Goal: Information Seeking & Learning: Find specific page/section

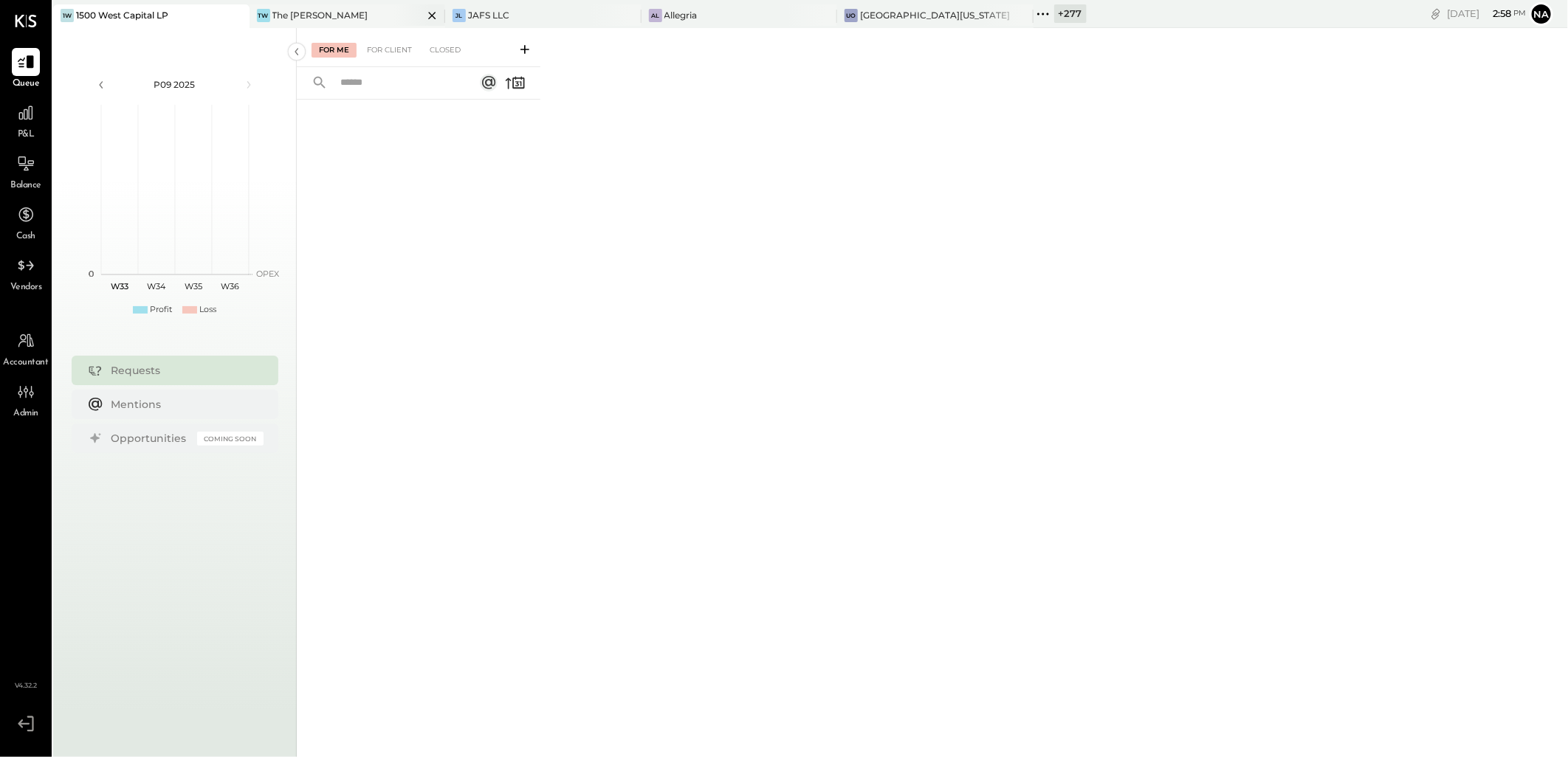
click at [423, 13] on icon at bounding box center [433, 15] width 18 height 18
click at [444, 16] on icon at bounding box center [439, 15] width 18 height 18
click at [442, 15] on icon at bounding box center [439, 15] width 18 height 18
click at [436, 15] on icon at bounding box center [439, 15] width 18 height 18
click at [290, 10] on div "+ 281" at bounding box center [288, 13] width 30 height 18
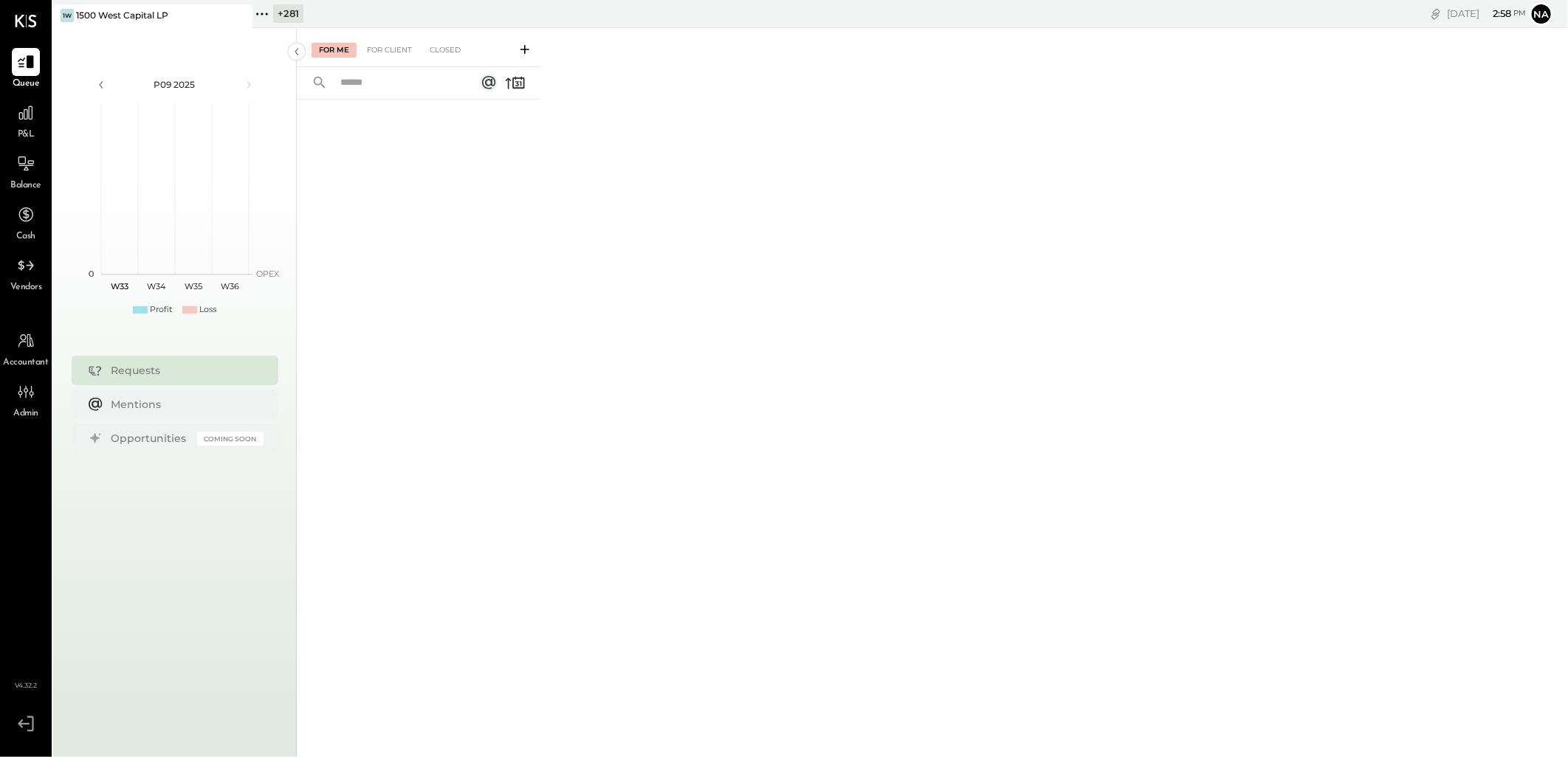
click at [241, 15] on icon at bounding box center [240, 15] width 18 height 18
click at [98, 18] on div "+ 282" at bounding box center [90, 13] width 33 height 18
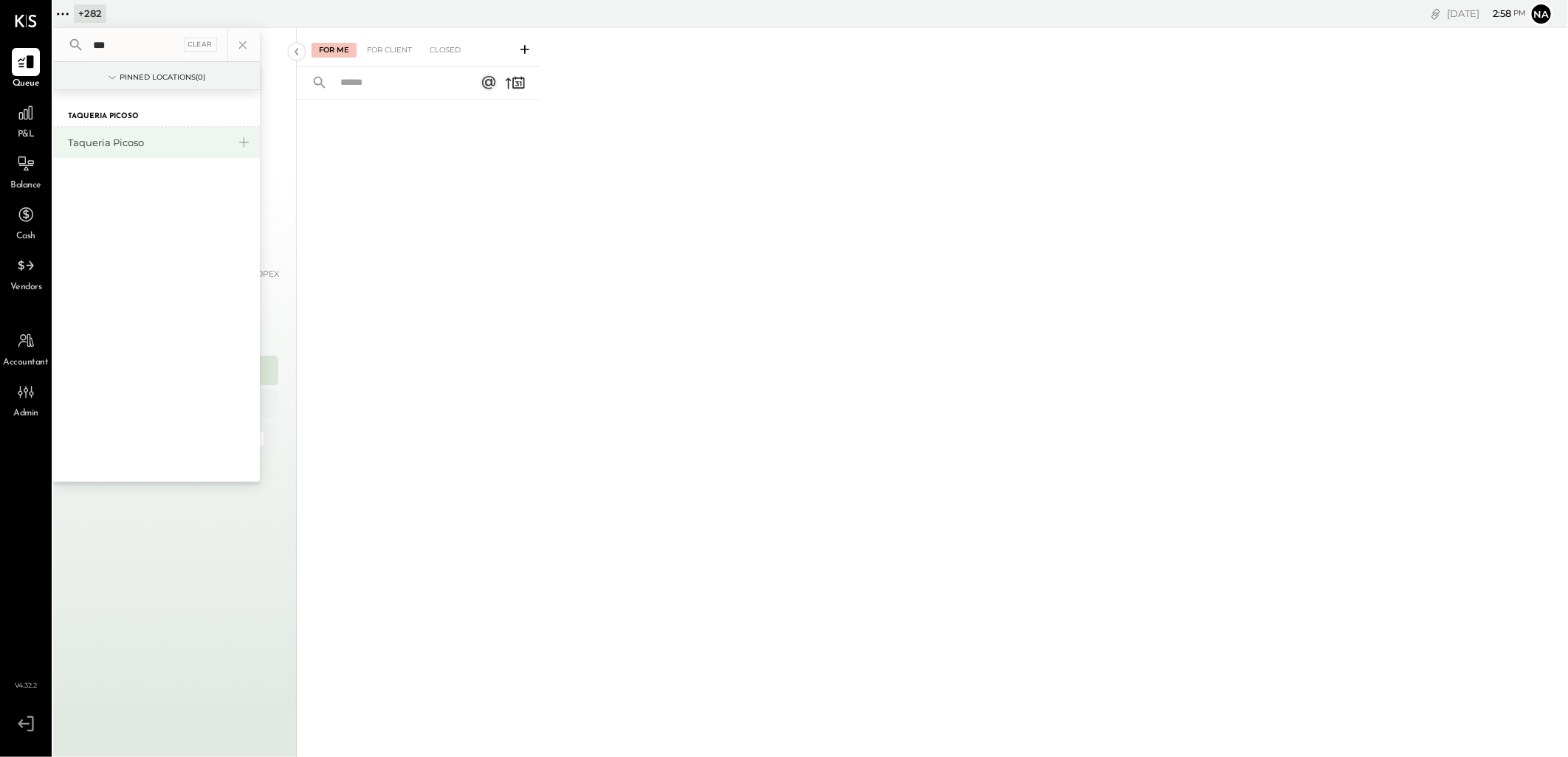
type input "***"
click at [127, 133] on div "Taqueria Picoso" at bounding box center [156, 142] width 207 height 31
click at [132, 145] on div "Taqueria Picoso" at bounding box center [148, 143] width 159 height 14
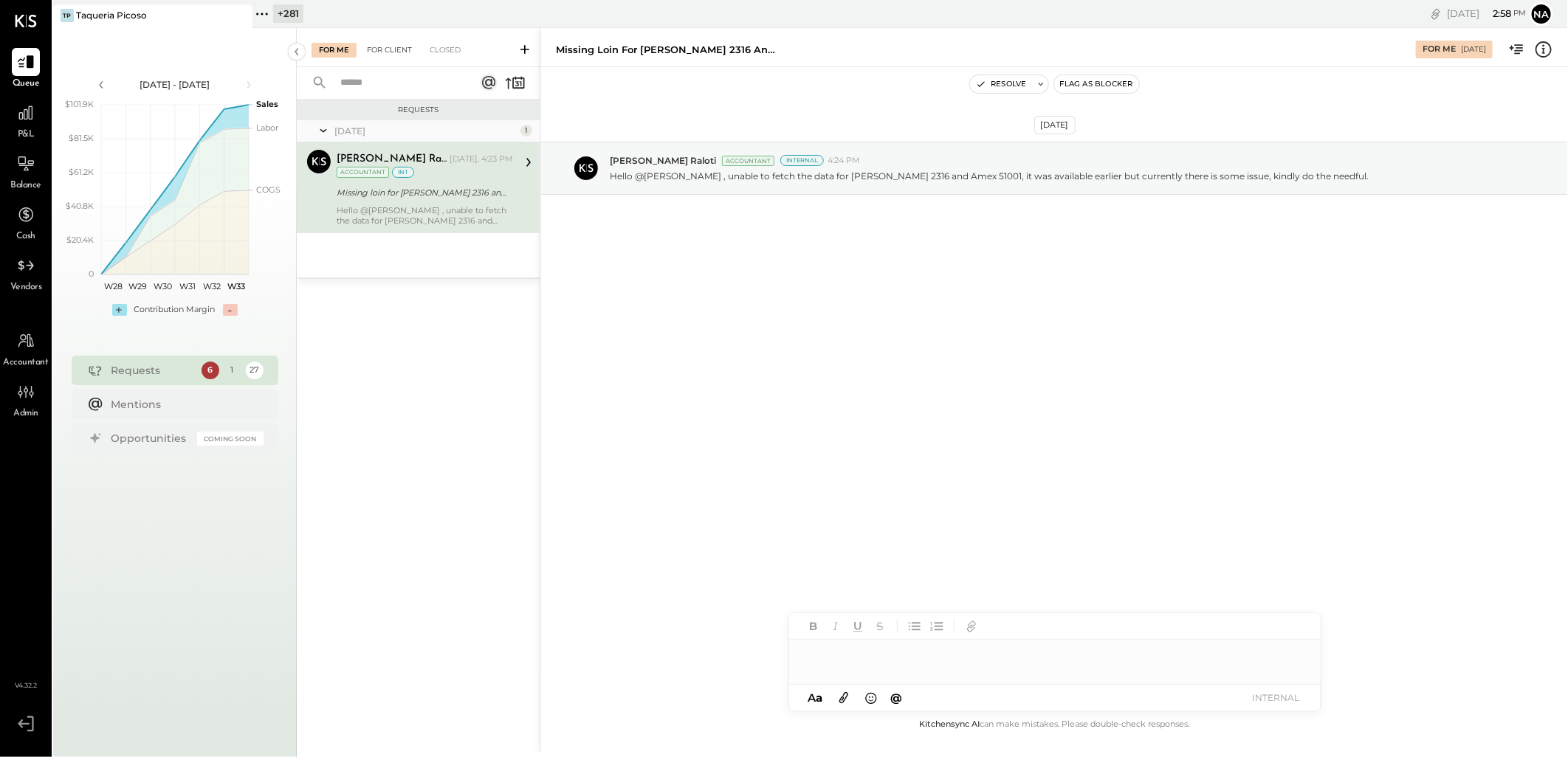
click at [392, 50] on div "For Client" at bounding box center [389, 50] width 60 height 15
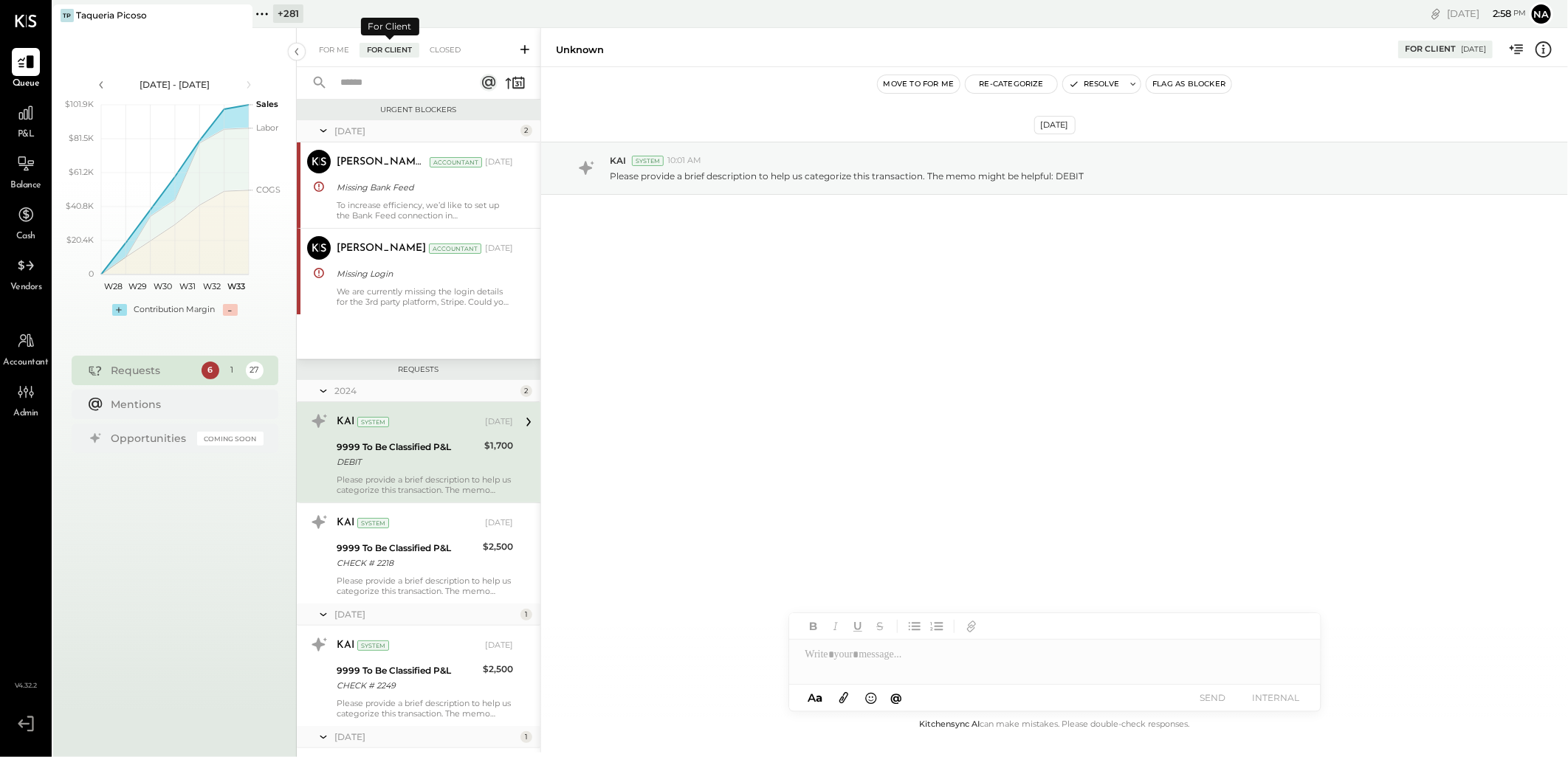
scroll to position [26, 0]
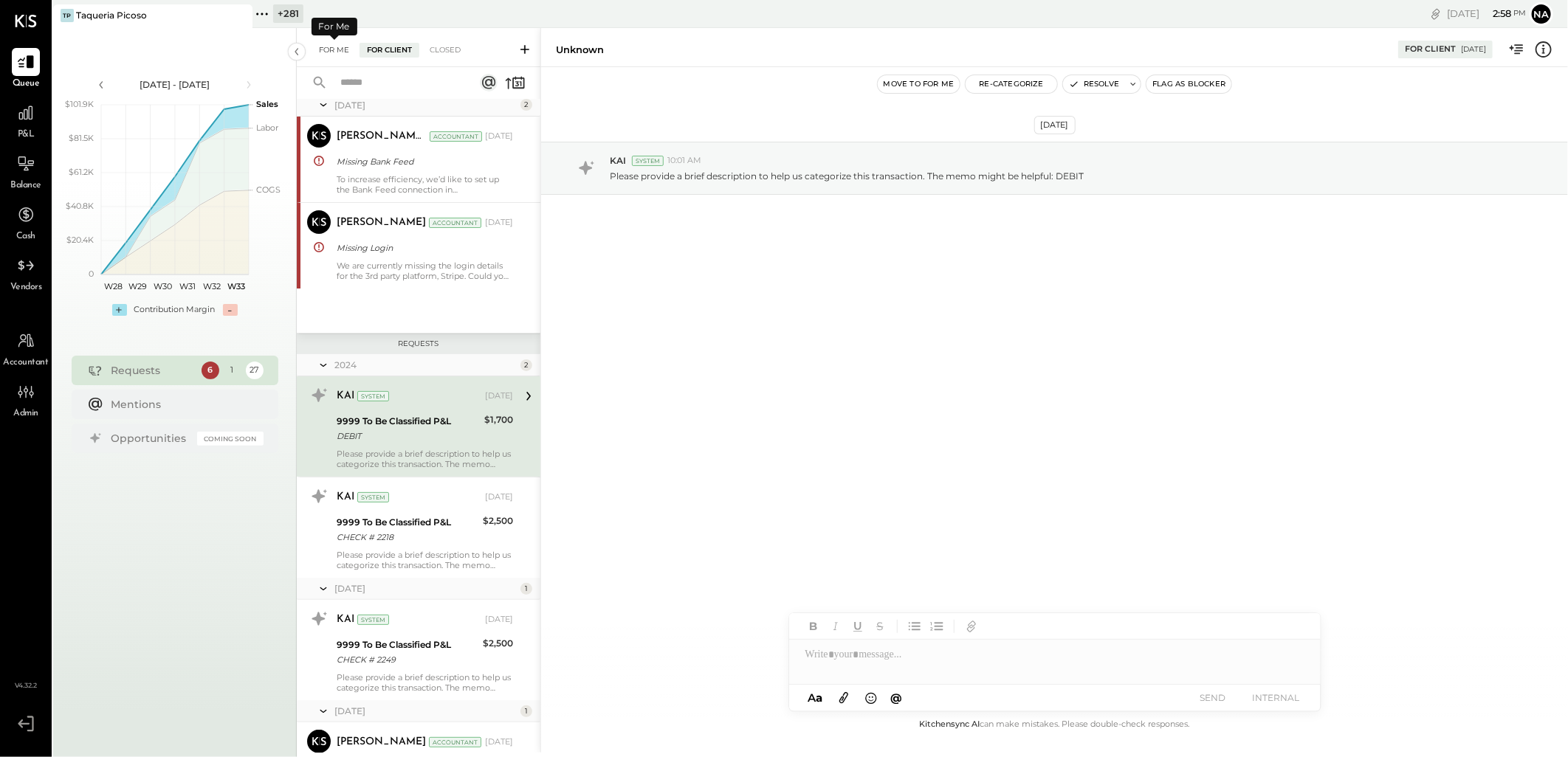
click at [345, 48] on div "For Me" at bounding box center [335, 50] width 45 height 15
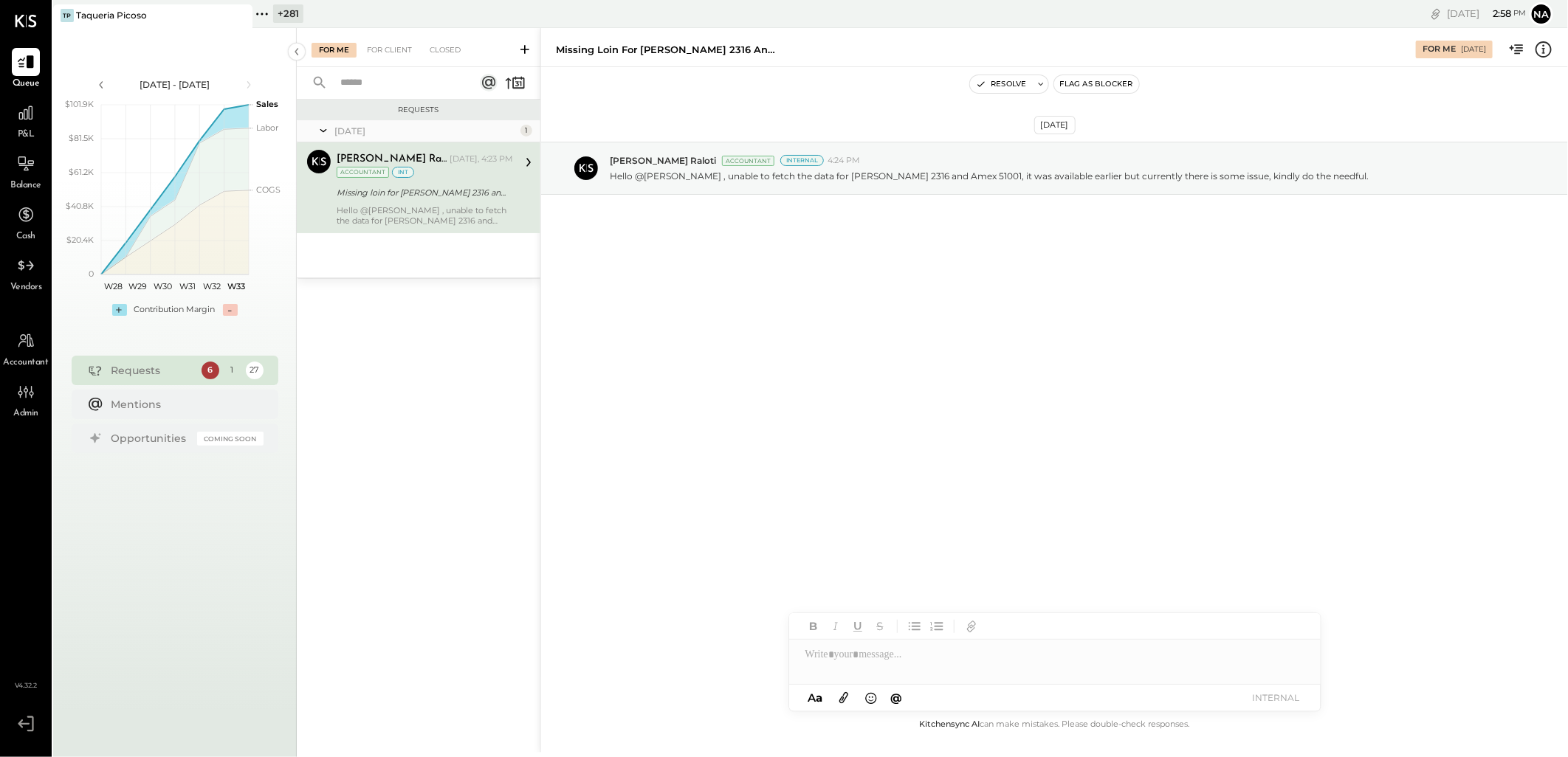
click at [427, 201] on div "Unnati M. Raloti Yesterday, 4:23 PM Accountant int Missing loin for Capone 2316…" at bounding box center [425, 188] width 176 height 76
click at [382, 49] on div "For Client" at bounding box center [389, 50] width 60 height 15
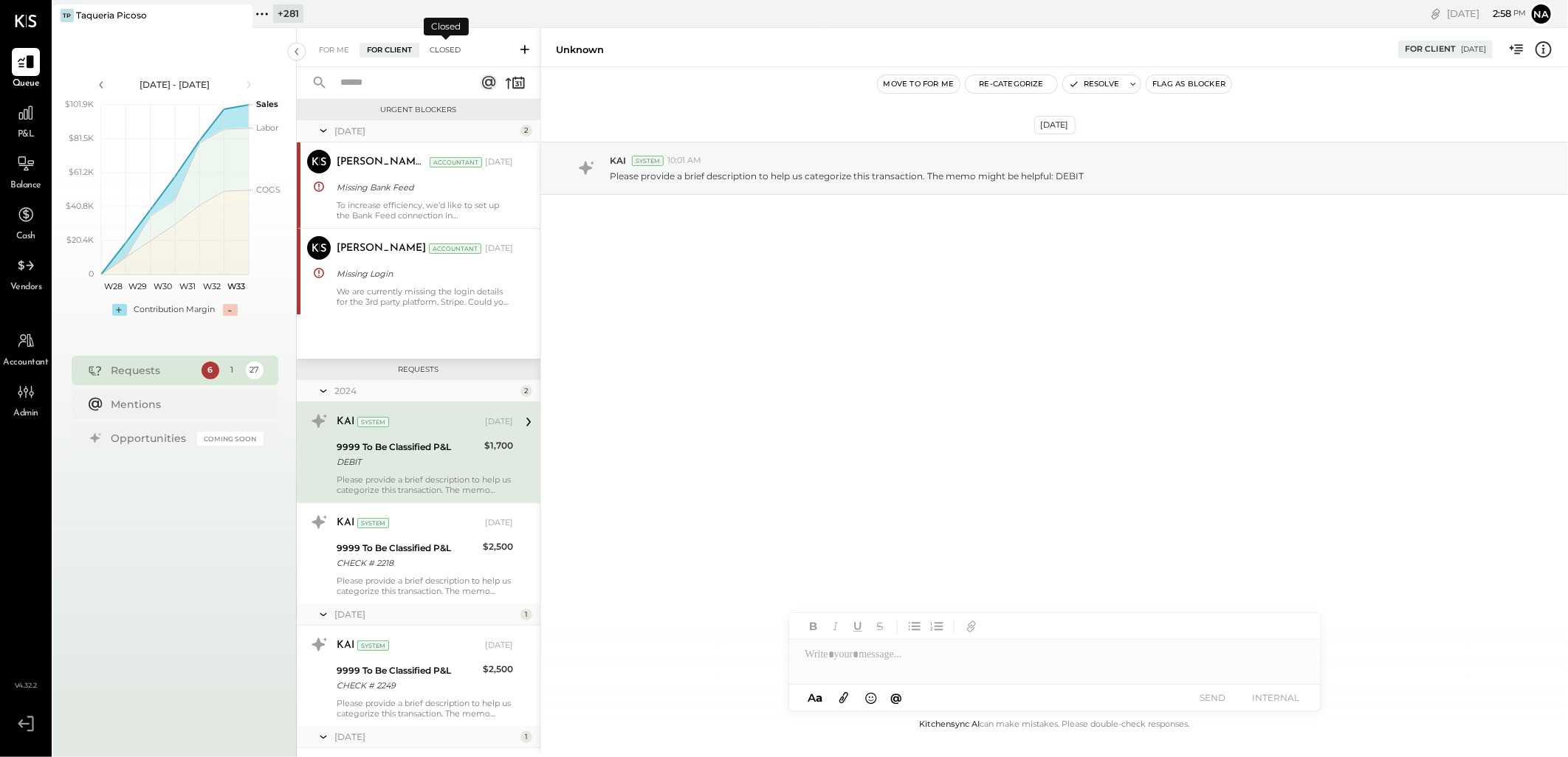
click at [451, 52] on div "Closed" at bounding box center [445, 50] width 46 height 15
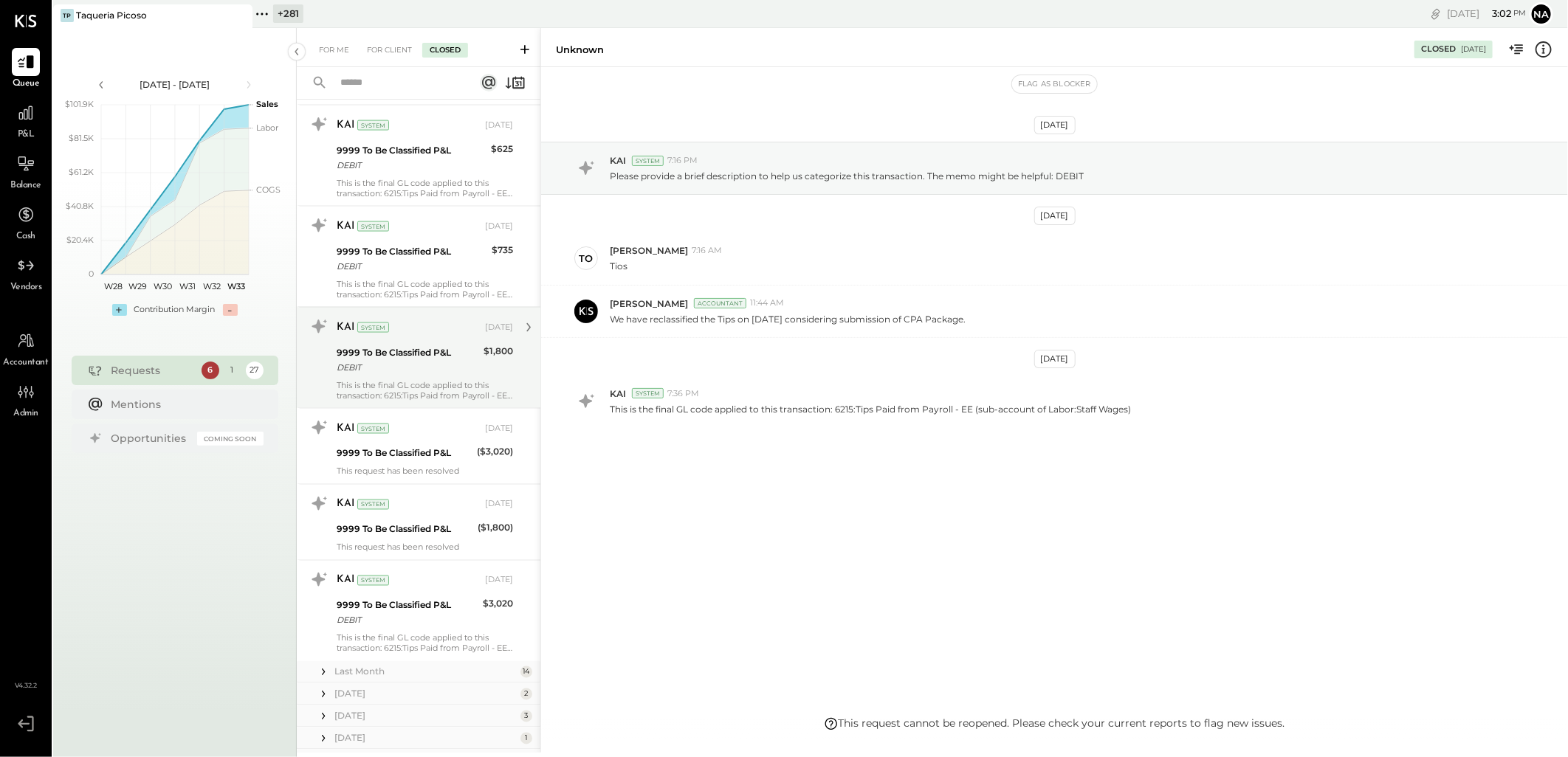
scroll to position [1518, 0]
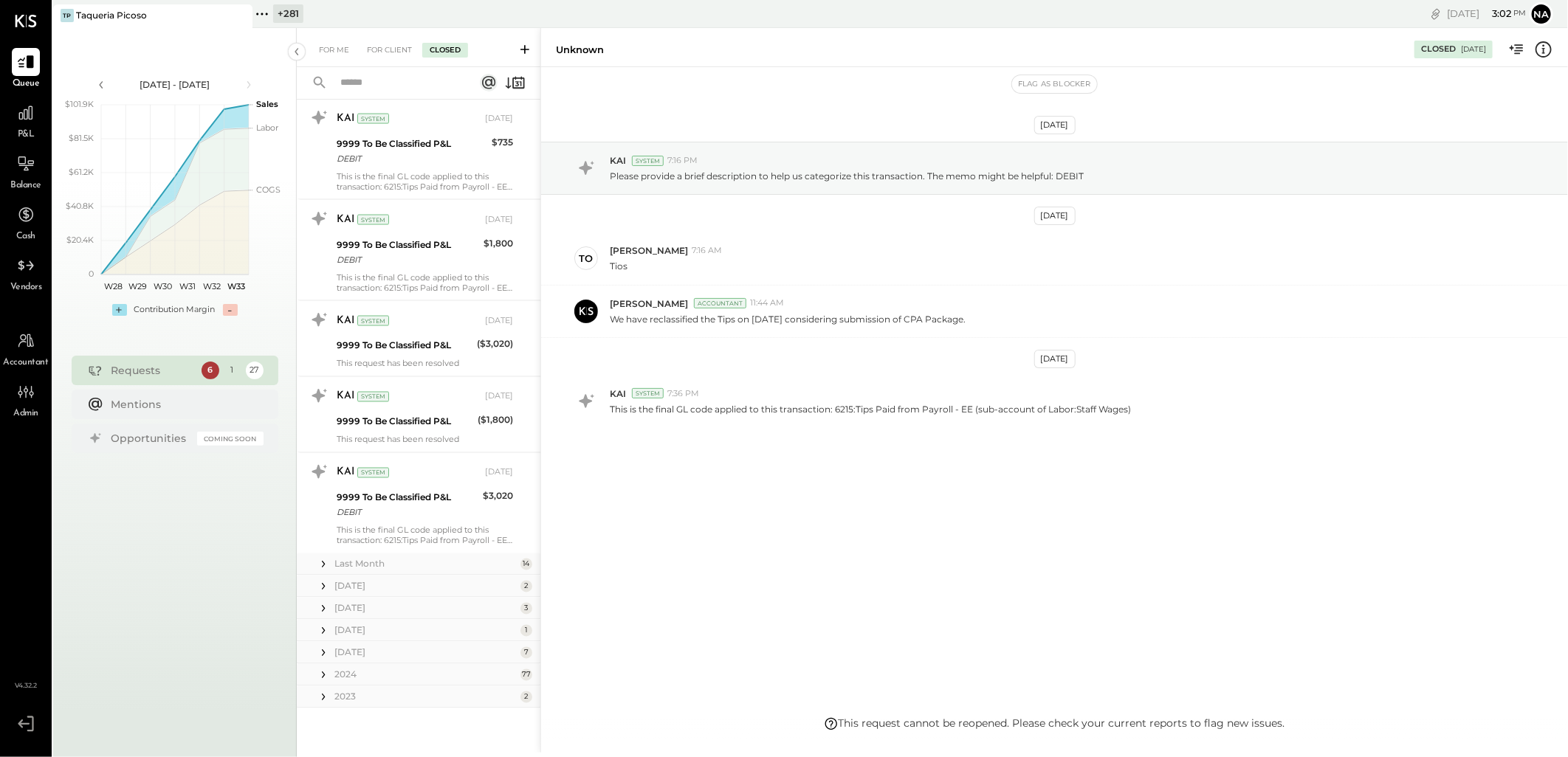
drag, startPoint x: 397, startPoint y: 700, endPoint x: 392, endPoint y: 572, distance: 128.1
click at [397, 700] on div "2023" at bounding box center [425, 697] width 182 height 13
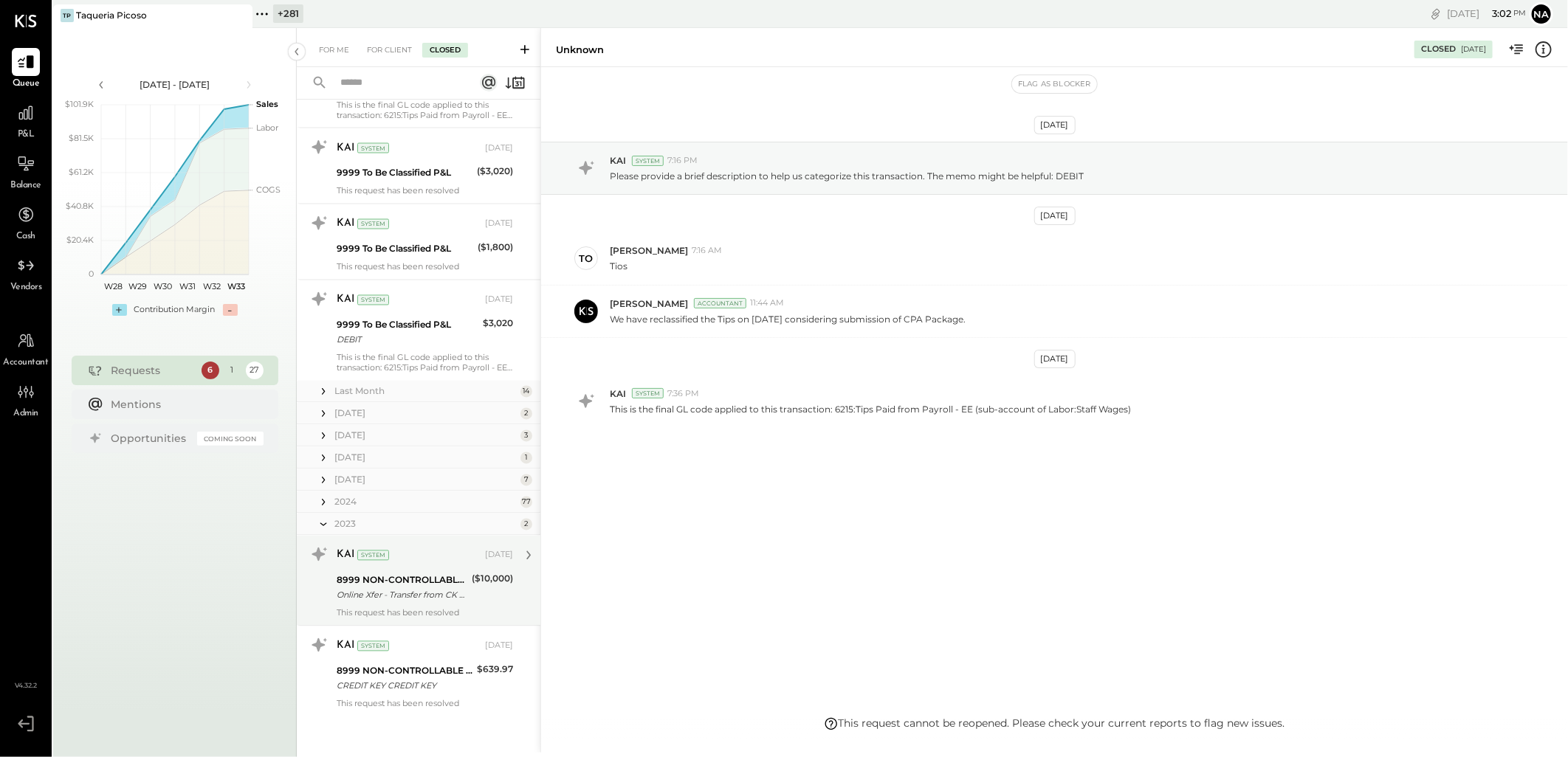
scroll to position [1700, 0]
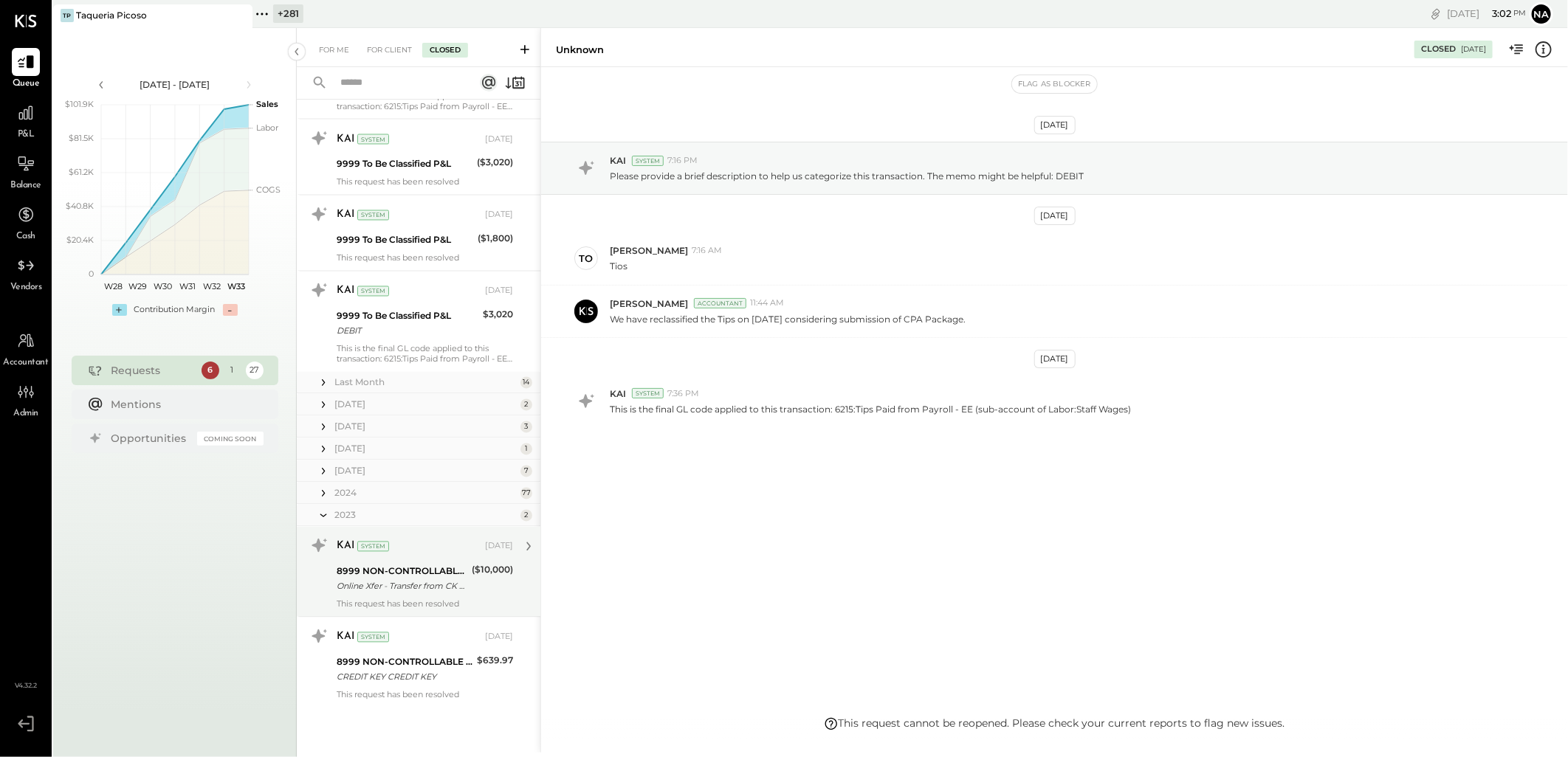
click at [484, 601] on div "This request has been resolved" at bounding box center [425, 604] width 176 height 10
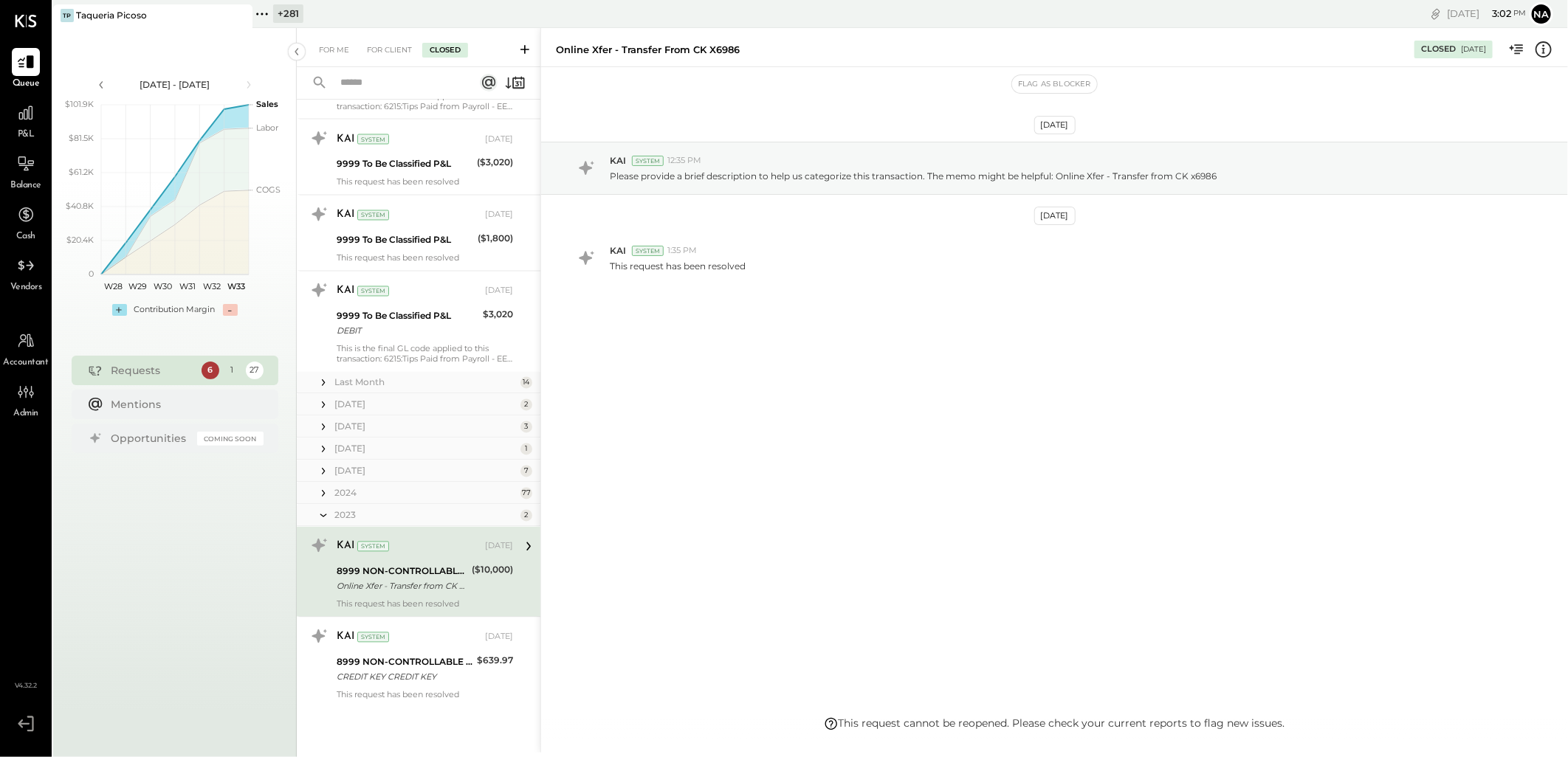
click at [434, 519] on div "2023" at bounding box center [425, 516] width 182 height 13
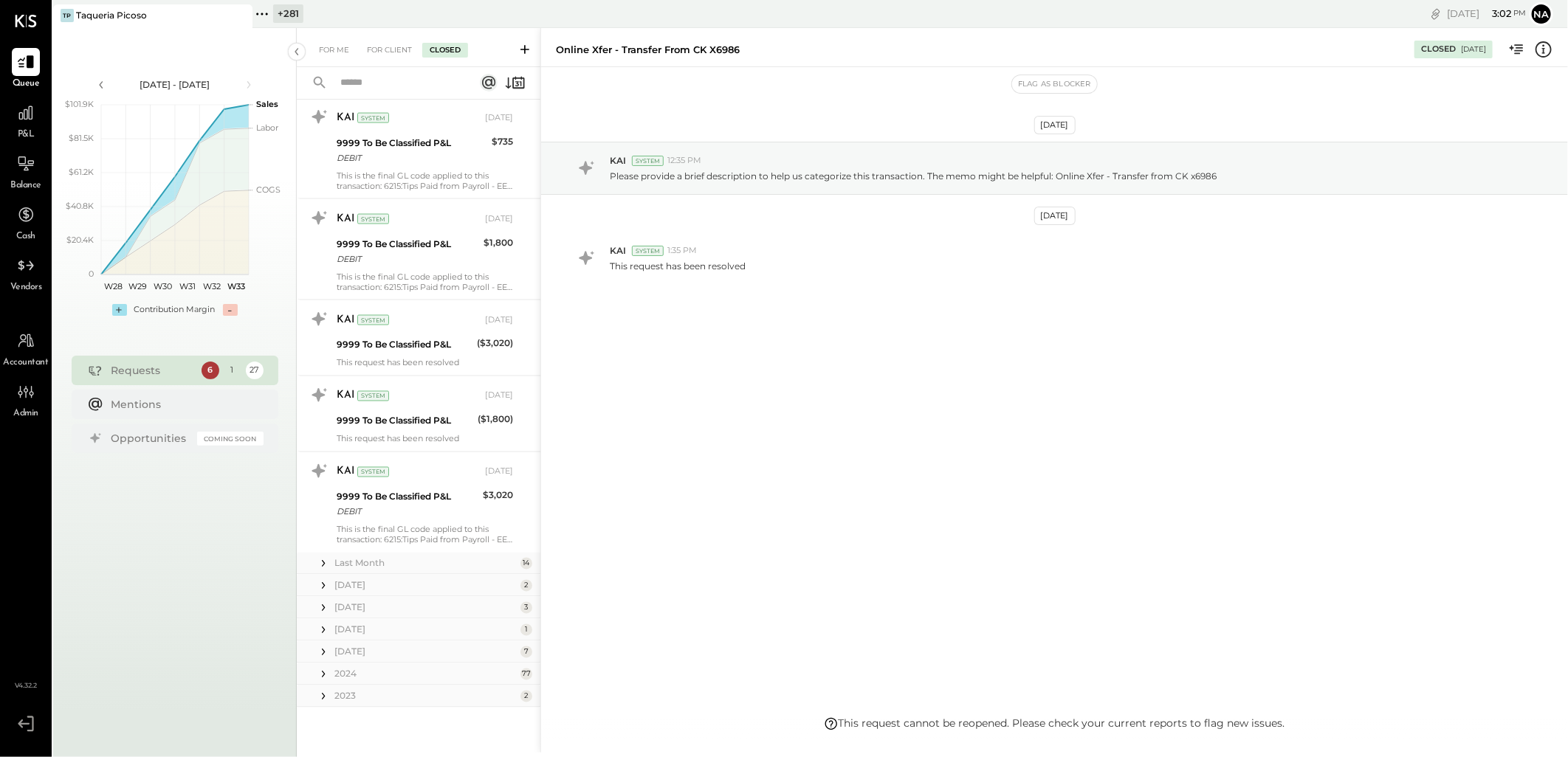
scroll to position [1519, 0]
click at [417, 673] on div "2024" at bounding box center [425, 674] width 182 height 13
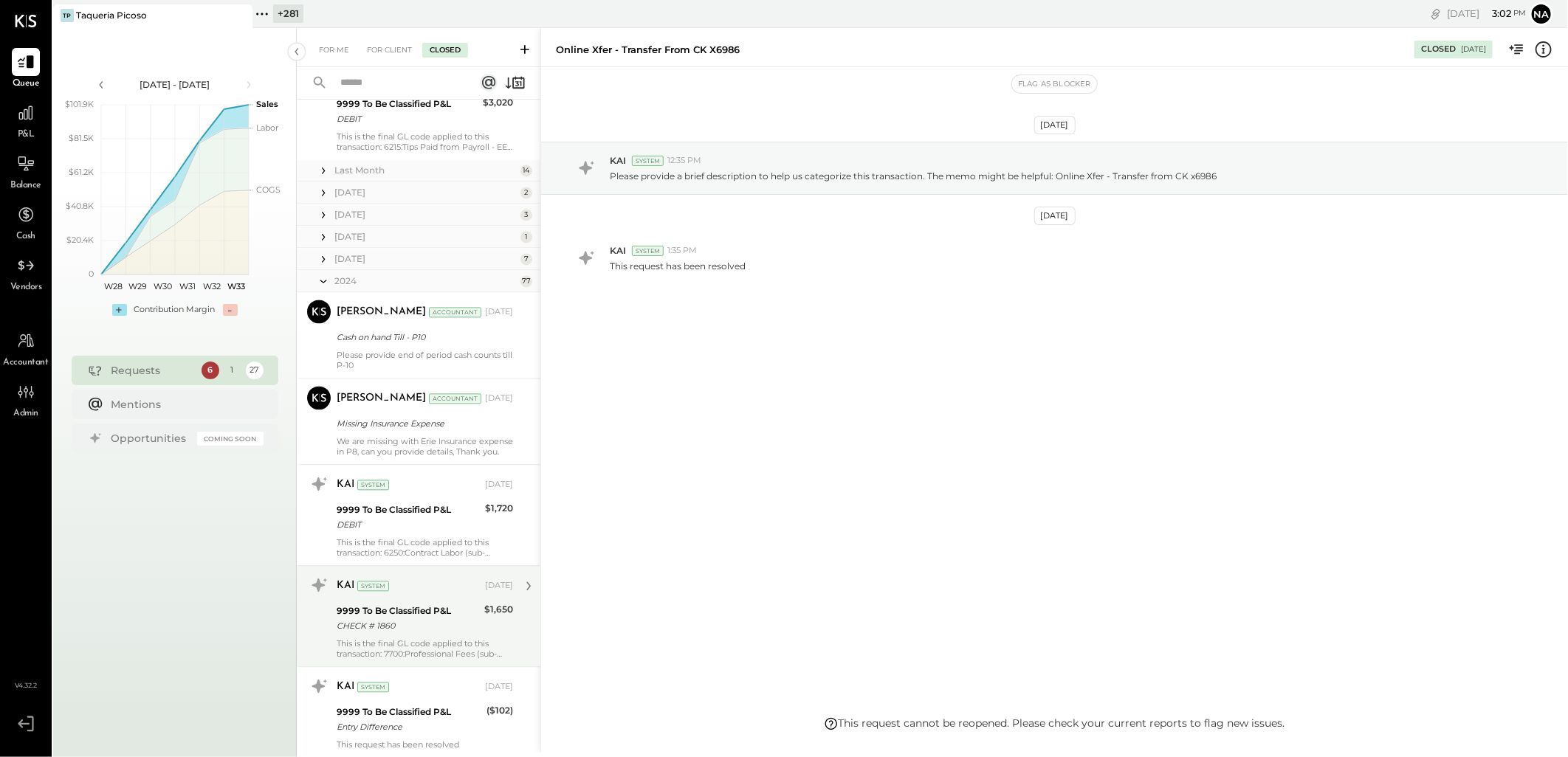
scroll to position [1946, 0]
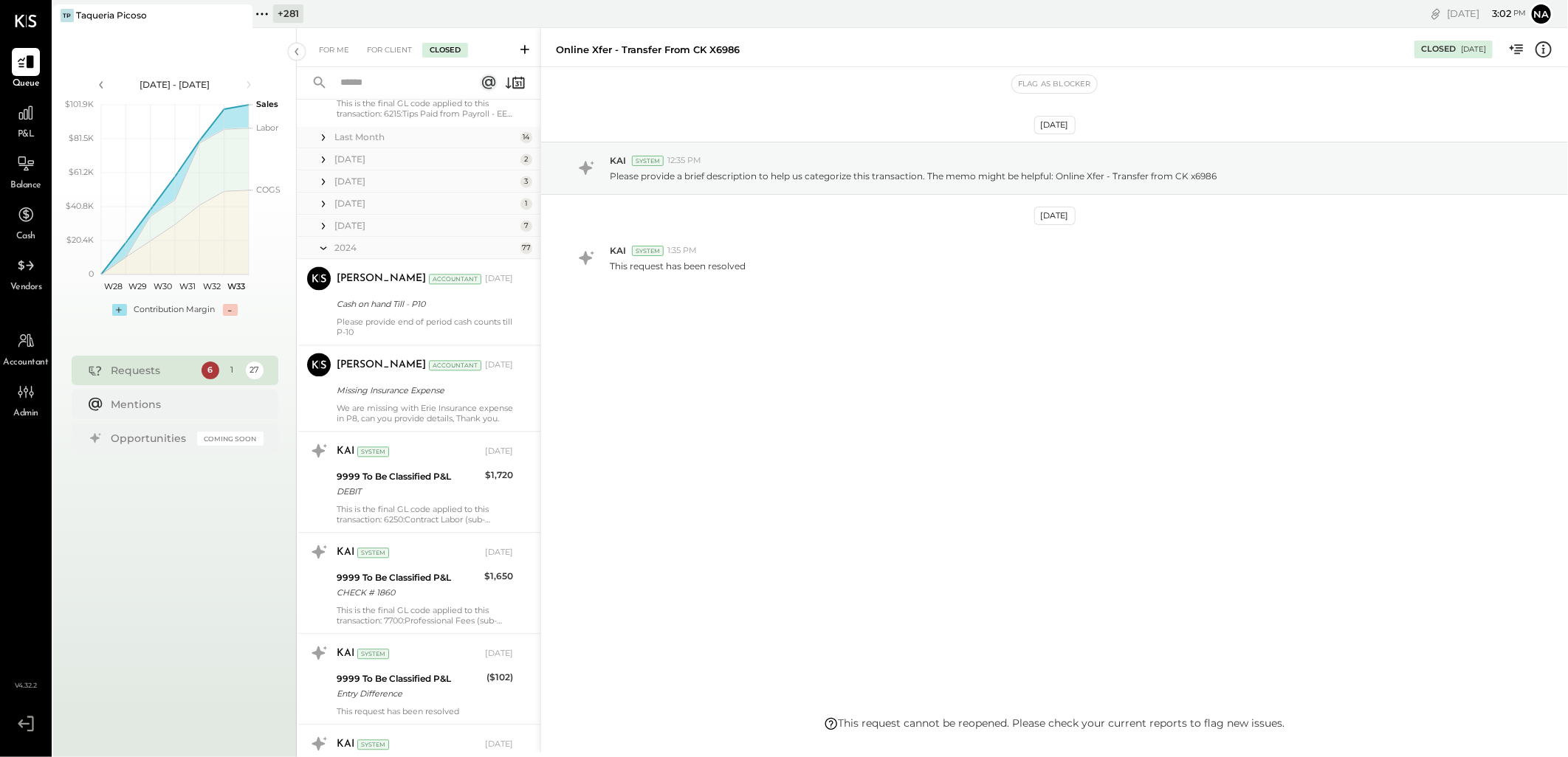
click at [371, 252] on div "2024" at bounding box center [425, 247] width 182 height 13
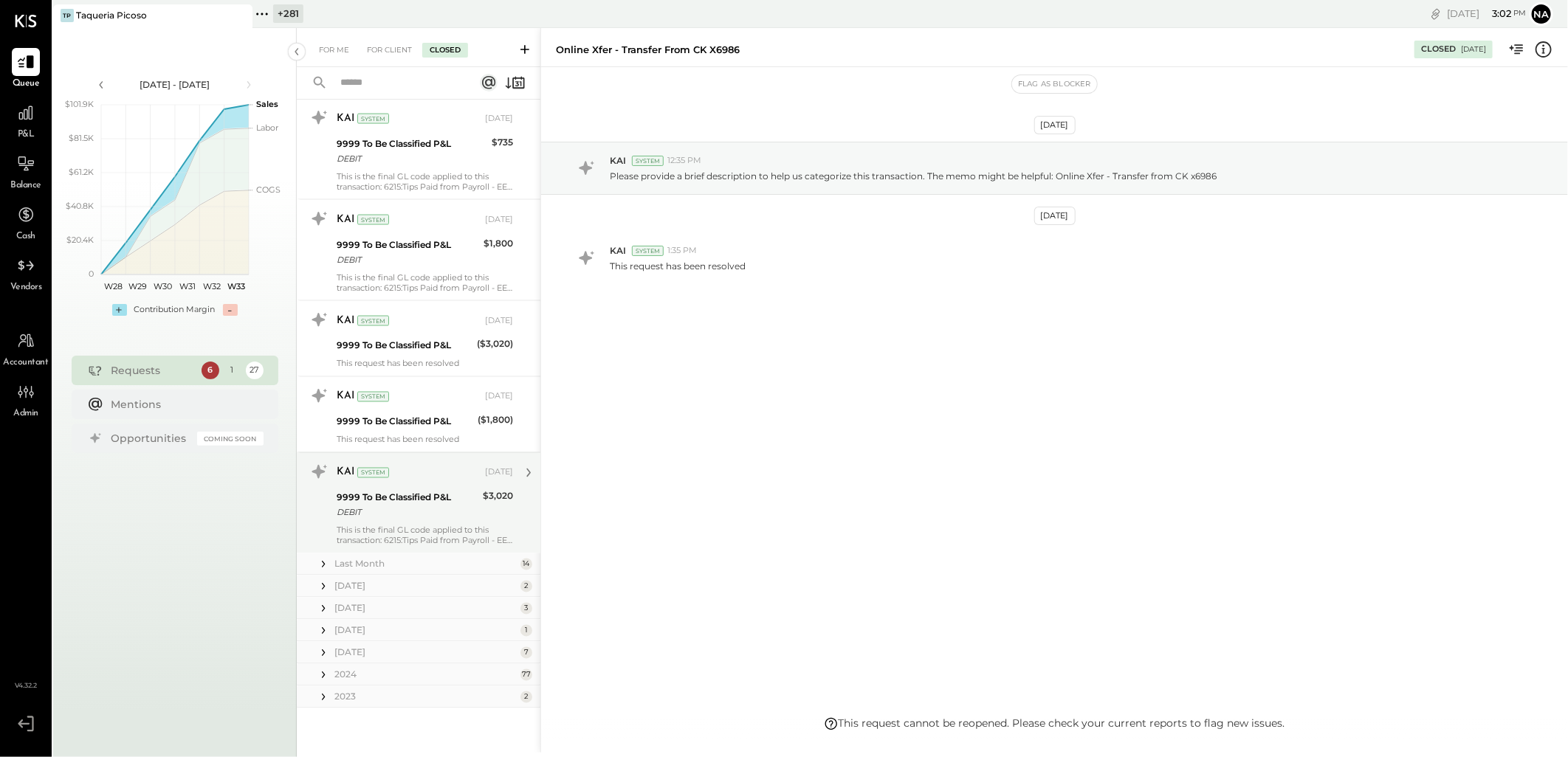
scroll to position [1109, 0]
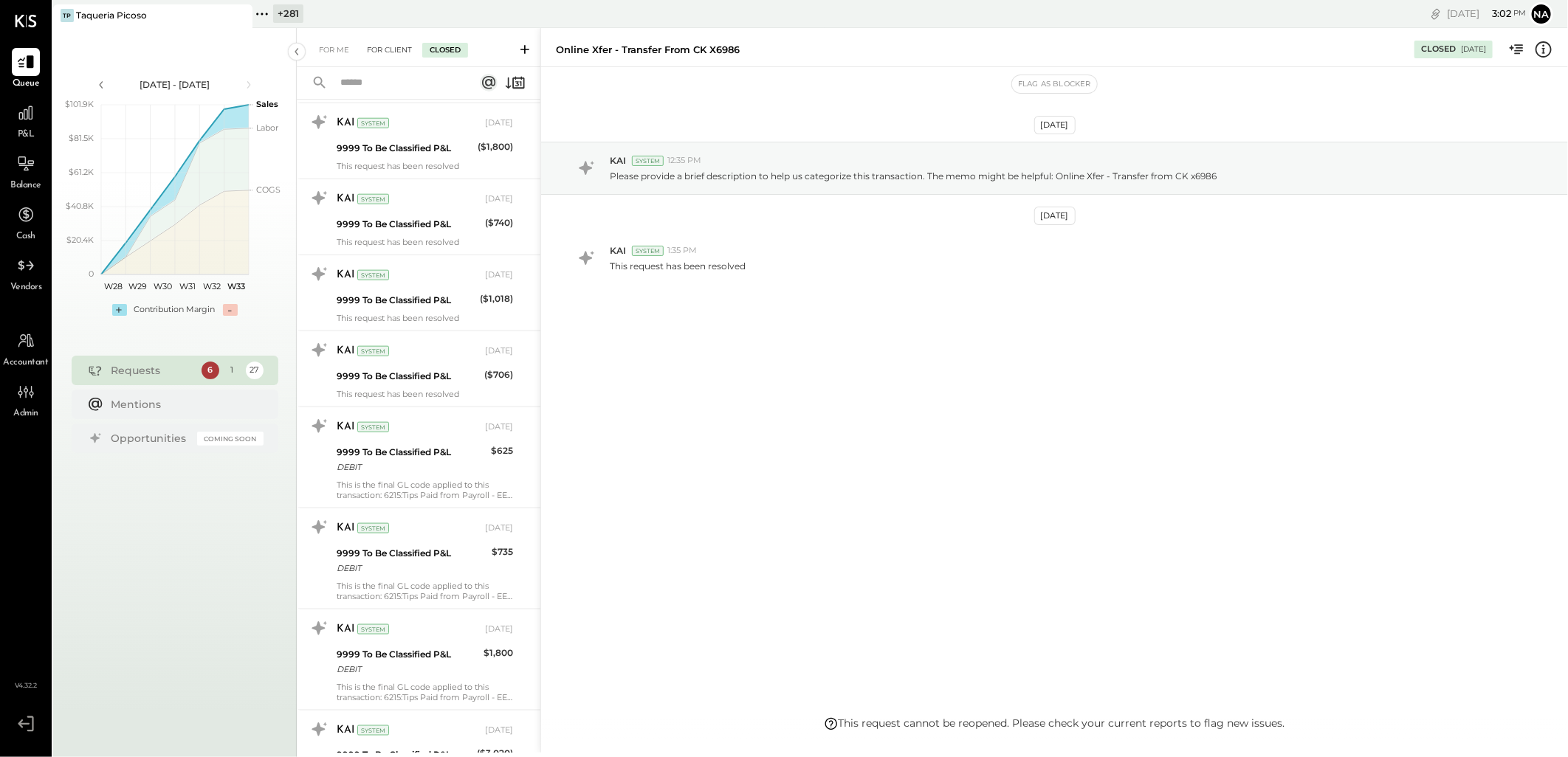
click at [397, 47] on div "For Client" at bounding box center [389, 50] width 60 height 15
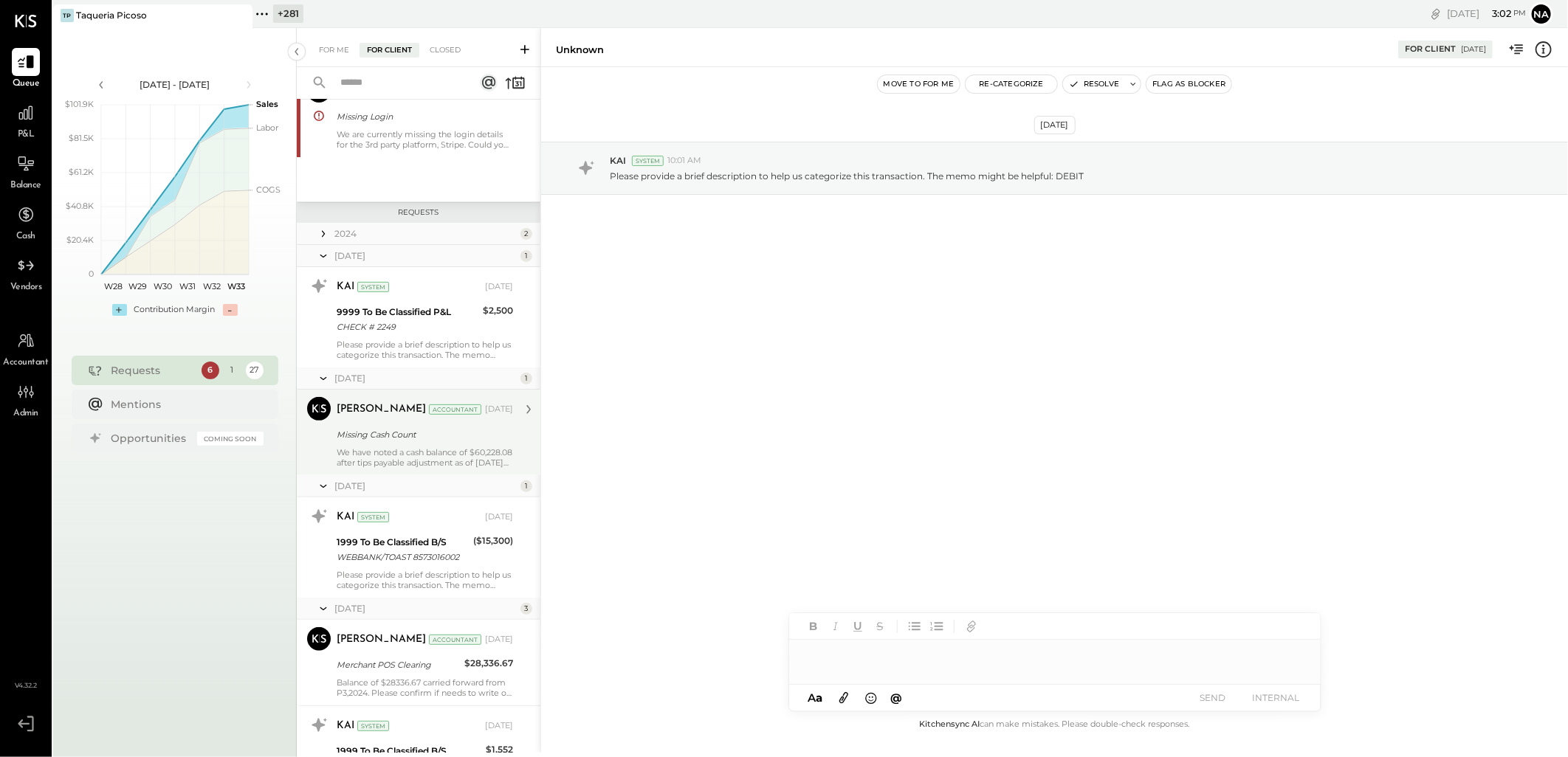
scroll to position [163, 0]
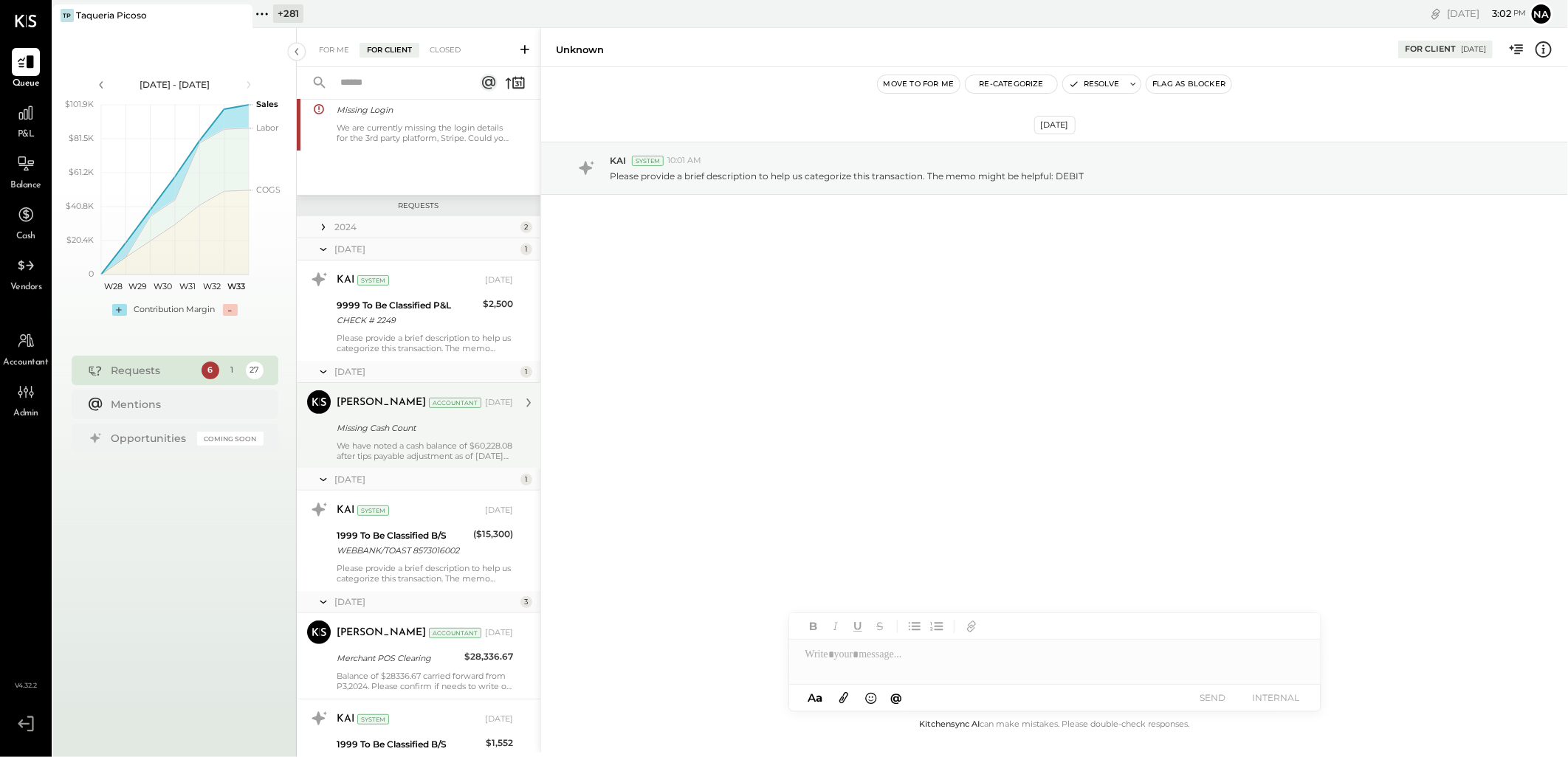
click at [425, 443] on div "We have noted a cash balance of $60,228.08 after tips payable adjustment as of …" at bounding box center [425, 451] width 176 height 21
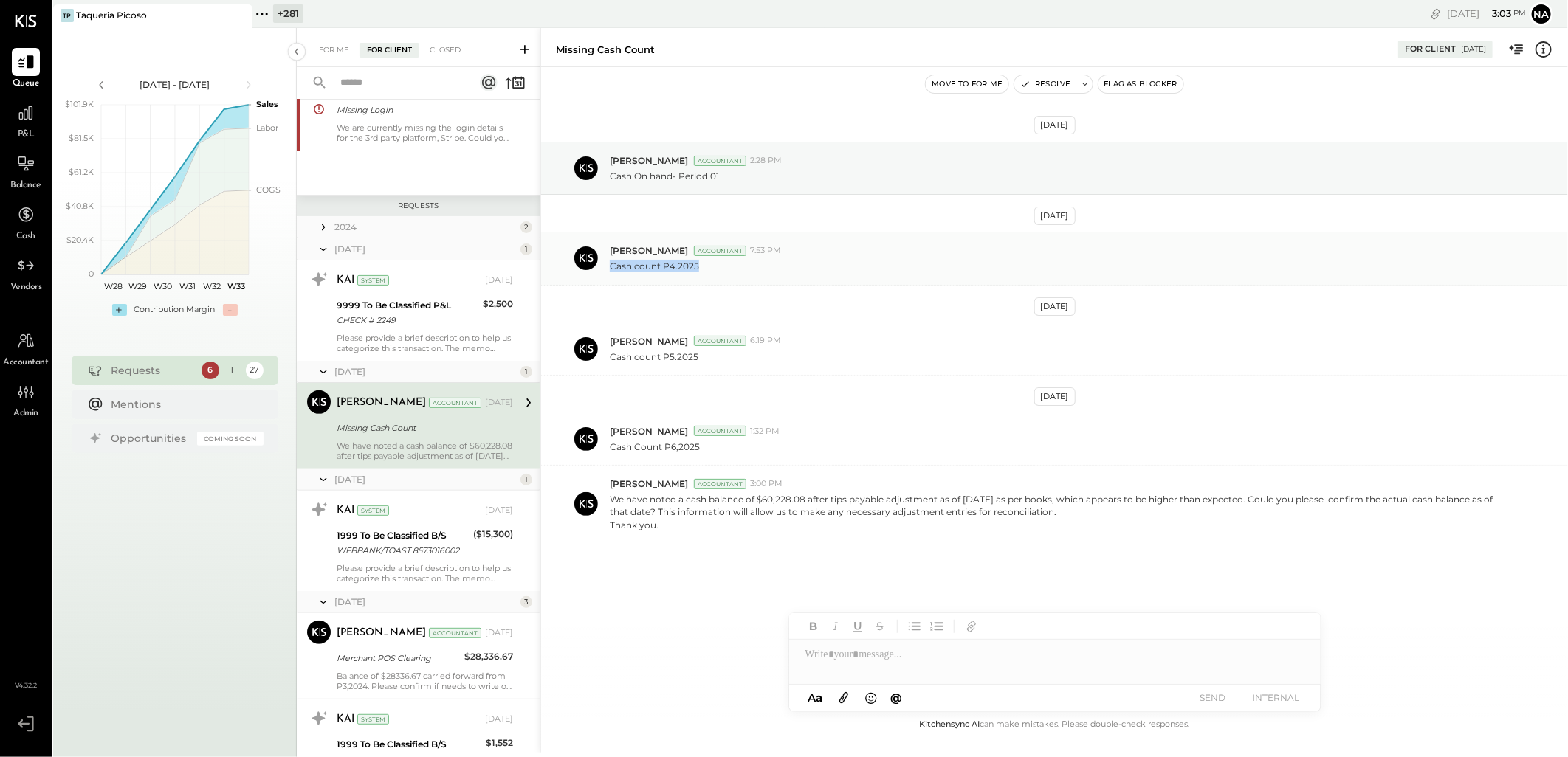
drag, startPoint x: 610, startPoint y: 264, endPoint x: 698, endPoint y: 264, distance: 88.0
click at [698, 264] on div "Cash count P4.2025" at bounding box center [1083, 264] width 947 height 15
click at [740, 277] on div "Zankhana Vyas Accountant 7:53 PM Cash count P4.2025" at bounding box center [1054, 258] width 1027 height 53
drag, startPoint x: 608, startPoint y: 269, endPoint x: 700, endPoint y: 271, distance: 92.0
click at [700, 271] on div "Zankhana Vyas Accountant 7:53 PM Cash count P4.2025" at bounding box center [1054, 258] width 1027 height 53
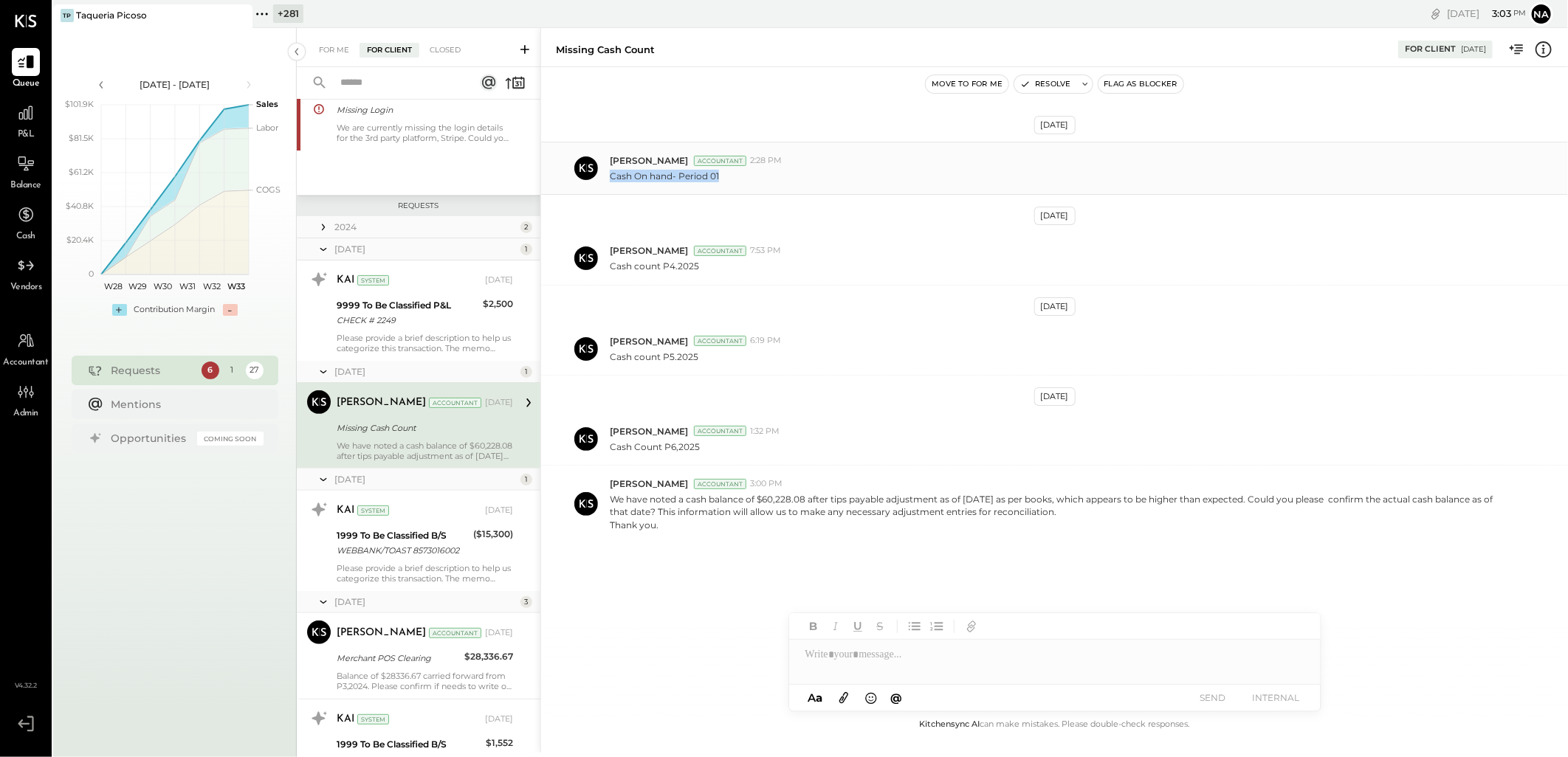
drag, startPoint x: 613, startPoint y: 179, endPoint x: 736, endPoint y: 181, distance: 123.0
click at [736, 181] on div "Cash On hand- Period 01" at bounding box center [1083, 174] width 947 height 15
drag, startPoint x: 615, startPoint y: 356, endPoint x: 695, endPoint y: 355, distance: 80.0
click at [695, 355] on div "Zankhana Vyas Accountant 6:19 PM Cash count P5.2025" at bounding box center [1054, 350] width 1027 height 53
drag, startPoint x: 663, startPoint y: 522, endPoint x: 609, endPoint y: 506, distance: 56.3
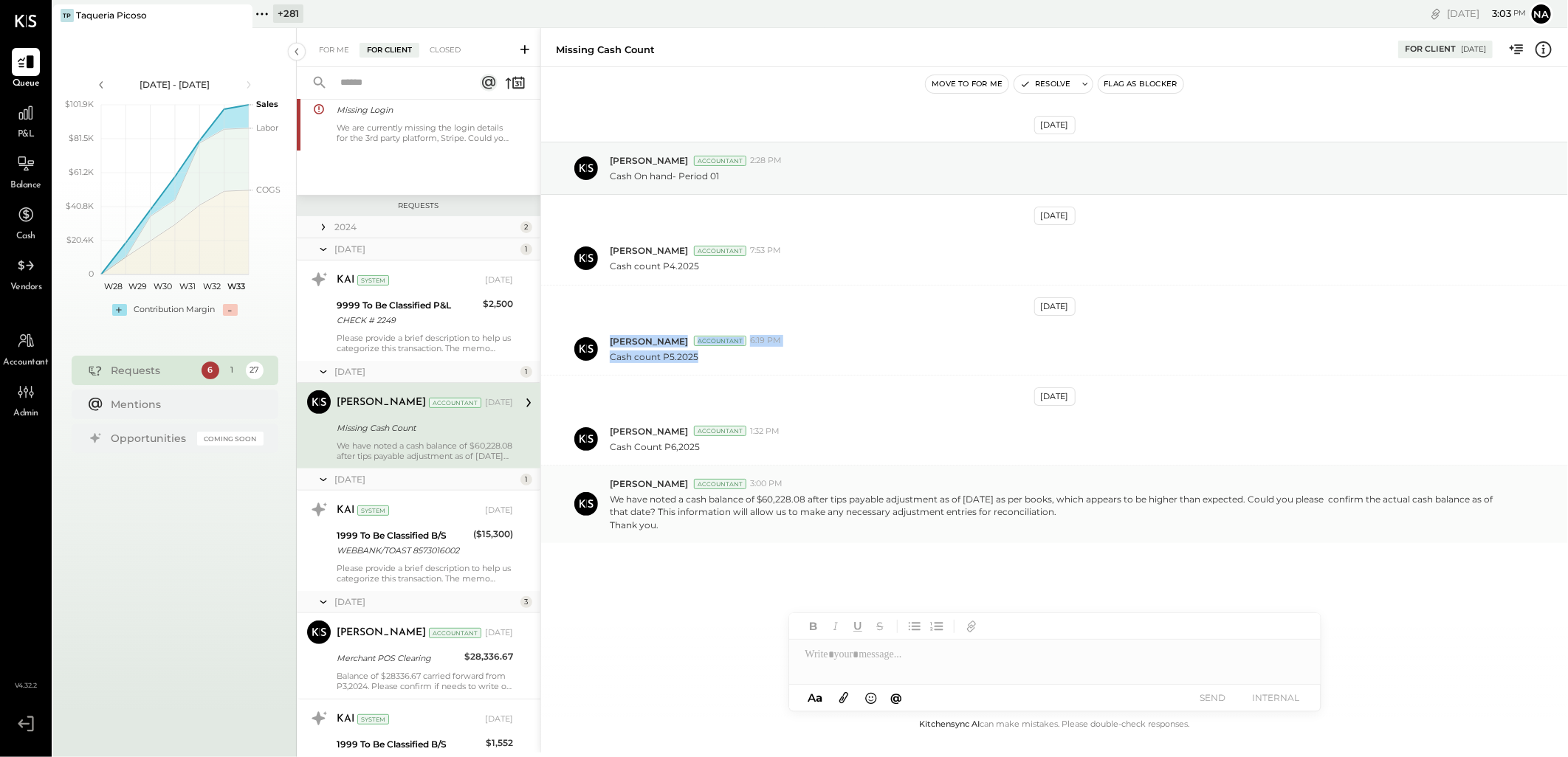
click at [610, 506] on p "We have noted a cash balance of $60,228.08 after tips payable adjustment as of …" at bounding box center [1059, 511] width 900 height 38
click at [696, 545] on div "Feb 20th, 2025 Harsh Talajiya Accountant 2:28 PM Cash On hand- Period 01 May 9t…" at bounding box center [1054, 379] width 1027 height 550
drag, startPoint x: 615, startPoint y: 499, endPoint x: 652, endPoint y: 521, distance: 43.0
click at [652, 521] on p "We have noted a cash balance of $60,228.08 after tips payable adjustment as of …" at bounding box center [1059, 511] width 900 height 38
click at [689, 528] on p "We have noted a cash balance of $60,228.08 after tips payable adjustment as of …" at bounding box center [1059, 511] width 900 height 38
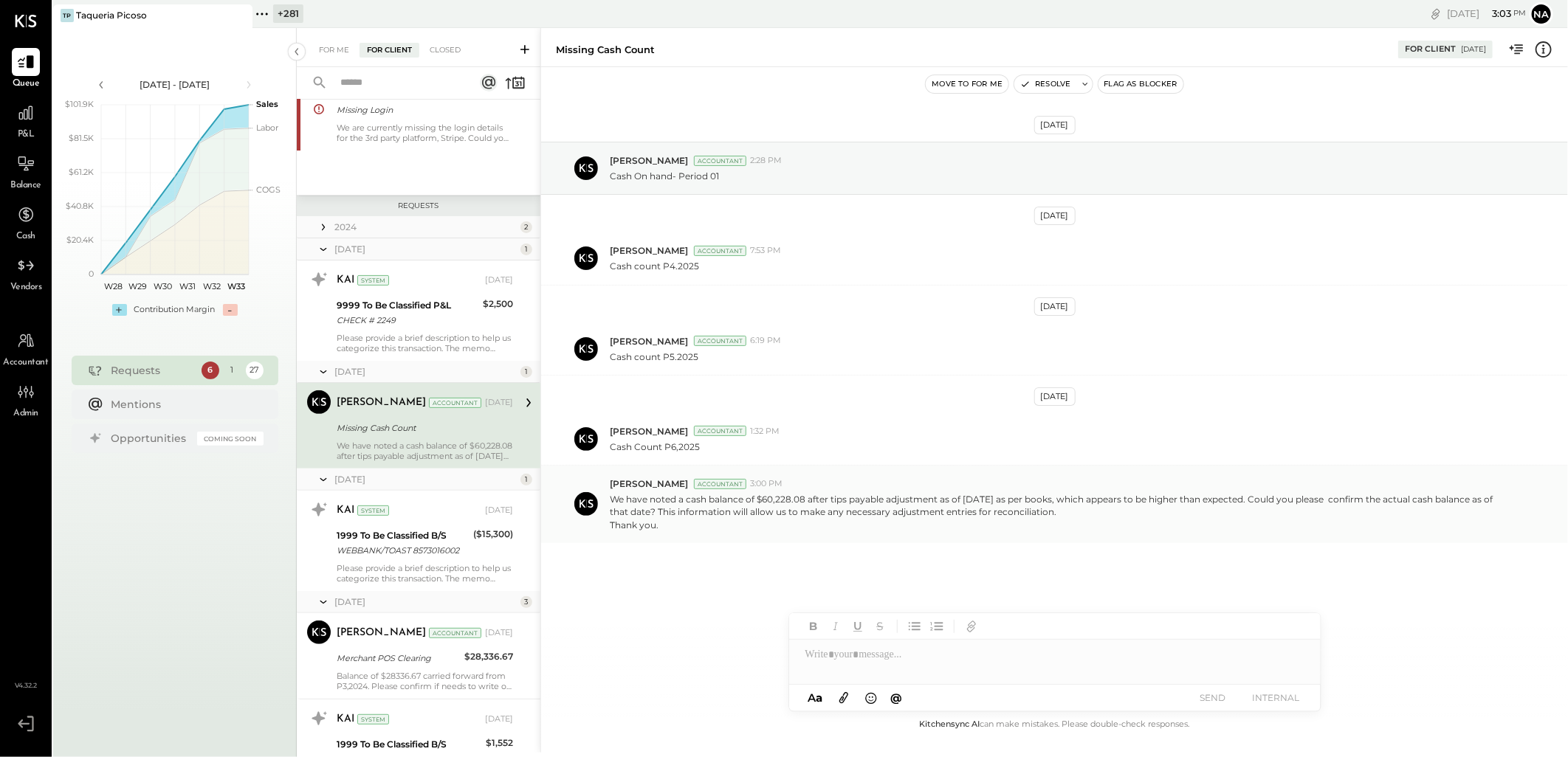
drag, startPoint x: 606, startPoint y: 497, endPoint x: 663, endPoint y: 527, distance: 64.4
click at [663, 527] on div "Zankhana Vyas Accountant 3:00 PM We have noted a cash balance of $60,228.08 aft…" at bounding box center [1054, 505] width 1027 height 77
click at [679, 529] on p "We have noted a cash balance of $60,228.08 after tips payable adjustment as of …" at bounding box center [1059, 511] width 900 height 38
drag, startPoint x: 605, startPoint y: 500, endPoint x: 662, endPoint y: 527, distance: 63.1
click at [662, 527] on div "Zankhana Vyas Accountant 3:00 PM We have noted a cash balance of $60,228.08 aft…" at bounding box center [1054, 505] width 1027 height 77
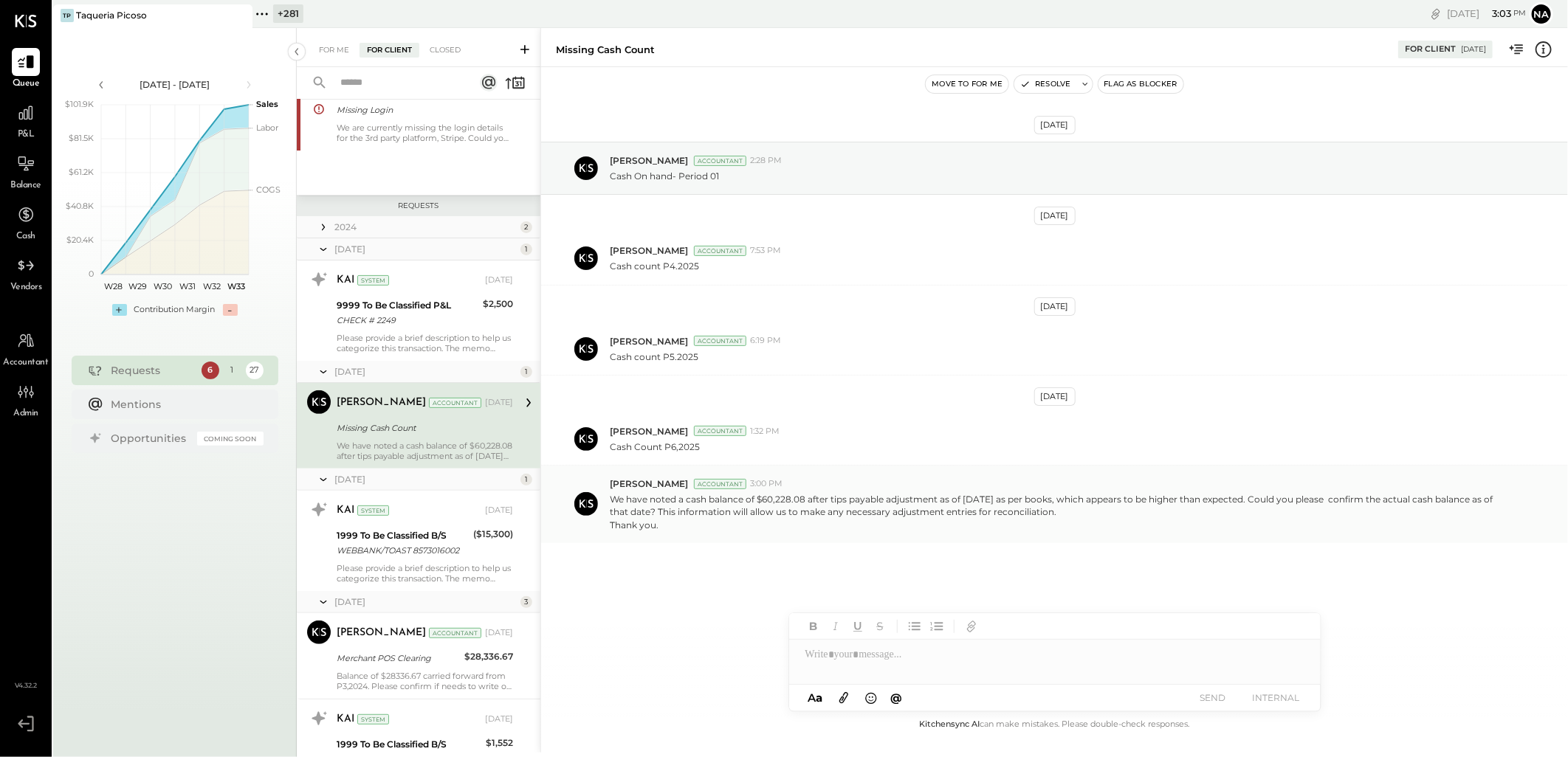
click at [700, 529] on p "We have noted a cash balance of $60,228.08 after tips payable adjustment as of …" at bounding box center [1059, 511] width 900 height 38
drag, startPoint x: 609, startPoint y: 454, endPoint x: 703, endPoint y: 452, distance: 94.0
click at [703, 452] on div "Zankhana Vyas Accountant 1:32 PM Cash Count P6,2025" at bounding box center [1054, 439] width 1027 height 53
click at [703, 452] on div "Cash Count P6,2025" at bounding box center [1083, 445] width 947 height 15
drag, startPoint x: 703, startPoint y: 451, endPoint x: 608, endPoint y: 453, distance: 95.0
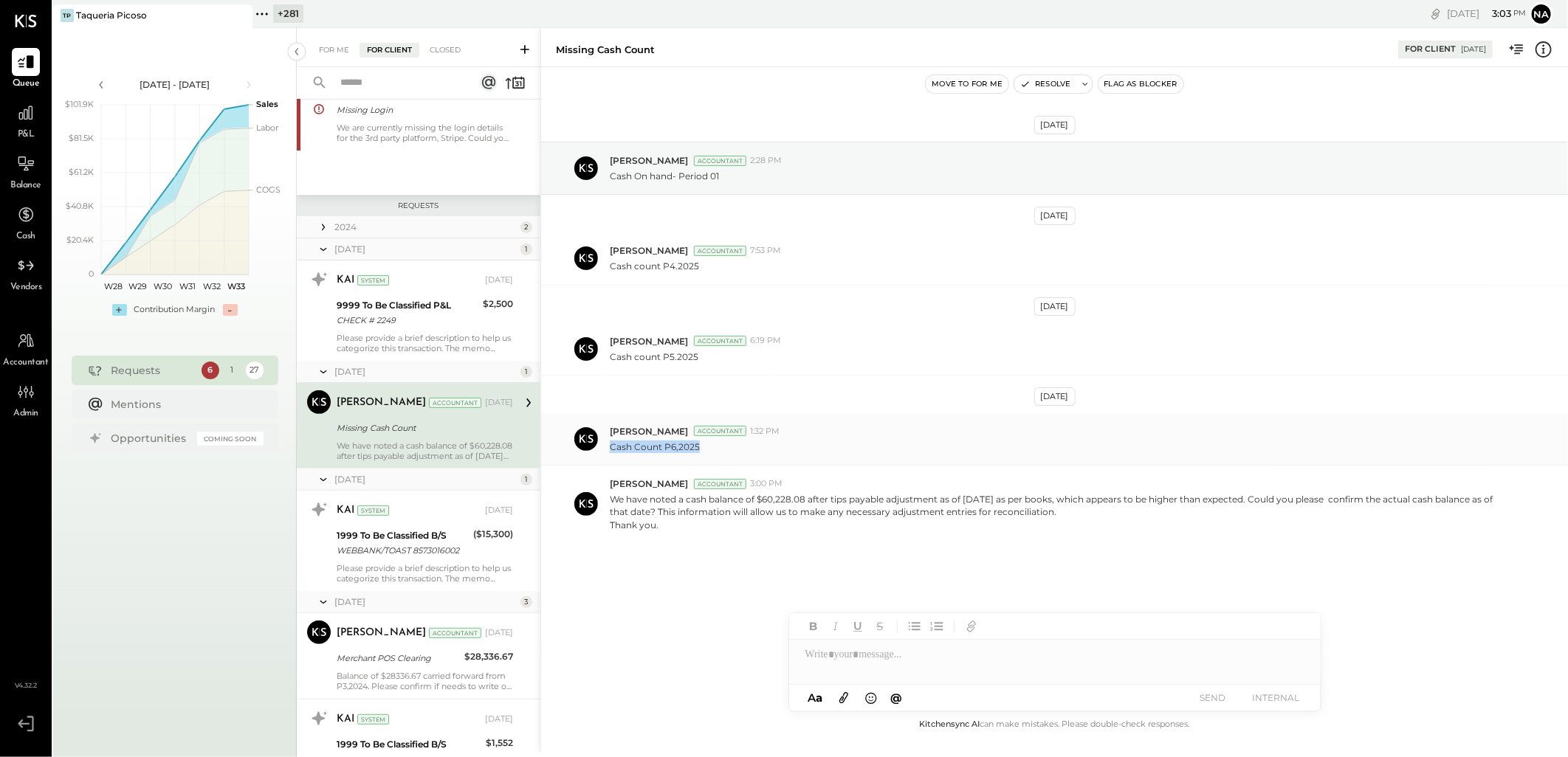
click at [608, 453] on div "Zankhana Vyas Accountant 1:32 PM Cash Count P6,2025" at bounding box center [1054, 439] width 1027 height 53
click at [751, 450] on div "Cash Count P6,2025" at bounding box center [1083, 445] width 947 height 15
drag, startPoint x: 610, startPoint y: 500, endPoint x: 662, endPoint y: 522, distance: 56.5
click at [662, 522] on p "We have noted a cash balance of $60,228.08 after tips payable adjustment as of …" at bounding box center [1059, 511] width 900 height 38
click at [683, 529] on p "We have noted a cash balance of $60,228.08 after tips payable adjustment as of …" at bounding box center [1059, 511] width 900 height 38
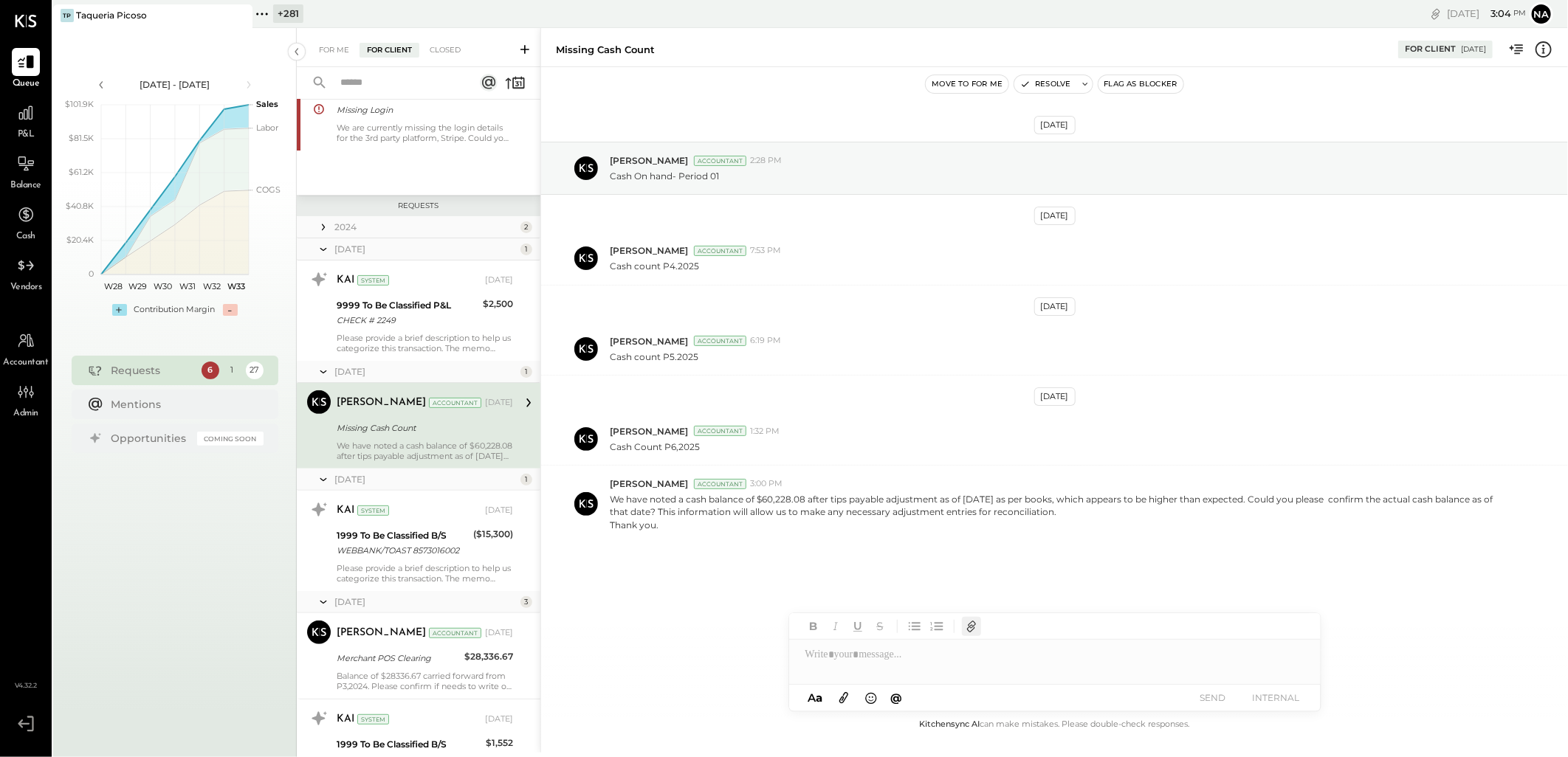
click at [973, 624] on icon "button" at bounding box center [971, 626] width 16 height 16
click at [851, 698] on icon at bounding box center [844, 697] width 16 height 17
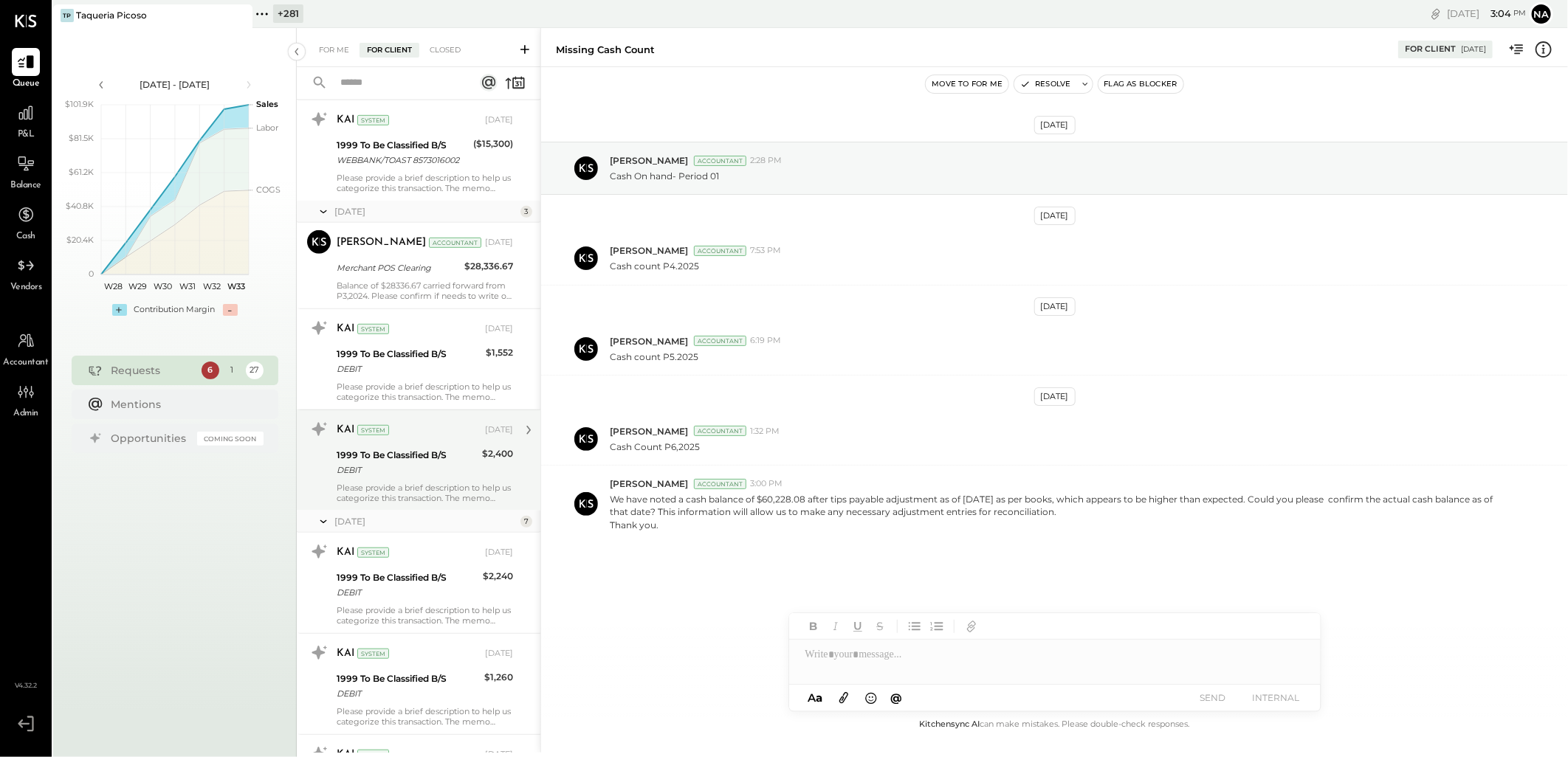
scroll to position [573, 0]
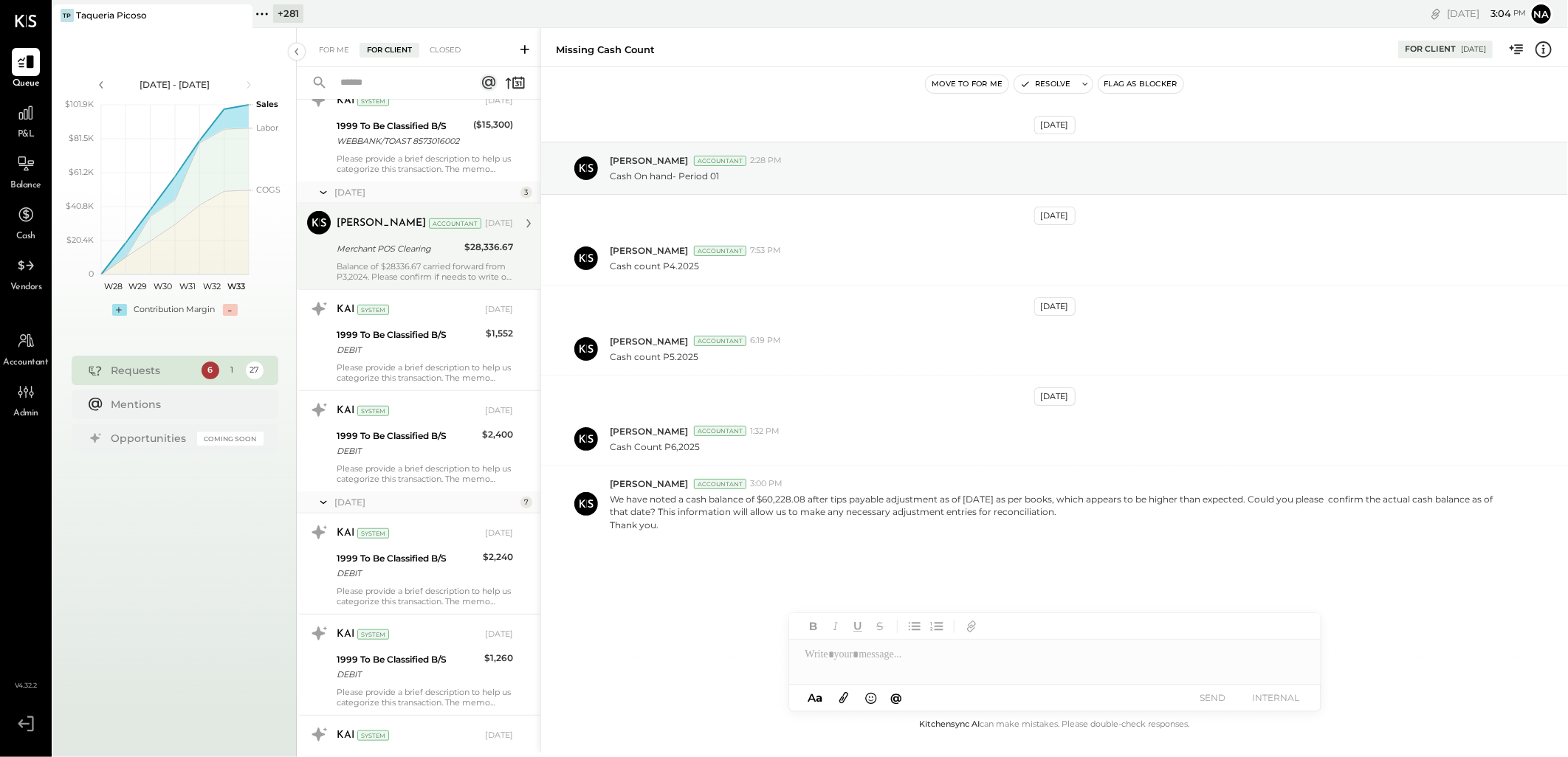
click at [455, 260] on div "Zankhana Vyas Accountant May 09, 2025 Merchant POS Clearing $28,336.67 Balance …" at bounding box center [425, 246] width 176 height 71
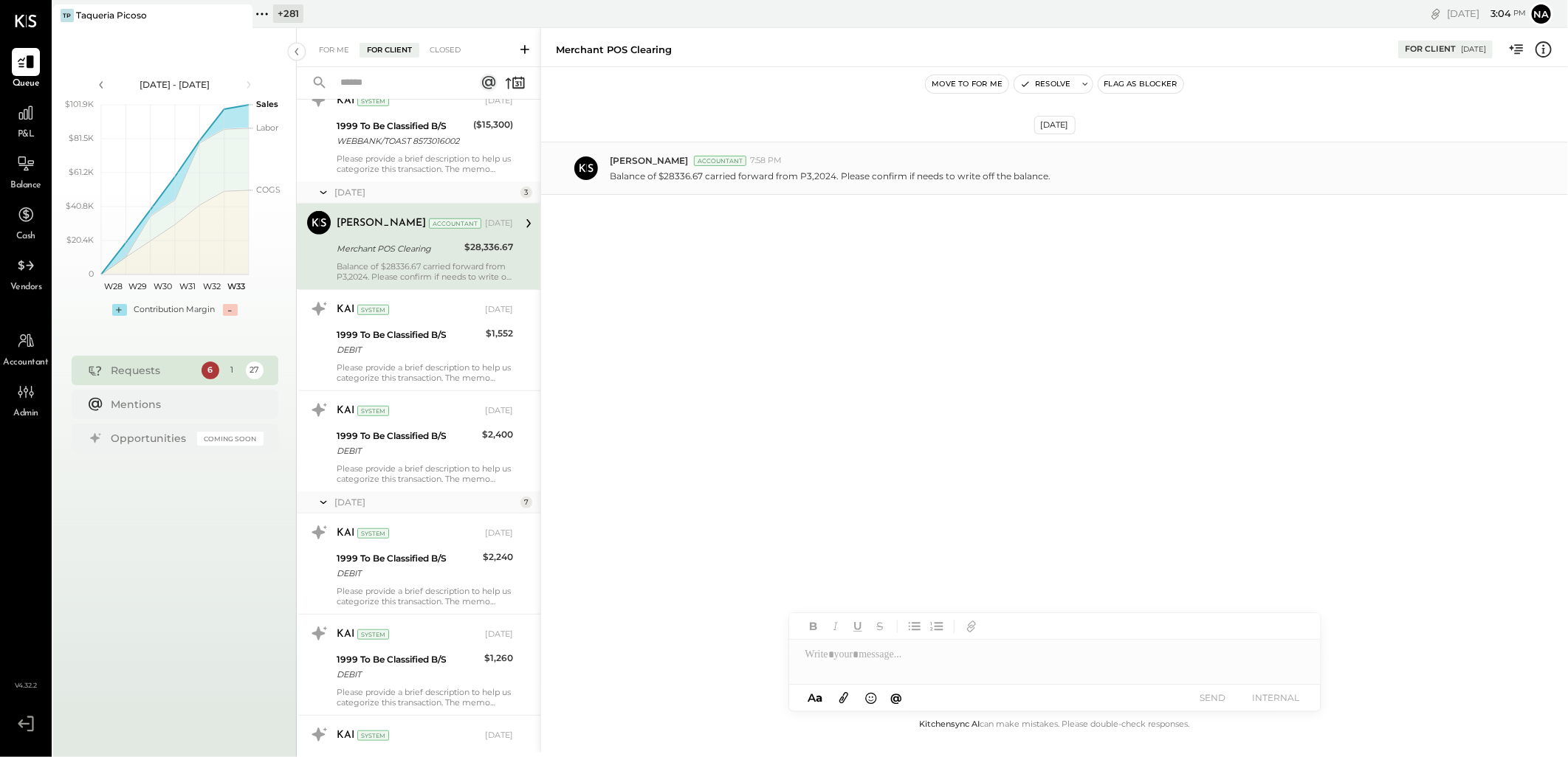
click at [710, 181] on p "Balance of $28336.67 carried forward from P3,2024. Please confirm if needs to w…" at bounding box center [830, 176] width 441 height 13
click at [874, 186] on div "Zankhana Vyas Accountant 7:58 PM Balance of $28336.67 carried forward from P3,2…" at bounding box center [1054, 168] width 1027 height 53
click at [756, 189] on div "Zankhana Vyas Accountant 7:58 PM Balance of $28336.67 carried forward from P3,2…" at bounding box center [1054, 168] width 1027 height 53
drag, startPoint x: 605, startPoint y: 179, endPoint x: 667, endPoint y: 182, distance: 62.1
click at [667, 182] on div "Zankhana Vyas Accountant 7:58 PM Balance of $28336.67 carried forward from P3,2…" at bounding box center [1054, 168] width 1027 height 53
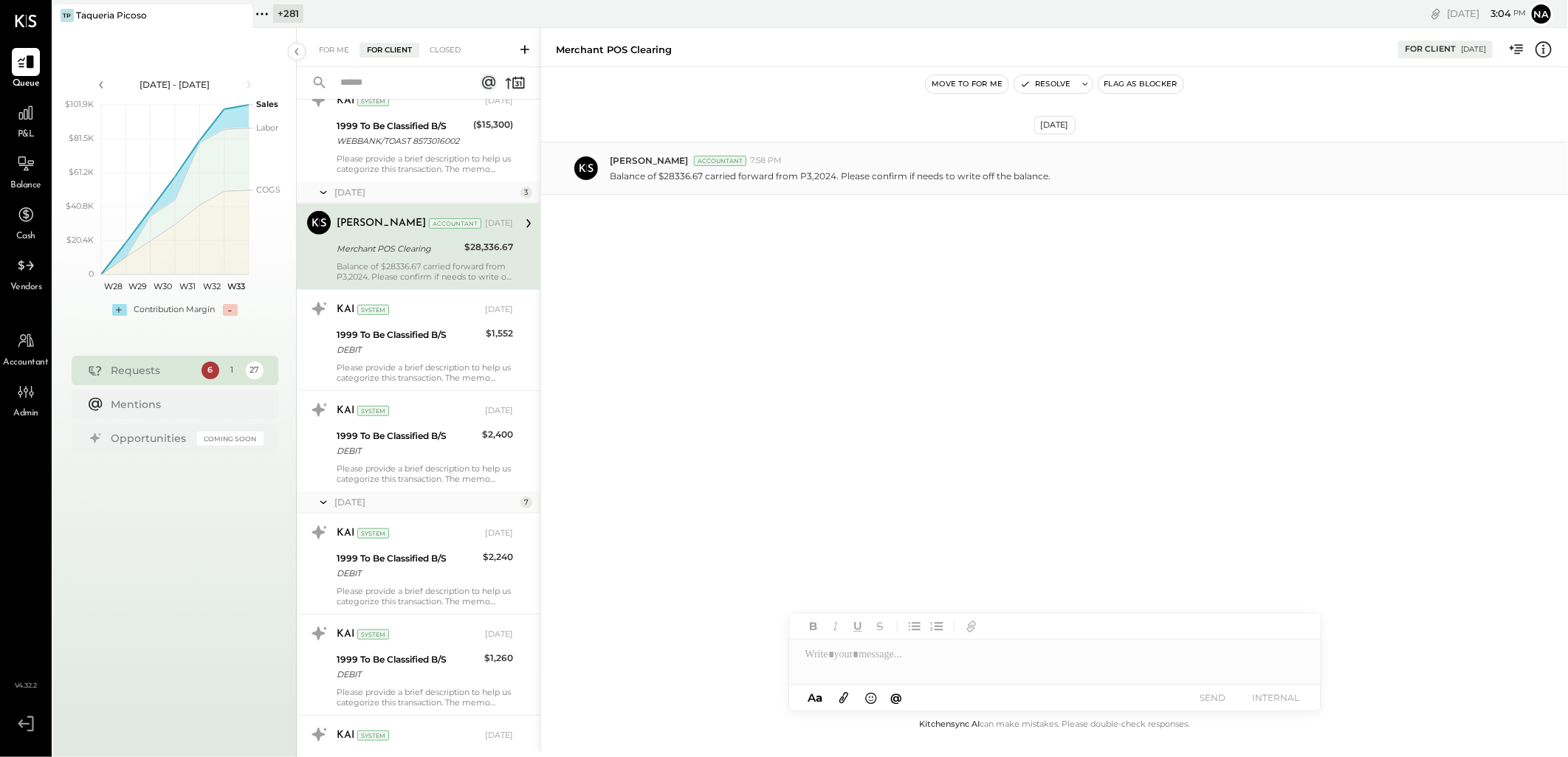
click at [714, 187] on div "Zankhana Vyas Accountant 7:58 PM Balance of $28336.67 carried forward from P3,2…" at bounding box center [1054, 168] width 1027 height 53
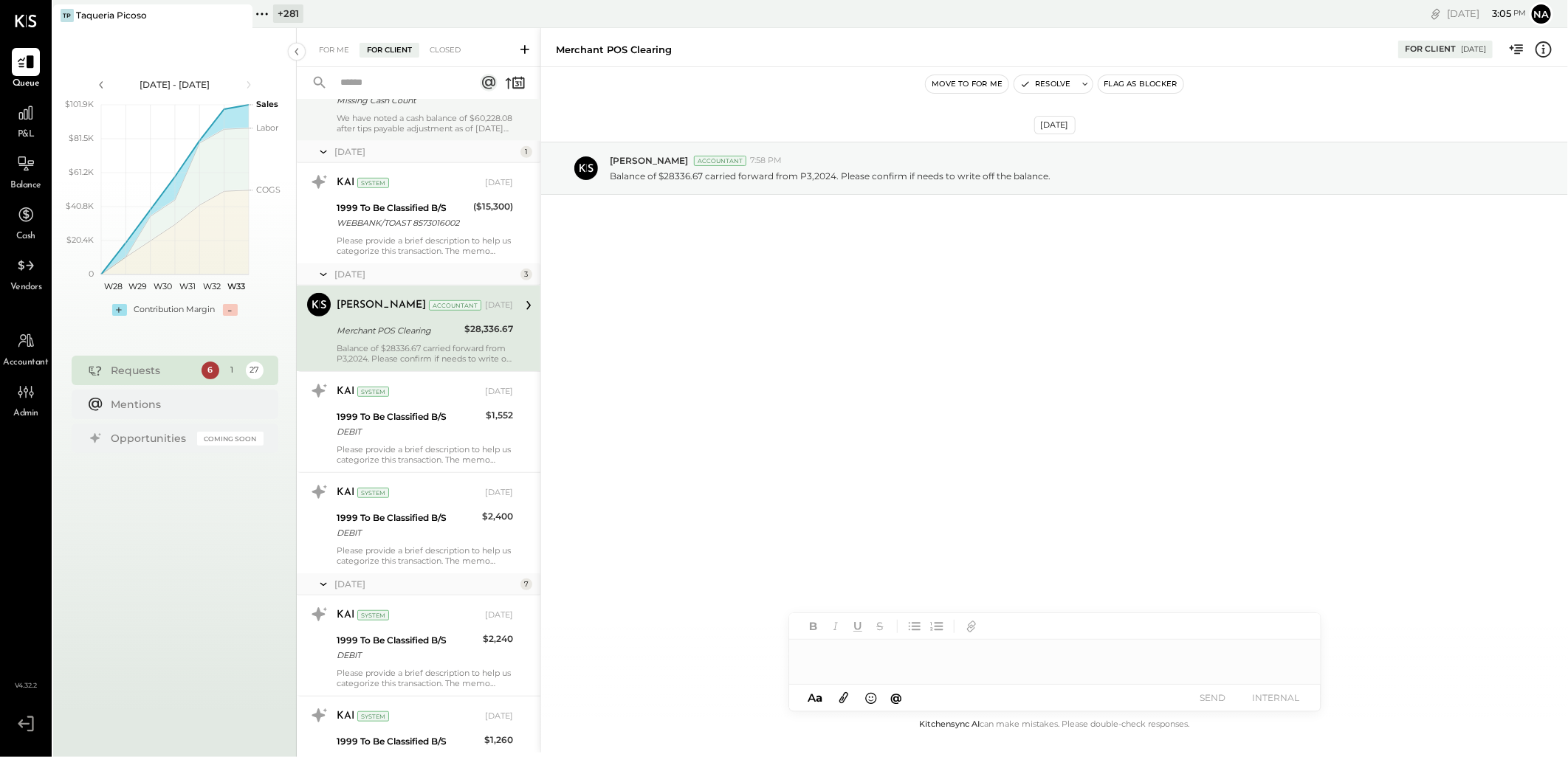
click at [883, 661] on div at bounding box center [1055, 654] width 532 height 29
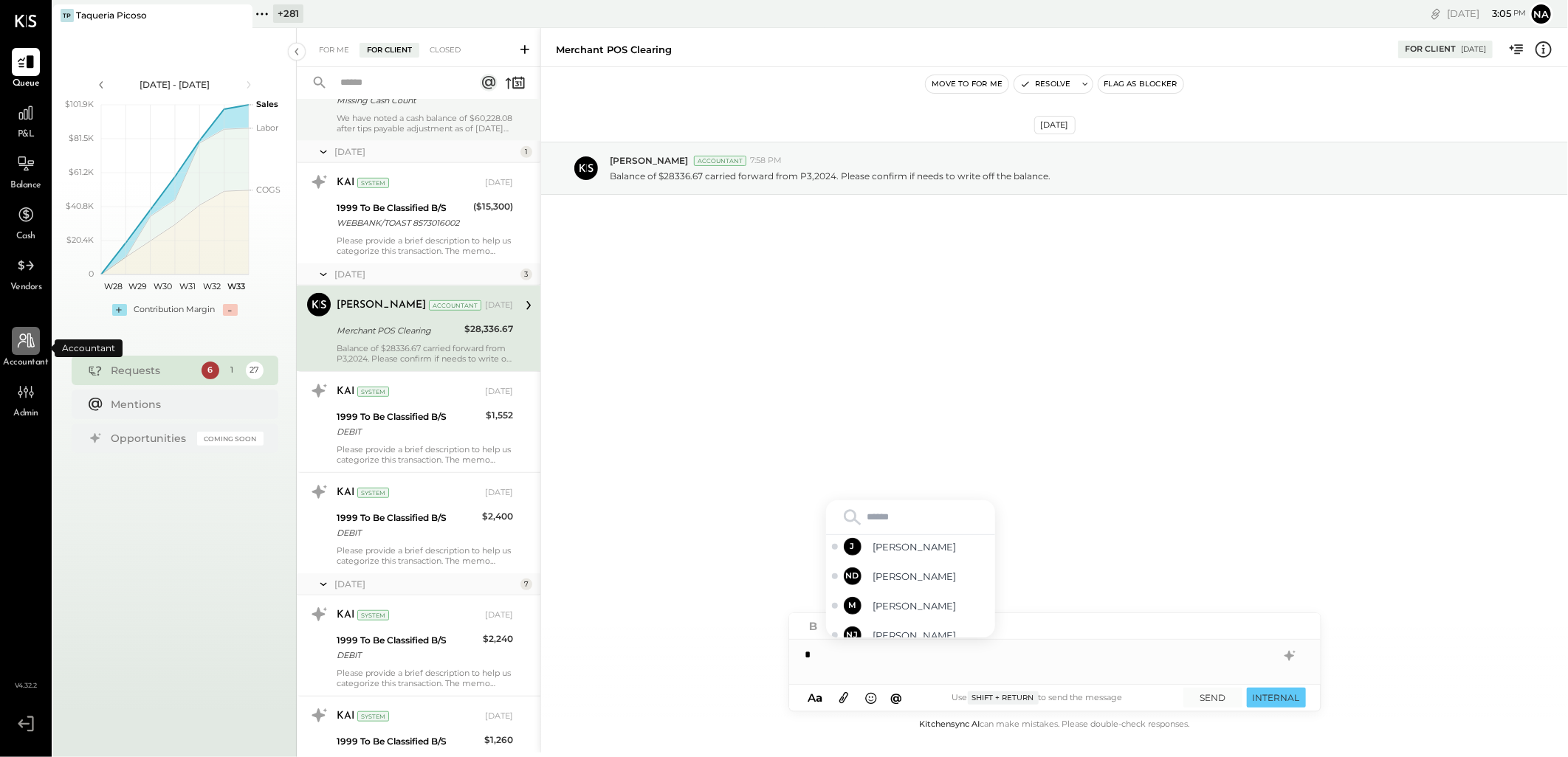
click at [24, 350] on icon at bounding box center [25, 340] width 19 height 19
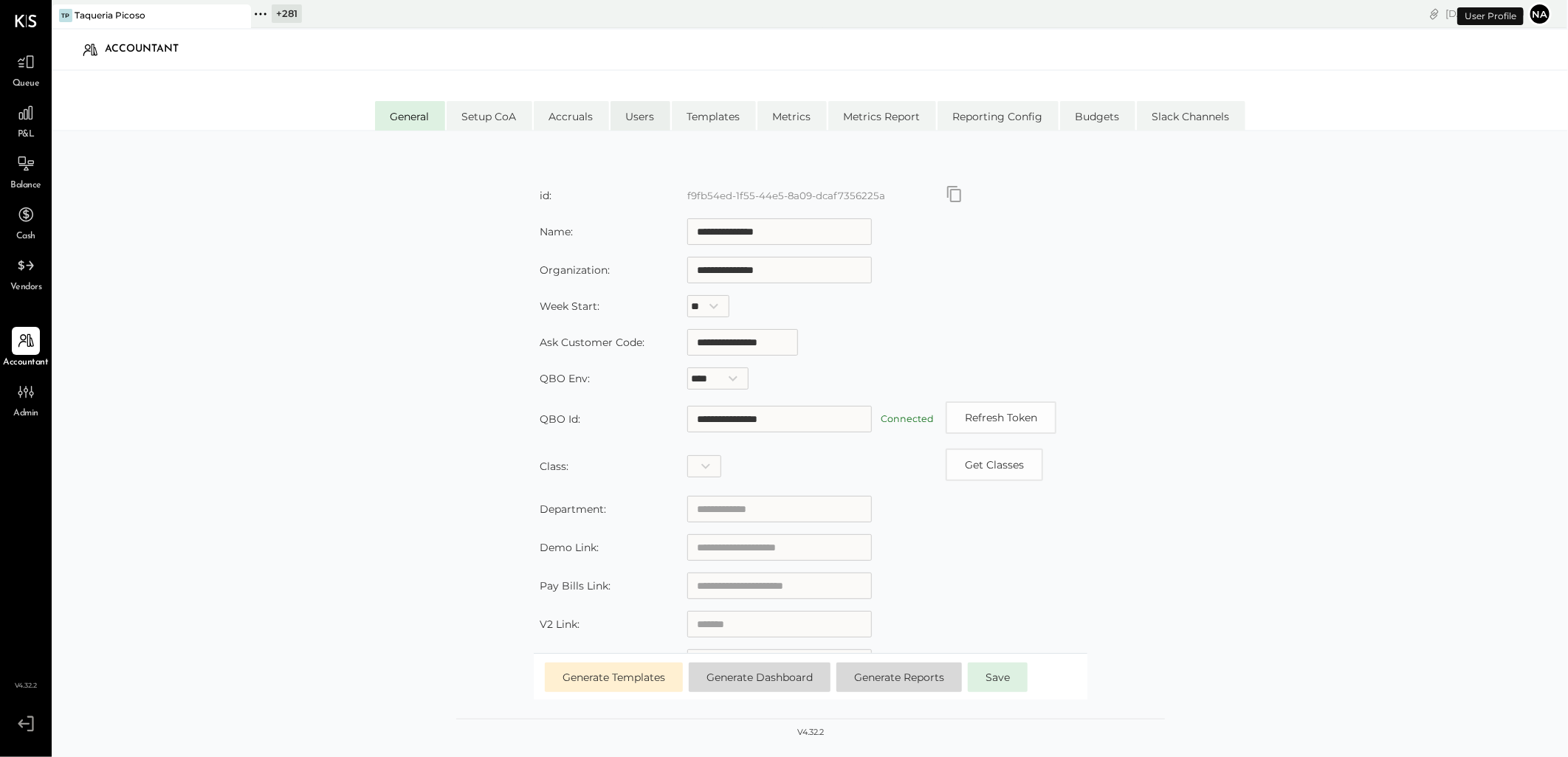
click at [627, 119] on li "Users" at bounding box center [640, 116] width 60 height 29
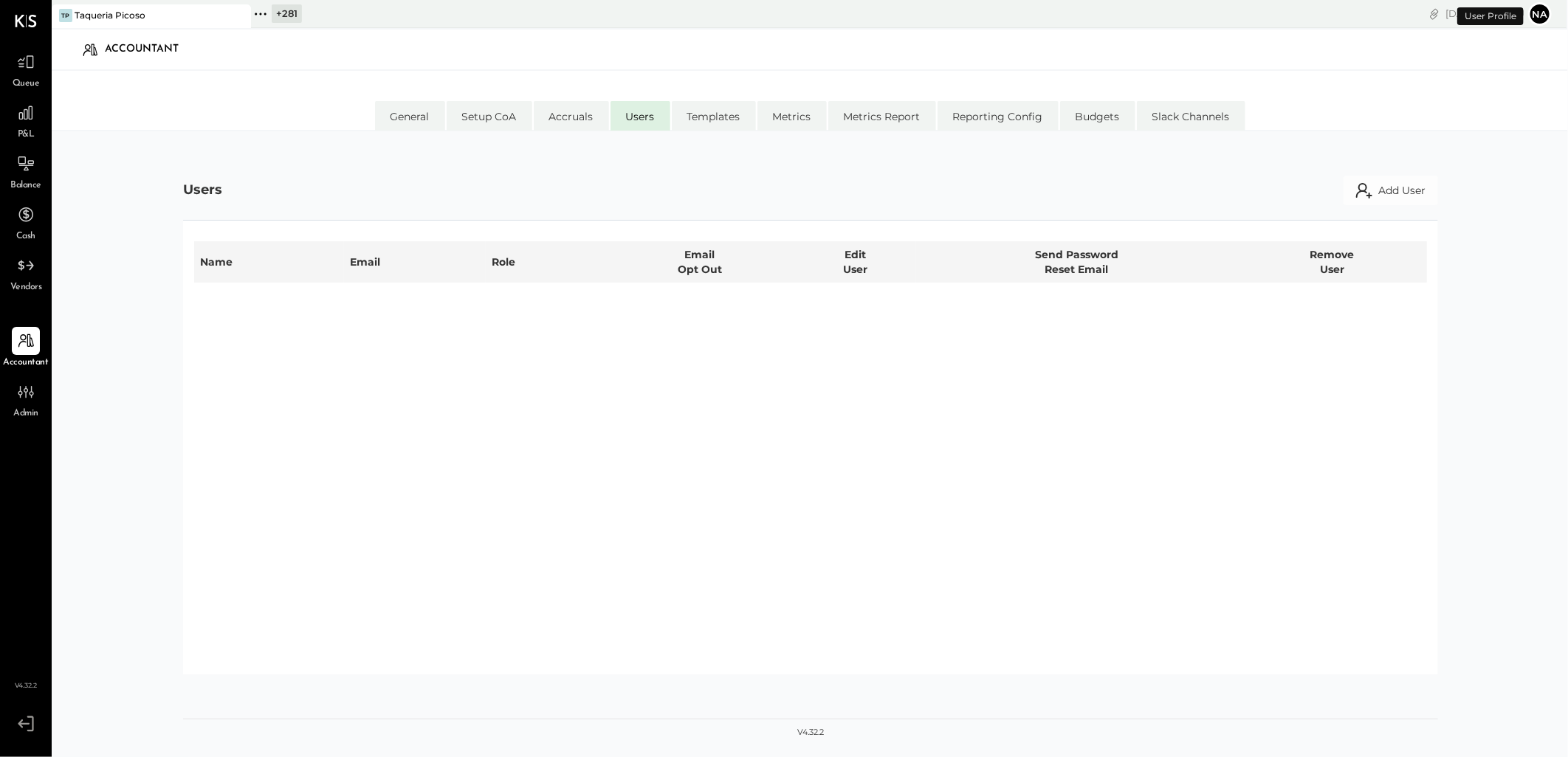
select select "**********"
select select "*****"
select select "**********"
select select "*****"
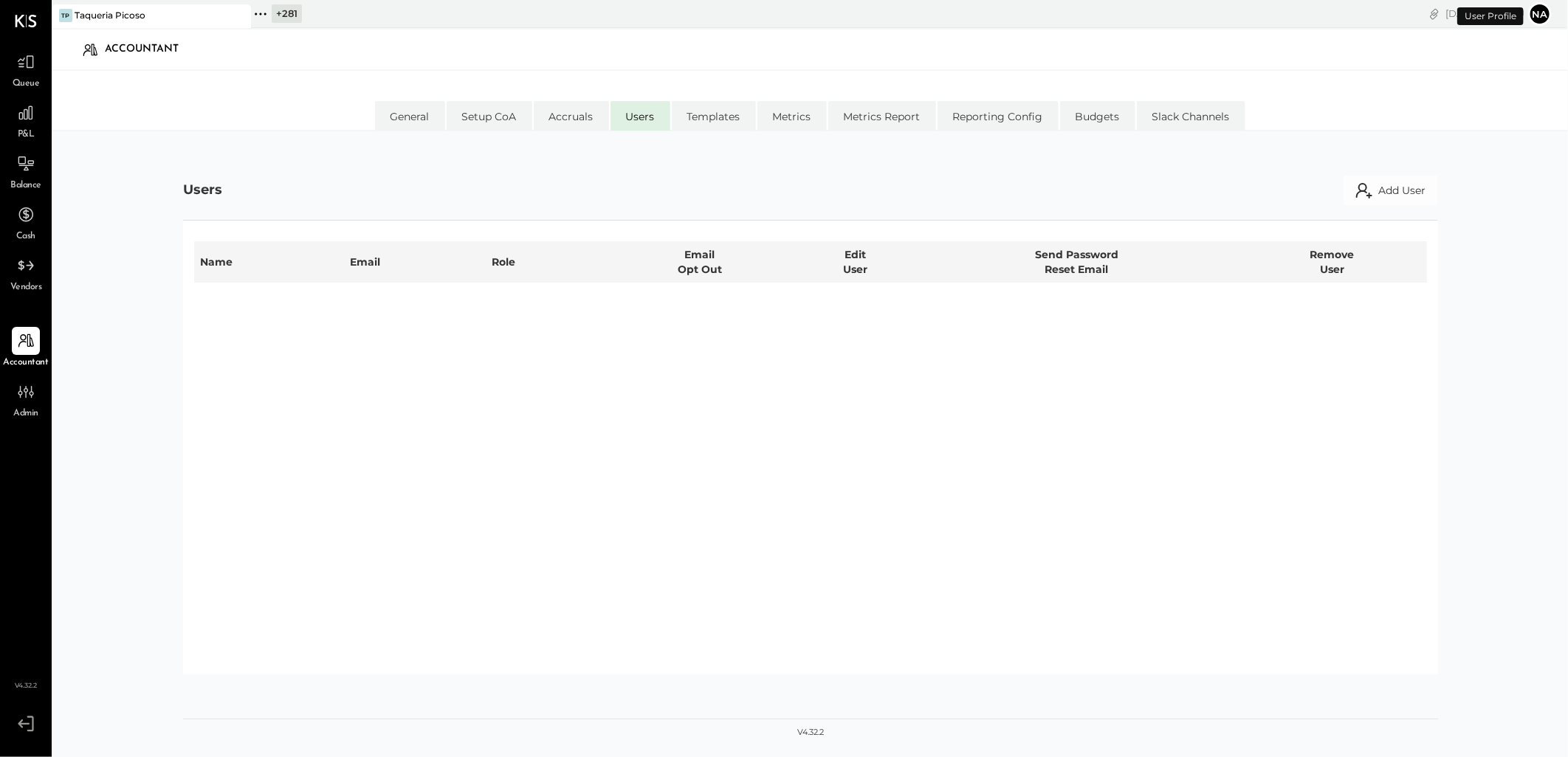
select select "**********"
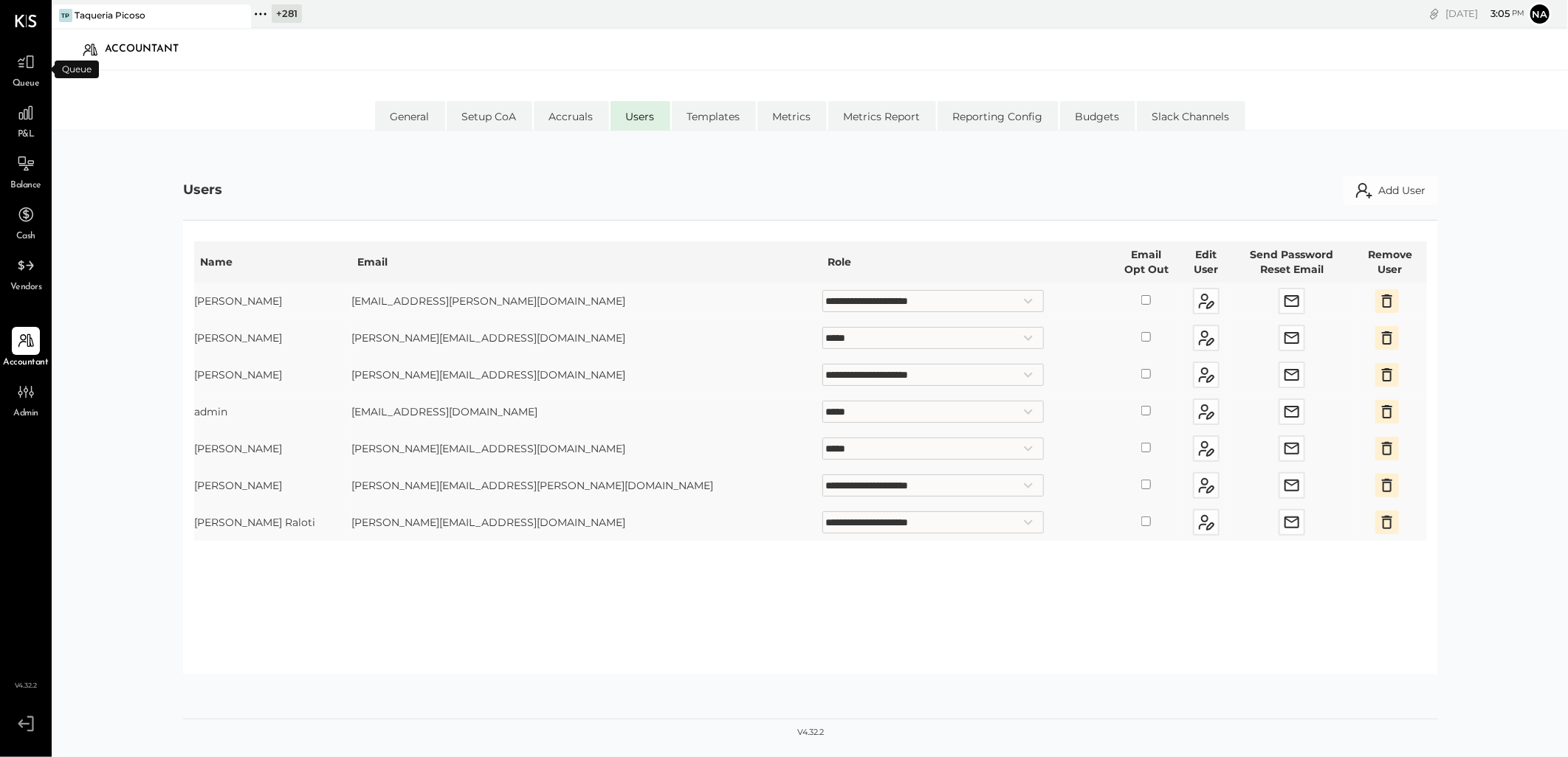
click at [39, 82] on div "Queue" at bounding box center [25, 69] width 28 height 43
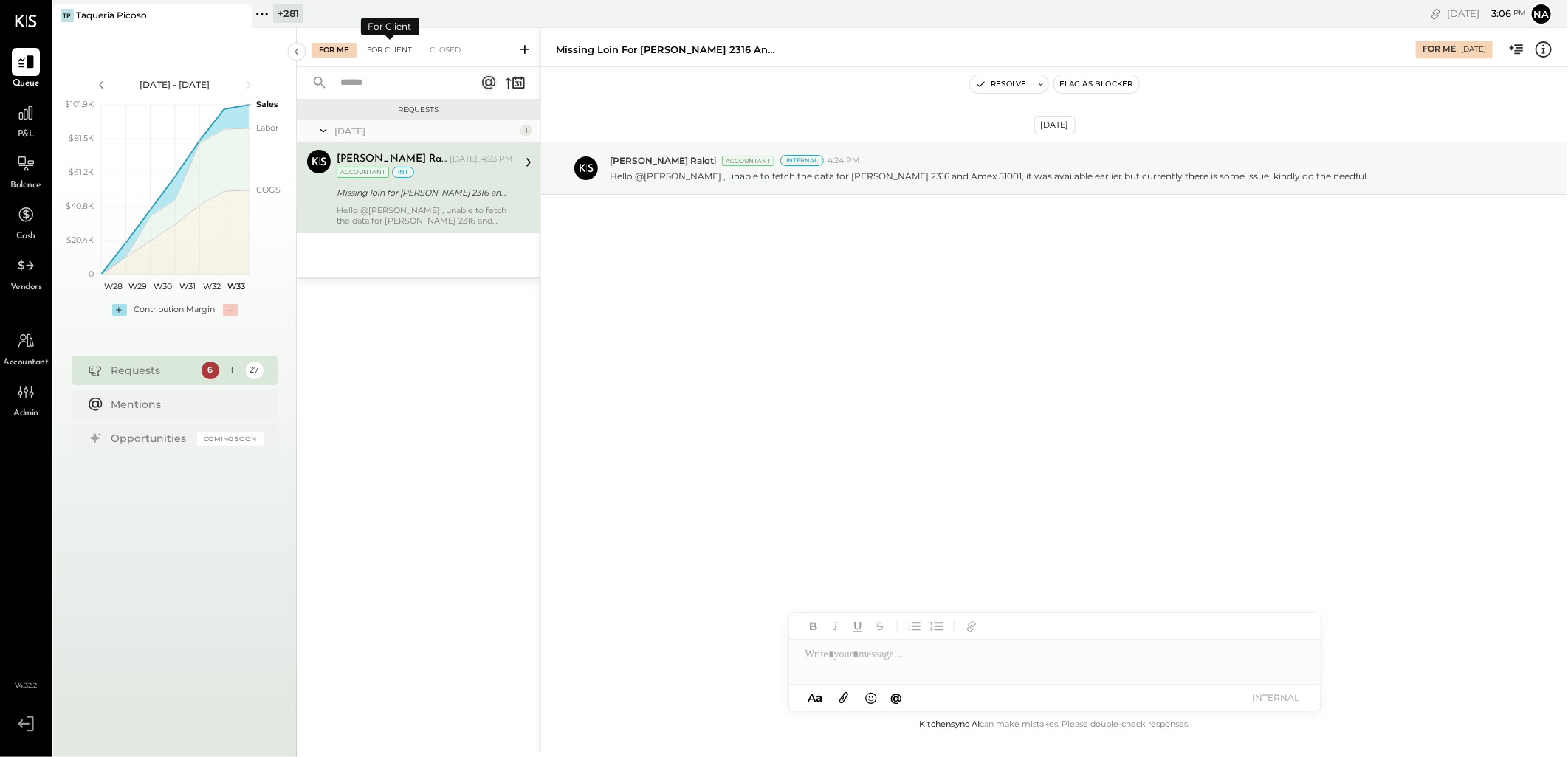
click at [384, 54] on div "For Client" at bounding box center [389, 50] width 60 height 15
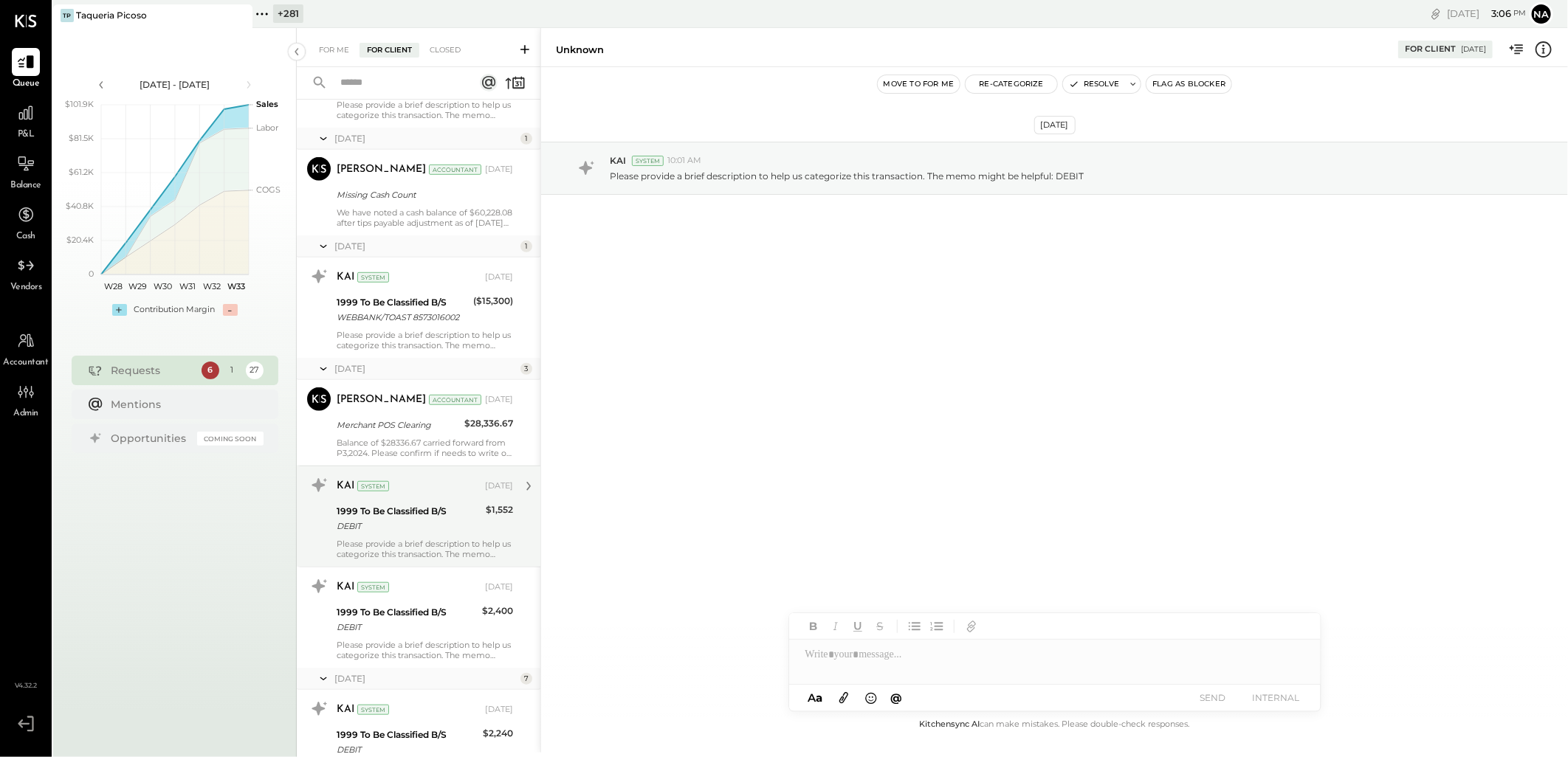
scroll to position [600, 0]
click at [423, 547] on div "Please provide a brief description to help us categorize this transaction. The …" at bounding box center [425, 547] width 176 height 21
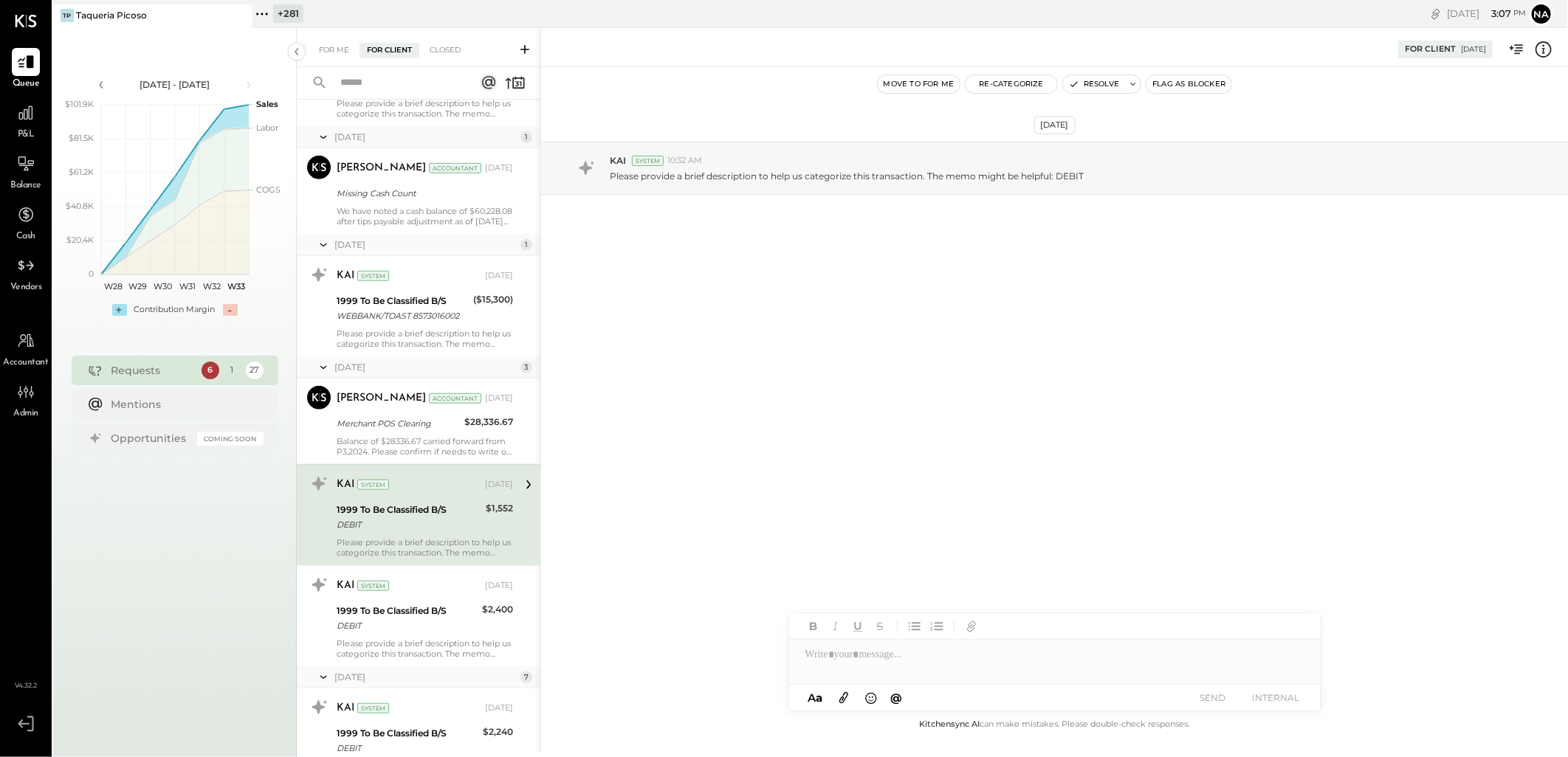
click at [840, 663] on div at bounding box center [1055, 654] width 532 height 29
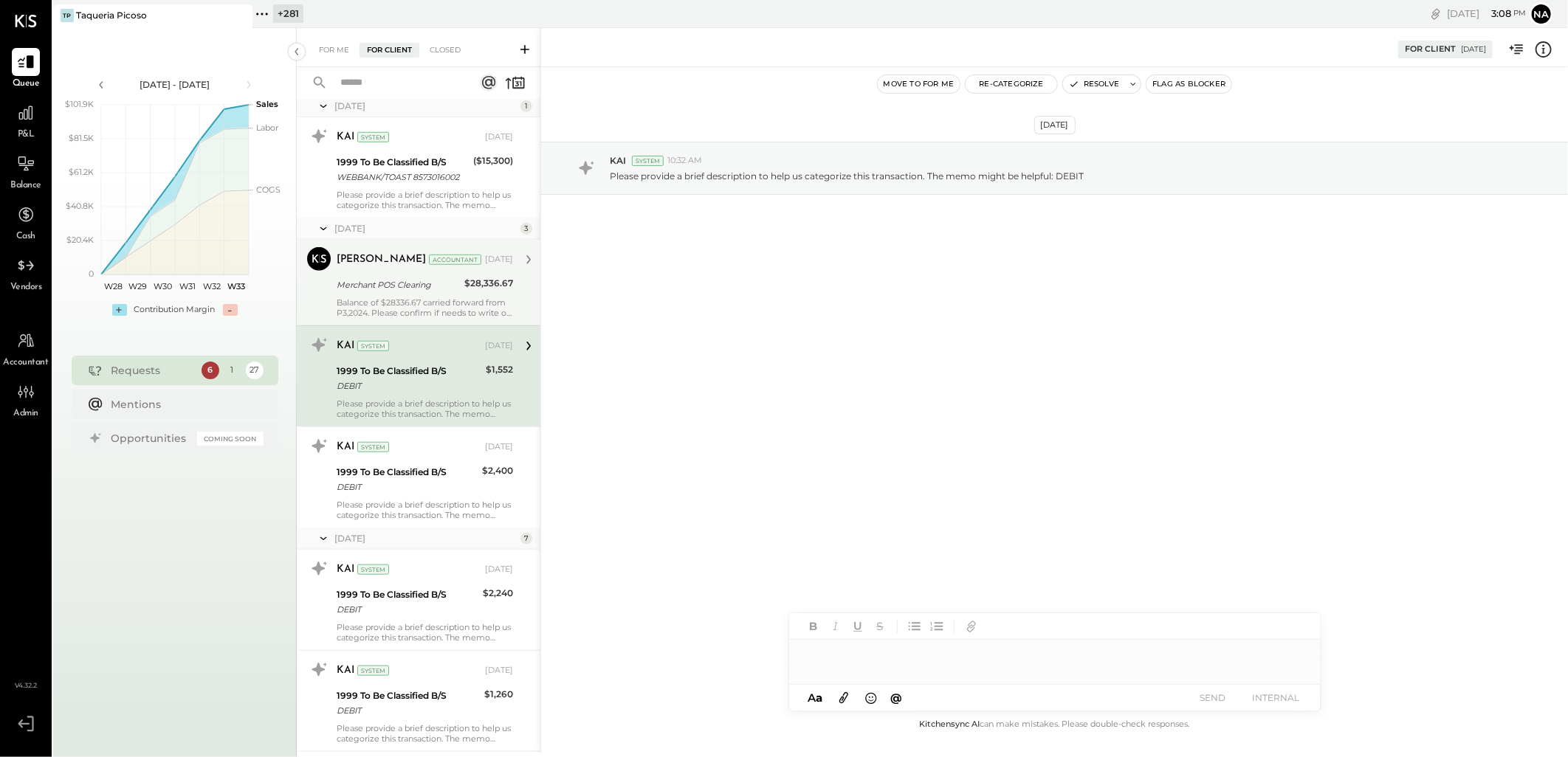
scroll to position [764, 0]
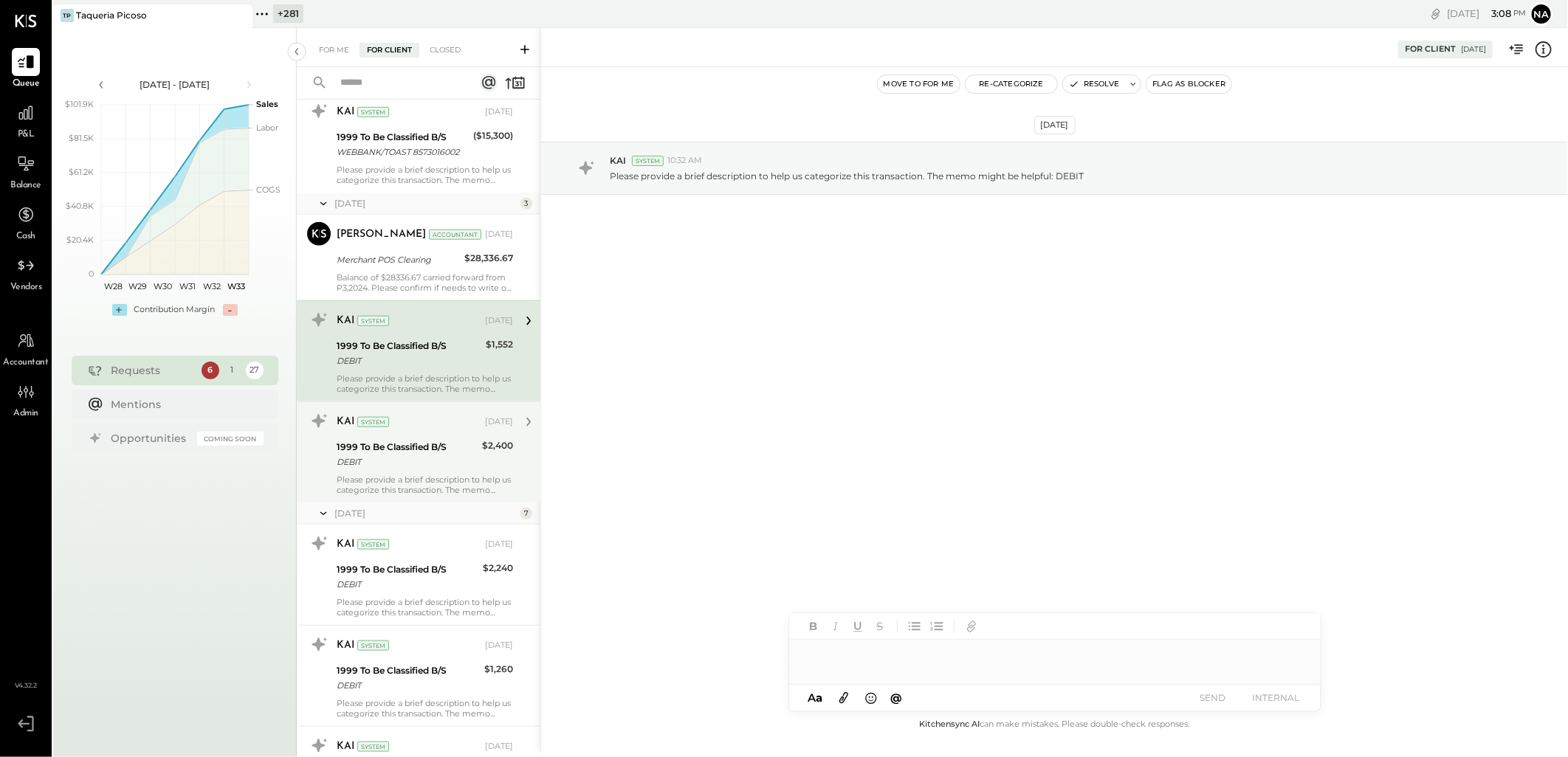
click at [394, 442] on div "1999 To Be Classified B/S" at bounding box center [408, 448] width 141 height 15
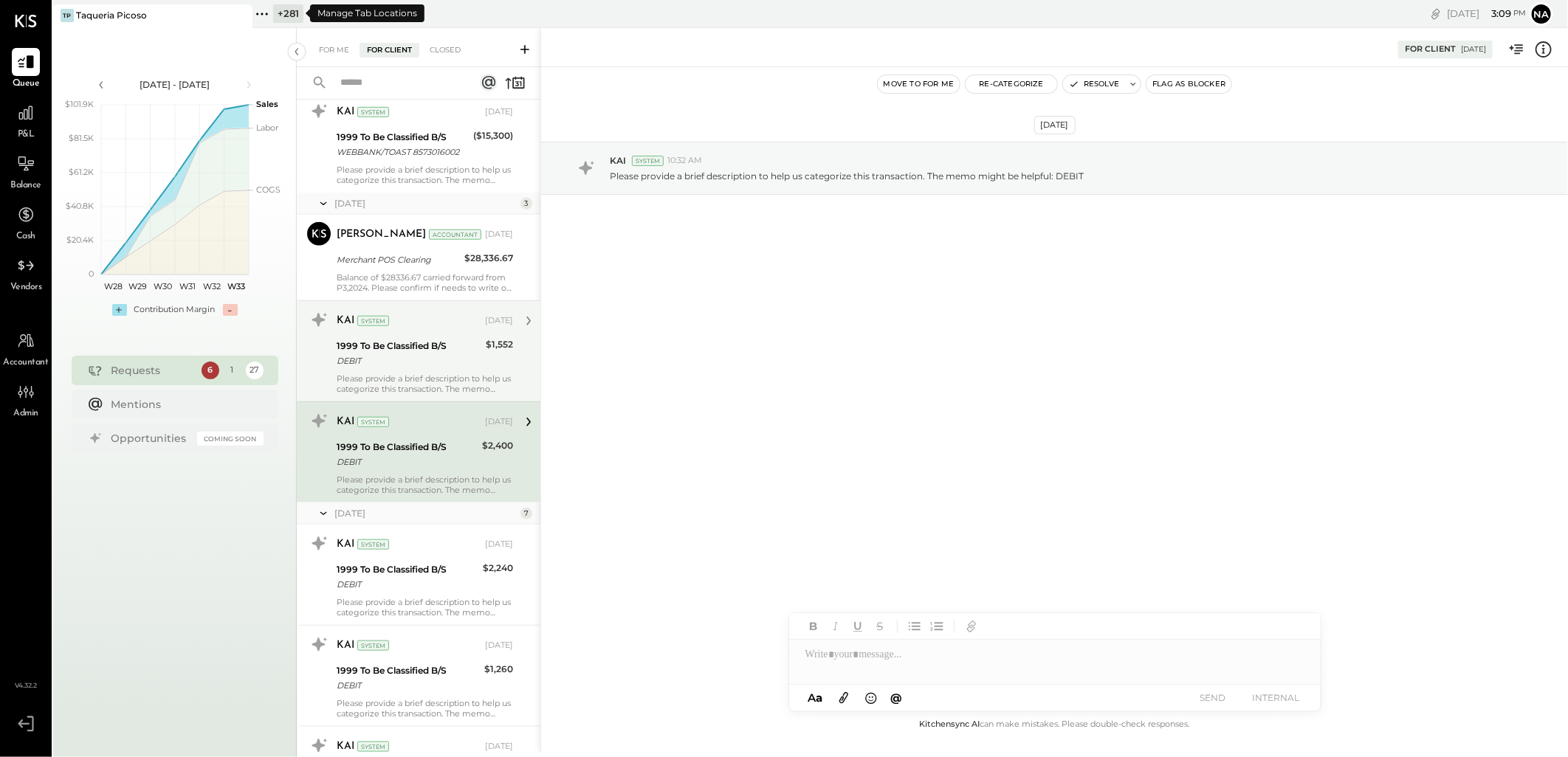
click at [290, 11] on div "+ 281" at bounding box center [288, 13] width 30 height 18
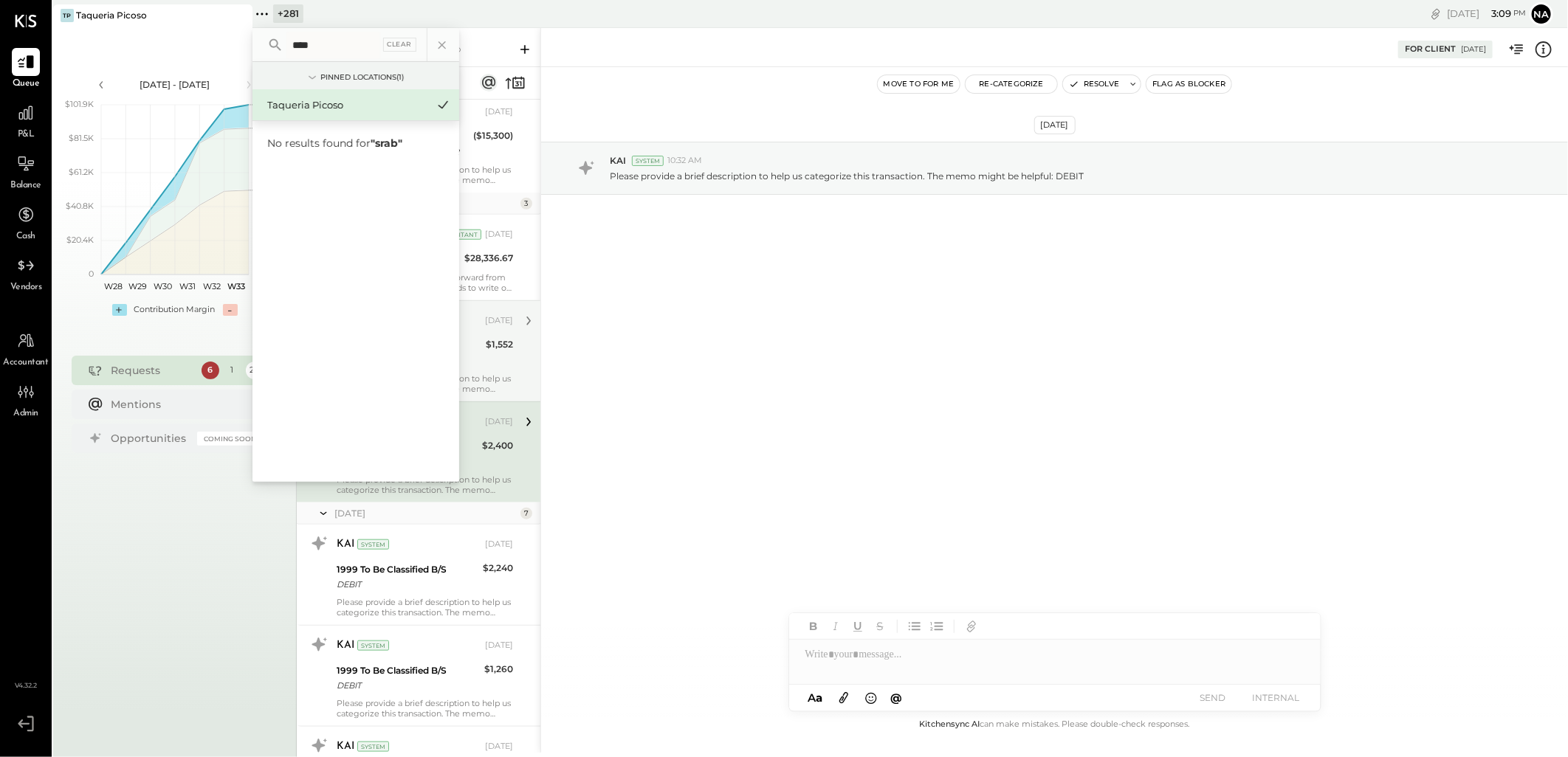
drag, startPoint x: 319, startPoint y: 40, endPoint x: 278, endPoint y: 40, distance: 41.0
click at [278, 40] on div "**** Clear" at bounding box center [356, 44] width 207 height 34
type input "****"
click at [350, 177] on div "Feather & Wedge" at bounding box center [347, 174] width 159 height 14
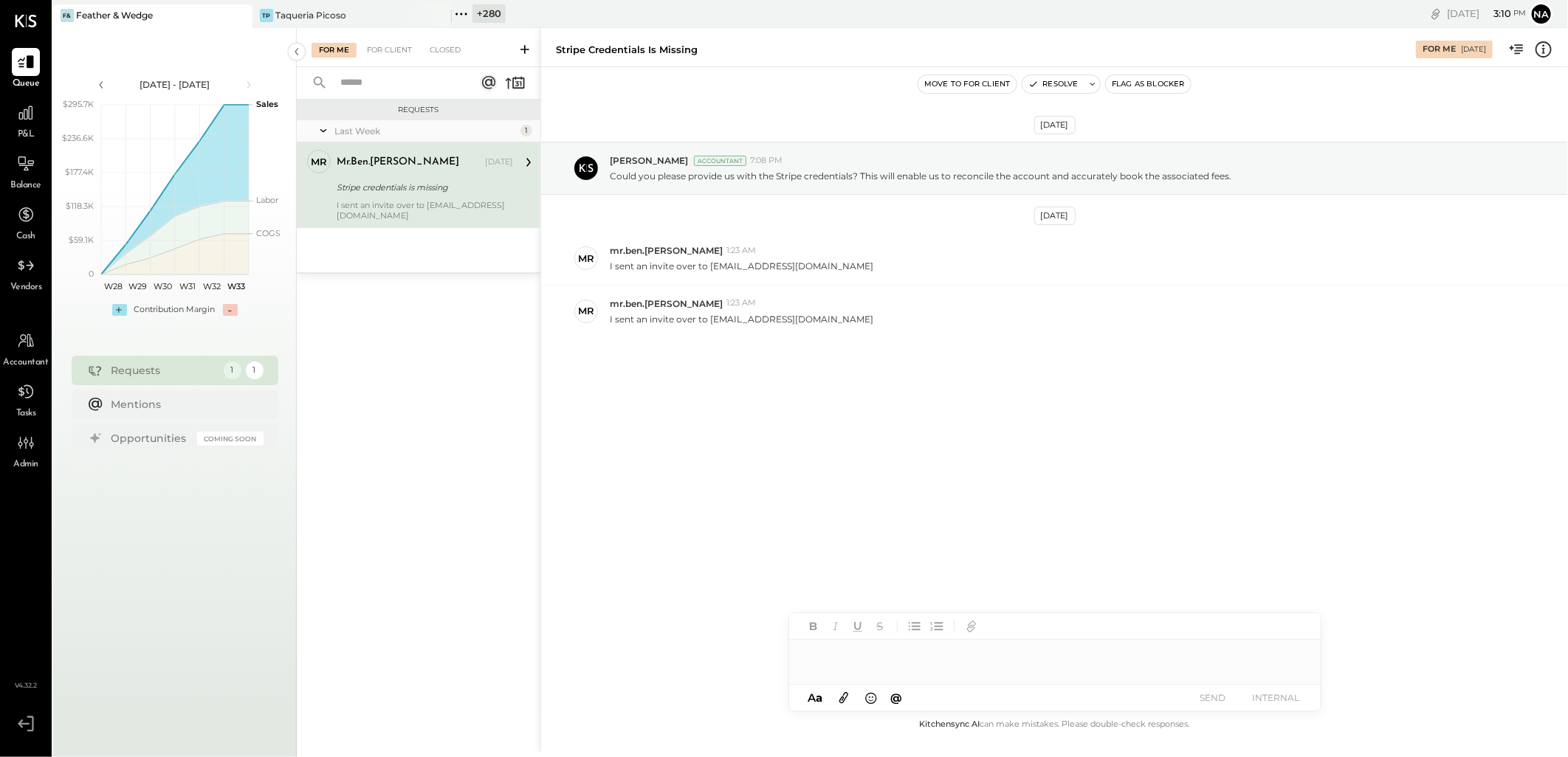
click at [495, 9] on div "+ 280" at bounding box center [490, 13] width 34 height 18
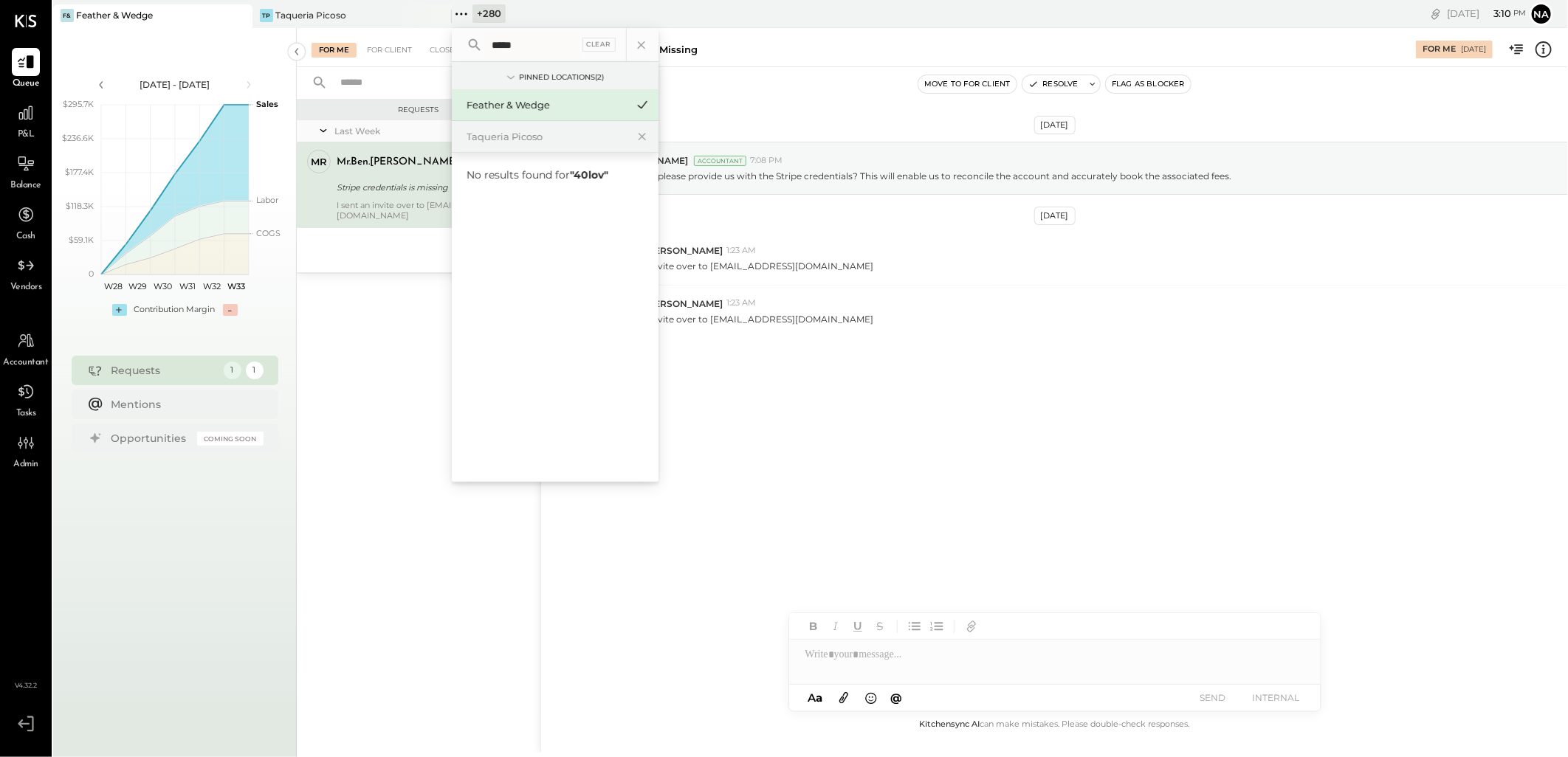
click at [504, 39] on input "*****" at bounding box center [532, 45] width 94 height 27
type input "******"
click at [529, 194] on div "40 Love AZ" at bounding box center [555, 205] width 207 height 31
click at [528, 200] on div "40 Love AZ" at bounding box center [547, 205] width 159 height 14
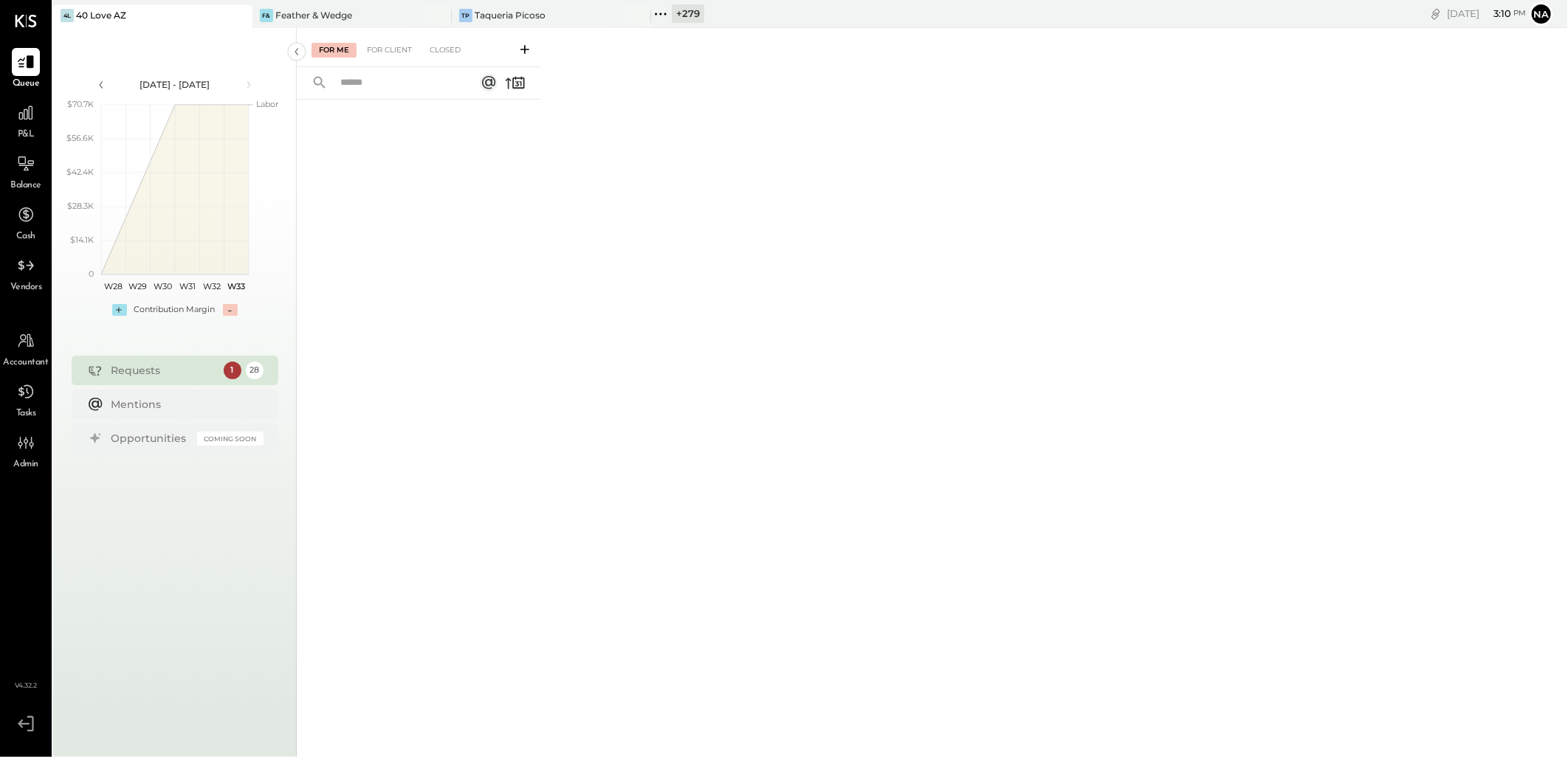
click at [187, 371] on div "Requests" at bounding box center [164, 371] width 105 height 15
click at [399, 54] on div "For Client" at bounding box center [389, 50] width 60 height 15
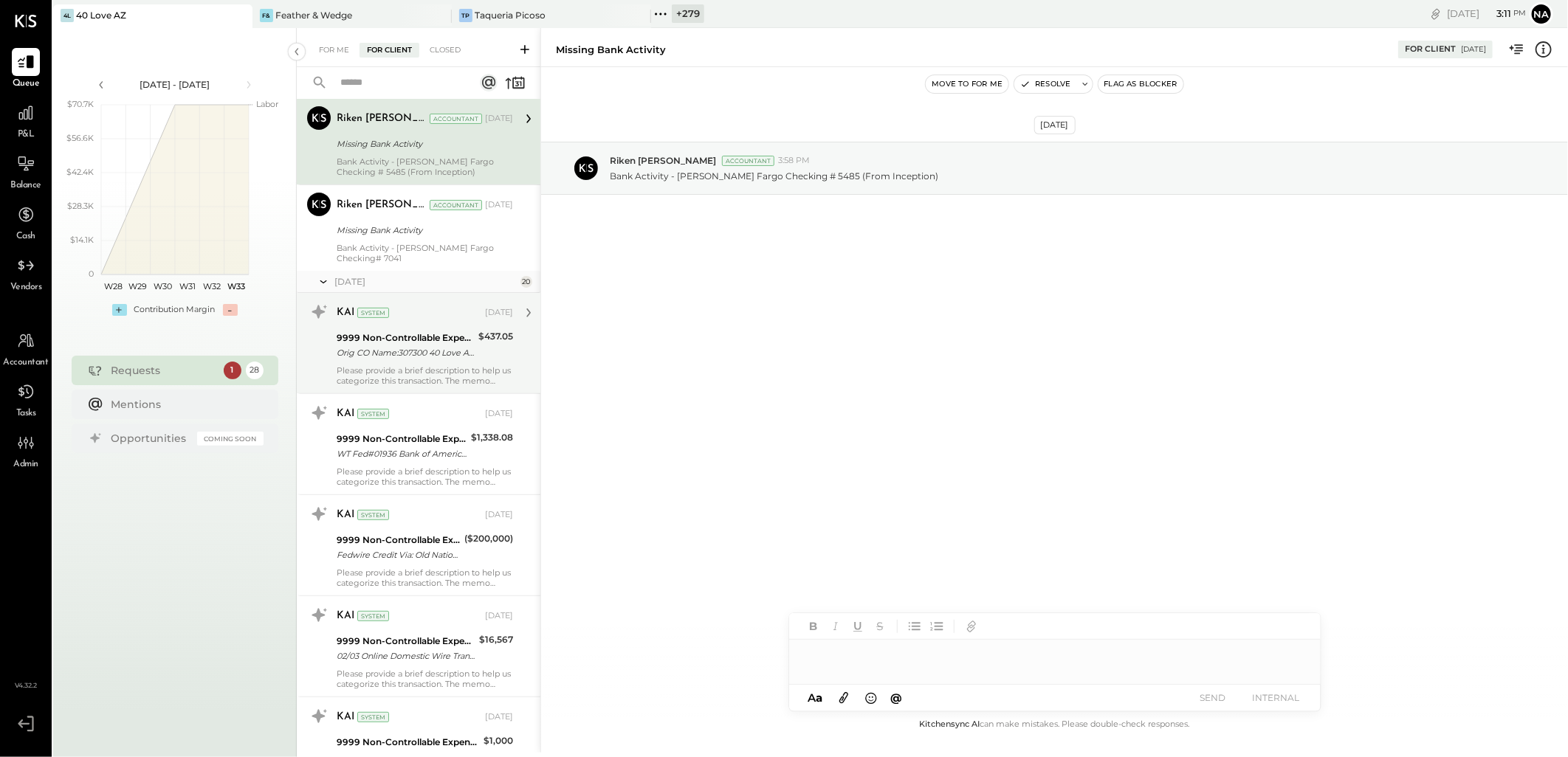
scroll to position [246, 0]
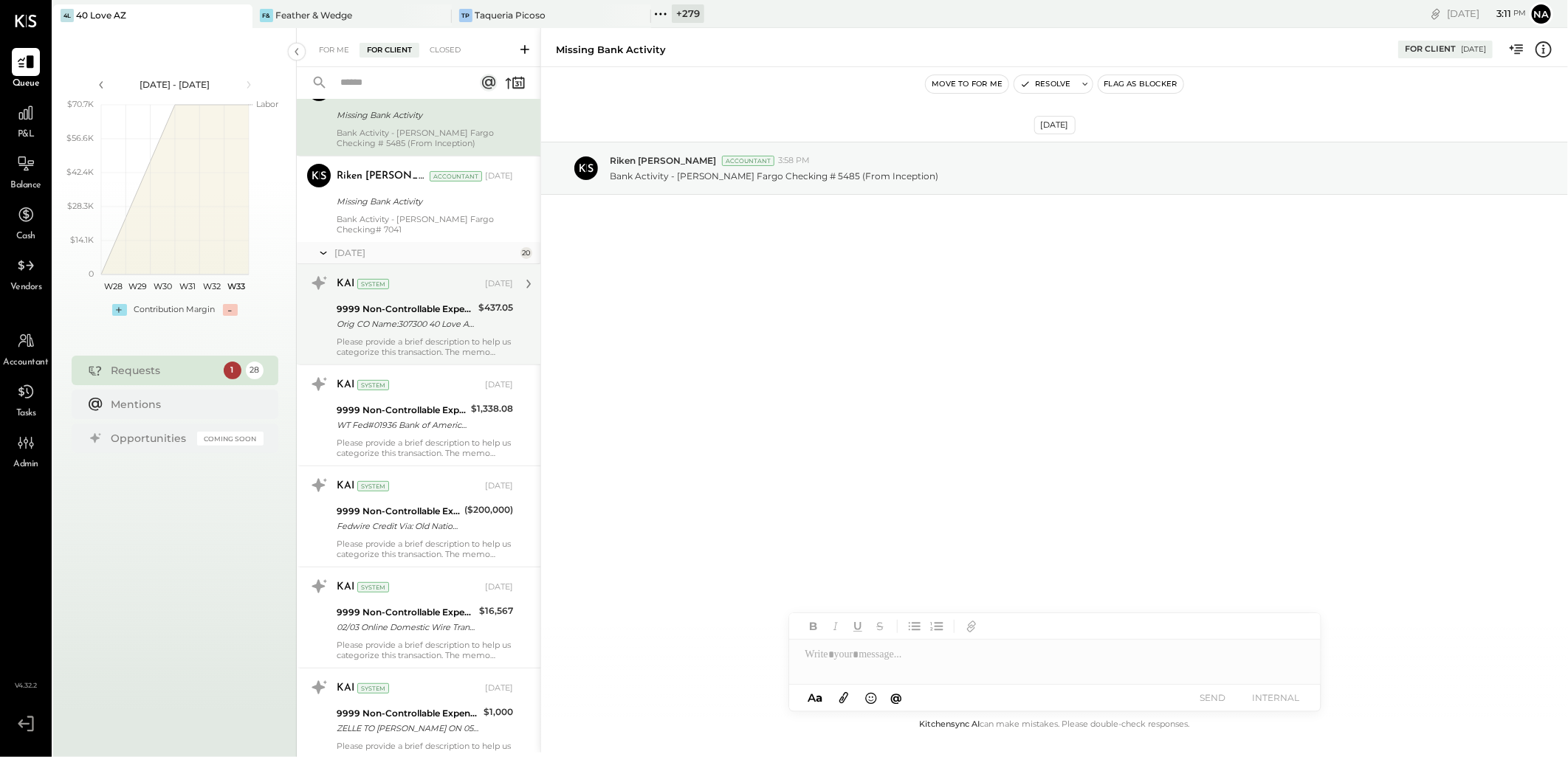
click at [459, 322] on div "Orig CO Name:307300 40 Love A Orig ID:1364227403 Desc Date:250221 CO Entry Desc…" at bounding box center [406, 324] width 138 height 15
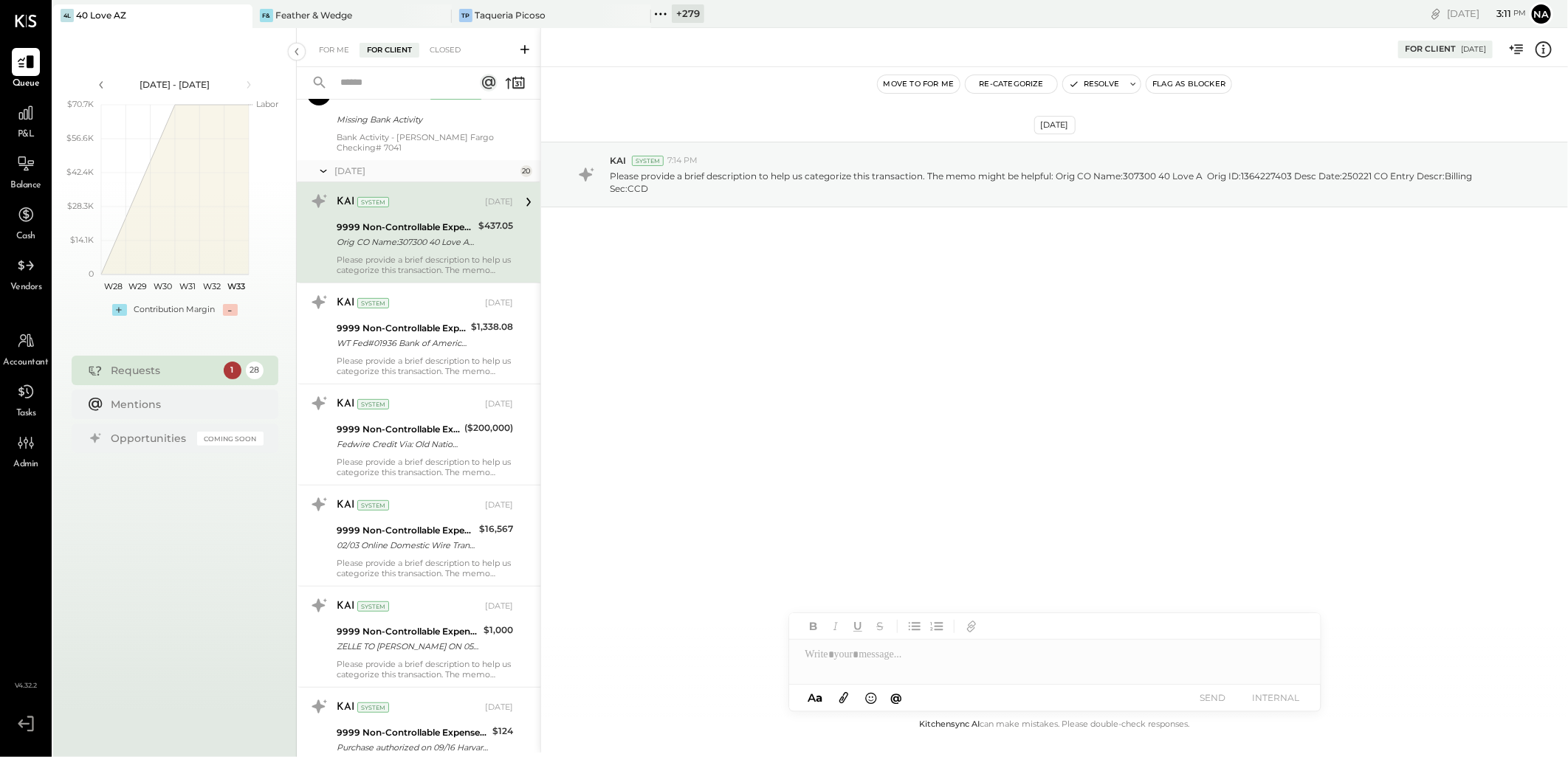
scroll to position [410, 0]
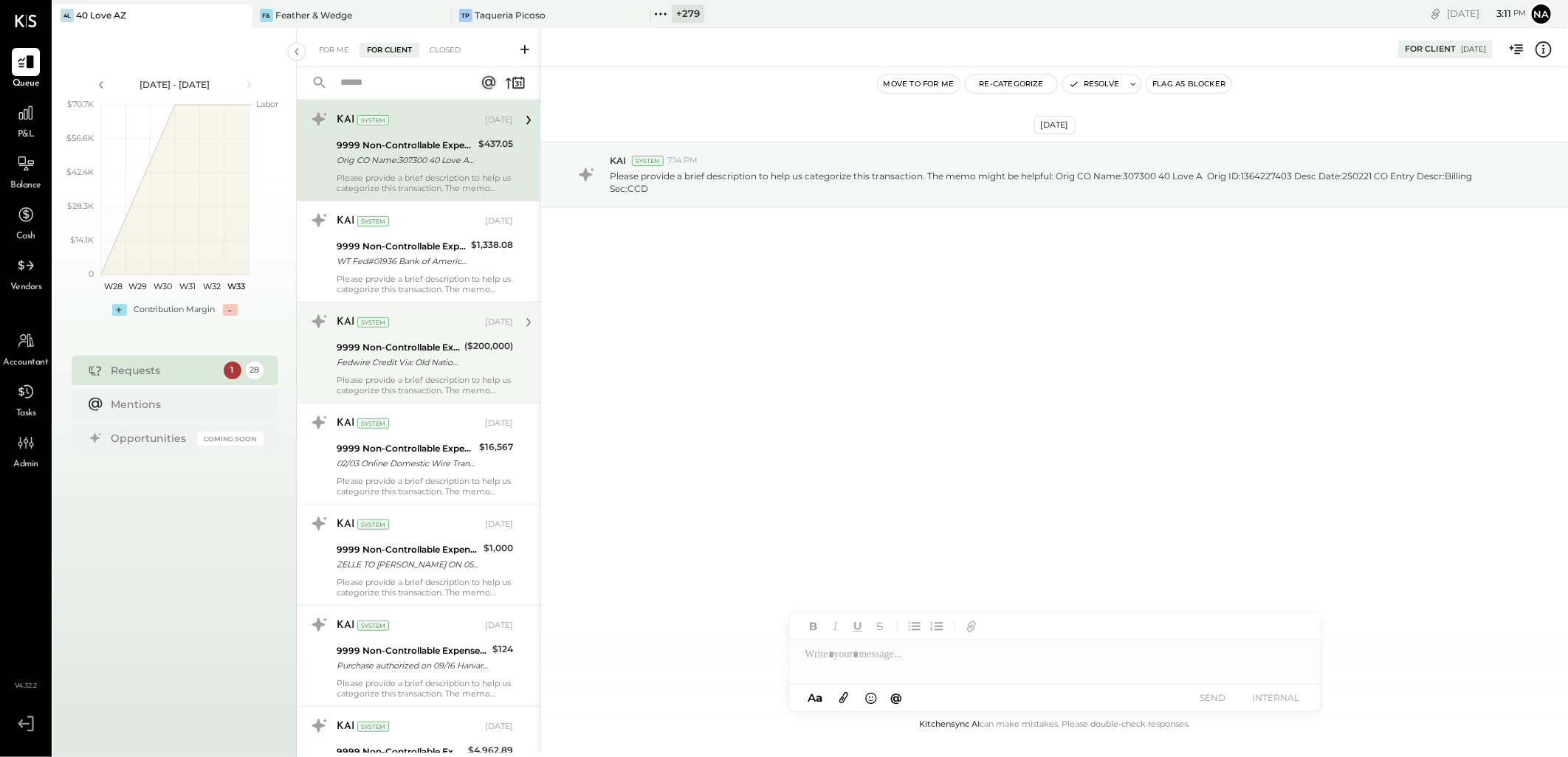
click at [411, 364] on div "Fedwire Credit Via: Old National Bank/086300012 B/O: Avery D Johnson Dallas TX …" at bounding box center [398, 363] width 123 height 15
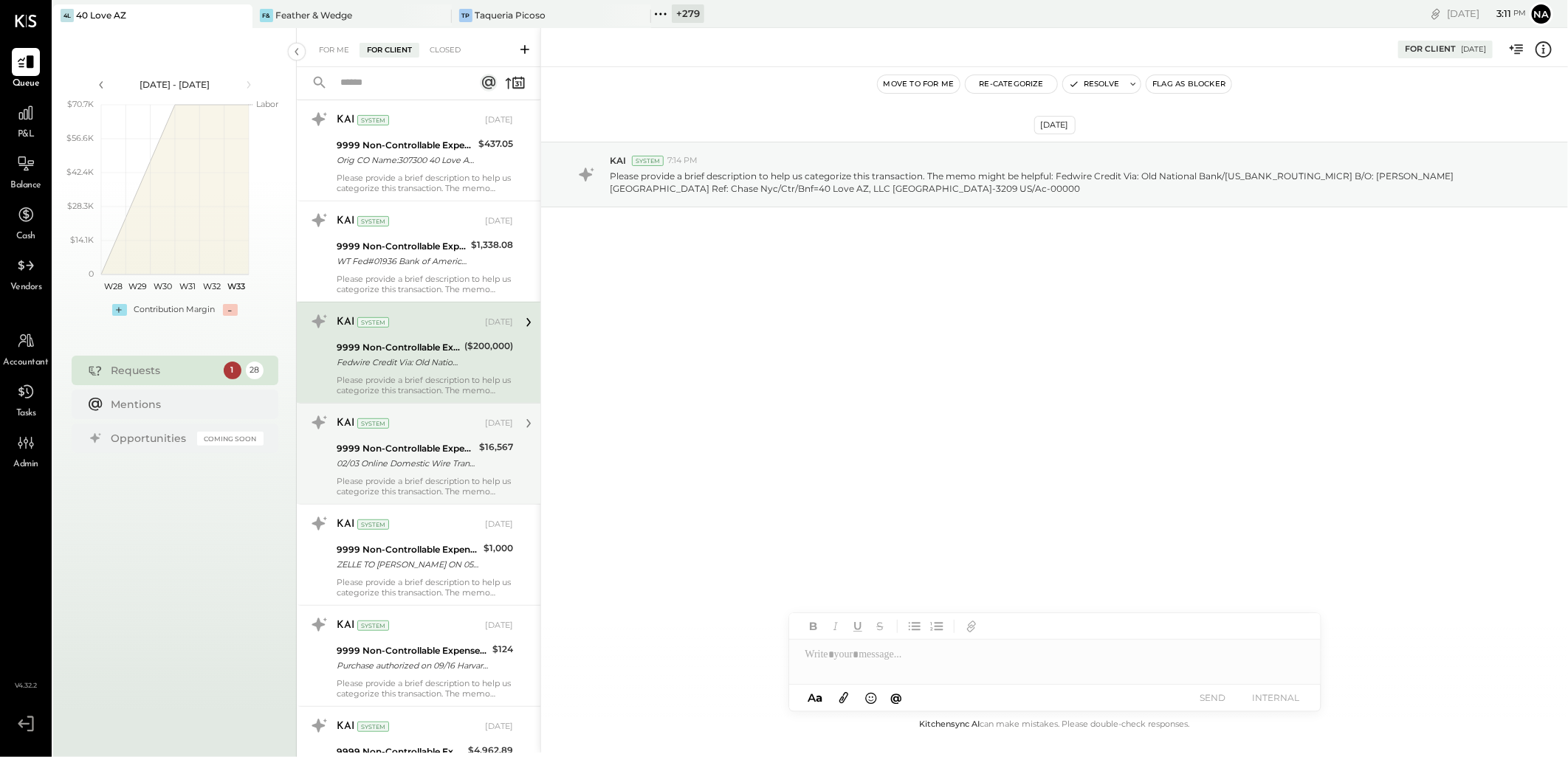
click at [445, 454] on div "9999 Non-Controllable Expenses:Other Income and Expenses:To Be Classified" at bounding box center [406, 449] width 138 height 15
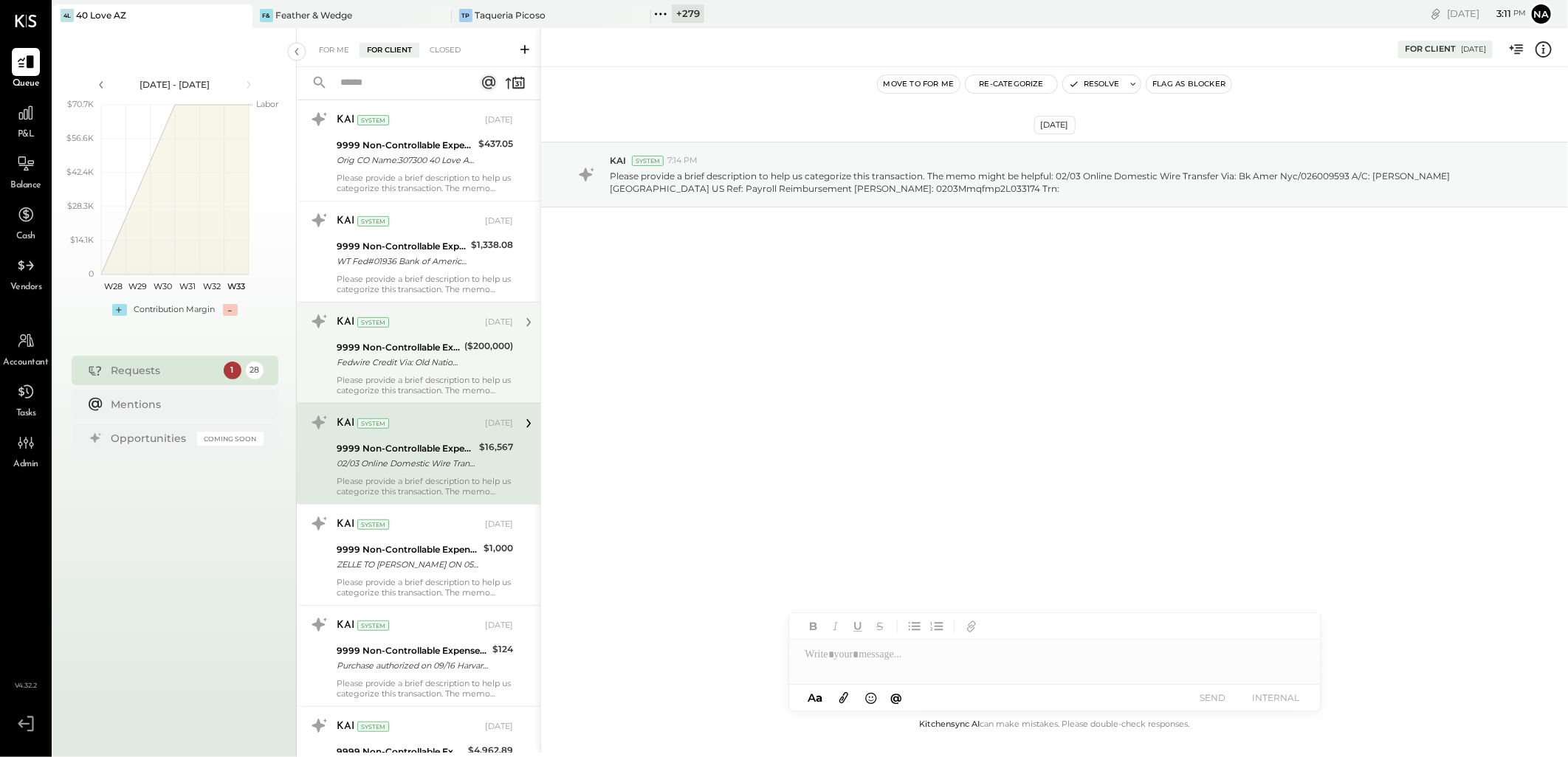
click at [449, 370] on div "9999 Non-Controllable Expenses:Other Income and Expenses:To Be Classified Fedwi…" at bounding box center [398, 355] width 123 height 33
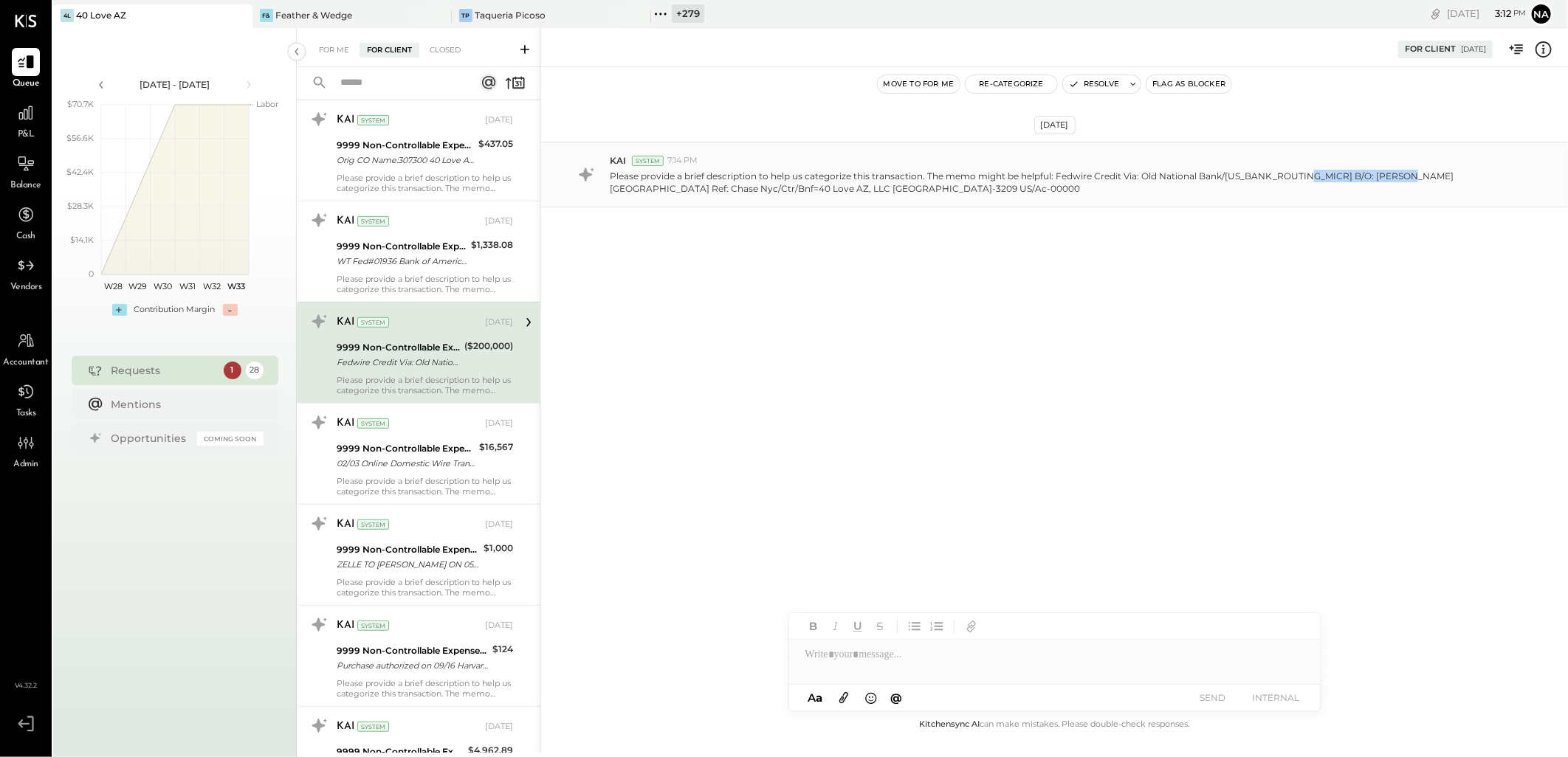
drag, startPoint x: 1295, startPoint y: 174, endPoint x: 1390, endPoint y: 174, distance: 95.0
click at [1390, 174] on p "Please provide a brief description to help us categorize this transaction. The …" at bounding box center [1059, 183] width 900 height 25
click at [1375, 186] on p "Please provide a brief description to help us categorize this transaction. The …" at bounding box center [1059, 183] width 900 height 25
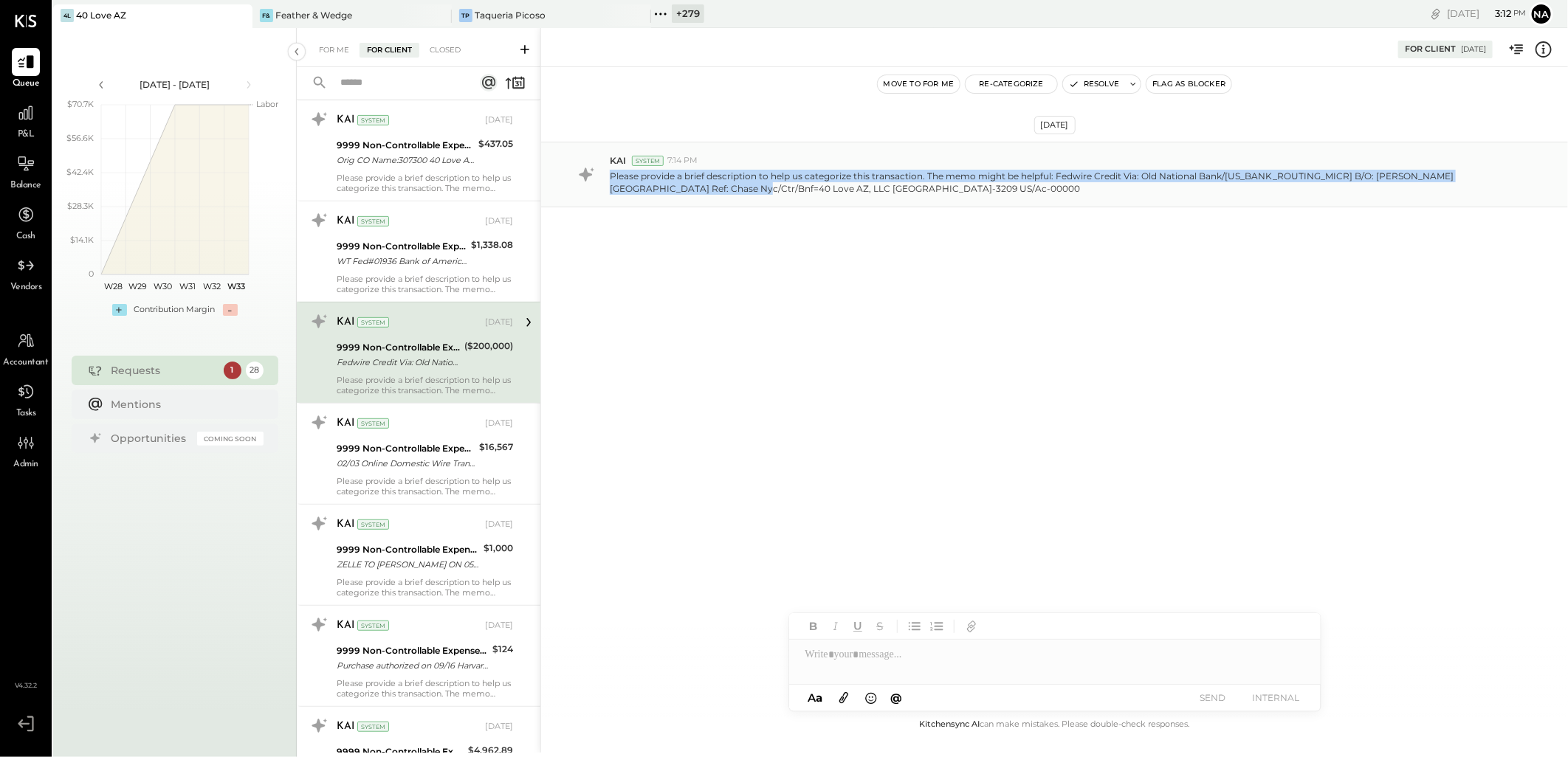
drag, startPoint x: 610, startPoint y: 178, endPoint x: 675, endPoint y: 185, distance: 65.4
click at [675, 185] on p "Please provide a brief description to help us categorize this transaction. The …" at bounding box center [1059, 183] width 900 height 25
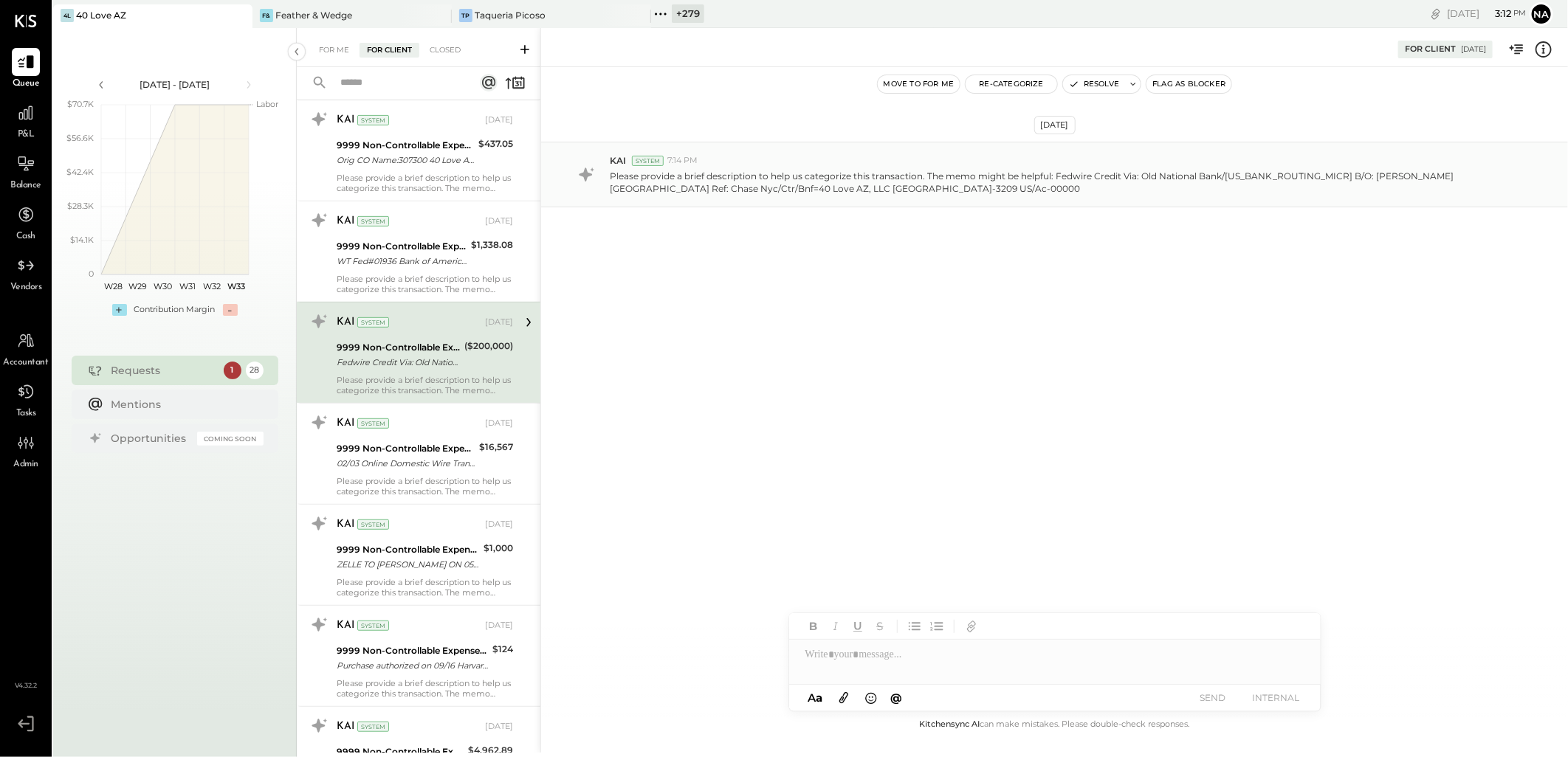
click at [932, 193] on p "Please provide a brief description to help us categorize this transaction. The …" at bounding box center [1059, 183] width 900 height 25
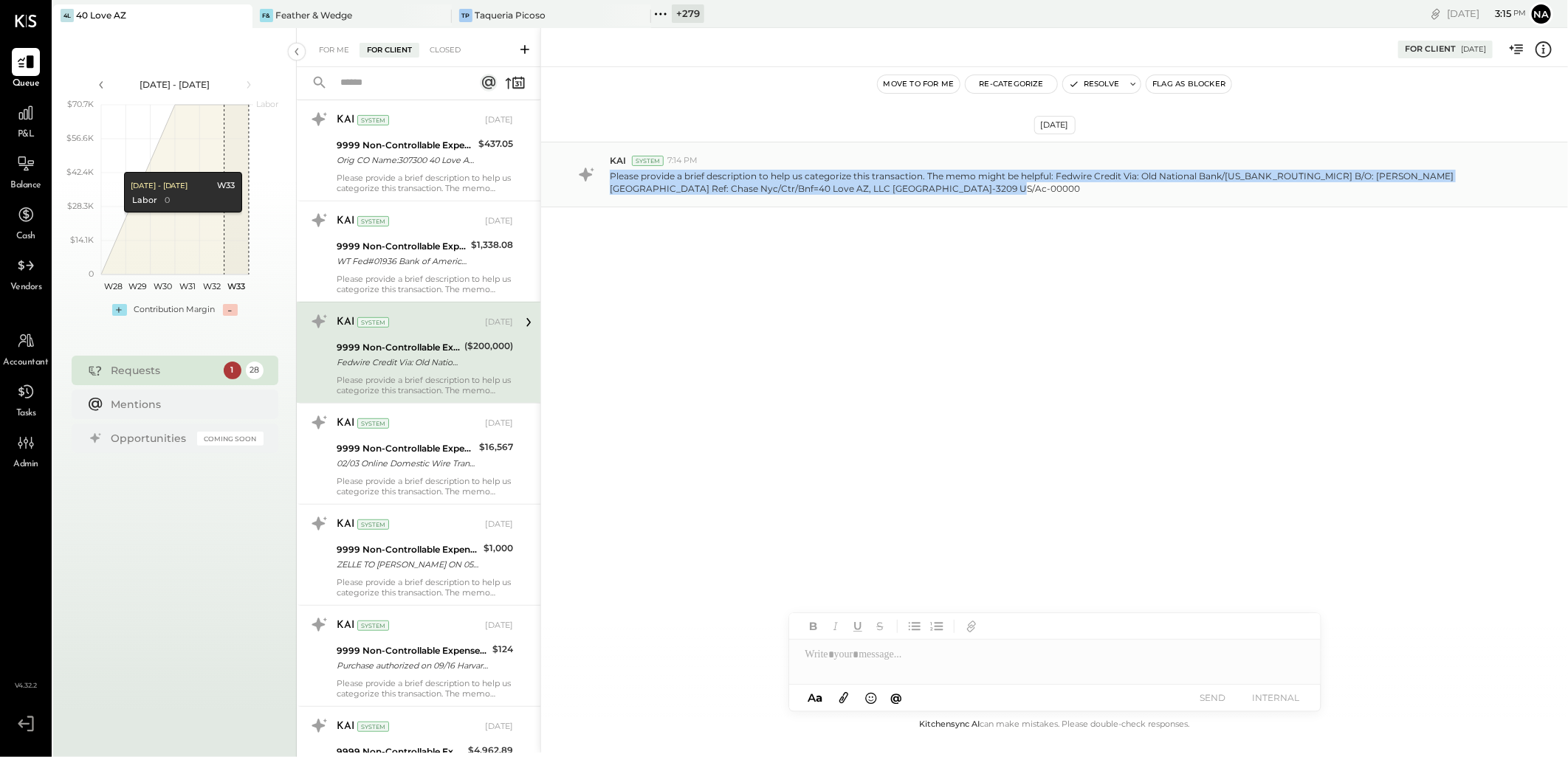
drag, startPoint x: 626, startPoint y: 179, endPoint x: 963, endPoint y: 197, distance: 337.5
click at [963, 197] on div "KAI System 7:14 PM Please provide a brief description to help us categorize thi…" at bounding box center [1054, 174] width 1027 height 65
copy p "Please provide a brief description to help us categorize this transaction. The …"
click at [980, 257] on div "Apr 9th, 2025 KAI System 7:14 PM Please provide a brief description to help us …" at bounding box center [1054, 210] width 1027 height 214
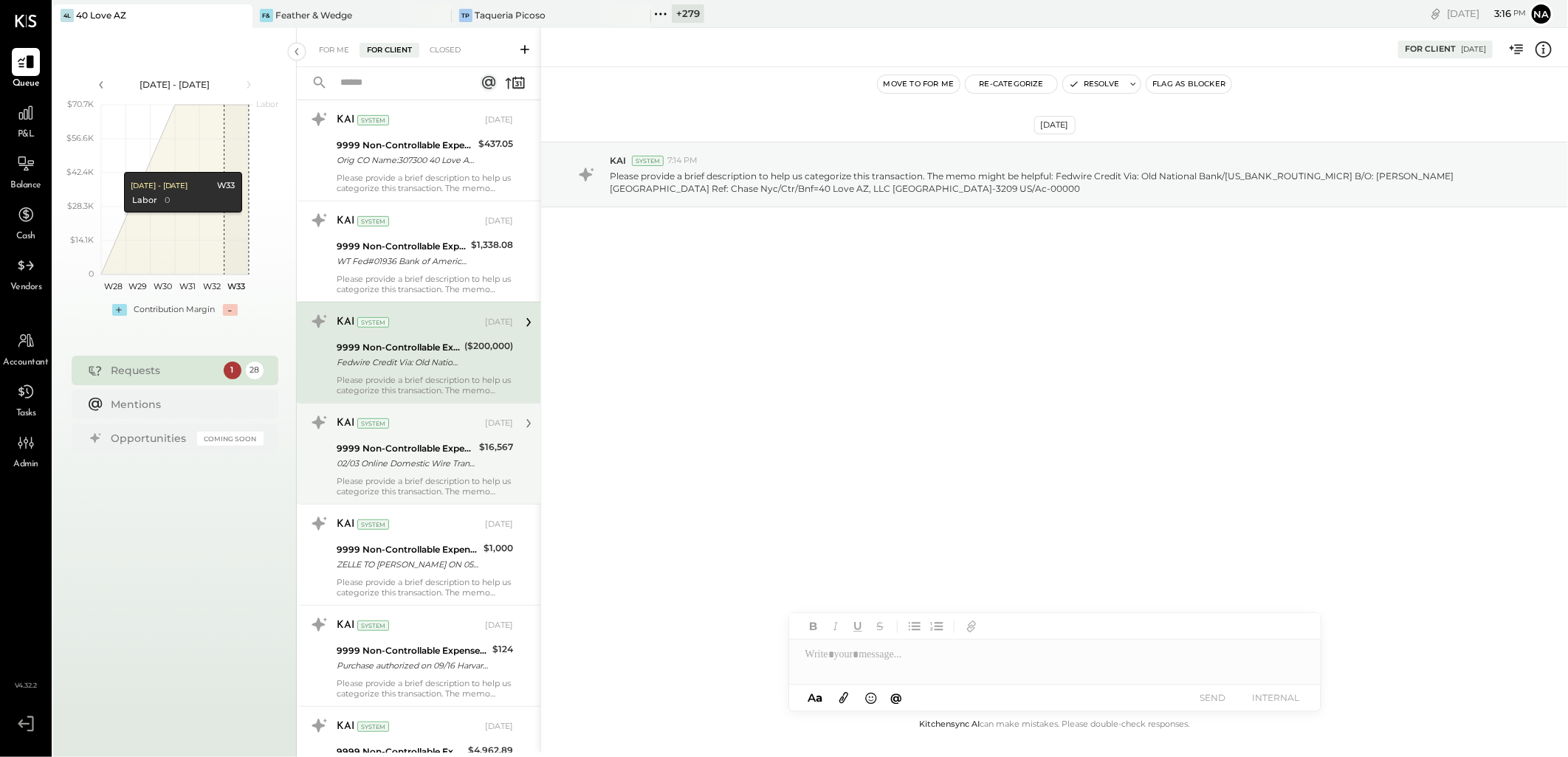
click at [399, 463] on div "02/03 Online Domestic Wire Transfer Via: Bk Amer Nyc/026009593 A/C: Scott Colan…" at bounding box center [406, 464] width 138 height 15
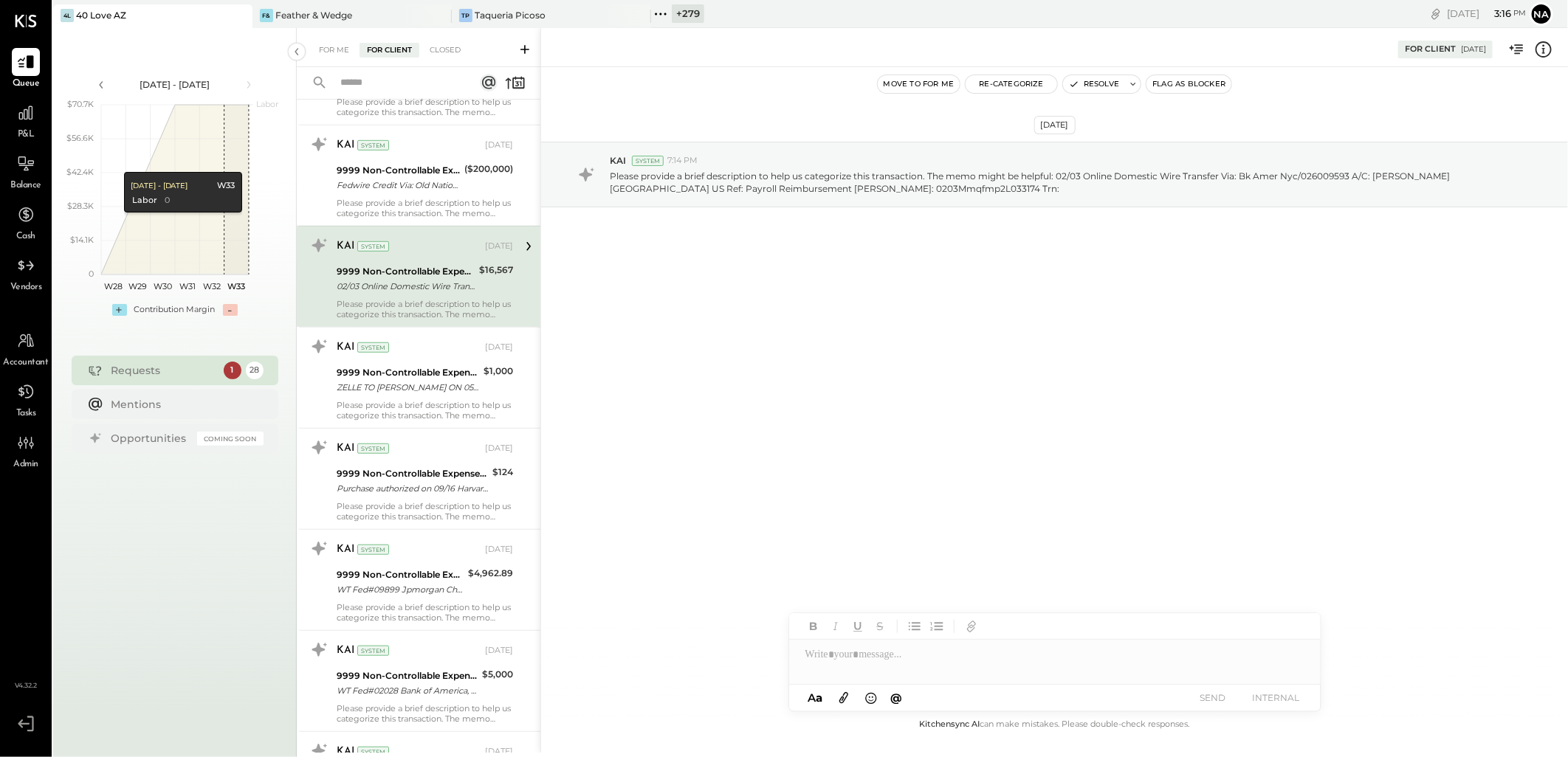
scroll to position [656, 0]
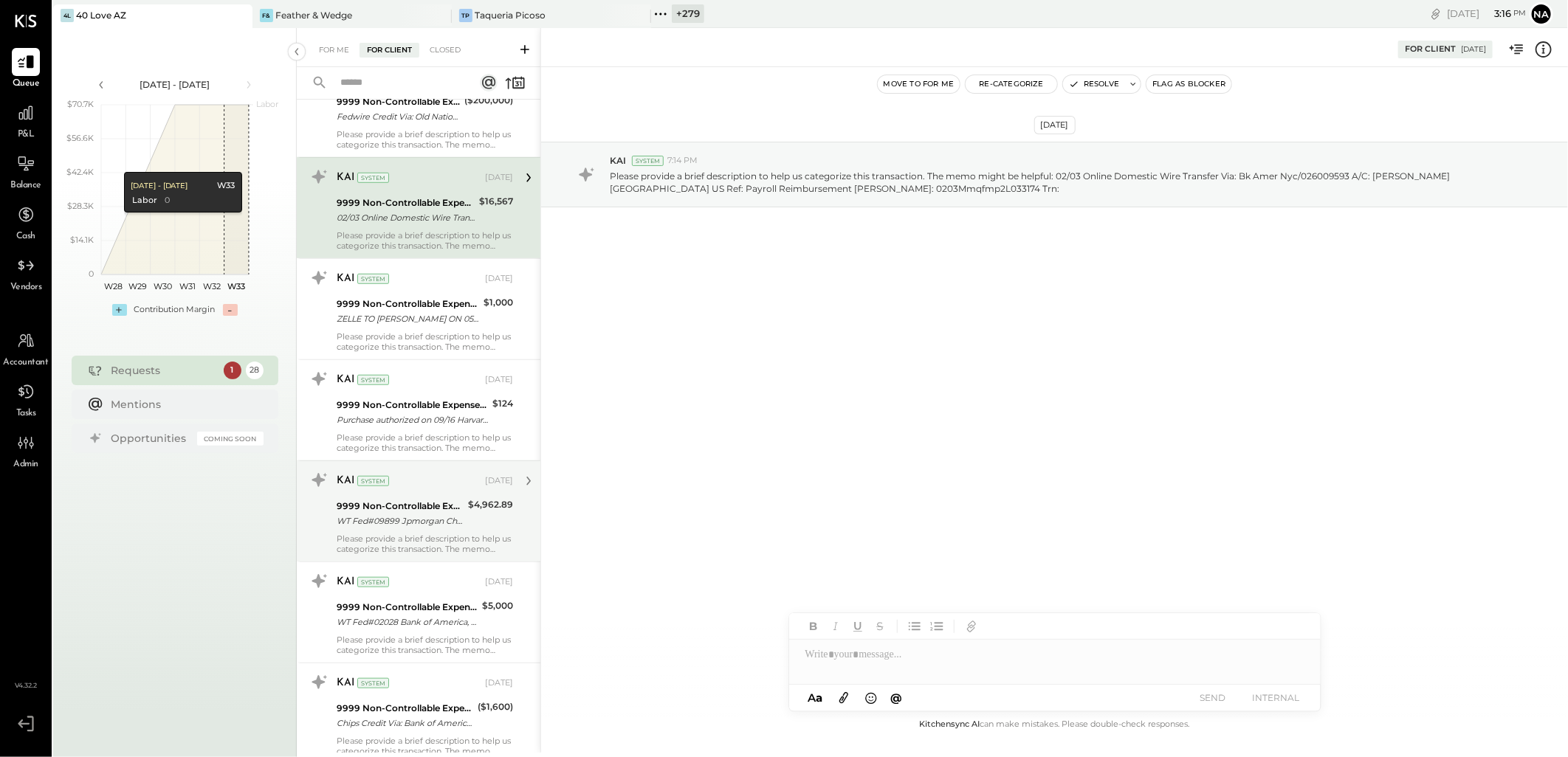
click at [429, 506] on div "9999 Non-Controllable Expenses:Other Income and Expenses:To Be Classified" at bounding box center [400, 506] width 127 height 15
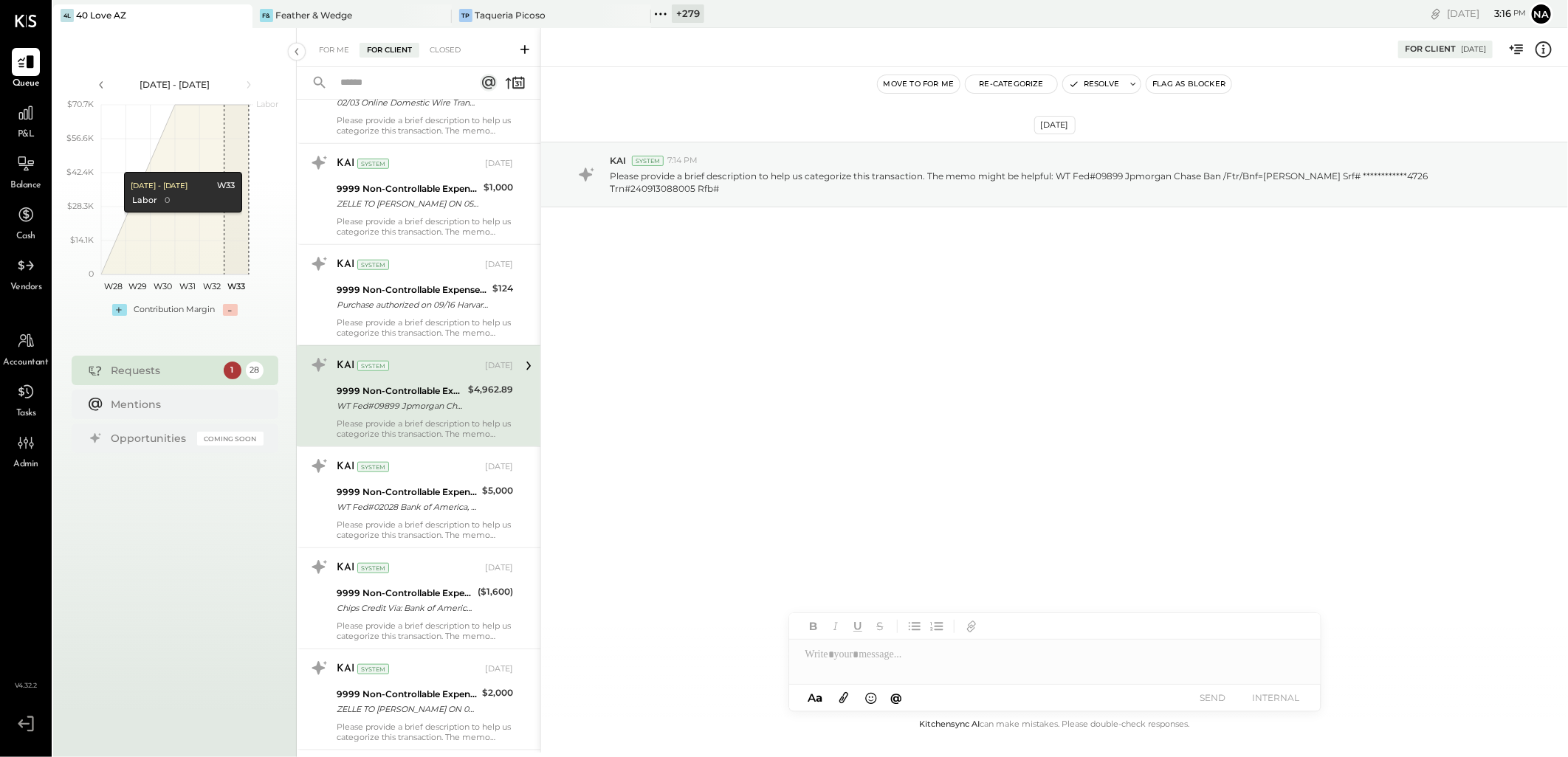
scroll to position [902, 0]
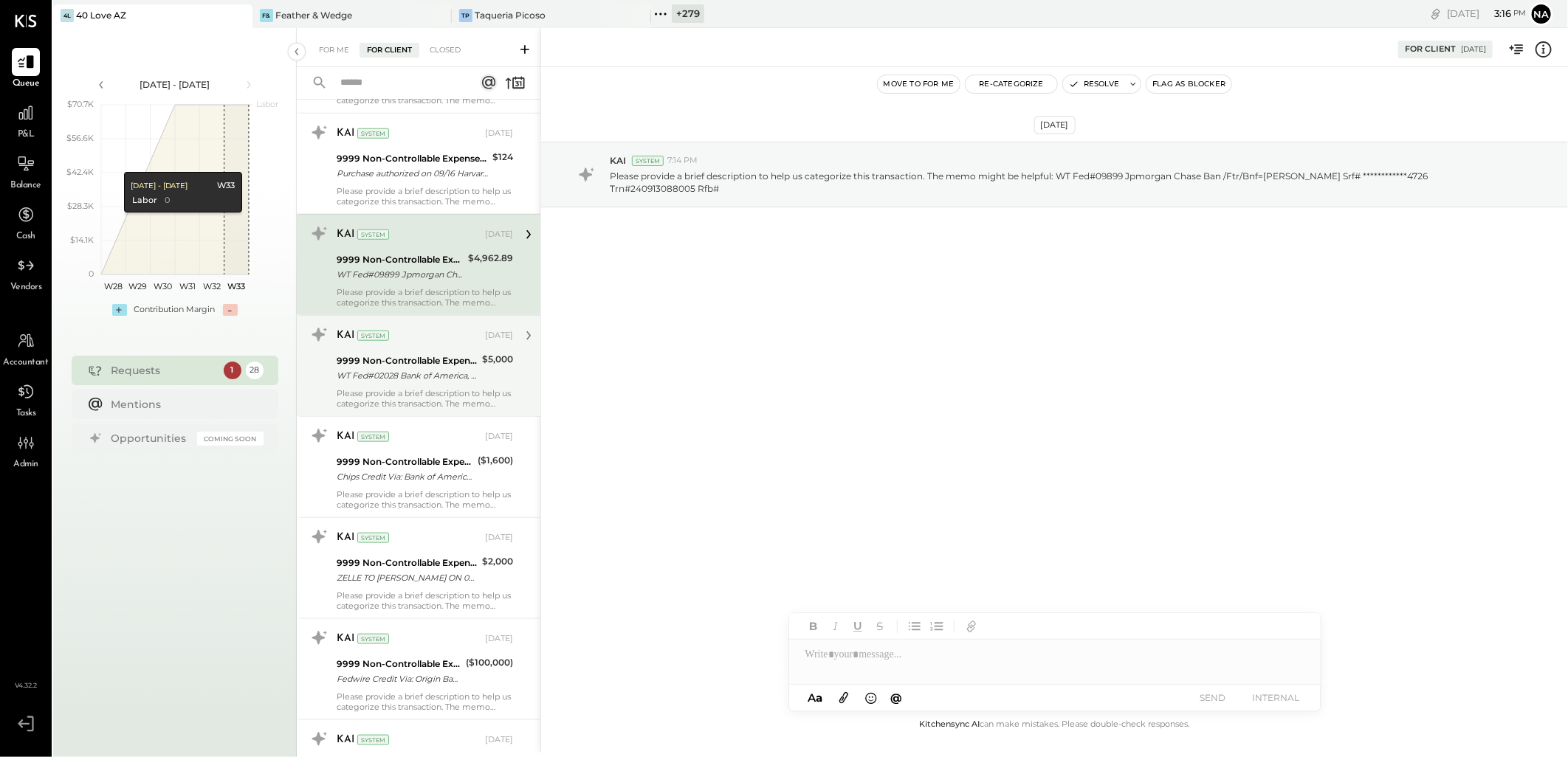
click at [428, 393] on div "**********" at bounding box center [425, 398] width 176 height 21
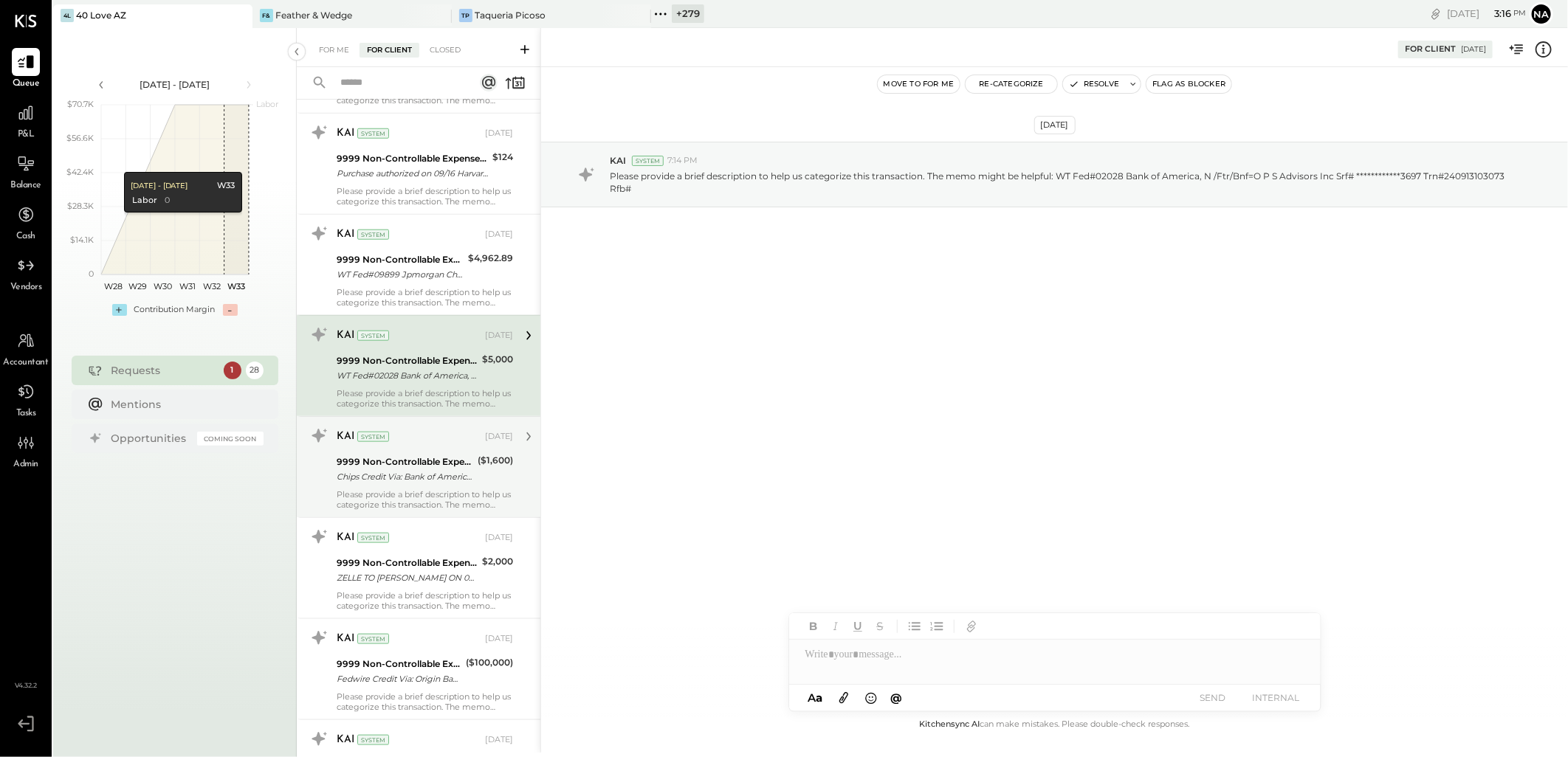
click at [411, 476] on div "Chips Credit Via: Bank of America, N.A./0959 B/O: 1/Scott J Colangelo 3/US/Over…" at bounding box center [405, 477] width 137 height 15
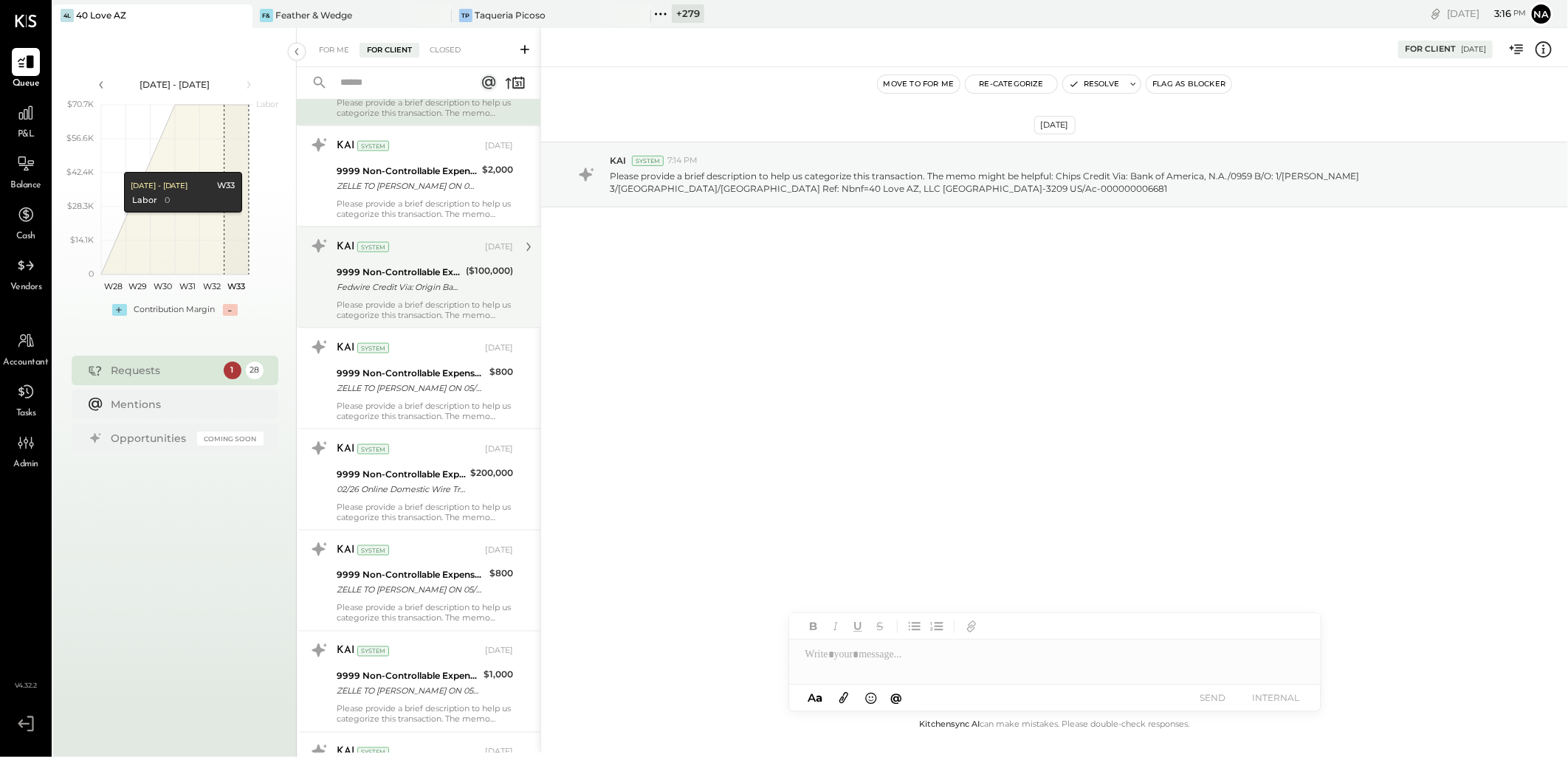
scroll to position [1312, 0]
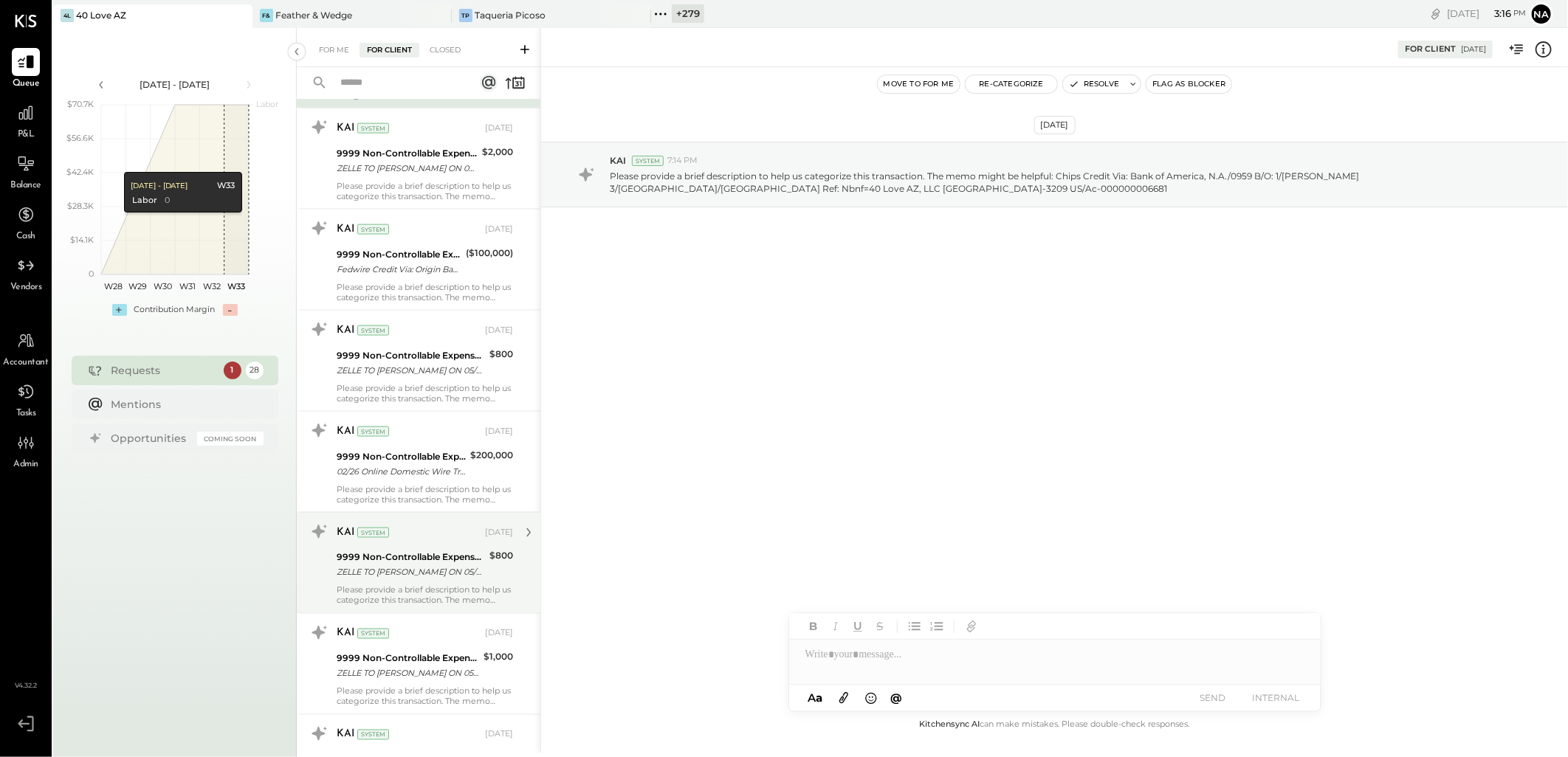
click at [458, 564] on div "9999 Non-Controllable Expenses:Other Income and Expenses:To Be Classified" at bounding box center [411, 558] width 148 height 15
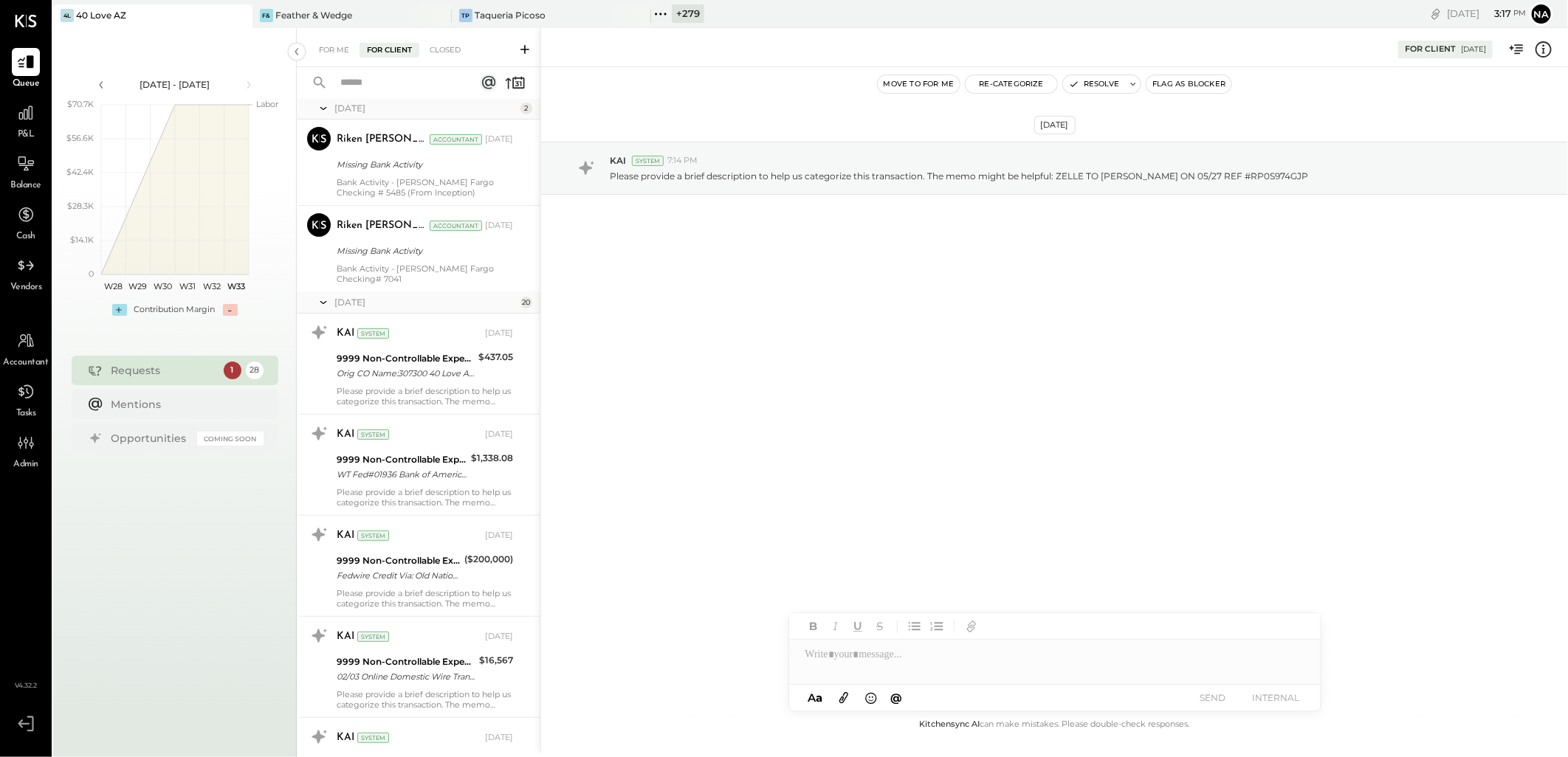
scroll to position [163, 0]
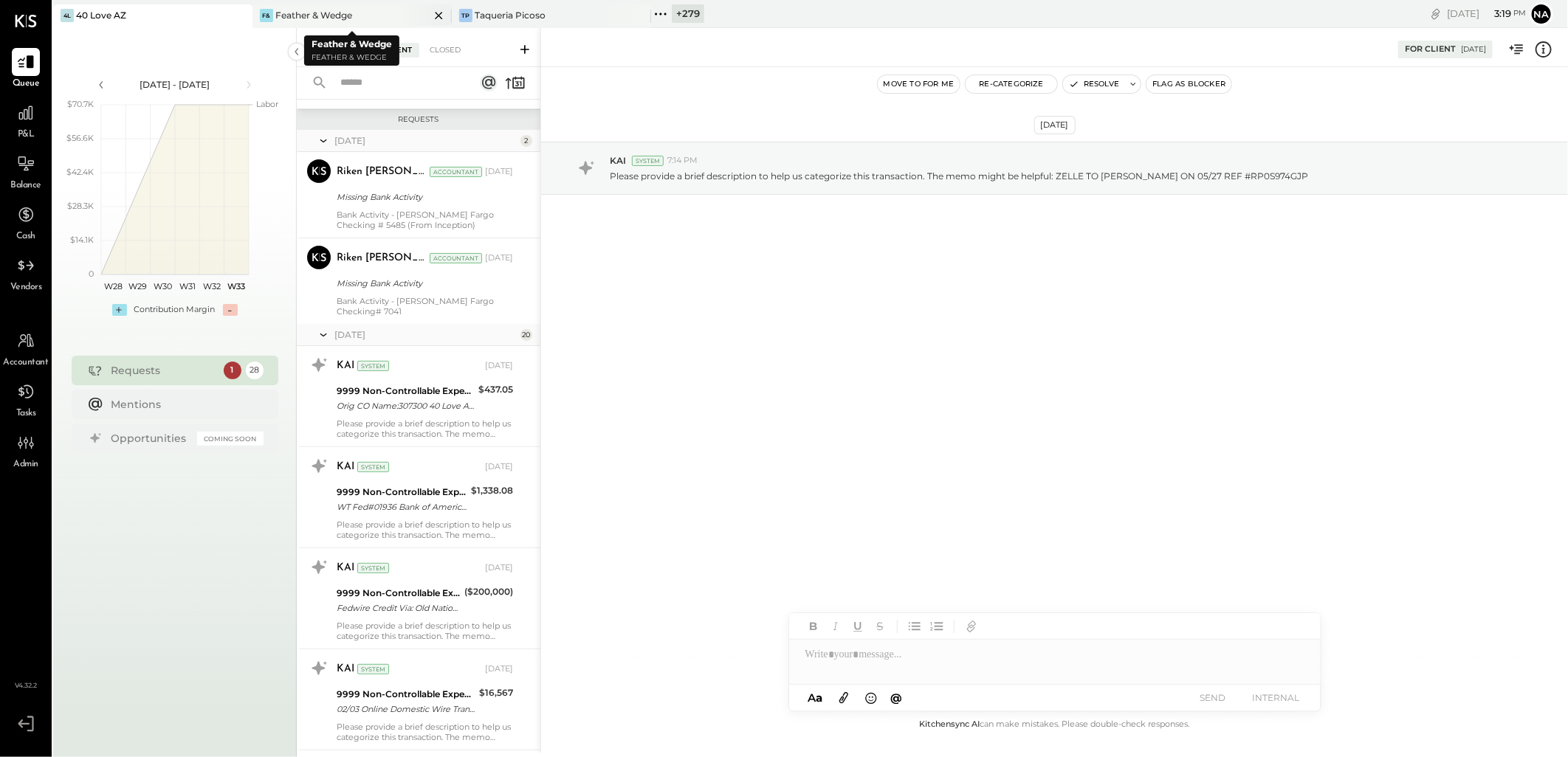
click at [362, 12] on div "F& Feather & Wedge" at bounding box center [340, 16] width 177 height 13
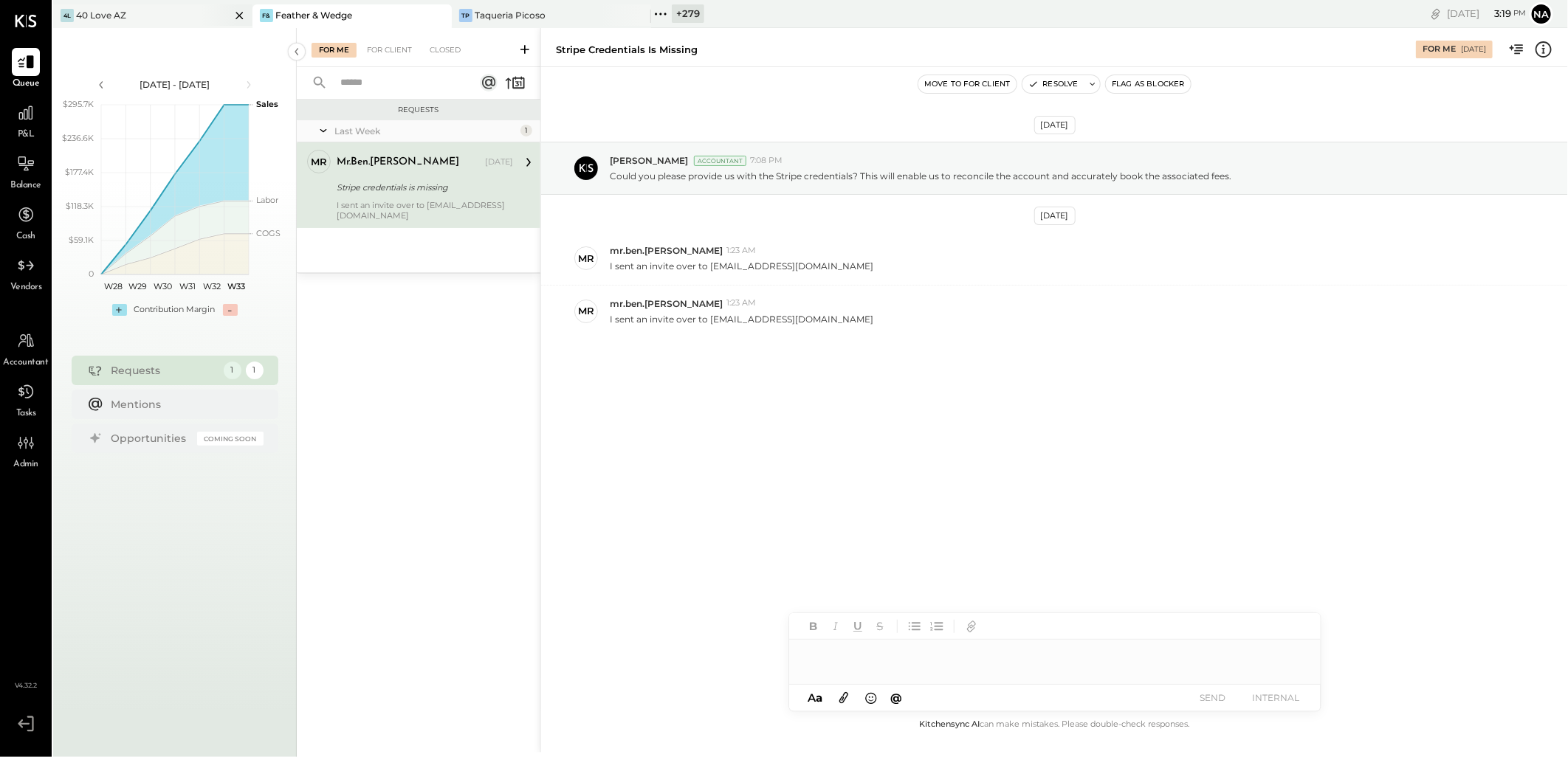
click at [171, 16] on div "4L 40 Love AZ" at bounding box center [141, 16] width 177 height 13
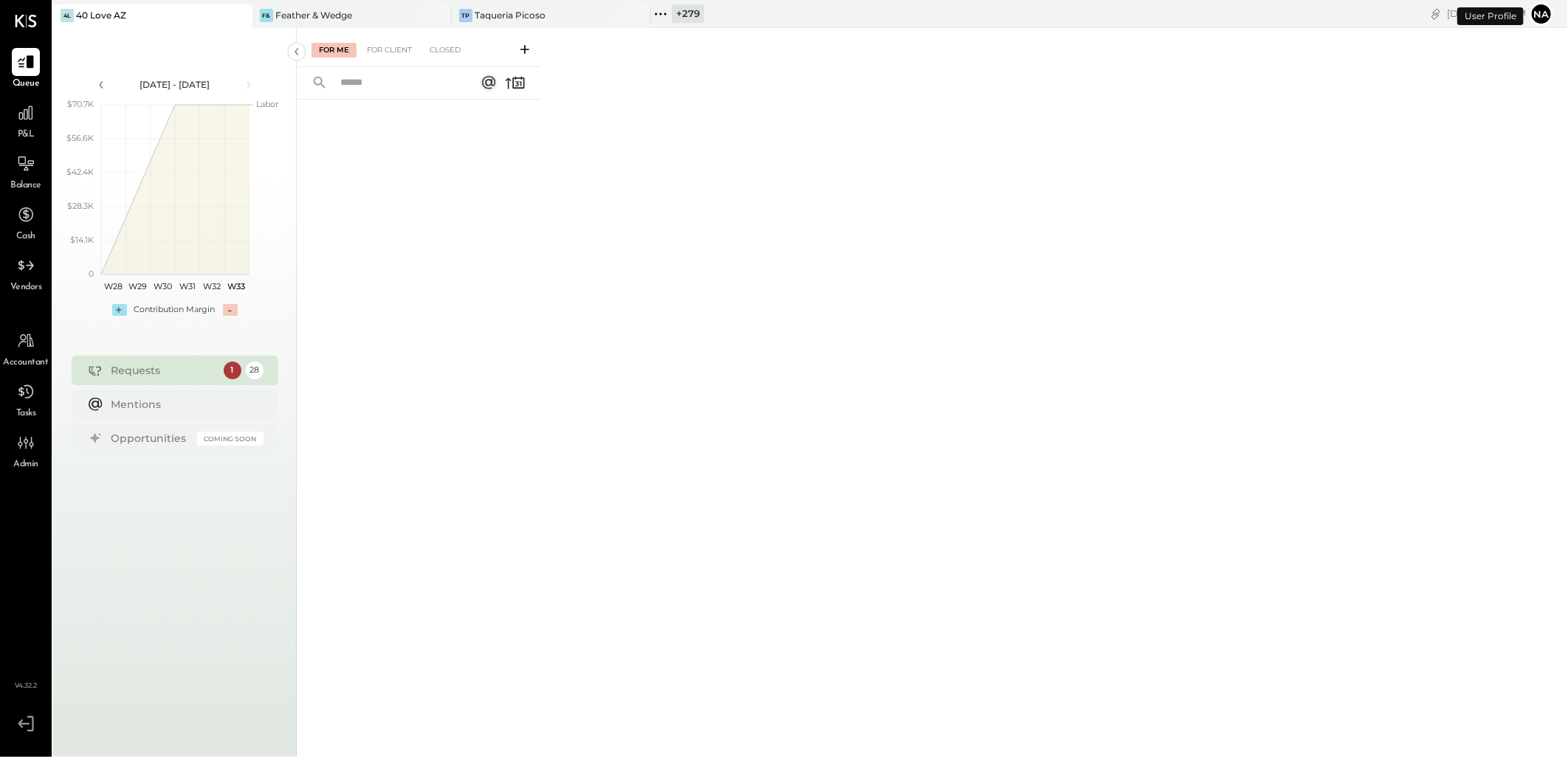
click at [392, 58] on div "For Me For Client Closed" at bounding box center [418, 47] width 244 height 39
click at [397, 49] on div "For Client" at bounding box center [389, 50] width 60 height 15
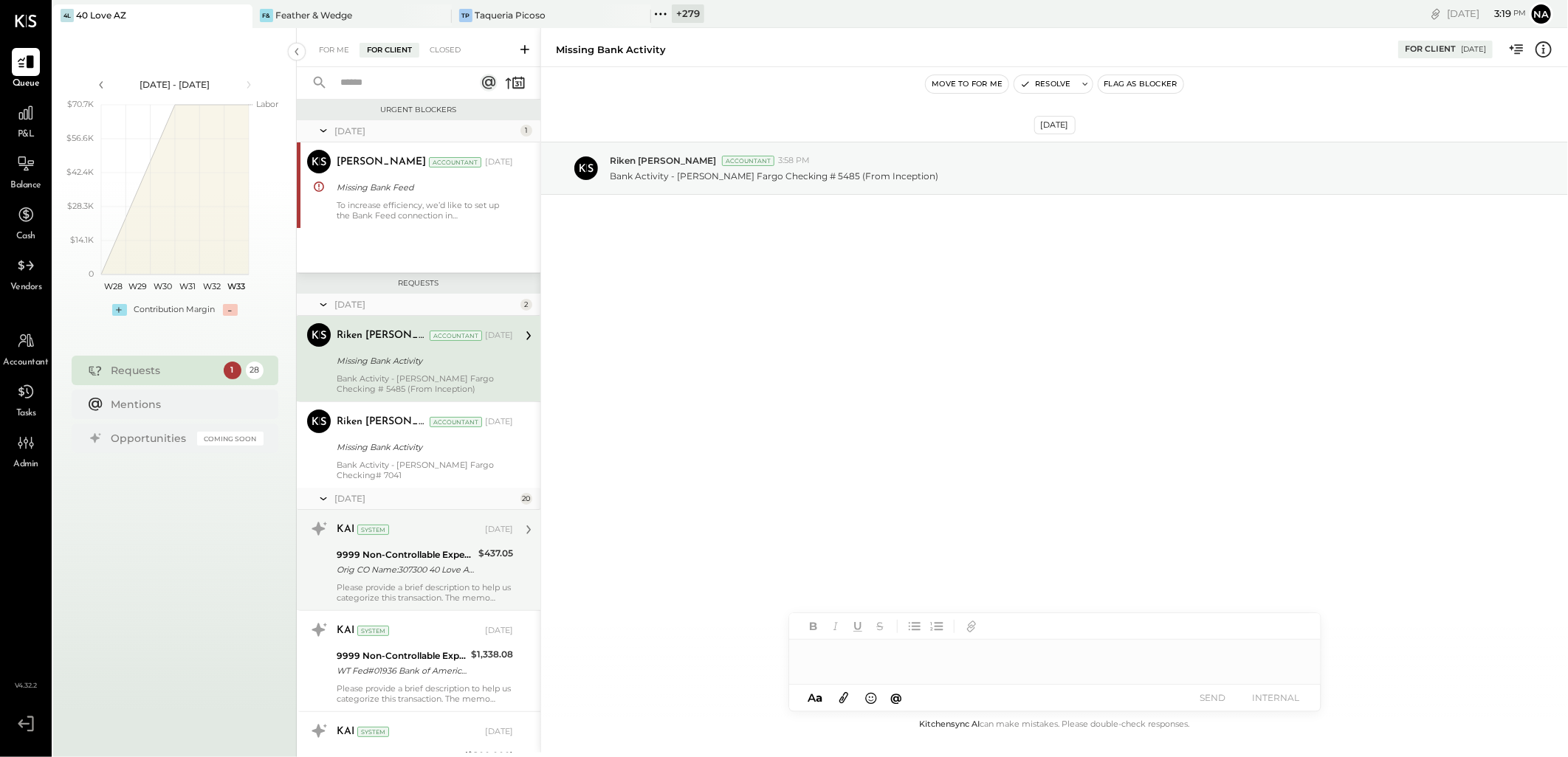
click at [414, 572] on div "Orig CO Name:307300 40 Love A Orig ID:1364227403 Desc Date:250221 CO Entry Desc…" at bounding box center [406, 570] width 138 height 15
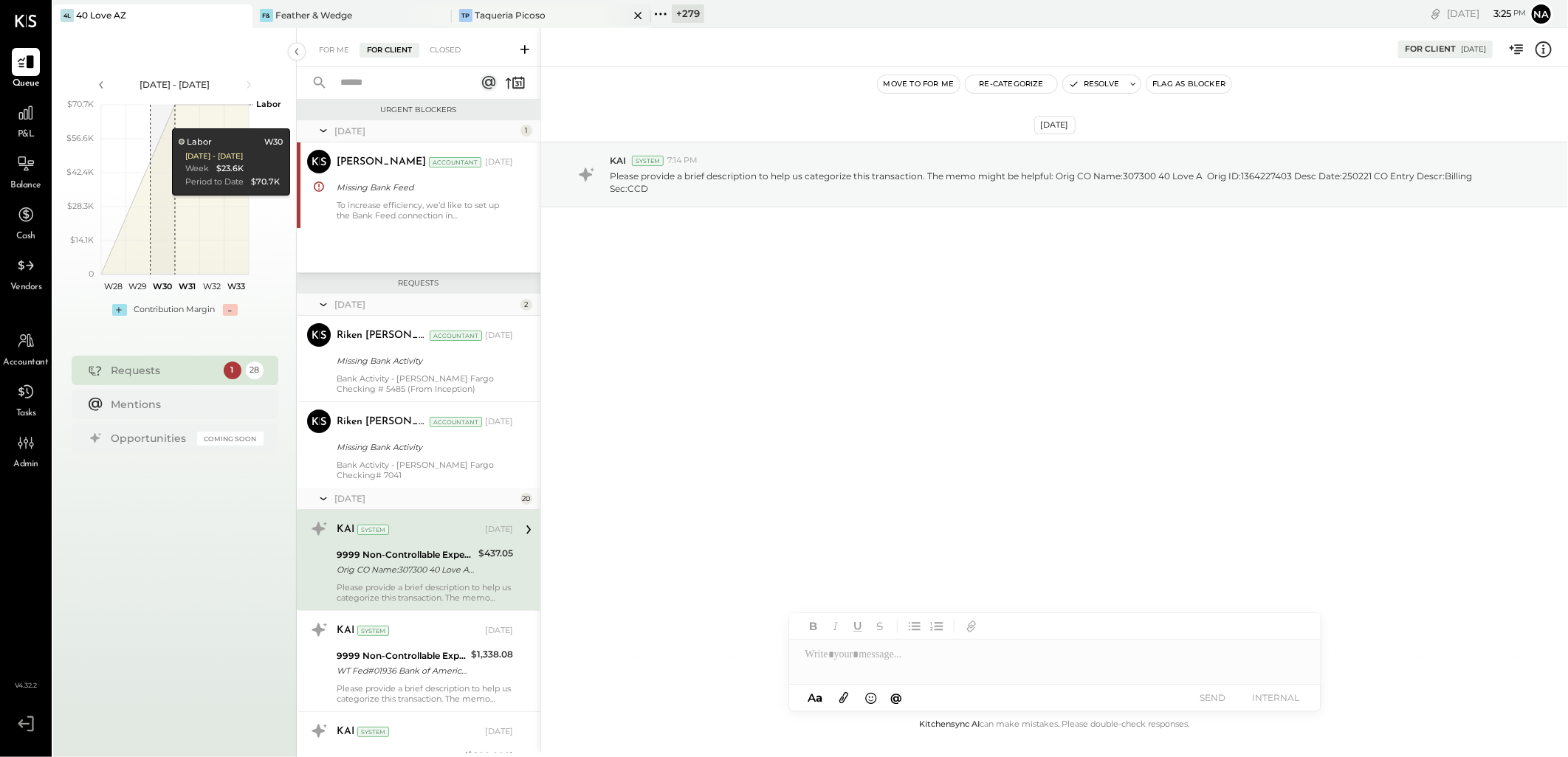
click at [498, 13] on div "Taqueria Picoso" at bounding box center [510, 15] width 71 height 13
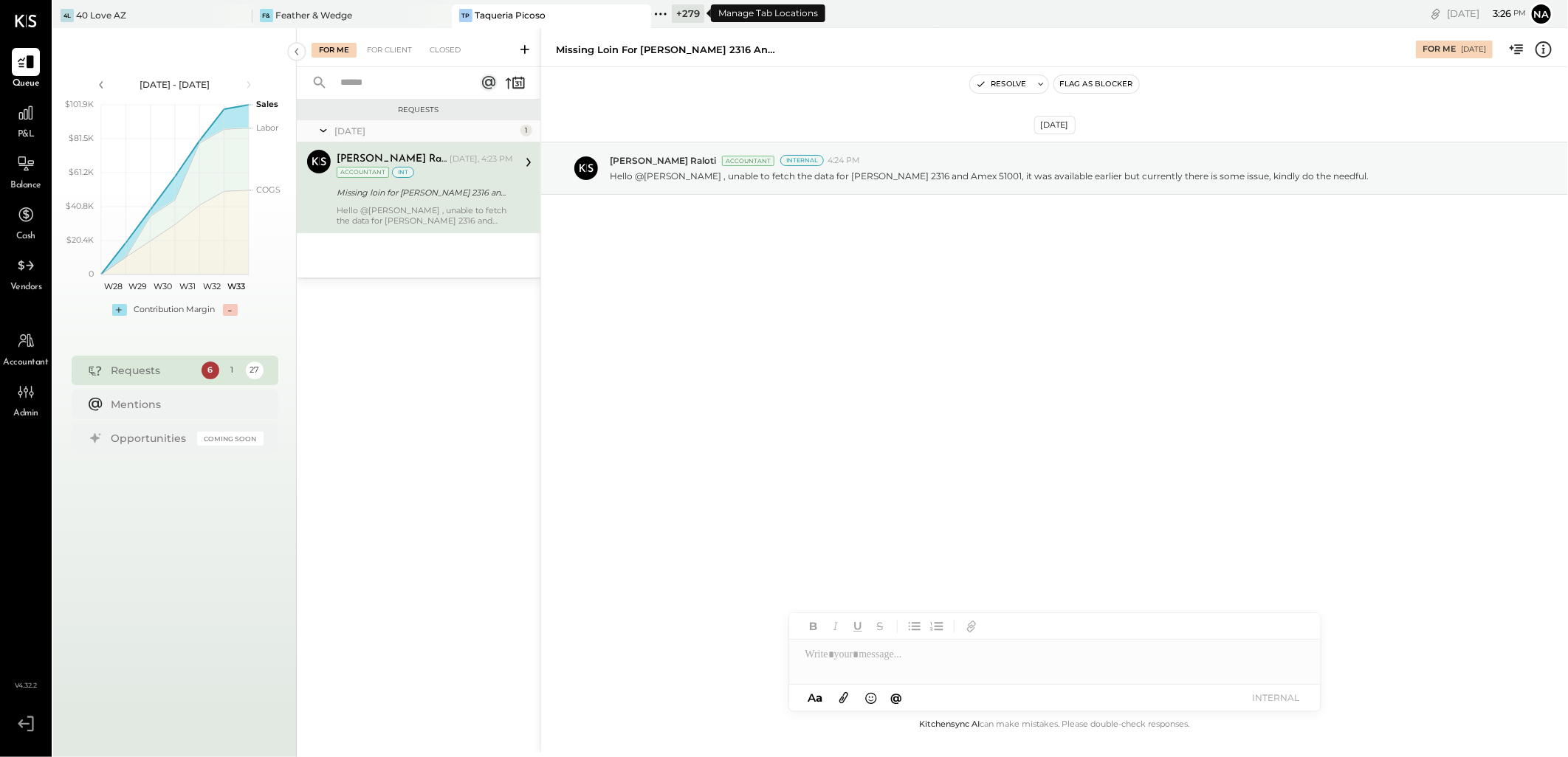
click at [695, 13] on div "+ 279" at bounding box center [688, 13] width 33 height 18
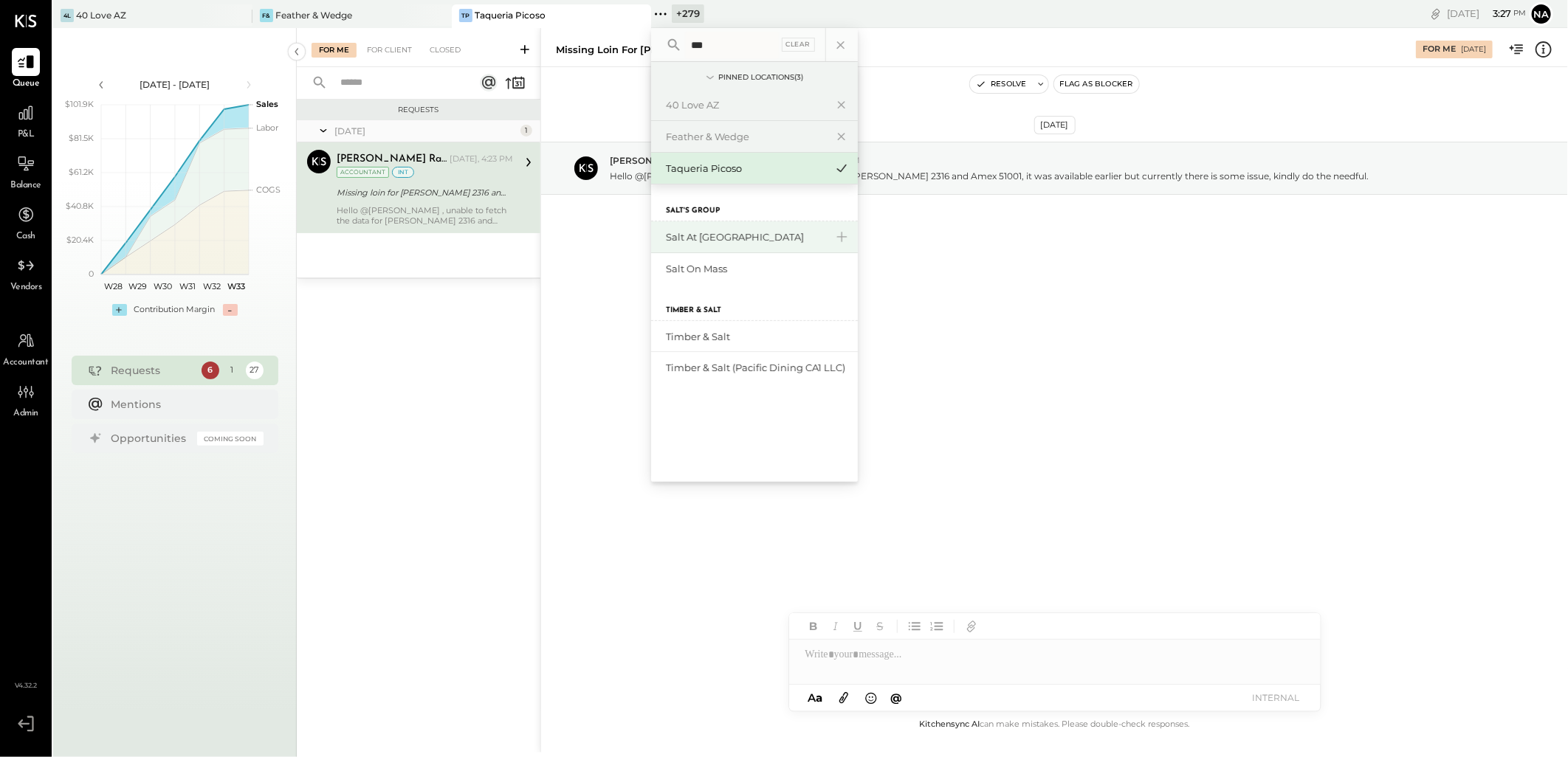
type input "***"
click at [724, 239] on div "Salt at [GEOGRAPHIC_DATA]" at bounding box center [745, 237] width 159 height 14
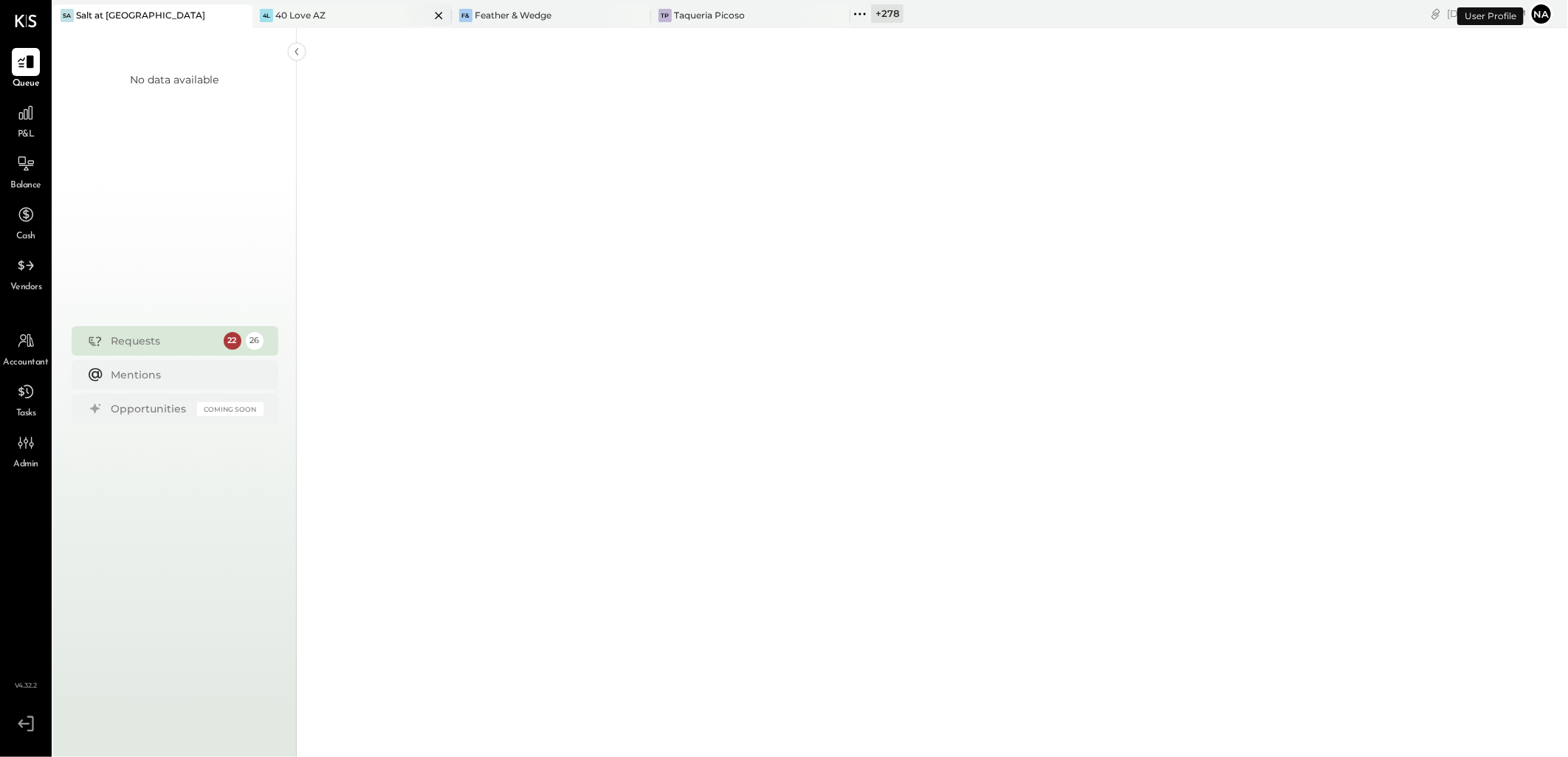
click at [436, 15] on icon at bounding box center [439, 15] width 18 height 18
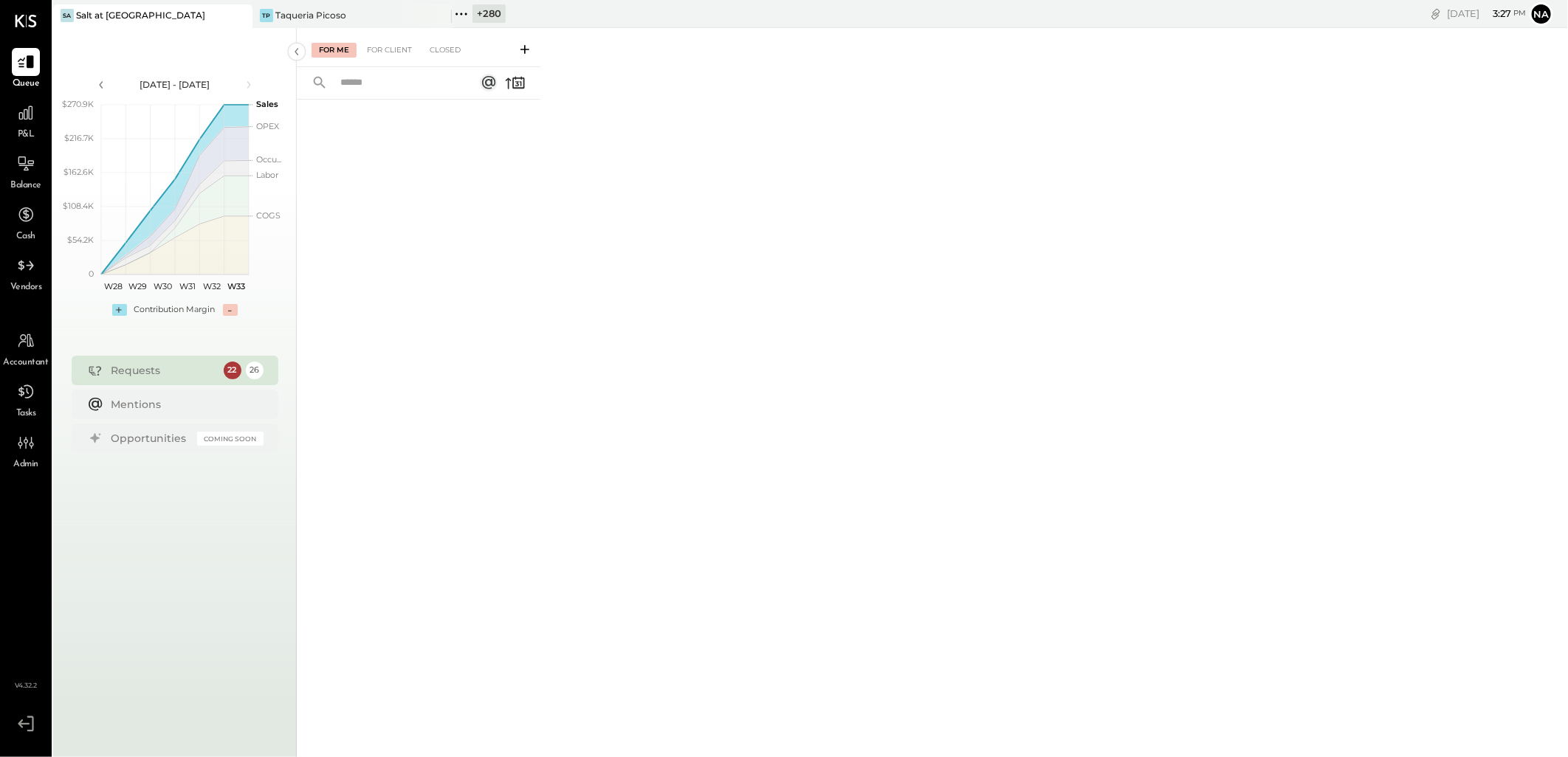
click at [436, 15] on icon at bounding box center [439, 15] width 18 height 18
click at [282, 15] on div "+ 281" at bounding box center [288, 13] width 30 height 18
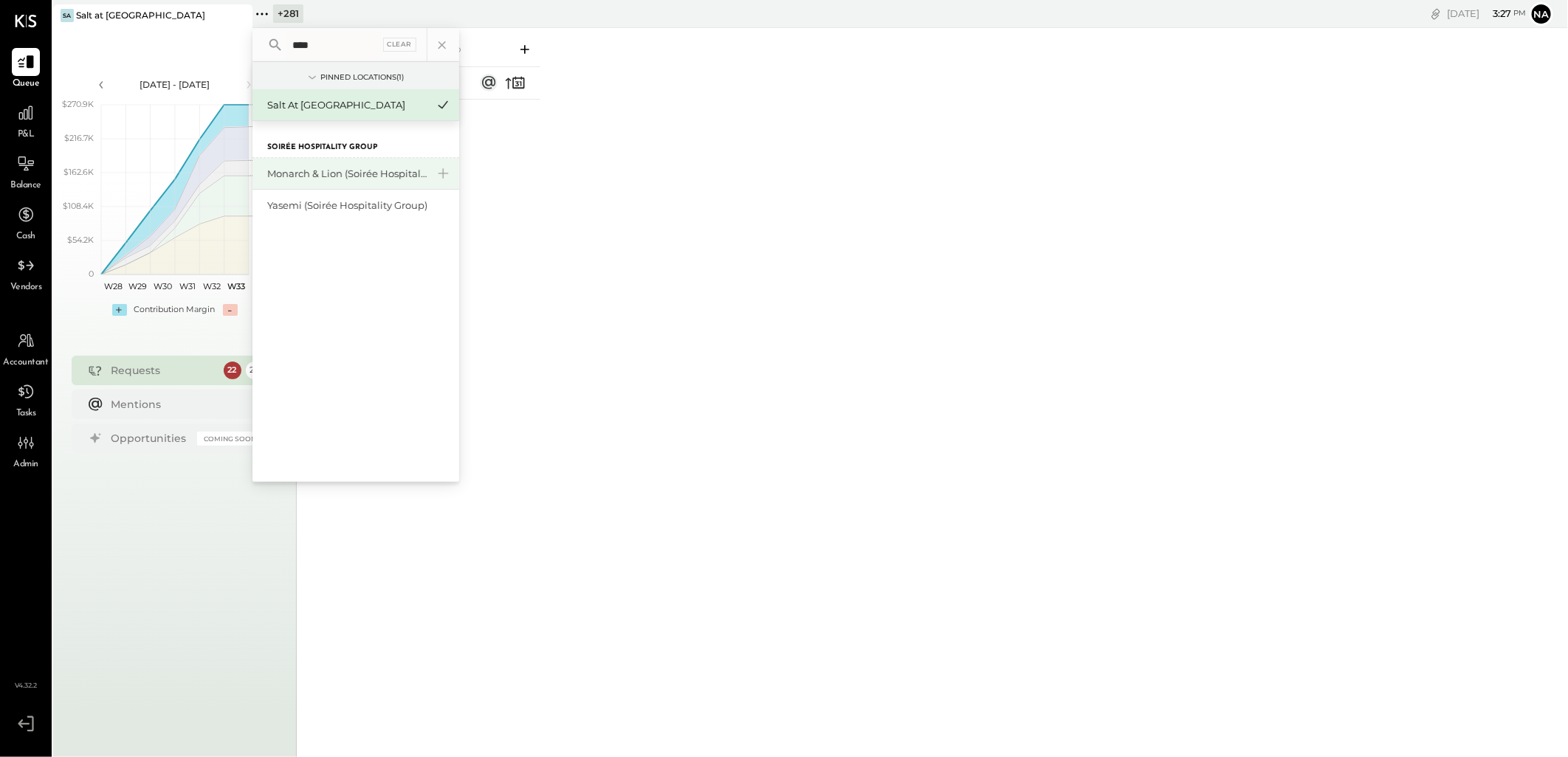
type input "****"
click at [353, 173] on div "Monarch & Lion (Soirée Hospitality Group)" at bounding box center [347, 174] width 159 height 14
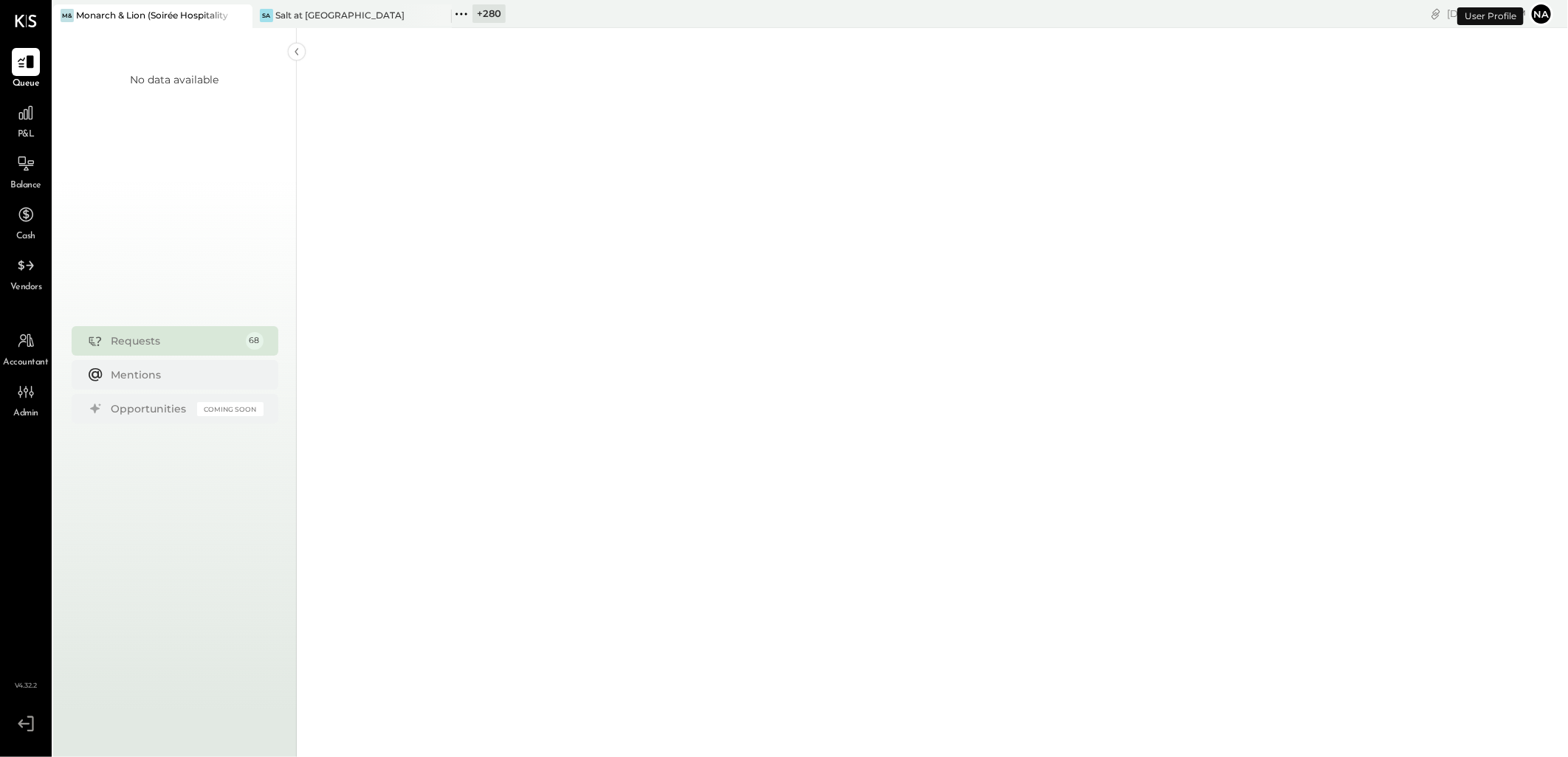
click at [482, 13] on div "+ 280" at bounding box center [490, 13] width 34 height 18
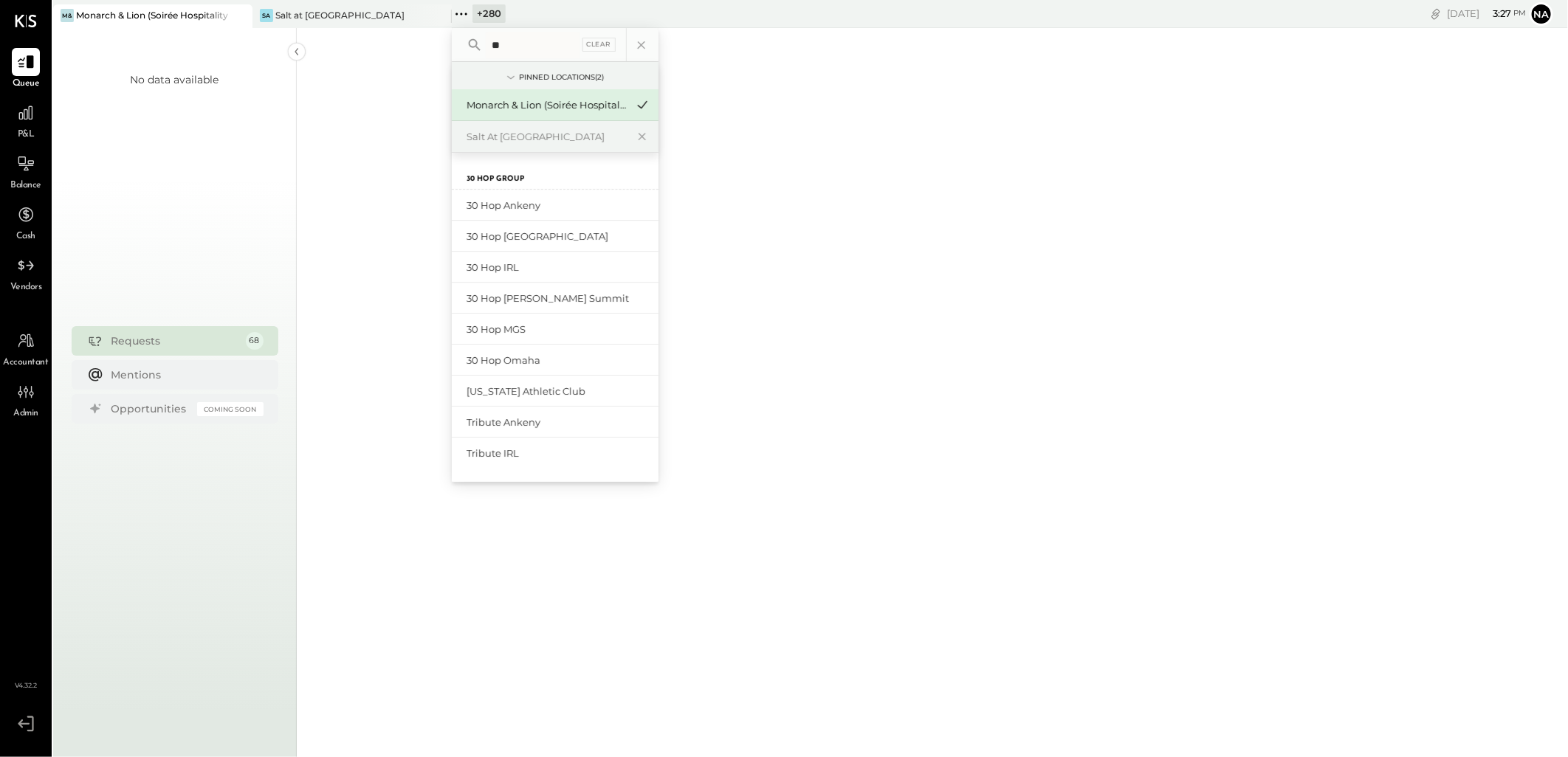
type input "**"
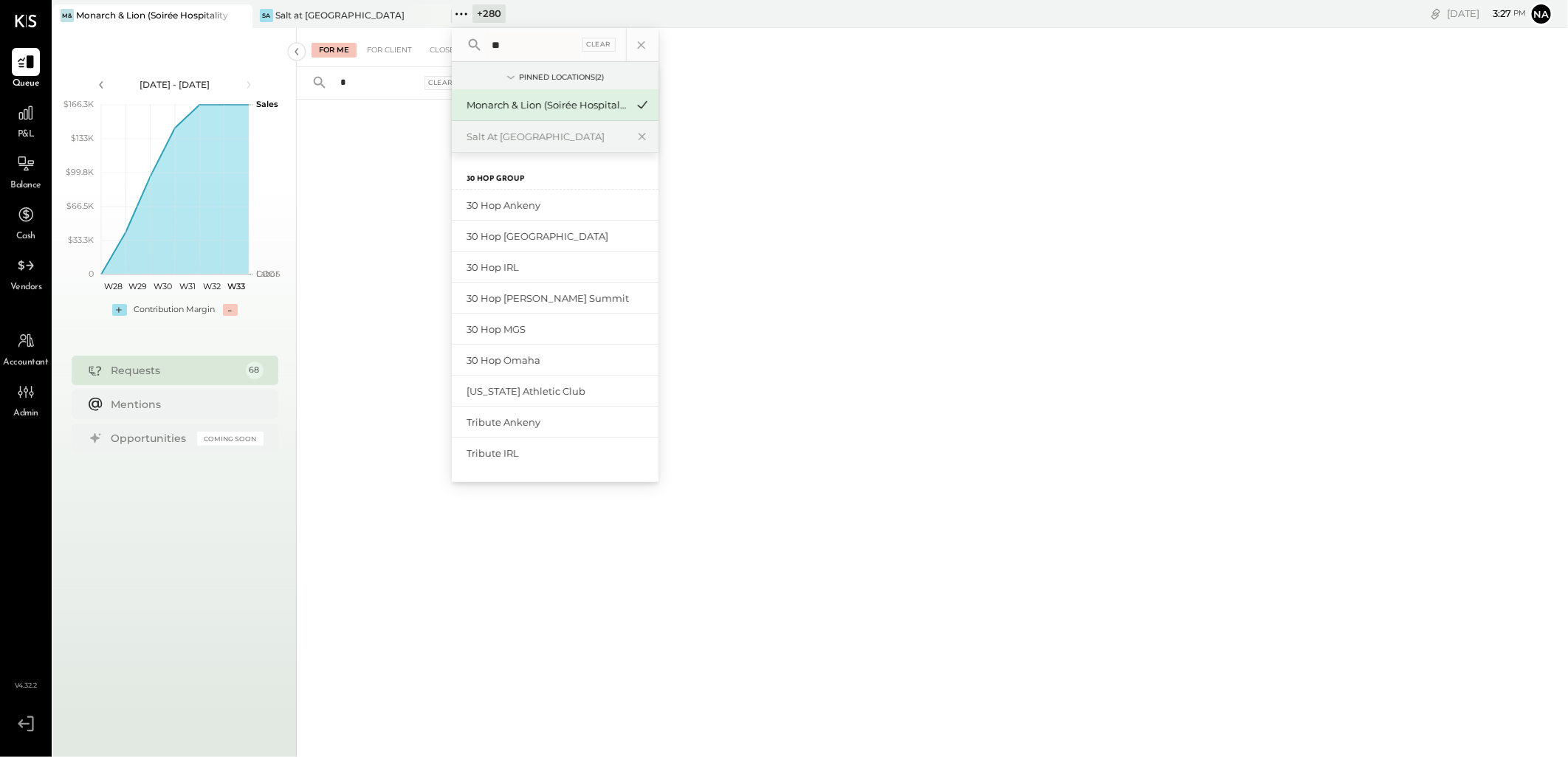
type input "*"
click at [514, 49] on input "**" at bounding box center [532, 45] width 94 height 27
type input "****"
click at [547, 366] on div "[PERSON_NAME] [GEOGRAPHIC_DATA]" at bounding box center [547, 360] width 159 height 14
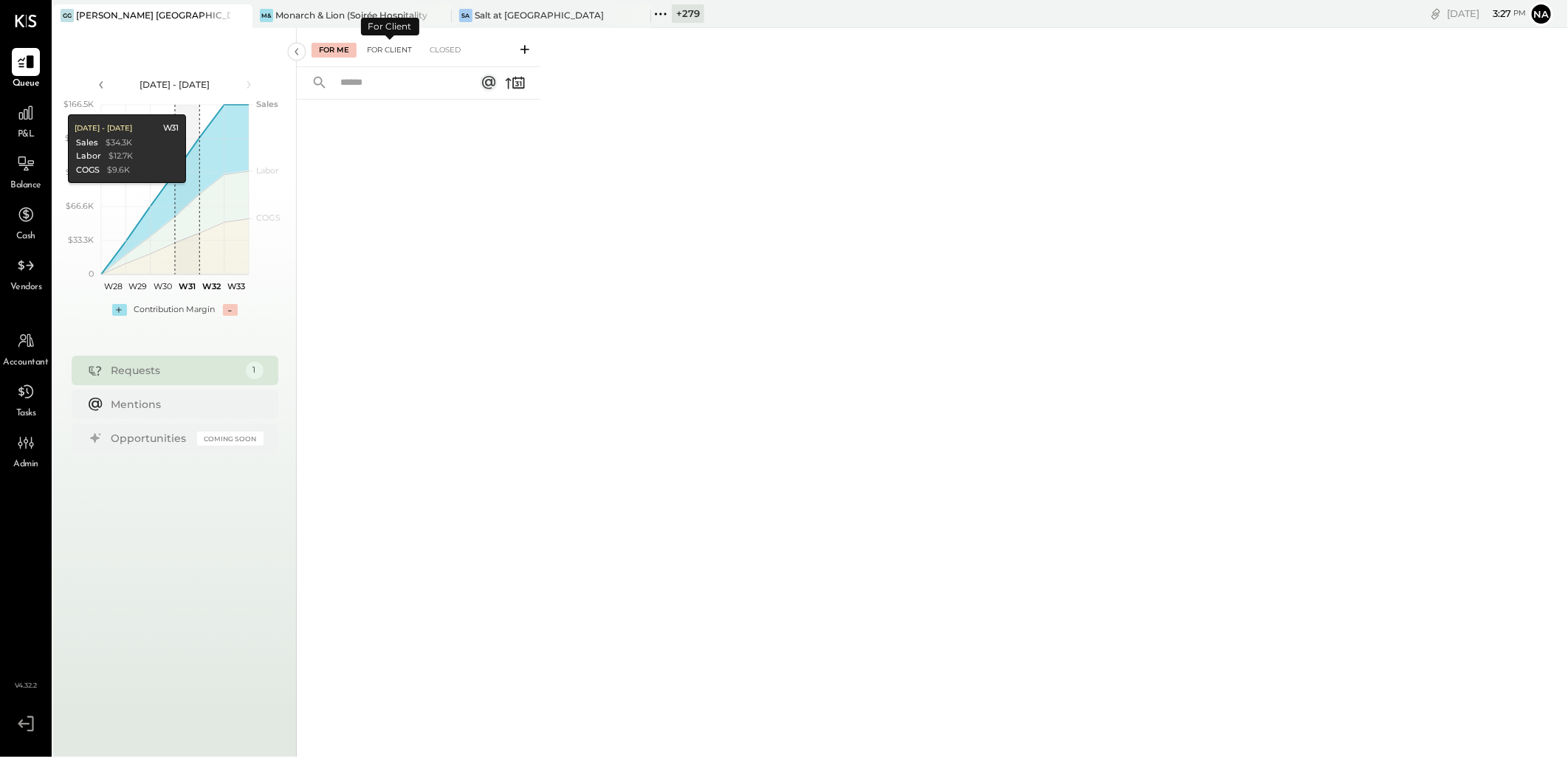
click at [387, 44] on div "For Client" at bounding box center [389, 50] width 60 height 15
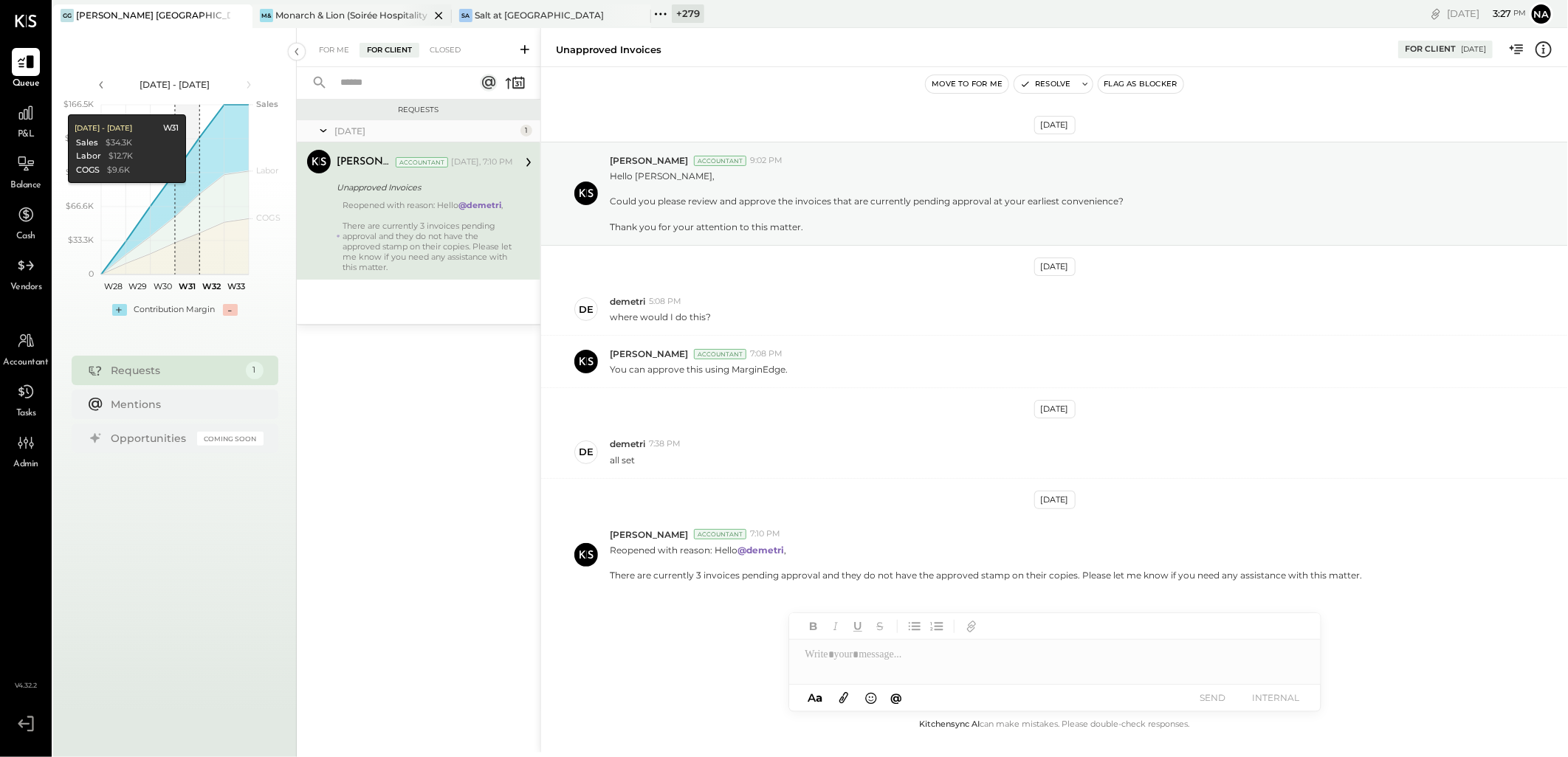
click at [369, 18] on div "Monarch & Lion (Soirée Hospitality Group)" at bounding box center [352, 15] width 154 height 13
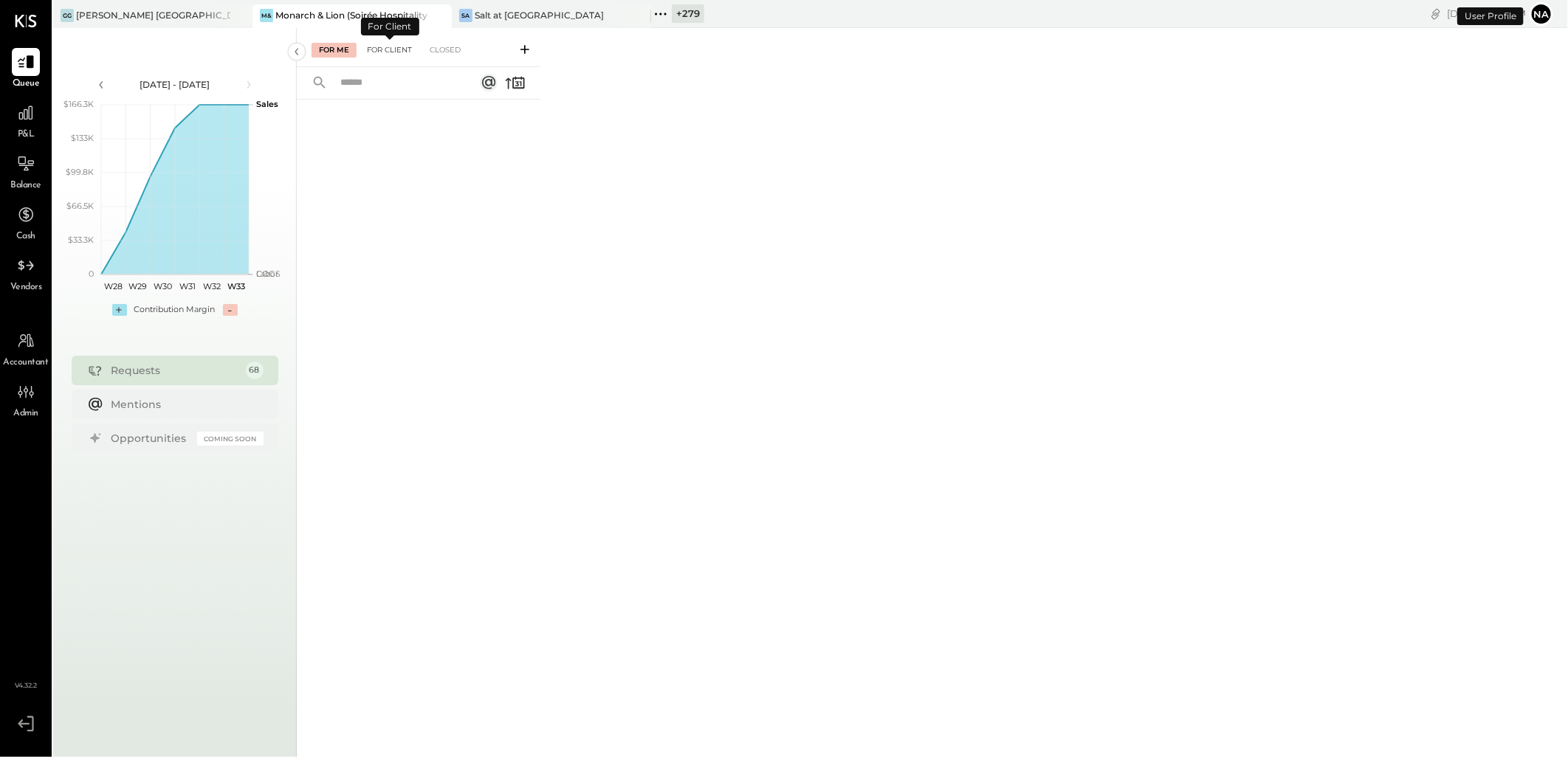
click at [392, 56] on div "For Client" at bounding box center [389, 50] width 60 height 15
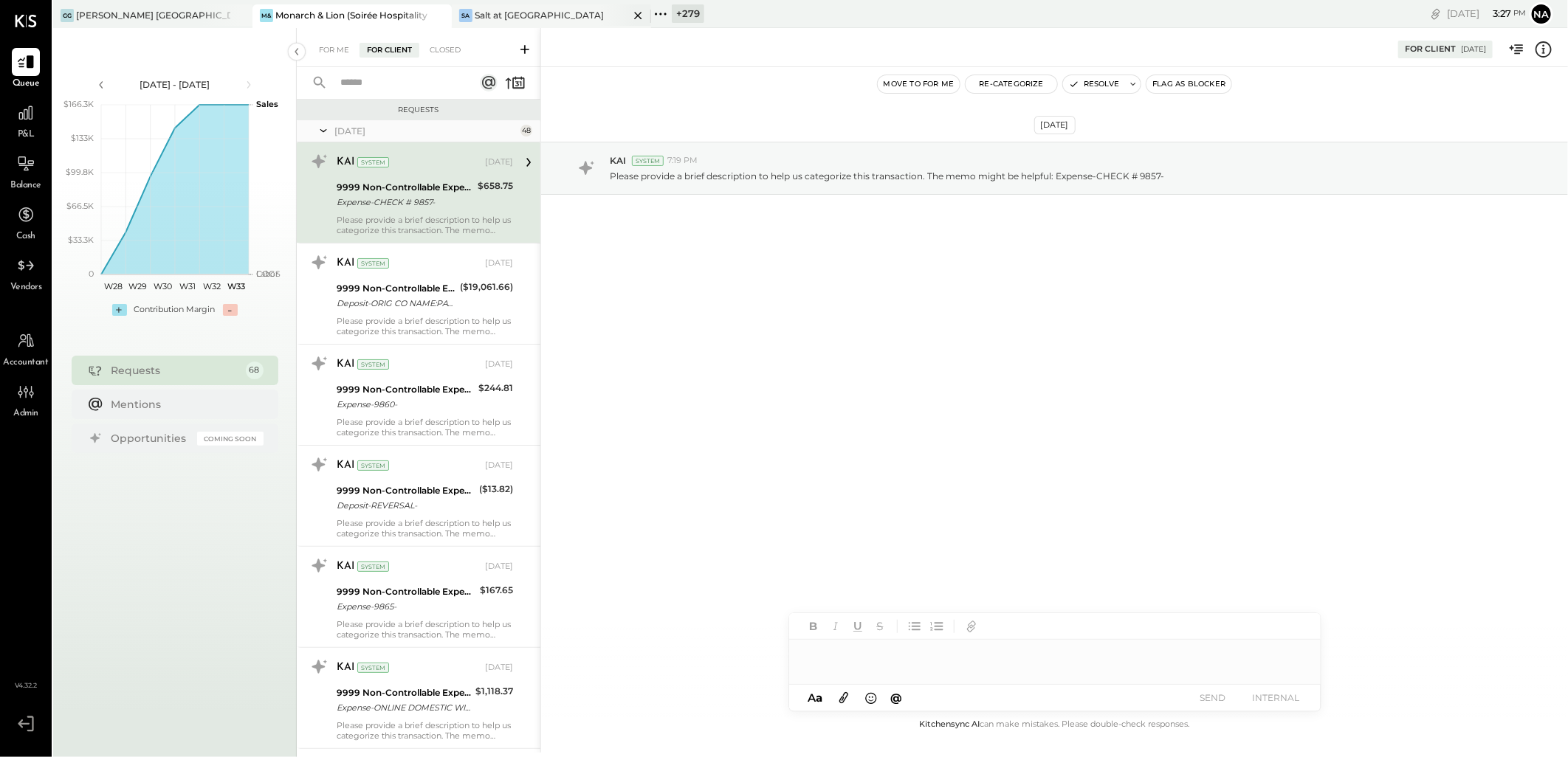
click at [519, 10] on div "Salt at [GEOGRAPHIC_DATA]" at bounding box center [539, 15] width 129 height 13
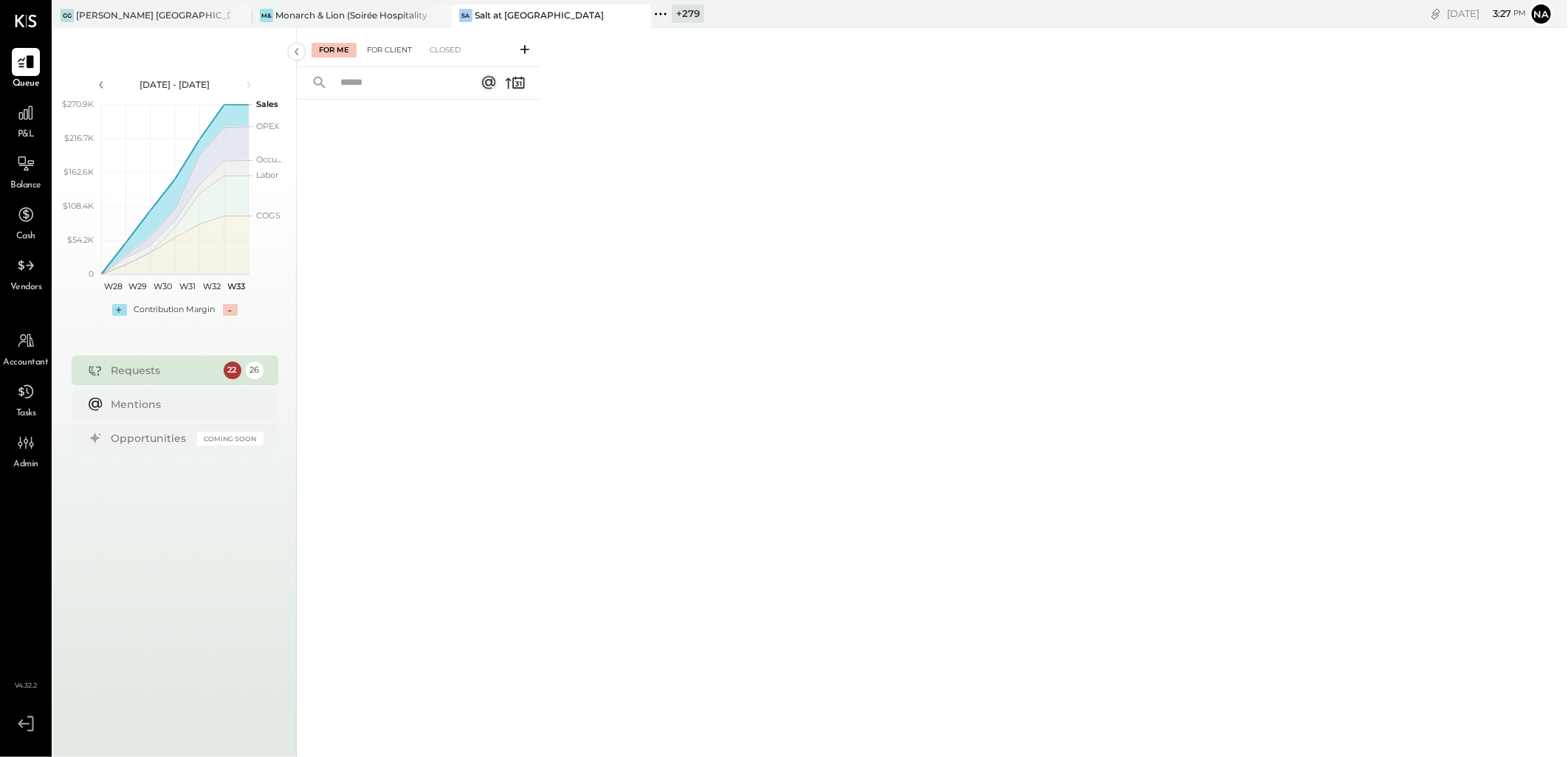
click at [375, 43] on div "For Client" at bounding box center [389, 50] width 60 height 15
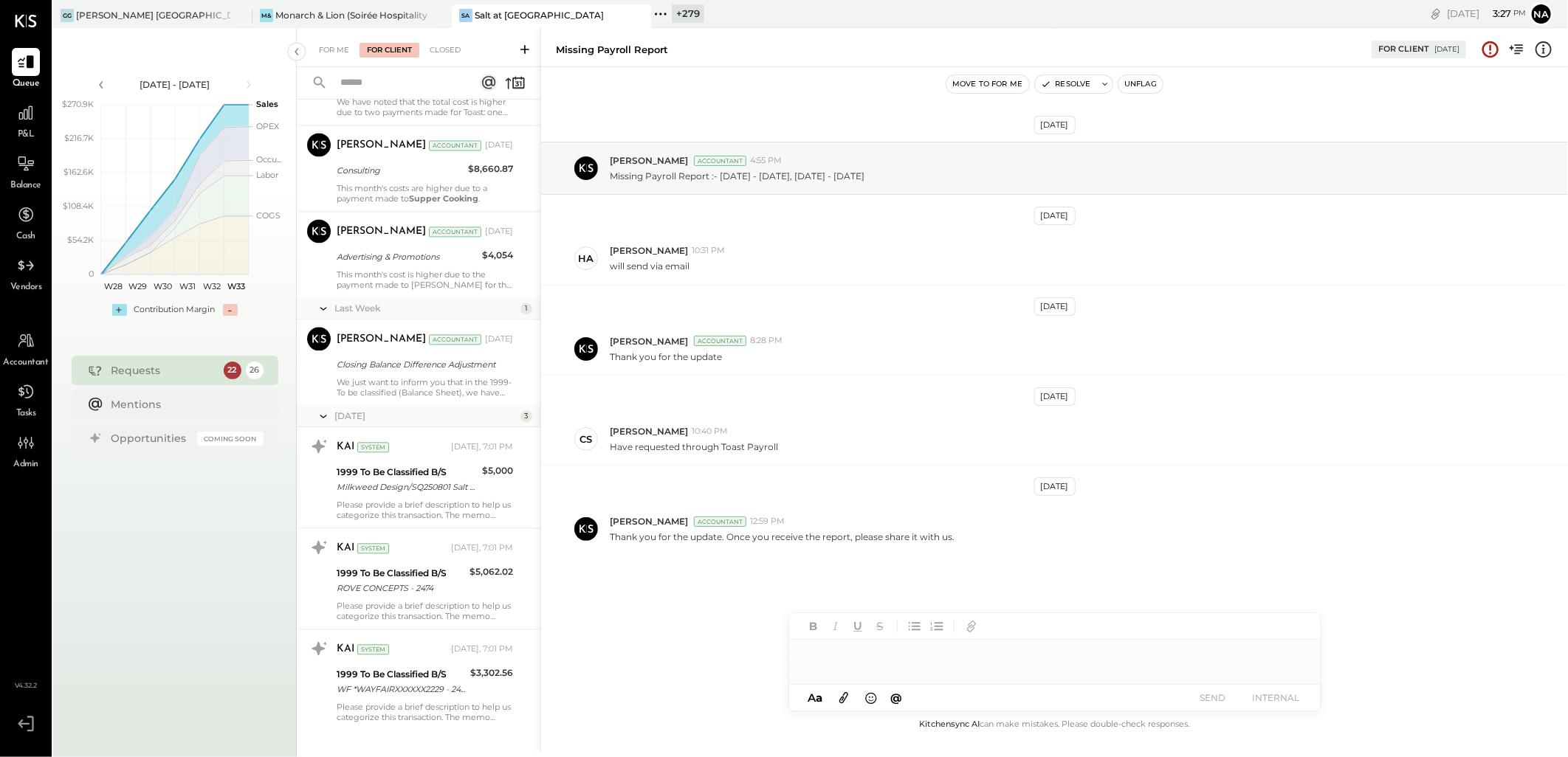
scroll to position [2004, 0]
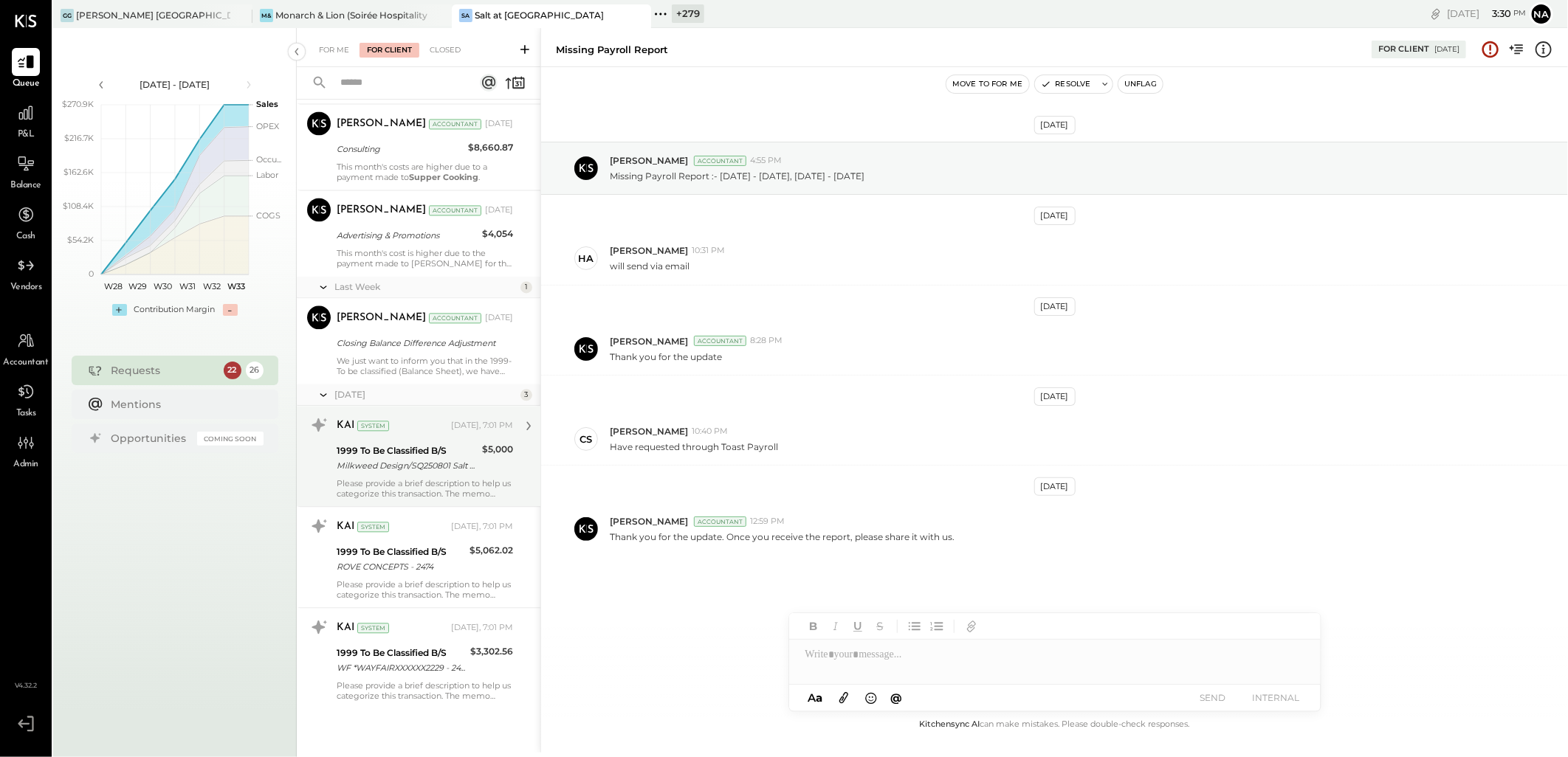
click at [418, 468] on div "Milkweed Design/SQ250801 Salt Di Milkweed Design/SQ250801 Salt Dining" at bounding box center [408, 466] width 141 height 15
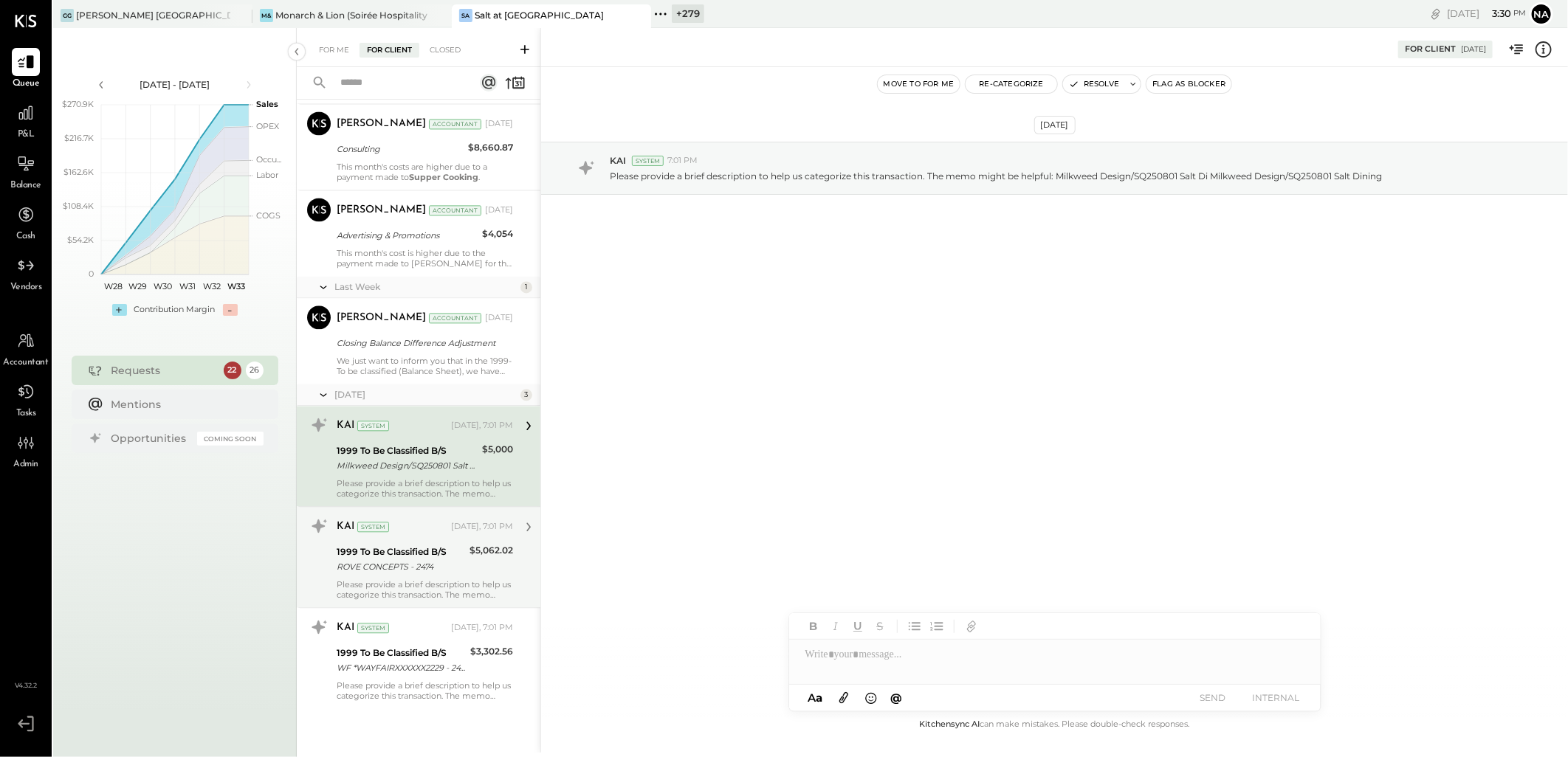
click at [402, 561] on div "ROVE CONCEPTS - 2474" at bounding box center [401, 567] width 128 height 15
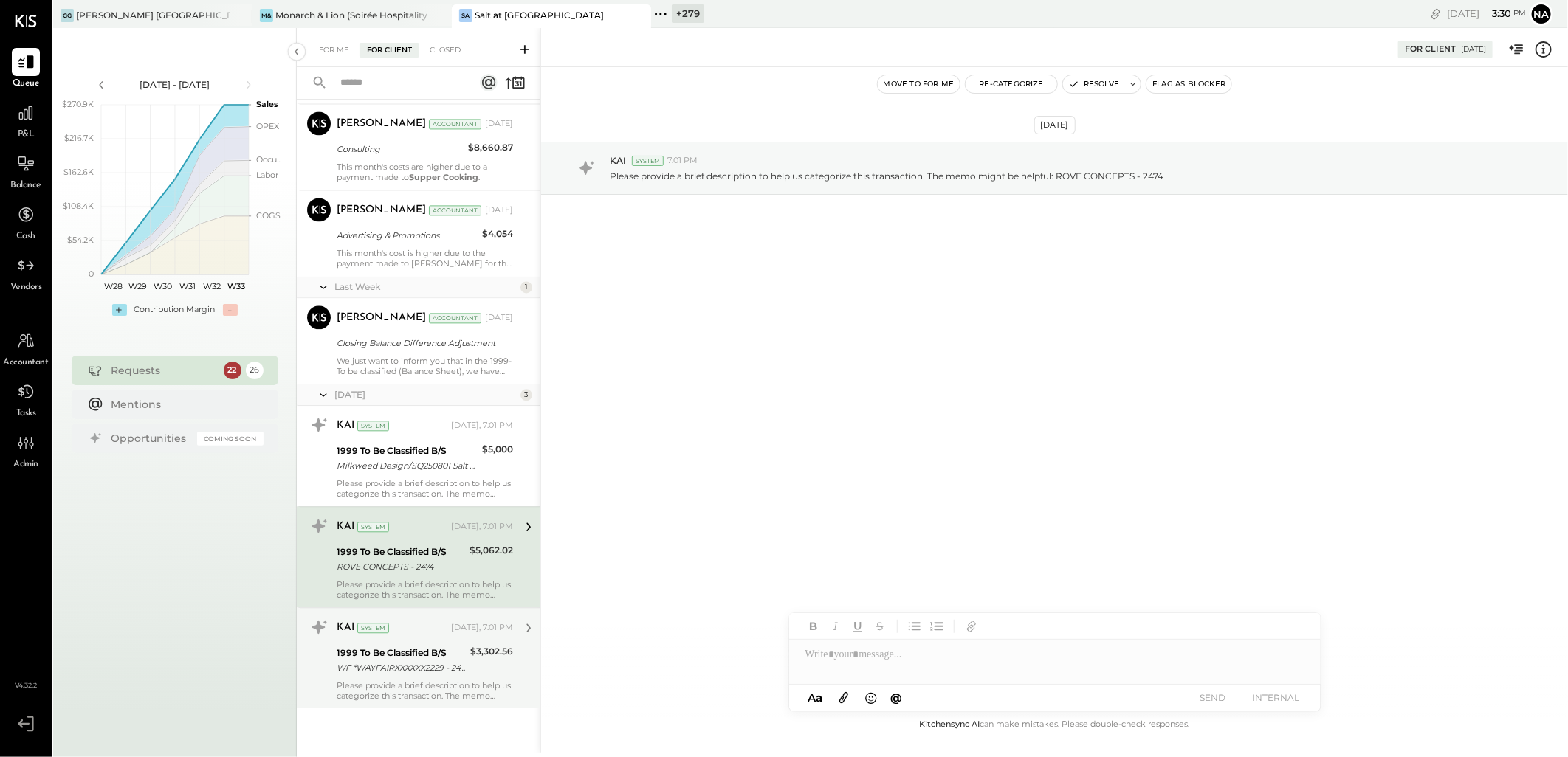
click at [392, 657] on div "1999 To Be Classified B/S" at bounding box center [402, 653] width 129 height 15
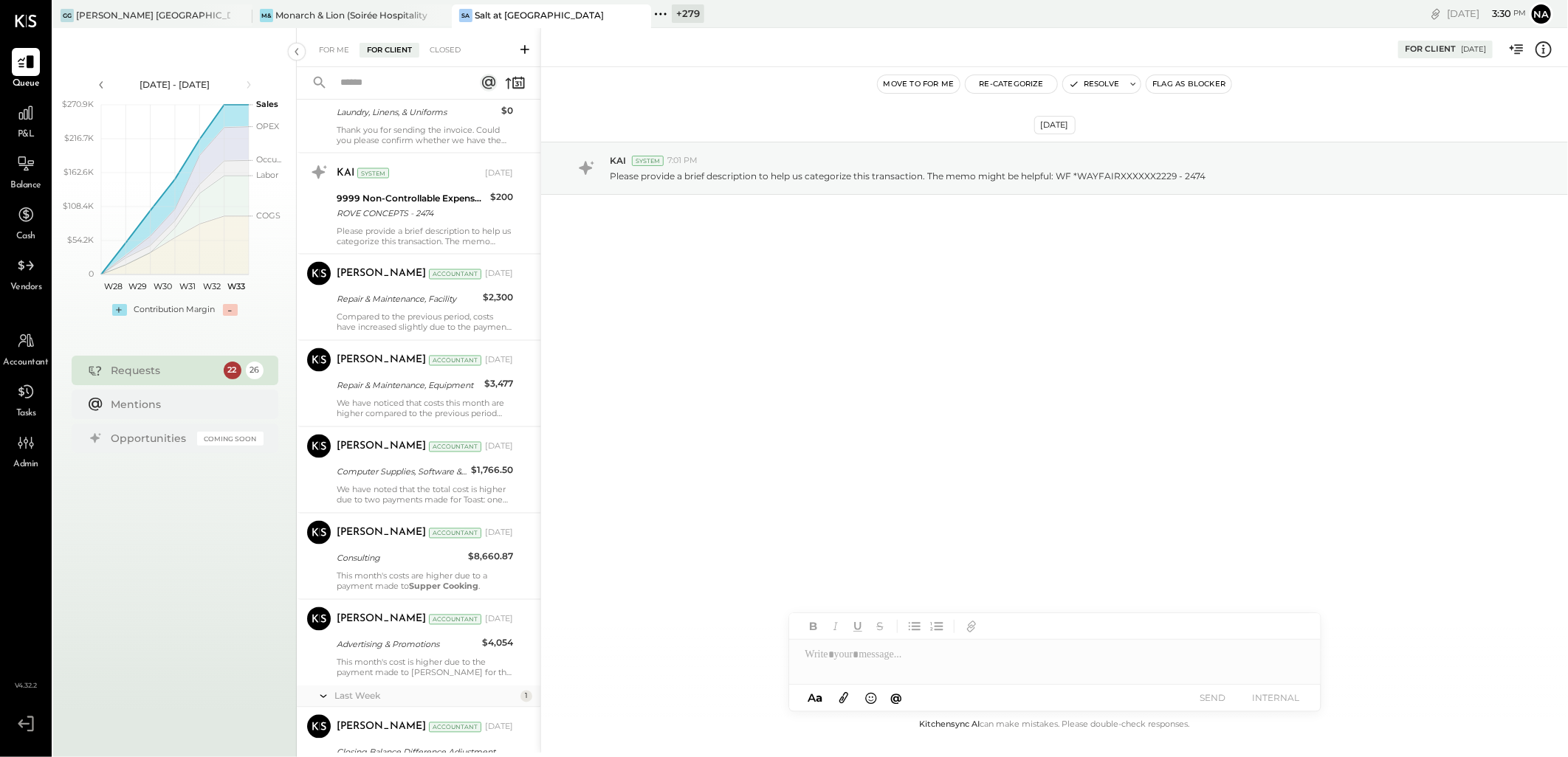
scroll to position [1511, 0]
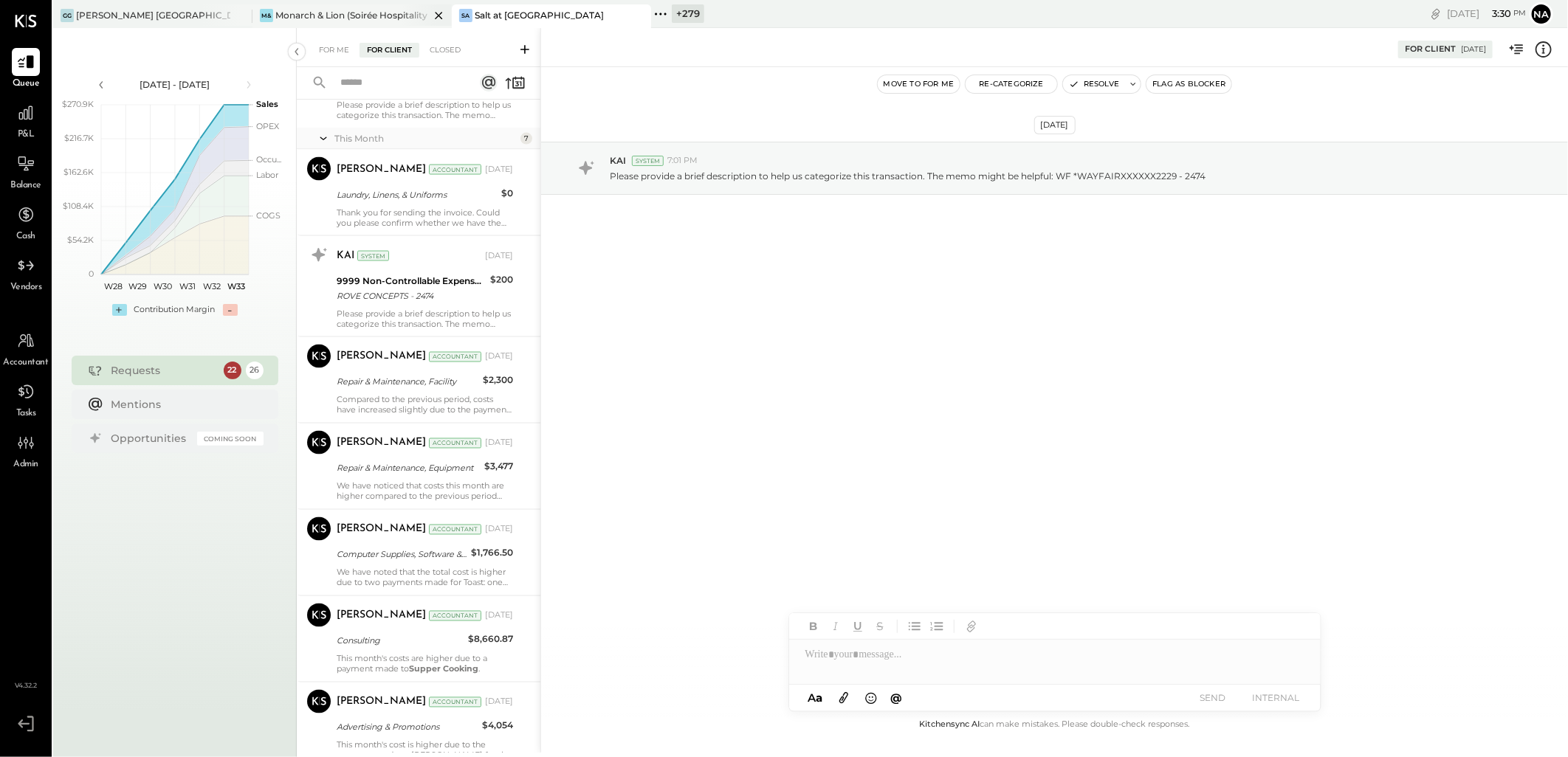
click at [372, 9] on div "Monarch & Lion (Soirée Hospitality Group)" at bounding box center [352, 15] width 154 height 13
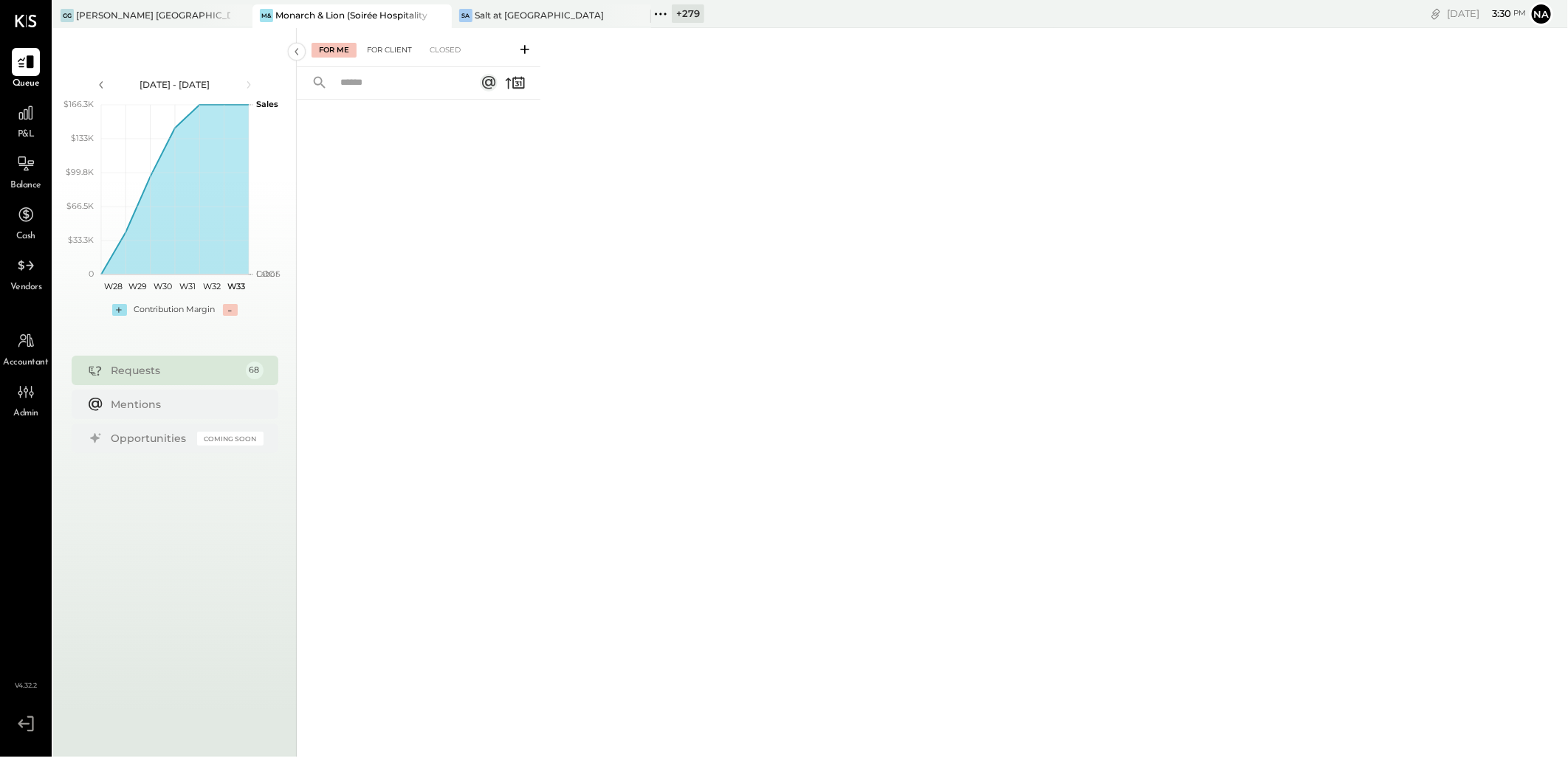
click at [377, 53] on div "For Client" at bounding box center [389, 50] width 60 height 15
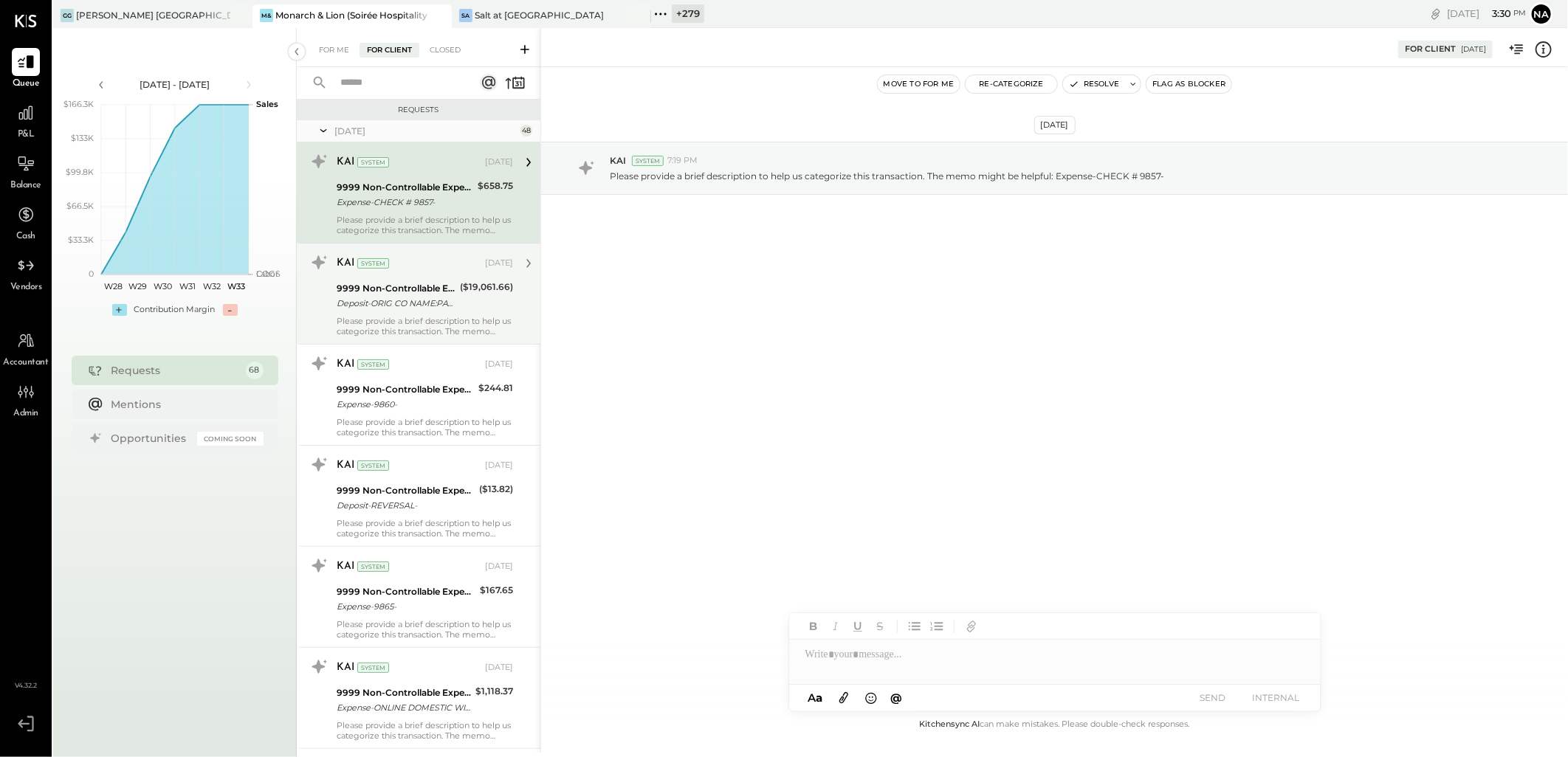
click at [441, 269] on div "KAI System" at bounding box center [409, 264] width 145 height 15
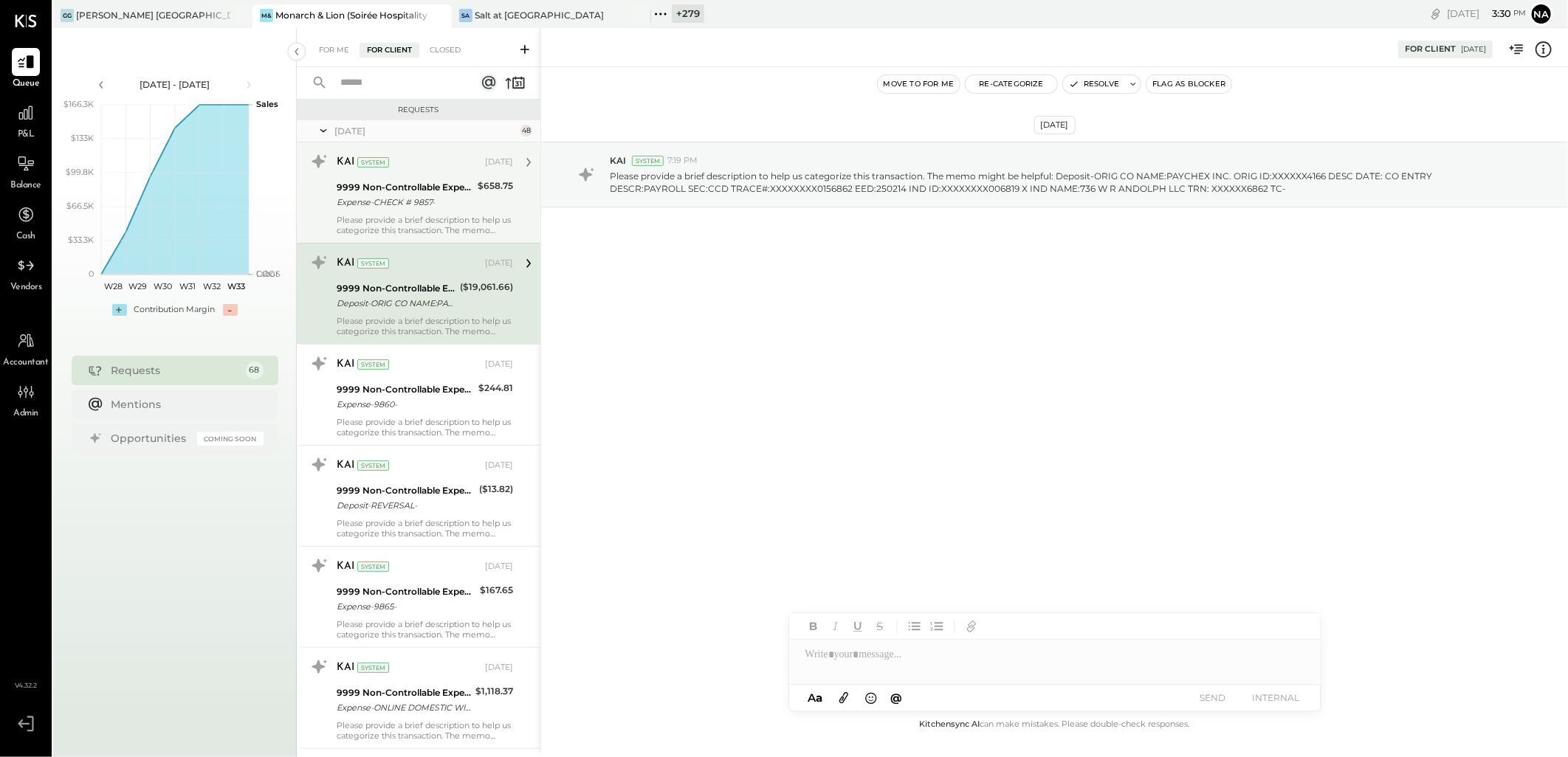
click at [447, 215] on div "Please provide a brief description to help us categorize this transaction. The …" at bounding box center [425, 225] width 176 height 21
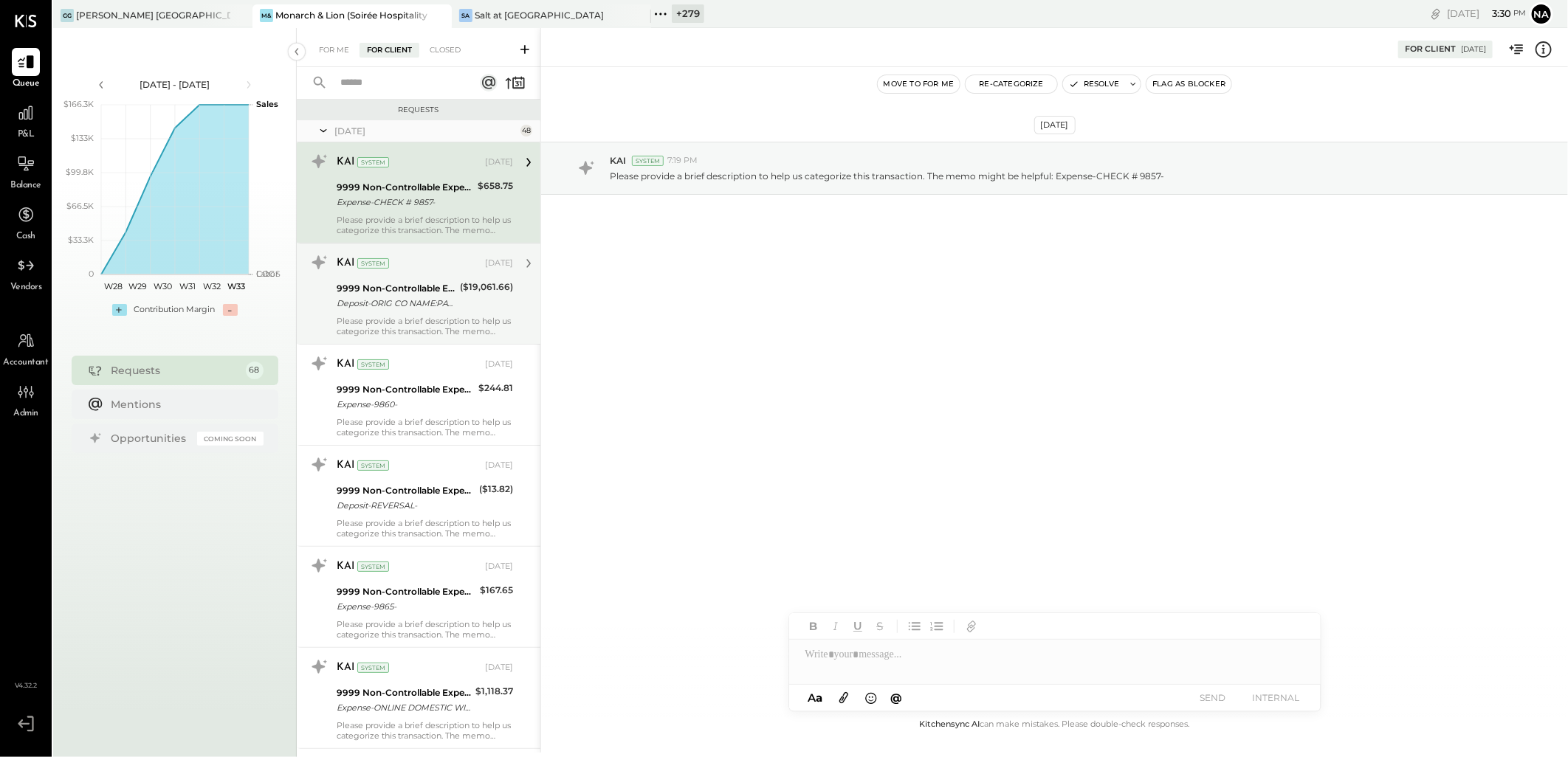
click at [404, 330] on div "Please provide a brief description to help us categorize this transaction. The …" at bounding box center [425, 326] width 176 height 21
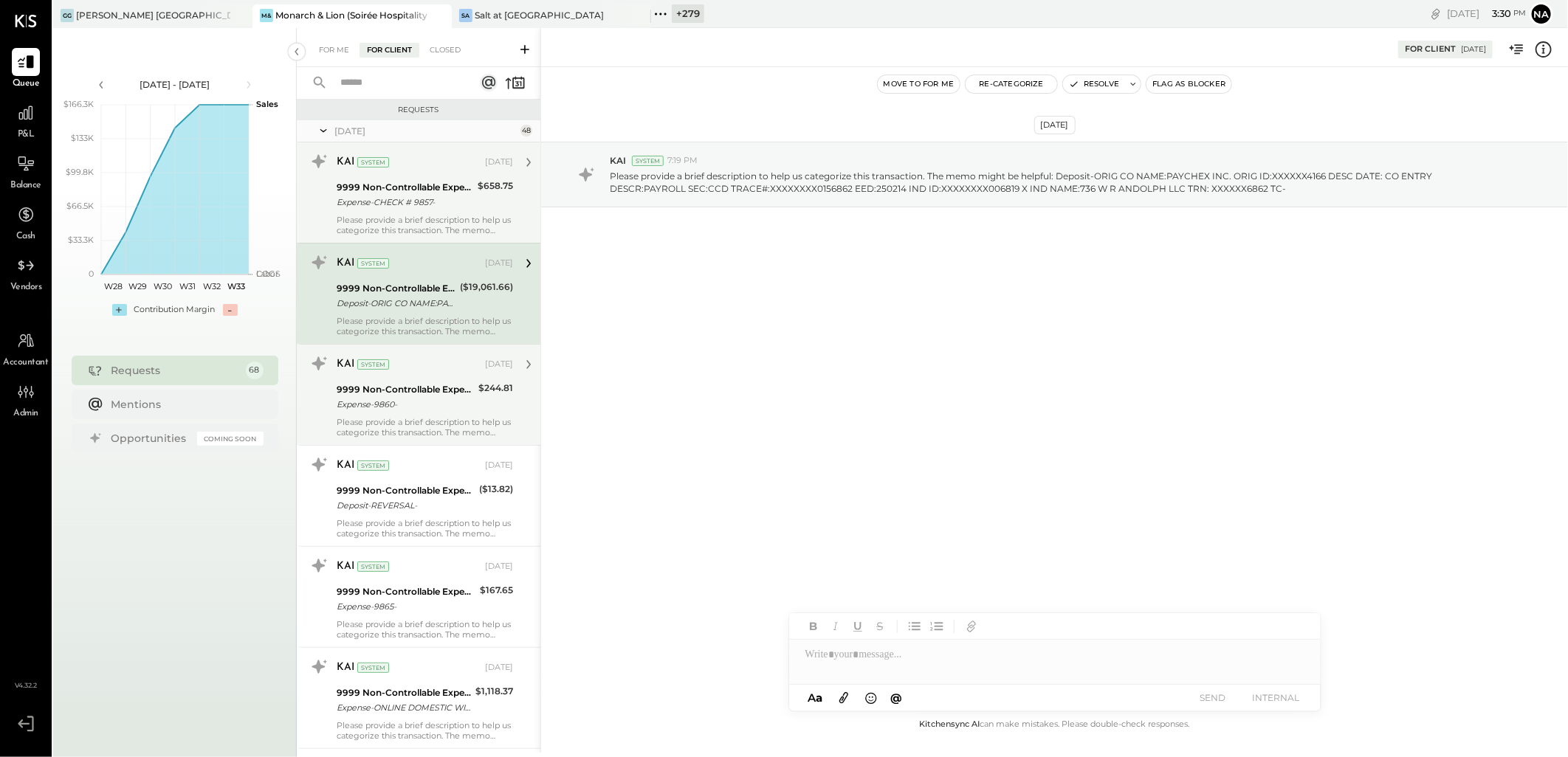
click at [426, 408] on div "Expense-9860-" at bounding box center [406, 405] width 138 height 15
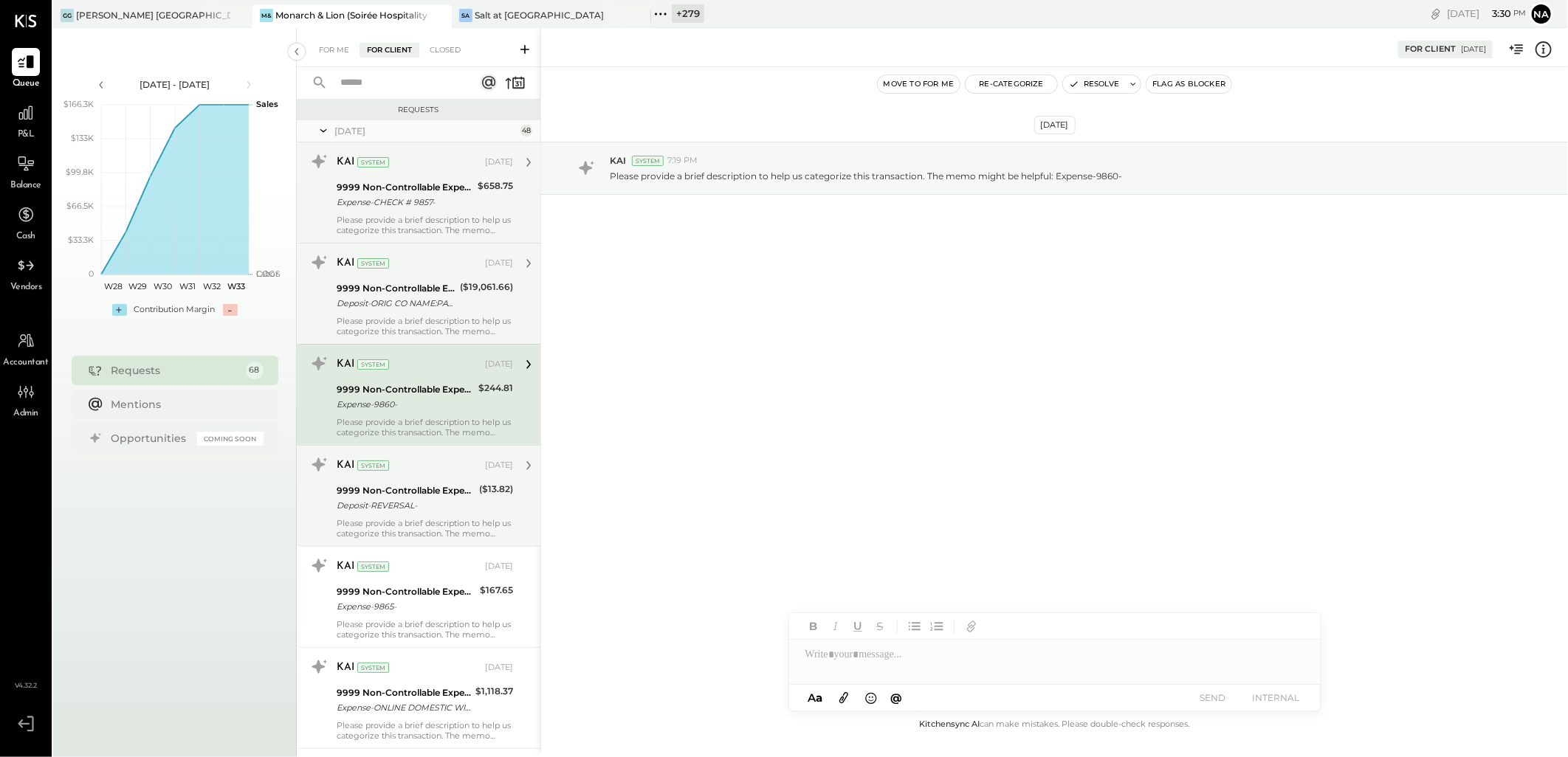
click at [416, 524] on div "Please provide a brief description to help us categorize this transaction. The …" at bounding box center [425, 528] width 176 height 21
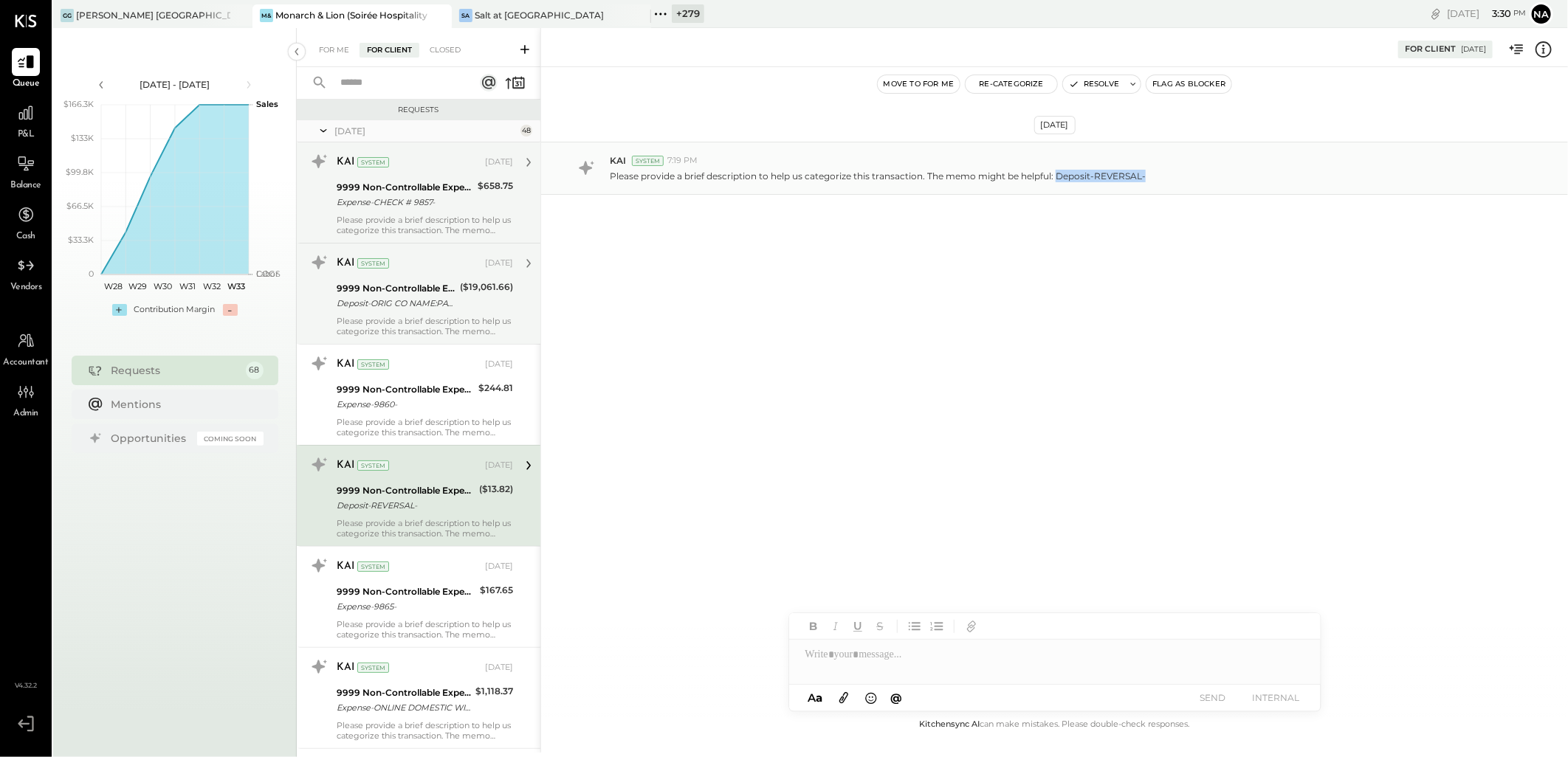
drag, startPoint x: 1056, startPoint y: 177, endPoint x: 1180, endPoint y: 188, distance: 124.5
click at [1180, 188] on div "KAI System 7:19 PM Please provide a brief description to help us categorize thi…" at bounding box center [1054, 168] width 1027 height 53
click at [1001, 240] on div "Jun 11th, 2025 KAI System 7:19 PM Please provide a brief description to help us…" at bounding box center [1054, 205] width 1027 height 201
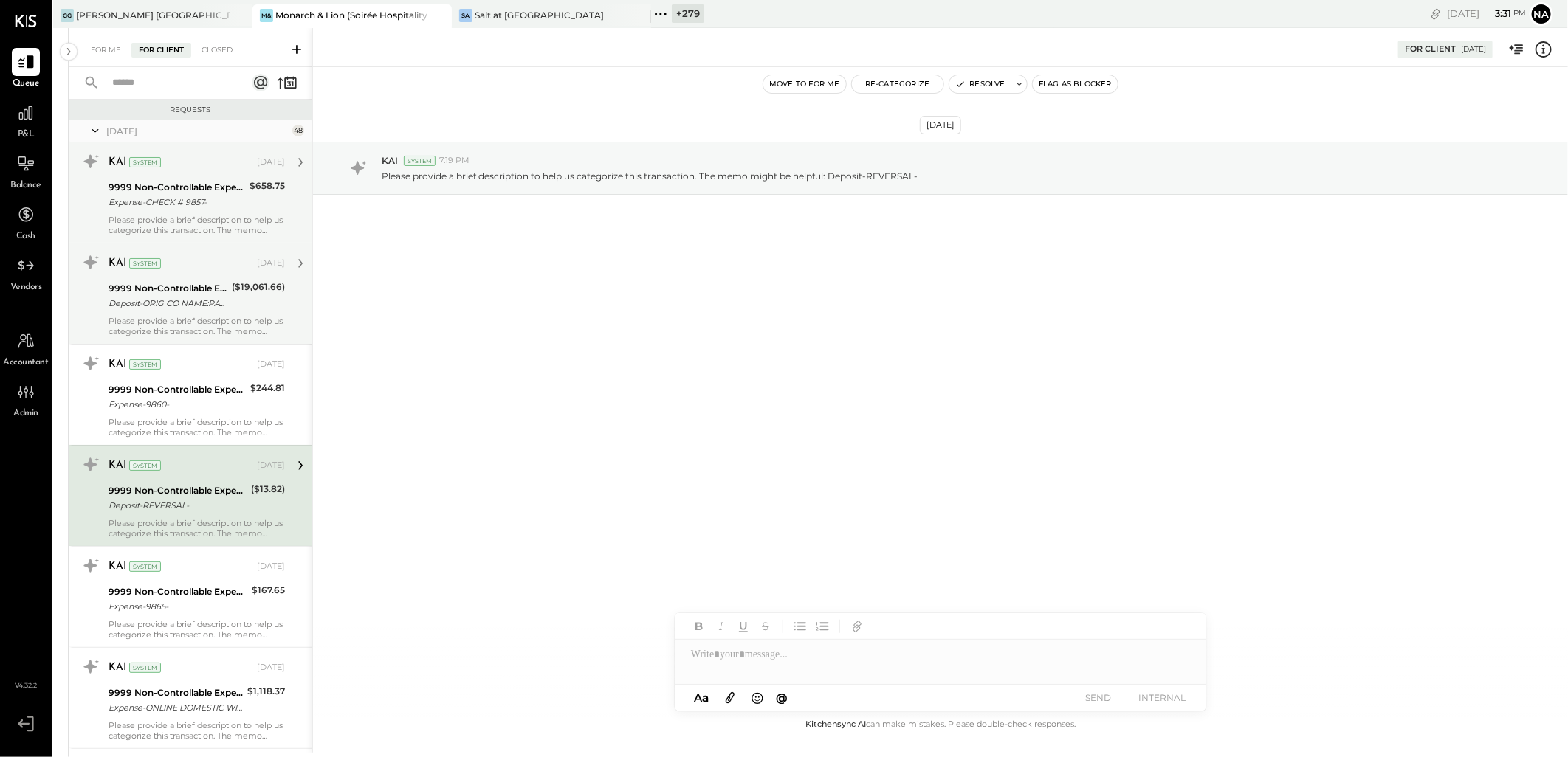
click at [210, 222] on div "Please provide a brief description to help us categorize this transaction. The …" at bounding box center [196, 225] width 176 height 21
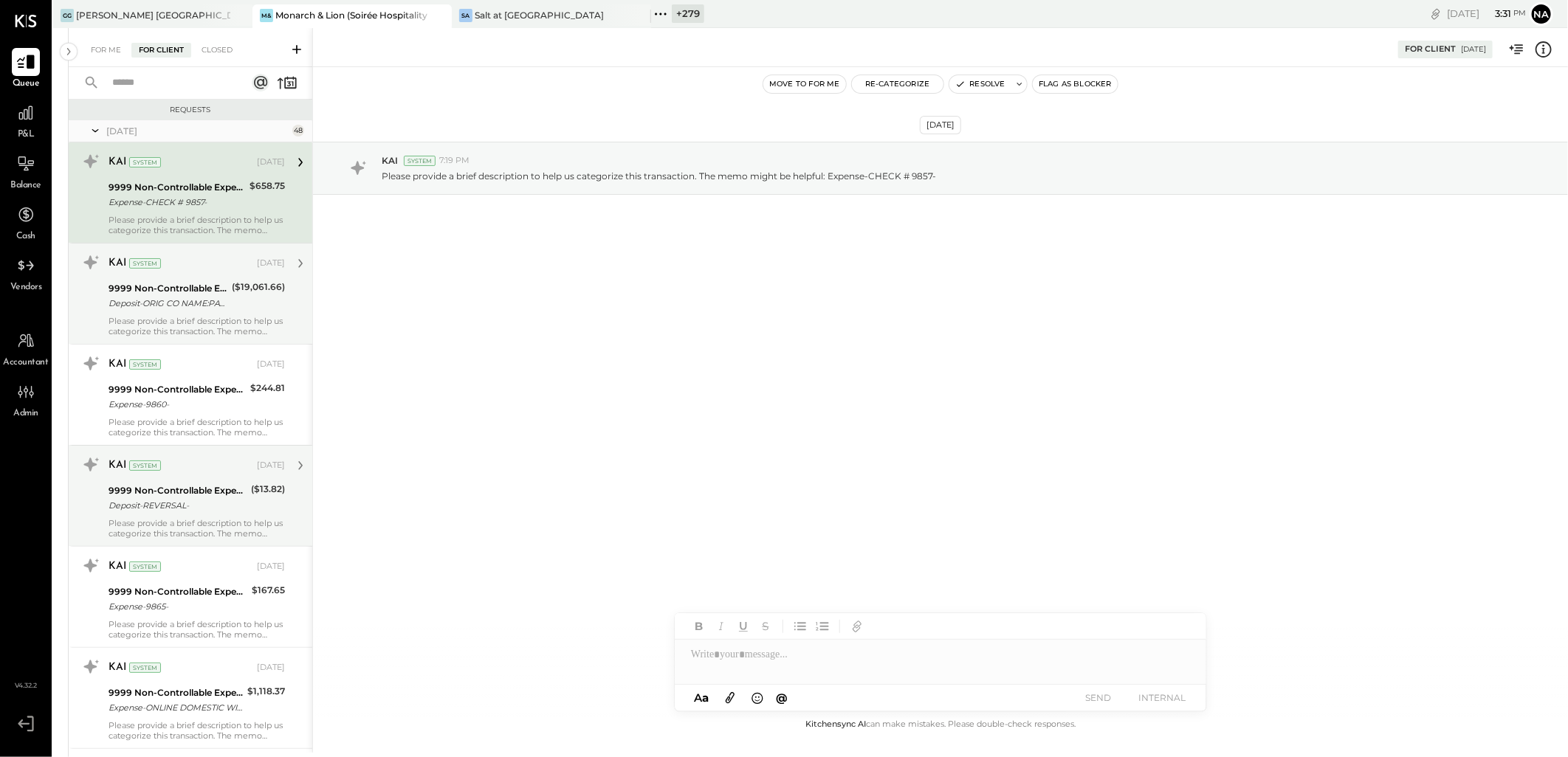
click at [26, 70] on icon at bounding box center [25, 62] width 19 height 19
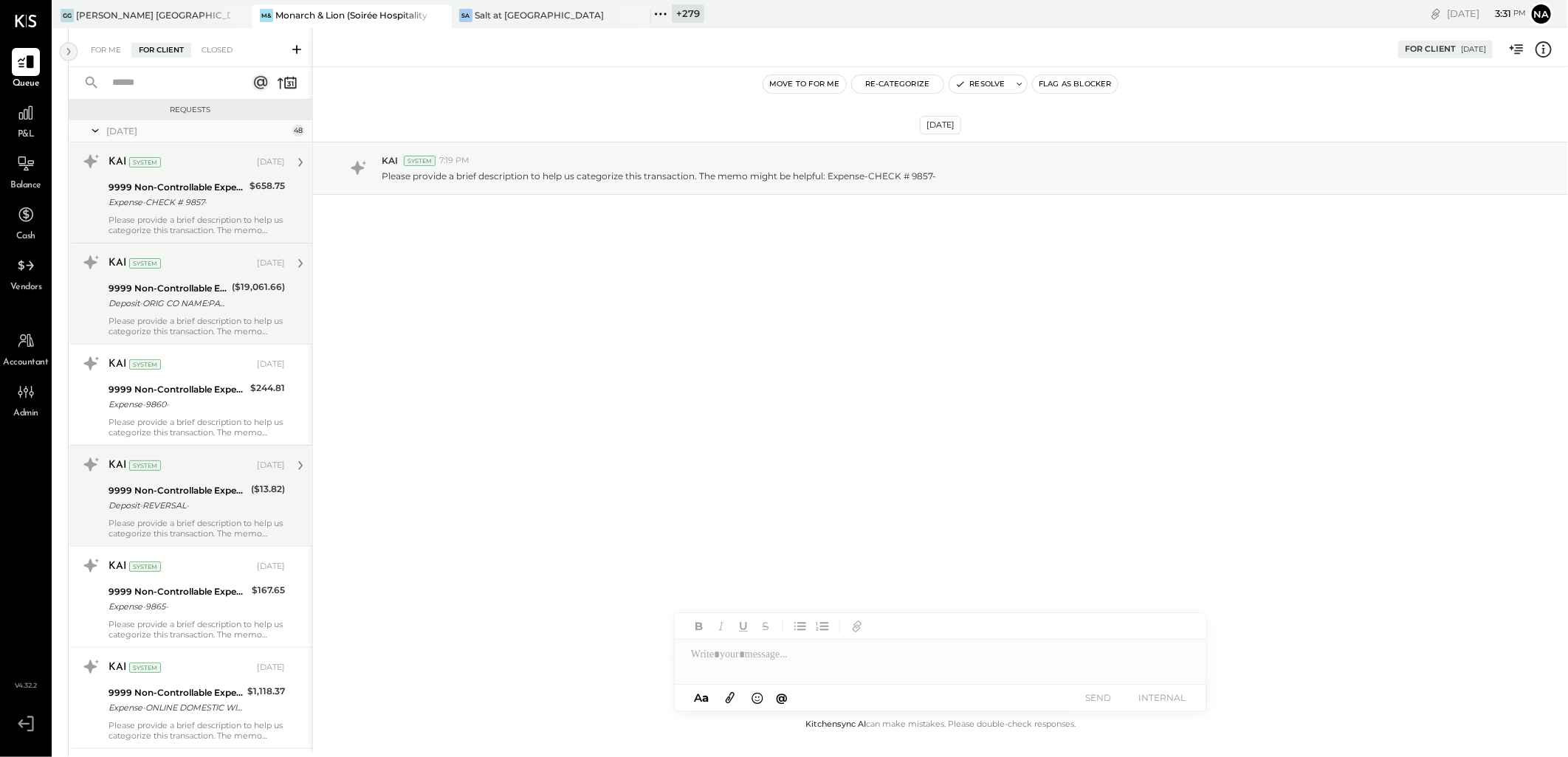
click at [67, 50] on icon at bounding box center [68, 52] width 16 height 27
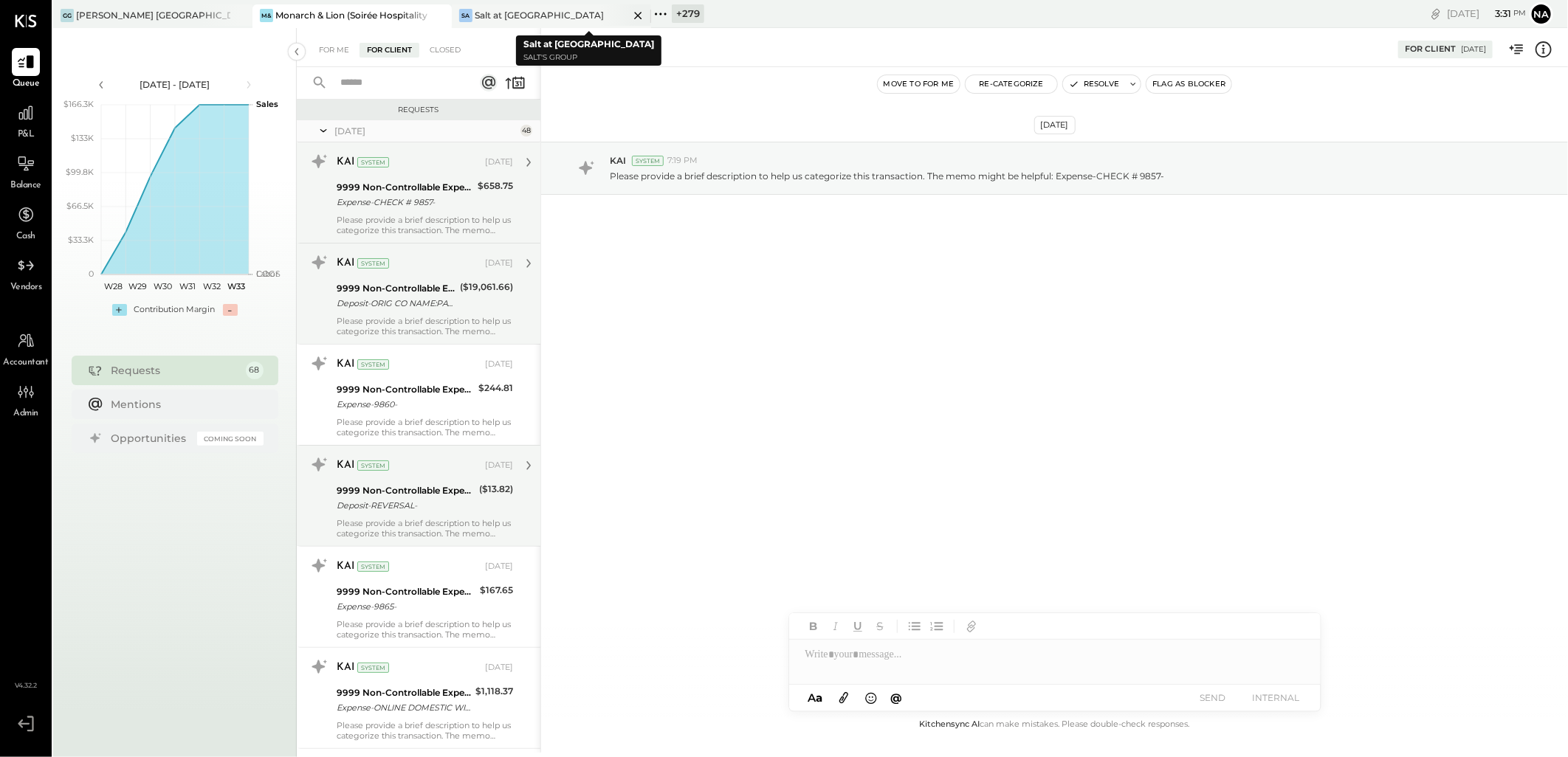
click at [602, 17] on div at bounding box center [626, 15] width 52 height 22
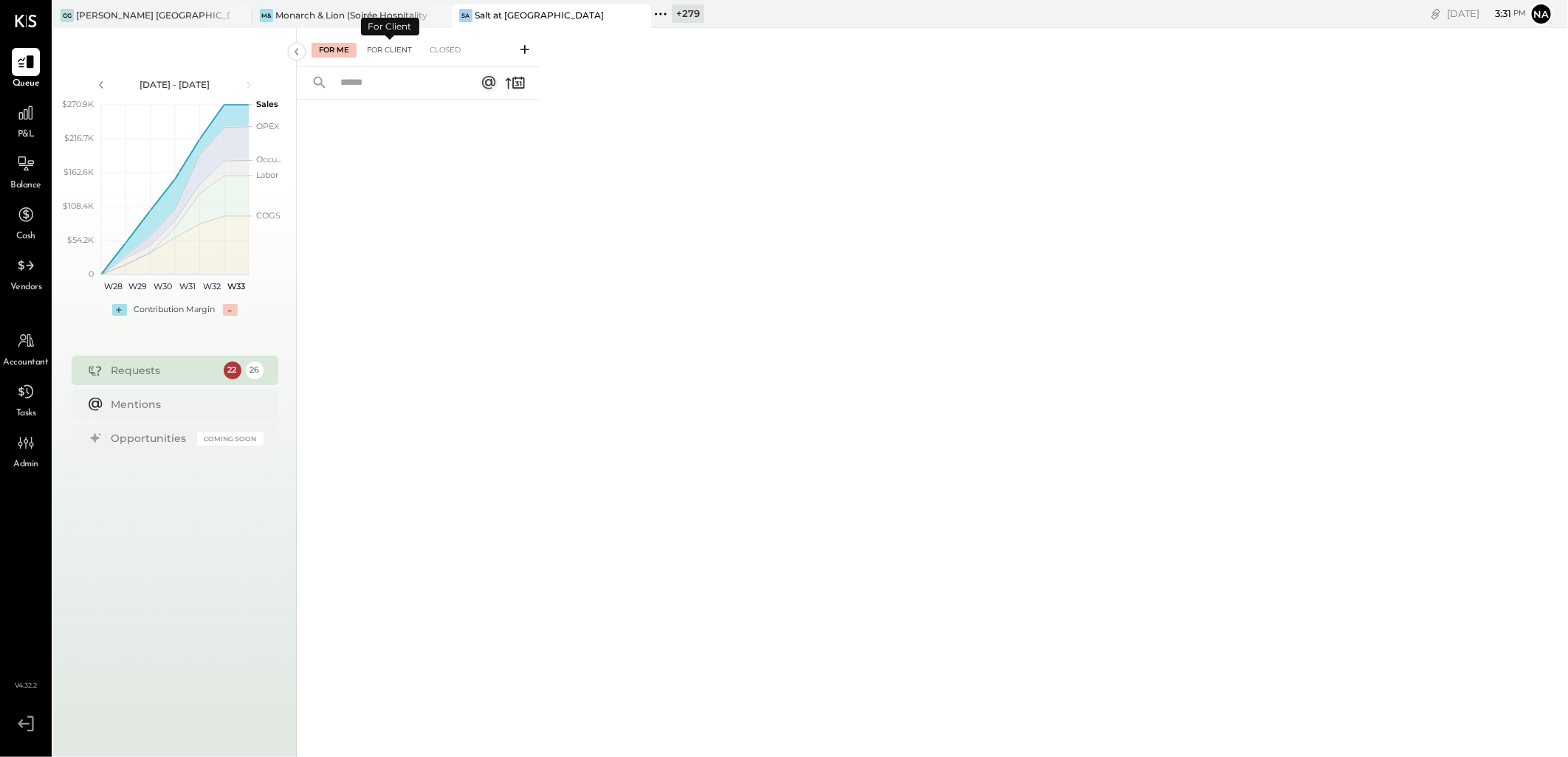
click at [401, 50] on div "For Client" at bounding box center [389, 50] width 60 height 15
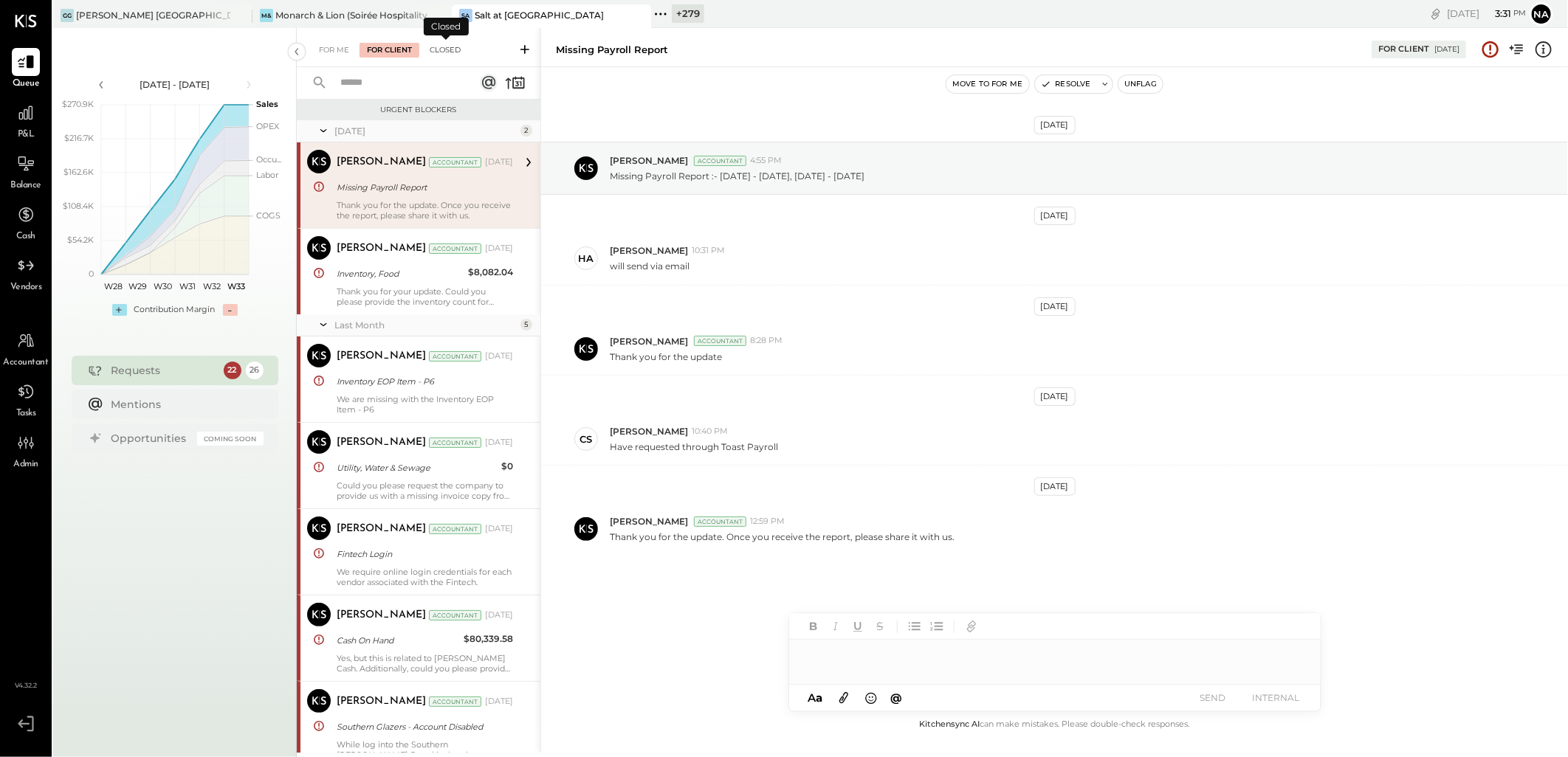
click at [450, 54] on div "Closed" at bounding box center [445, 50] width 46 height 15
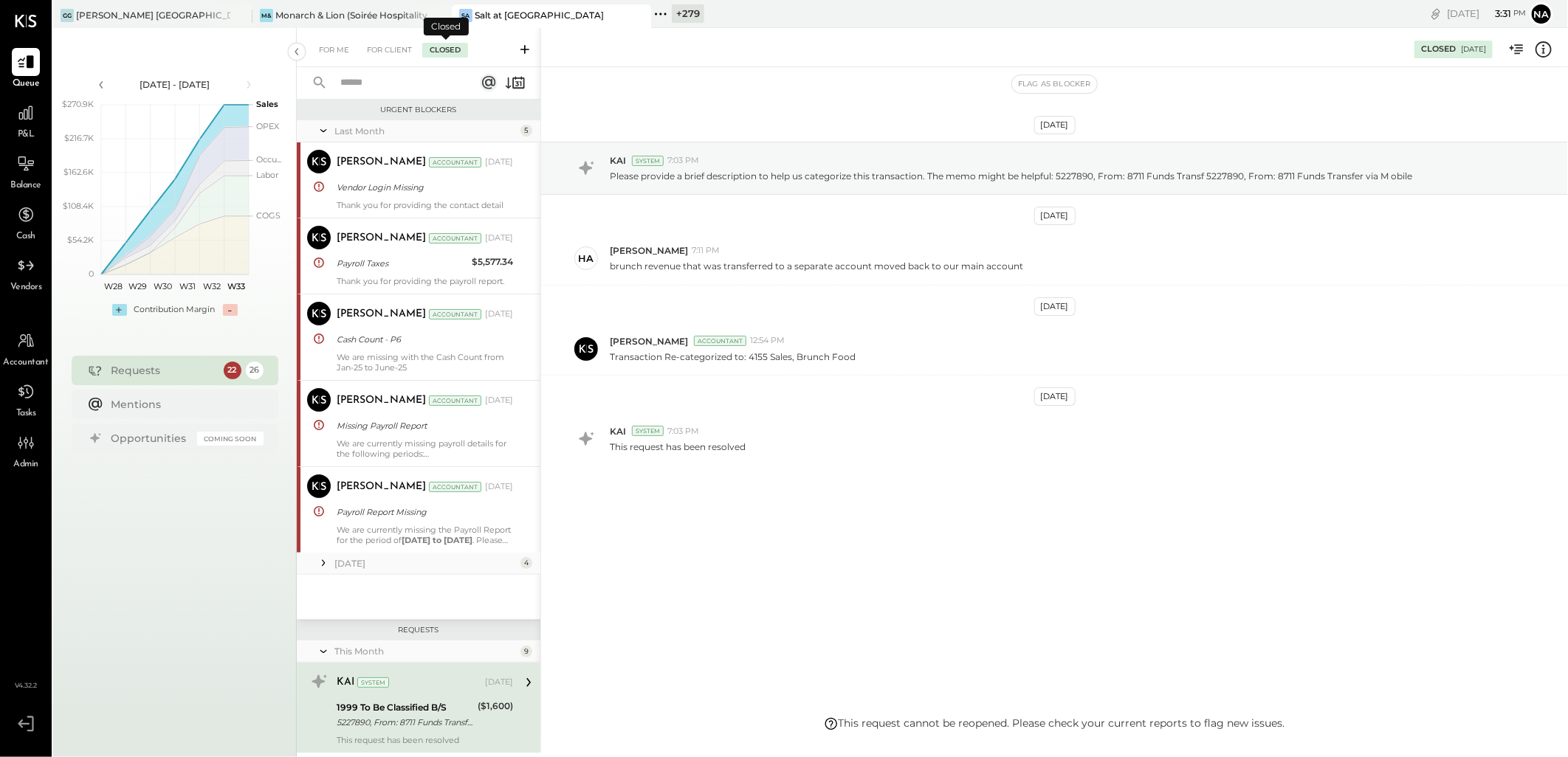
scroll to position [282, 0]
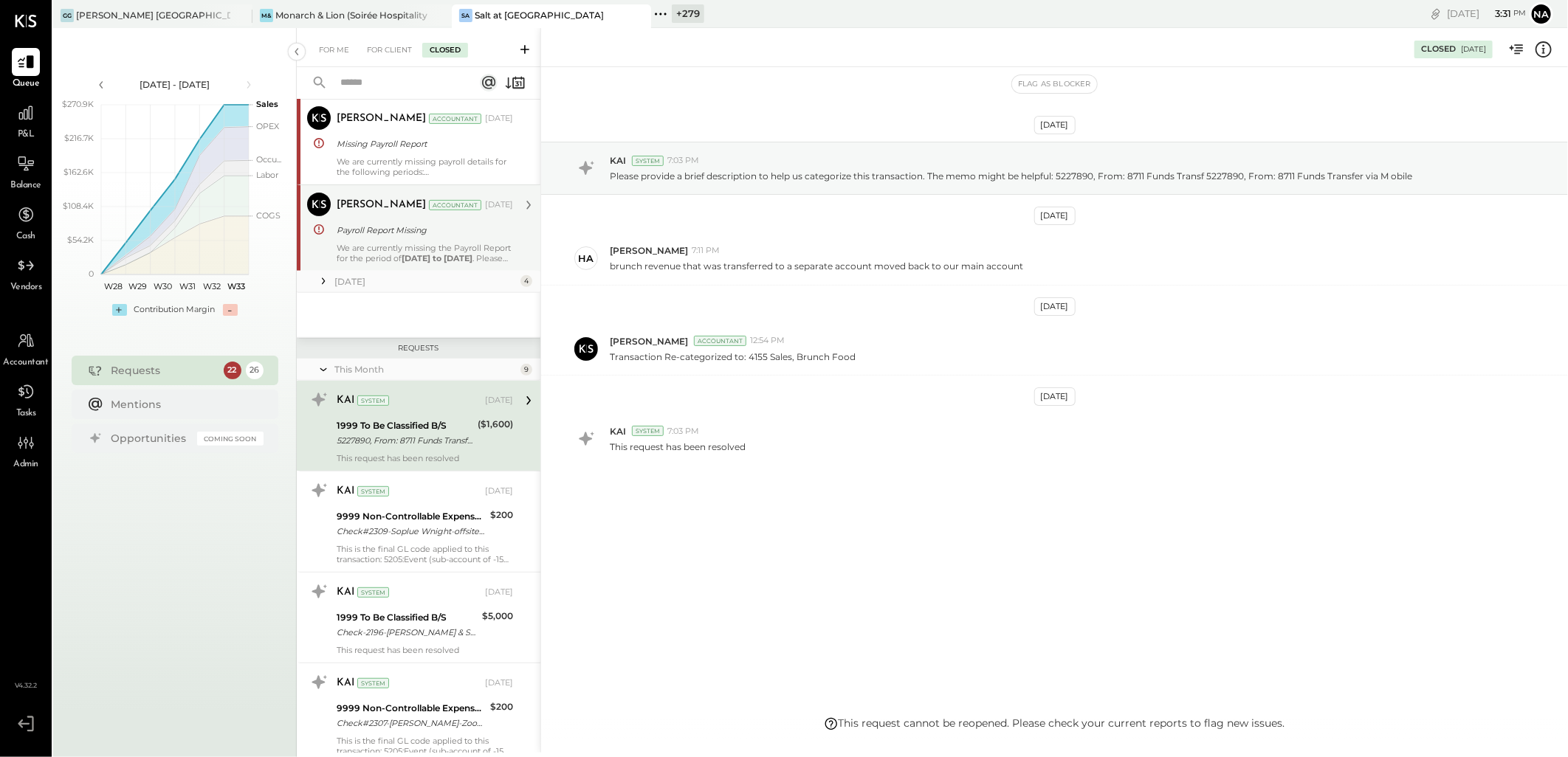
click at [368, 252] on div "We are currently missing the Payroll Report for the period of June 3, 2025 to J…" at bounding box center [425, 253] width 176 height 21
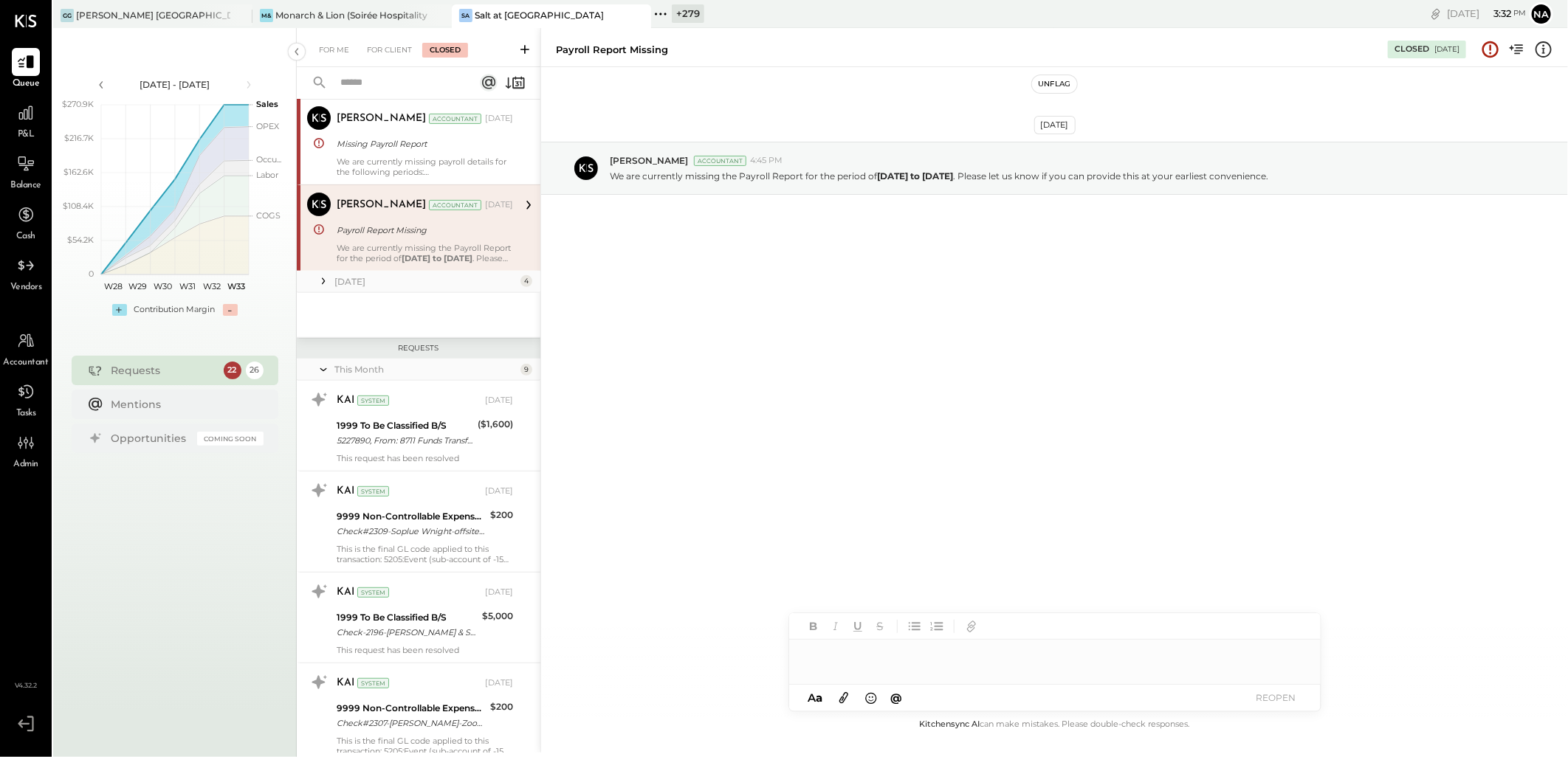
click at [1049, 86] on button "Unflag" at bounding box center [1054, 84] width 44 height 18
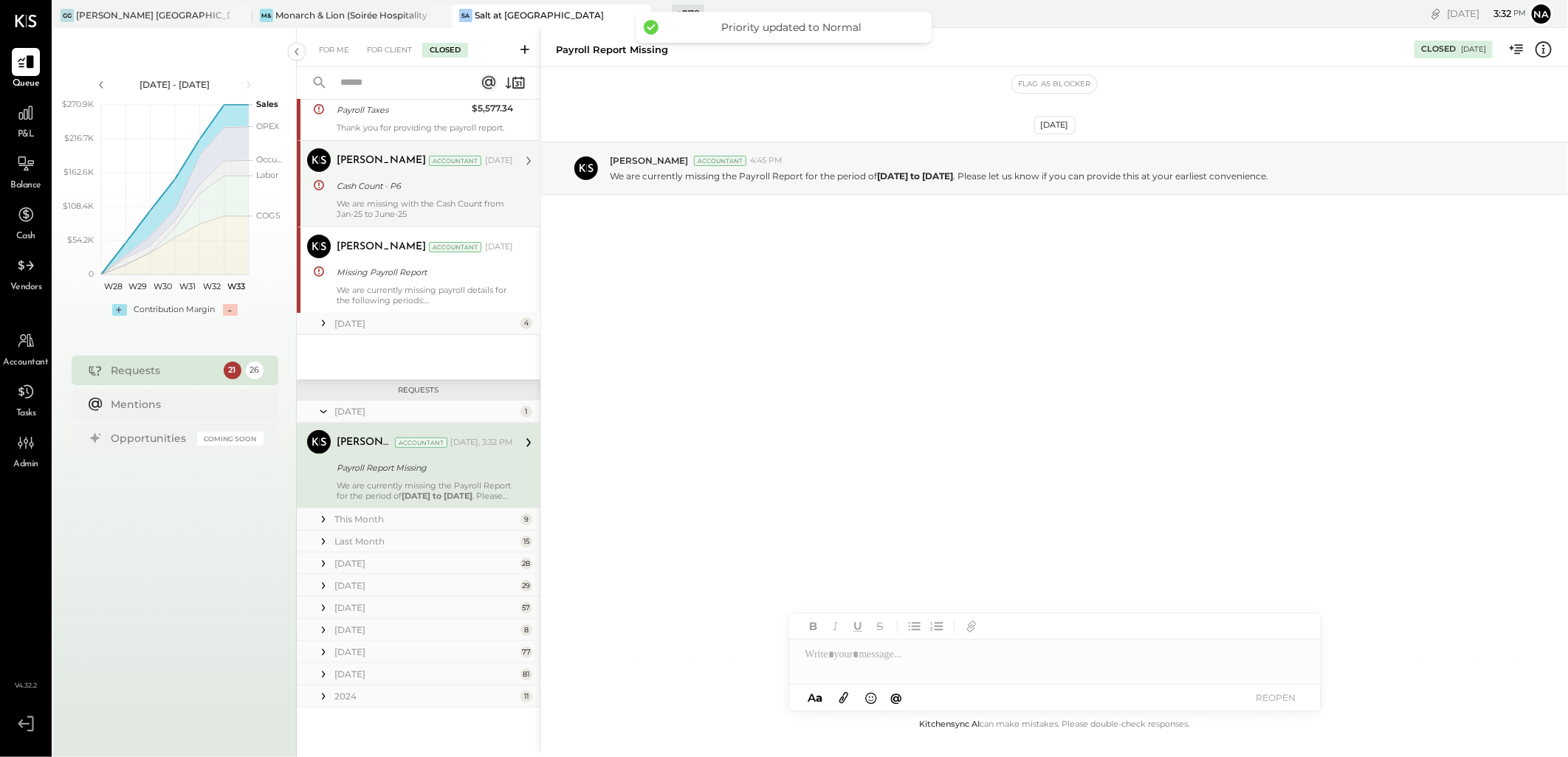
scroll to position [153, 0]
click at [444, 196] on div "Narendra Gupta Accountant Jul 18, 2025 Cash Count - P6 We are missing with the …" at bounding box center [425, 184] width 176 height 71
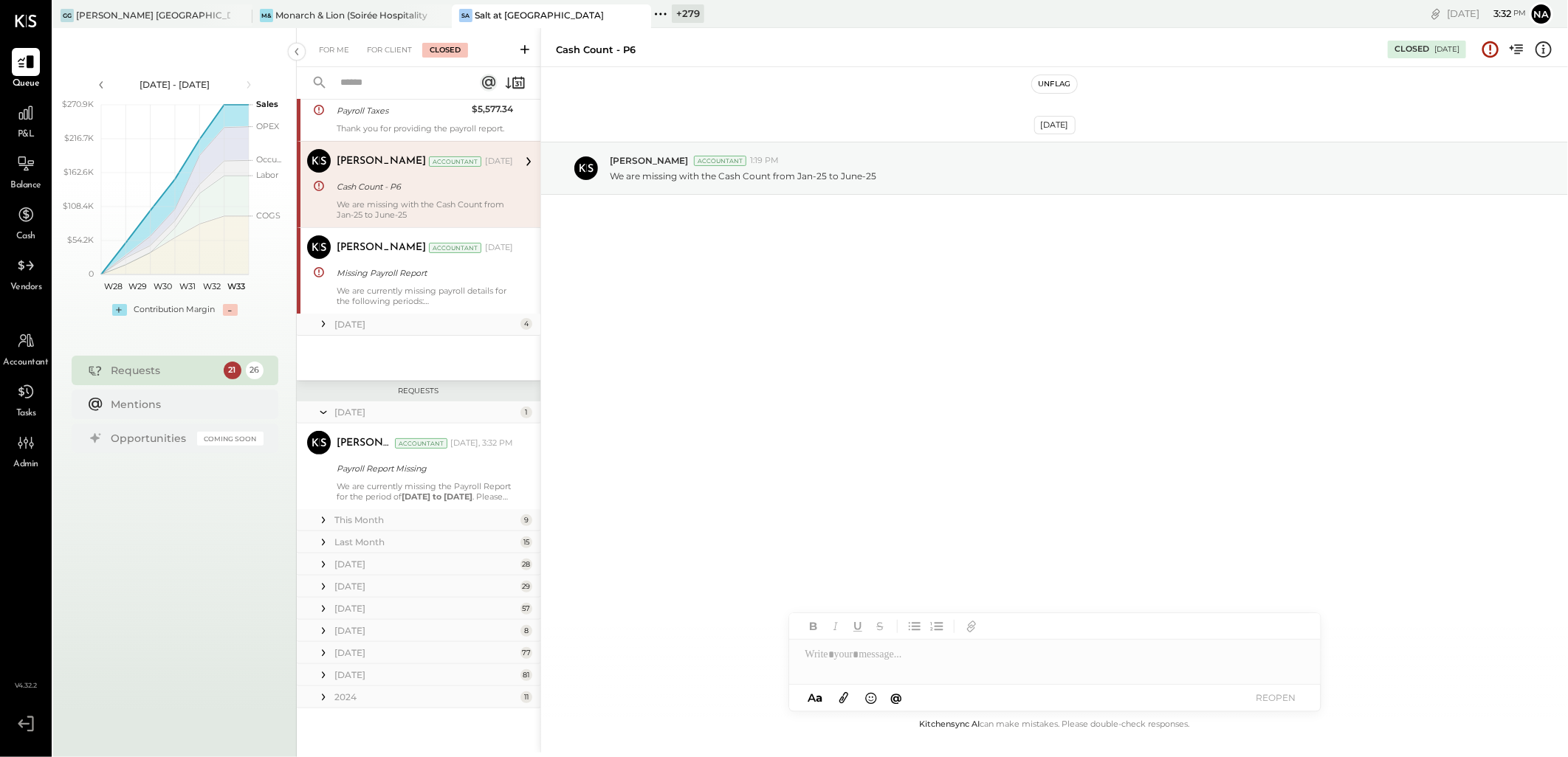
click at [1054, 84] on button "Unflag" at bounding box center [1054, 84] width 44 height 18
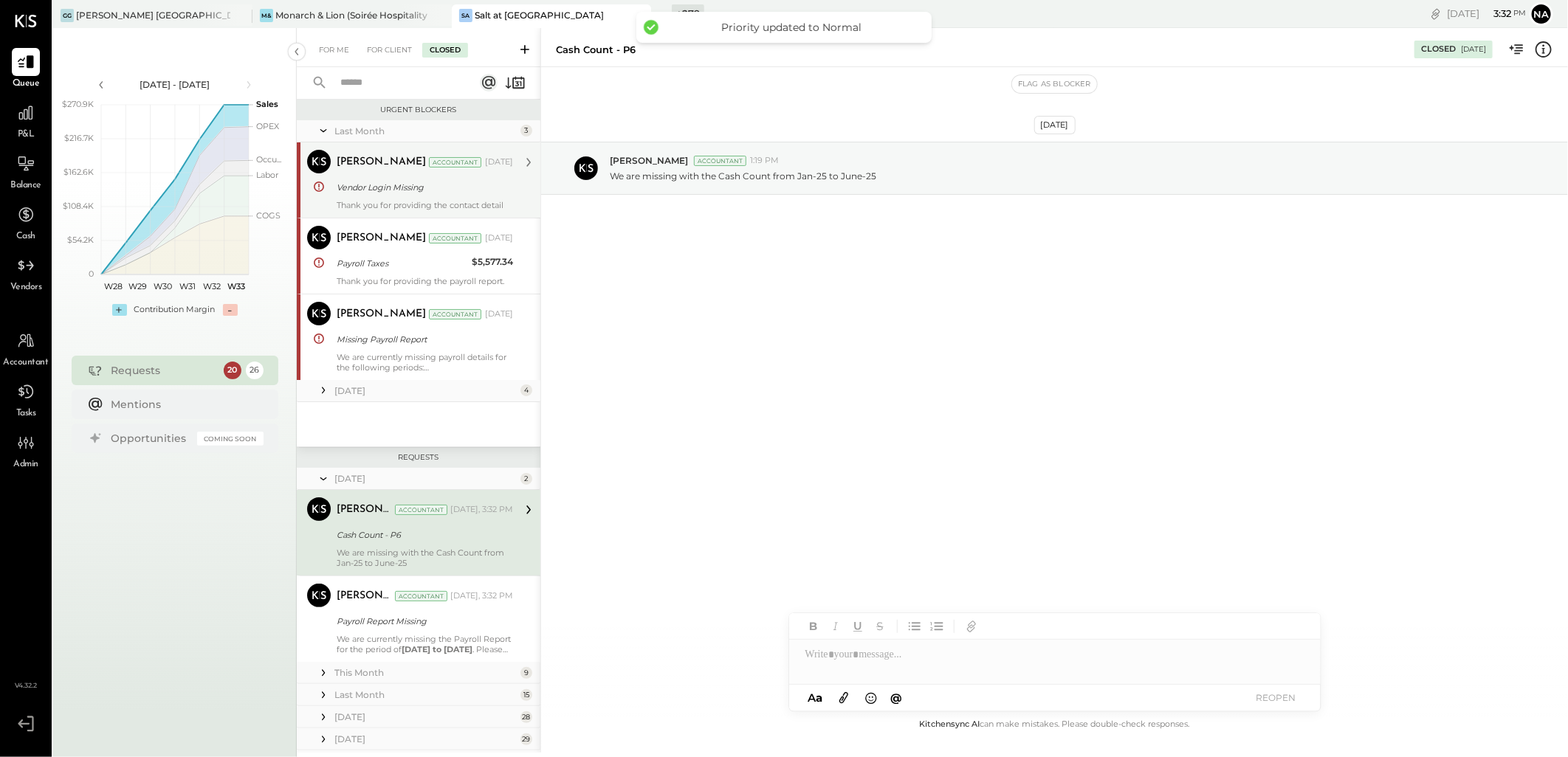
click at [419, 200] on div "Thank you for providing the contact detail" at bounding box center [425, 205] width 176 height 10
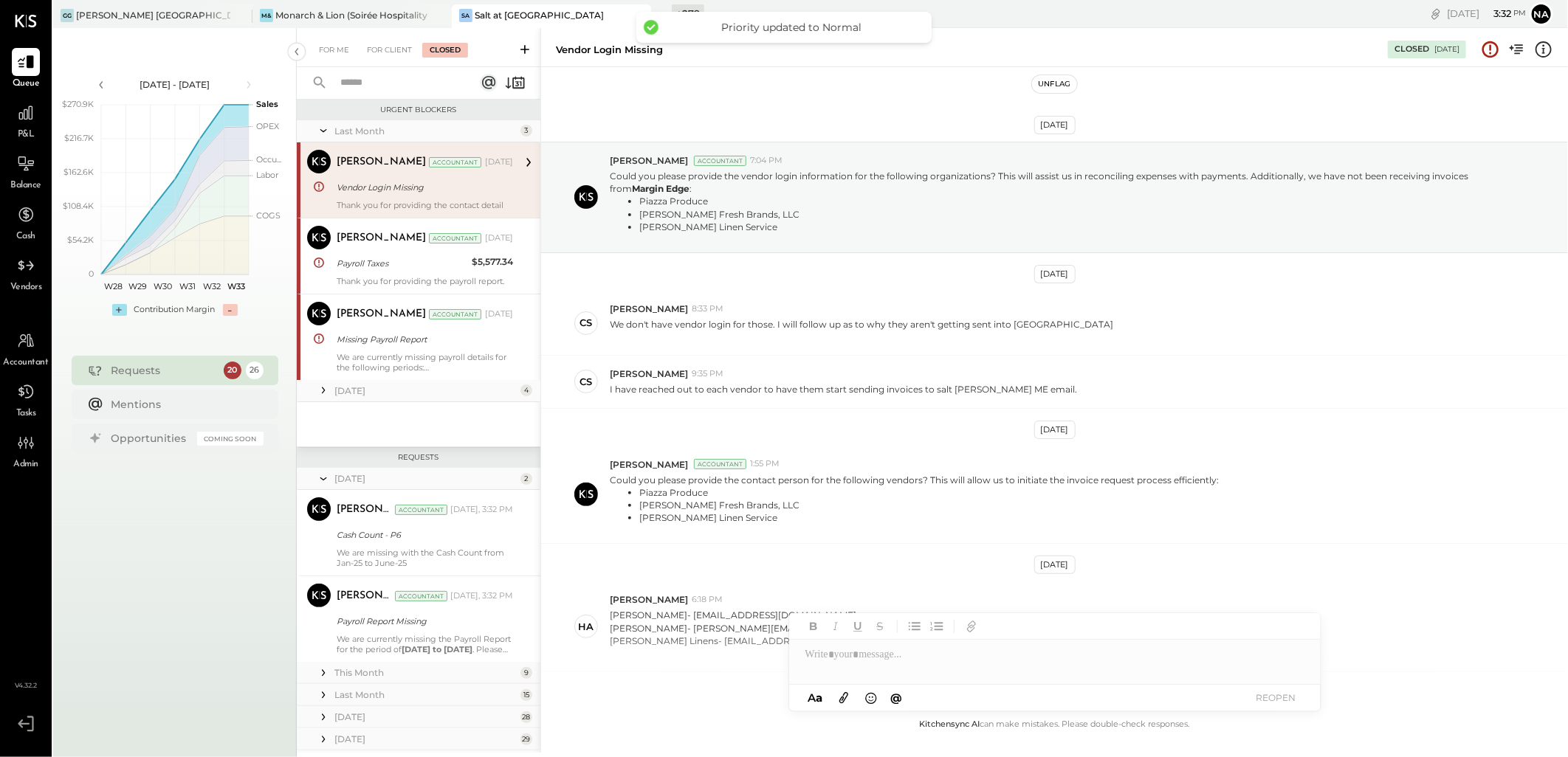
scroll to position [157, 0]
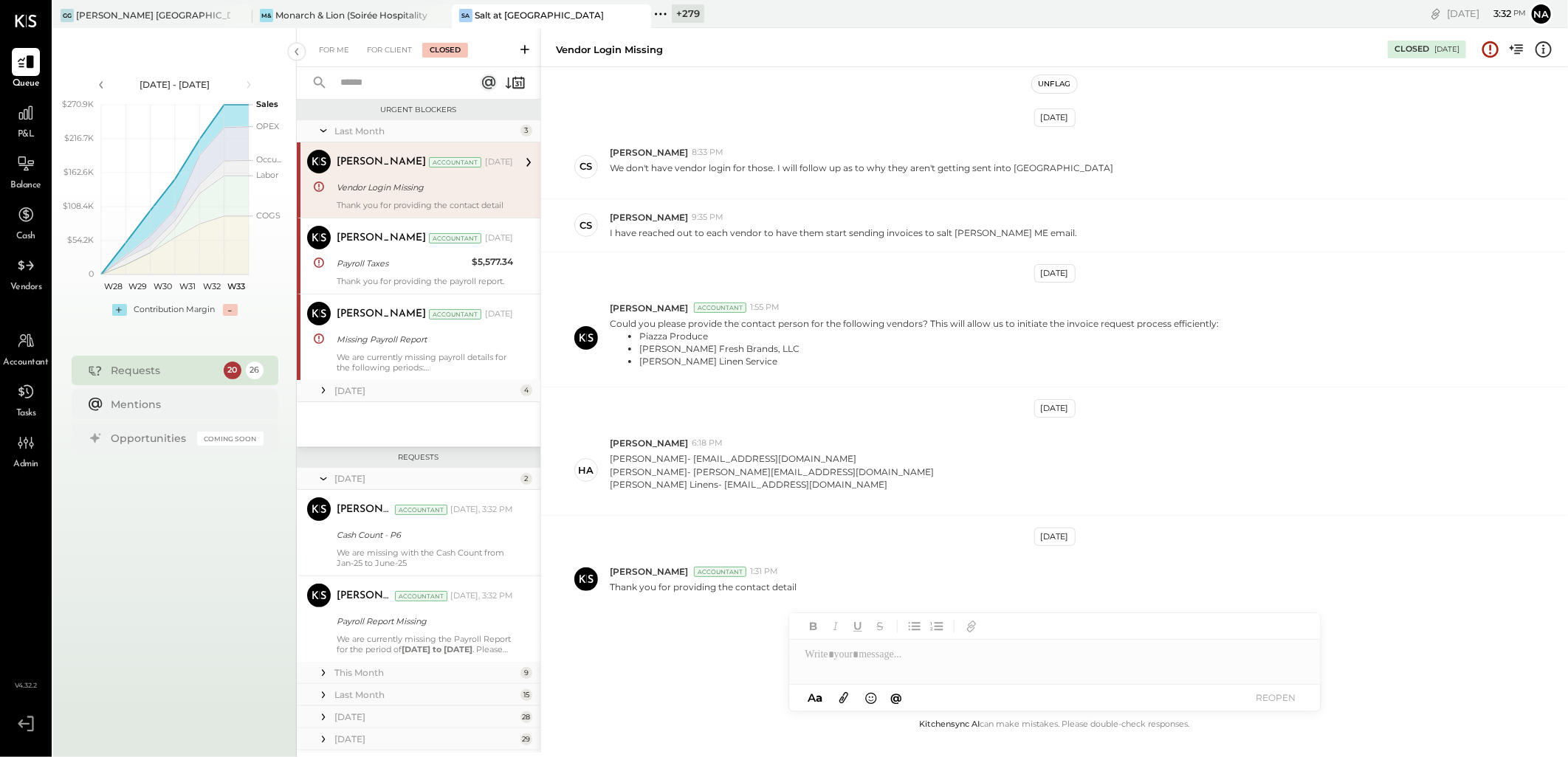
click at [1060, 86] on button "Unflag" at bounding box center [1054, 84] width 44 height 18
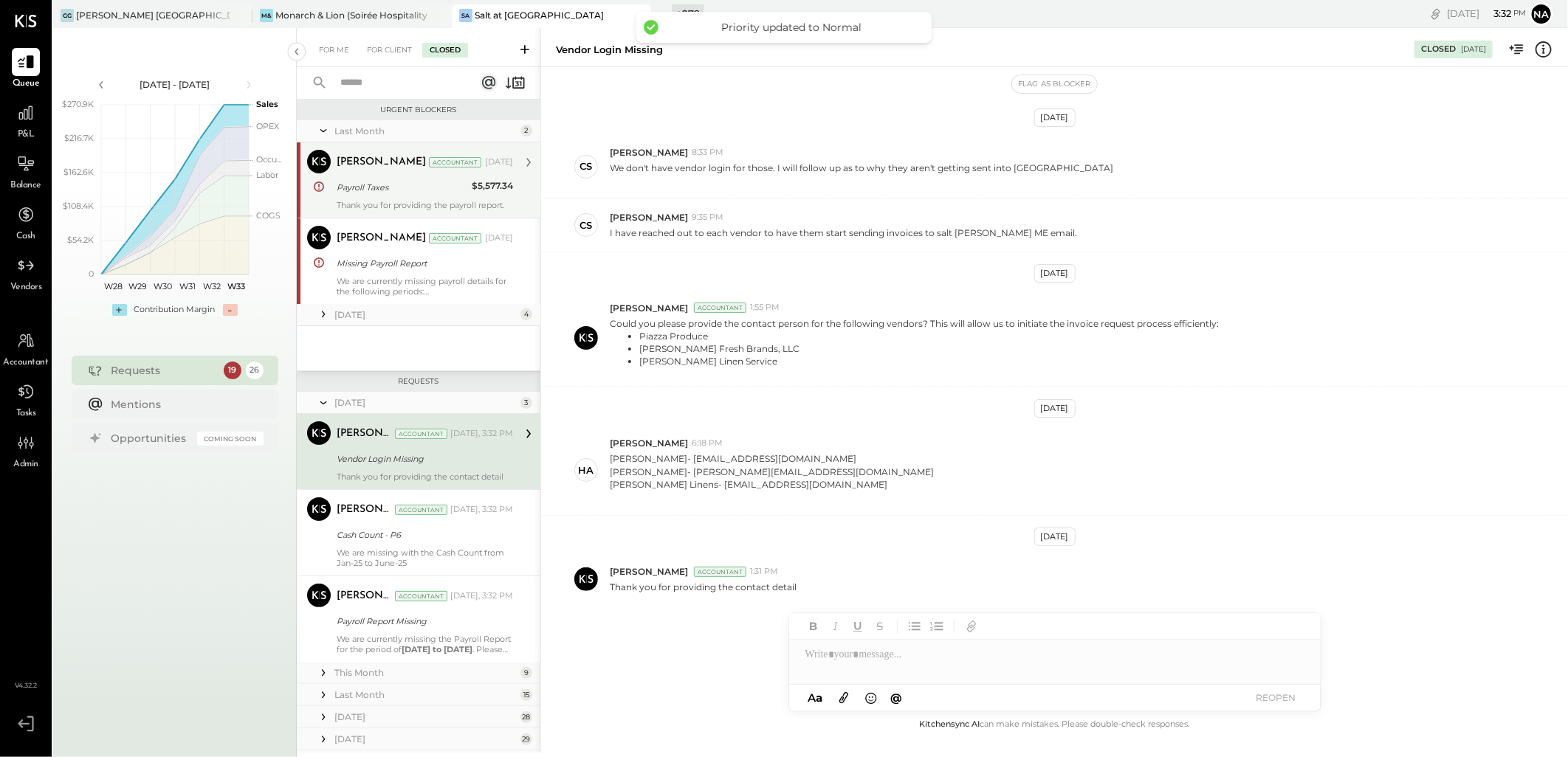
scroll to position [25, 0]
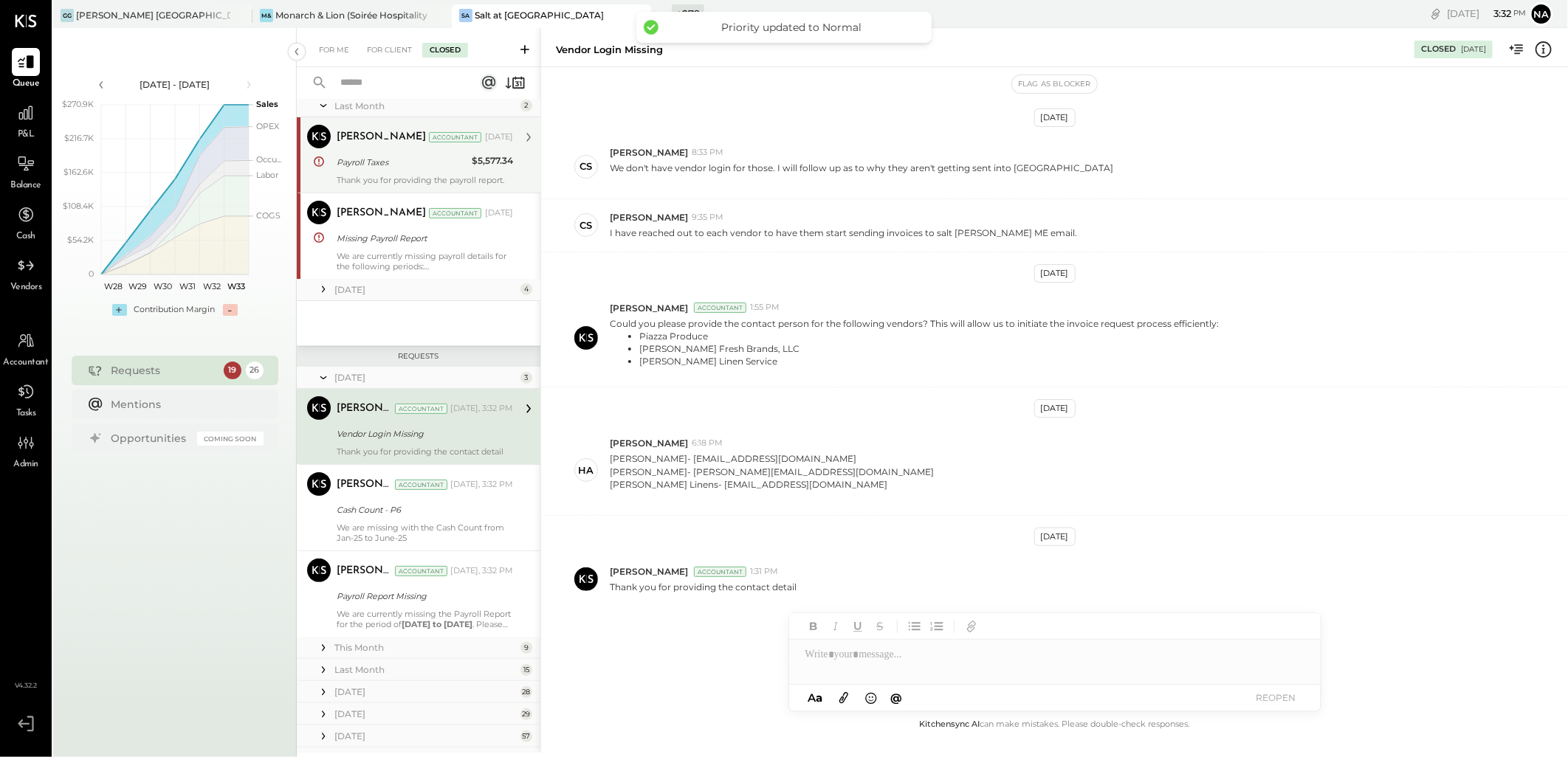
click at [417, 165] on div "Payroll Taxes" at bounding box center [402, 163] width 131 height 15
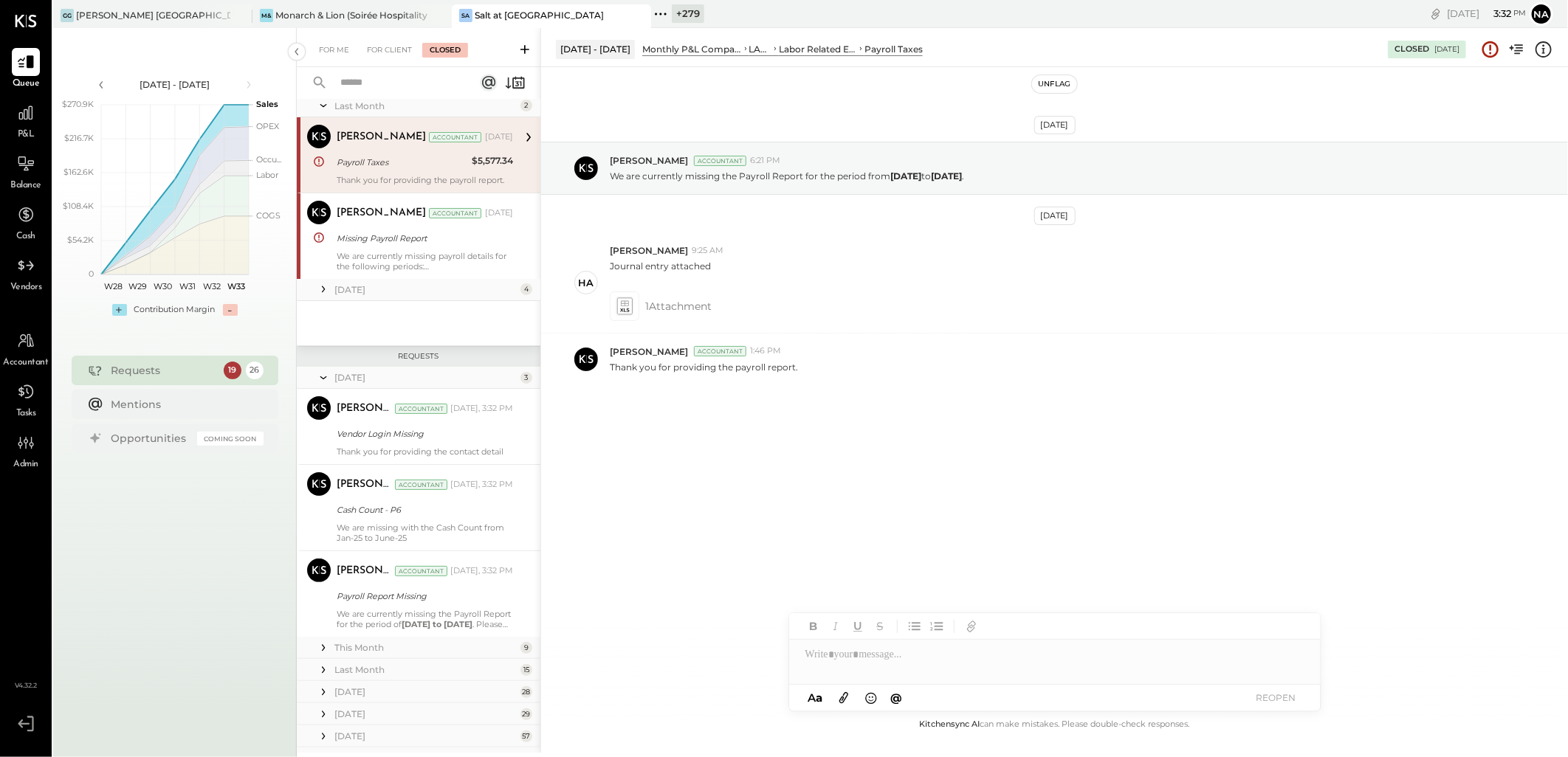
click at [1050, 83] on button "Unflag" at bounding box center [1054, 84] width 44 height 18
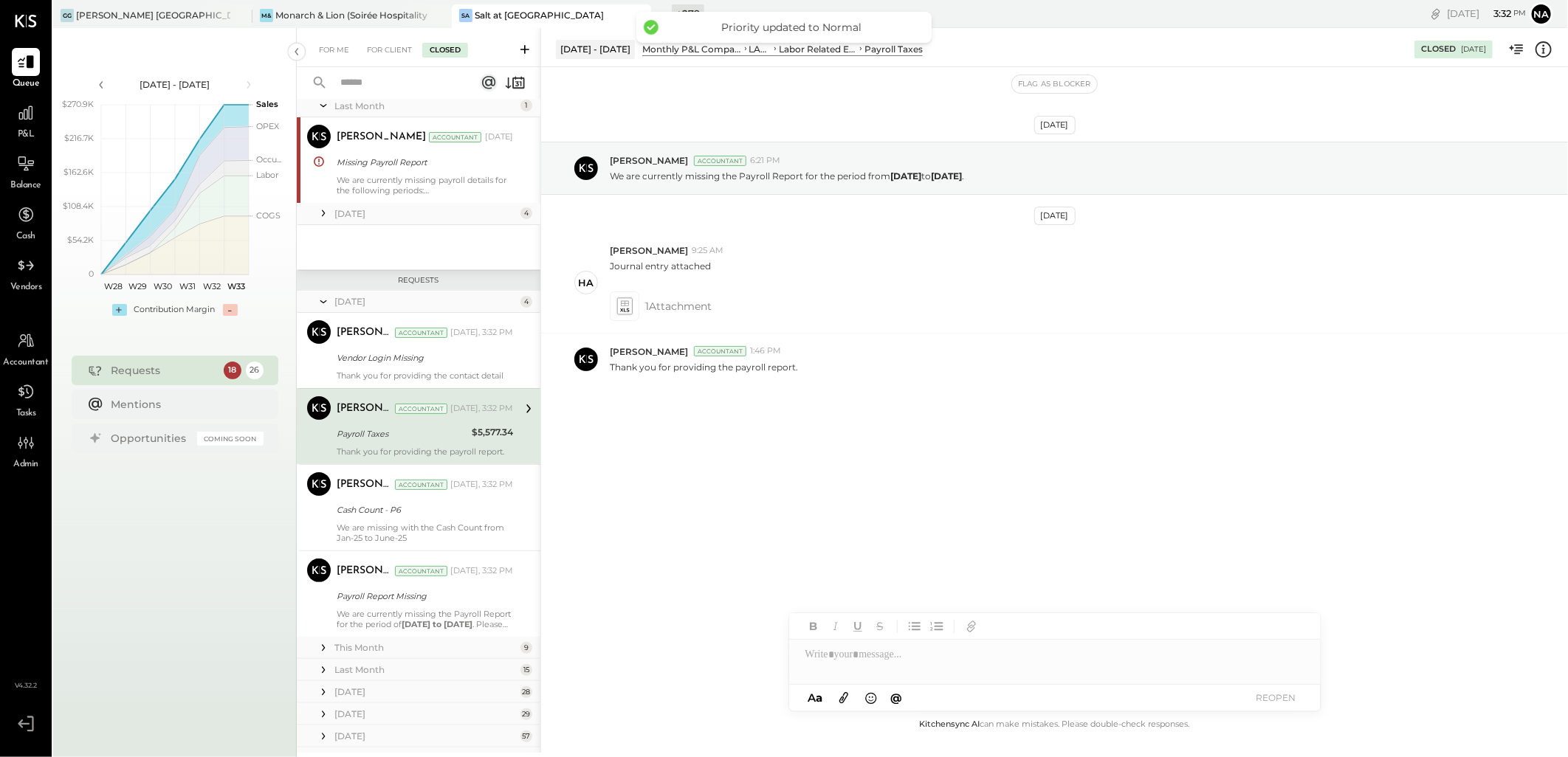
click at [389, 180] on div "We are currently missing payroll details for the following periods: January 21 …" at bounding box center [425, 185] width 176 height 21
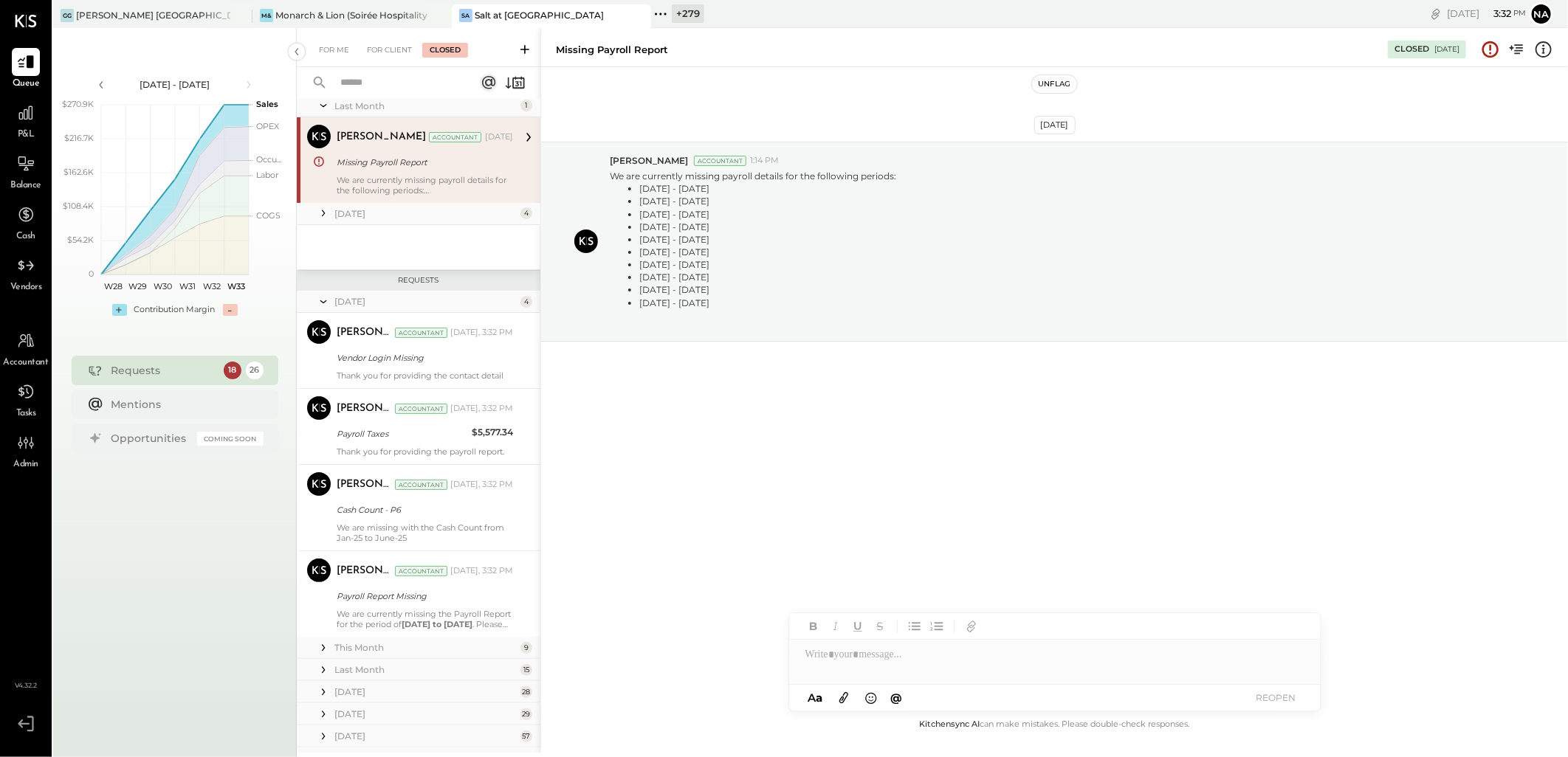
click at [1066, 86] on button "Unflag" at bounding box center [1054, 84] width 44 height 18
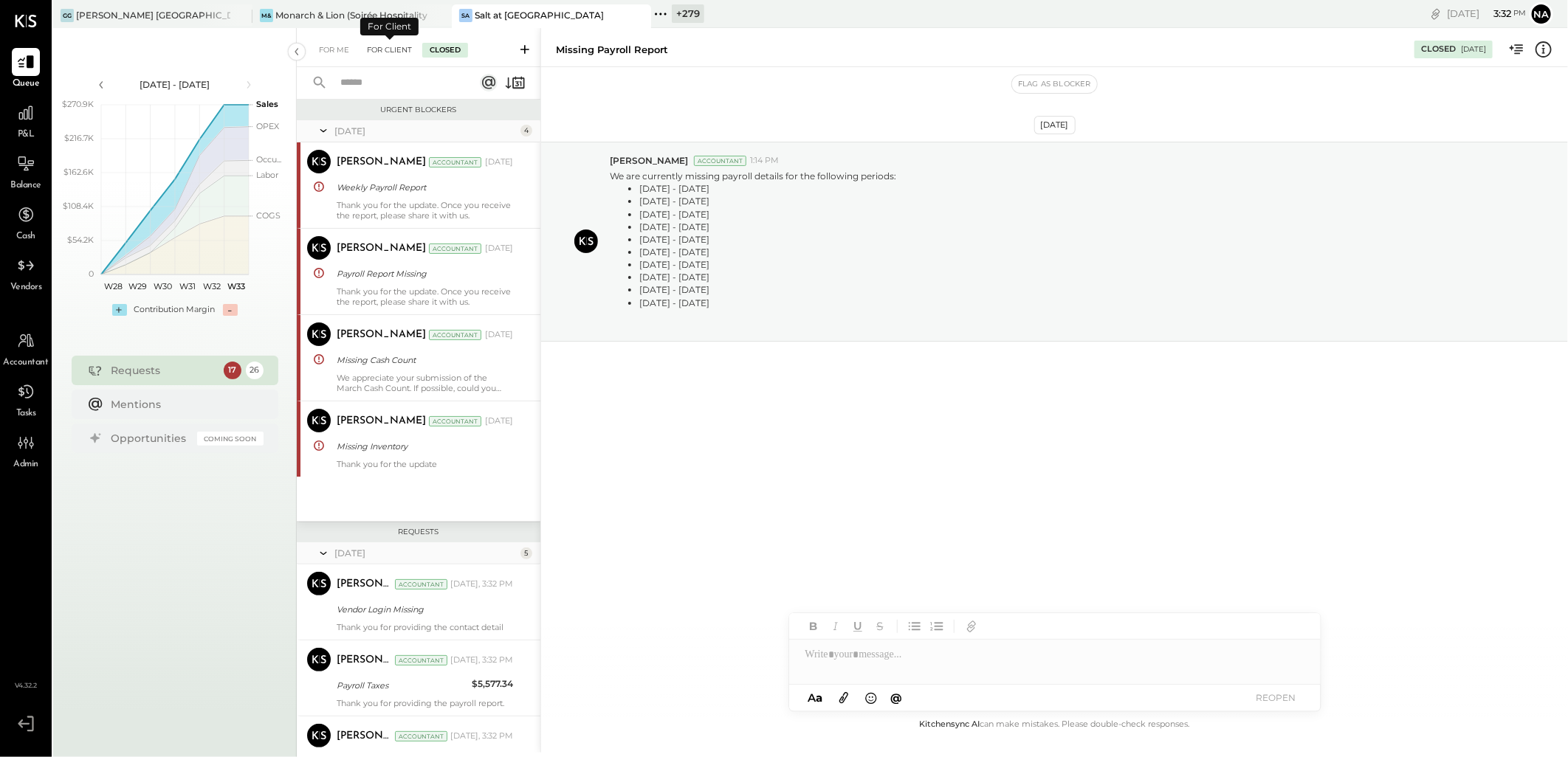
click at [387, 48] on div "For Client" at bounding box center [389, 50] width 60 height 15
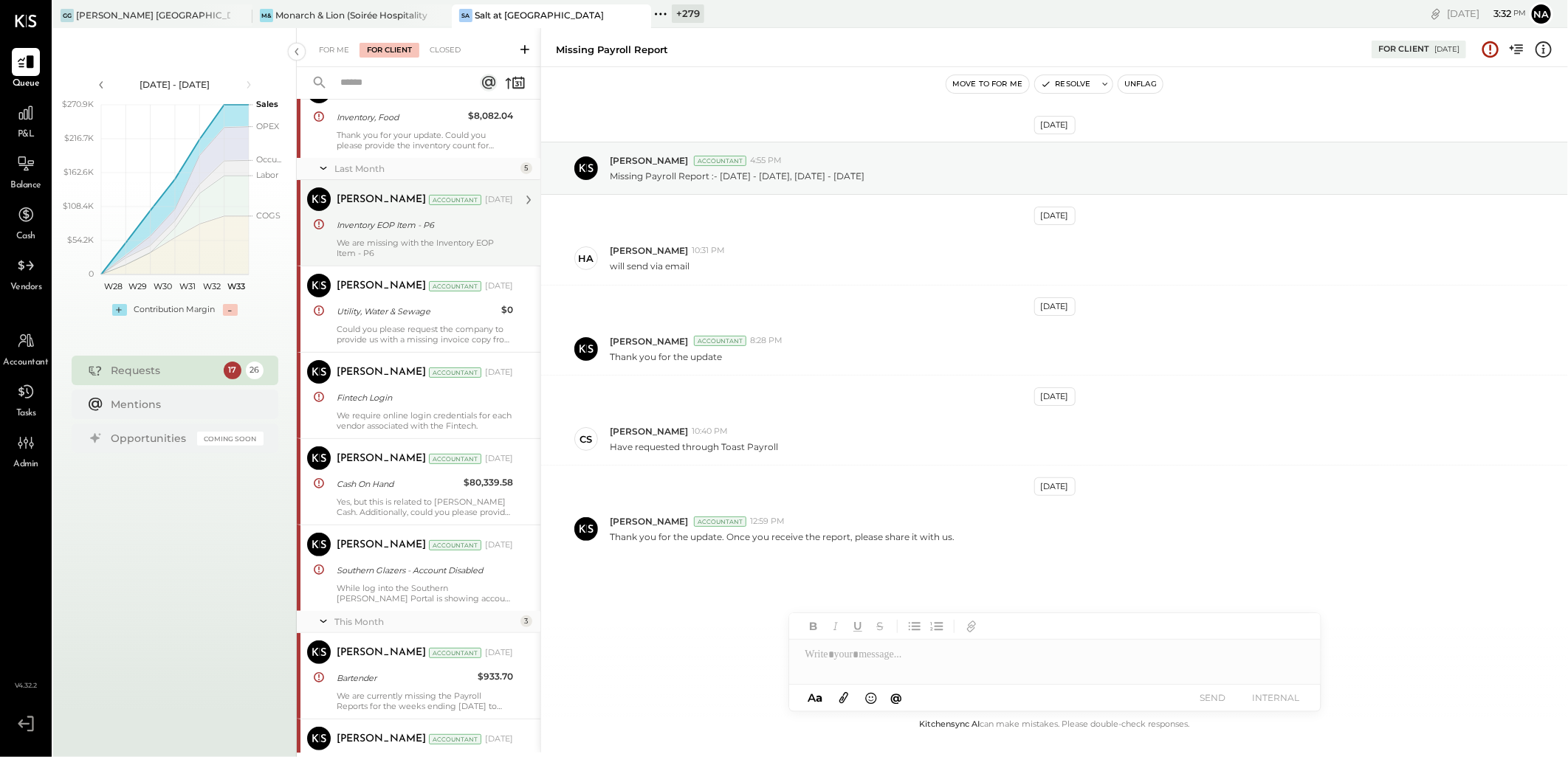
scroll to position [163, 0]
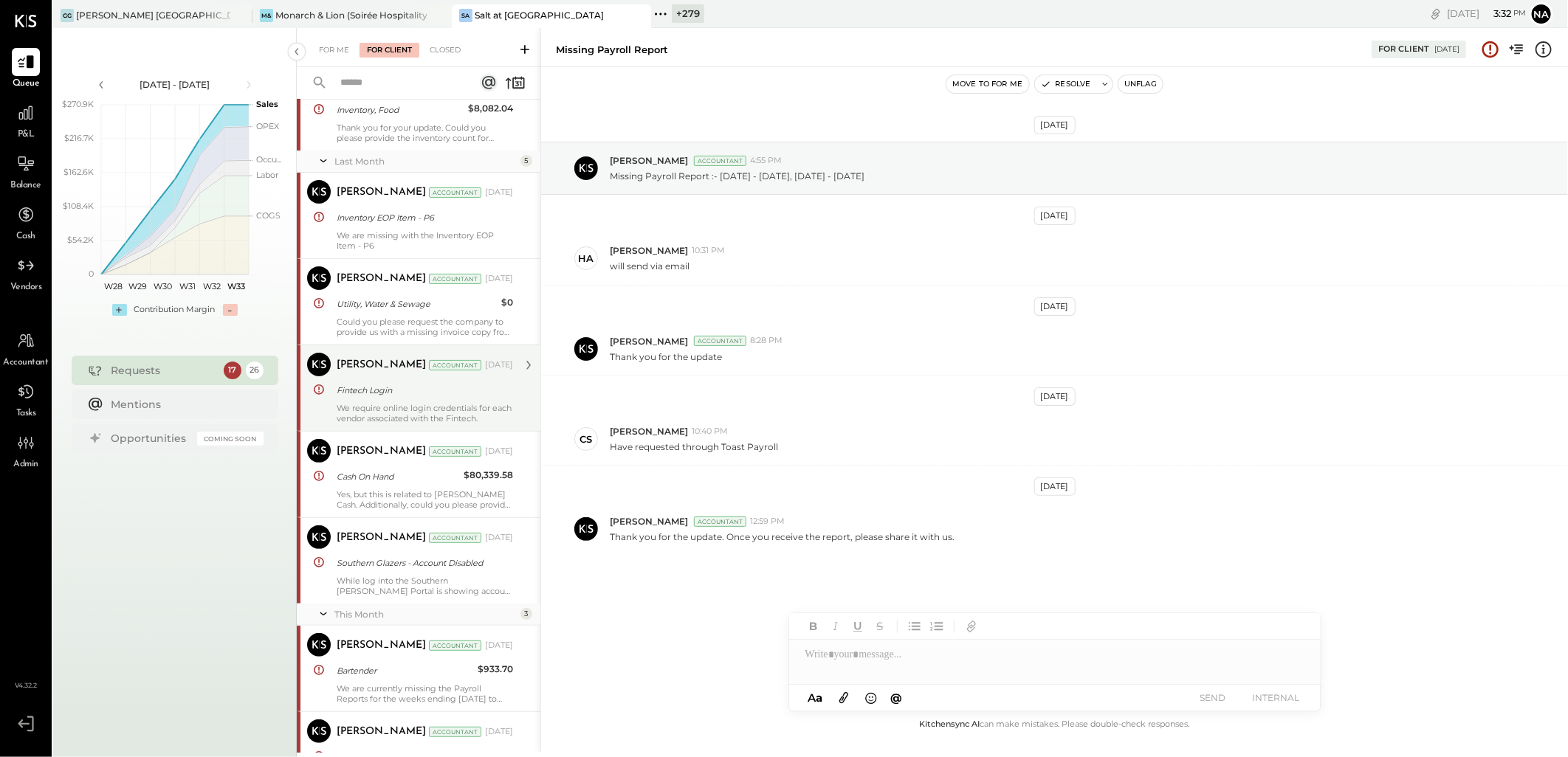
click at [453, 395] on div "Fintech Login" at bounding box center [423, 391] width 172 height 15
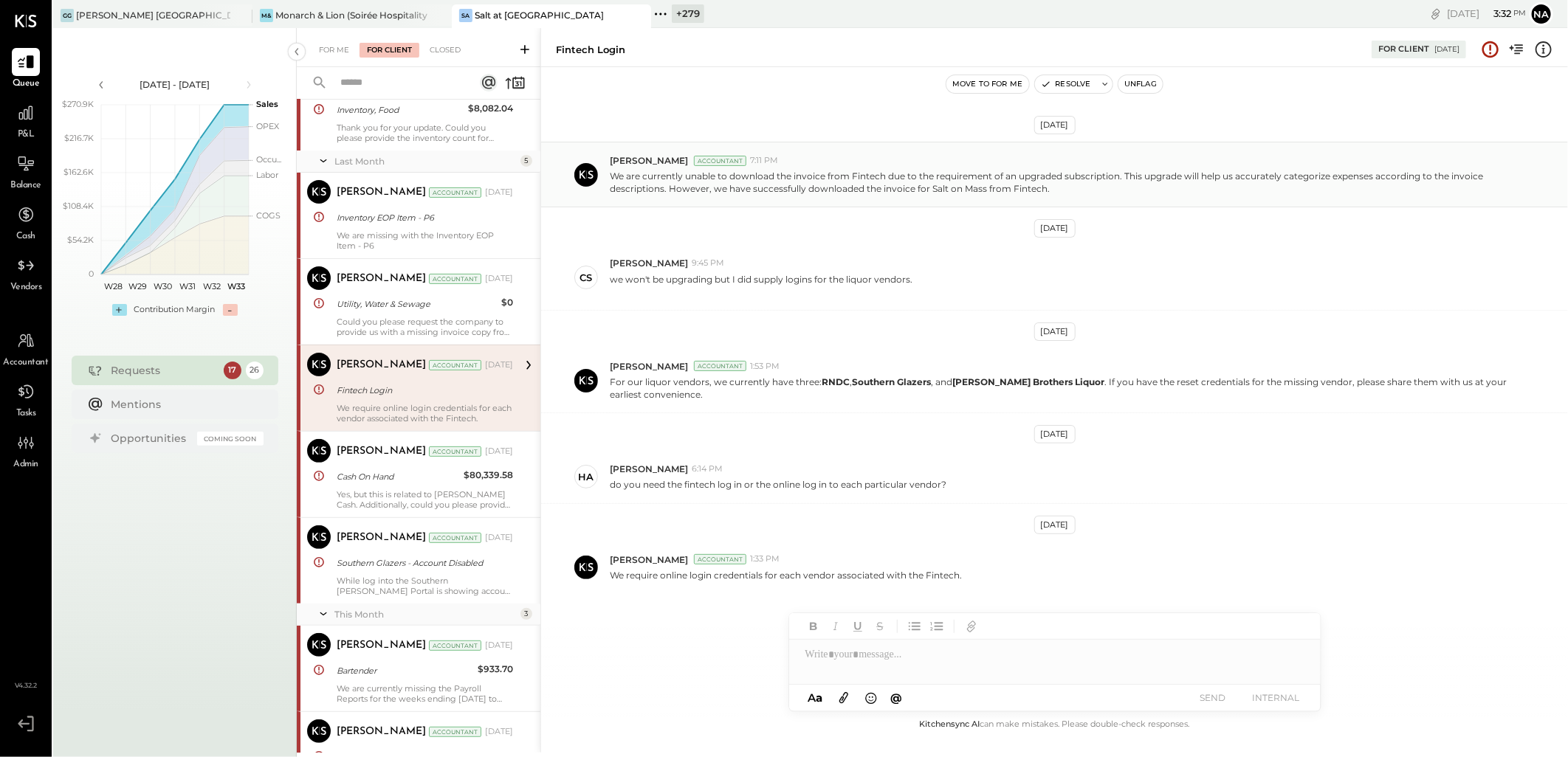
click at [1058, 200] on div "Narendra Gupta Accountant 7:11 PM We are currently unable to download the invoi…" at bounding box center [1054, 174] width 1027 height 65
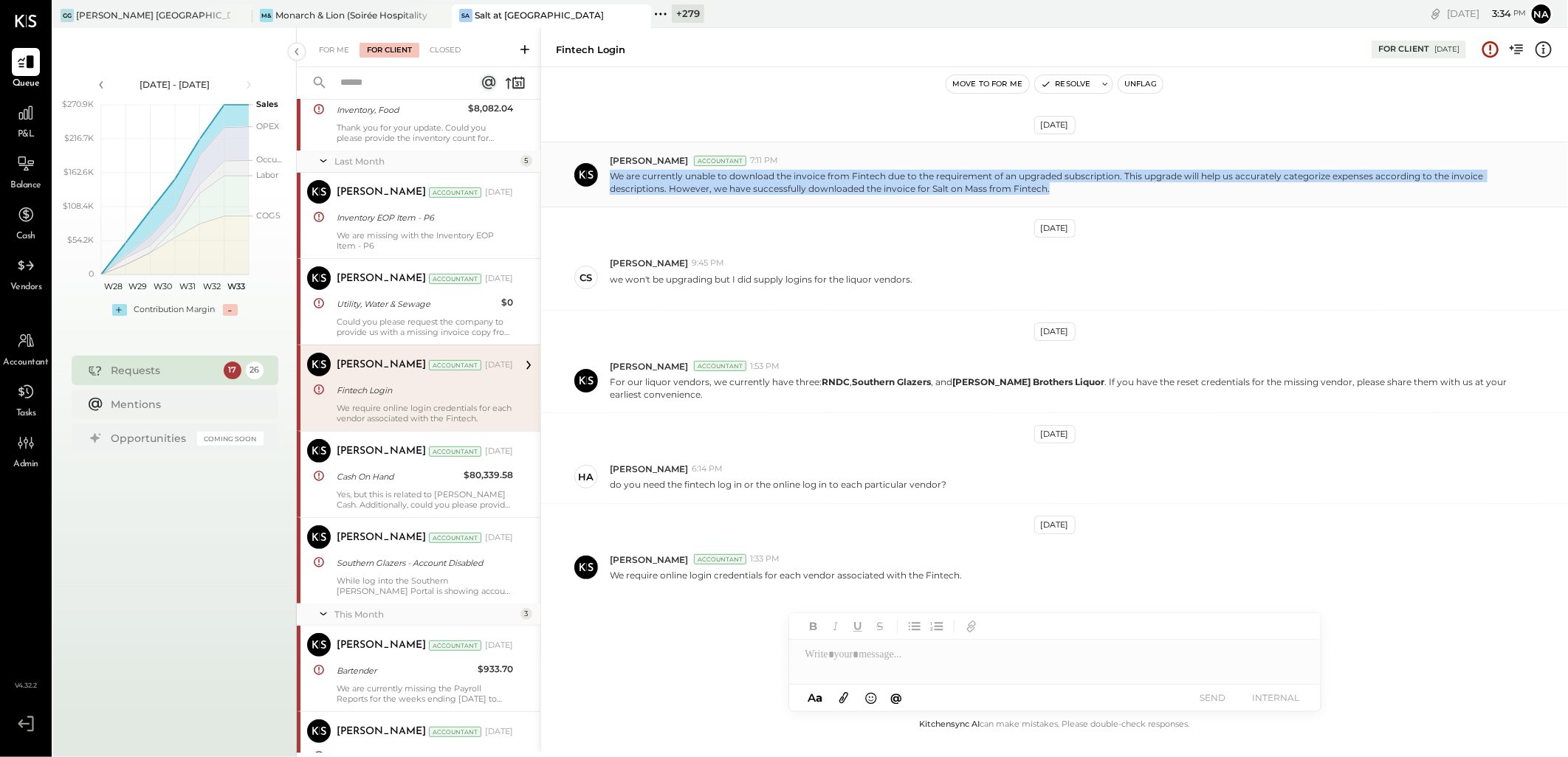
drag, startPoint x: 1048, startPoint y: 189, endPoint x: 614, endPoint y: 180, distance: 434.1
click at [614, 180] on p "We are currently unable to download the invoice from Fintech due to the require…" at bounding box center [1059, 183] width 900 height 25
click at [1069, 189] on p "We are currently unable to download the invoice from Fintech due to the require…" at bounding box center [1059, 183] width 900 height 25
drag, startPoint x: 1066, startPoint y: 194, endPoint x: 607, endPoint y: 181, distance: 459.2
click at [607, 181] on div "Narendra Gupta Accountant 7:11 PM We are currently unable to download the invoi…" at bounding box center [1054, 174] width 1027 height 65
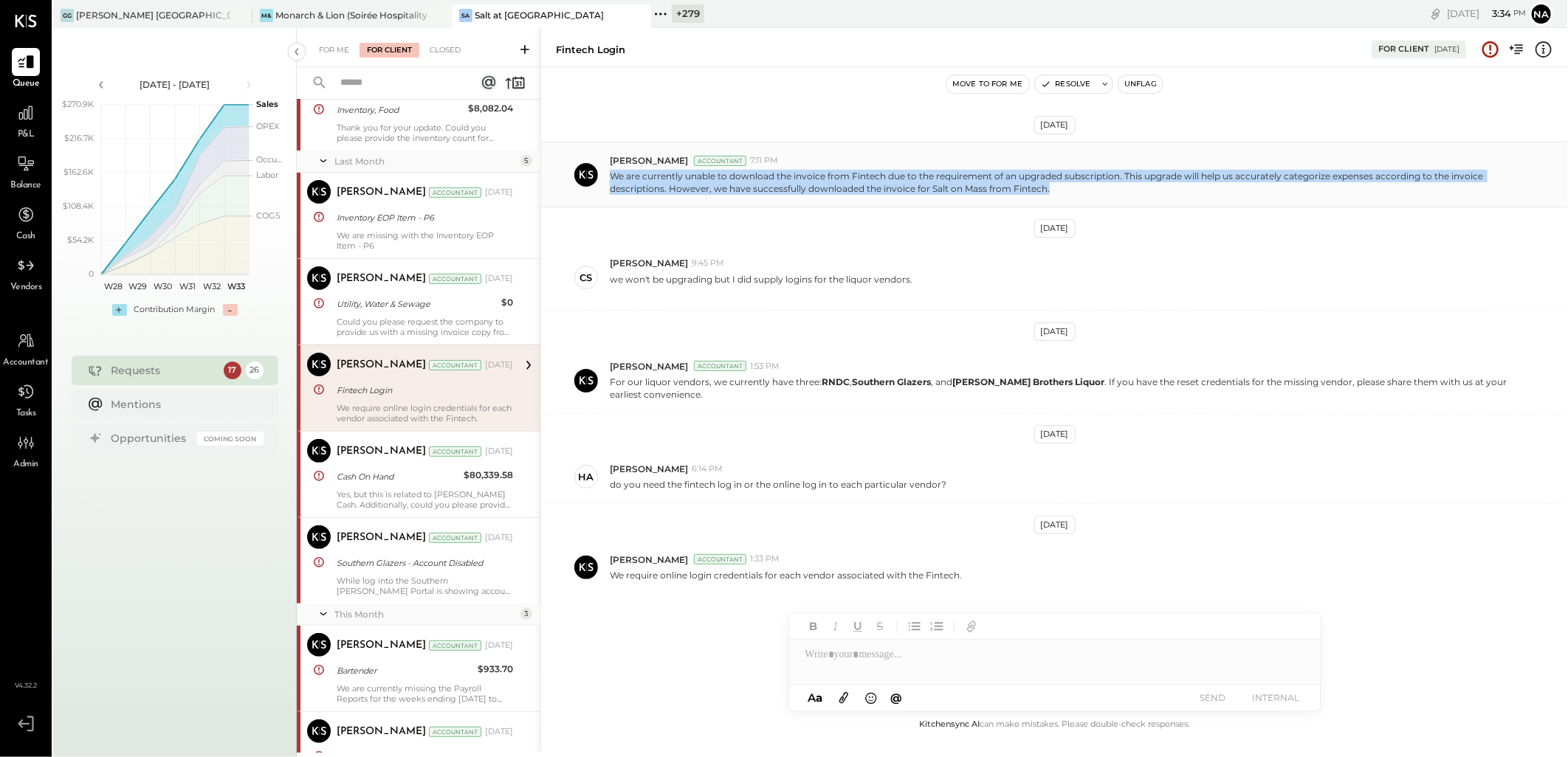
click at [1102, 189] on p "We are currently unable to download the invoice from Fintech due to the require…" at bounding box center [1059, 183] width 900 height 25
drag, startPoint x: 1082, startPoint y: 194, endPoint x: 600, endPoint y: 181, distance: 482.2
click at [600, 181] on div "Narendra Gupta Accountant 7:11 PM We are currently unable to download the invoi…" at bounding box center [1054, 174] width 1027 height 65
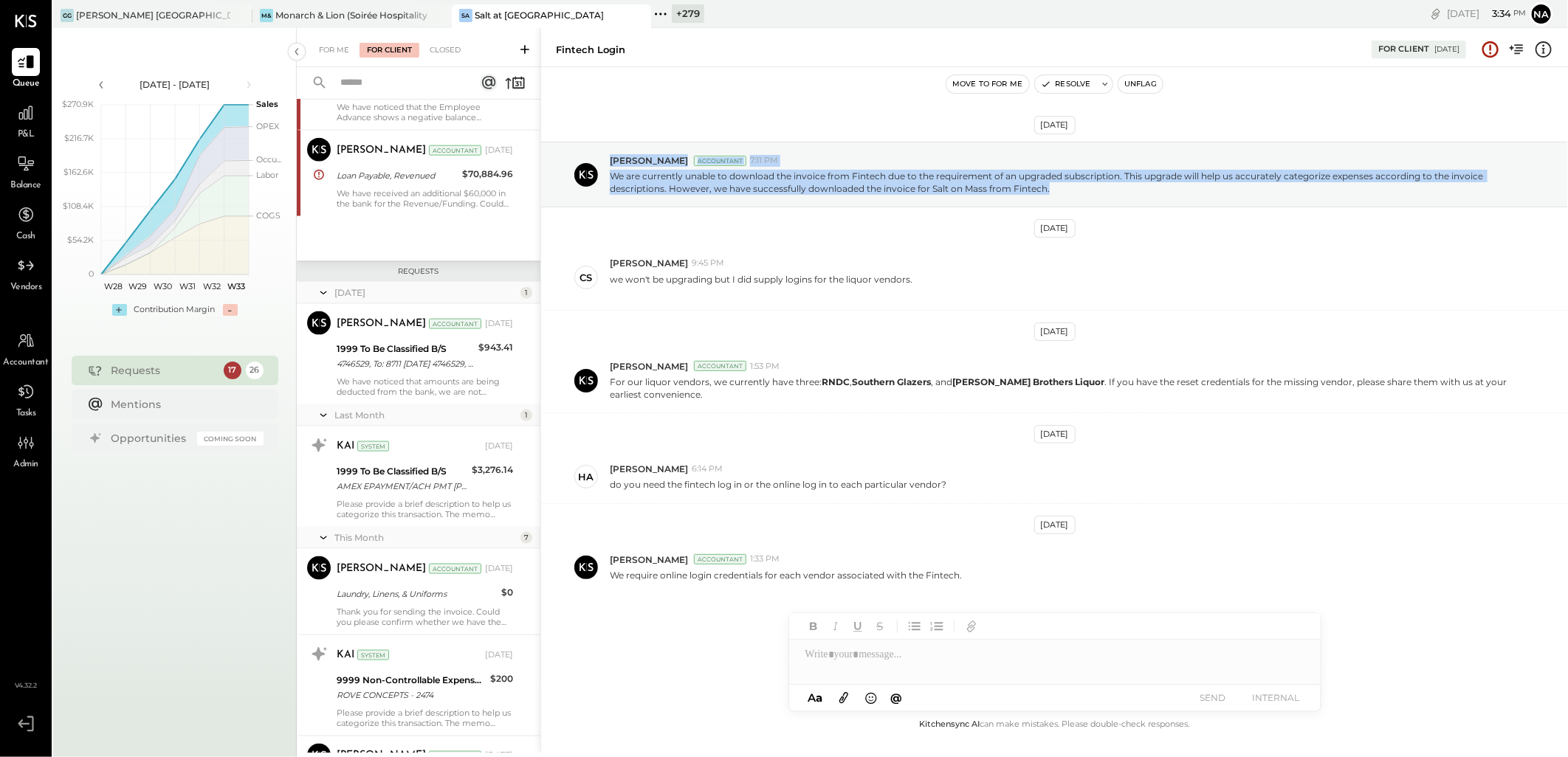
scroll to position [1148, 0]
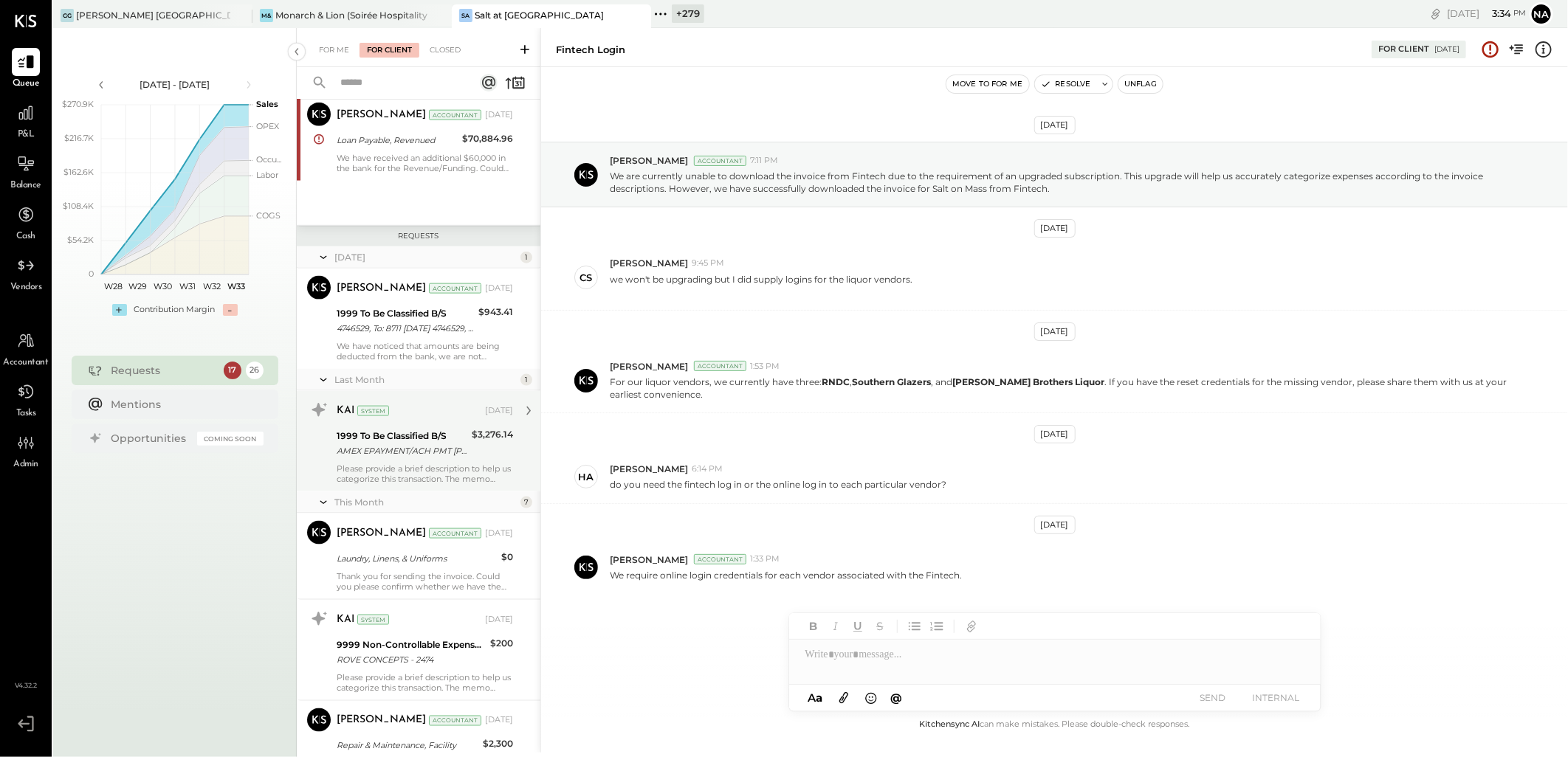
click at [423, 431] on div "1999 To Be Classified B/S" at bounding box center [402, 437] width 131 height 15
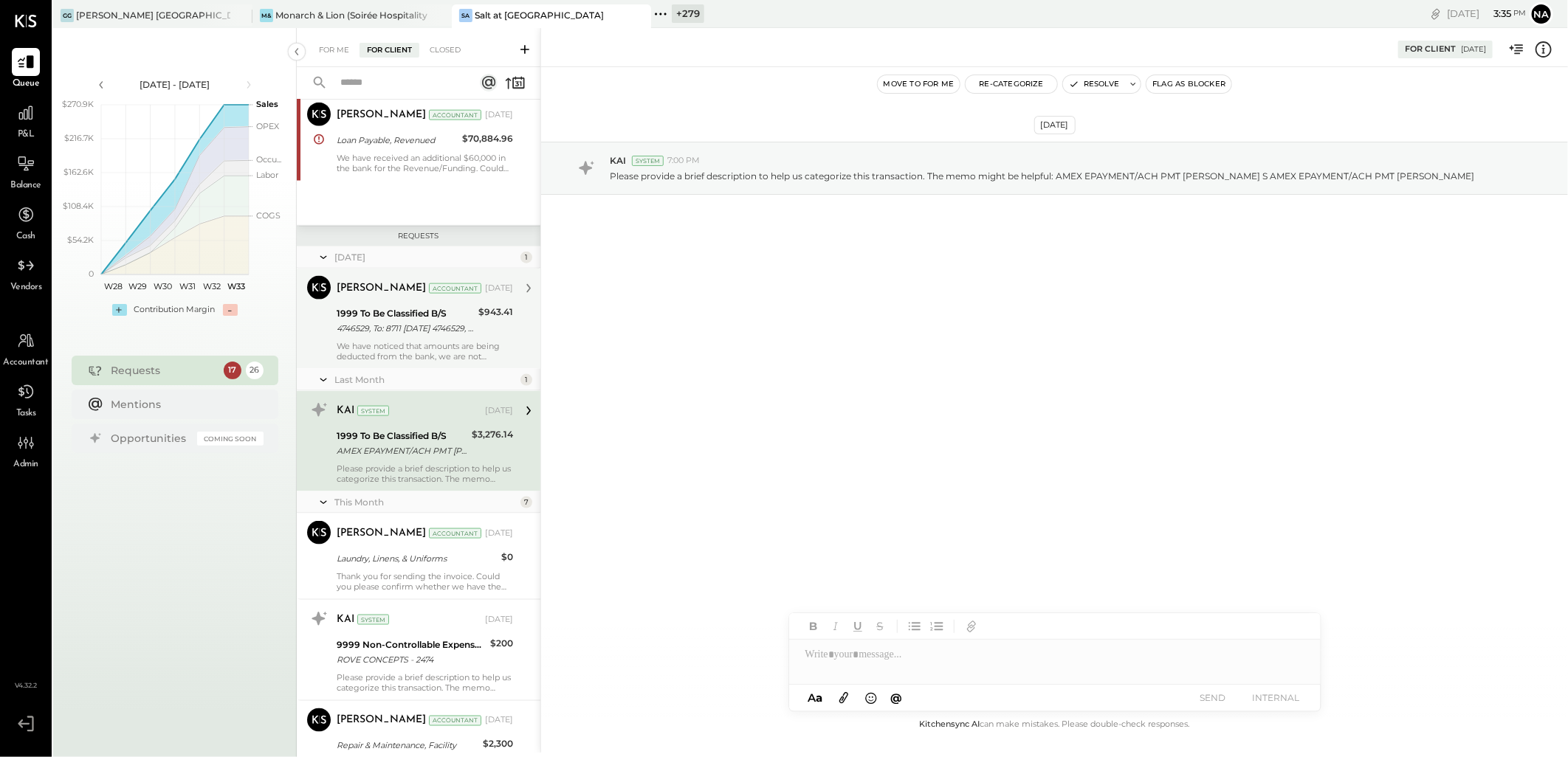
click at [474, 340] on div "Narendra Gupta Accountant Jun 10, 2025 1999 To Be Classified B/S 4746529, To: 8…" at bounding box center [425, 319] width 176 height 86
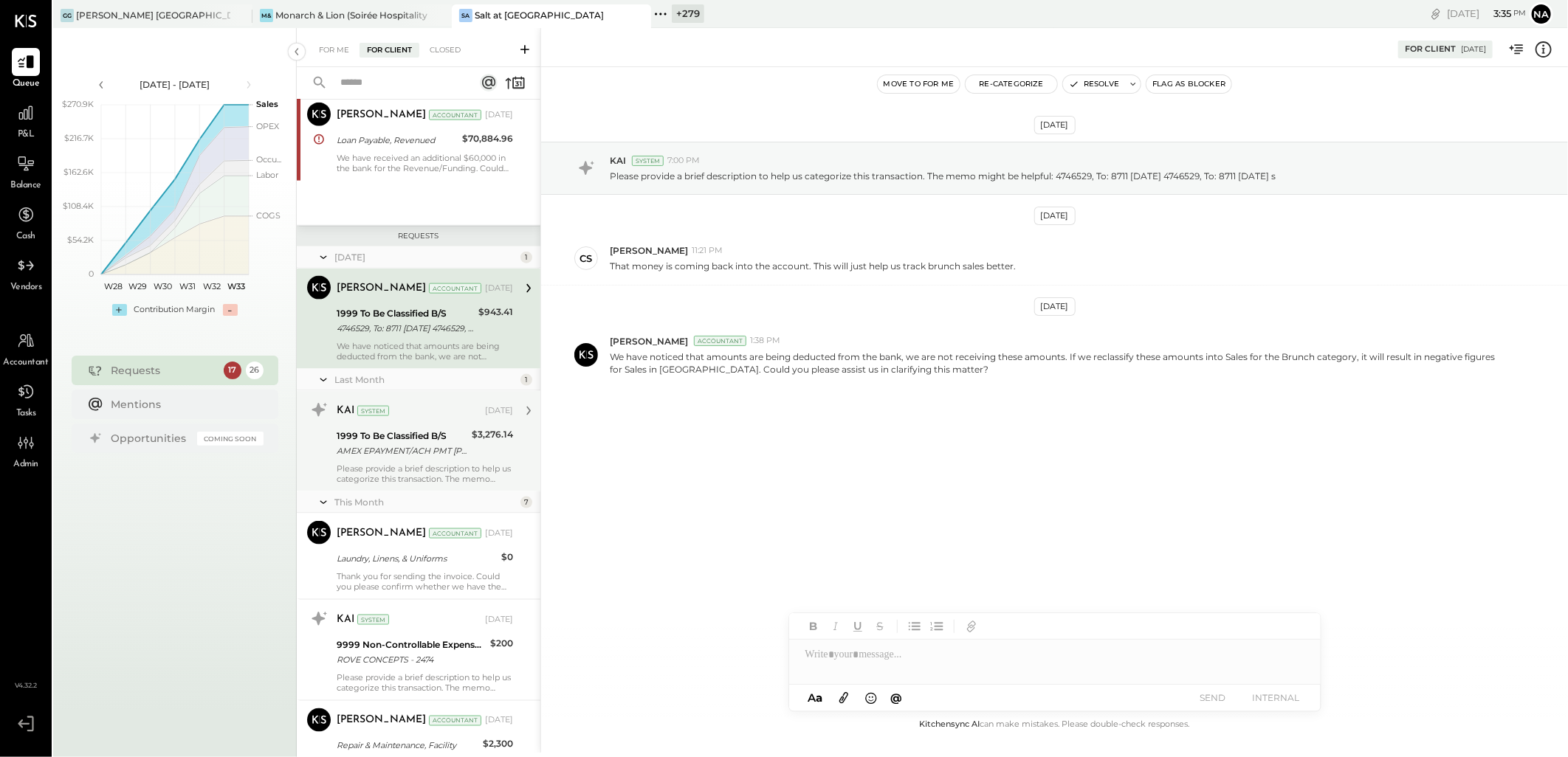
click at [437, 426] on div "KAI System Jul 29, 2025 1999 To Be Classified B/S AMEX EPAYMENT/ACH PMT CAROLIN…" at bounding box center [425, 442] width 176 height 86
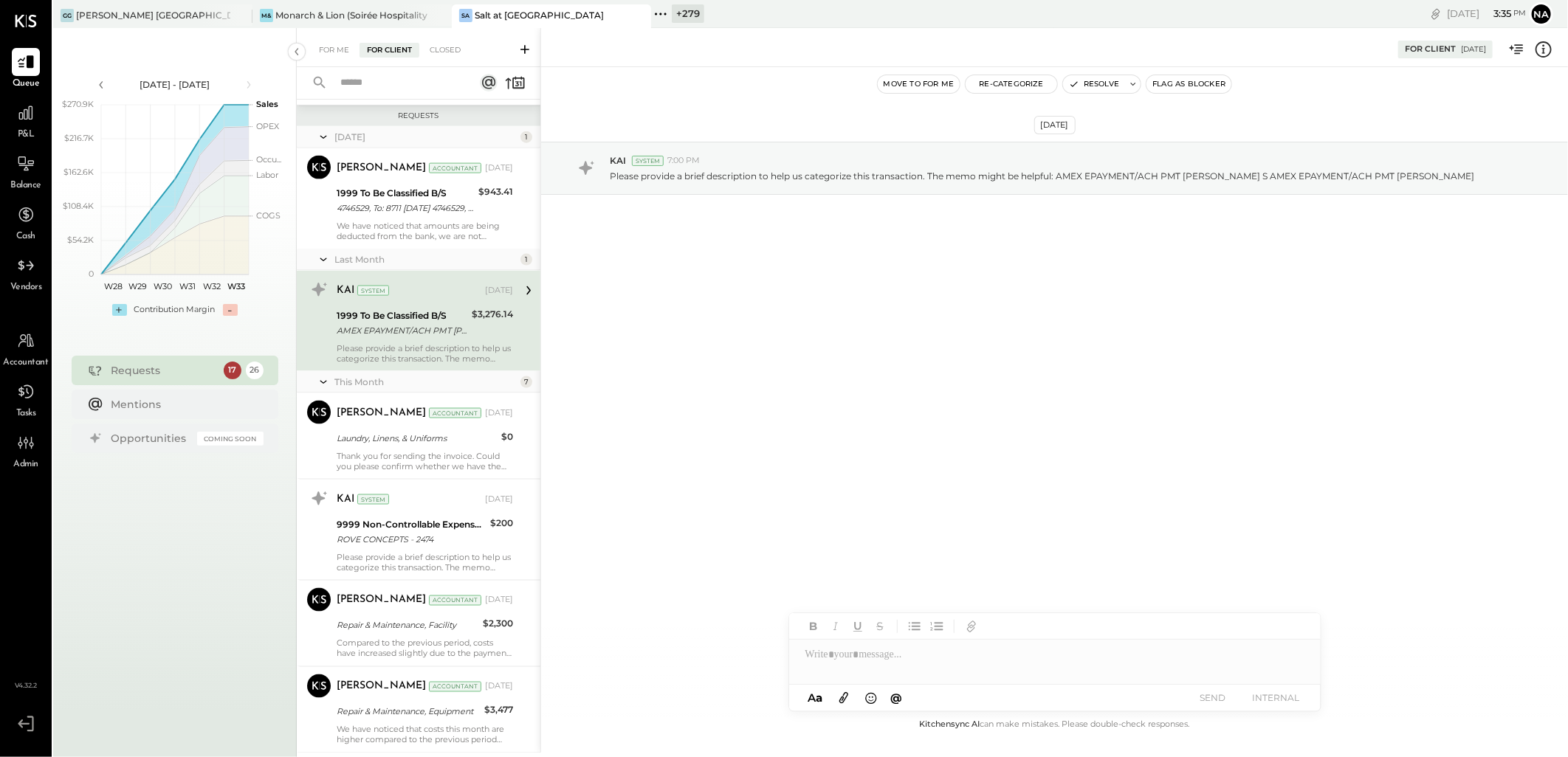
scroll to position [1312, 0]
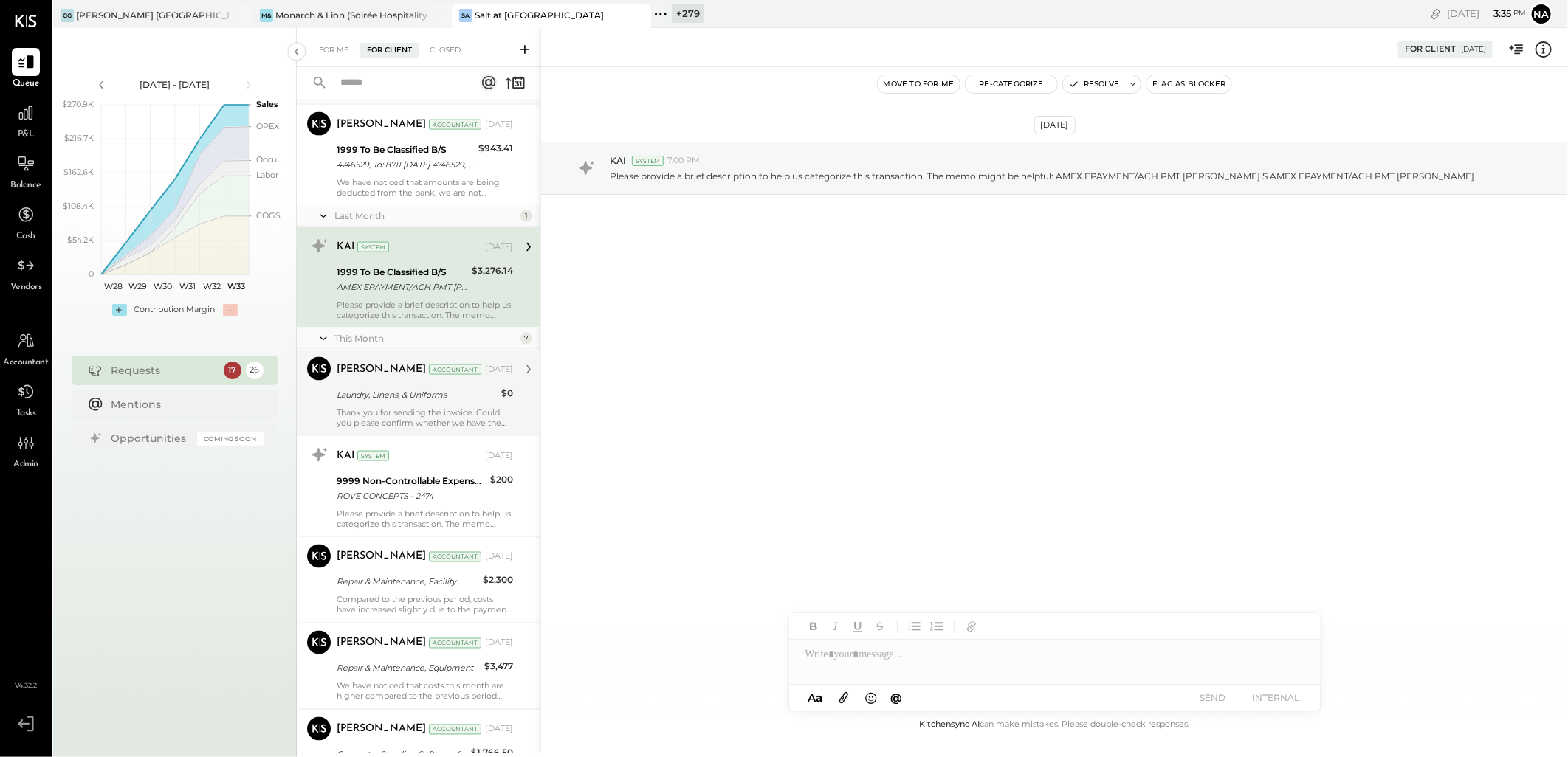
click at [425, 407] on div "Thank you for sending the invoice. Could you please confirm whether we have the…" at bounding box center [425, 417] width 176 height 21
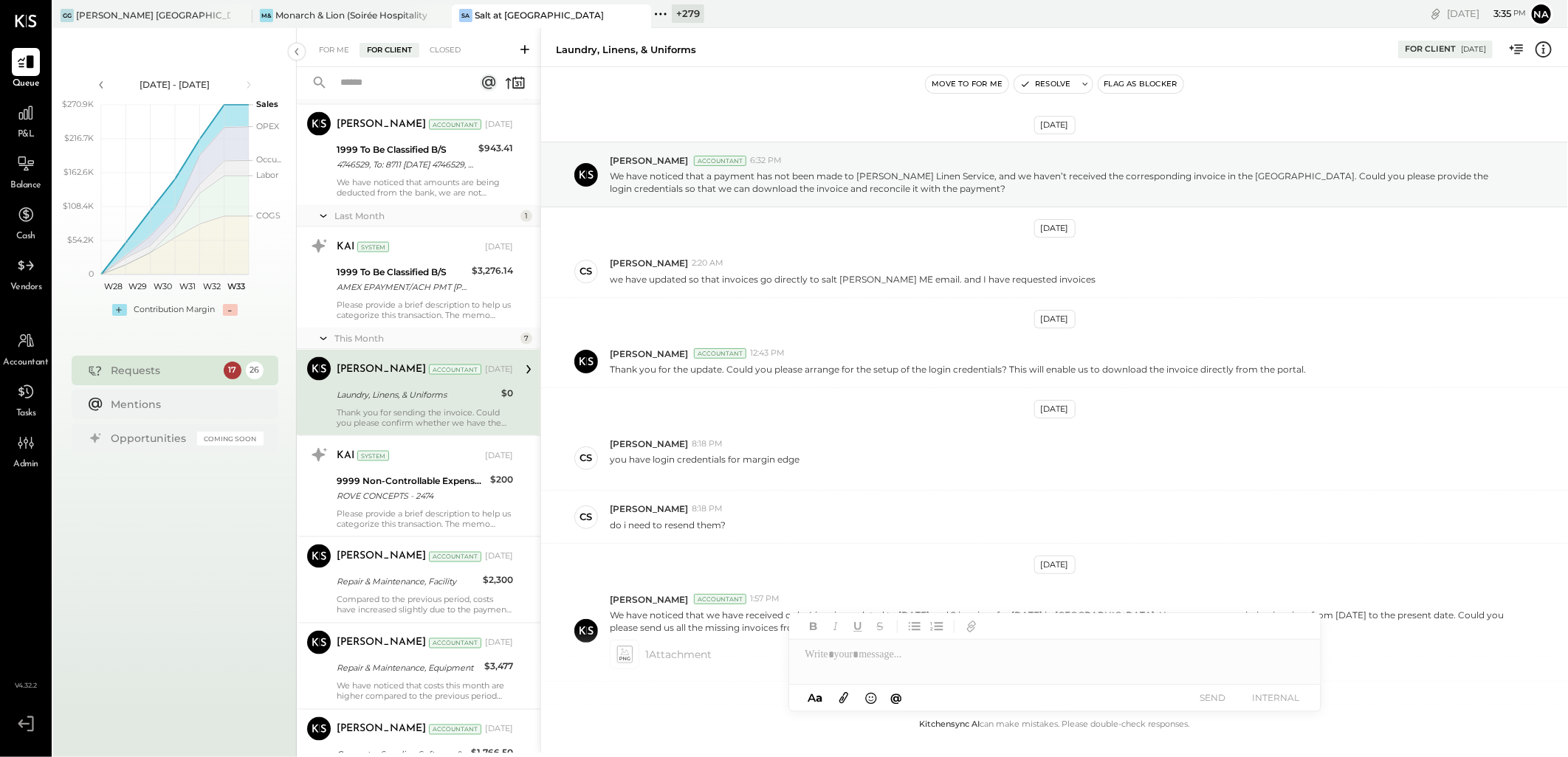
scroll to position [438, 0]
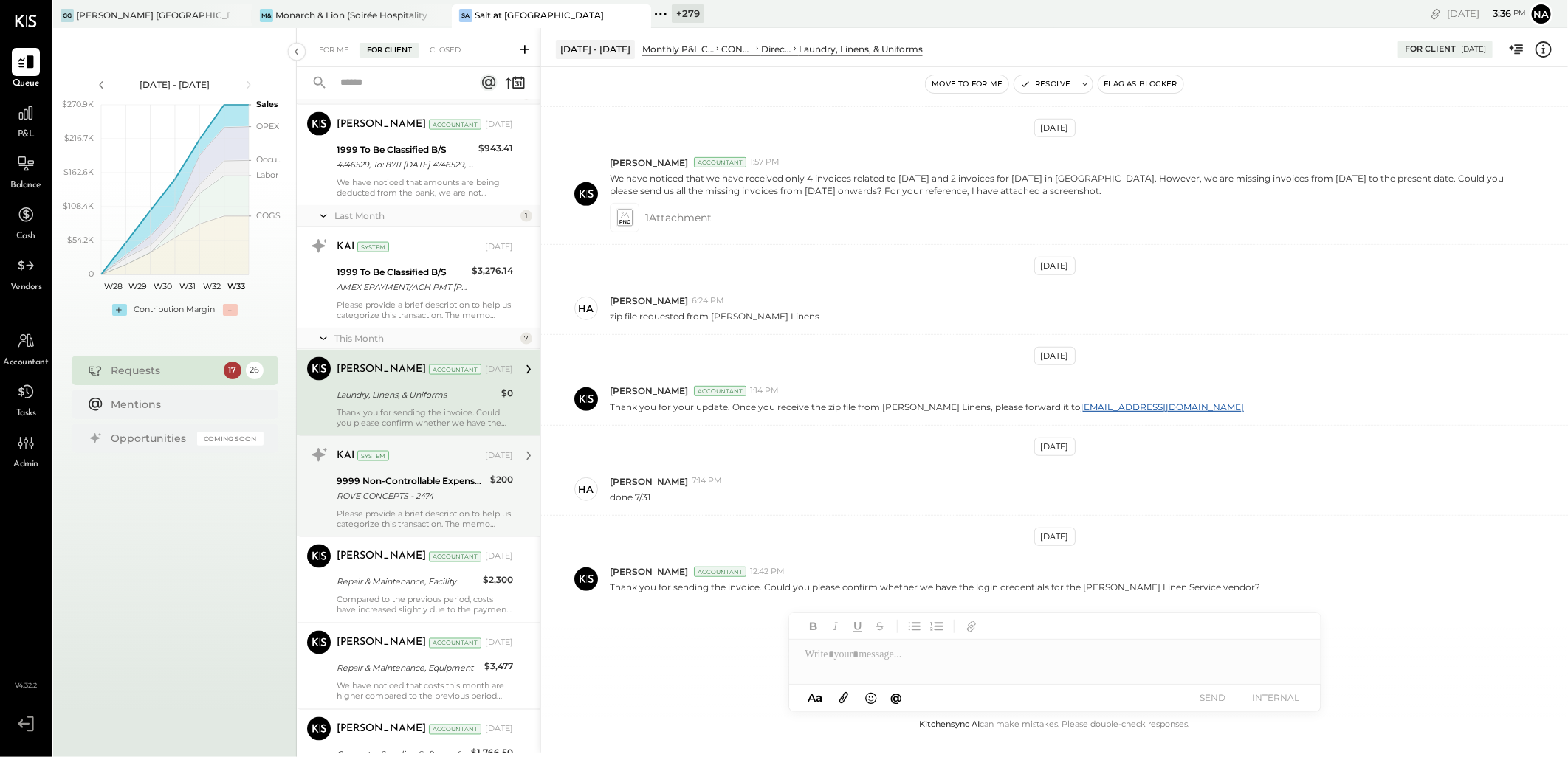
click at [445, 493] on div "ROVE CONCEPTS - 2474" at bounding box center [412, 496] width 149 height 15
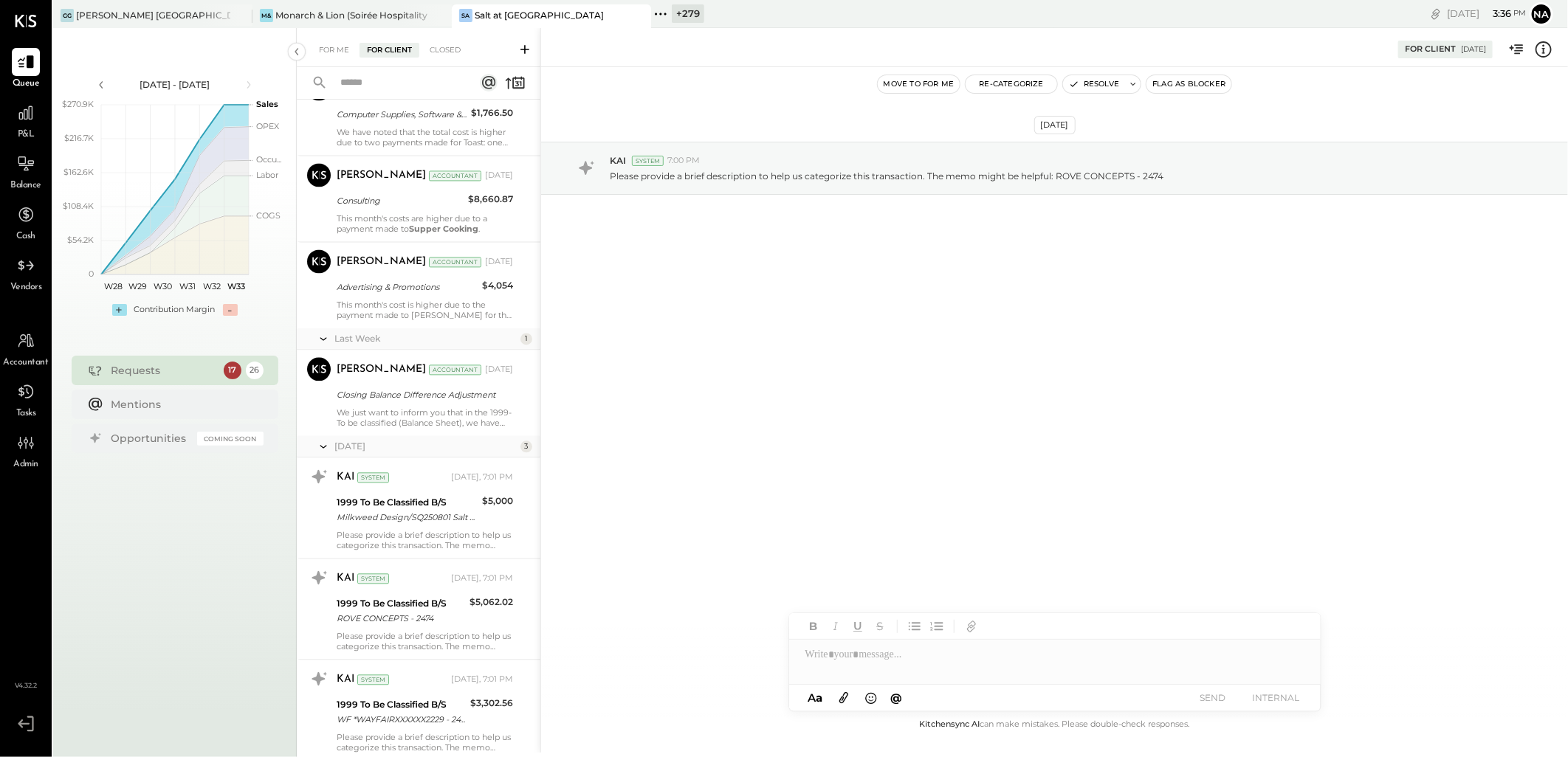
scroll to position [2004, 0]
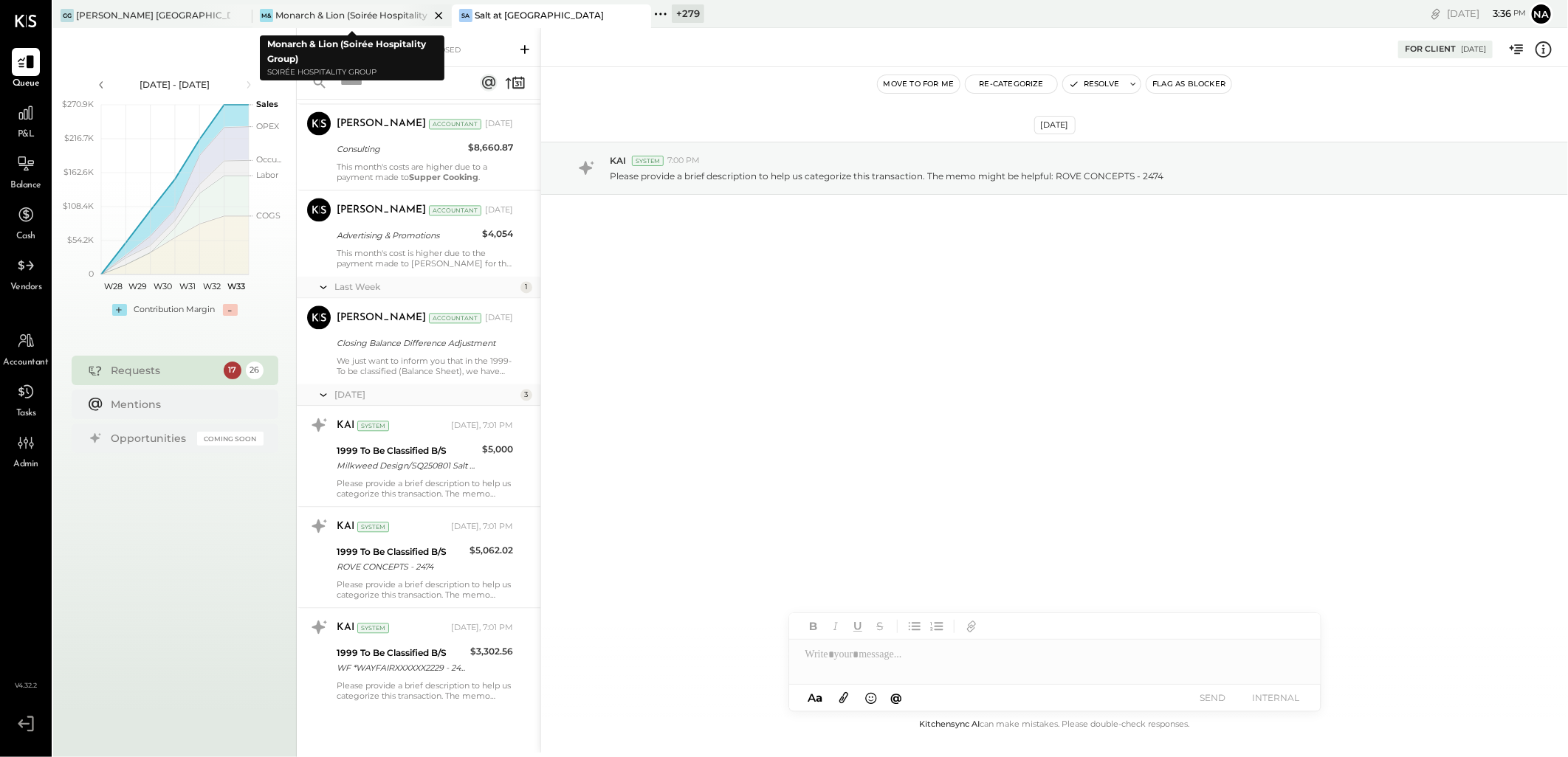
click at [355, 10] on div "Monarch & Lion (Soirée Hospitality Group)" at bounding box center [352, 15] width 154 height 13
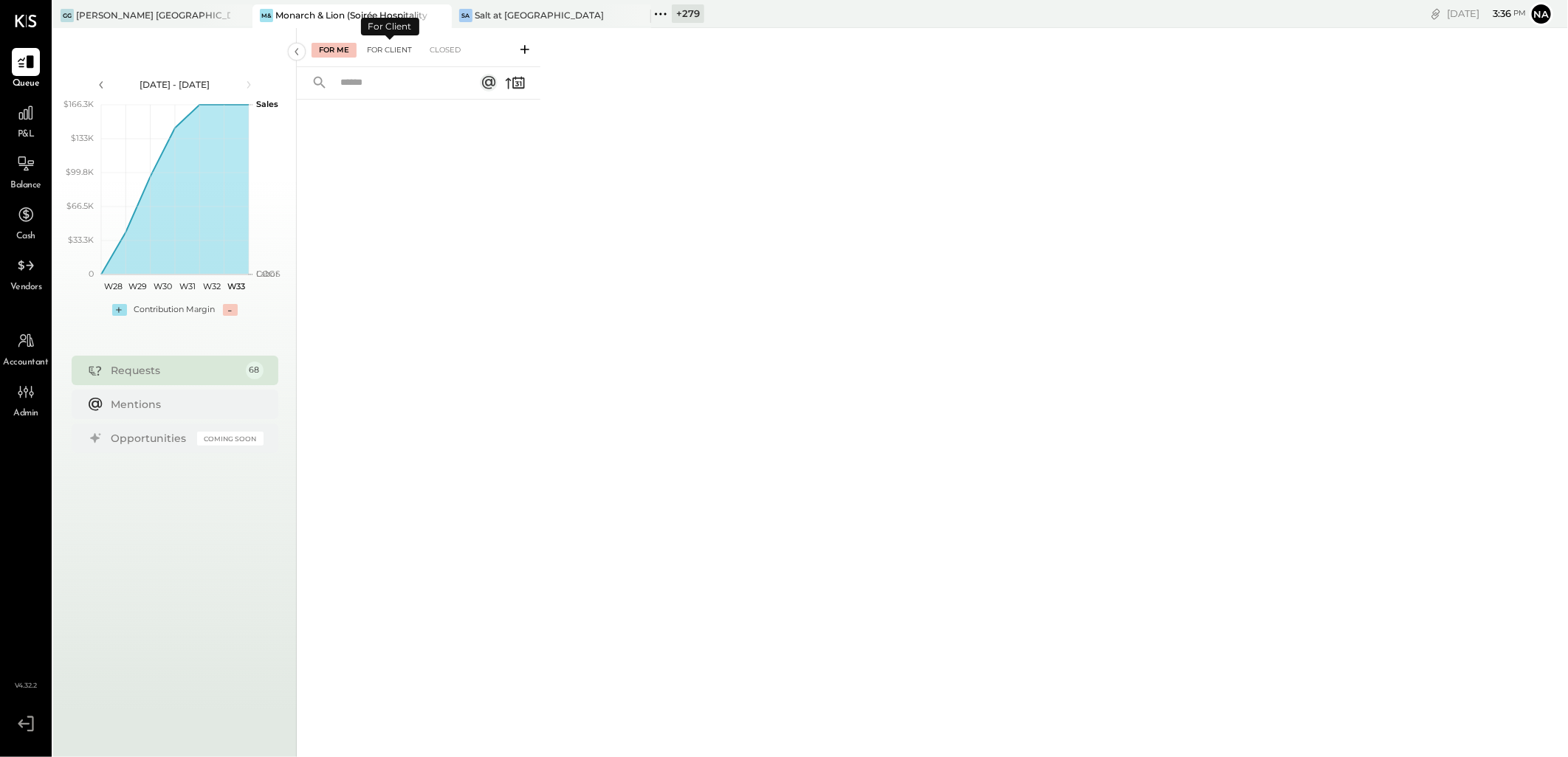
click at [386, 48] on div "For Client" at bounding box center [389, 50] width 60 height 15
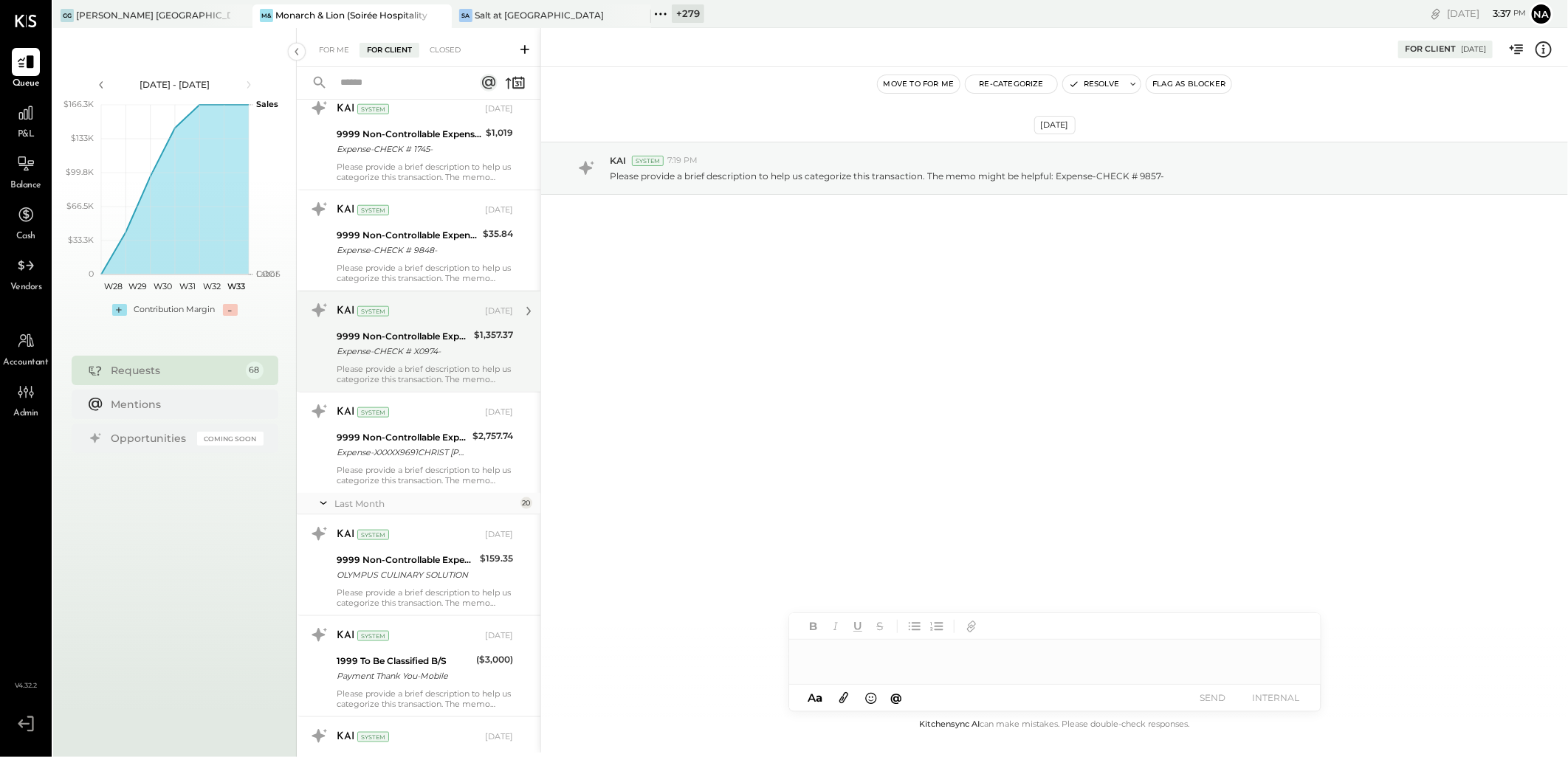
scroll to position [4675, 0]
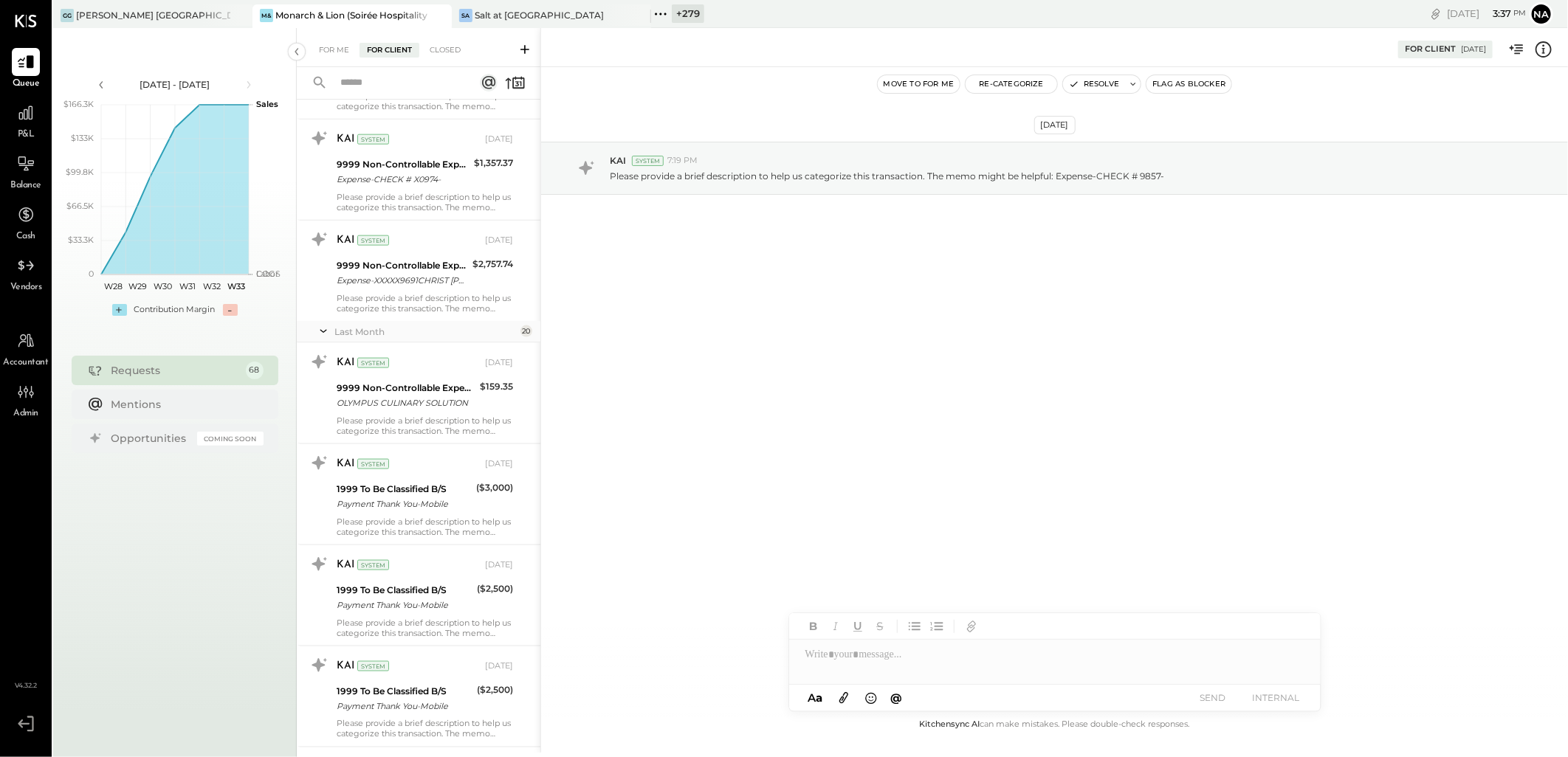
click at [685, 15] on div "+ 279" at bounding box center [688, 13] width 33 height 18
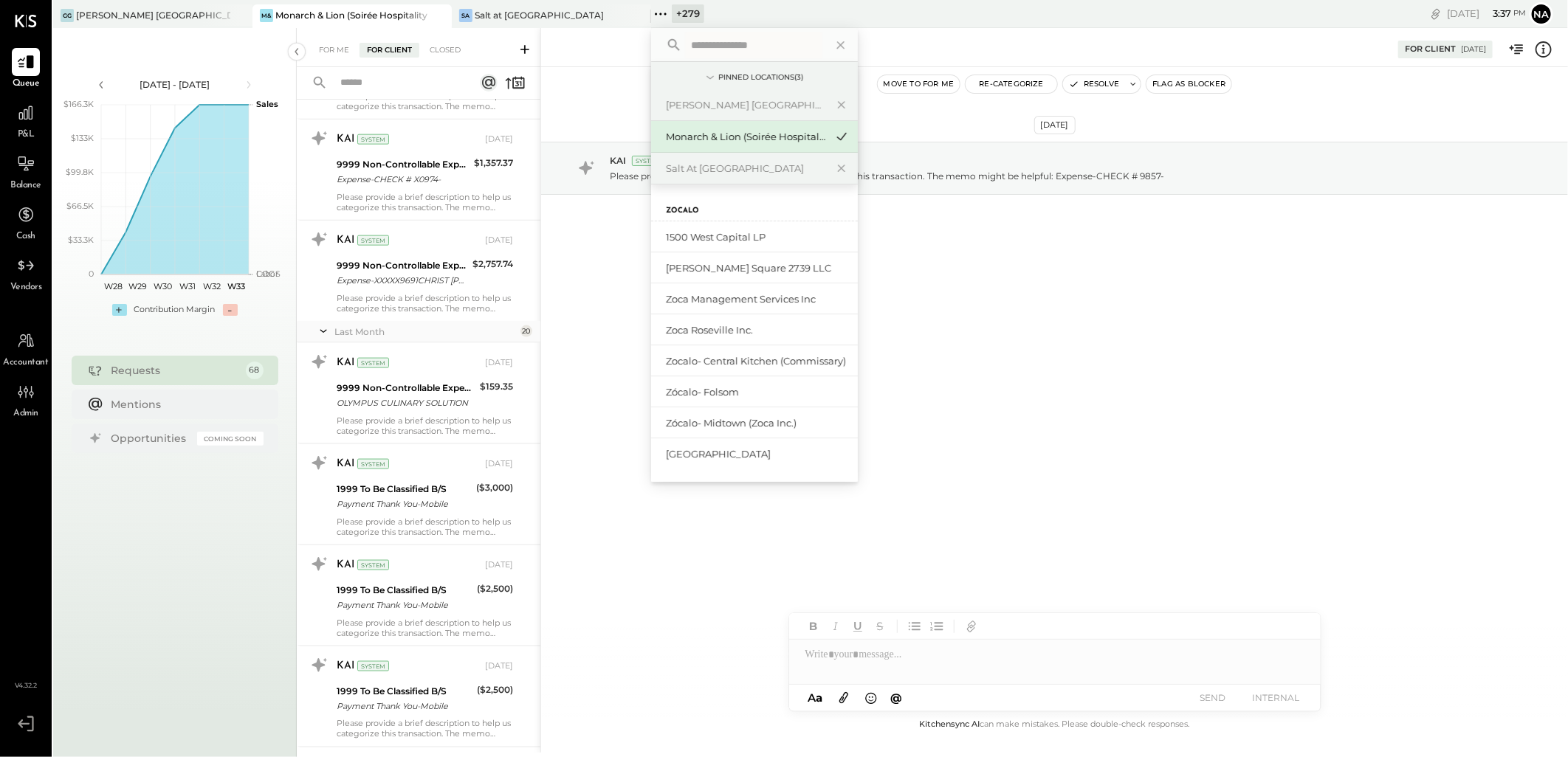
click at [755, 45] on input "text" at bounding box center [754, 45] width 138 height 27
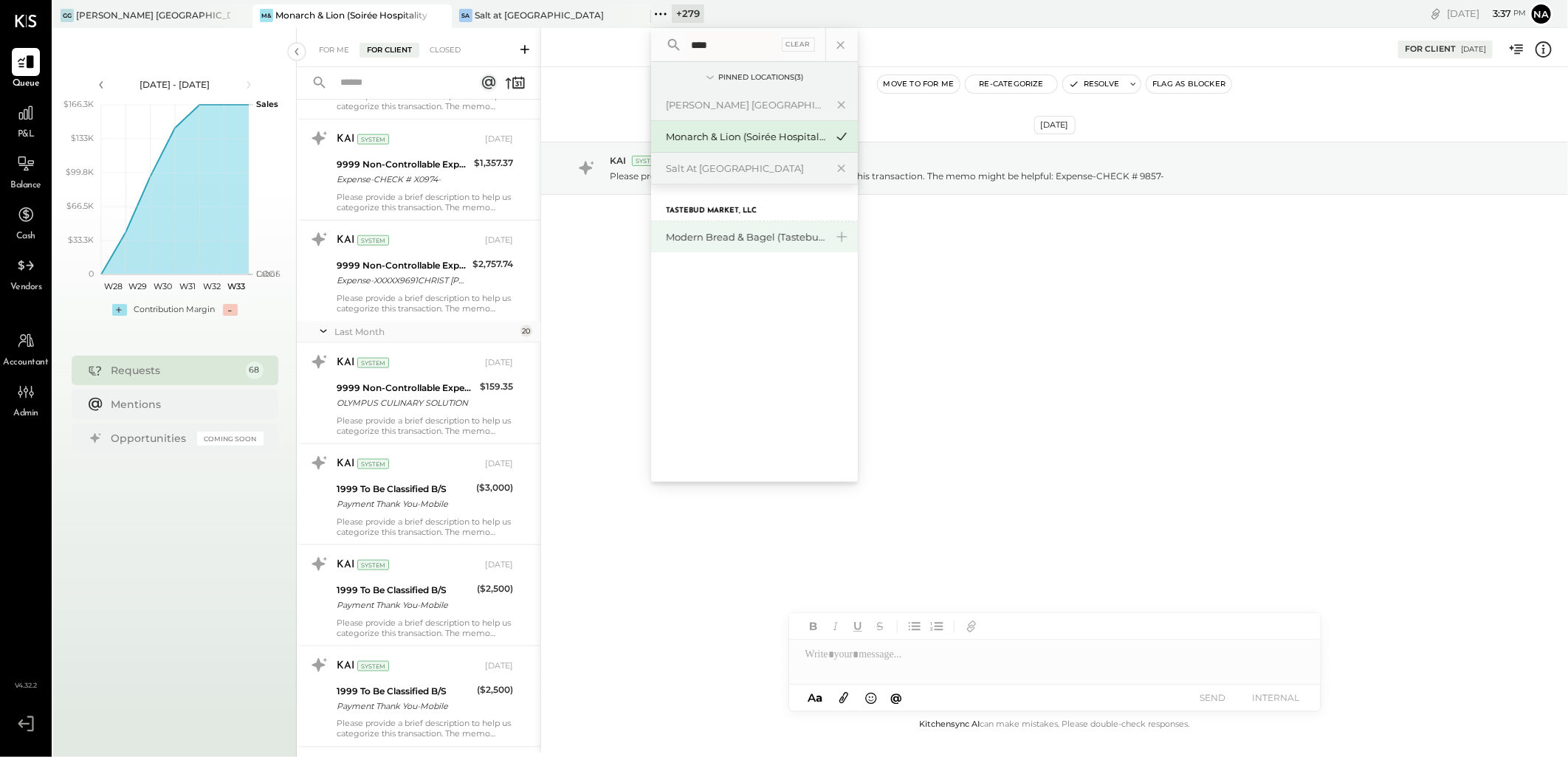
type input "****"
click at [769, 225] on div "Modern Bread & Bagel (Tastebud Market, LLC)" at bounding box center [755, 236] width 207 height 31
click at [770, 226] on div "Modern Bread & Bagel (Tastebud Market, LLC)" at bounding box center [755, 236] width 207 height 31
click at [762, 236] on div "Modern Bread & Bagel (Tastebud Market, LLC)" at bounding box center [745, 237] width 159 height 14
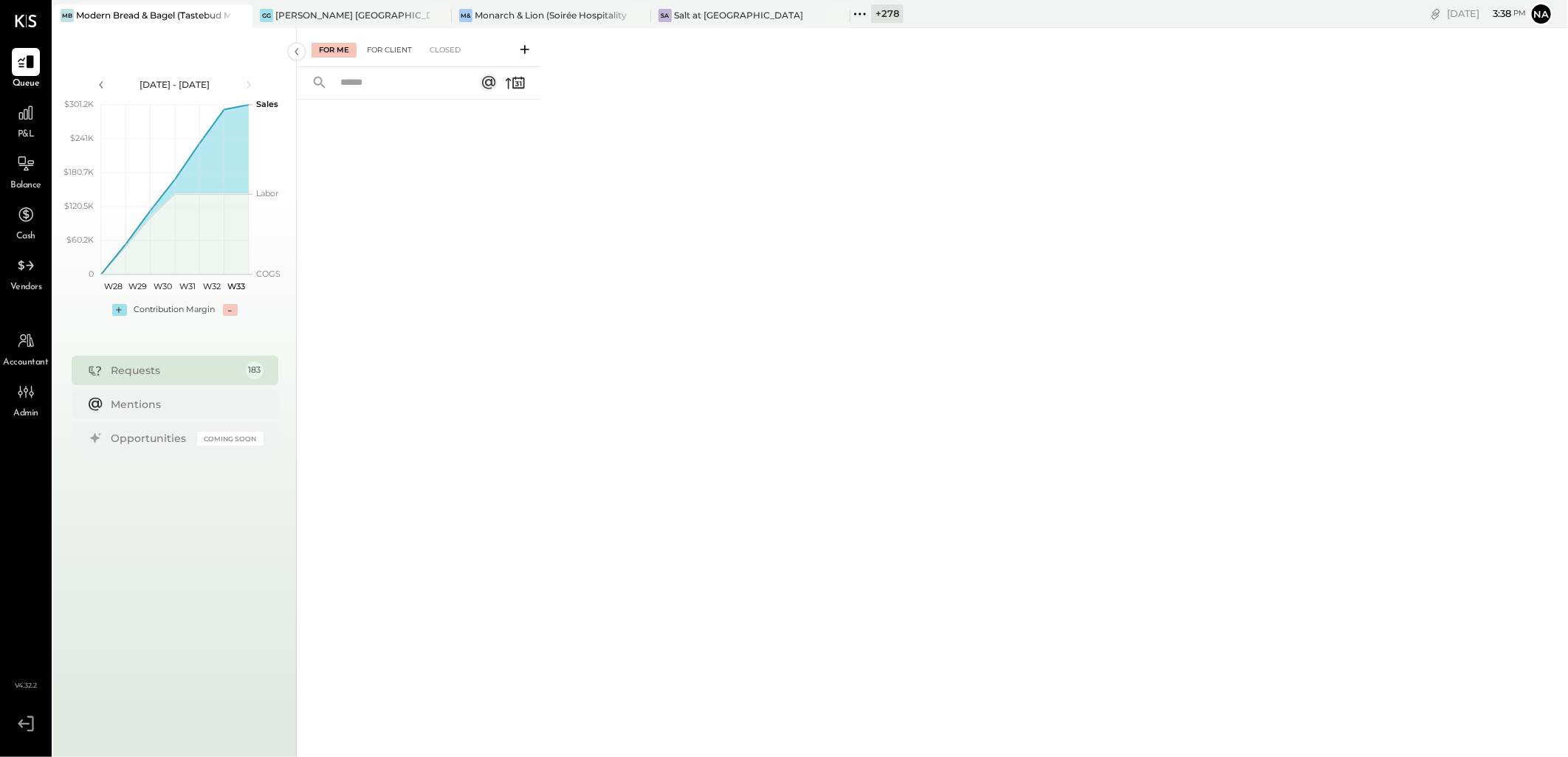
click at [390, 55] on div "For Client" at bounding box center [389, 50] width 60 height 15
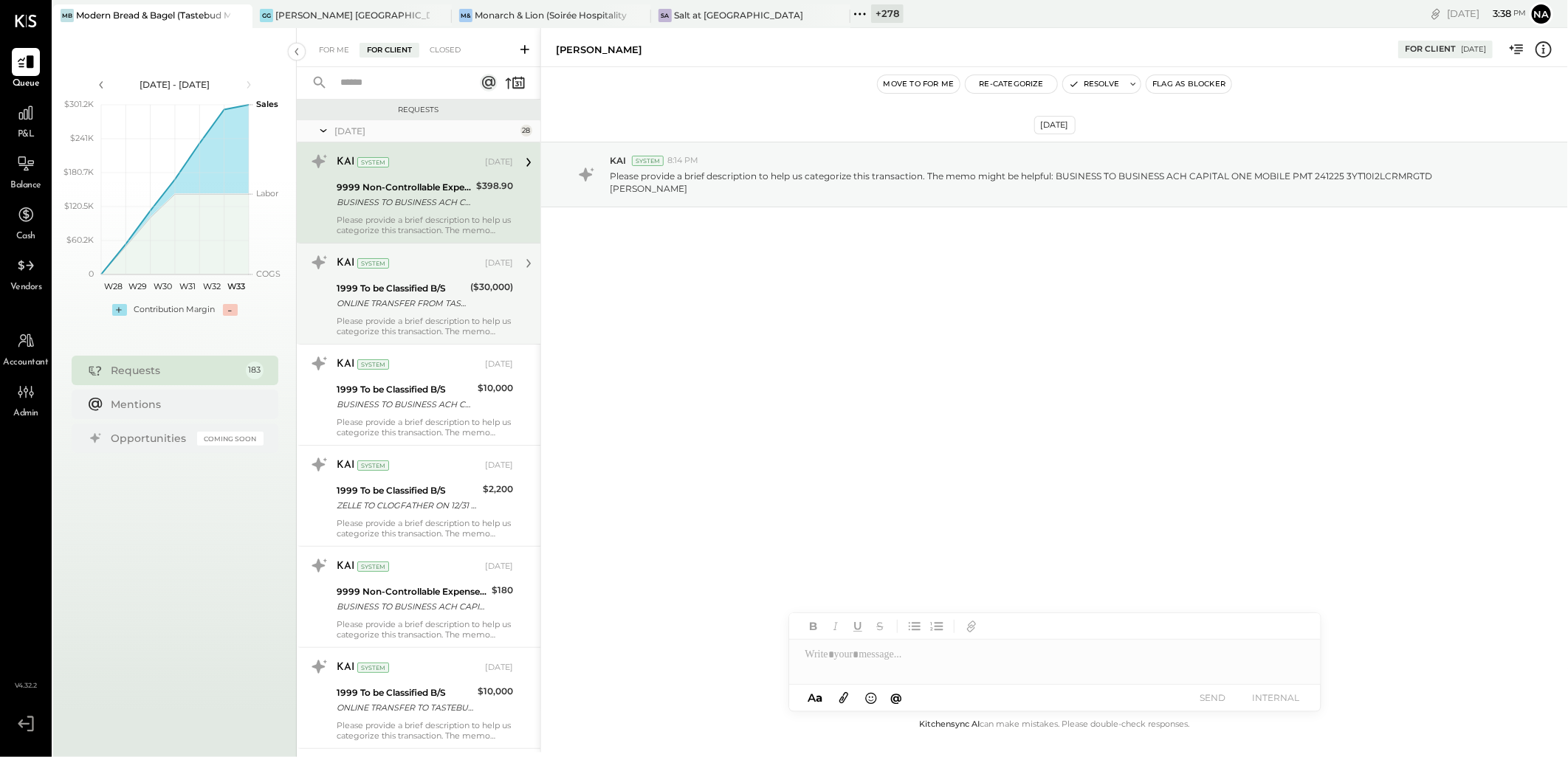
click at [426, 304] on div "ONLINE TRANSFER FROM TASTEBUD LEX LLC BUSINESS CHECKING XXXXXX4124 REF #IB0QTBF…" at bounding box center [402, 303] width 129 height 15
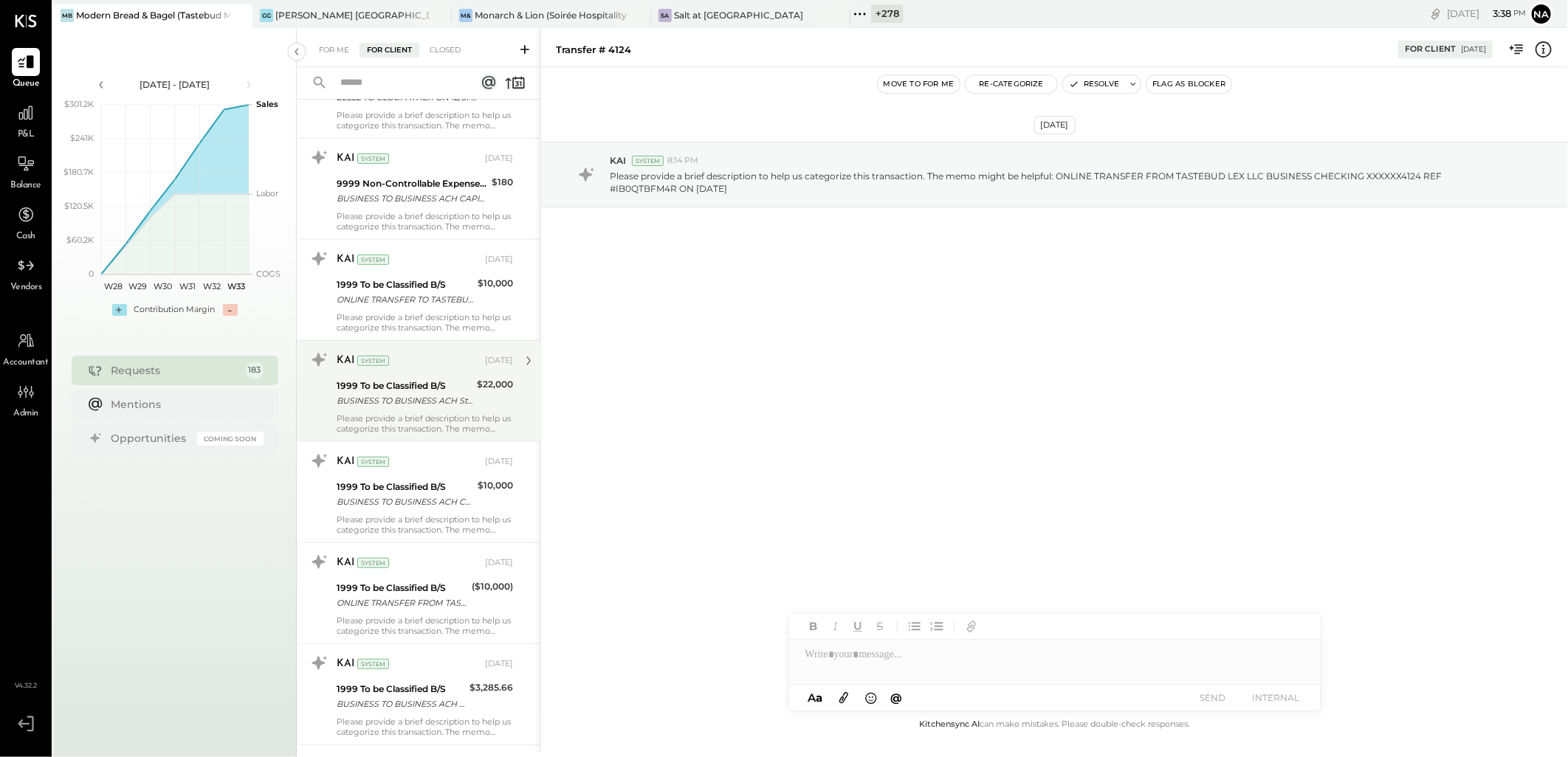
scroll to position [410, 0]
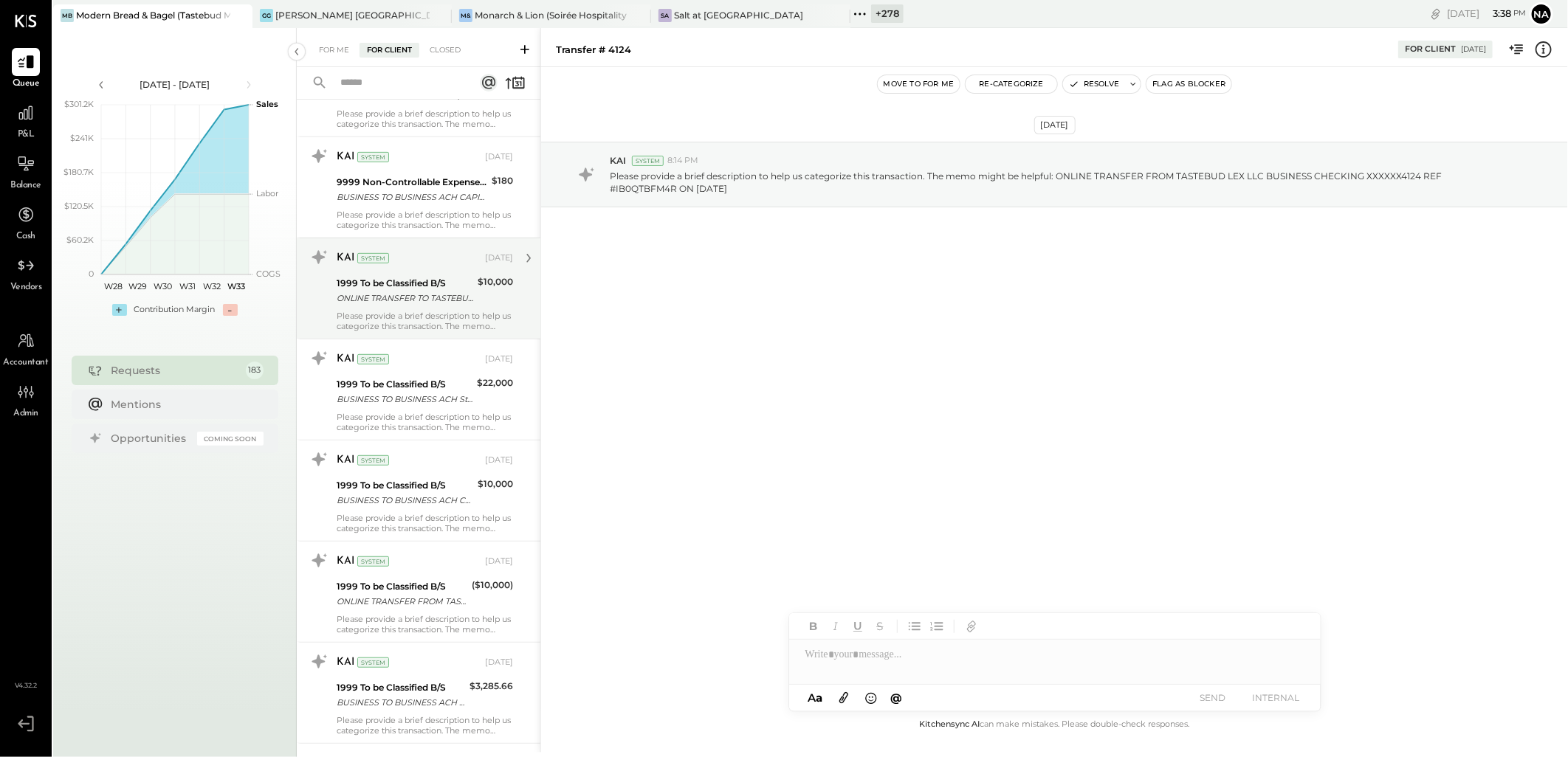
click at [431, 311] on div "Please provide a brief description to help us categorize this transaction. The …" at bounding box center [425, 321] width 176 height 21
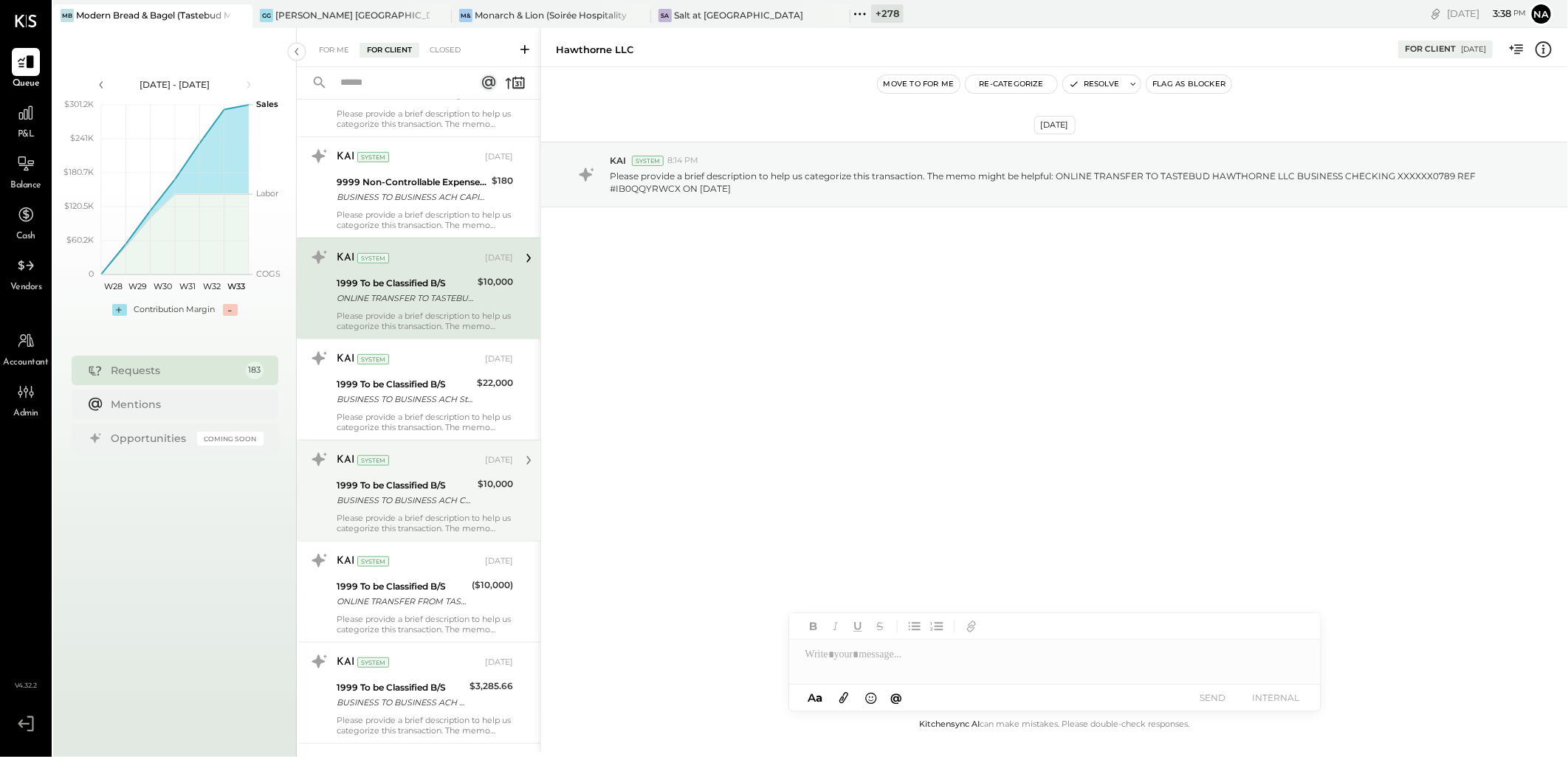
click at [461, 484] on div "1999 To be Classified B/S" at bounding box center [405, 486] width 137 height 15
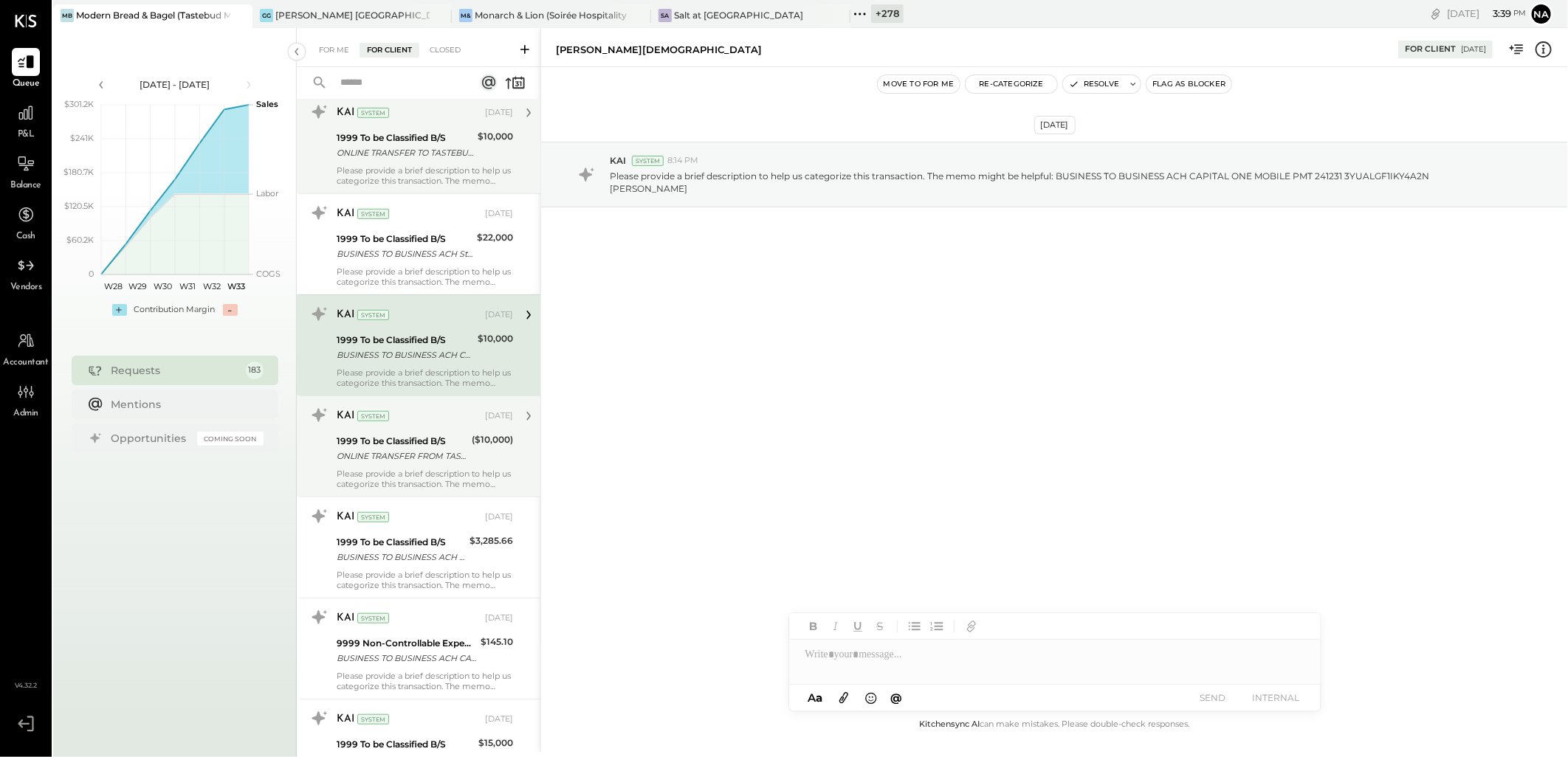
scroll to position [573, 0]
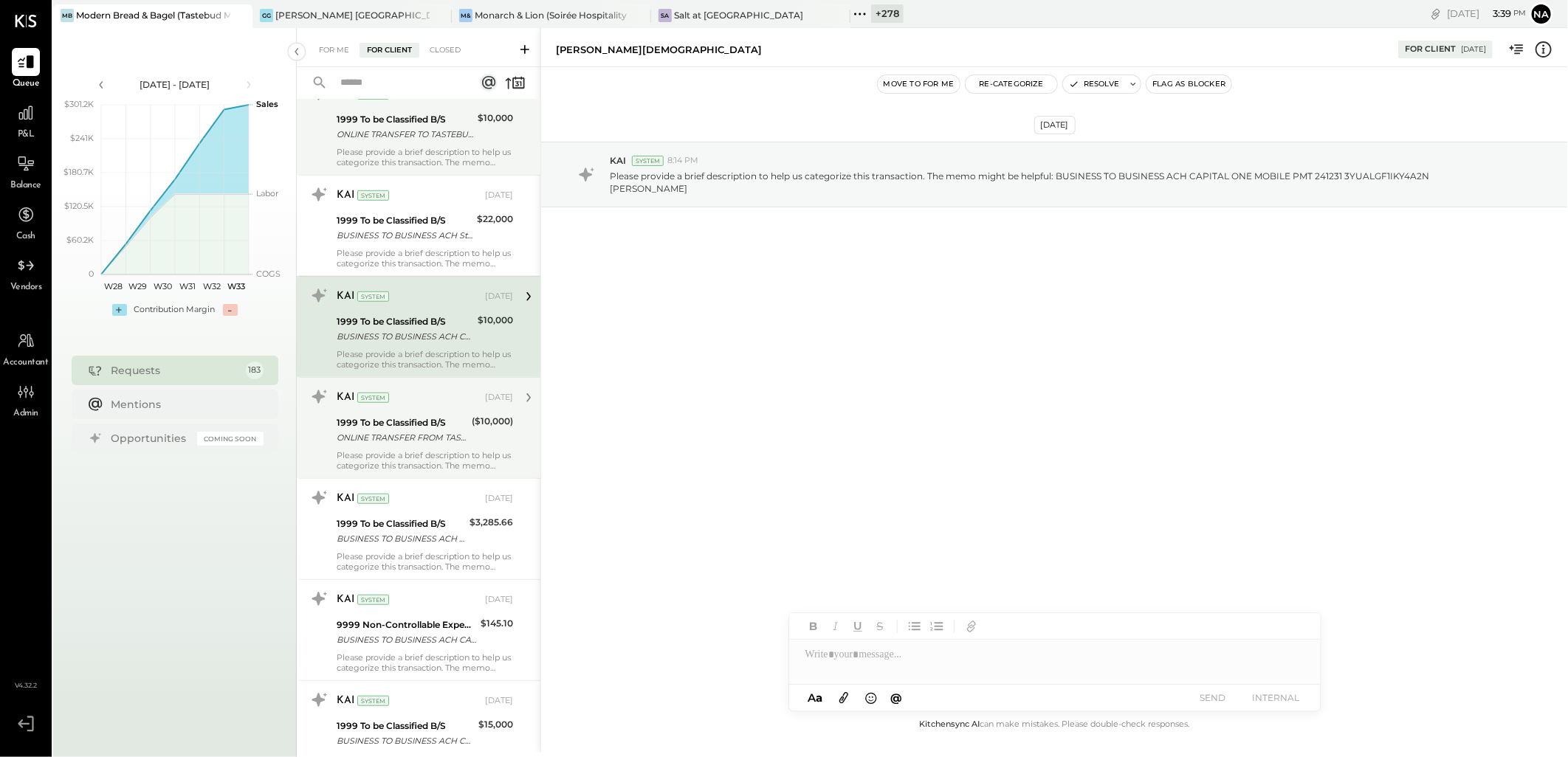
click at [419, 433] on div "ONLINE TRANSFER FROM TASTEBUD LEX LLC BUSINESS CHECKING XXXXXX4124 REF #IB0QQZ3…" at bounding box center [402, 438] width 131 height 15
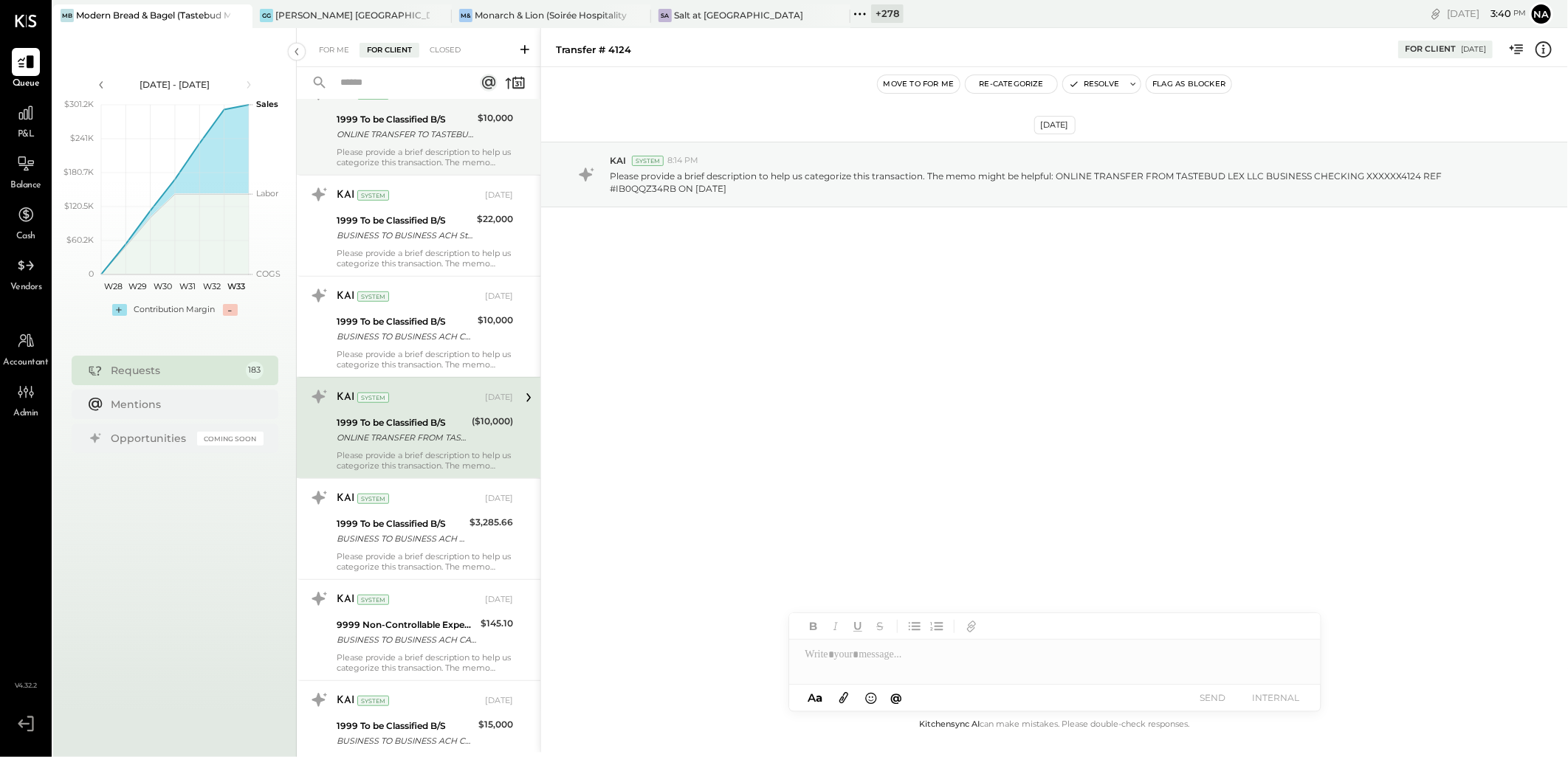
click at [1249, 434] on div "Jan 6th, 2025 KAI System 8:14 PM Please provide a brief description to help us …" at bounding box center [1054, 391] width 1027 height 649
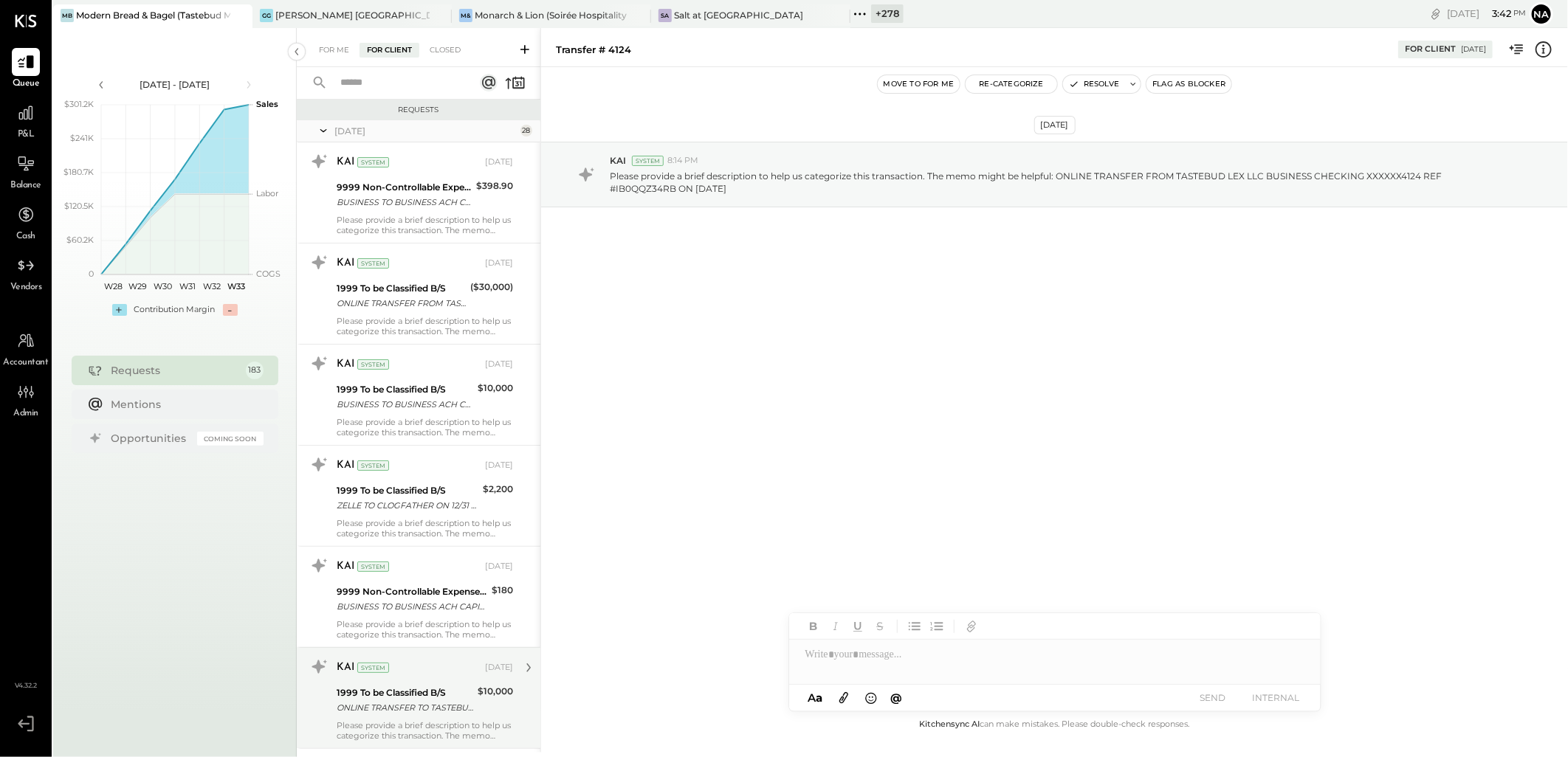
click at [837, 665] on div at bounding box center [1055, 654] width 532 height 29
click at [927, 588] on span "joshua" at bounding box center [932, 586] width 116 height 14
drag, startPoint x: 872, startPoint y: 656, endPoint x: 747, endPoint y: 656, distance: 125.0
click at [747, 656] on div "Transfer # 4124 For Client 01/06/2025 Move to for me Re-Categorize Resolve Flag…" at bounding box center [1055, 390] width 1028 height 725
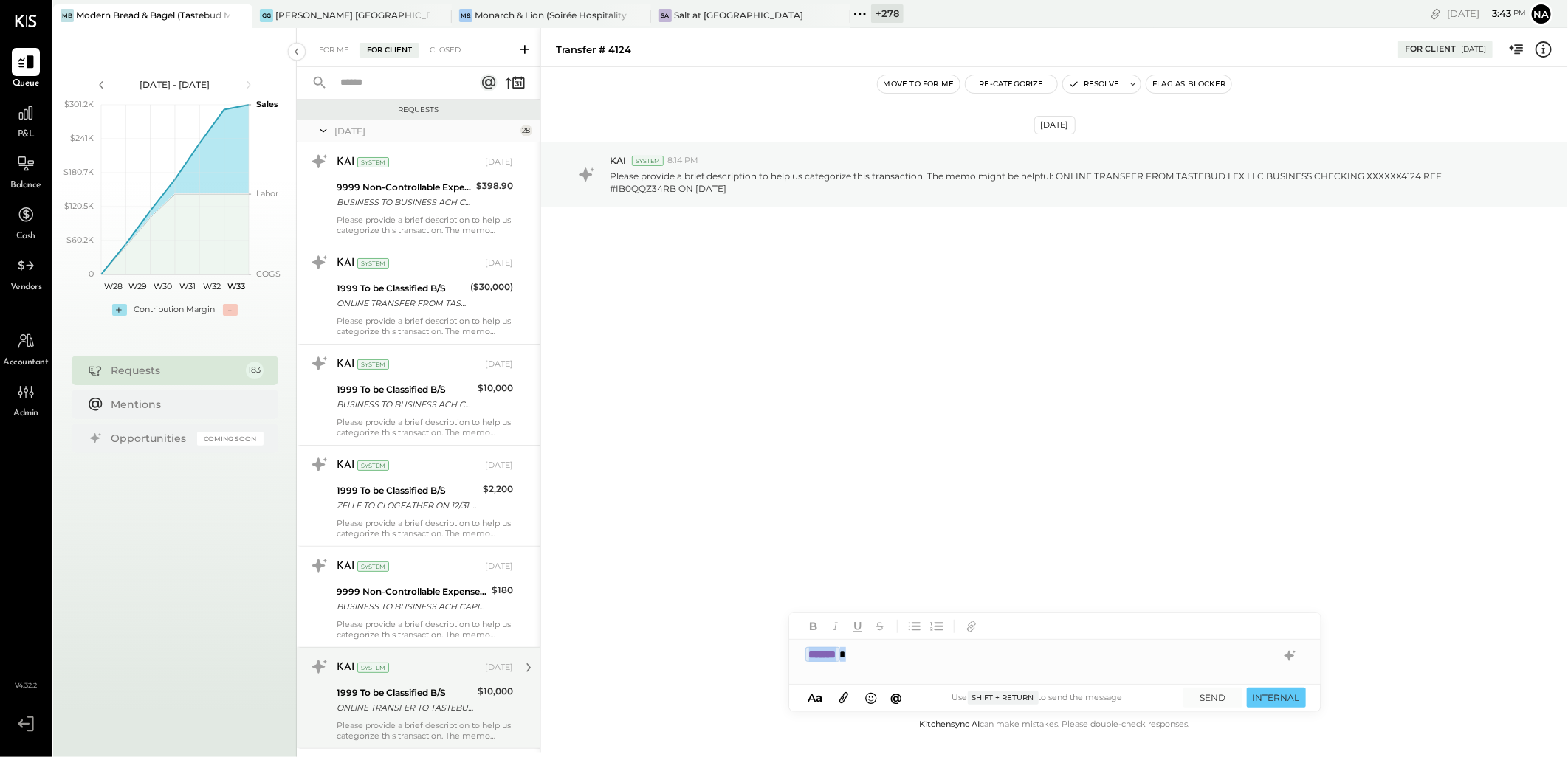
click at [897, 656] on div "*******" at bounding box center [1055, 654] width 532 height 29
type input "******"
drag, startPoint x: 818, startPoint y: 187, endPoint x: 838, endPoint y: 187, distance: 20.0
click at [818, 187] on p "Please provide a brief description to help us categorize this transaction. The …" at bounding box center [1059, 183] width 900 height 25
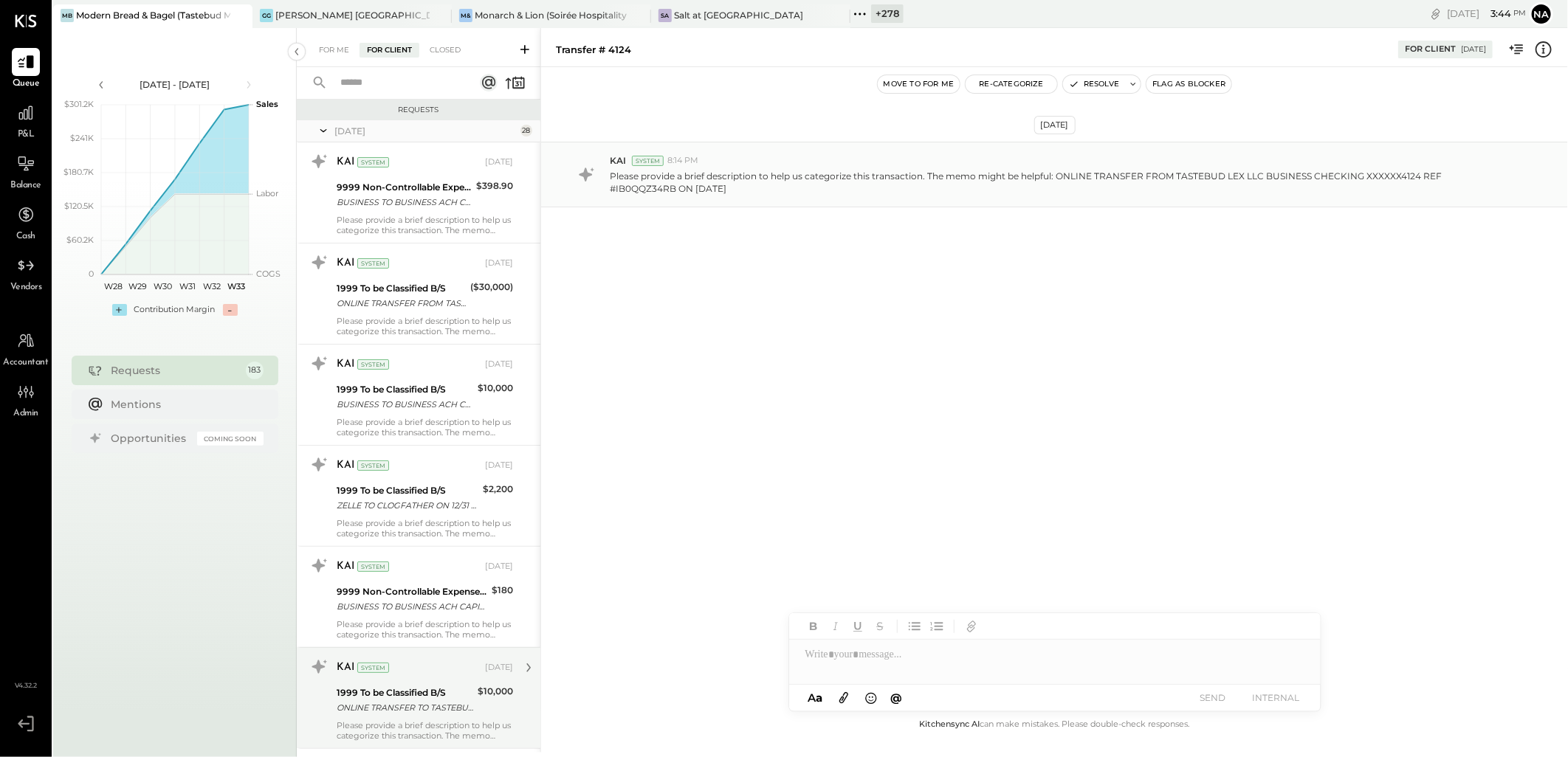
click at [1094, 189] on p "Please provide a brief description to help us categorize this transaction. The …" at bounding box center [1059, 183] width 900 height 25
click at [848, 703] on icon at bounding box center [844, 697] width 16 height 17
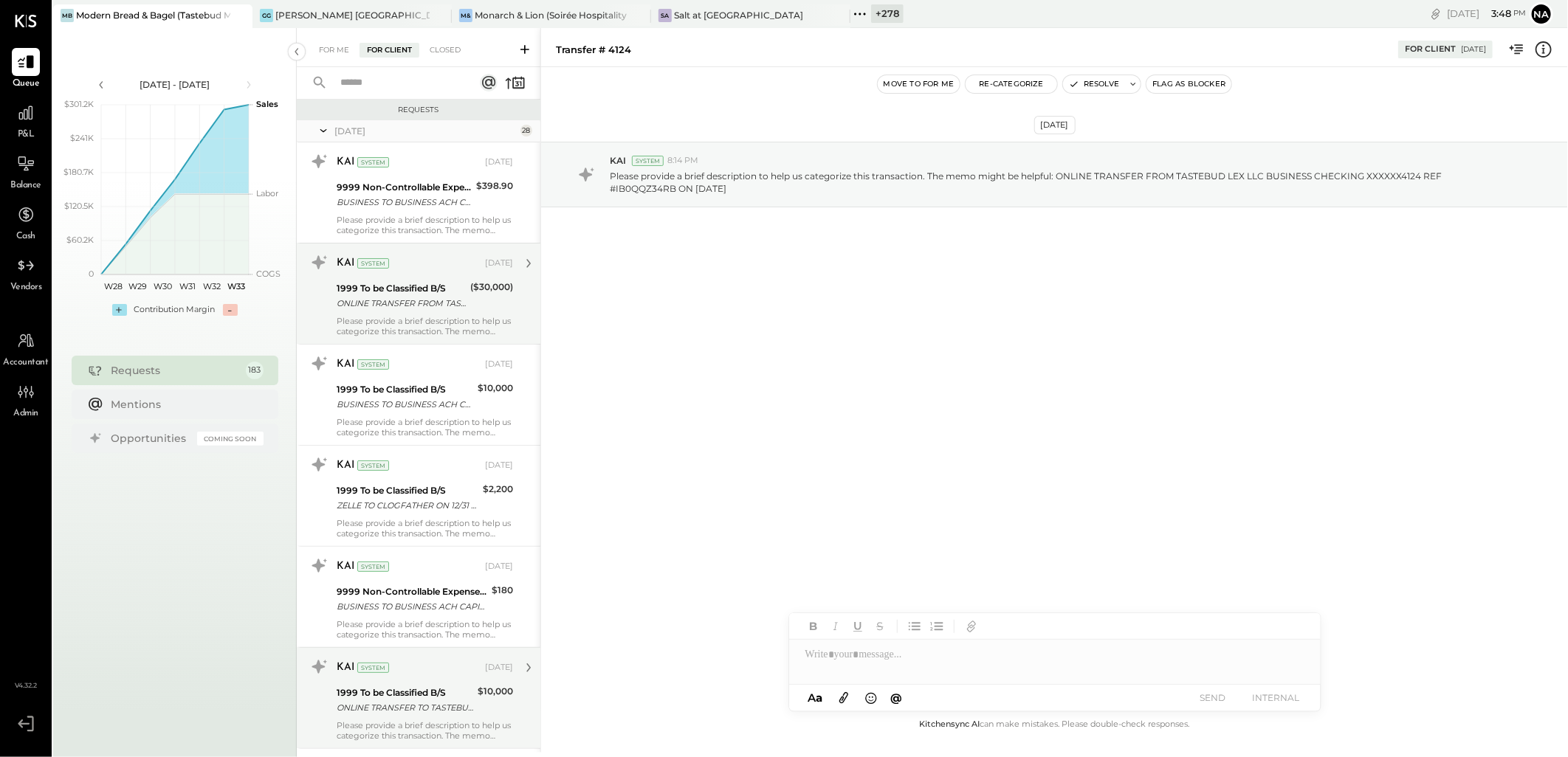
click at [447, 301] on div "ONLINE TRANSFER FROM TASTEBUD LEX LLC BUSINESS CHECKING XXXXXX4124 REF #IB0QTBF…" at bounding box center [402, 303] width 129 height 15
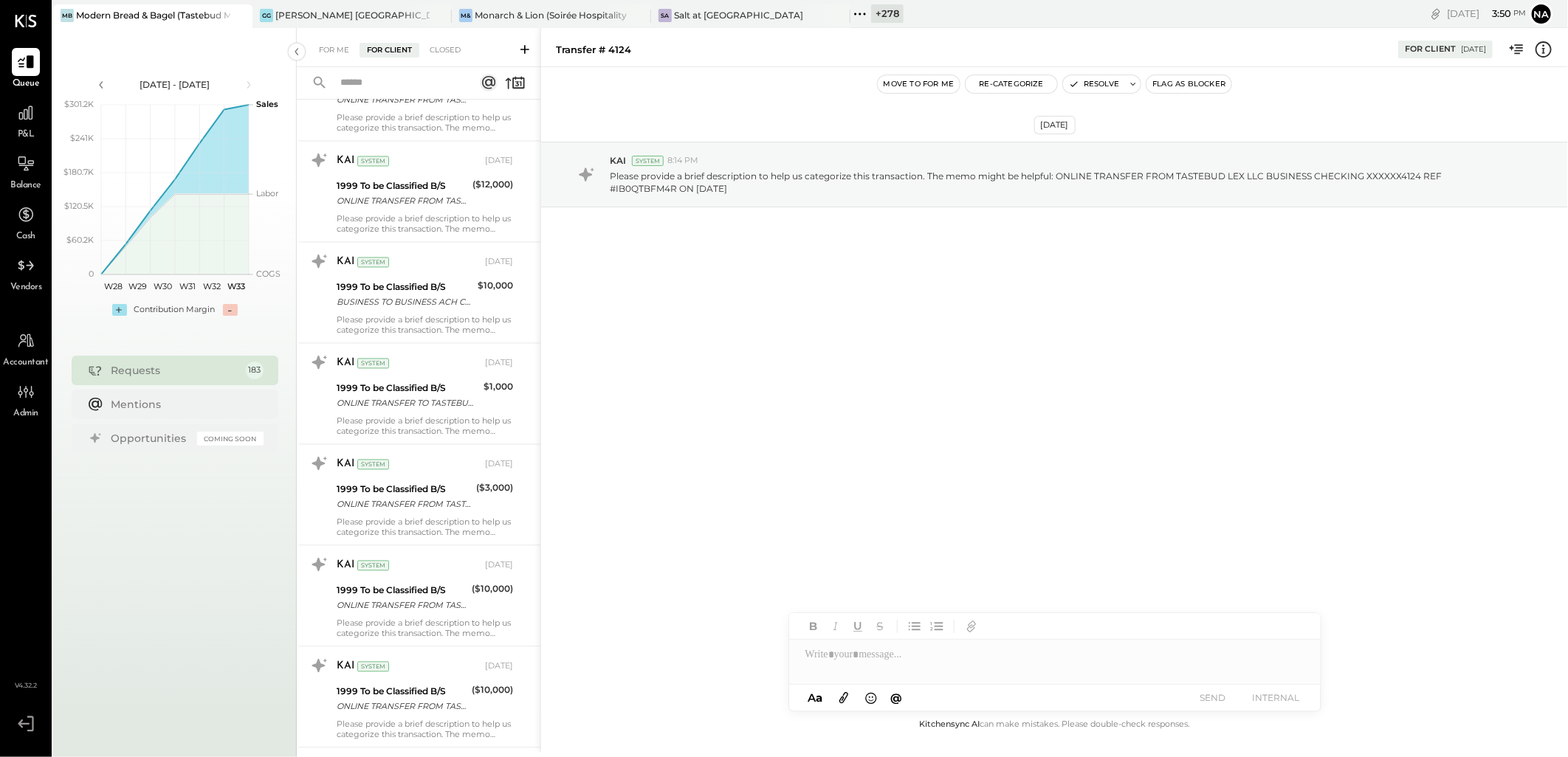
scroll to position [2132, 0]
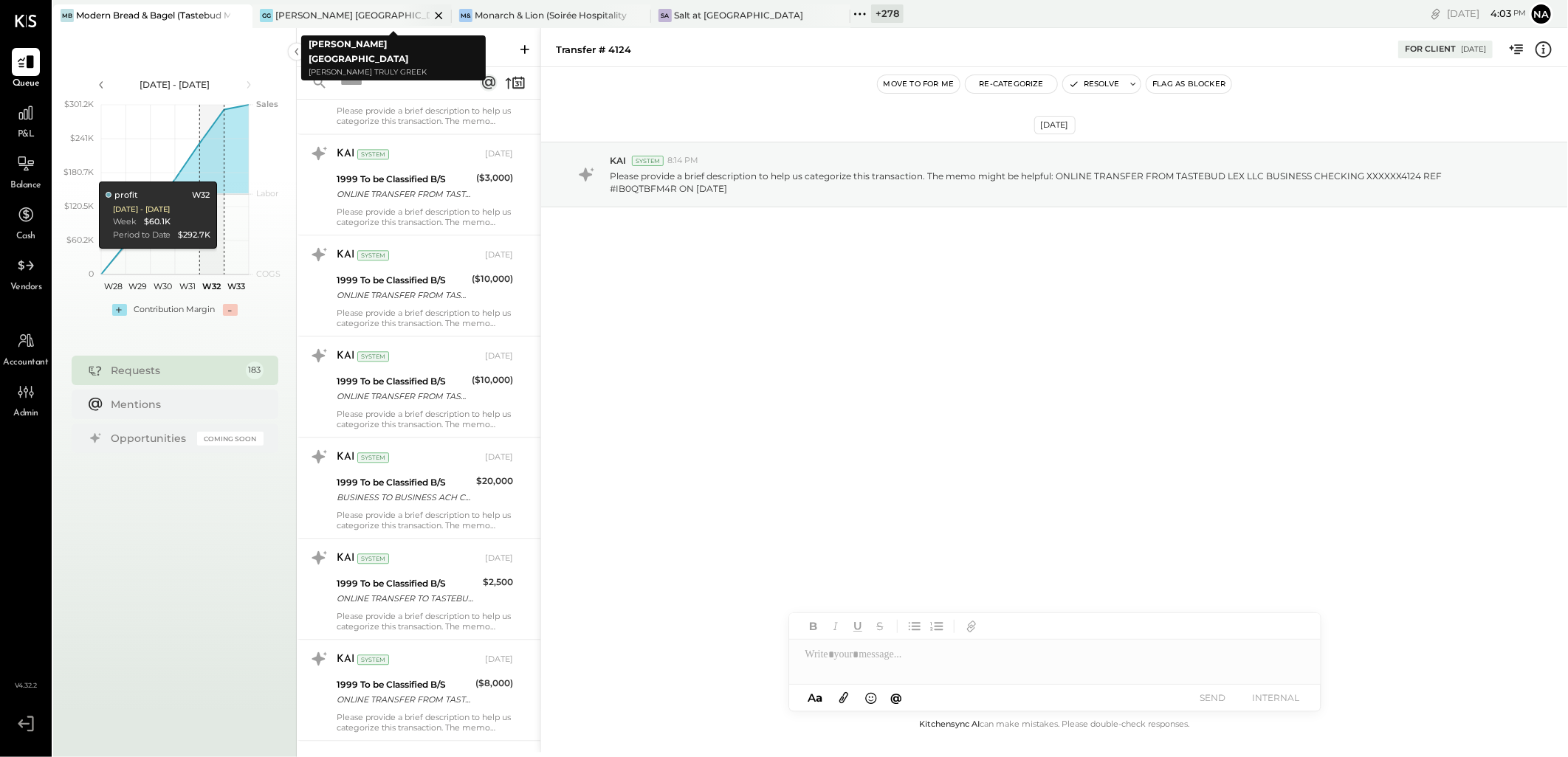
click at [436, 16] on icon at bounding box center [439, 15] width 18 height 18
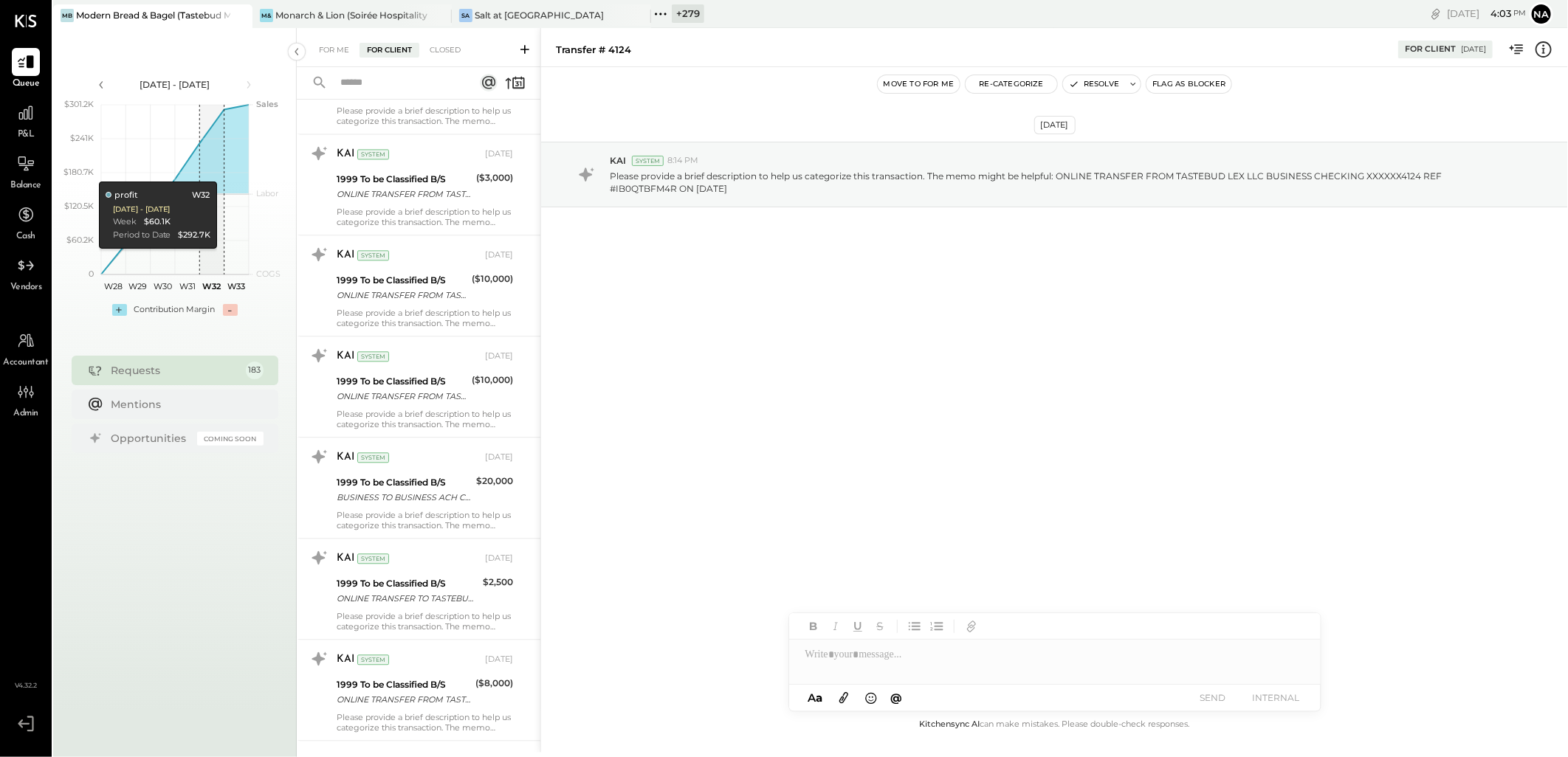
click at [436, 16] on icon at bounding box center [439, 15] width 18 height 18
click at [287, 17] on div "+ 281" at bounding box center [288, 13] width 30 height 18
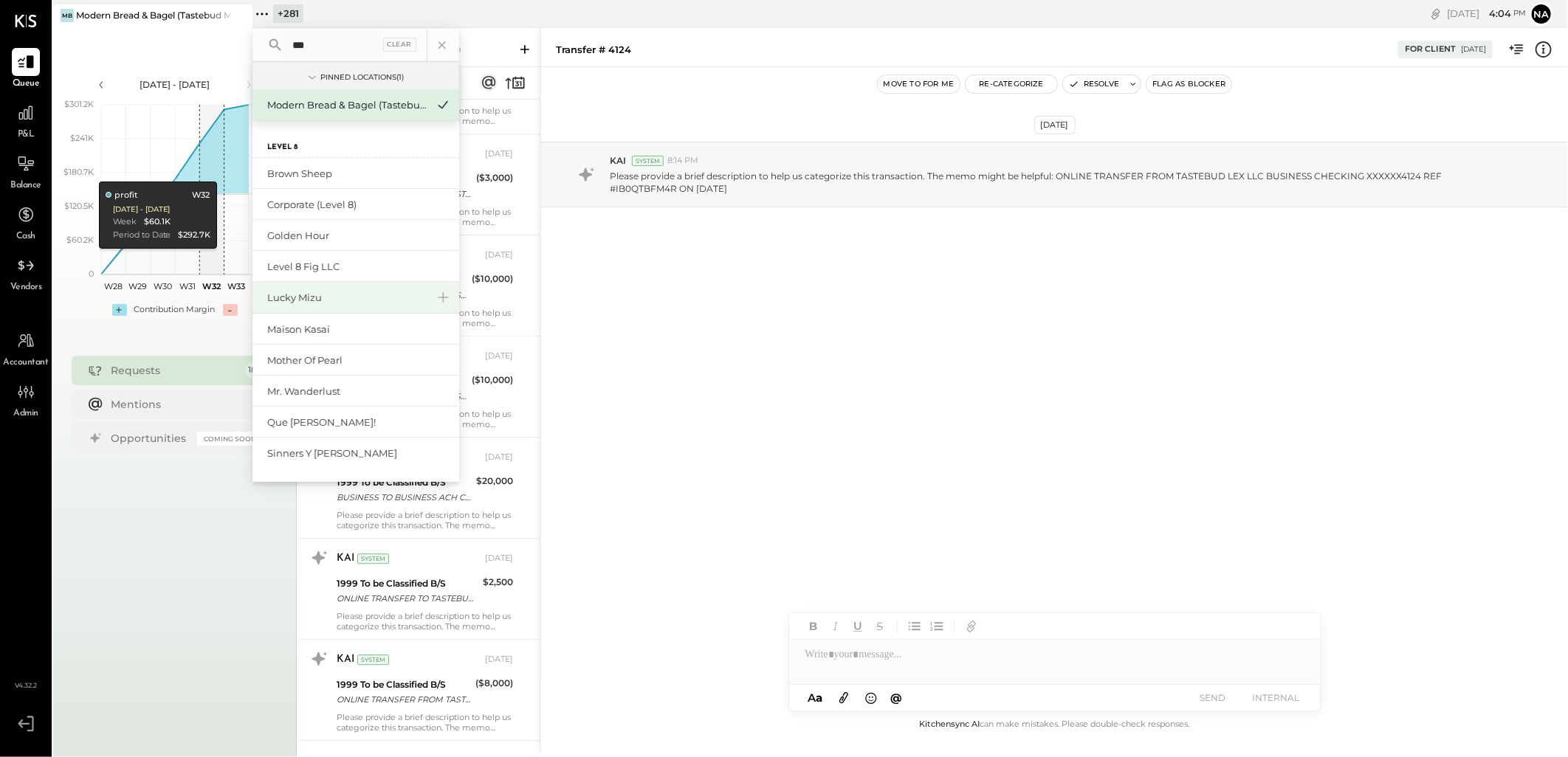
type input "***"
click at [365, 293] on div "Lucky Mizu" at bounding box center [347, 298] width 159 height 14
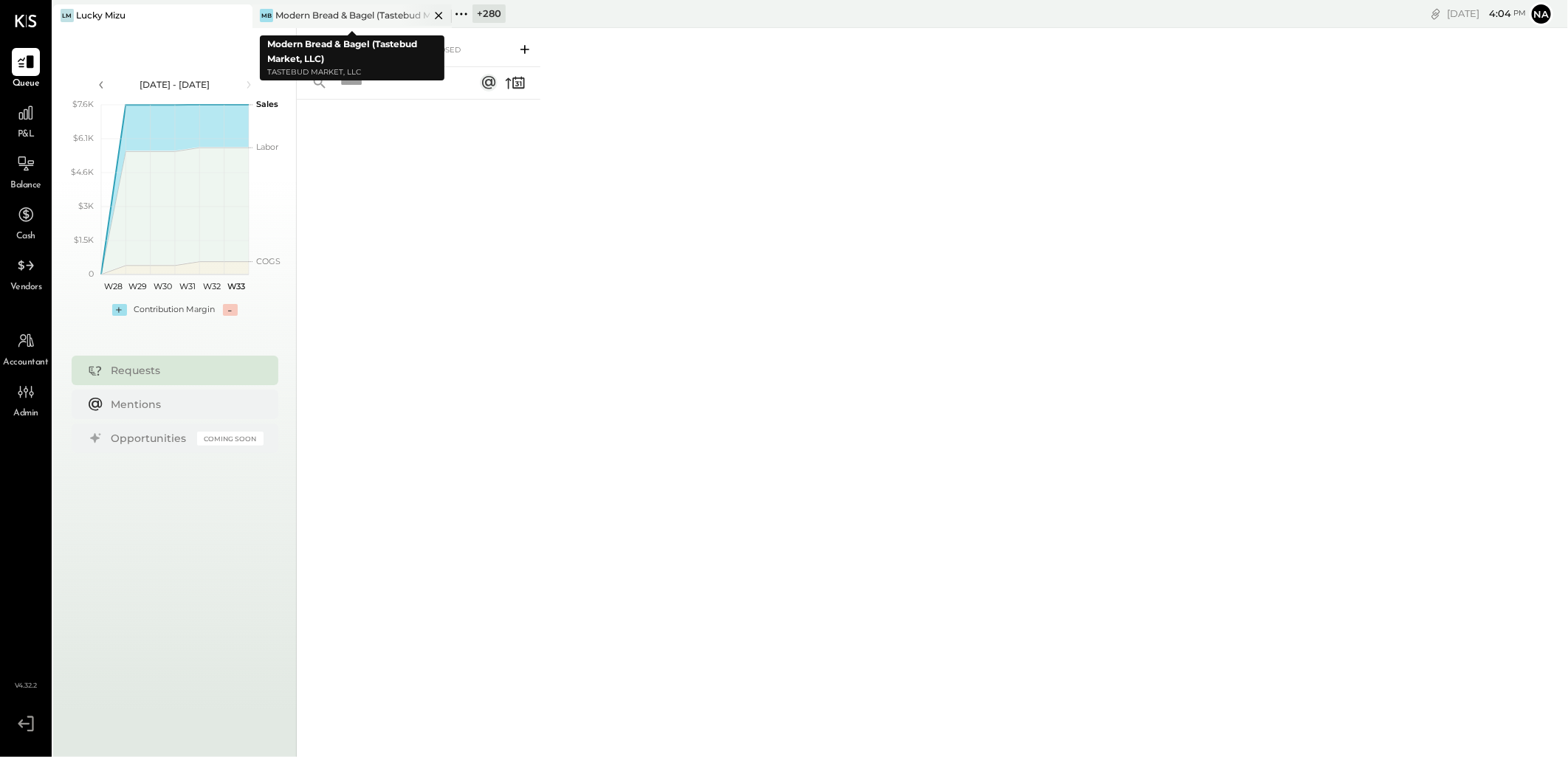
click at [433, 17] on icon at bounding box center [439, 15] width 18 height 18
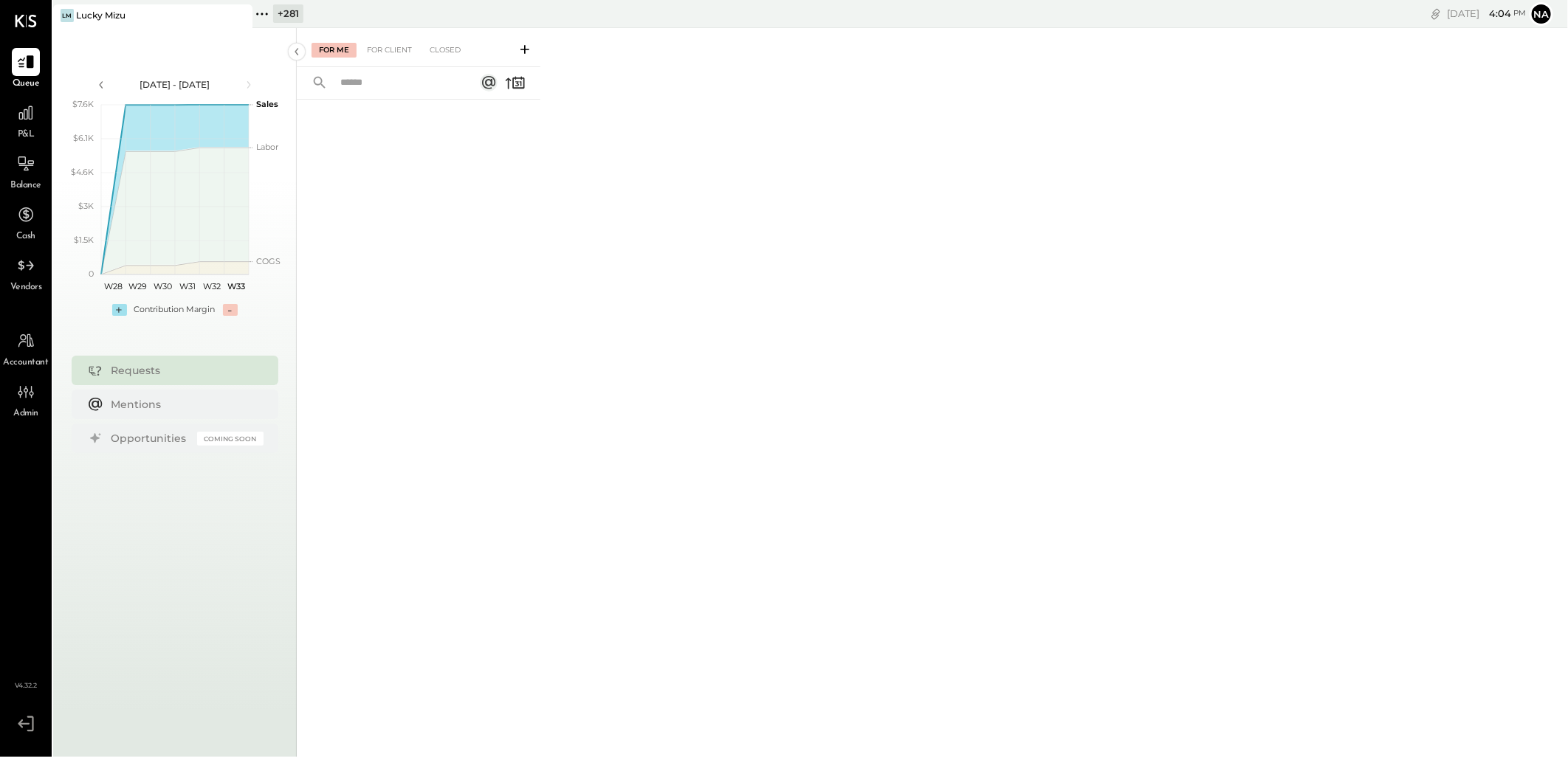
click at [381, 59] on div "For Me For Client Closed" at bounding box center [418, 47] width 244 height 39
click at [385, 50] on div "For Client" at bounding box center [389, 50] width 60 height 15
click at [284, 18] on div "+ 281" at bounding box center [288, 13] width 30 height 18
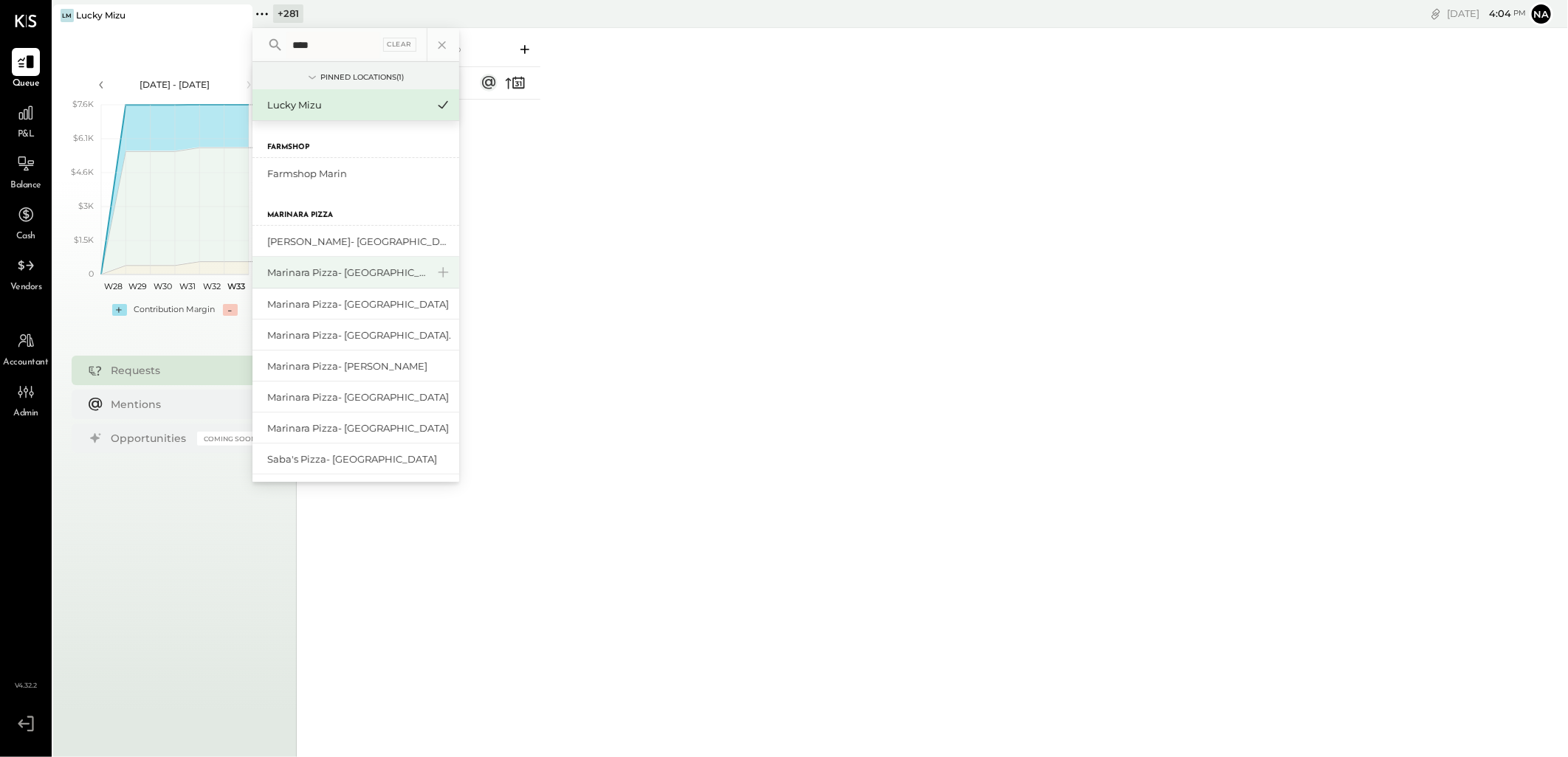
type input "****"
click at [386, 272] on div "Marinara Pizza- [GEOGRAPHIC_DATA]" at bounding box center [347, 272] width 159 height 14
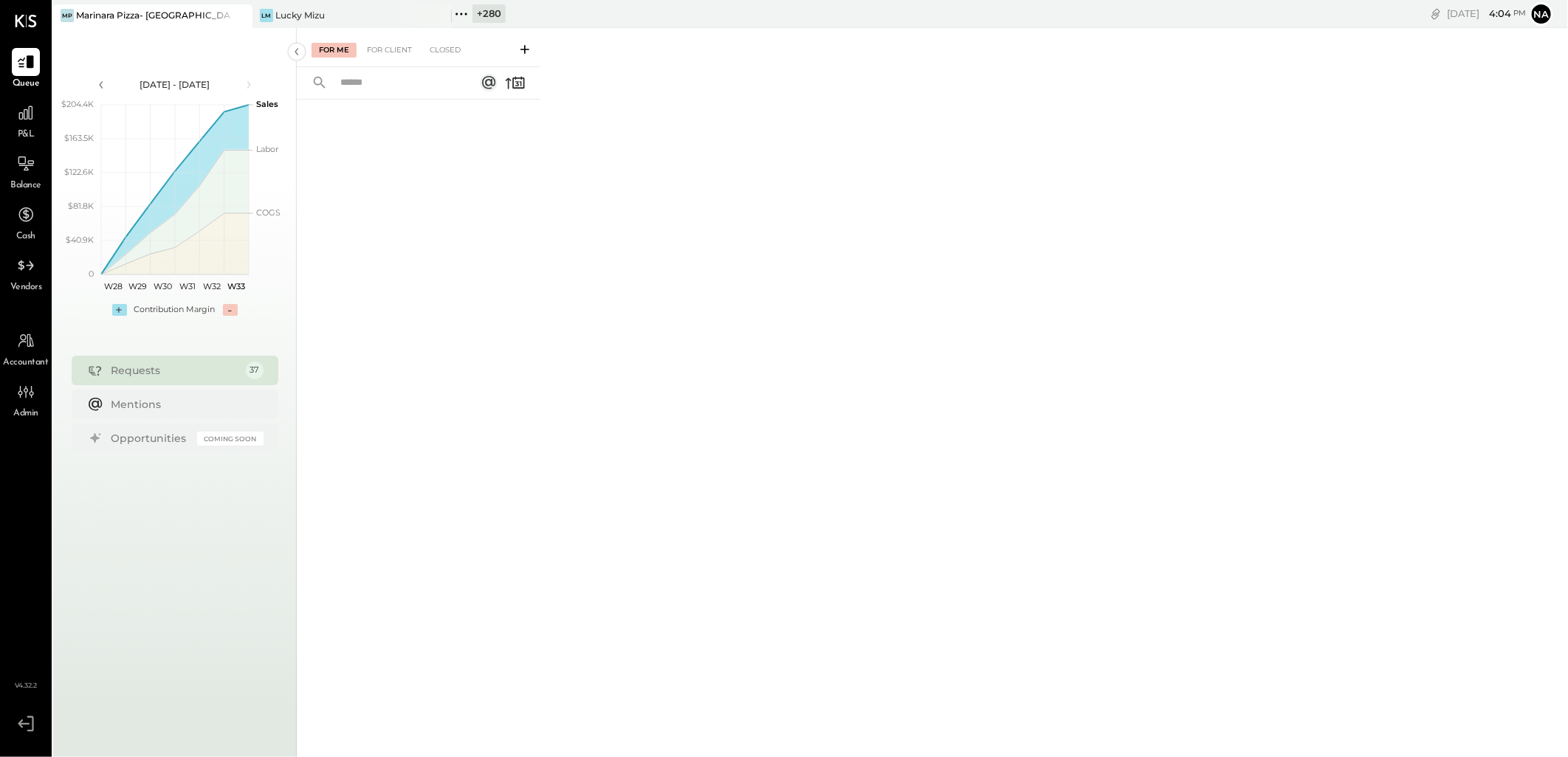
click at [492, 9] on div "+ 280" at bounding box center [490, 13] width 34 height 18
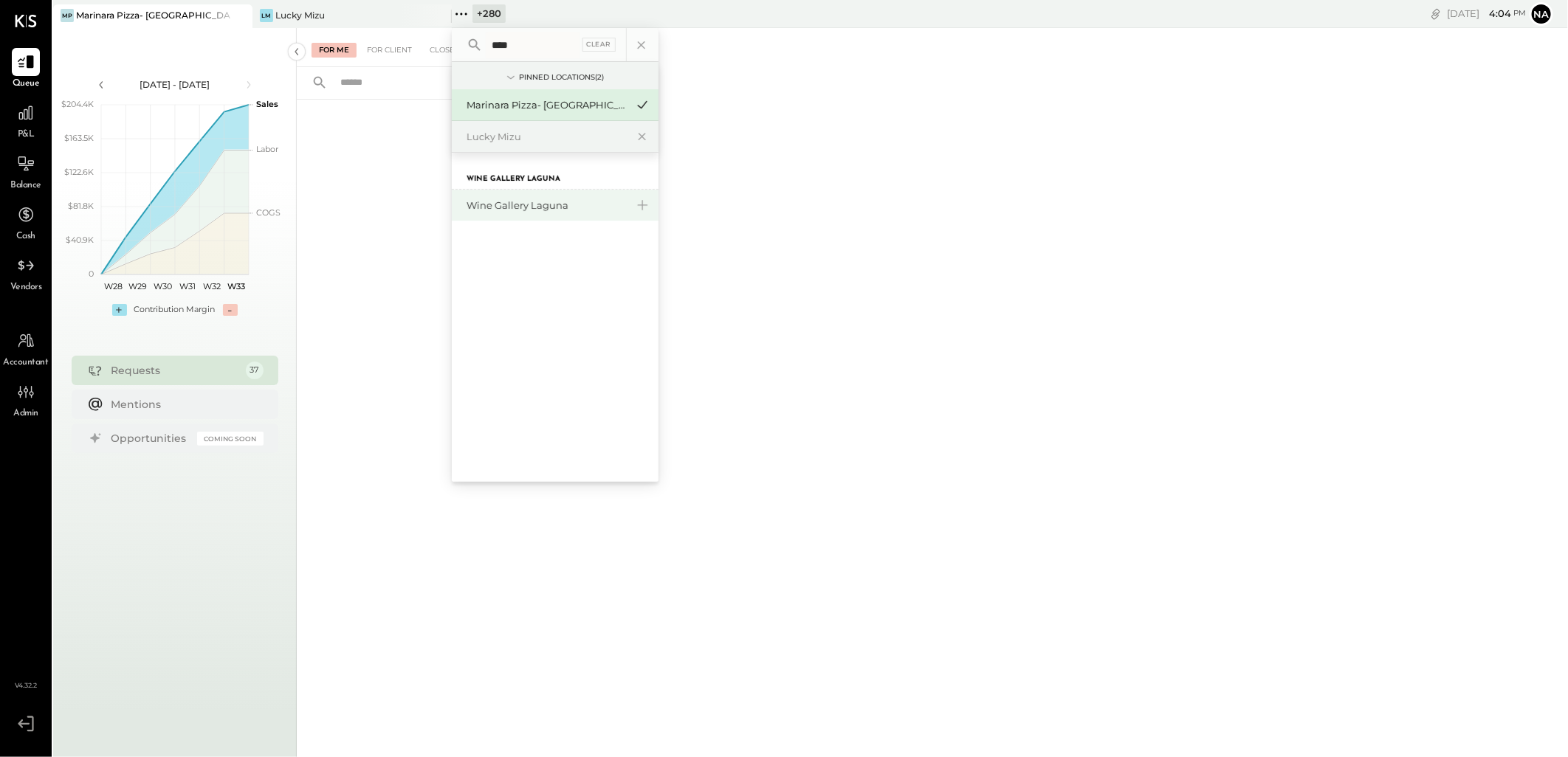
type input "****"
click at [535, 207] on div "Wine Gallery Laguna" at bounding box center [547, 205] width 159 height 14
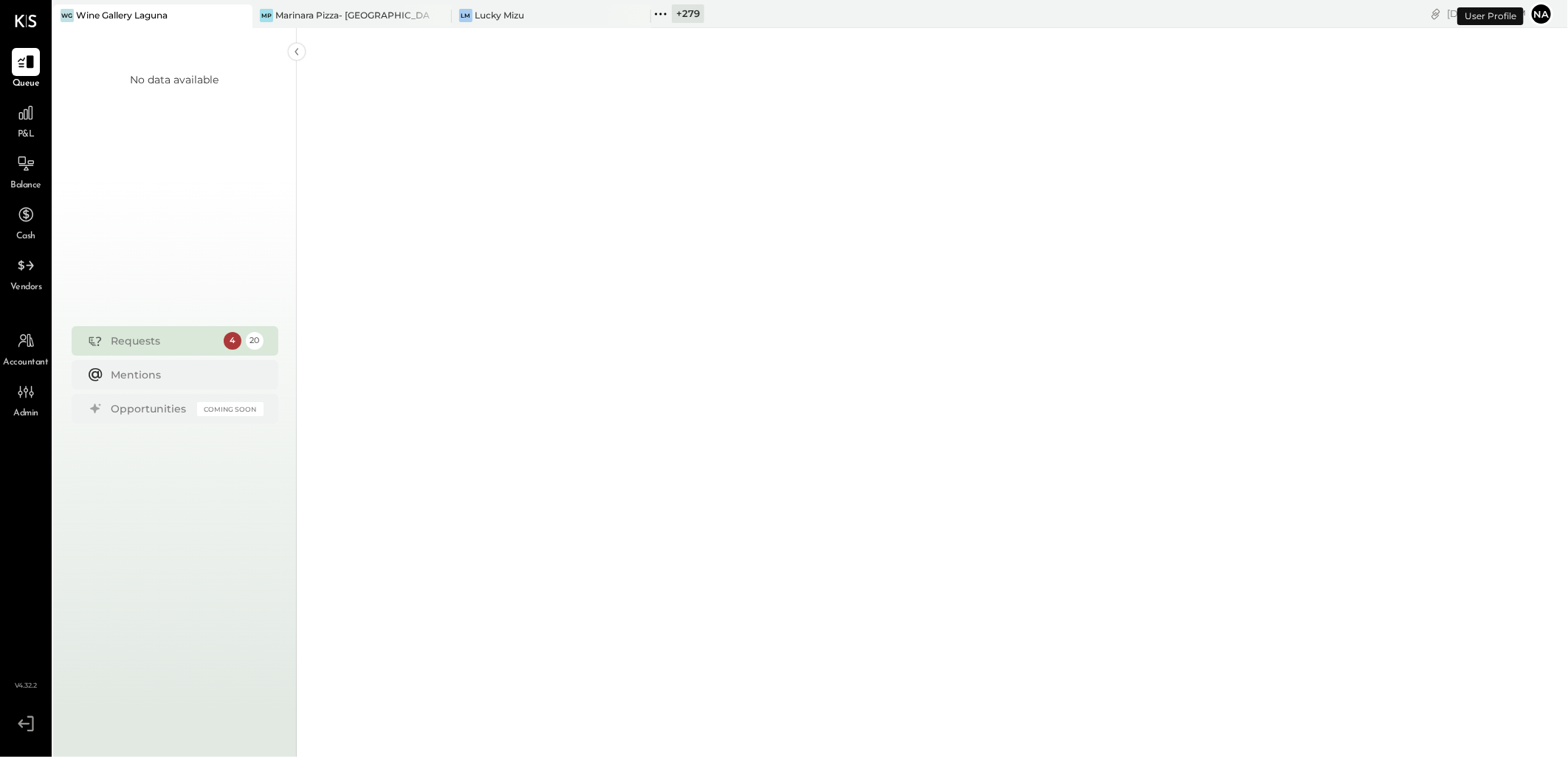
click at [670, 18] on icon at bounding box center [661, 13] width 19 height 19
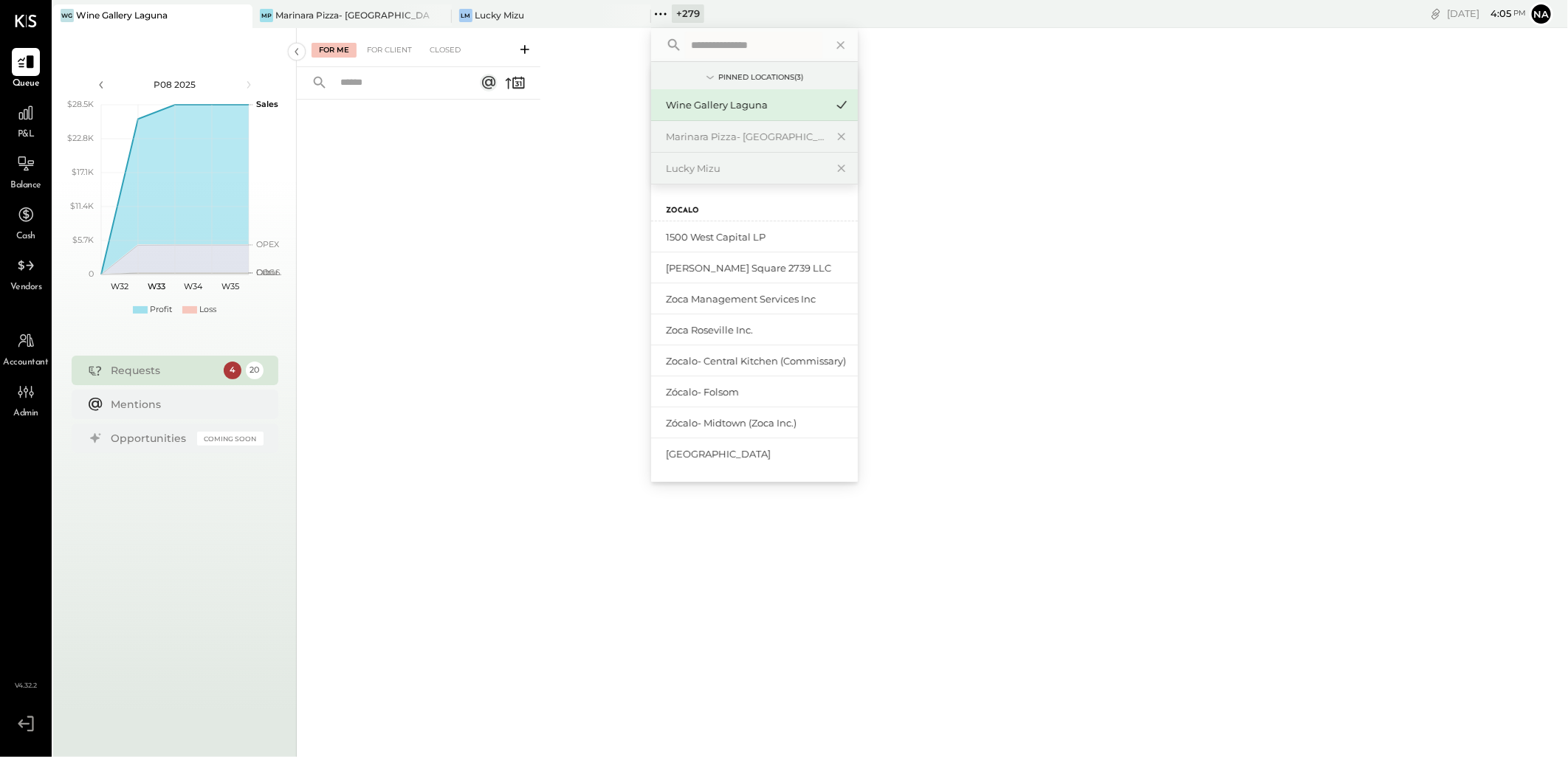
click at [705, 37] on input "text" at bounding box center [754, 45] width 138 height 27
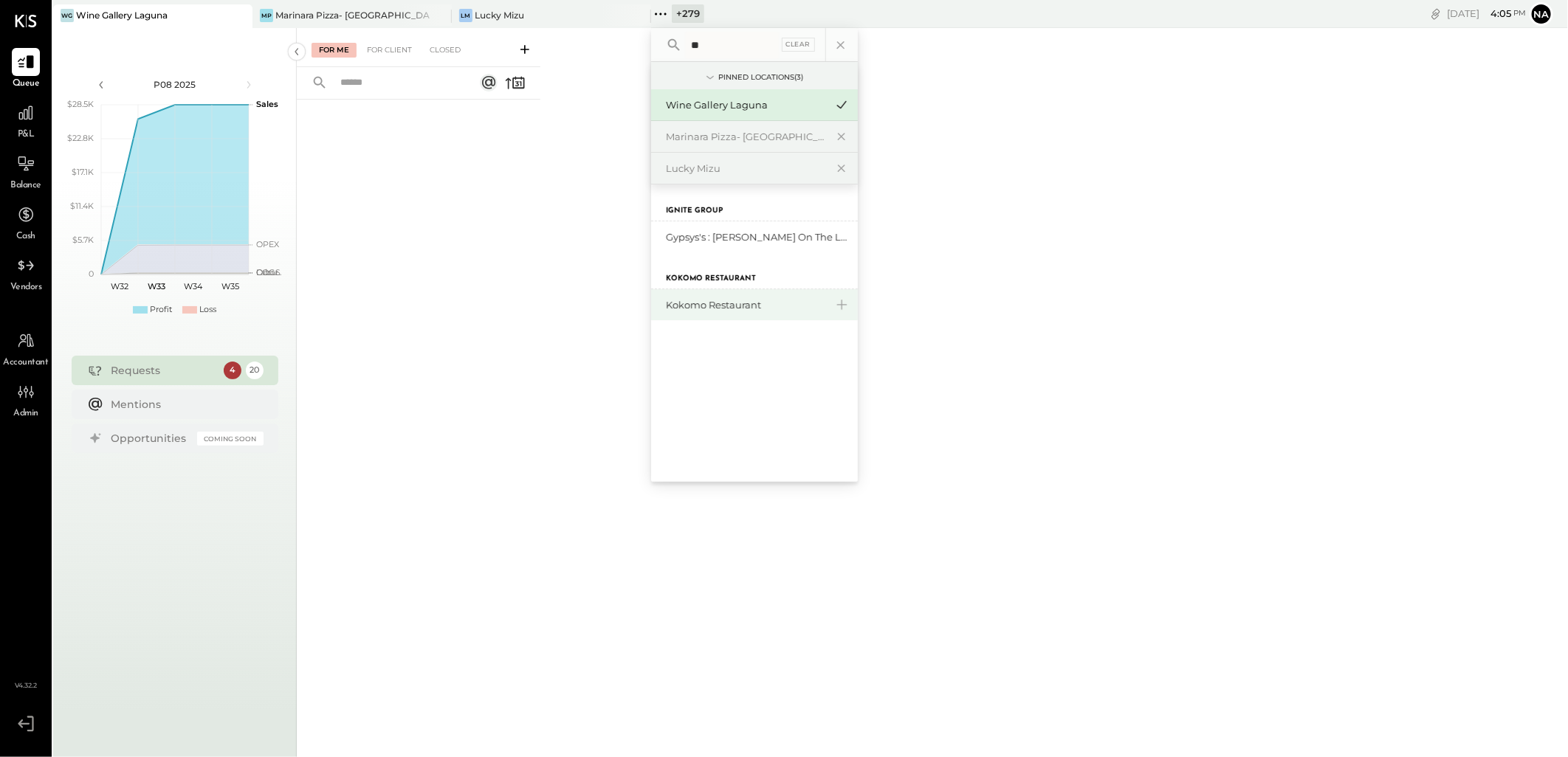
type input "**"
click at [741, 304] on div "Kokomo Restaurant" at bounding box center [745, 305] width 159 height 14
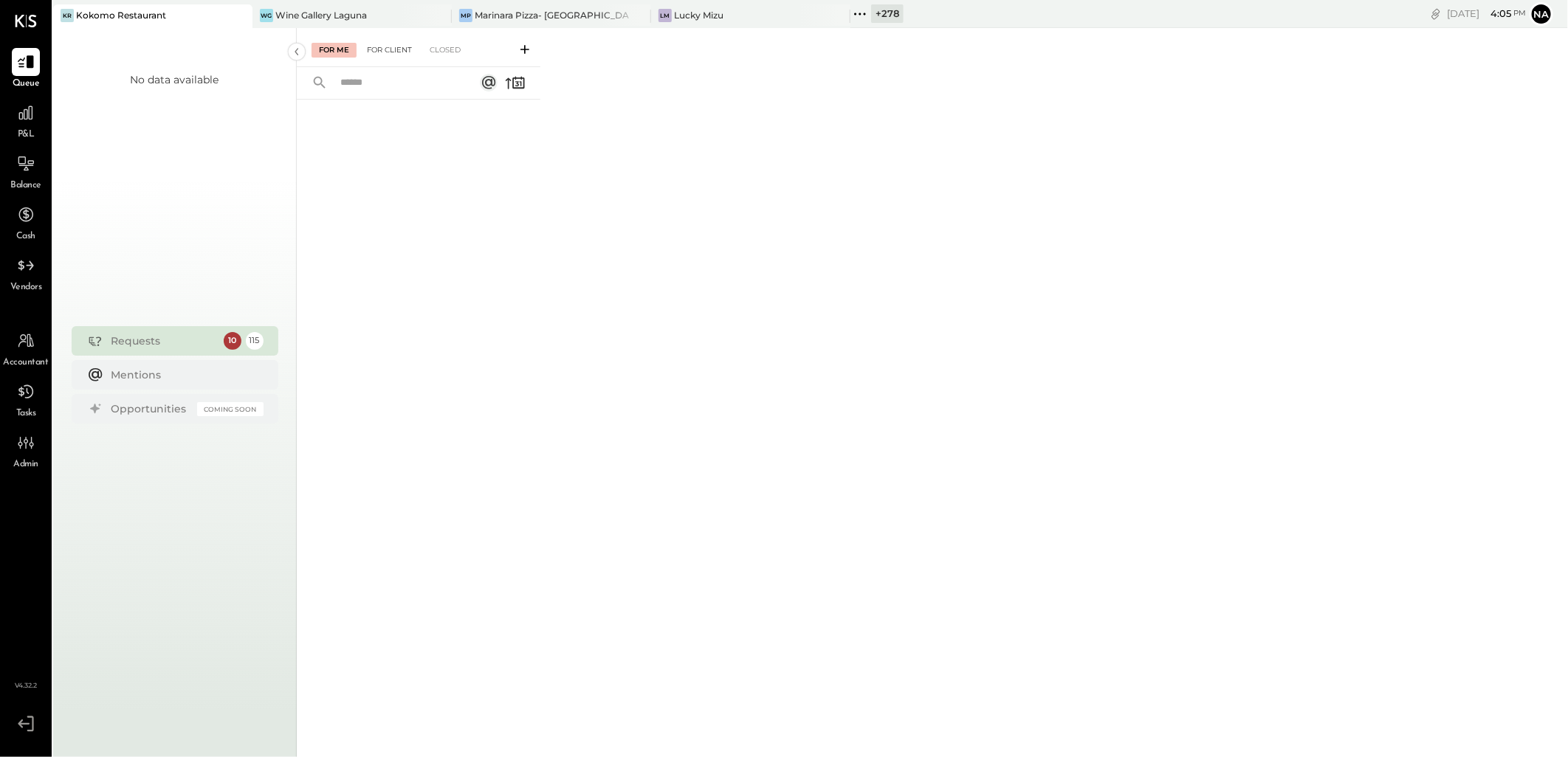
click at [387, 47] on div "For Client" at bounding box center [389, 50] width 60 height 15
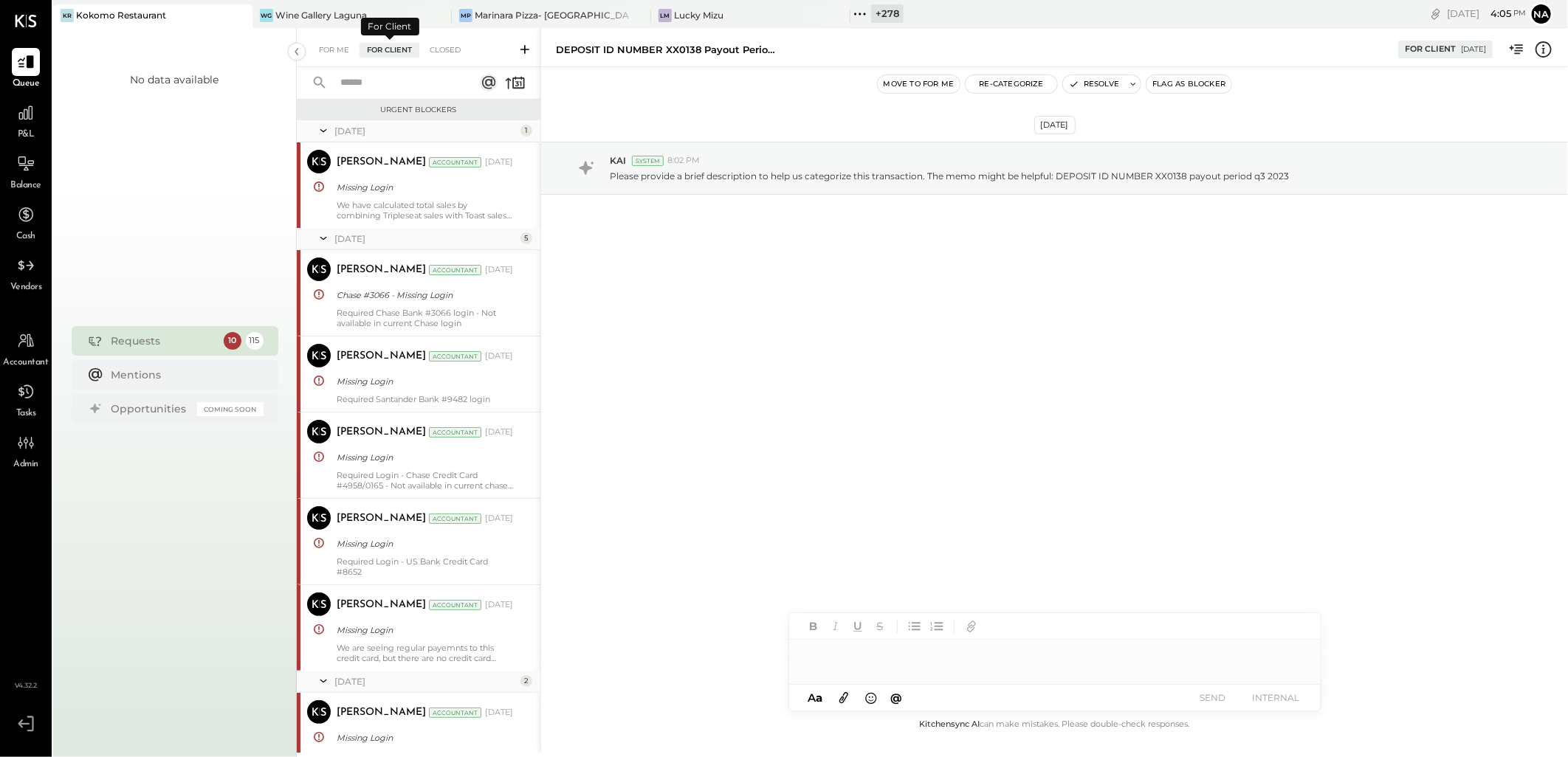
scroll to position [666, 0]
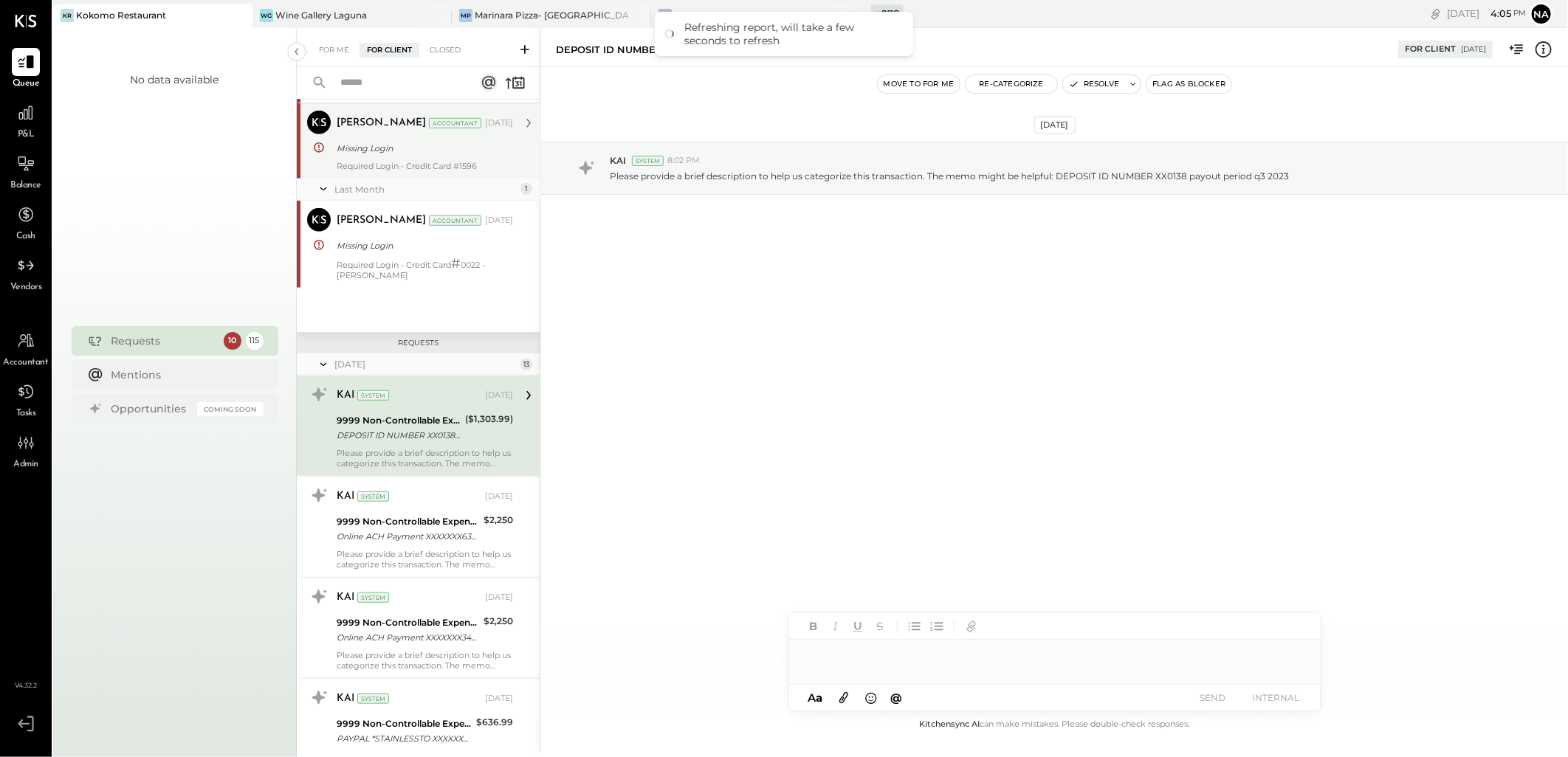
click at [365, 156] on div "Missing Login" at bounding box center [423, 148] width 172 height 18
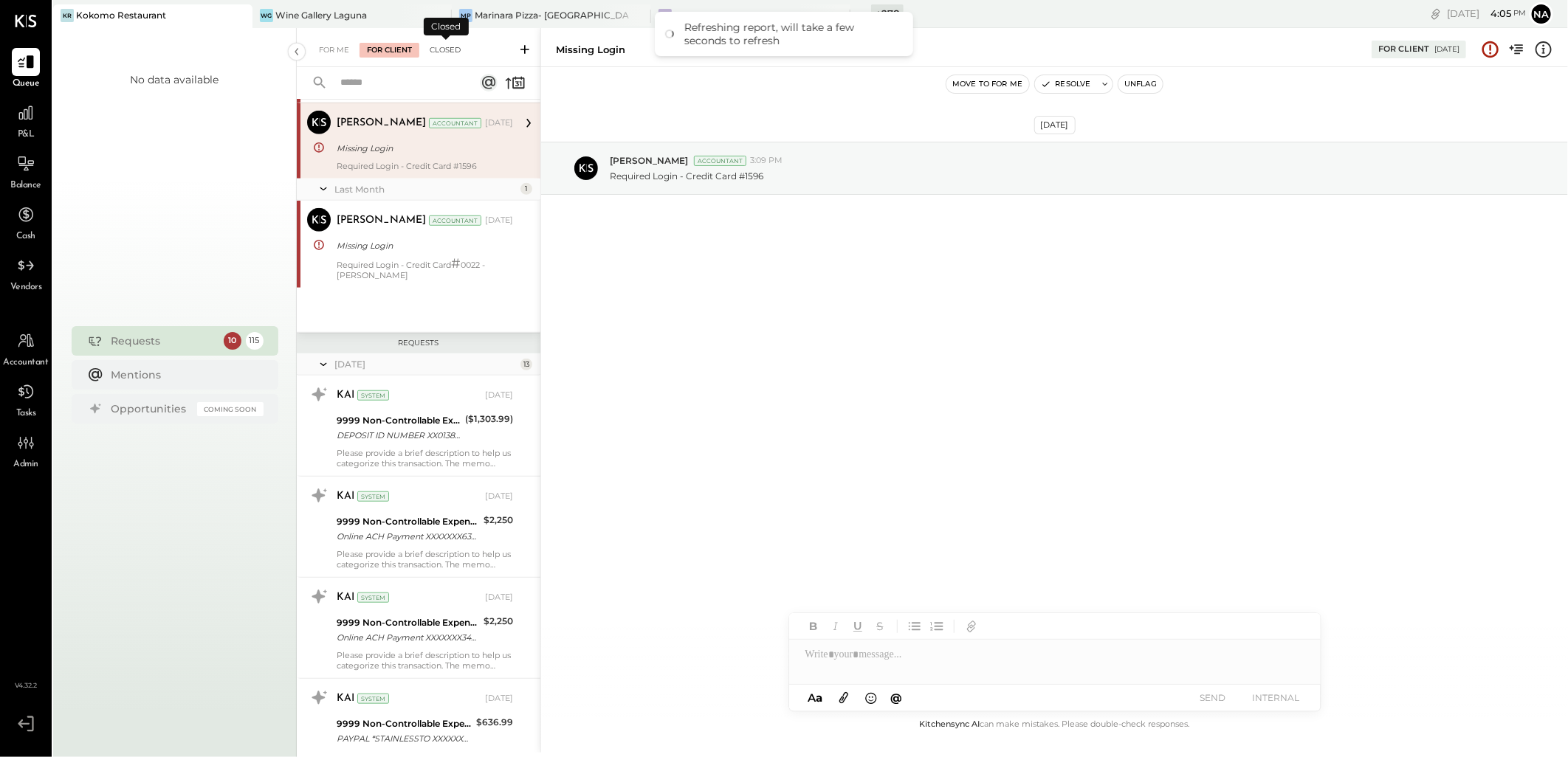
click at [437, 44] on div "Closed" at bounding box center [445, 50] width 46 height 15
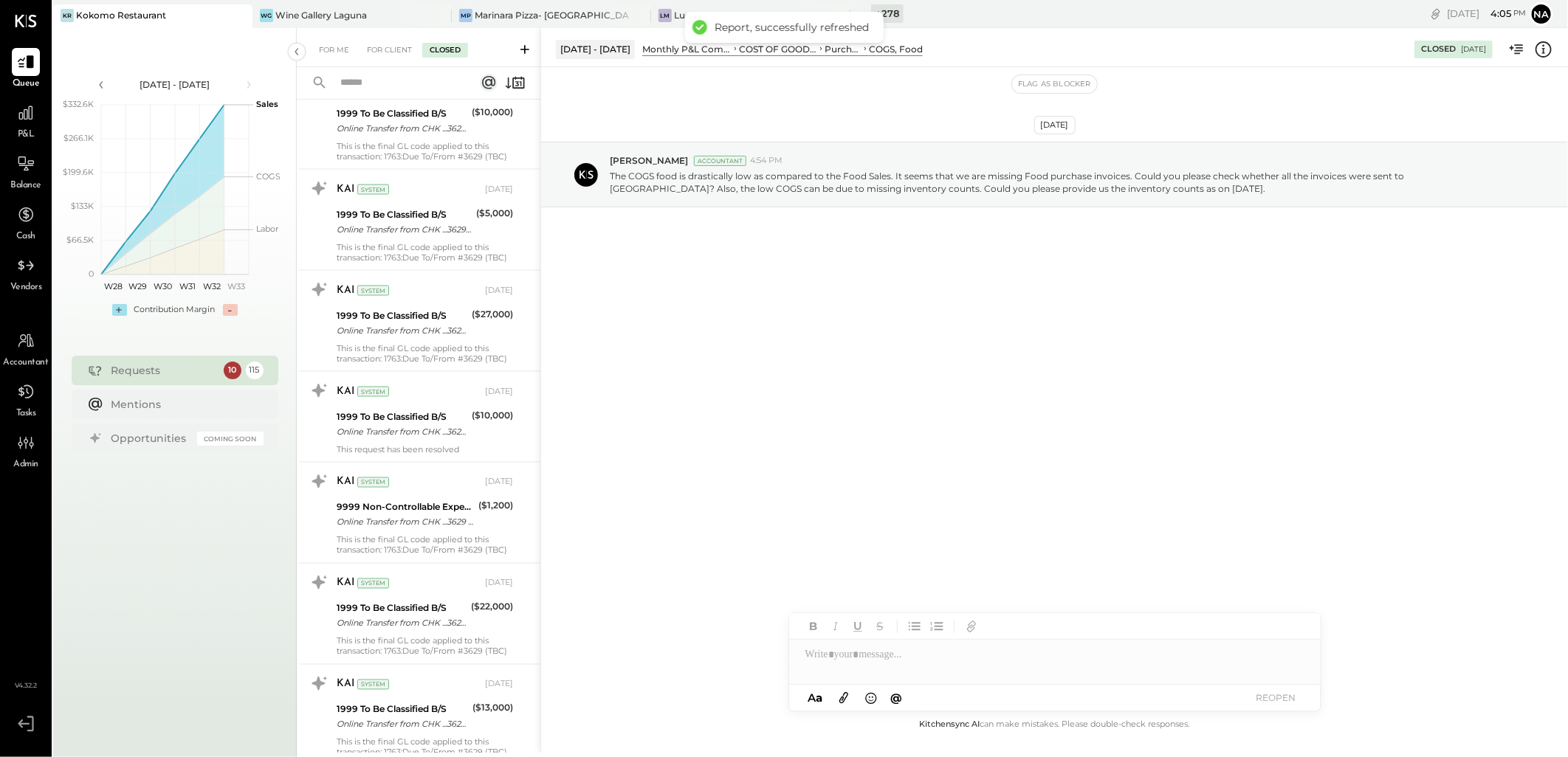
scroll to position [7476, 0]
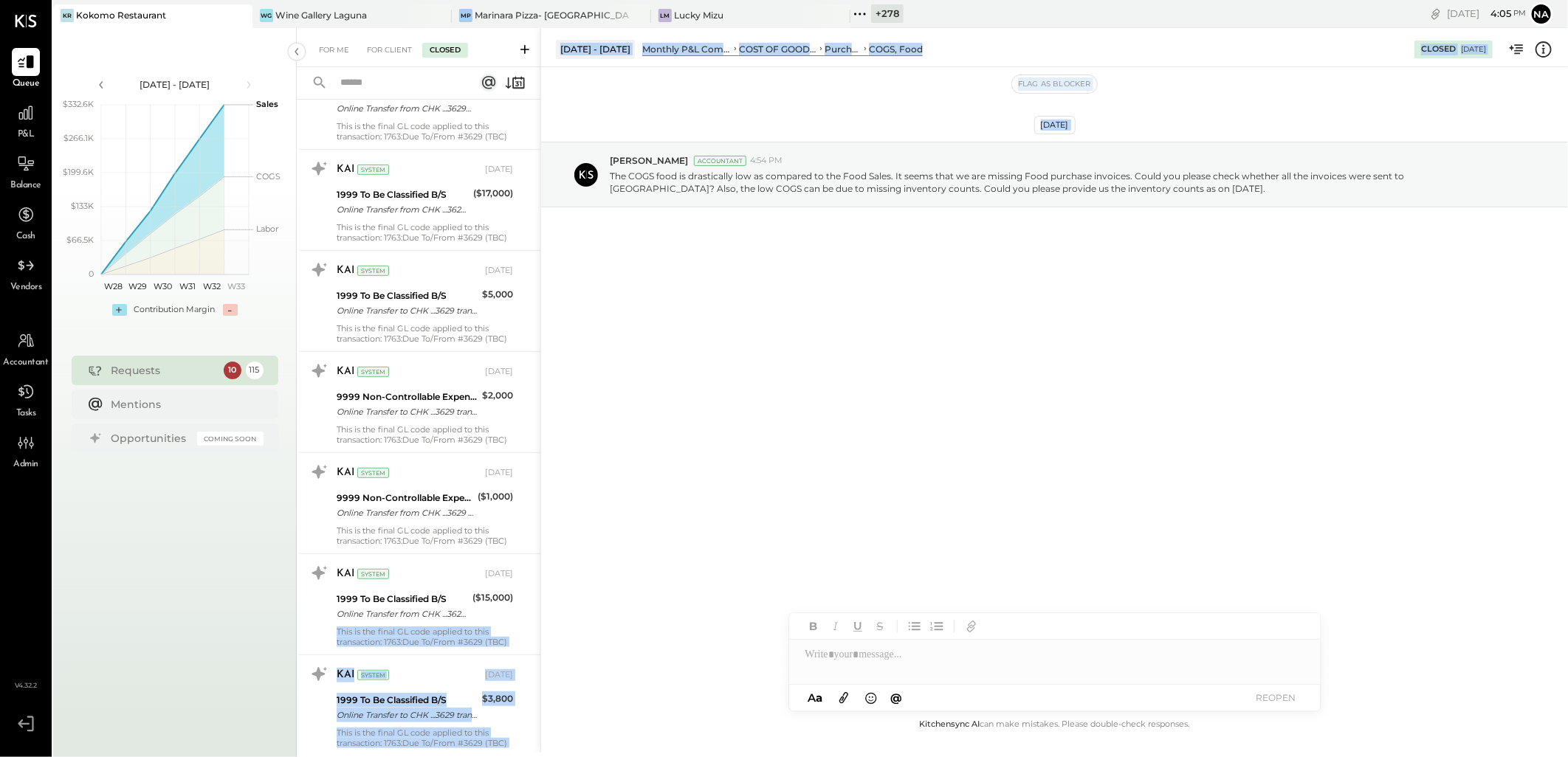
drag, startPoint x: 536, startPoint y: 628, endPoint x: 553, endPoint y: 316, distance: 312.5
click at [553, 316] on div "For Me For Client Closed Urgent Blockers Last Month 1 Tarang Padia Accountant T…" at bounding box center [932, 390] width 1271 height 725
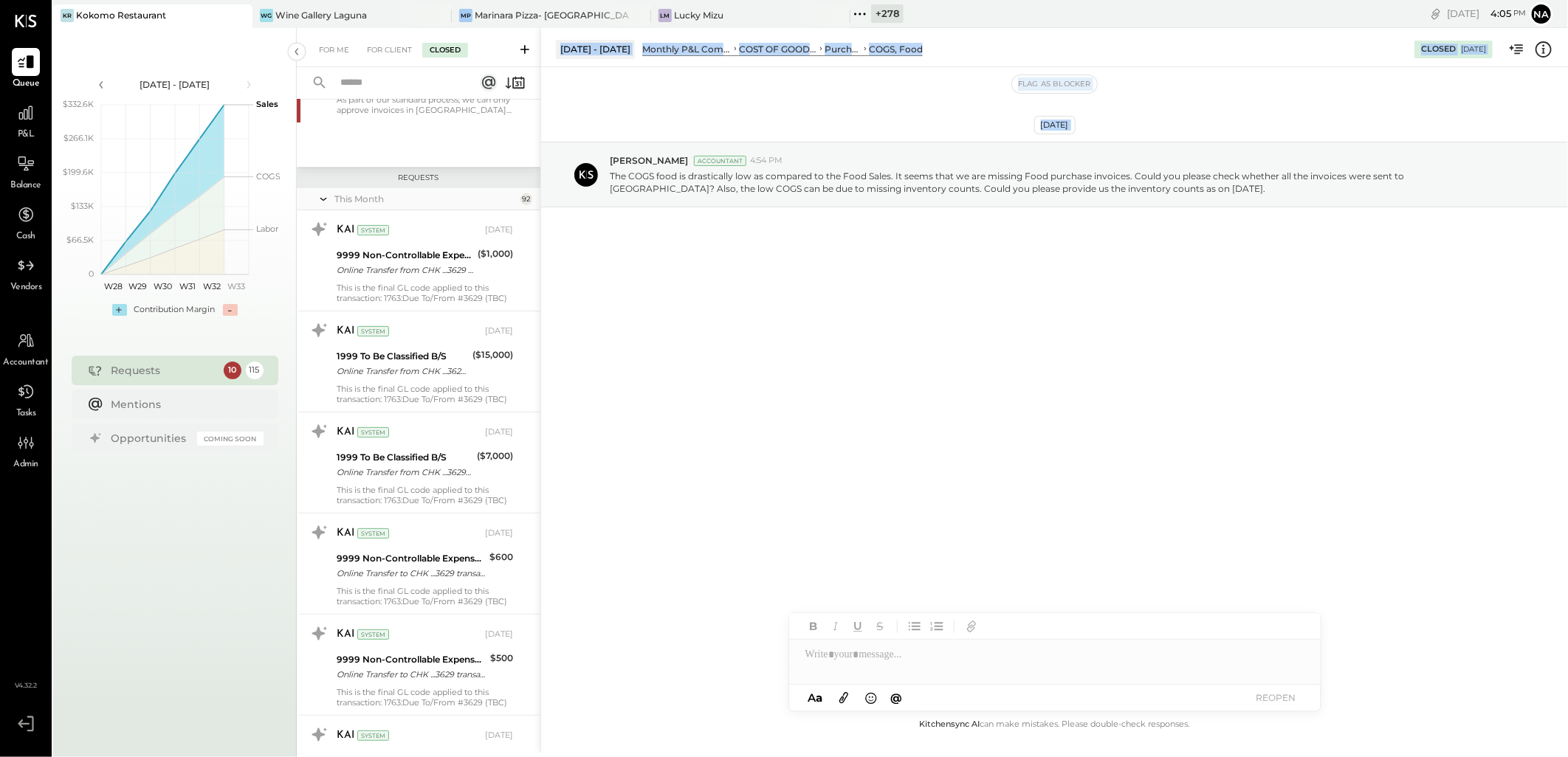
scroll to position [0, 0]
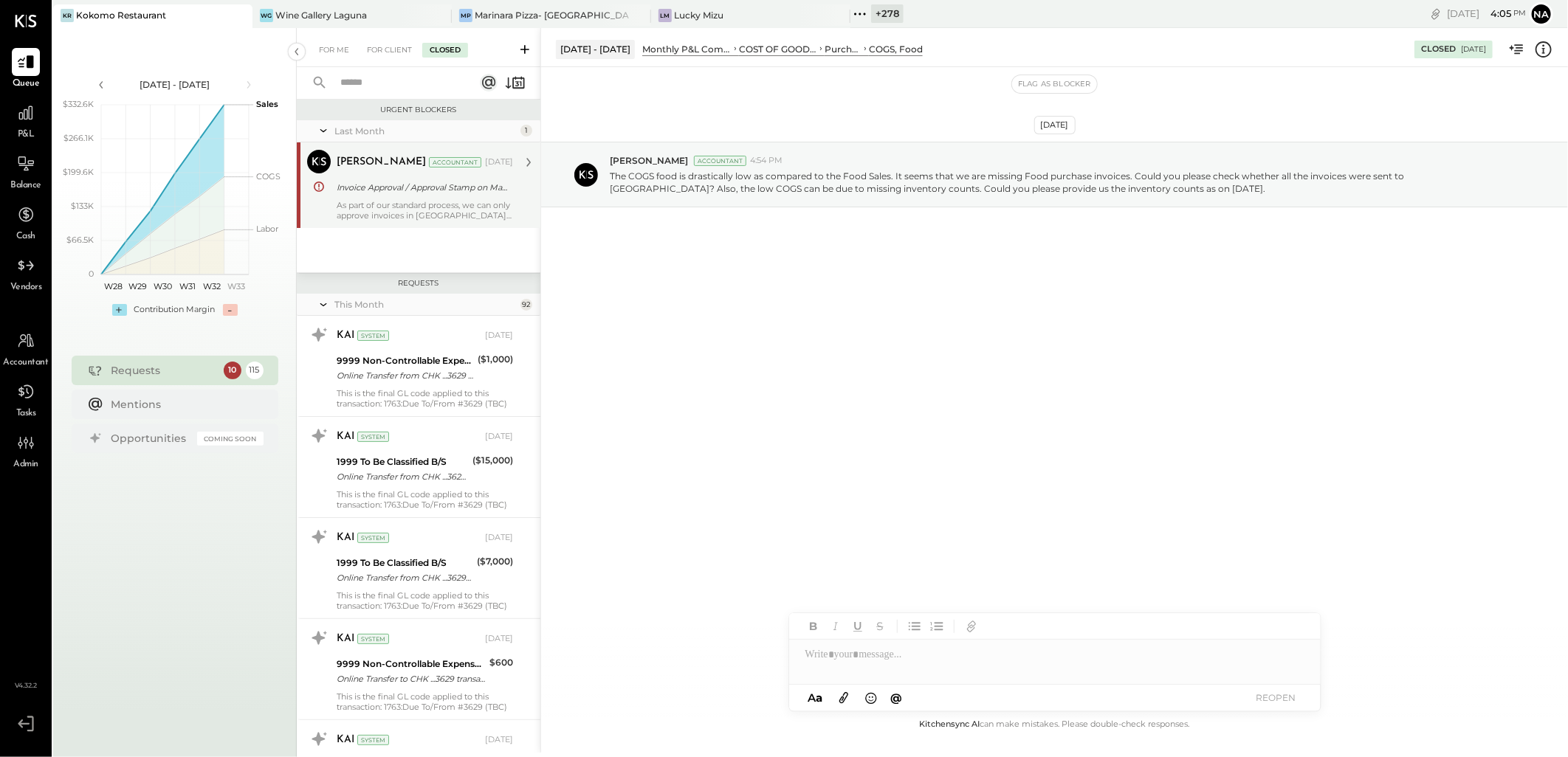
click at [458, 222] on div "Tarang Padia Accountant Tarang Padia Accountant Jul 09, 2025 Invoice Approval /…" at bounding box center [418, 185] width 244 height 86
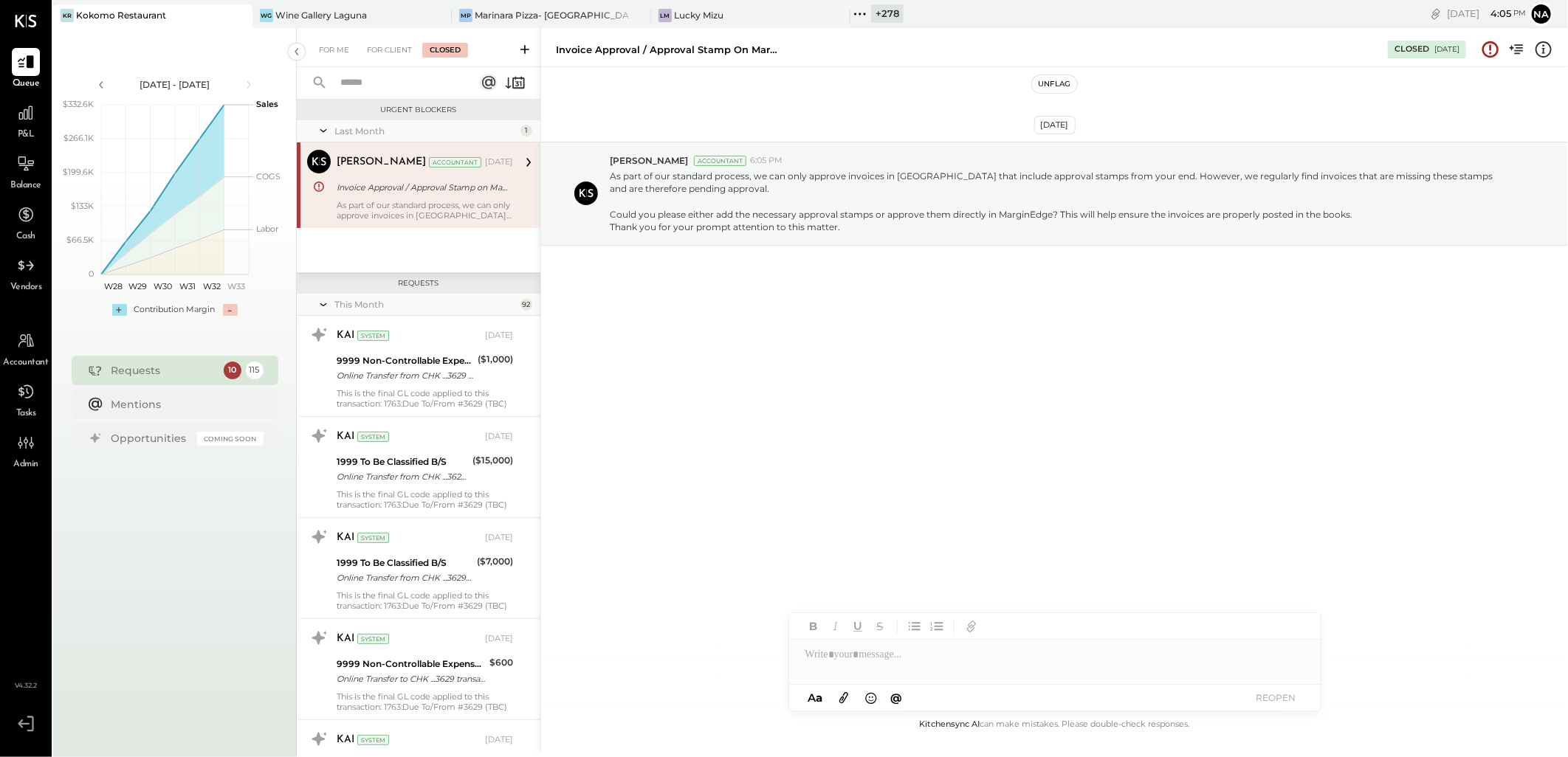
click at [1052, 81] on button "Unflag" at bounding box center [1054, 84] width 44 height 18
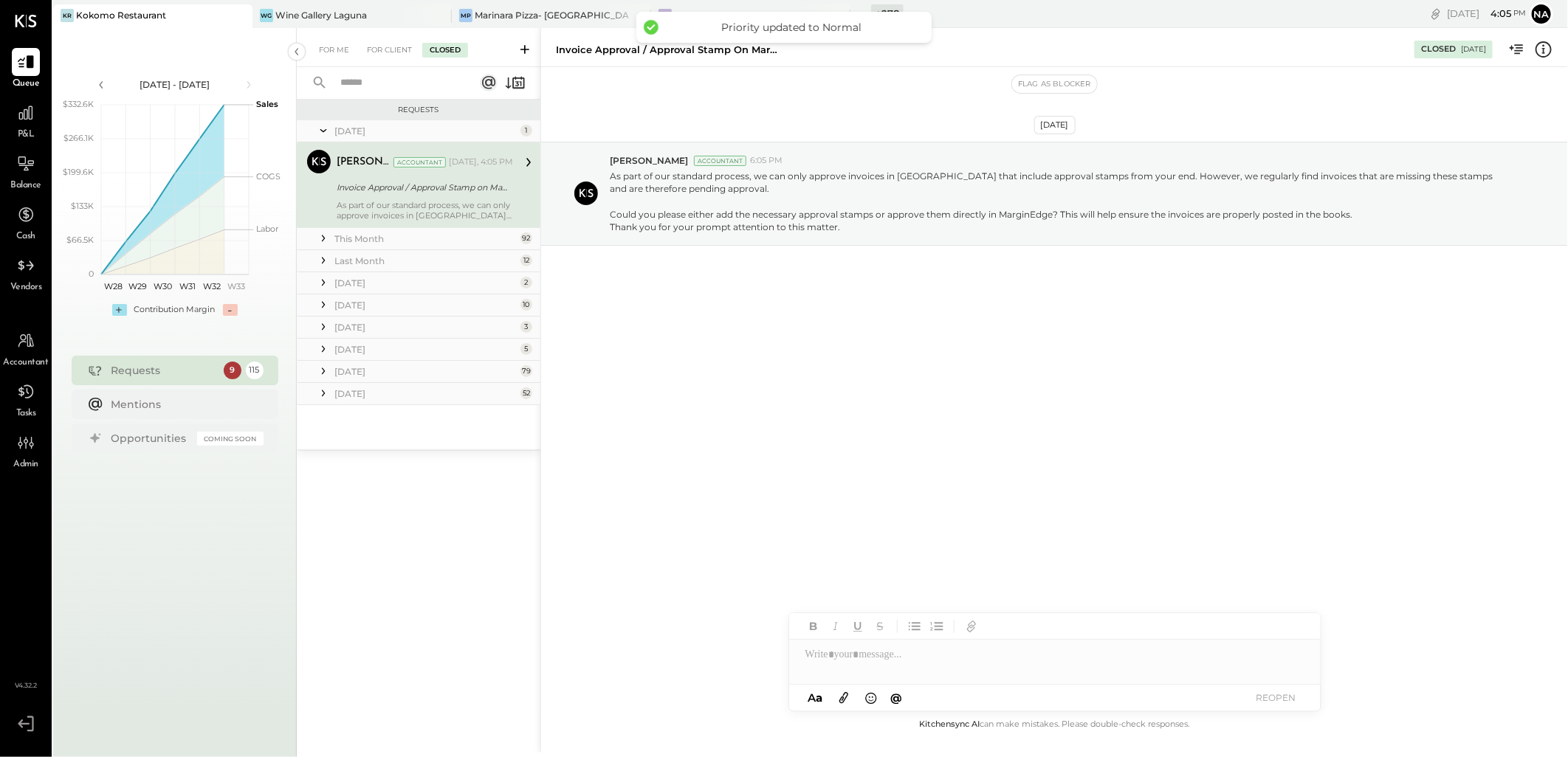
click at [467, 128] on div "[DATE]" at bounding box center [425, 131] width 182 height 13
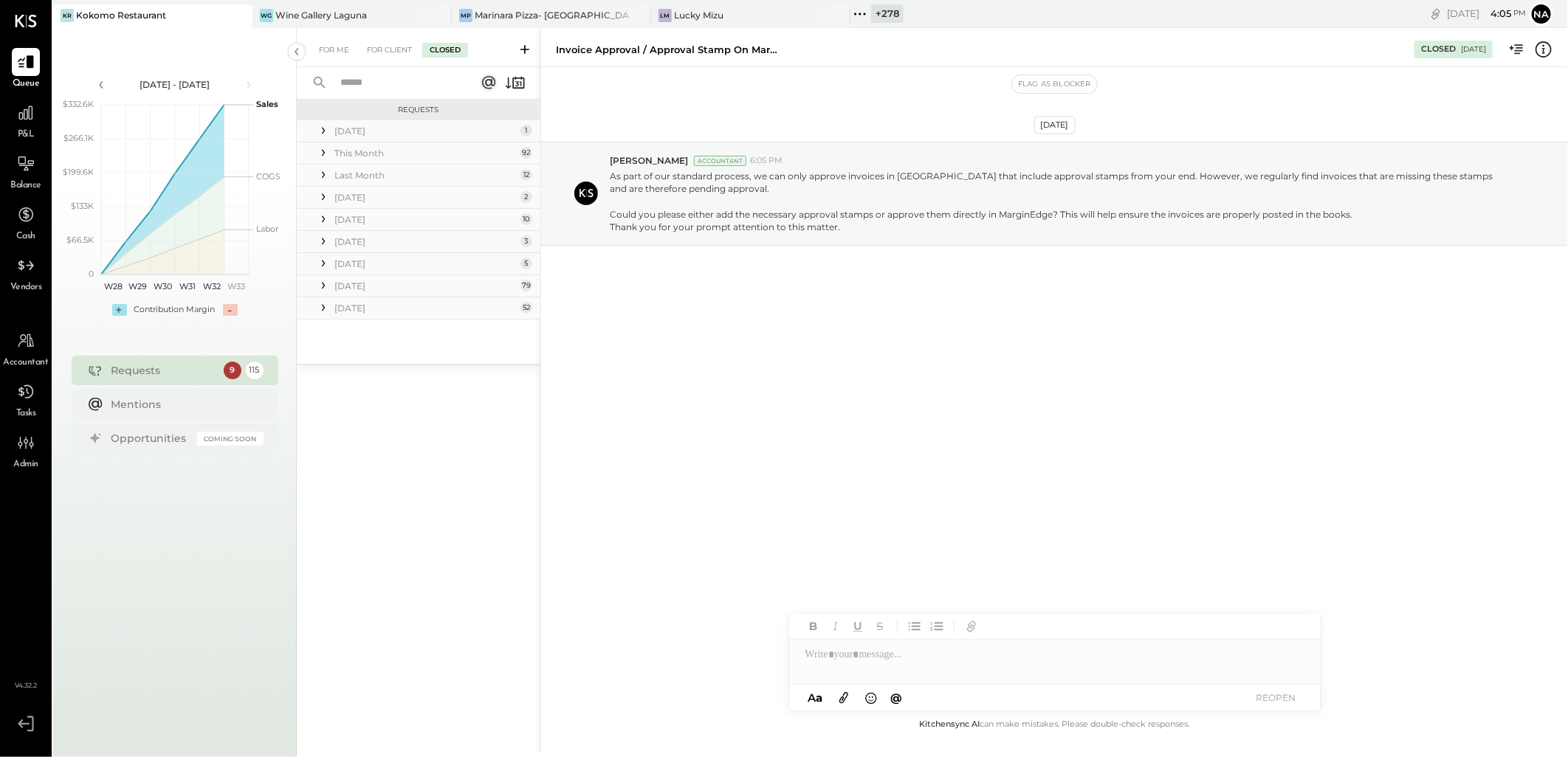
click at [473, 152] on div "This Month" at bounding box center [425, 153] width 182 height 13
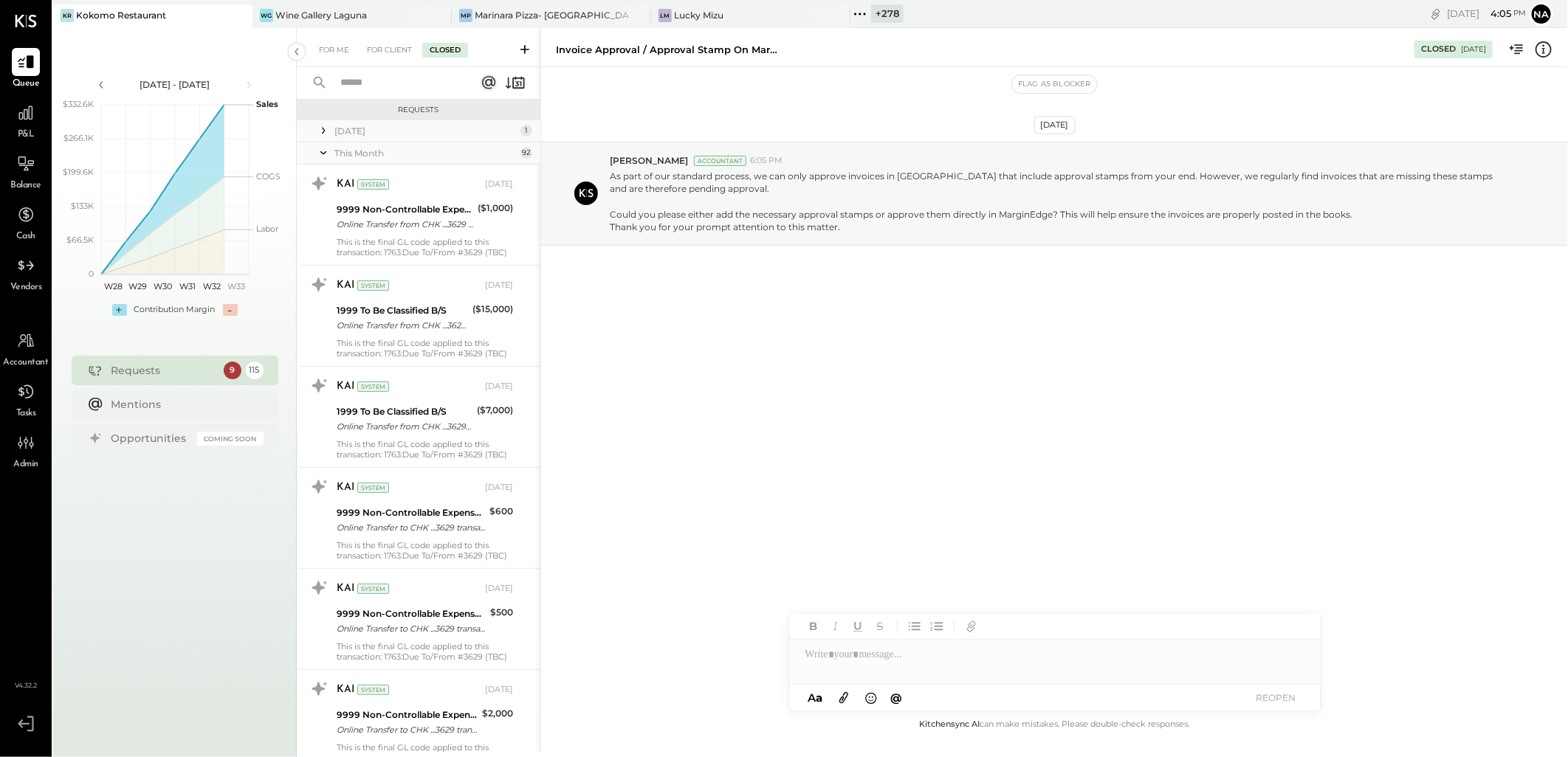
click at [473, 152] on div "This Month" at bounding box center [425, 153] width 182 height 13
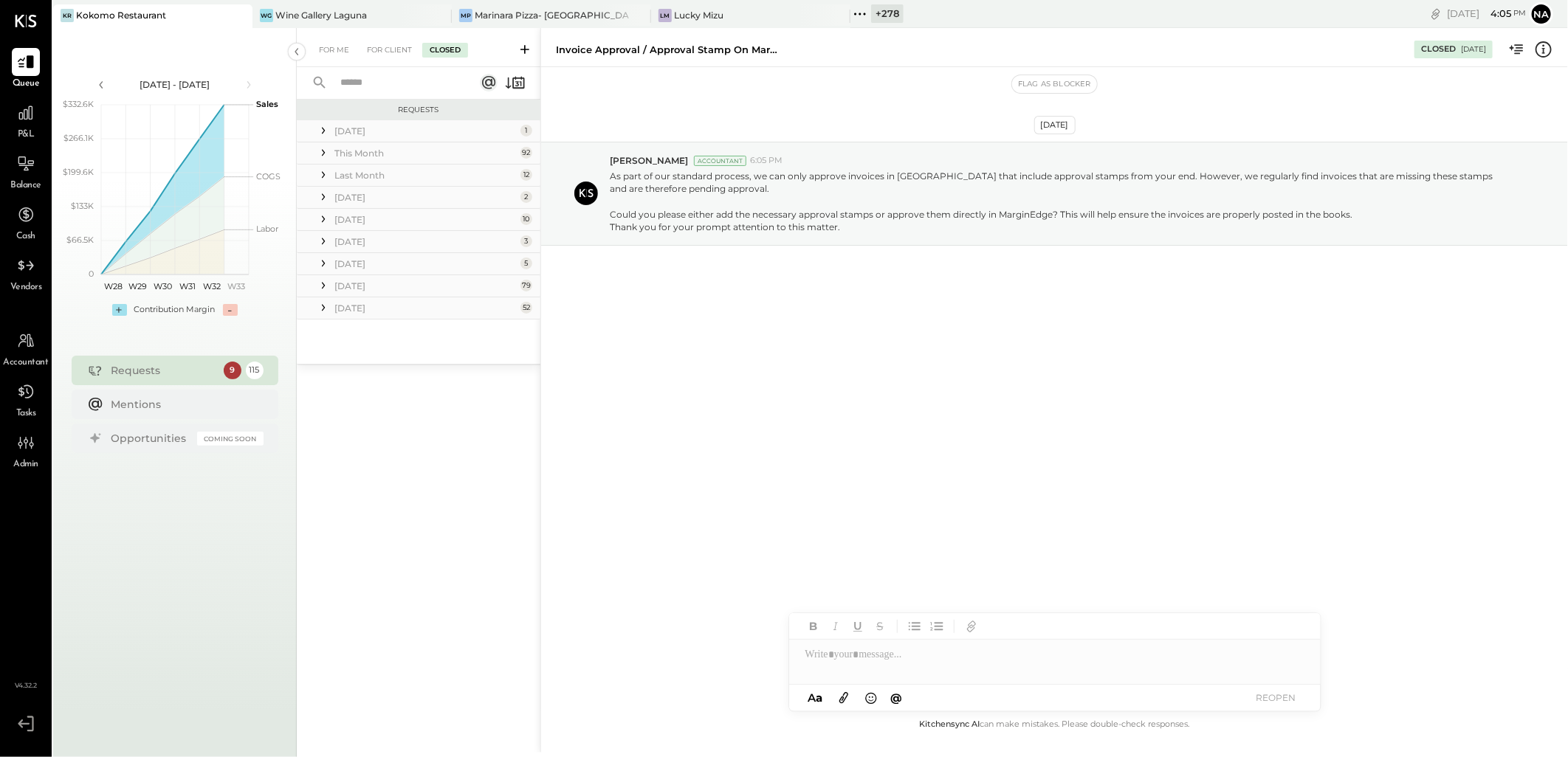
click at [454, 172] on div "Last Month" at bounding box center [425, 175] width 182 height 13
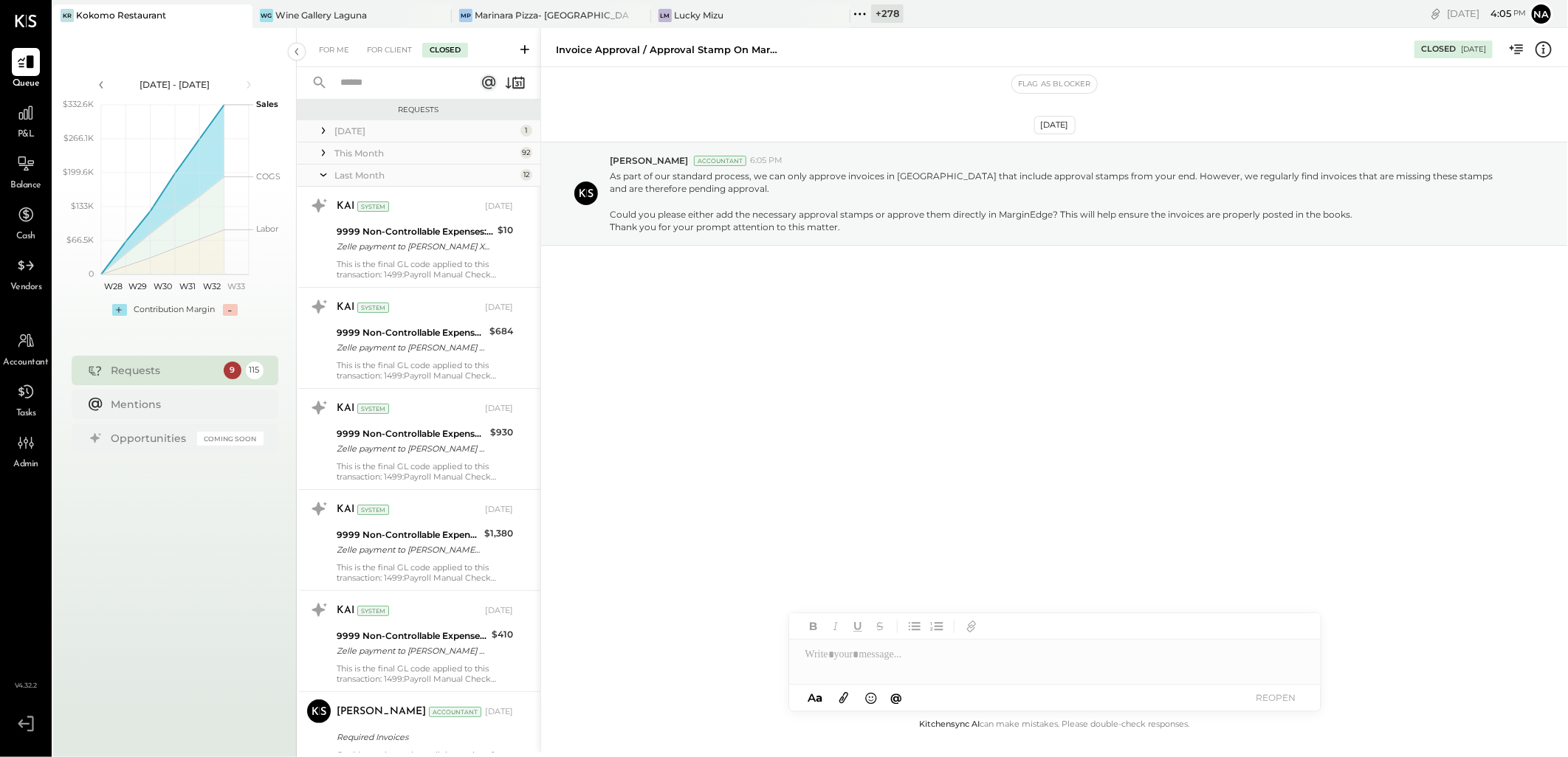
click at [454, 172] on div "Last Month" at bounding box center [425, 175] width 182 height 13
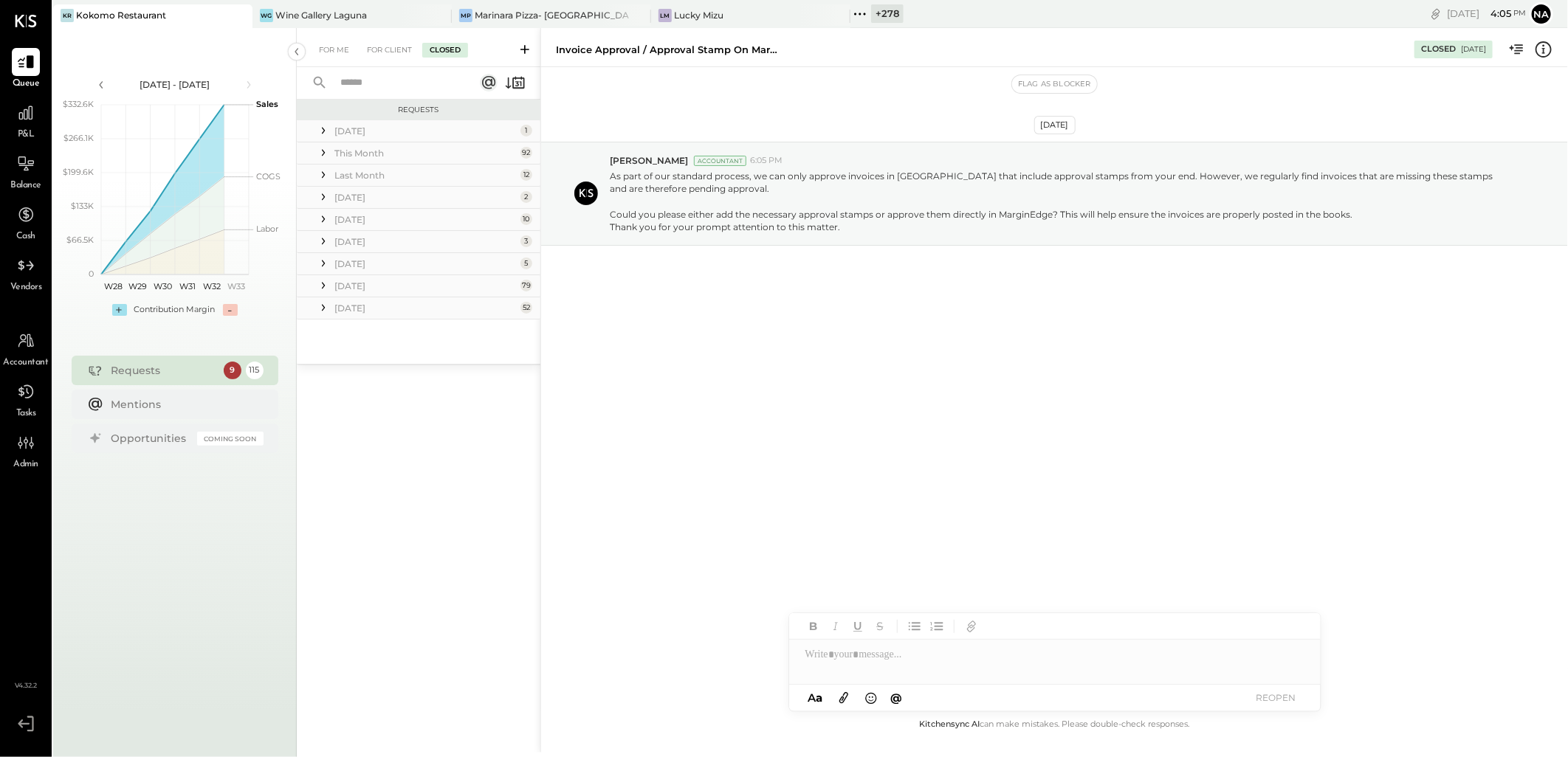
click at [436, 196] on div "June 25" at bounding box center [425, 197] width 182 height 13
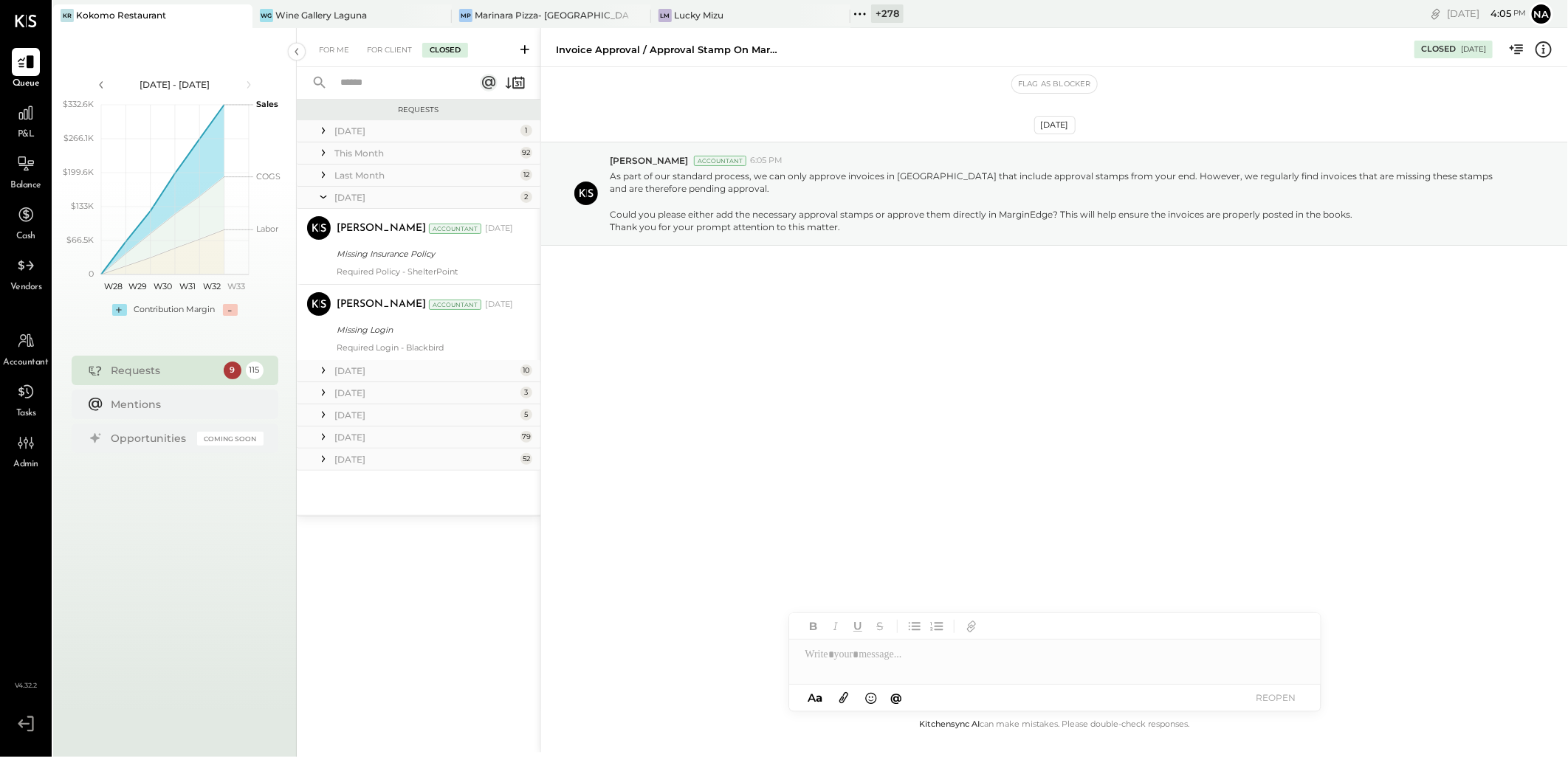
click at [436, 196] on div "June 25" at bounding box center [425, 197] width 182 height 13
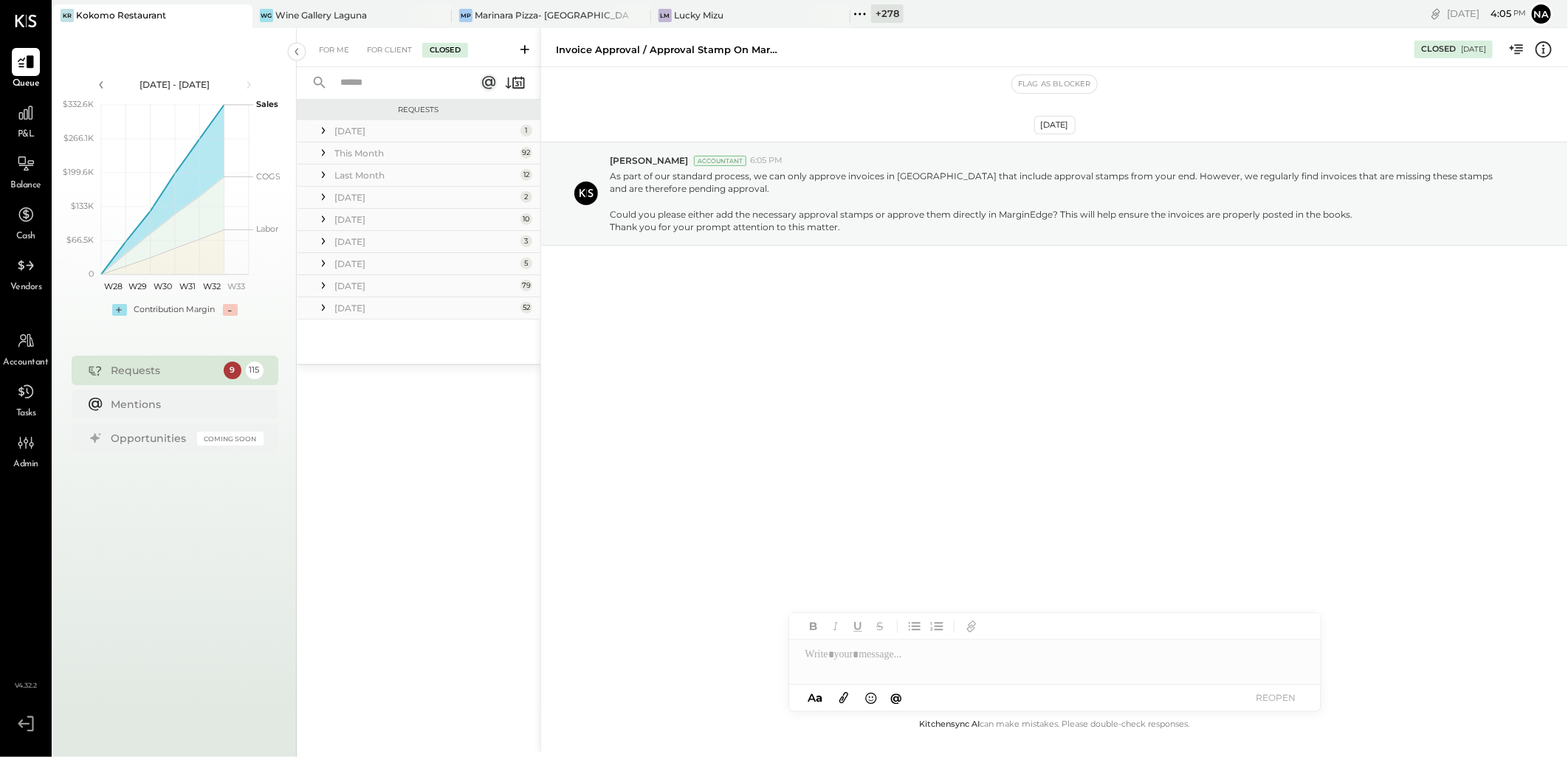
click at [423, 197] on div "June 25" at bounding box center [425, 197] width 182 height 13
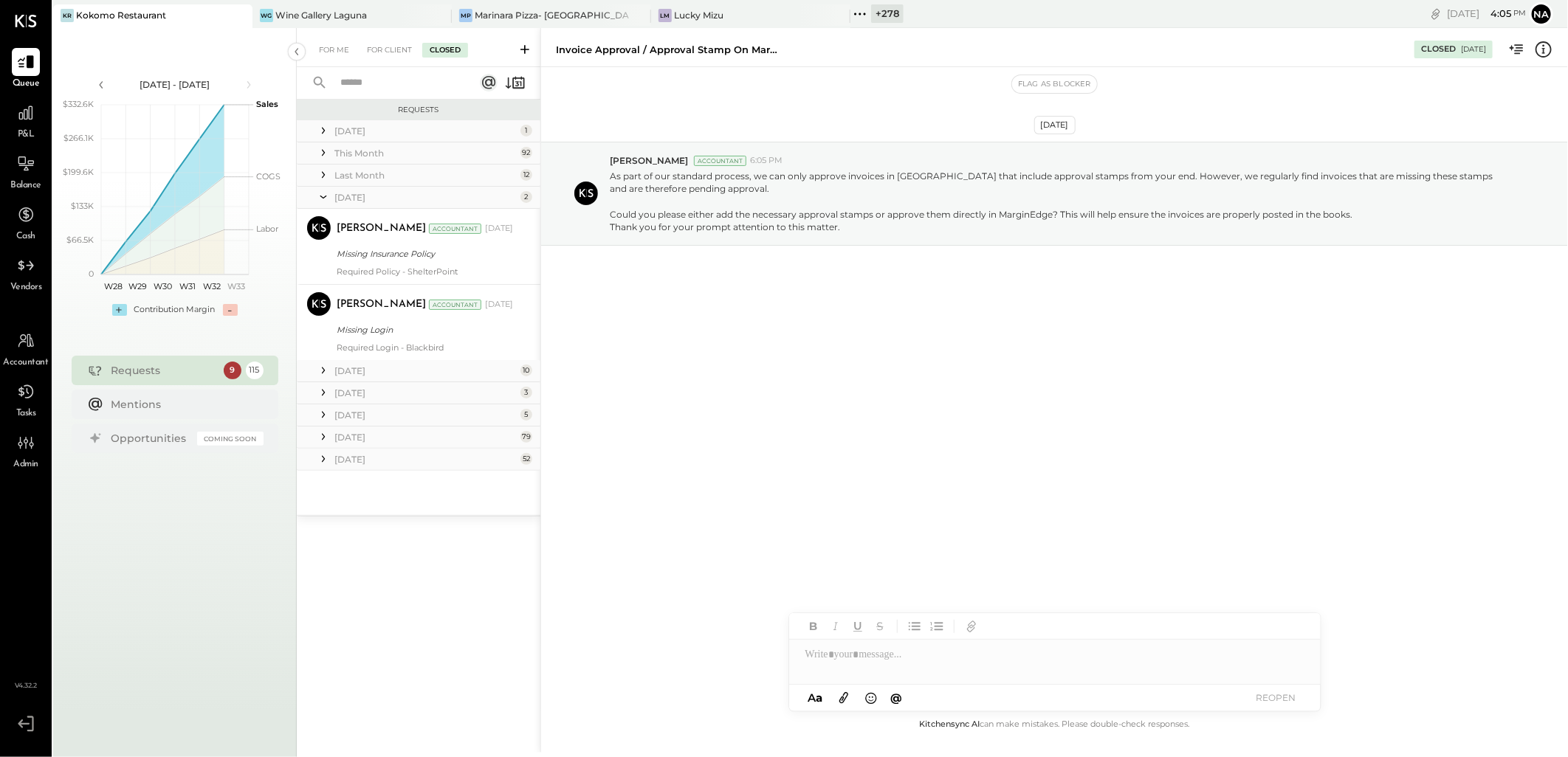
click at [428, 194] on div "June 25" at bounding box center [425, 197] width 182 height 13
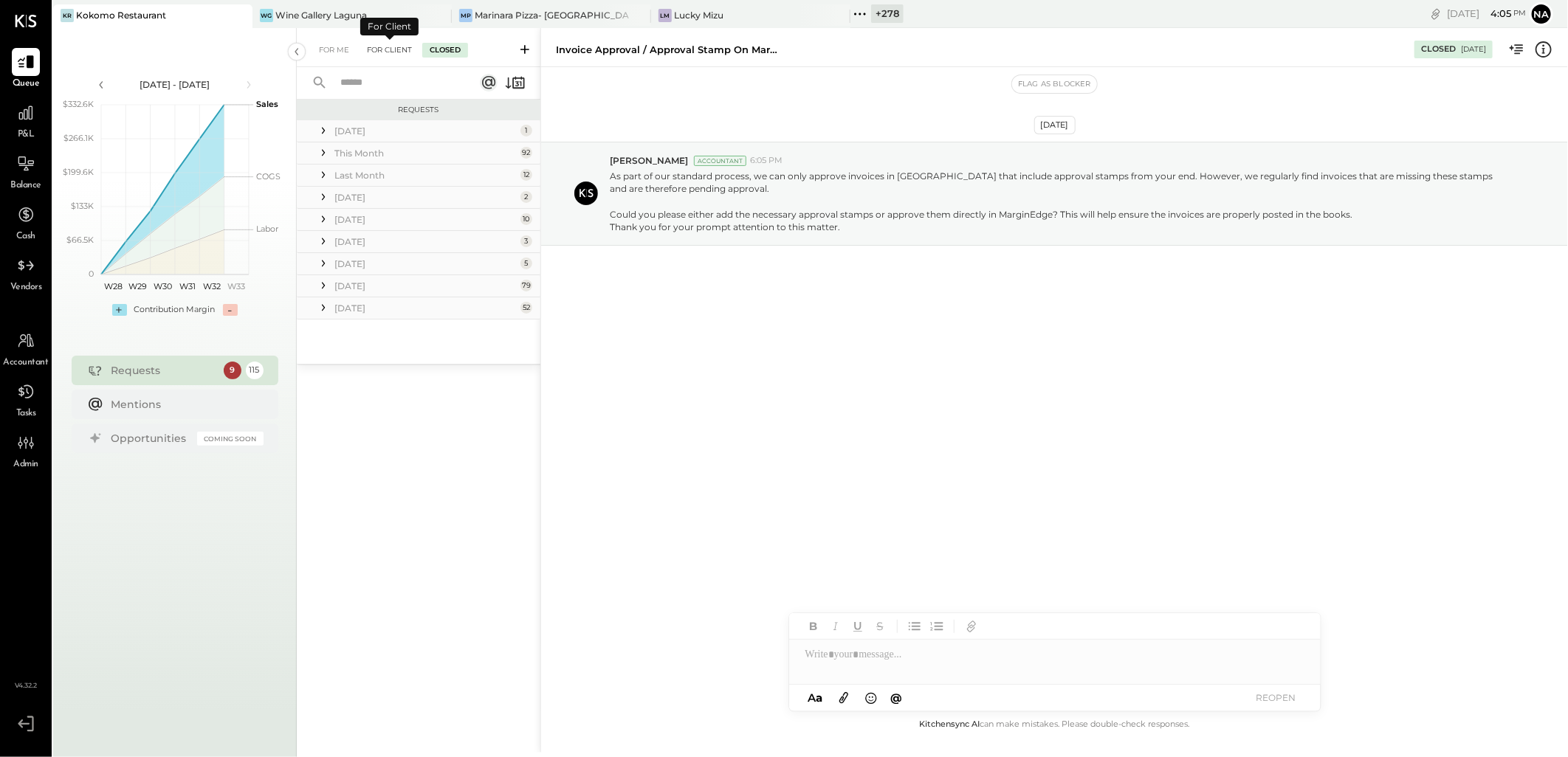
click at [387, 50] on div "For Client" at bounding box center [389, 50] width 60 height 15
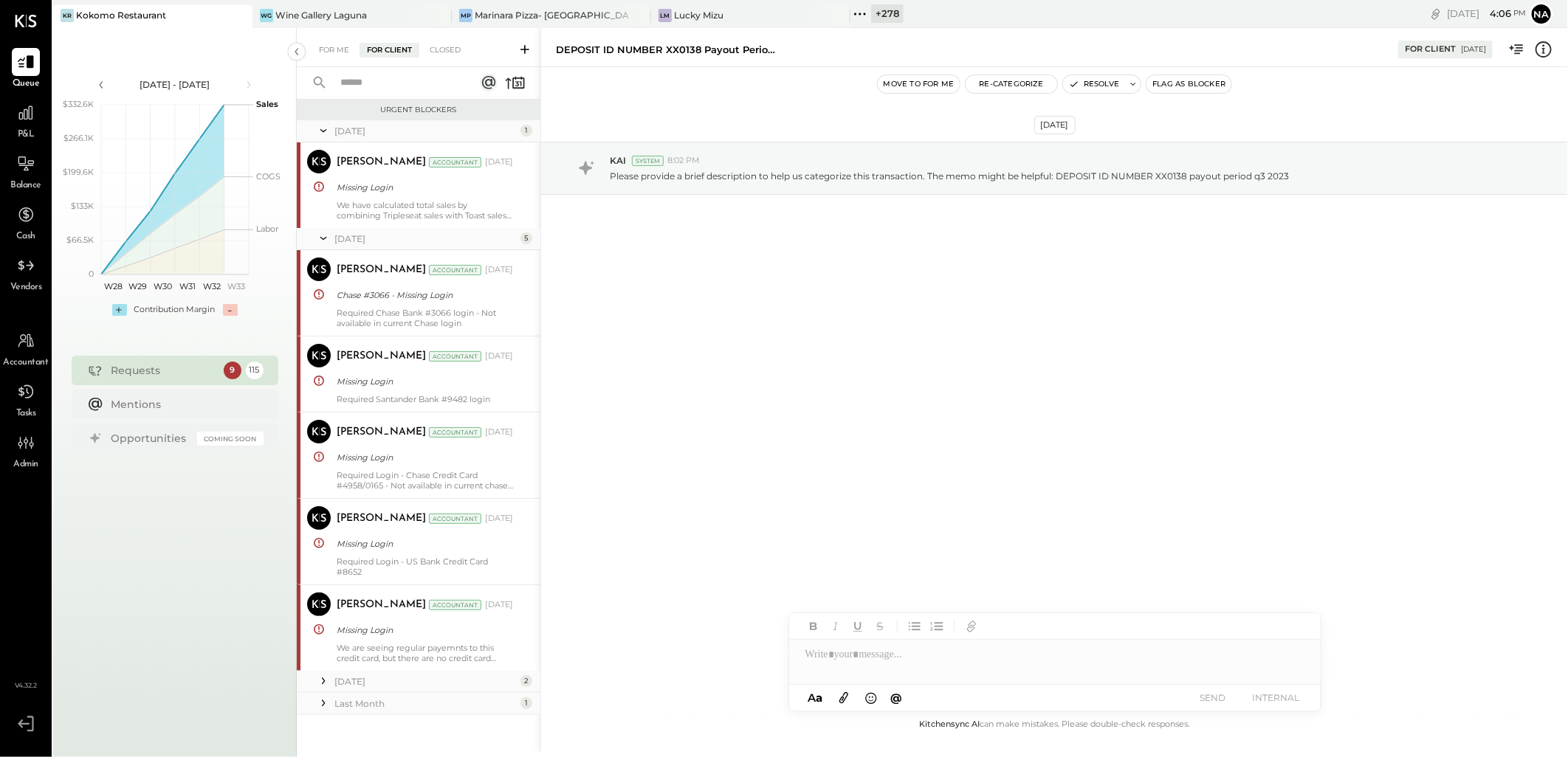
click at [324, 677] on icon at bounding box center [324, 682] width 15 height 15
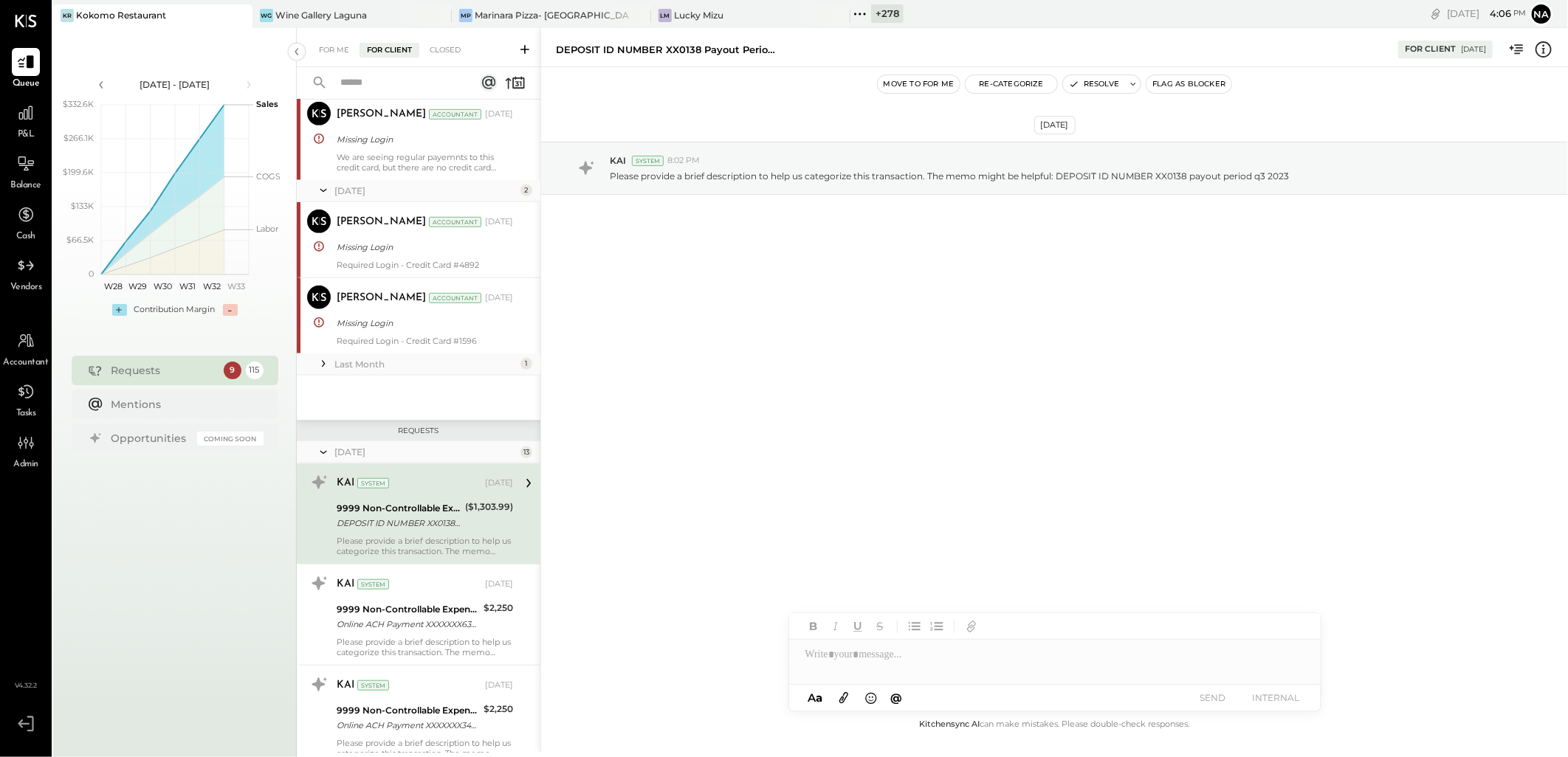
scroll to position [491, 0]
click at [324, 364] on icon at bounding box center [324, 364] width 3 height 7
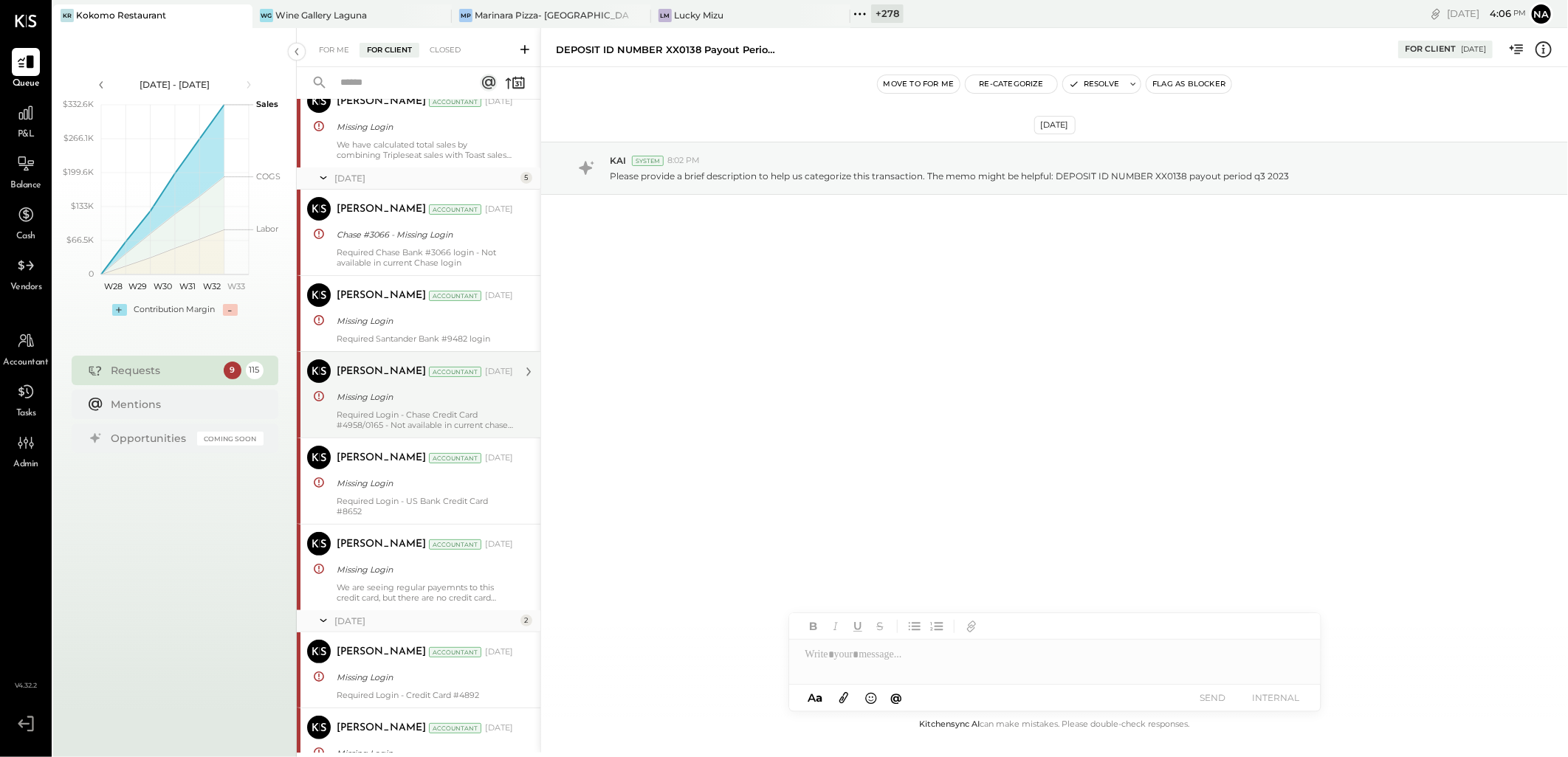
scroll to position [0, 0]
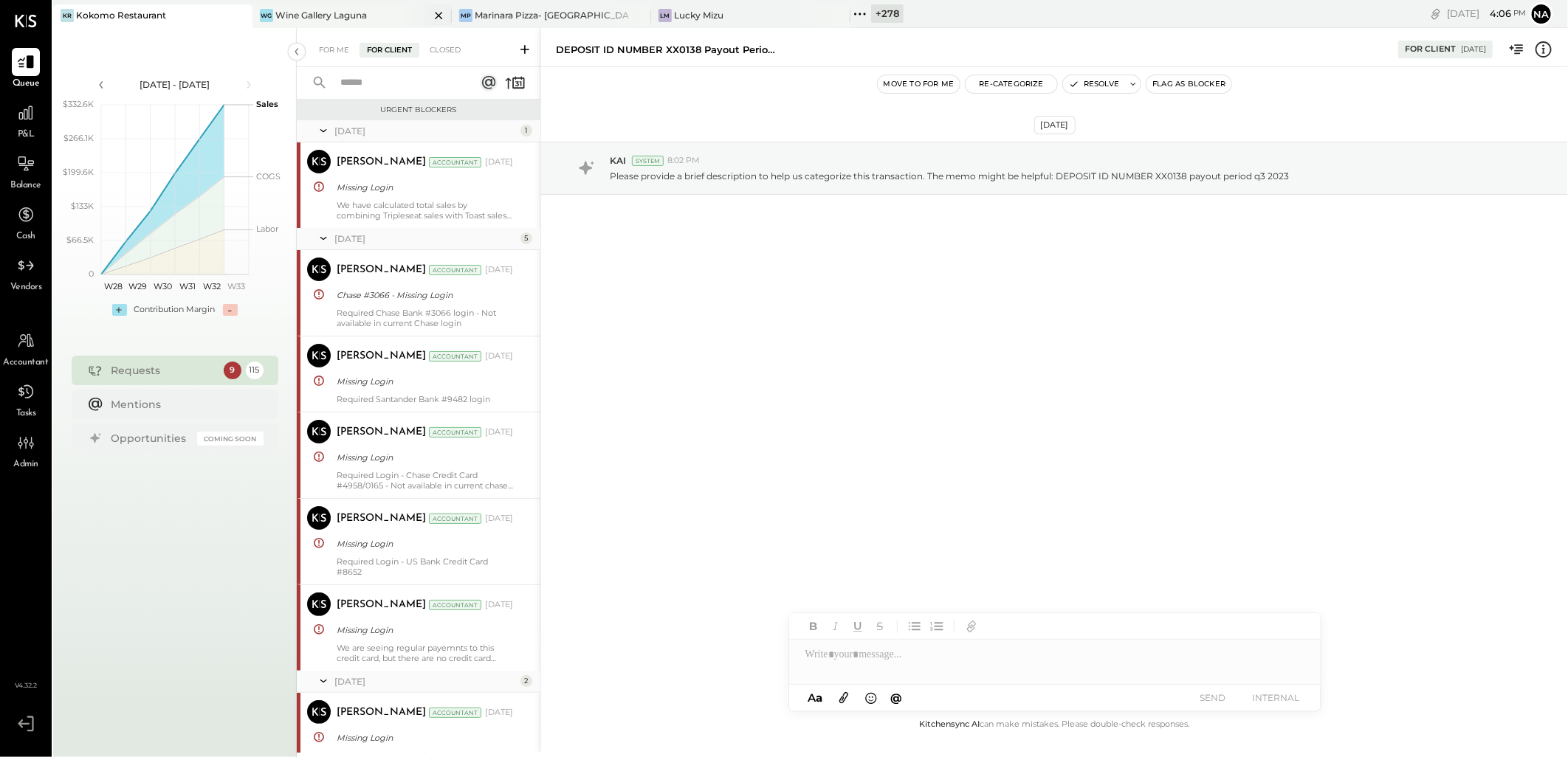
click at [371, 5] on div "WG Wine Gallery Laguna" at bounding box center [352, 16] width 200 height 23
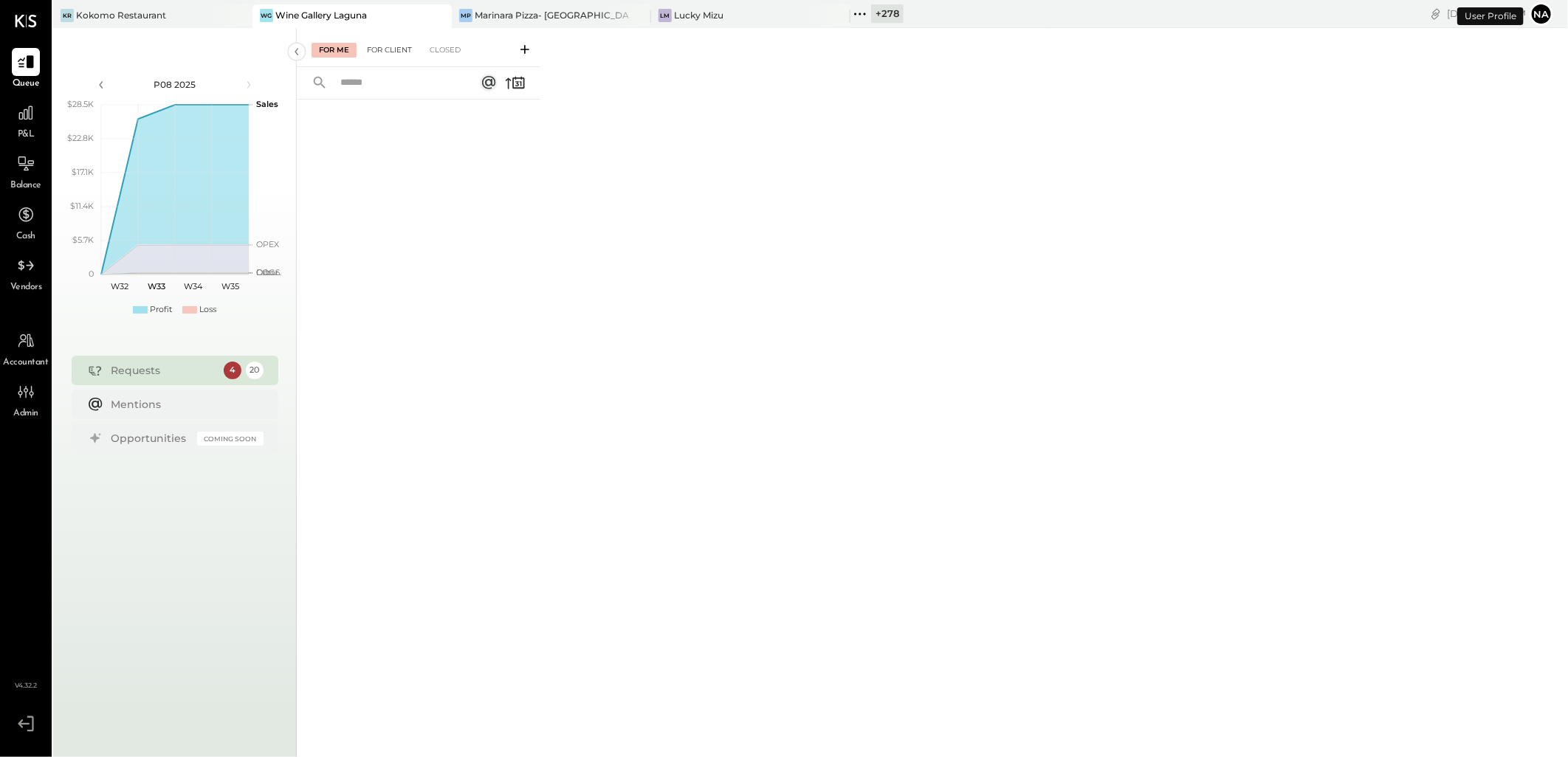
click at [397, 48] on div "For Client" at bounding box center [389, 50] width 60 height 15
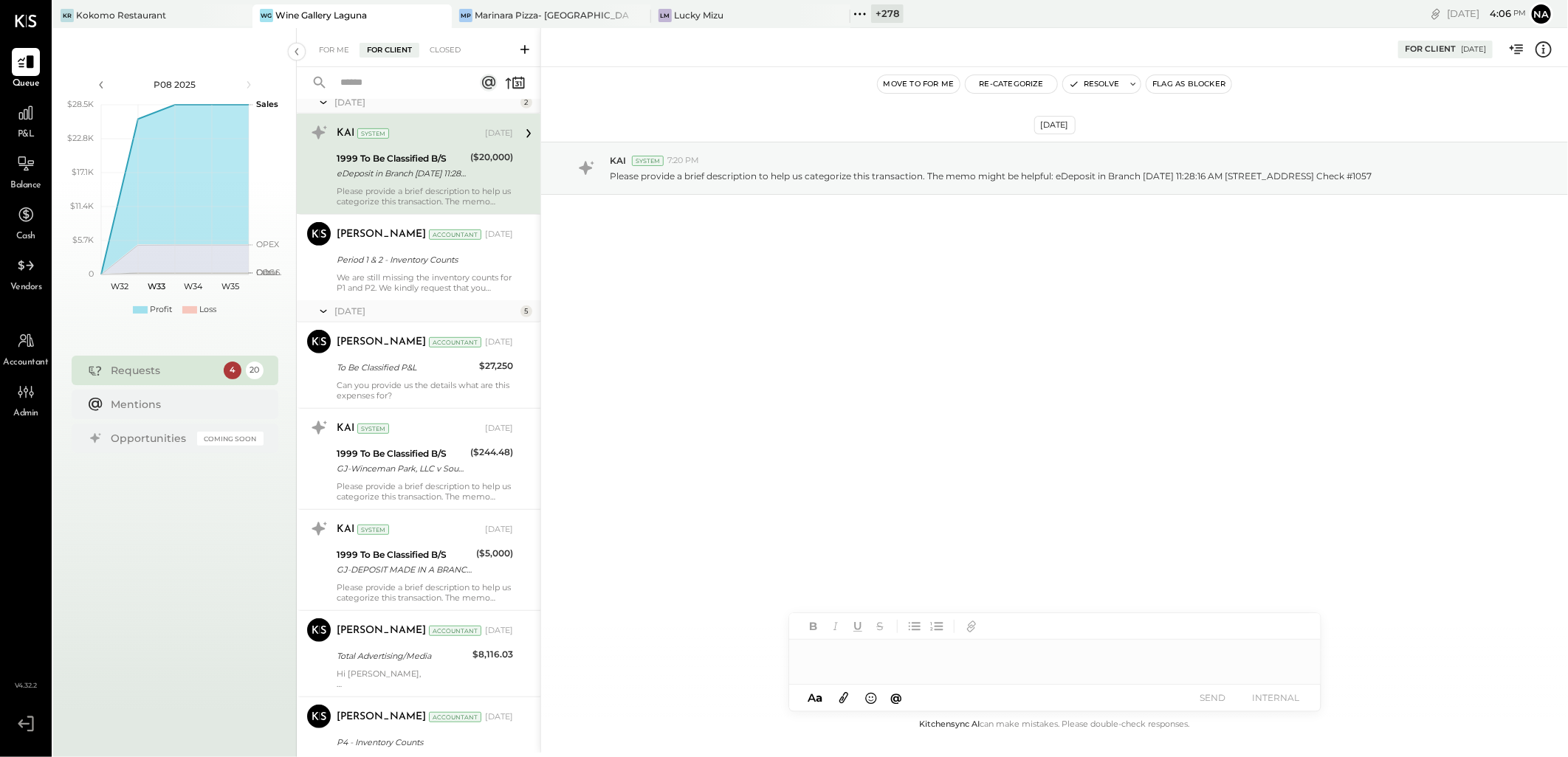
scroll to position [491, 0]
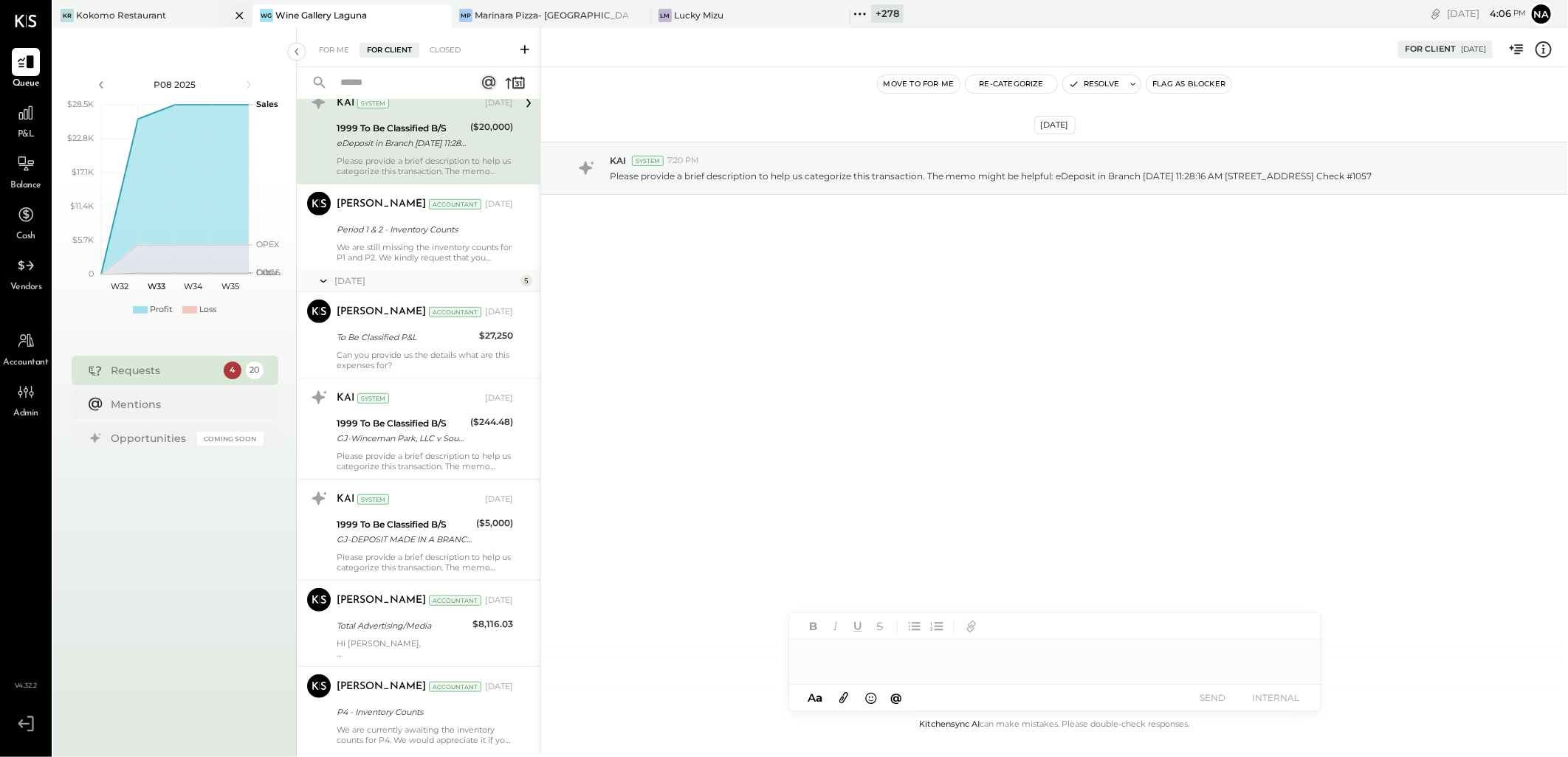
click at [174, 17] on div "KR Kokomo Restaurant" at bounding box center [141, 16] width 177 height 13
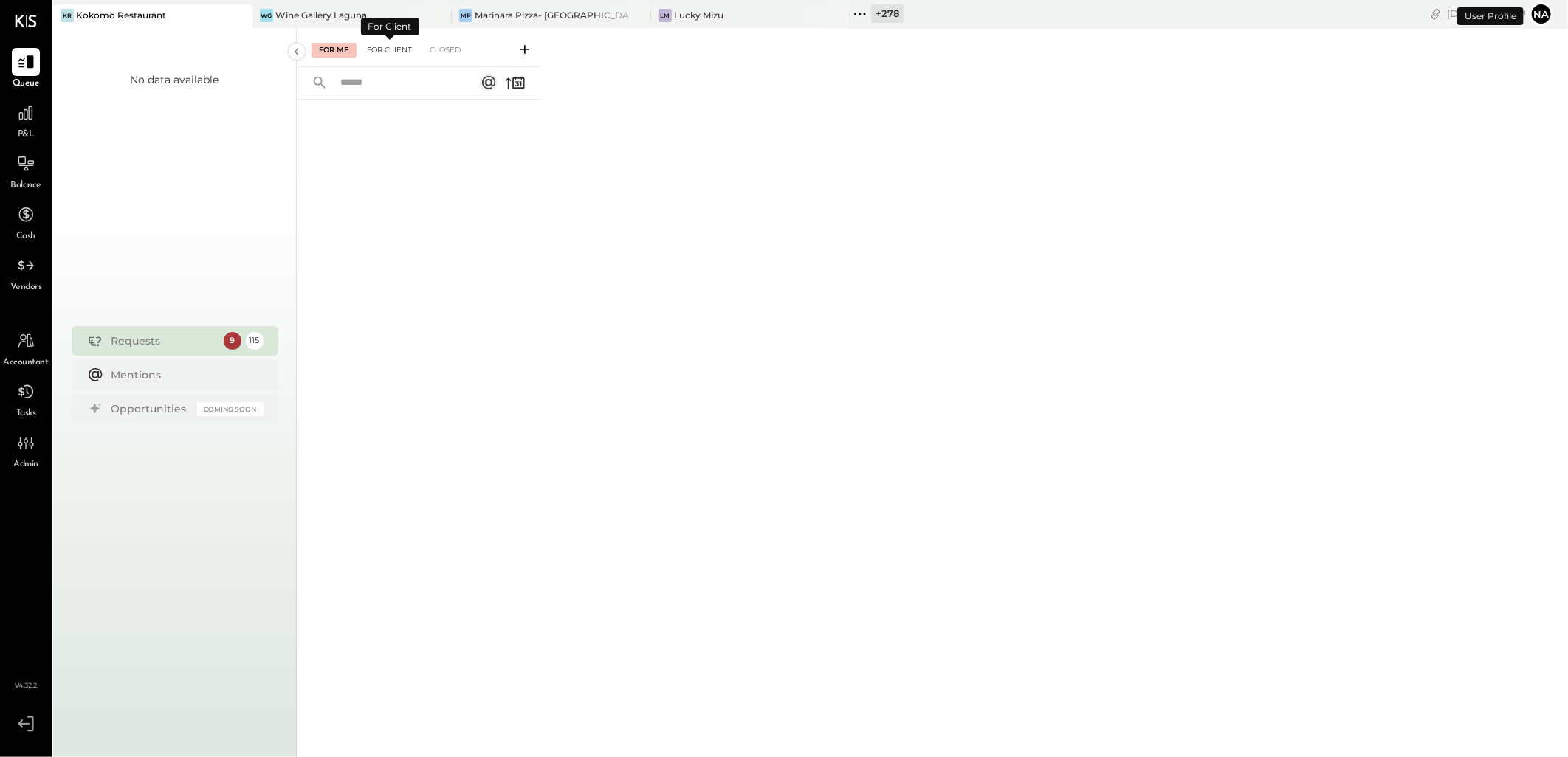
click at [386, 52] on div "For Client" at bounding box center [389, 50] width 60 height 15
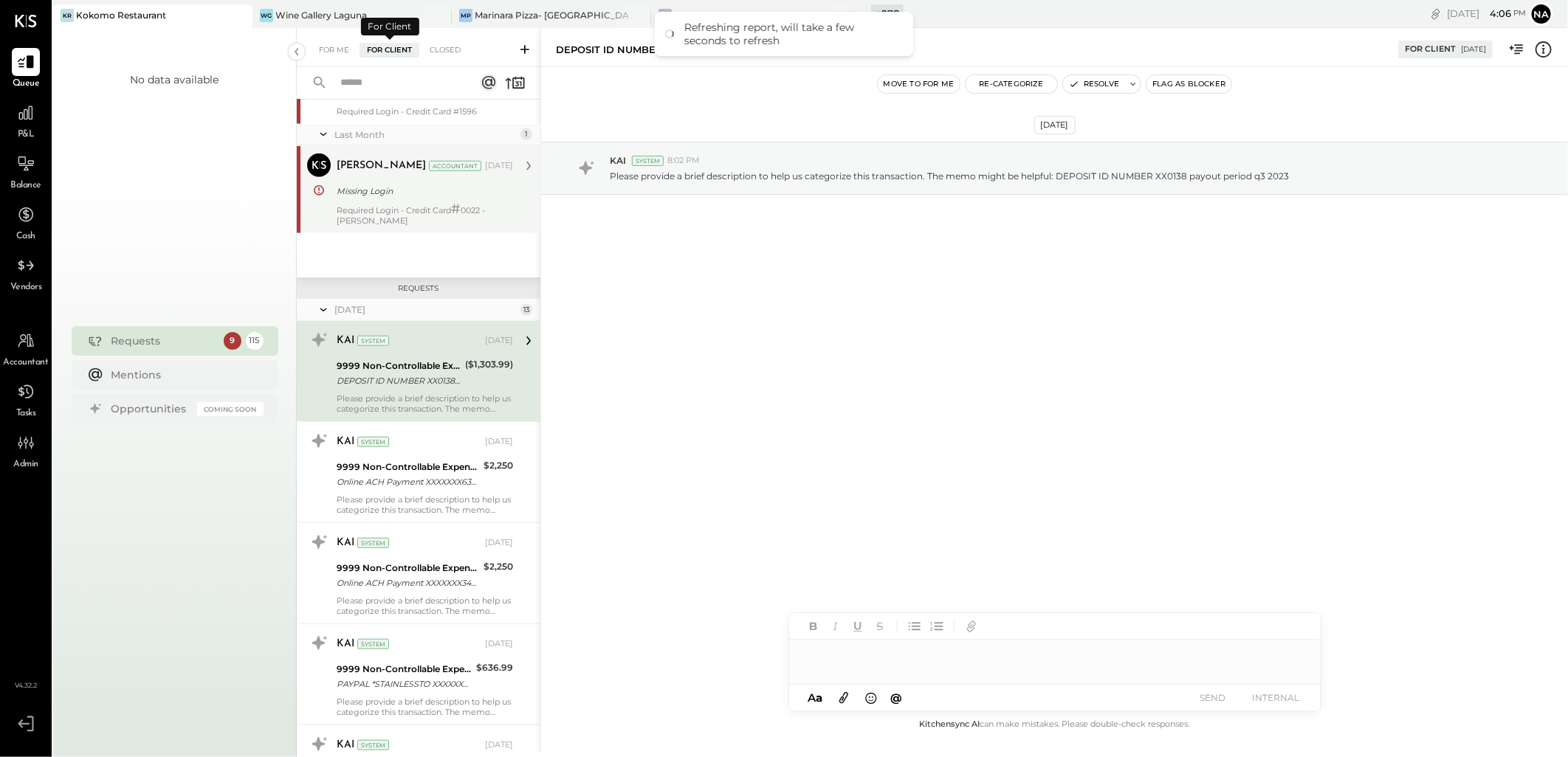
scroll to position [748, 0]
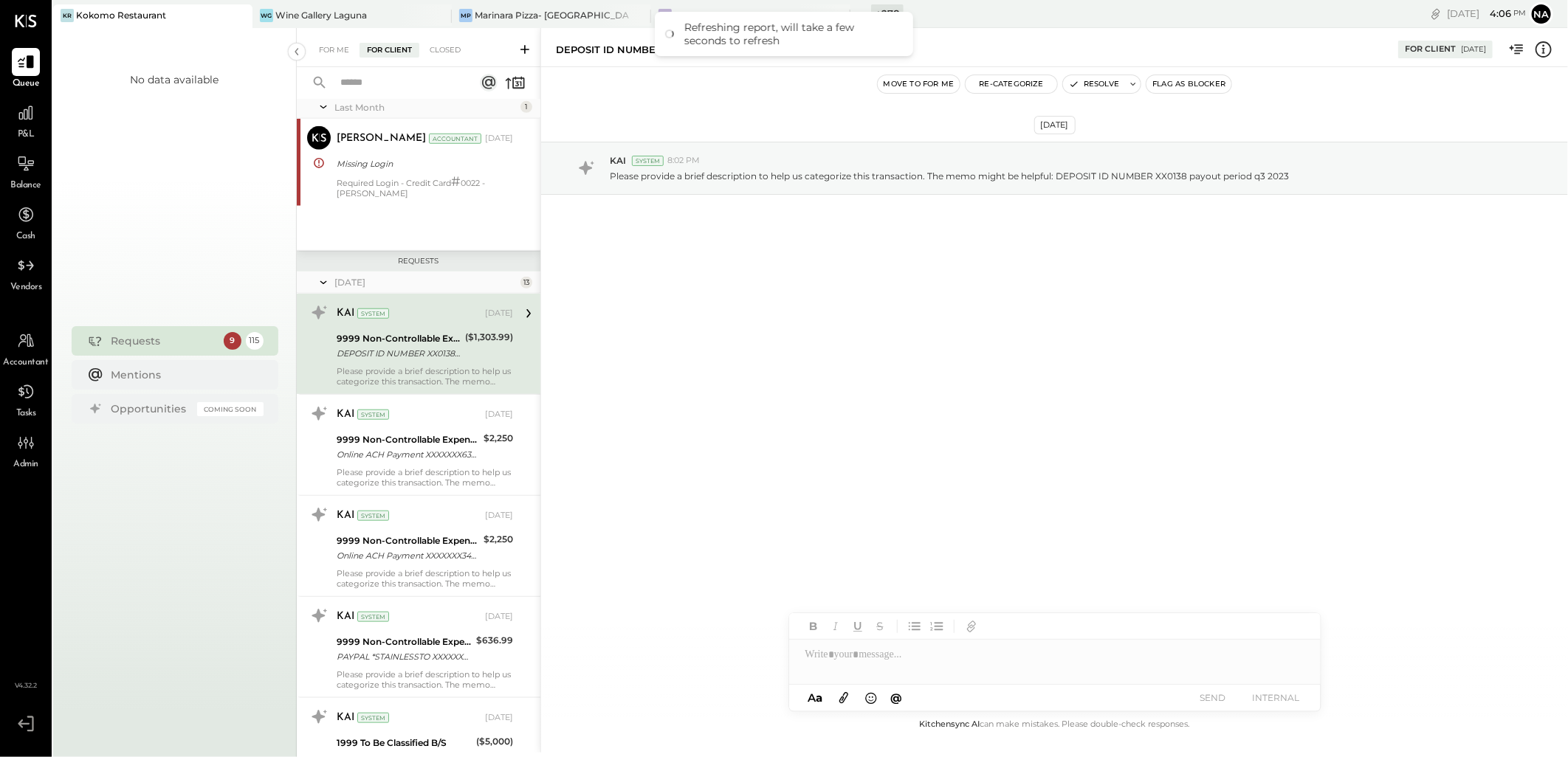
click at [320, 279] on icon at bounding box center [324, 283] width 15 height 37
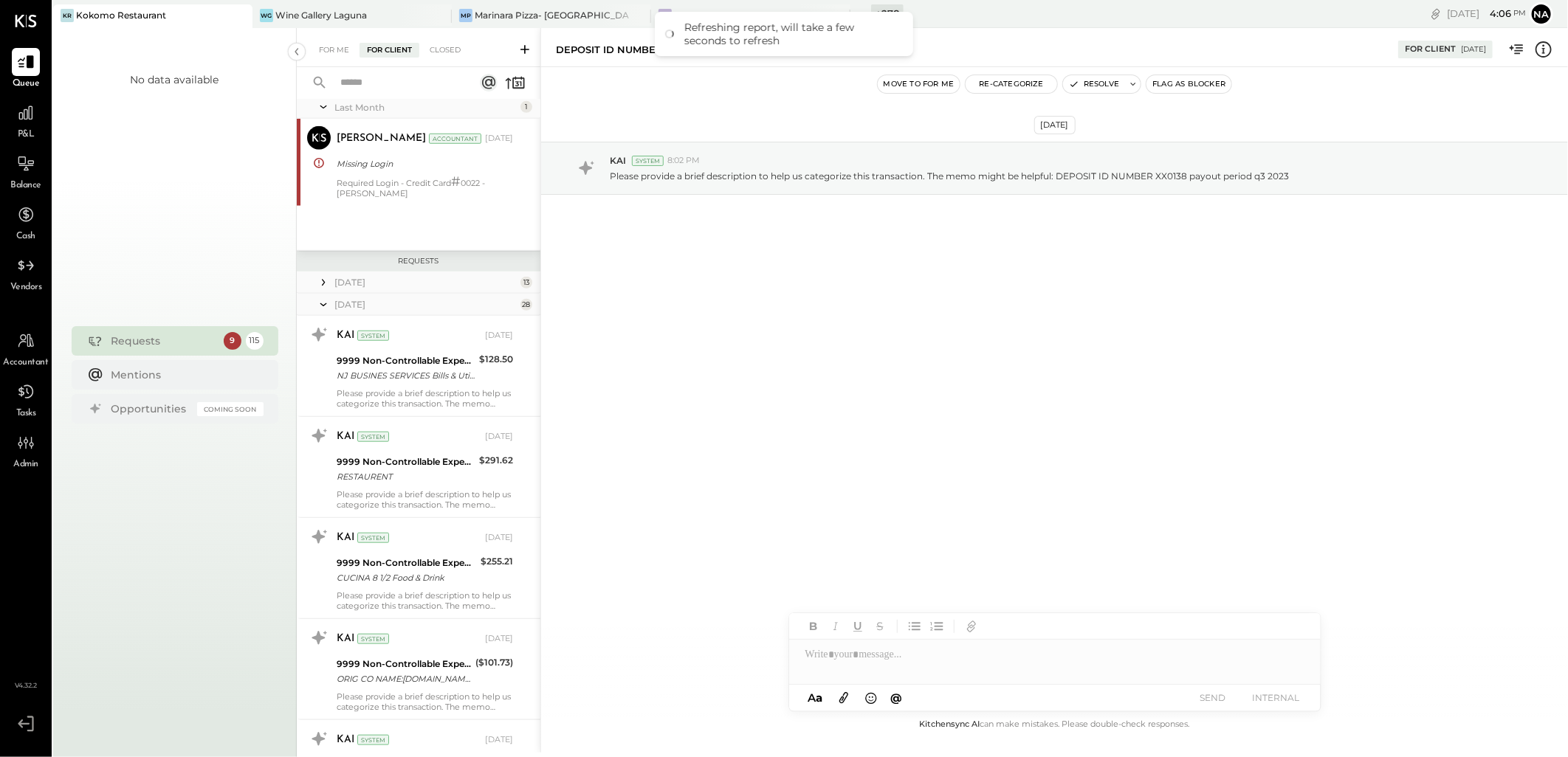
click at [320, 279] on icon at bounding box center [324, 283] width 15 height 15
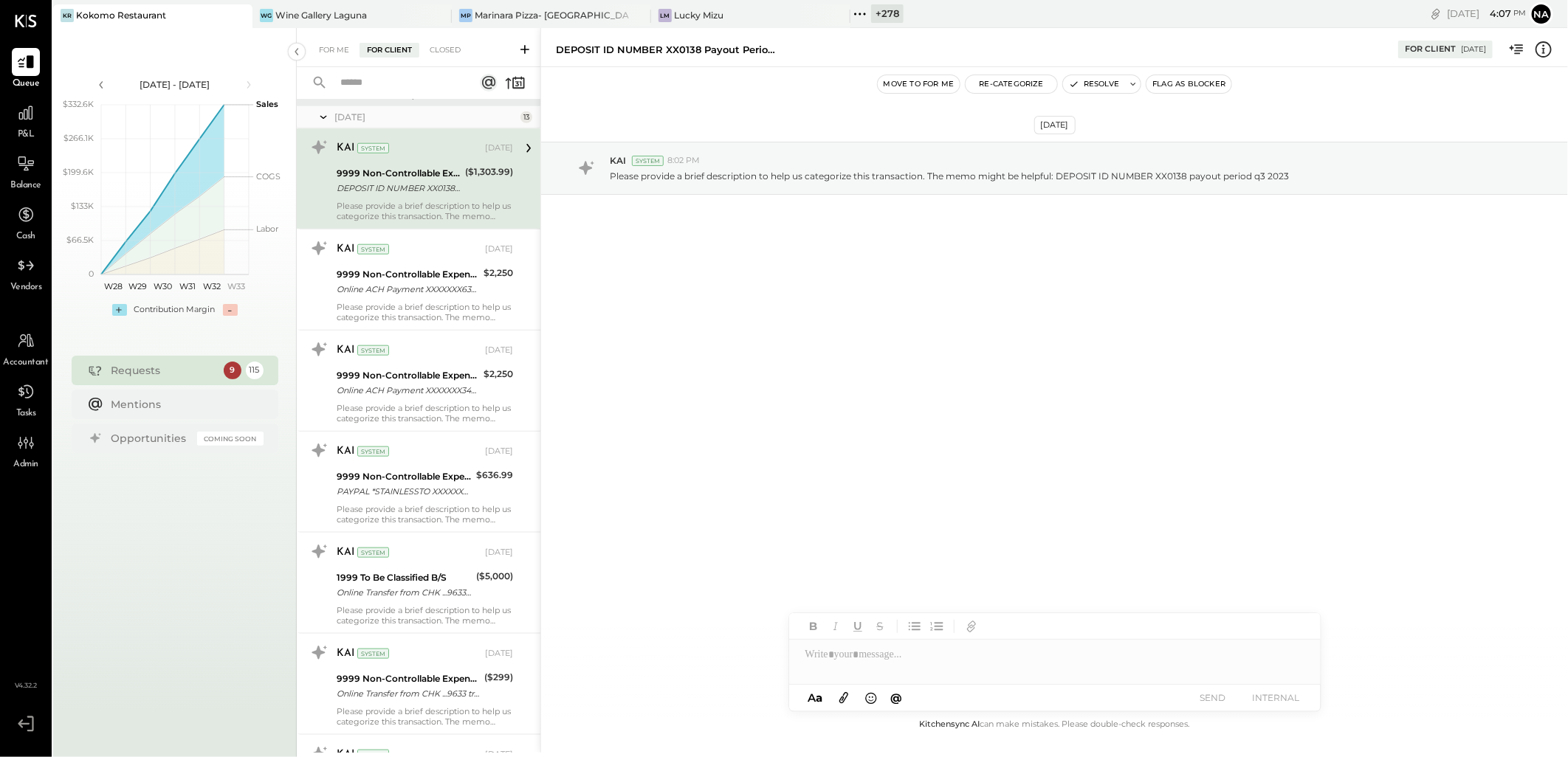
scroll to position [911, 0]
drag, startPoint x: 1054, startPoint y: 178, endPoint x: 1115, endPoint y: 182, distance: 61.1
click at [1115, 182] on p "Please provide a brief description to help us categorize this transaction. The …" at bounding box center [949, 176] width 679 height 13
click at [1171, 215] on div "Jan 10th, 2025 KAI System 8:02 PM Please provide a brief description to help us…" at bounding box center [1054, 205] width 1027 height 201
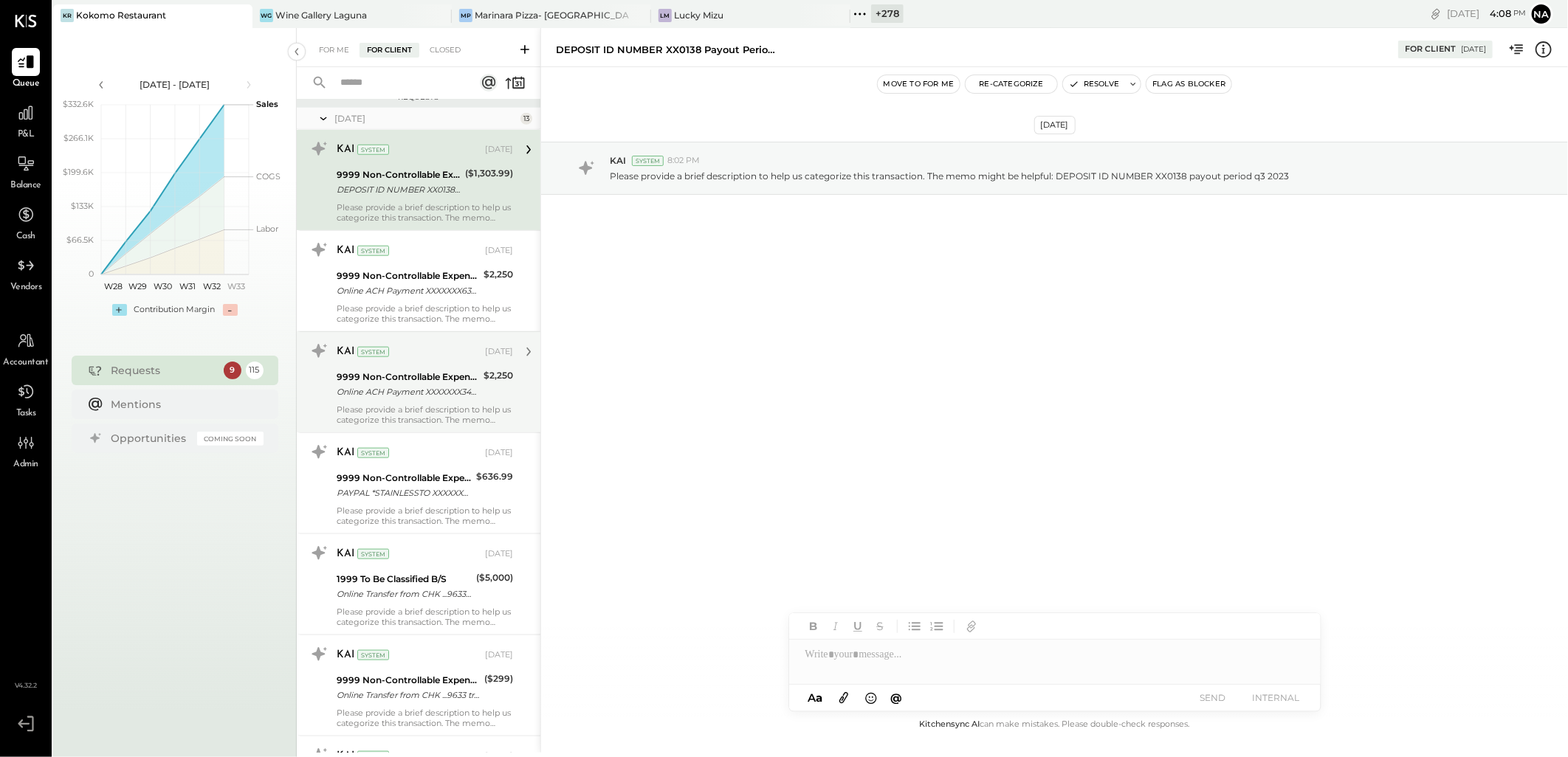
click at [436, 419] on div "Please provide a brief description to help us categorize this transaction. The …" at bounding box center [425, 415] width 176 height 21
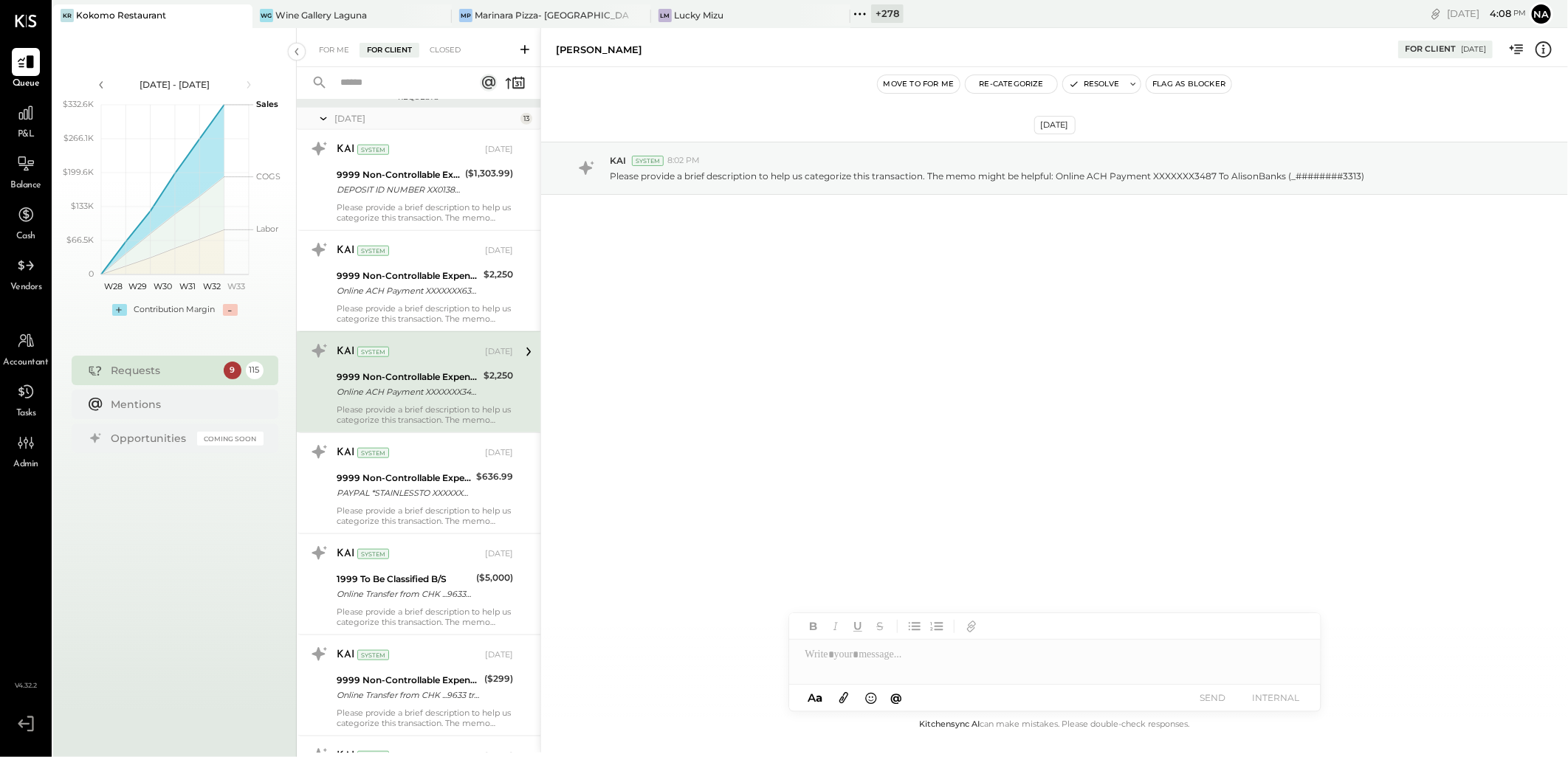
click at [1545, 47] on icon at bounding box center [1544, 49] width 19 height 19
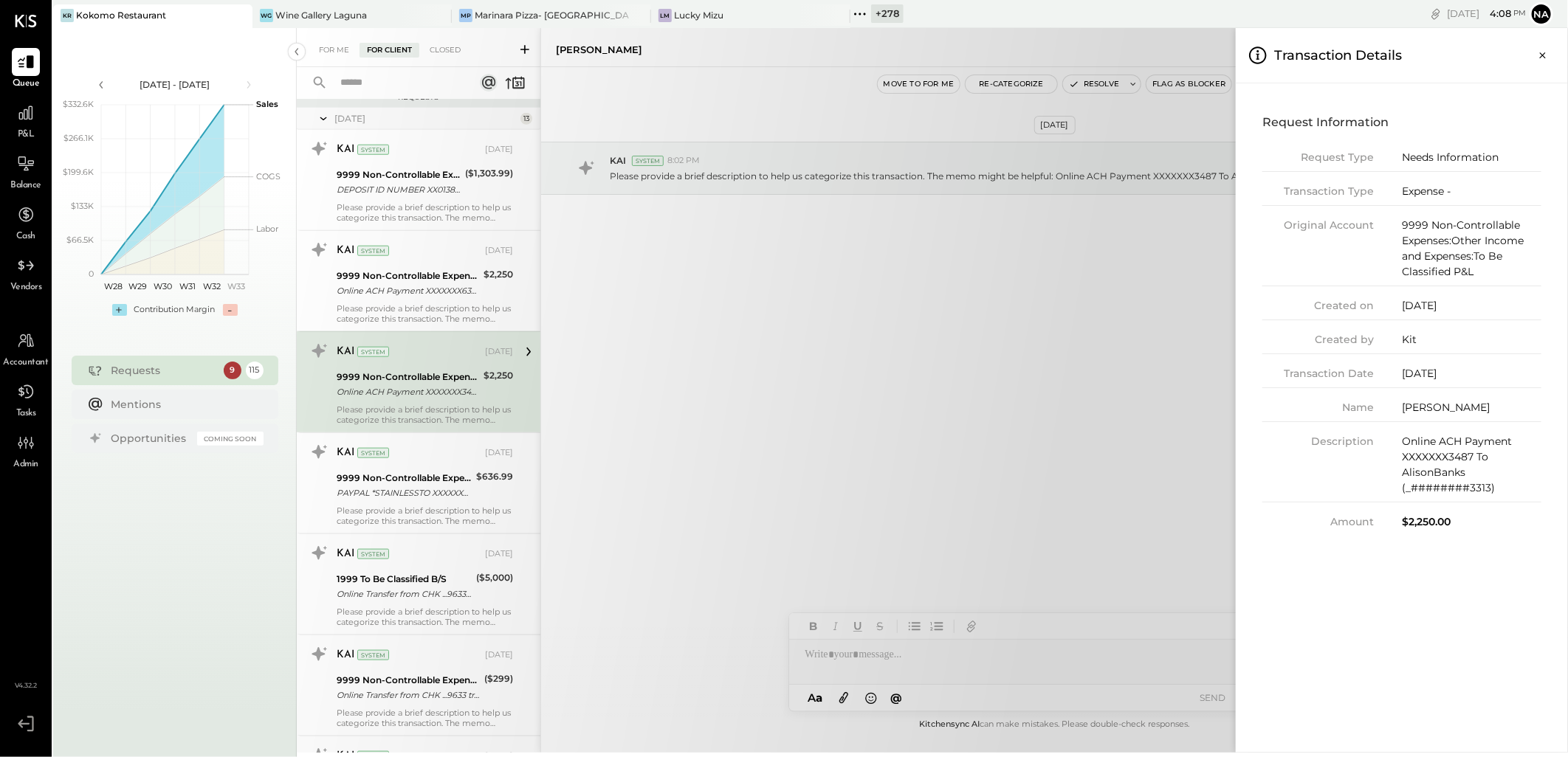
drag, startPoint x: 1400, startPoint y: 380, endPoint x: 1456, endPoint y: 376, distance: 56.1
click at [1456, 376] on div "Transaction Date 02/28/2024" at bounding box center [1402, 377] width 279 height 22
drag, startPoint x: 1401, startPoint y: 474, endPoint x: 1471, endPoint y: 474, distance: 70.0
click at [1471, 474] on div "Online ACH Payment XXXXXXX3487 To AlisonBanks (_########3313)" at bounding box center [1472, 465] width 139 height 62
click at [1358, 470] on div "Description Online ACH Payment XXXXXXX3487 To AlisonBanks (_########3313)" at bounding box center [1402, 469] width 279 height 69
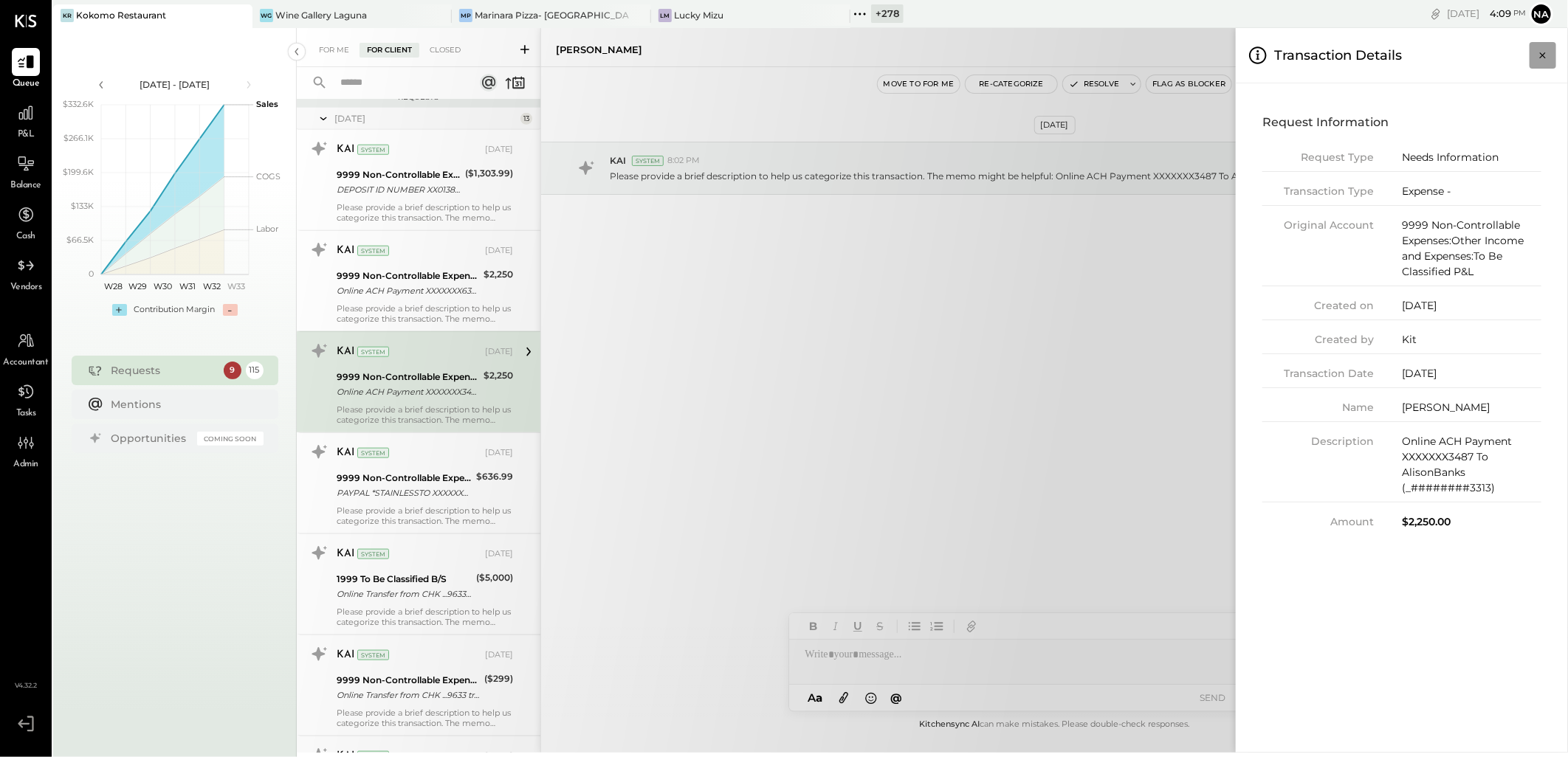
click at [1551, 55] on button "Close panel" at bounding box center [1544, 55] width 27 height 27
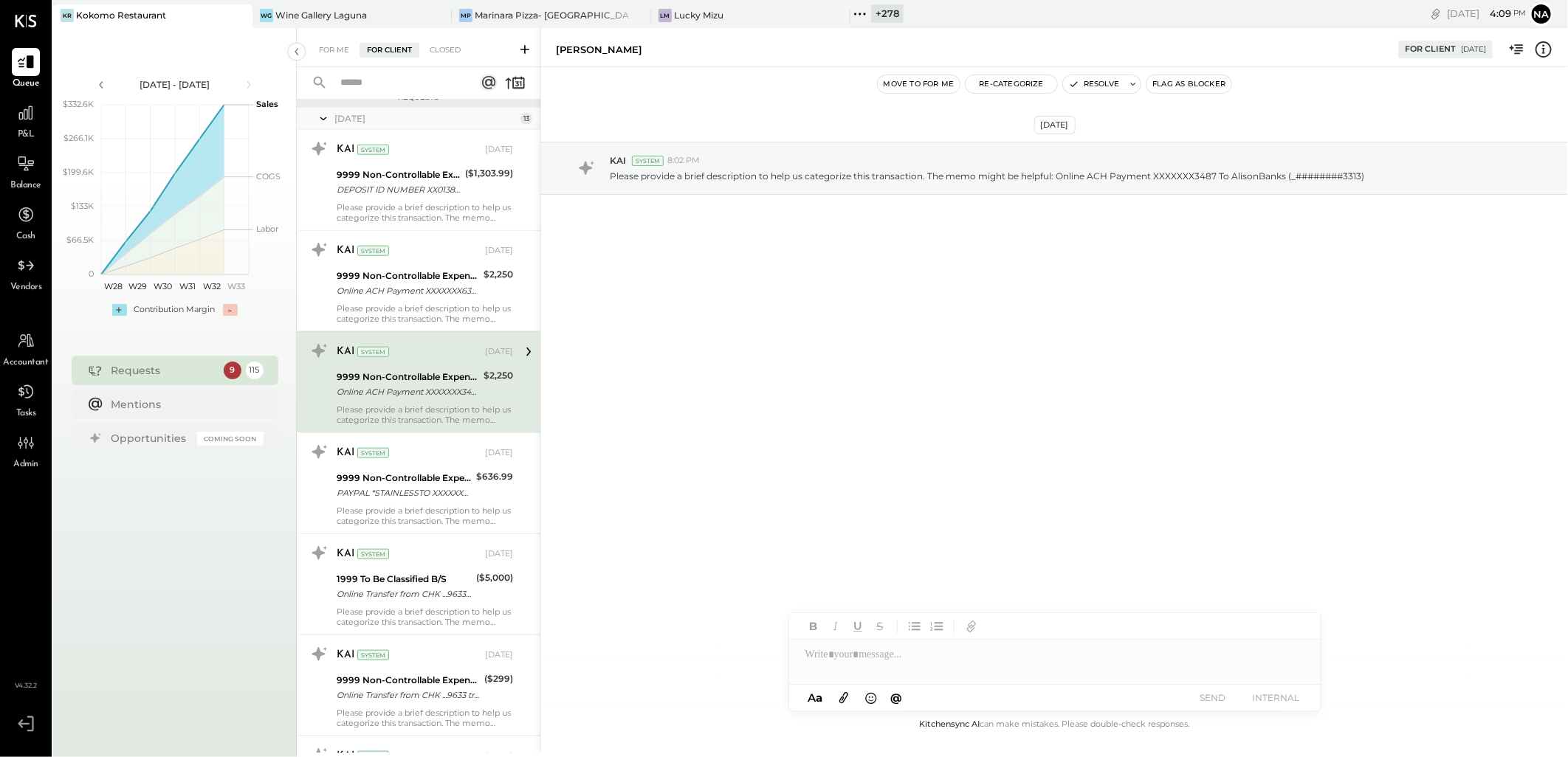
click at [316, 113] on icon at bounding box center [324, 119] width 15 height 37
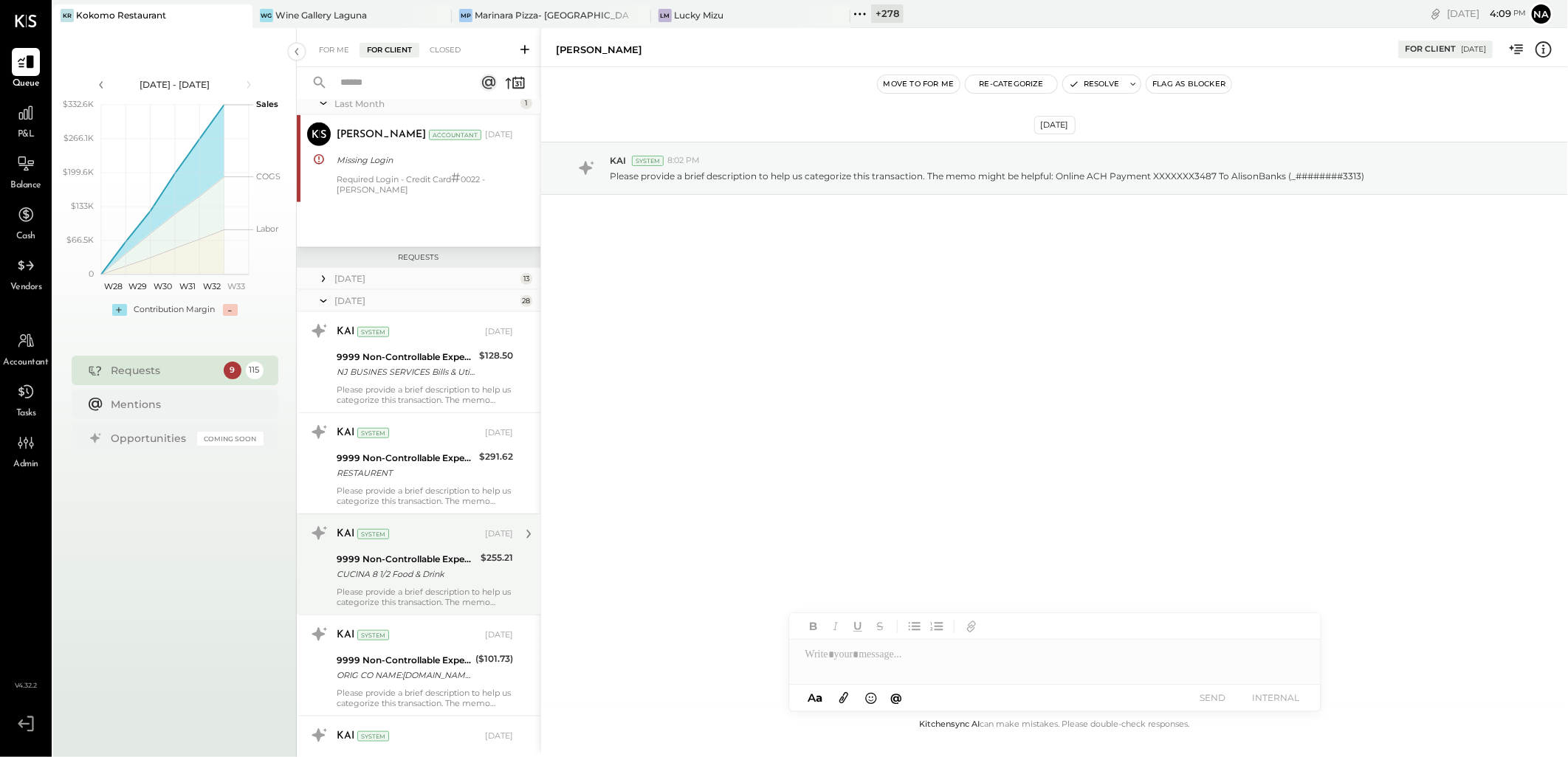
scroll to position [584, 0]
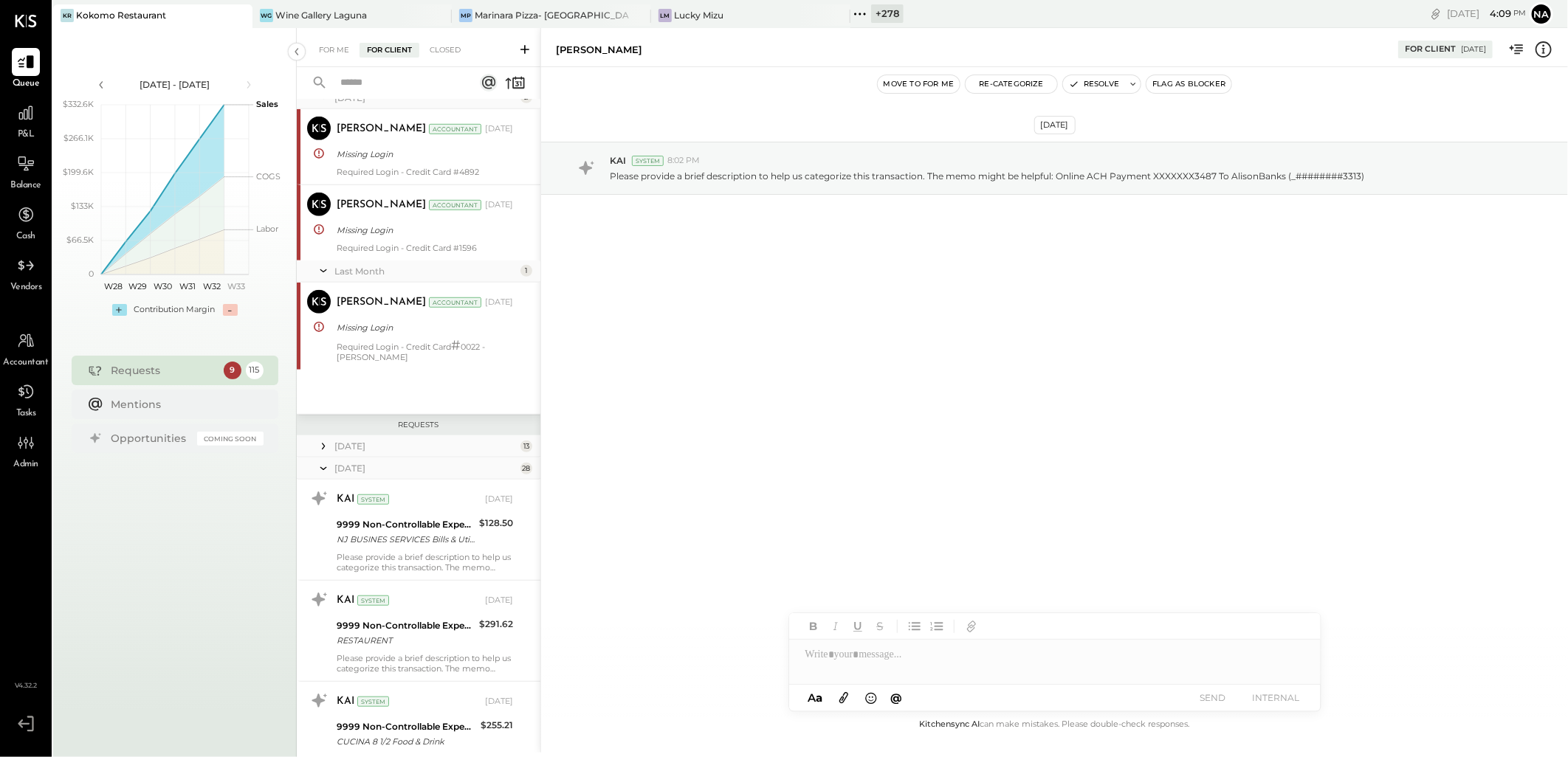
click at [325, 470] on icon at bounding box center [324, 469] width 15 height 37
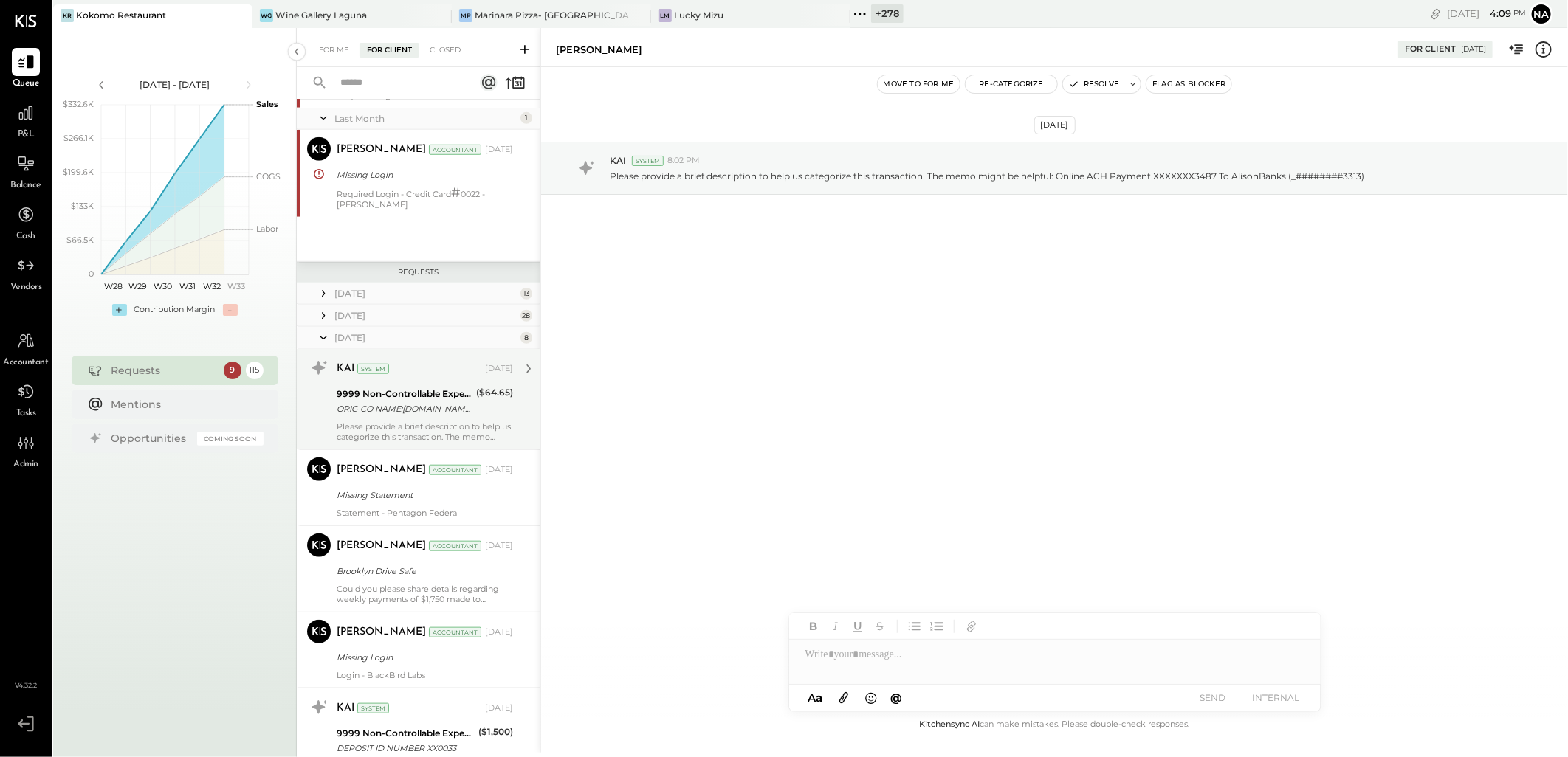
scroll to position [748, 0]
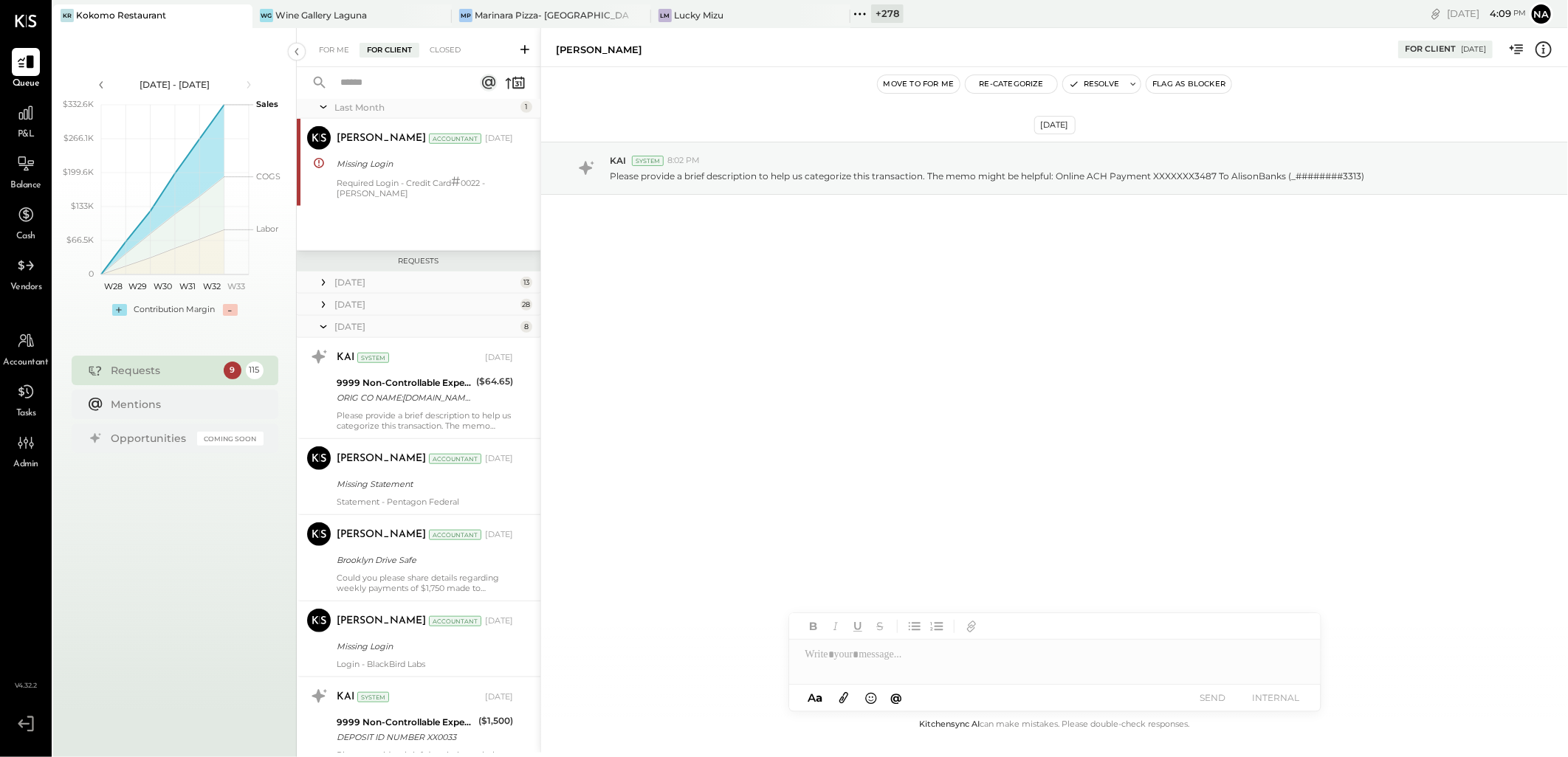
click at [325, 329] on icon at bounding box center [324, 327] width 15 height 37
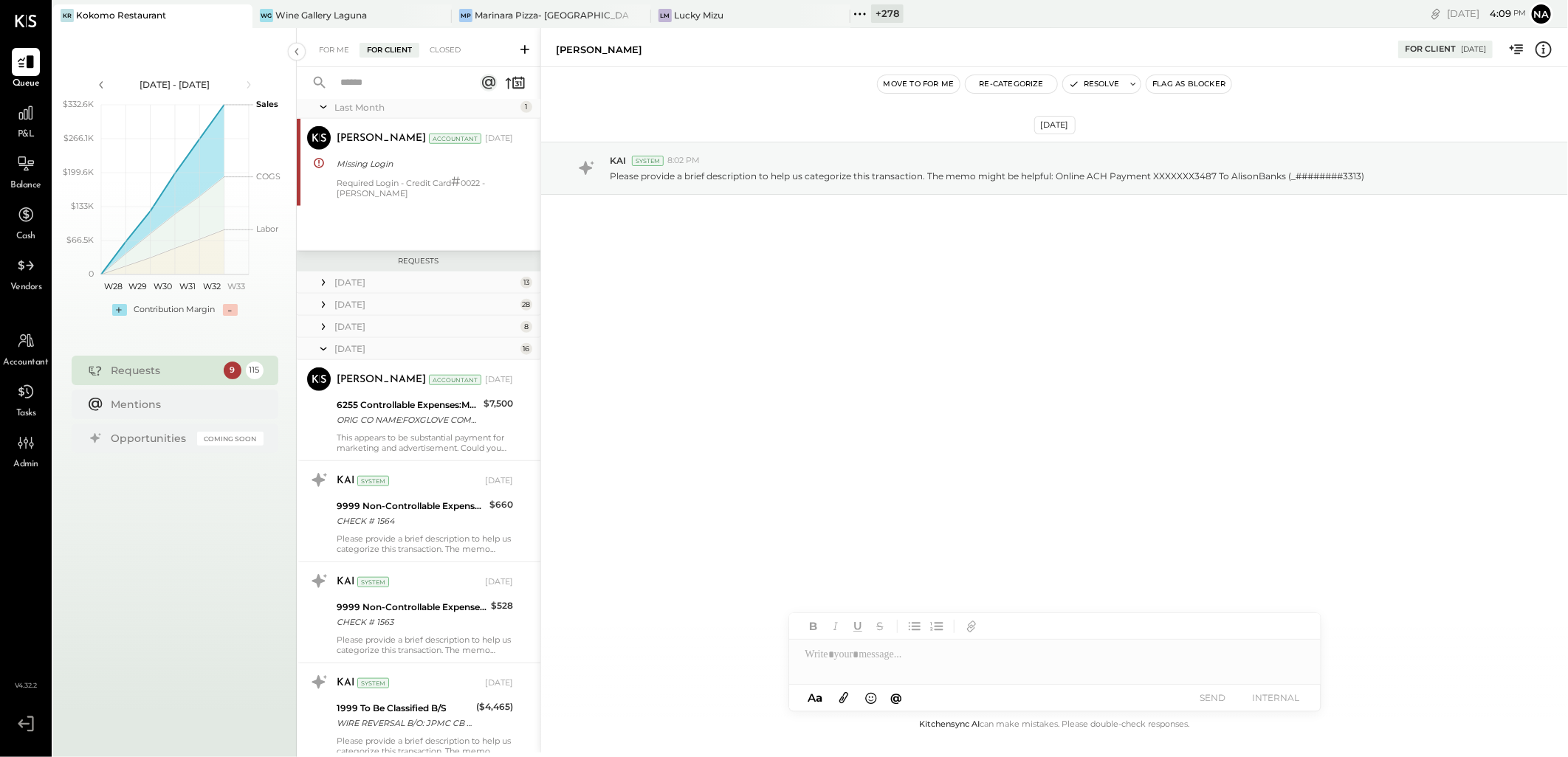
click at [320, 345] on icon at bounding box center [324, 349] width 15 height 37
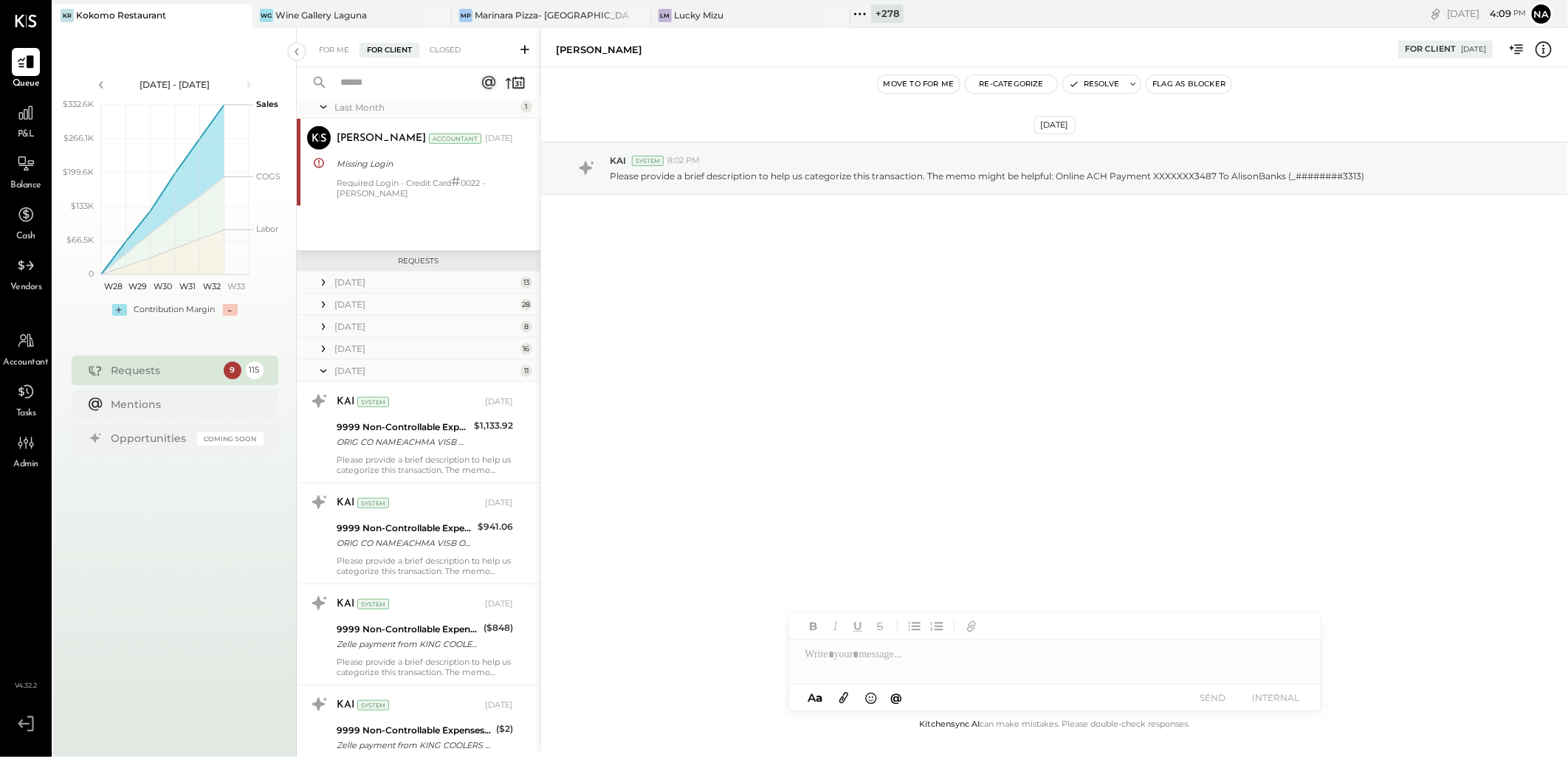
click at [328, 367] on icon at bounding box center [324, 371] width 15 height 37
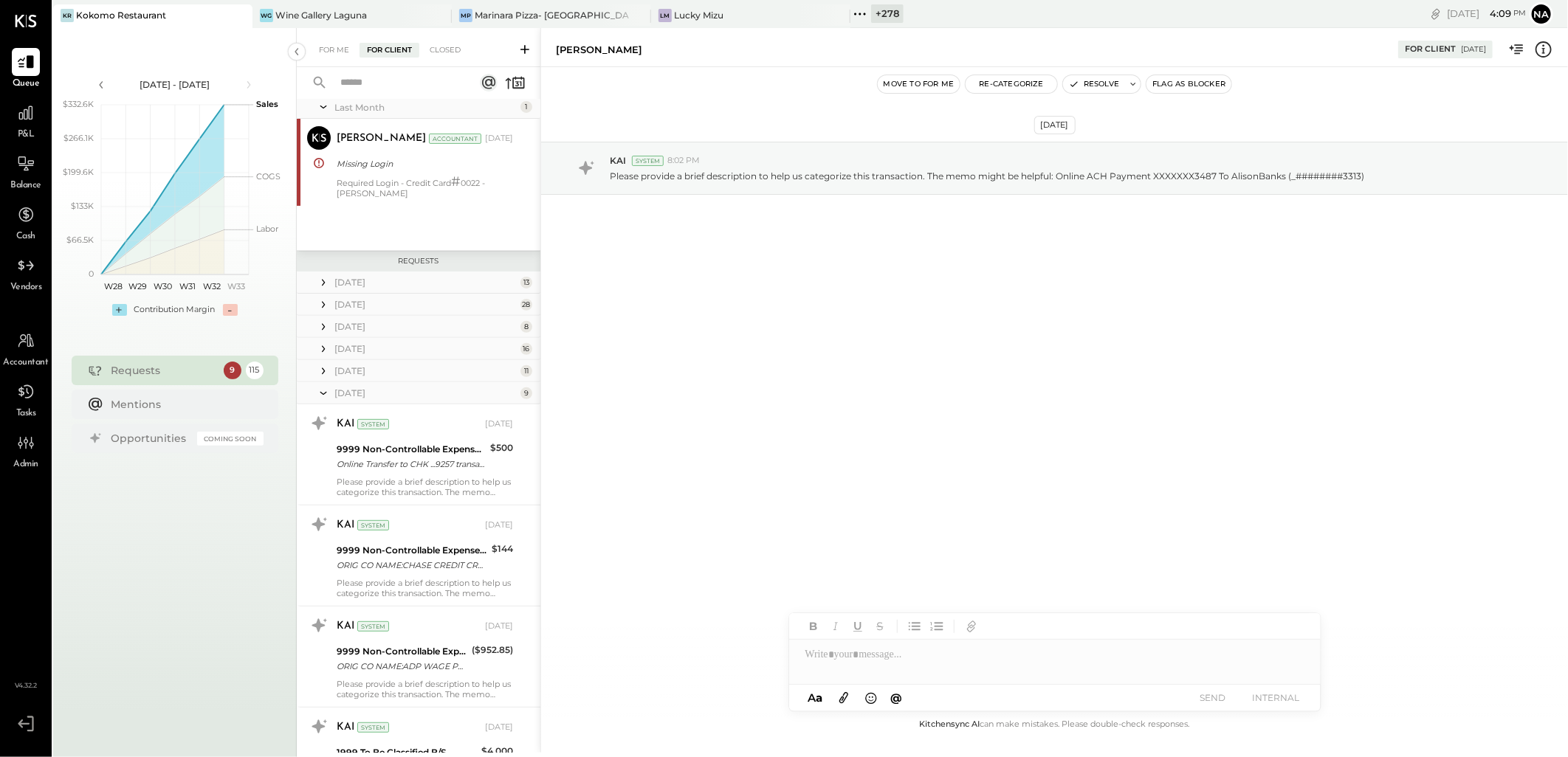
click at [319, 394] on icon at bounding box center [324, 393] width 15 height 37
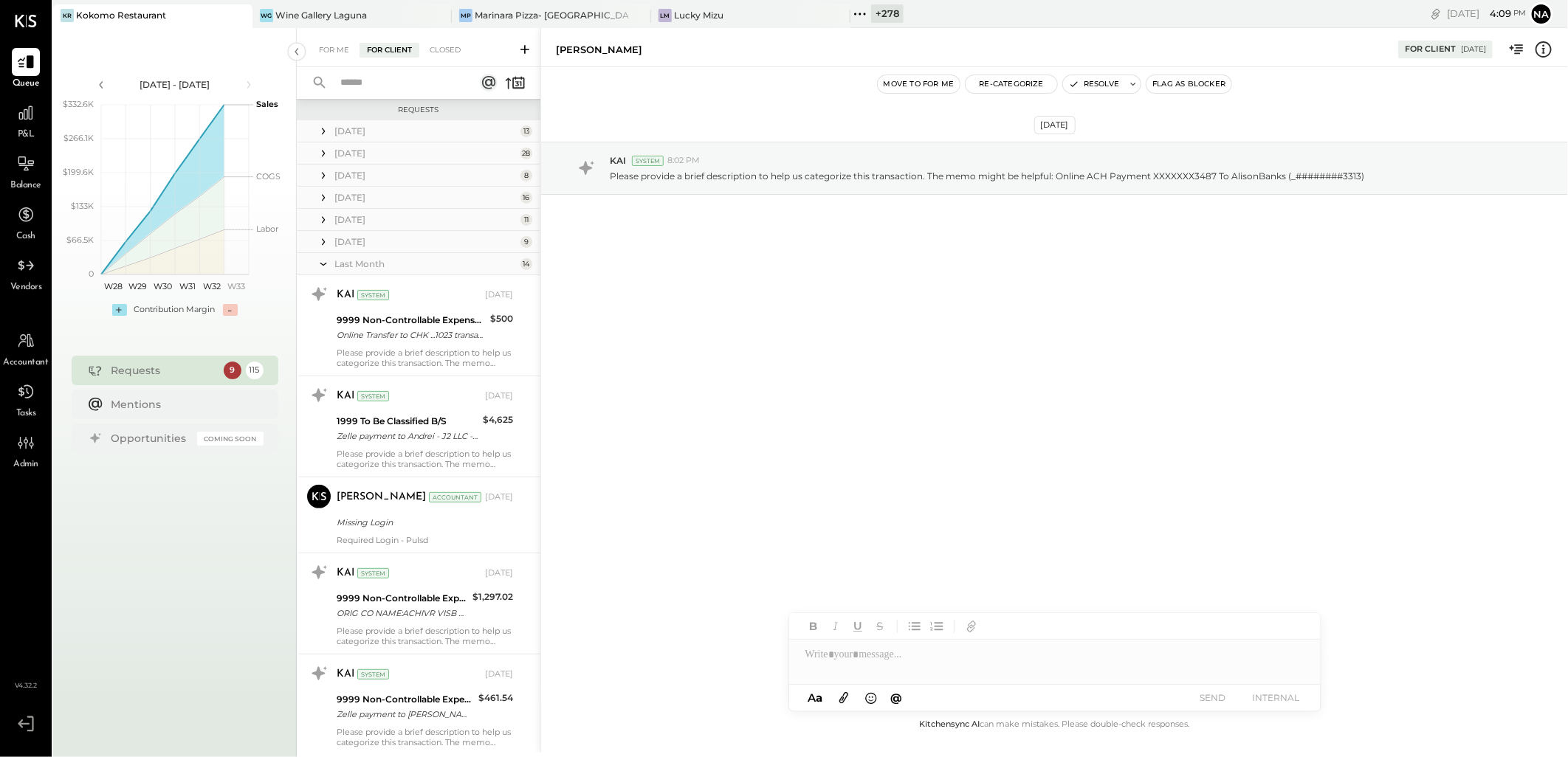
scroll to position [90, 0]
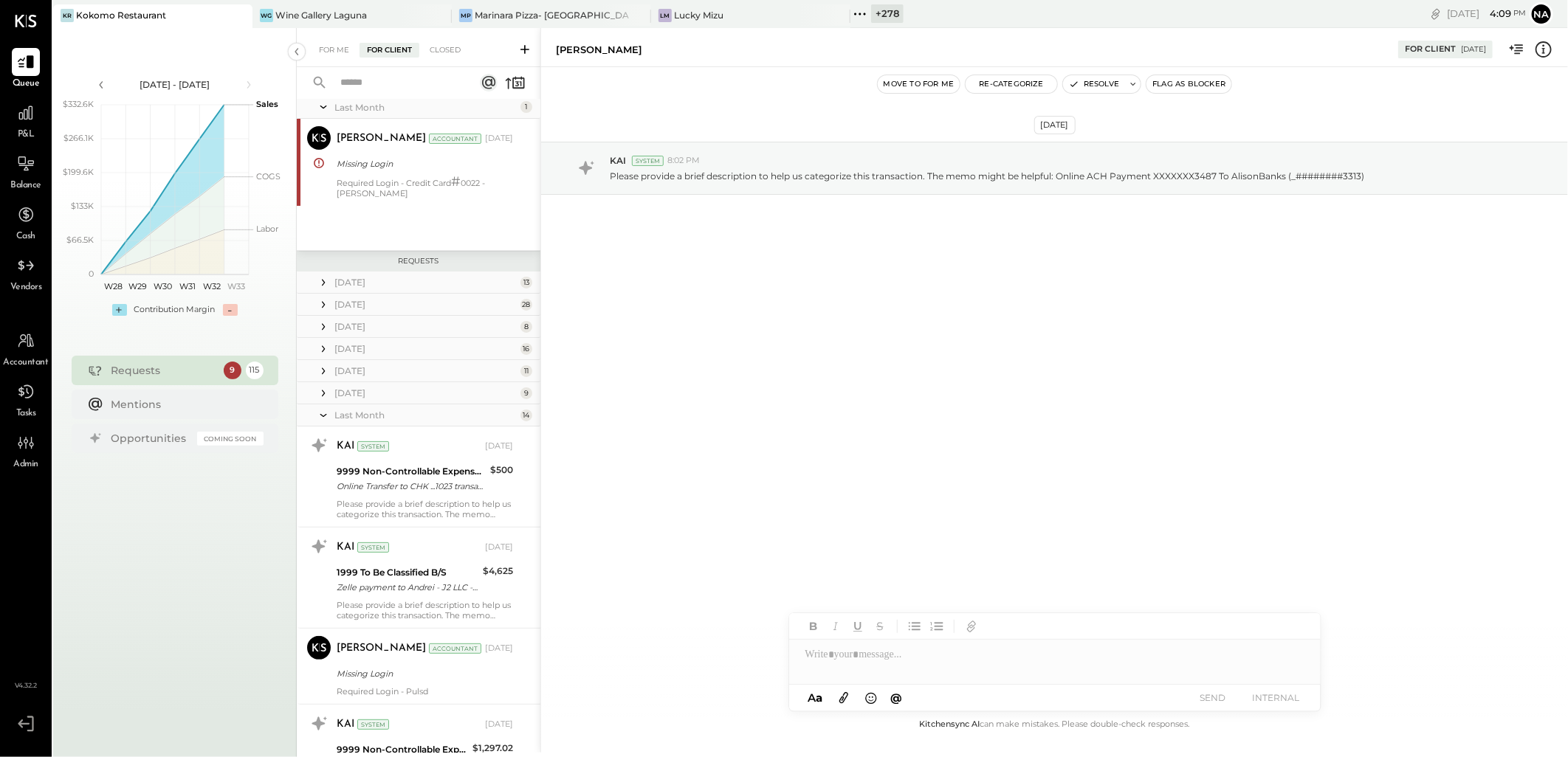
click at [324, 417] on icon at bounding box center [324, 416] width 7 height 3
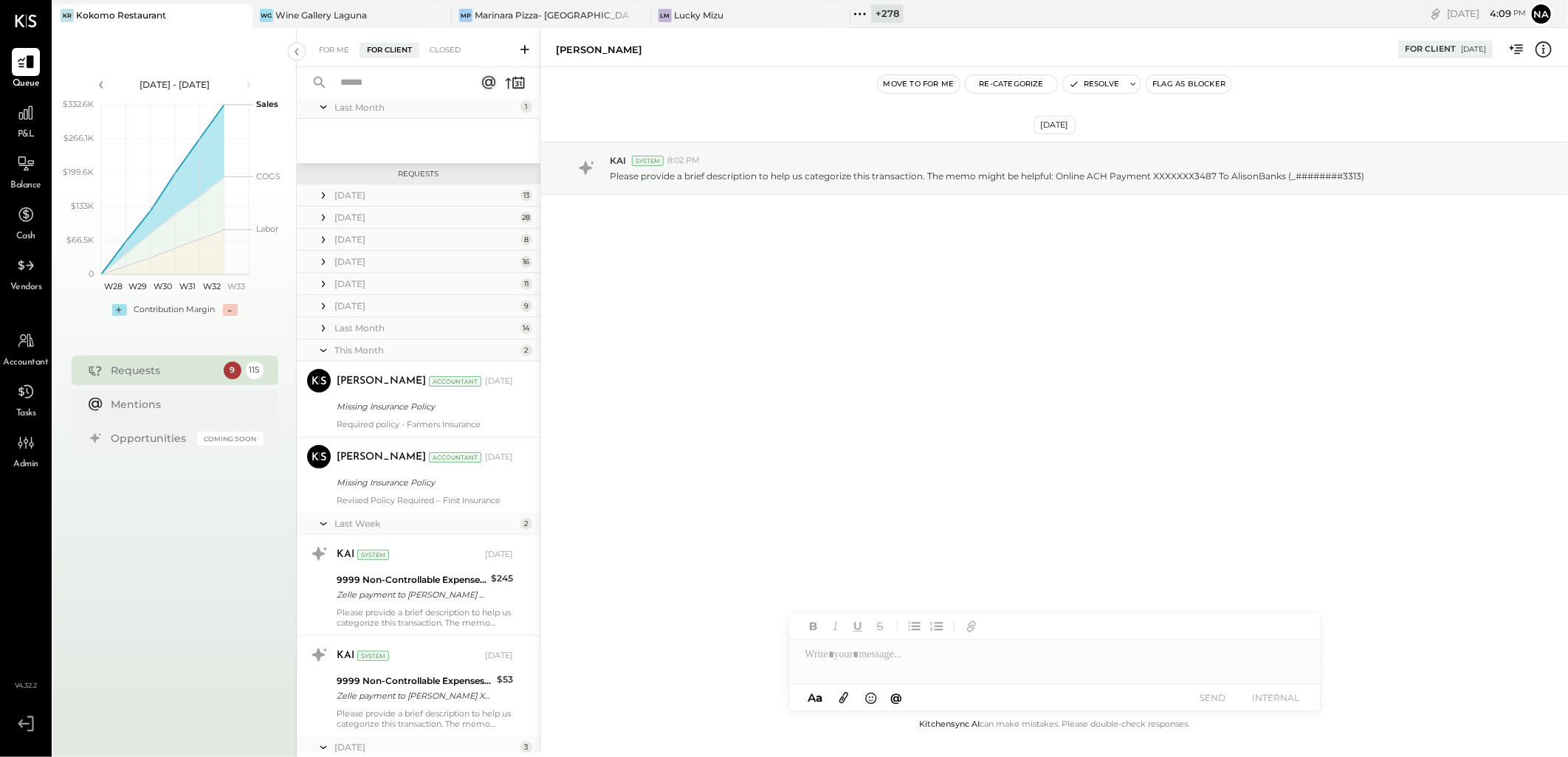
click at [326, 355] on icon at bounding box center [324, 350] width 15 height 37
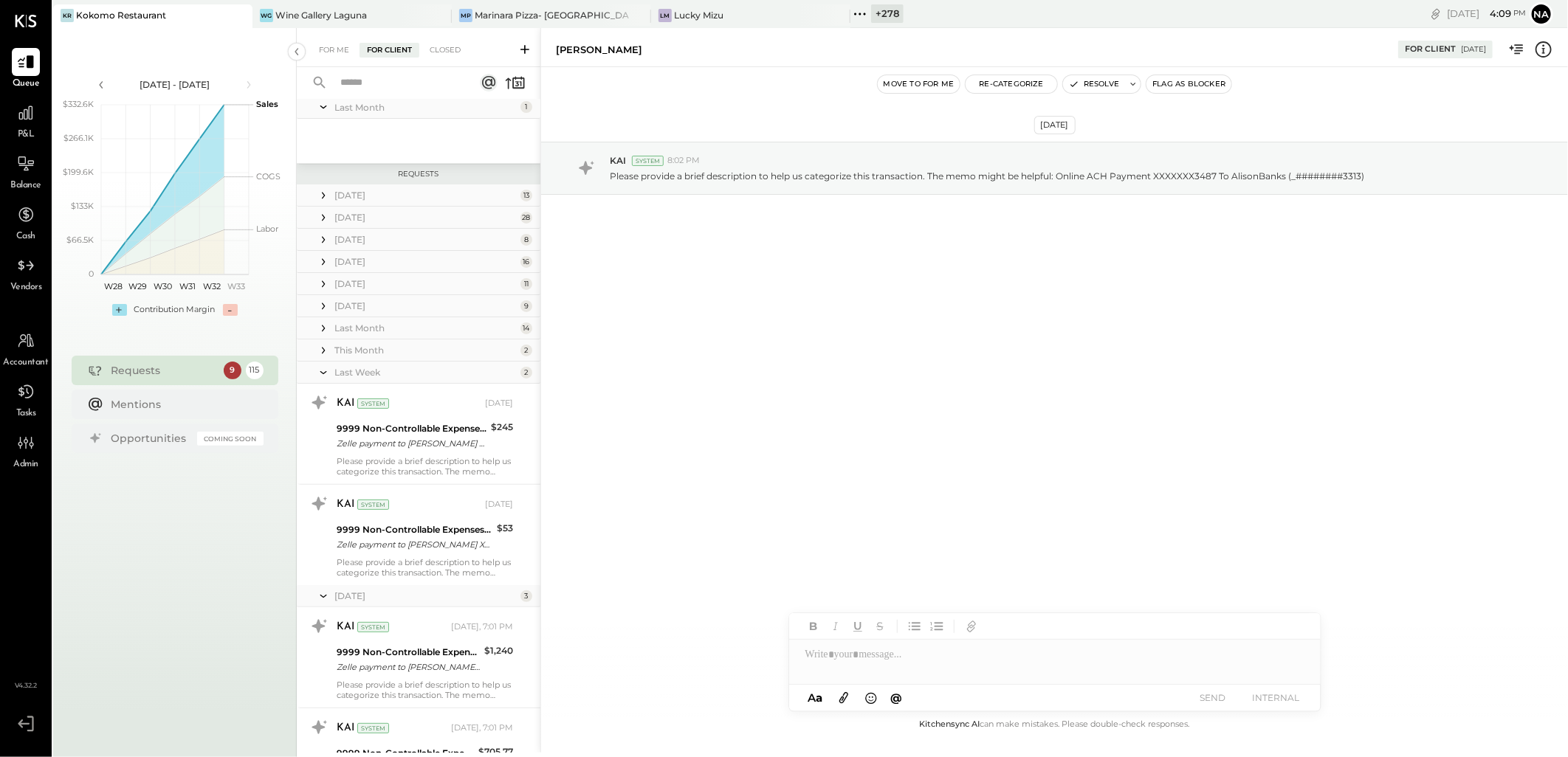
click at [328, 372] on icon at bounding box center [324, 373] width 15 height 37
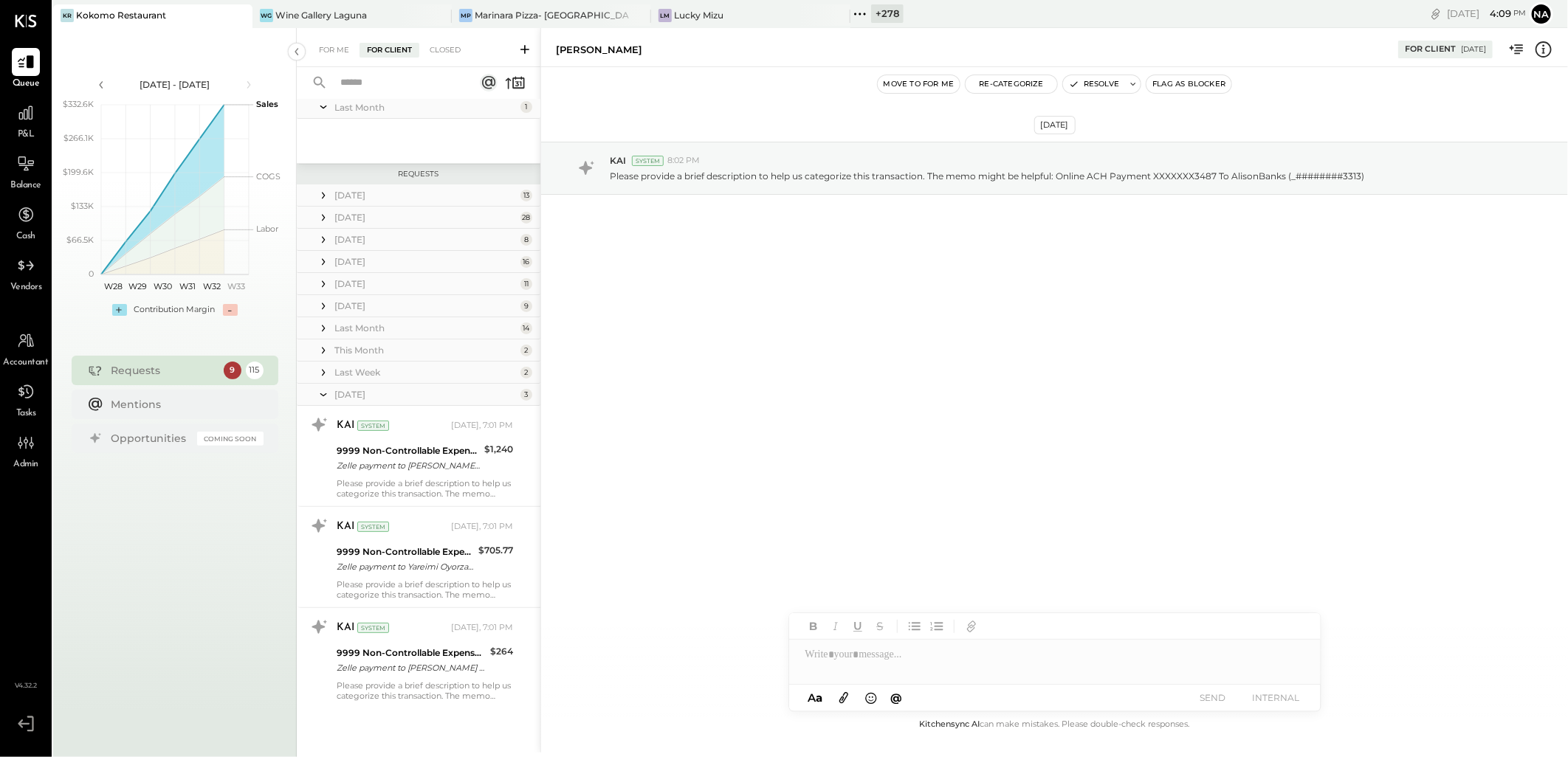
click at [323, 392] on icon at bounding box center [324, 395] width 15 height 37
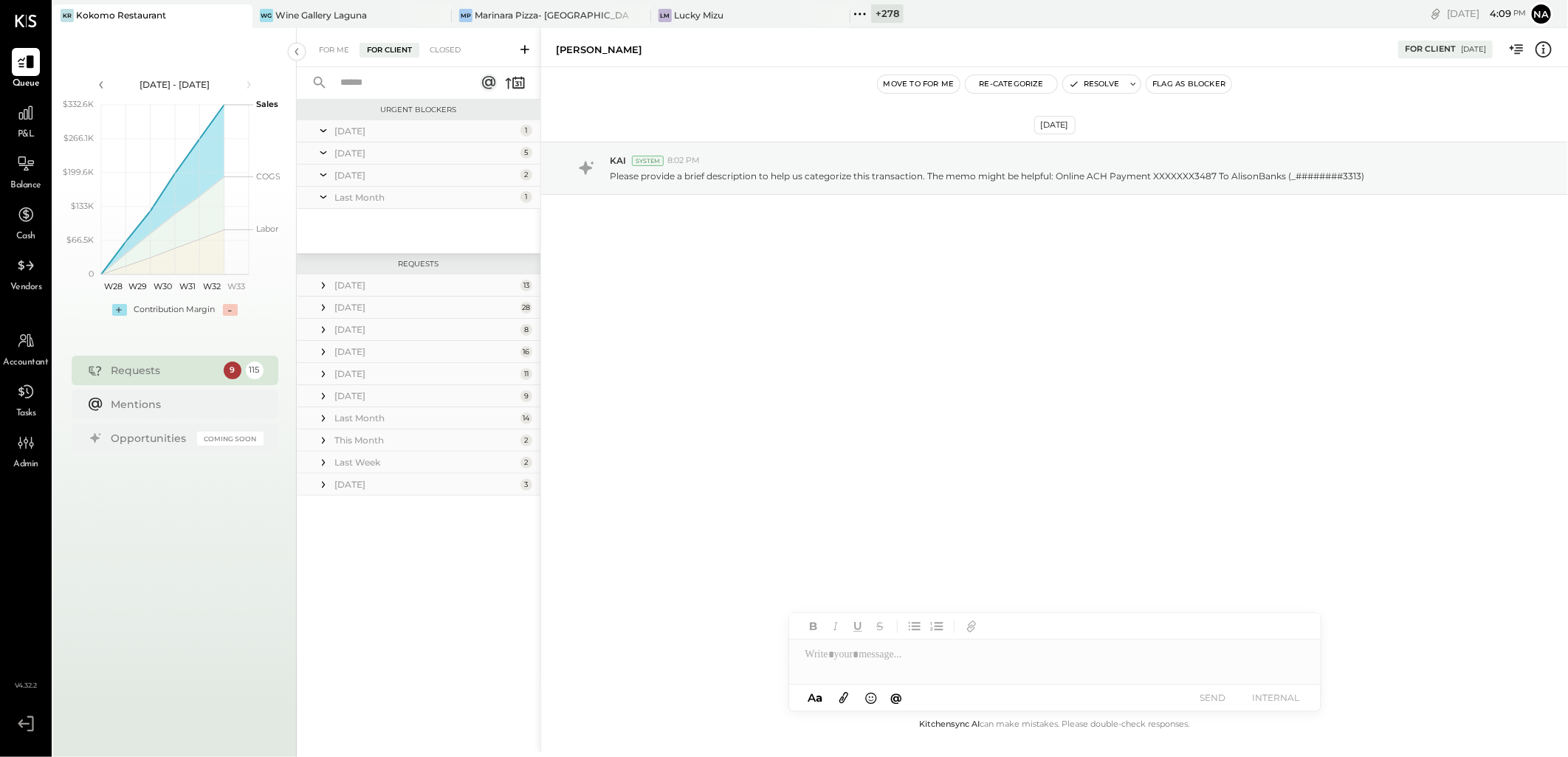
scroll to position [0, 0]
click at [323, 289] on icon at bounding box center [324, 286] width 15 height 15
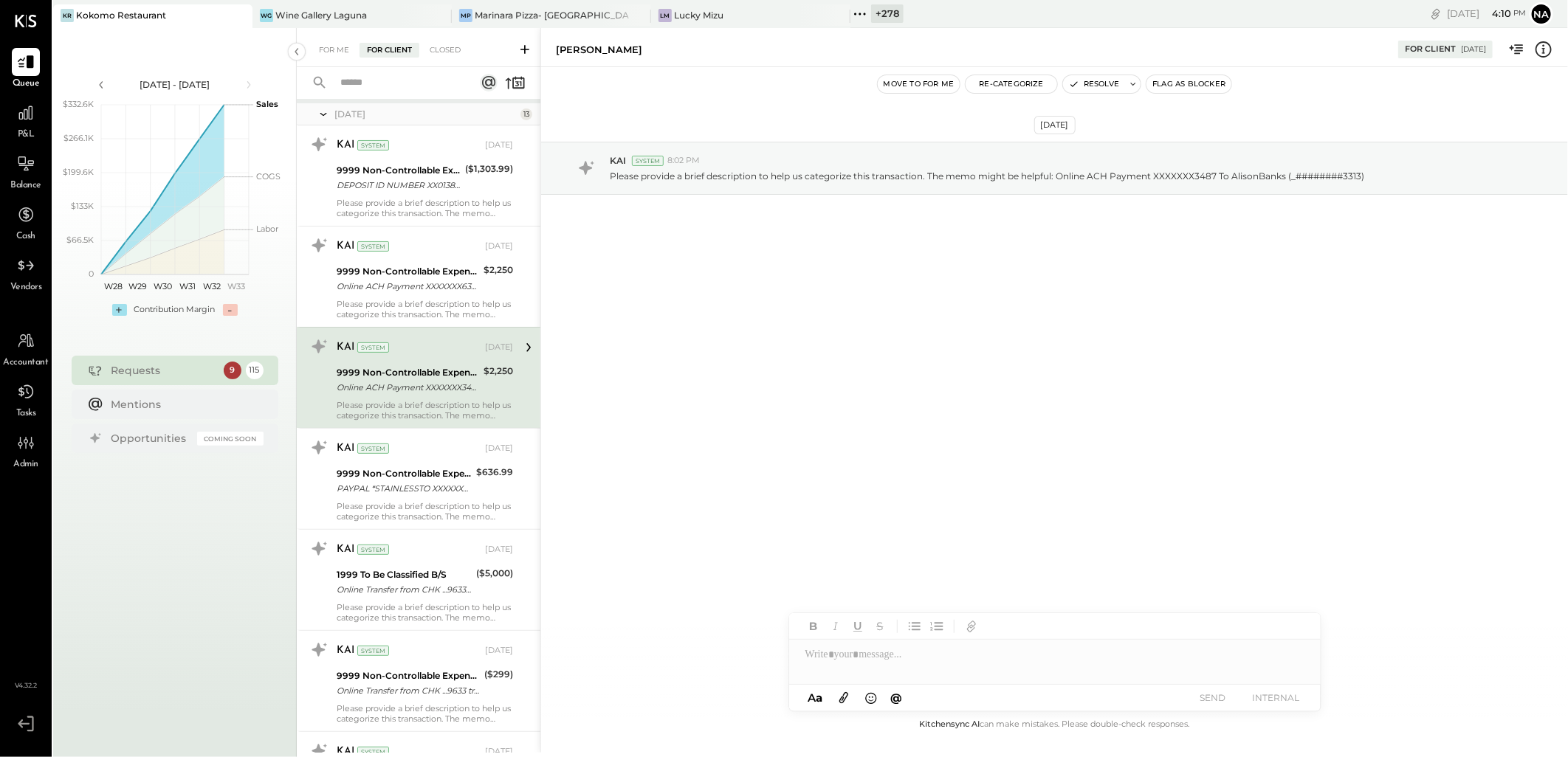
scroll to position [246, 0]
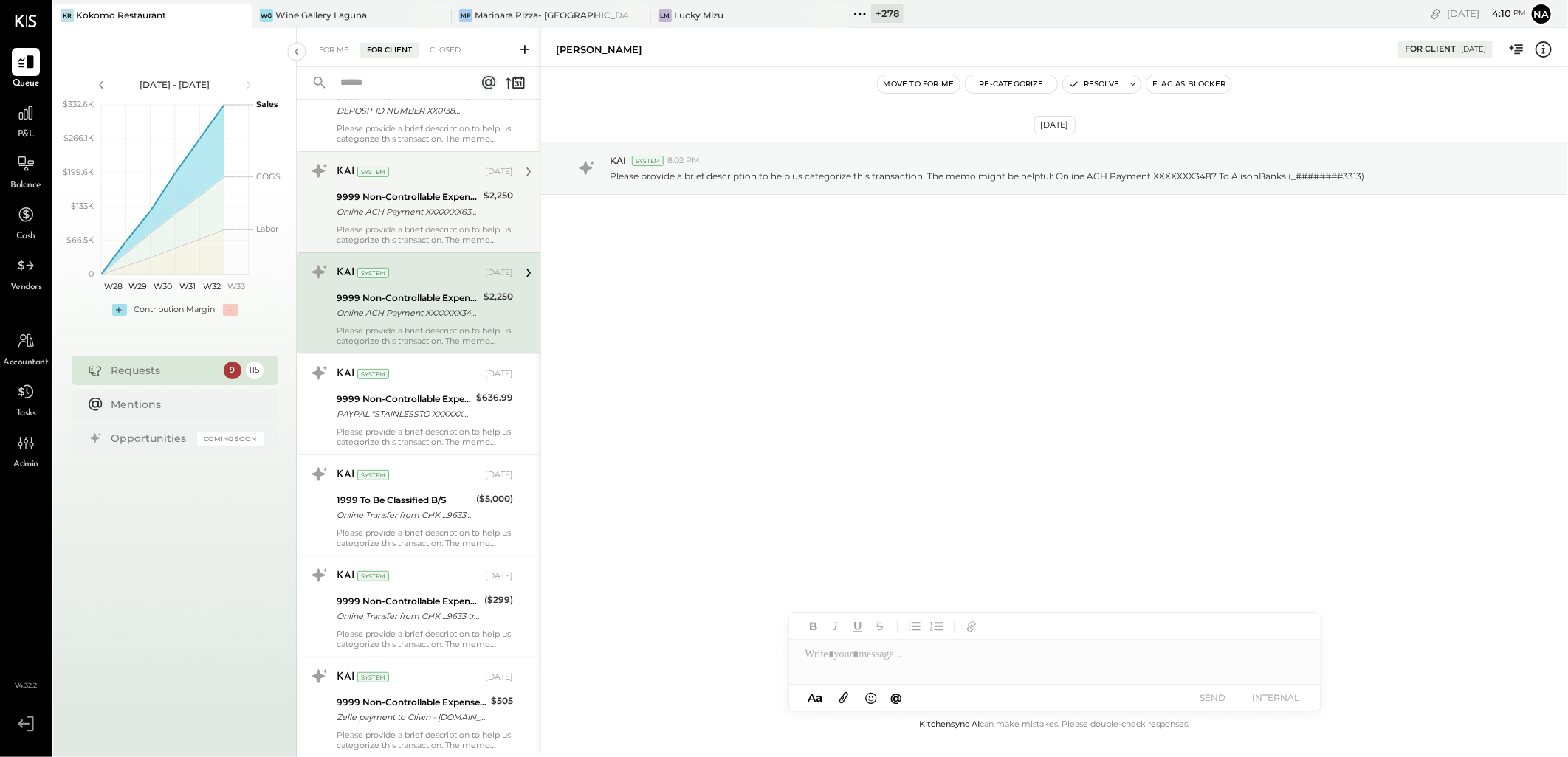
click at [443, 235] on div "Please provide a brief description to help us categorize this transaction. The …" at bounding box center [425, 235] width 176 height 21
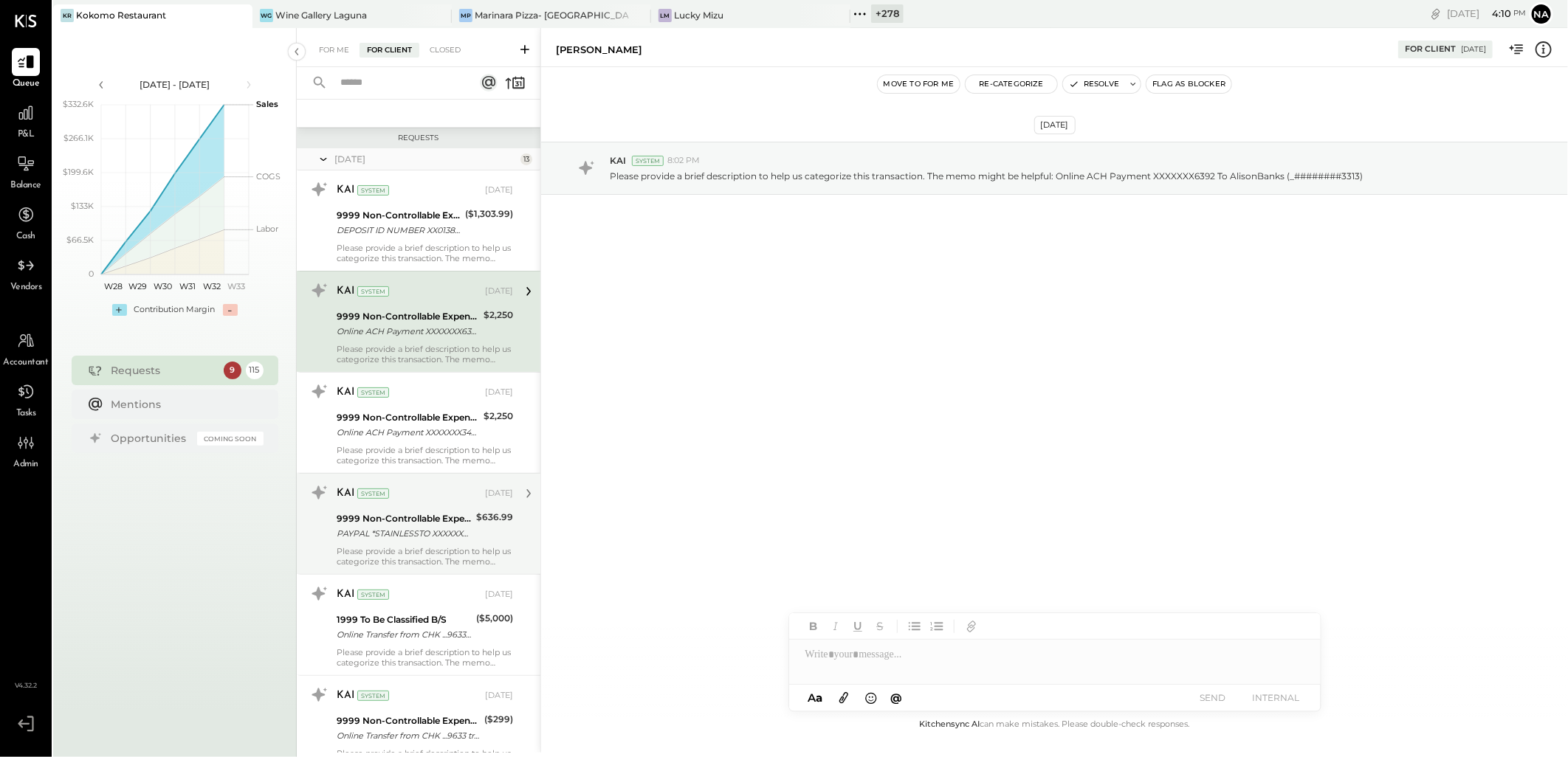
scroll to position [82, 0]
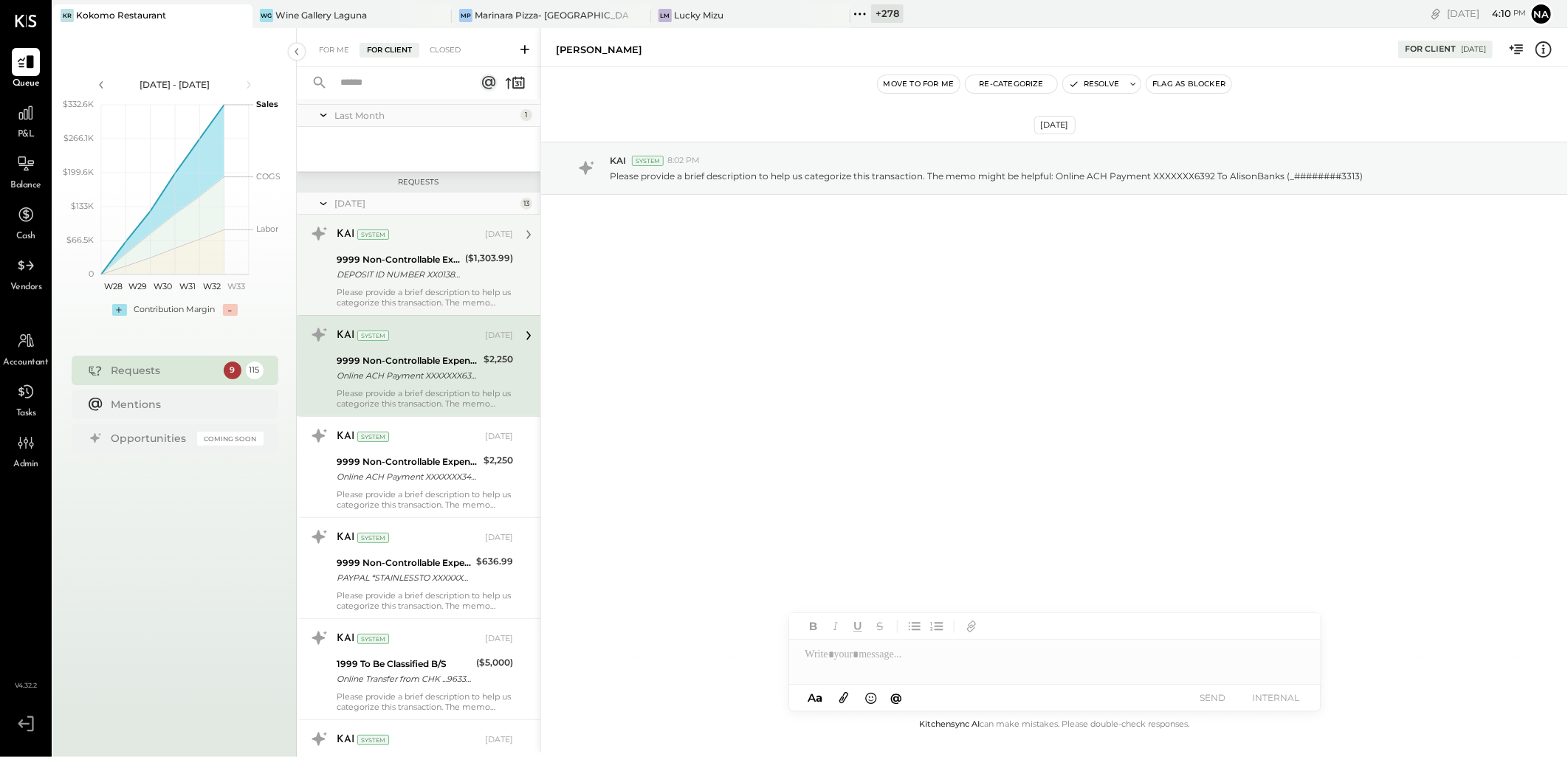
click at [418, 283] on div "KAI System Jan 10, 2025 9999 Non-Controllable Expenses:Other Income and Expense…" at bounding box center [425, 265] width 176 height 86
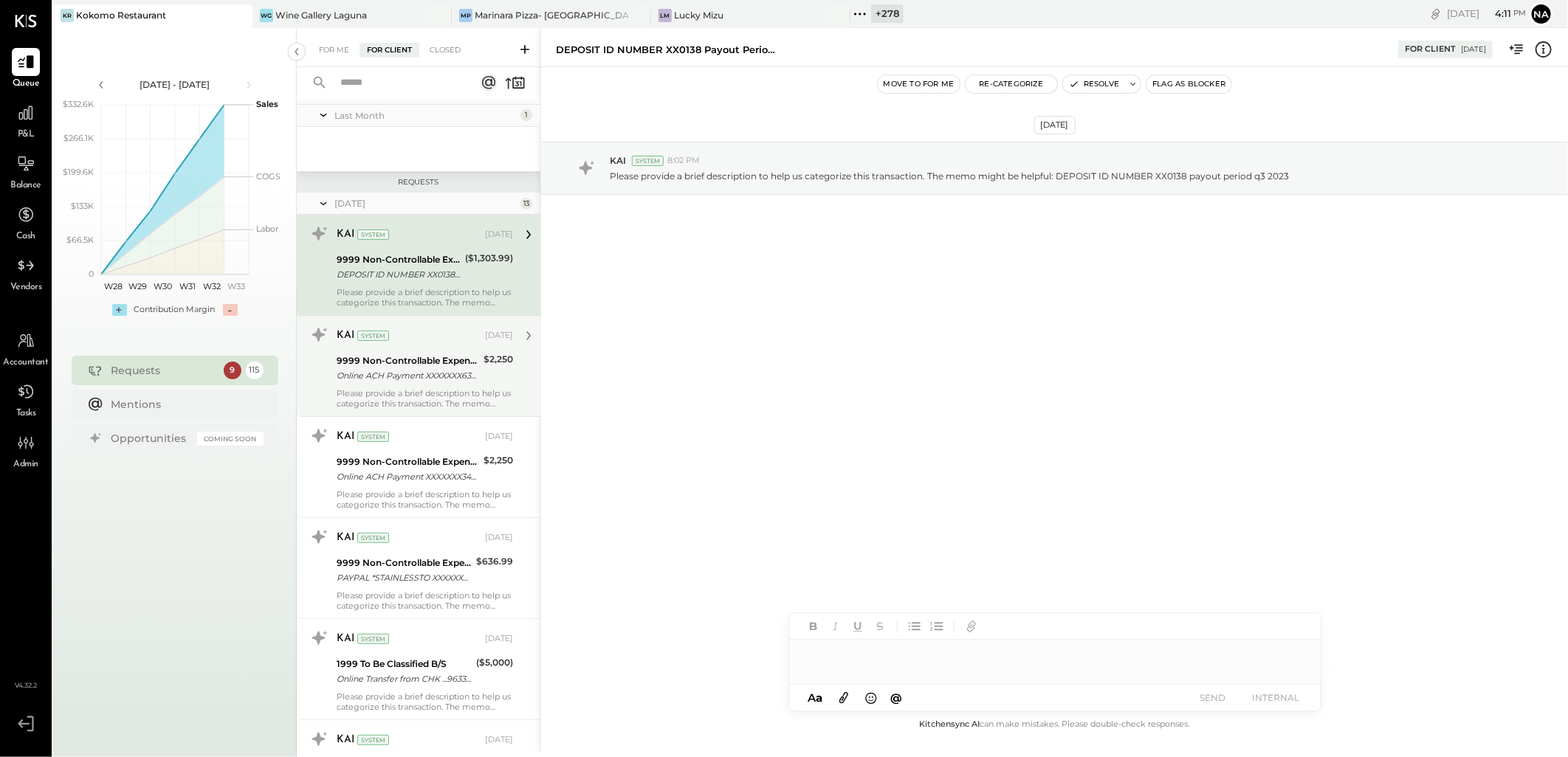
click at [898, 652] on div at bounding box center [1055, 654] width 532 height 29
click at [909, 541] on span "MAL" at bounding box center [932, 537] width 116 height 14
drag, startPoint x: 953, startPoint y: 656, endPoint x: 792, endPoint y: 658, distance: 161.0
click at [792, 658] on div "****" at bounding box center [1055, 654] width 532 height 29
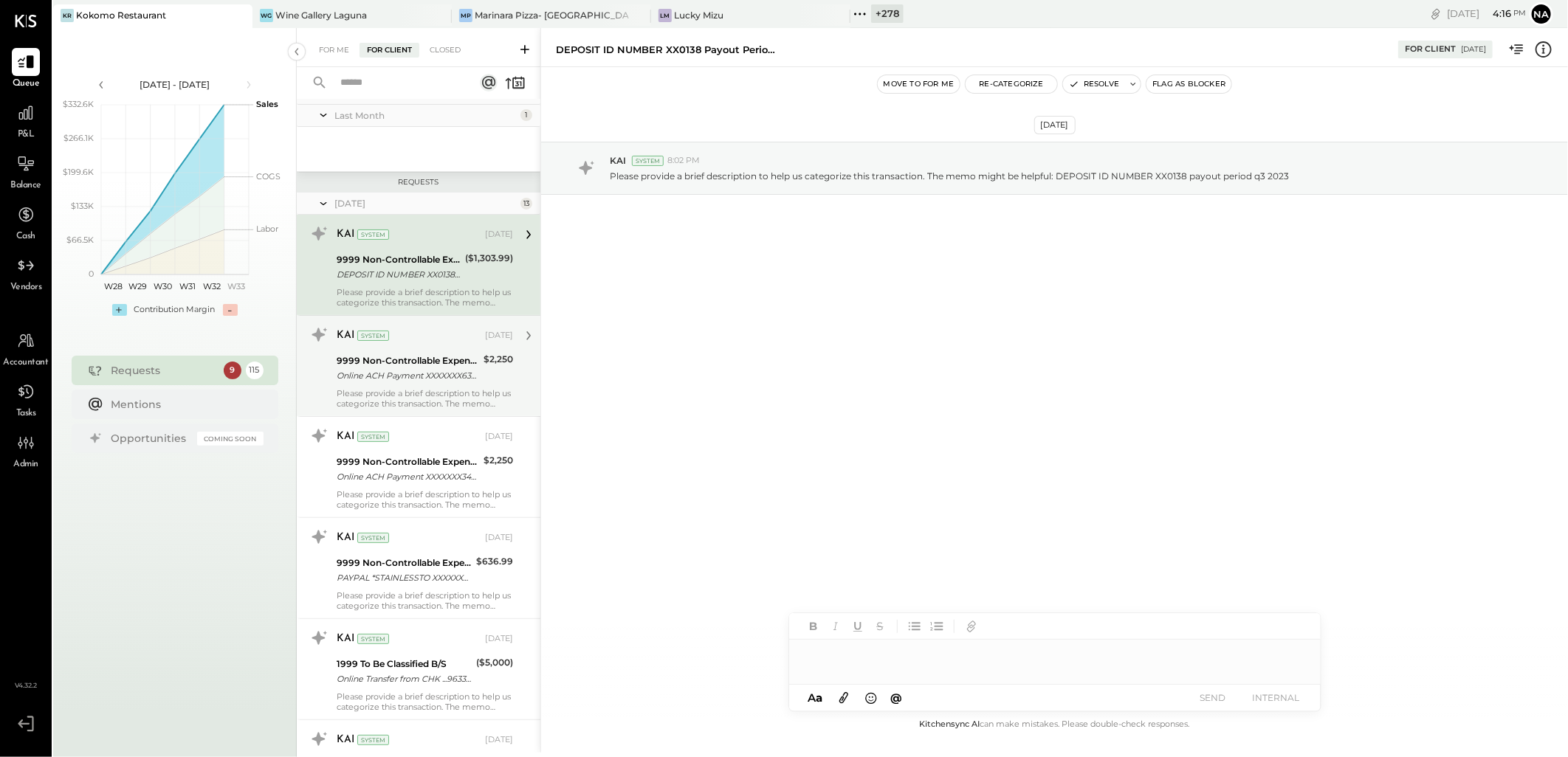
click at [1546, 54] on icon at bounding box center [1544, 49] width 19 height 19
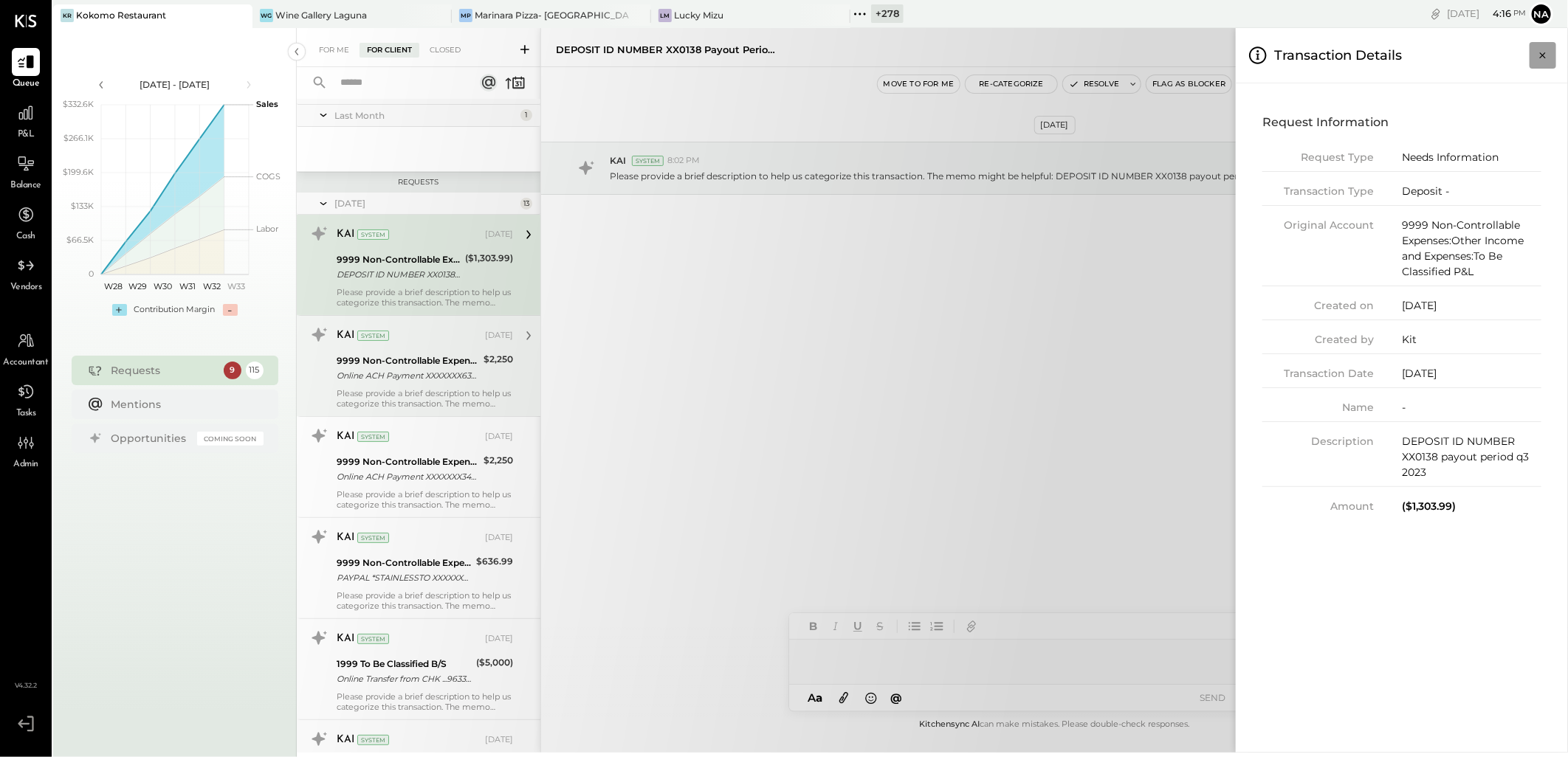
click at [1536, 53] on icon "Close panel" at bounding box center [1544, 55] width 15 height 15
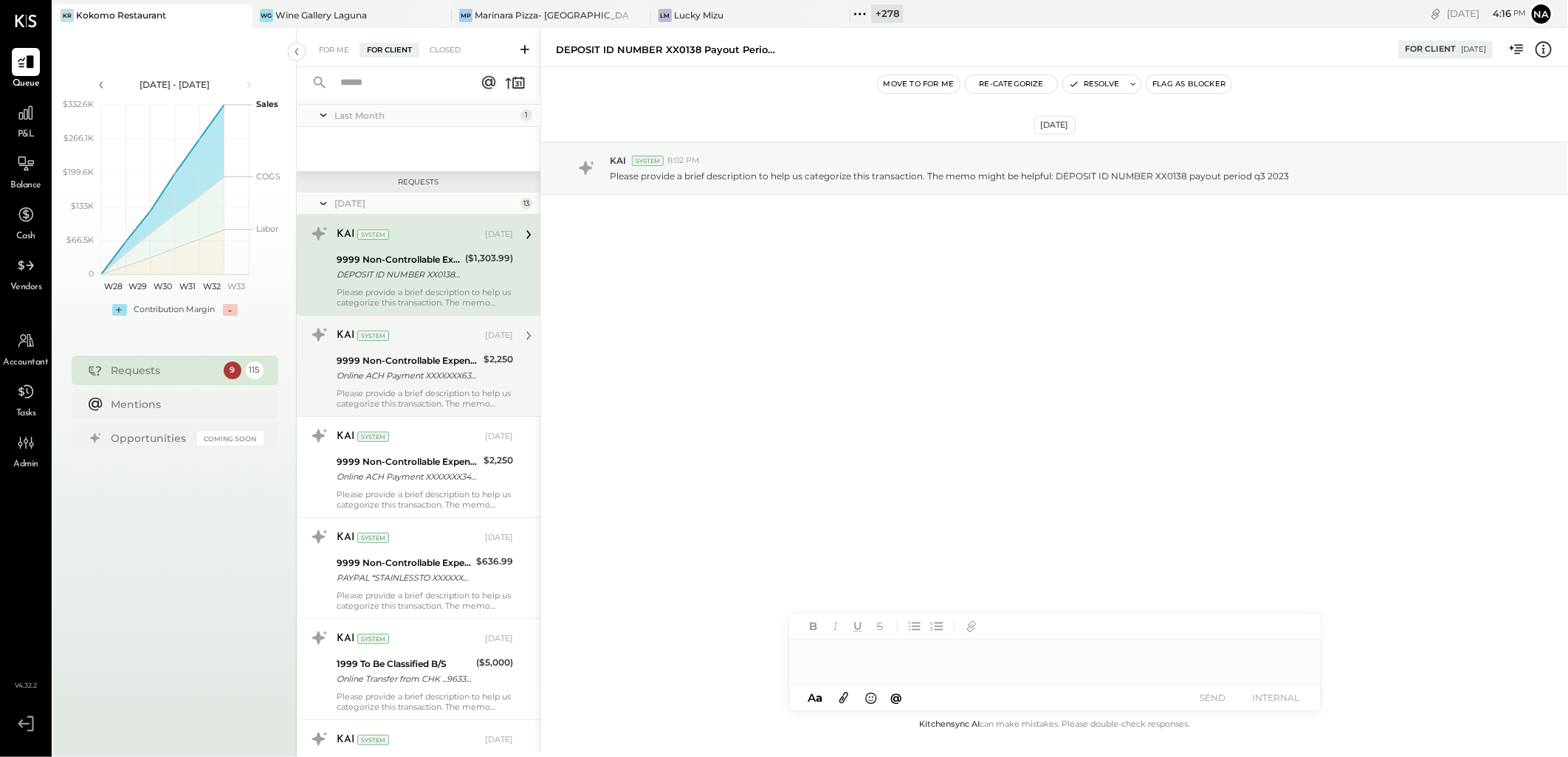
click at [1543, 49] on icon at bounding box center [1544, 49] width 19 height 19
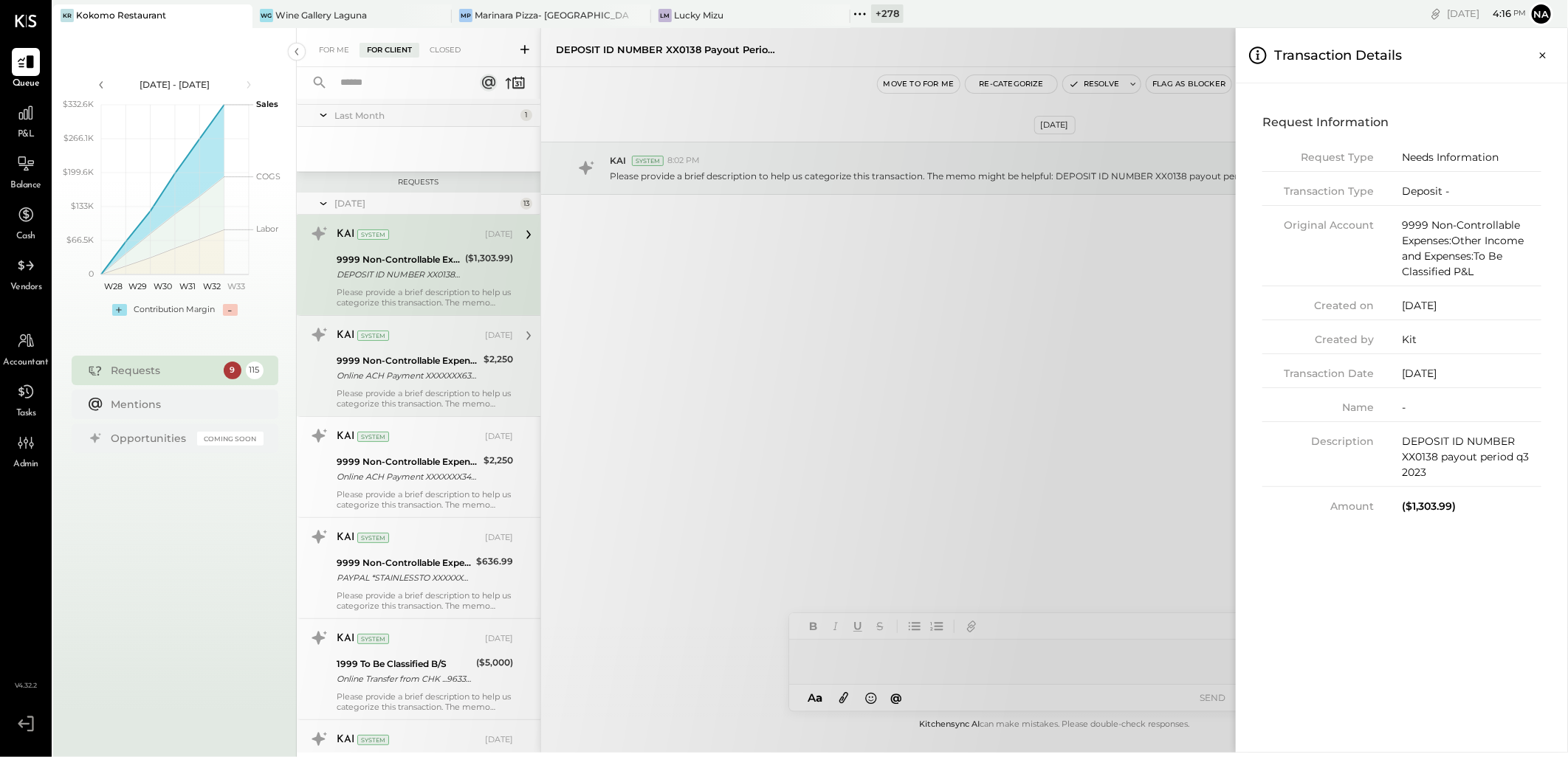
click at [1116, 379] on div "For Me For Client Closed Urgent Blockers April 25 1 Pravin Jangid Accountant Pr…" at bounding box center [932, 390] width 1271 height 725
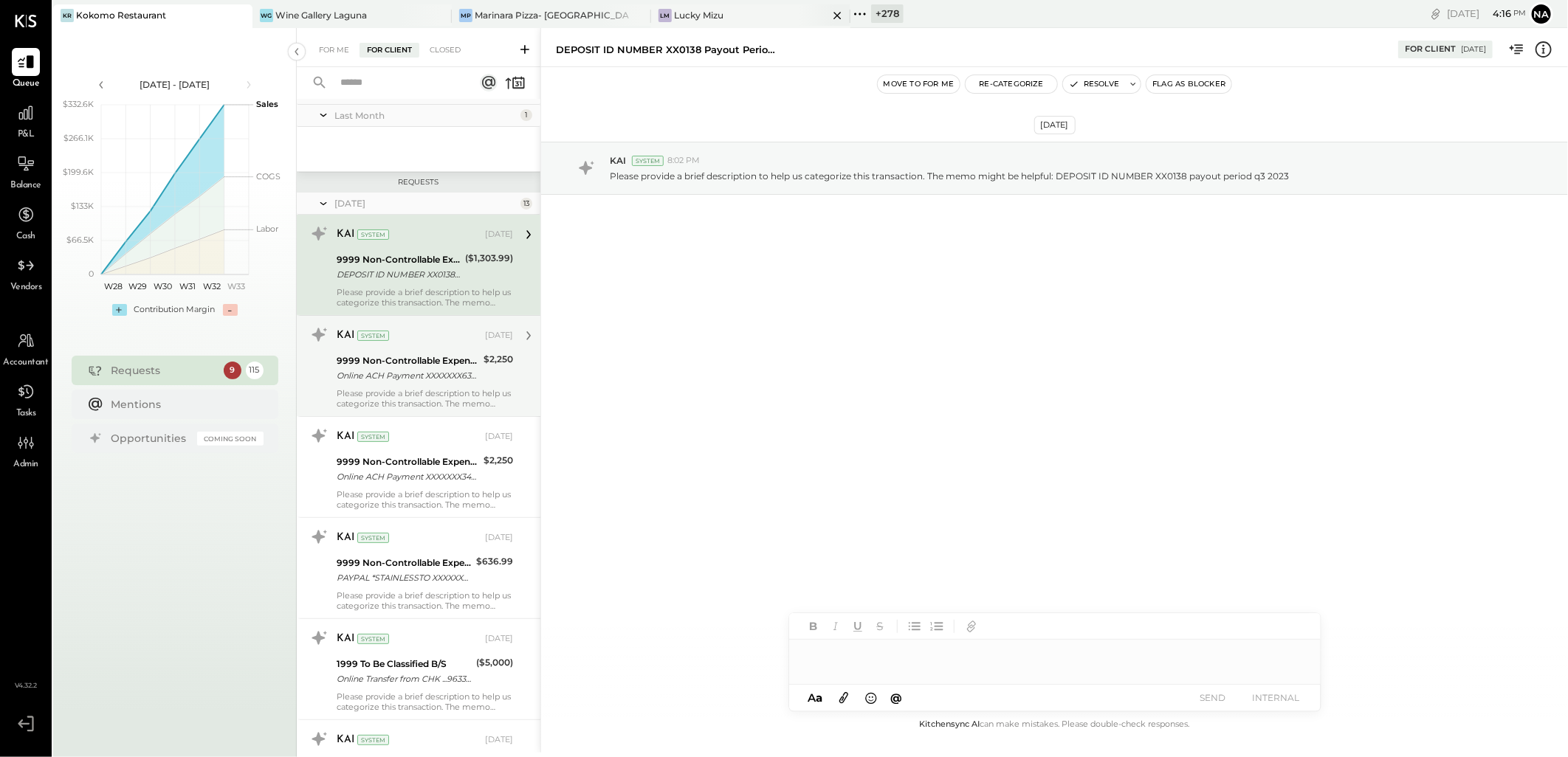
click at [729, 15] on div "LM Lucky Mizu" at bounding box center [740, 16] width 177 height 13
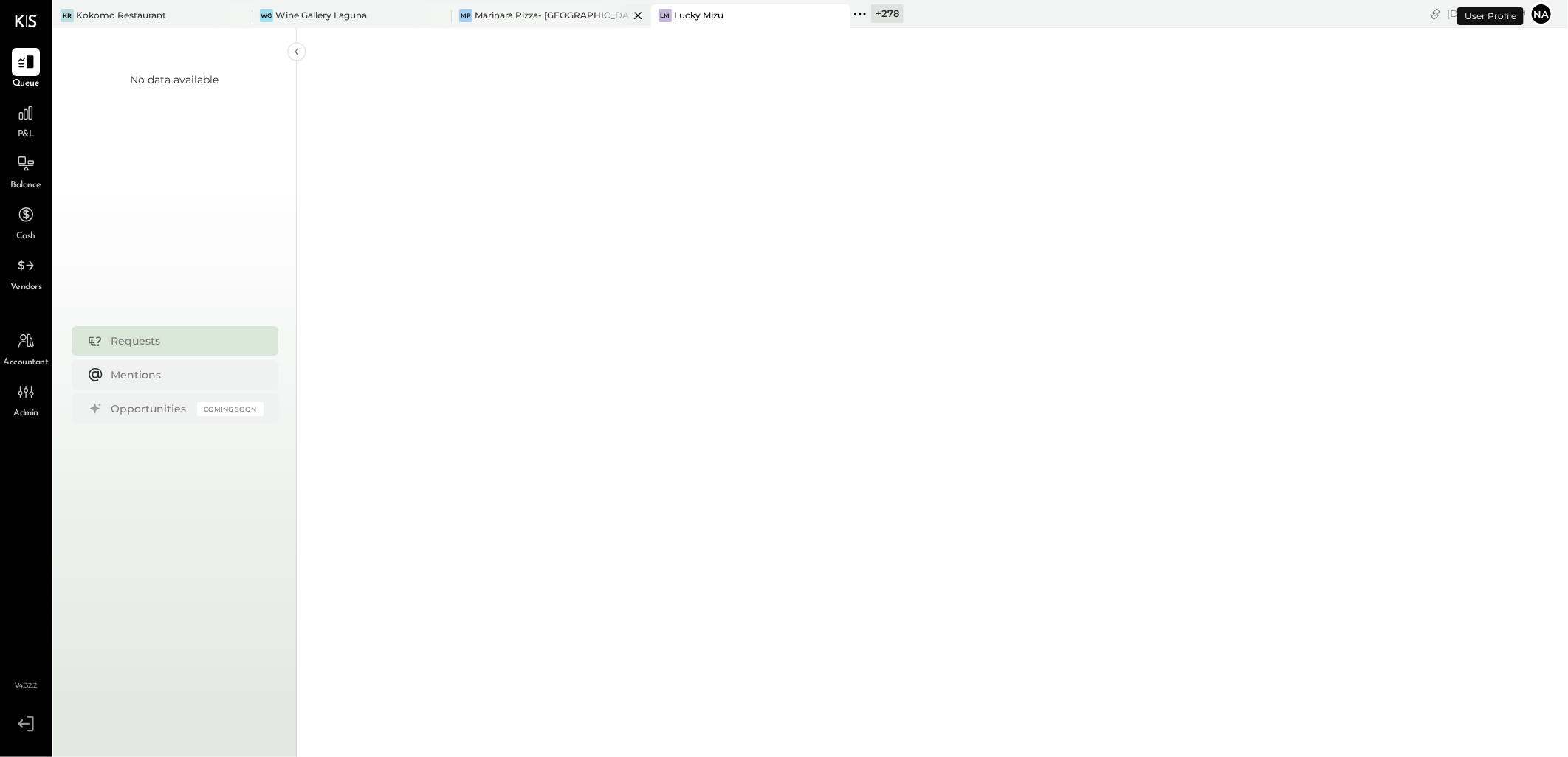
click at [559, 15] on div "Marinara Pizza- [GEOGRAPHIC_DATA]" at bounding box center [552, 15] width 154 height 13
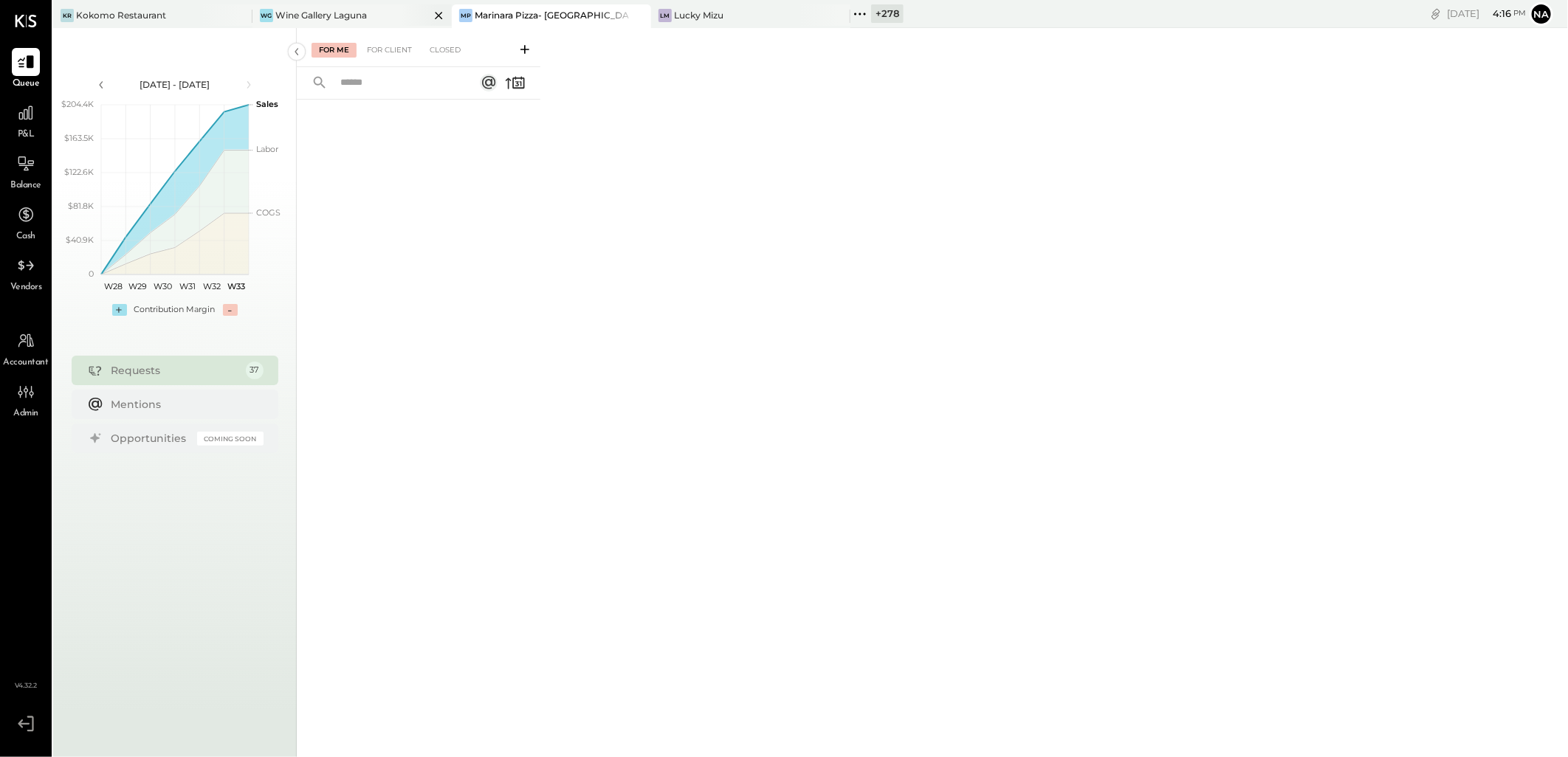
click at [350, 19] on div "Wine Gallery Laguna" at bounding box center [320, 15] width 91 height 13
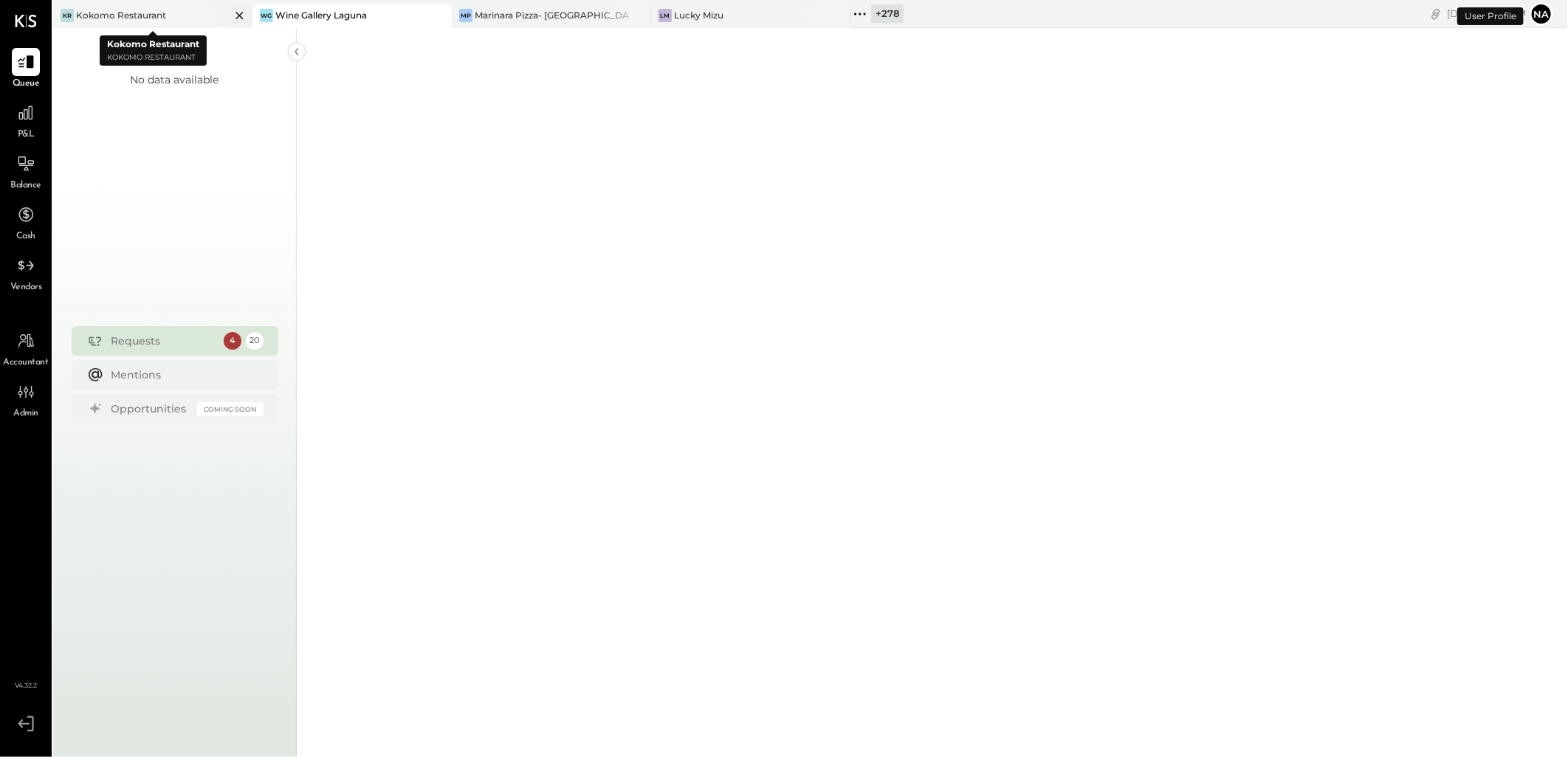
click at [160, 18] on div "Kokomo Restaurant" at bounding box center [121, 15] width 90 height 13
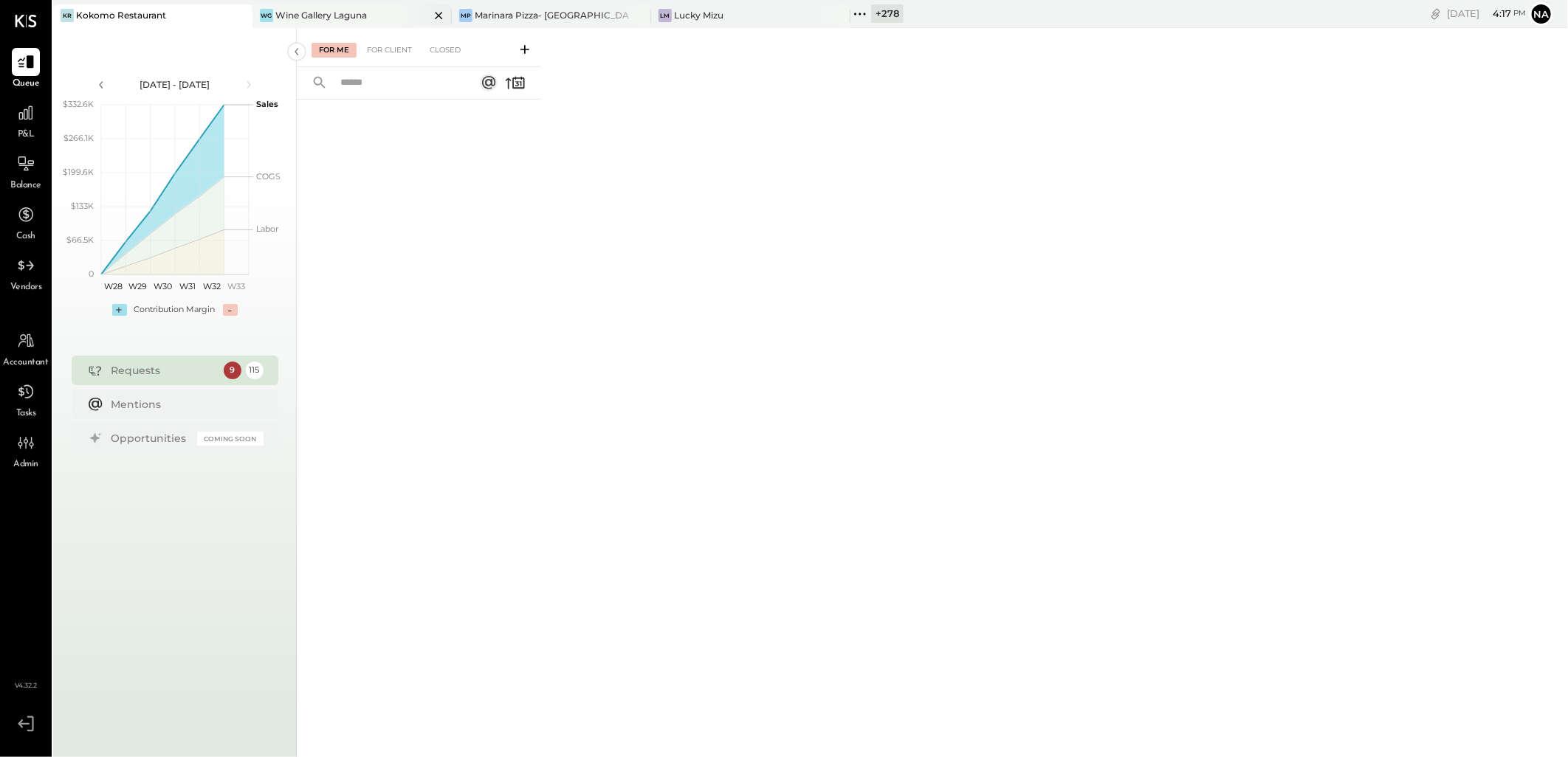
click at [371, 9] on div "WG Wine Gallery Laguna" at bounding box center [340, 16] width 177 height 13
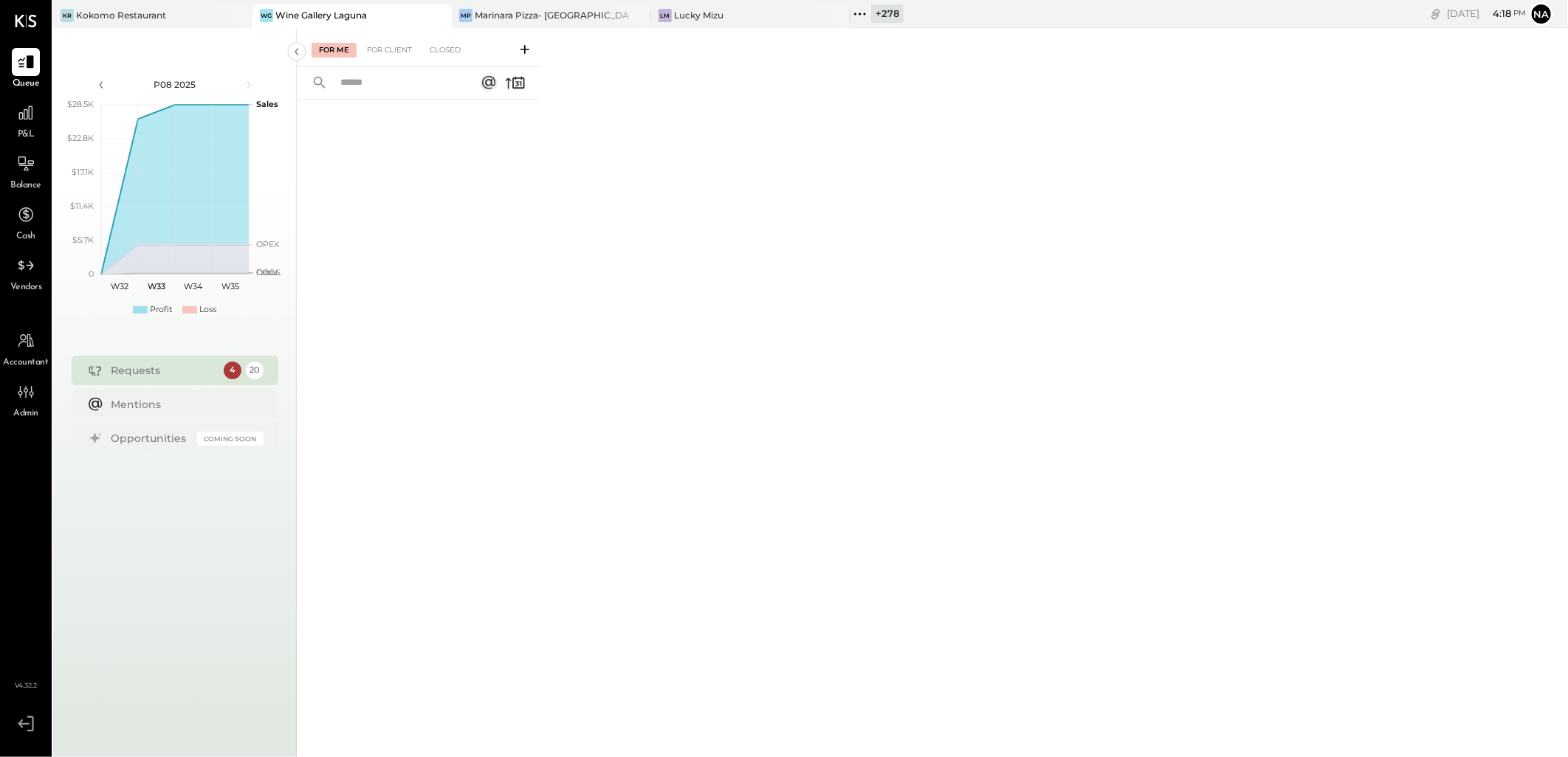
click at [207, 366] on div "Requests" at bounding box center [164, 371] width 105 height 15
click at [574, 15] on div "Marinara Pizza- [GEOGRAPHIC_DATA]" at bounding box center [552, 15] width 154 height 13
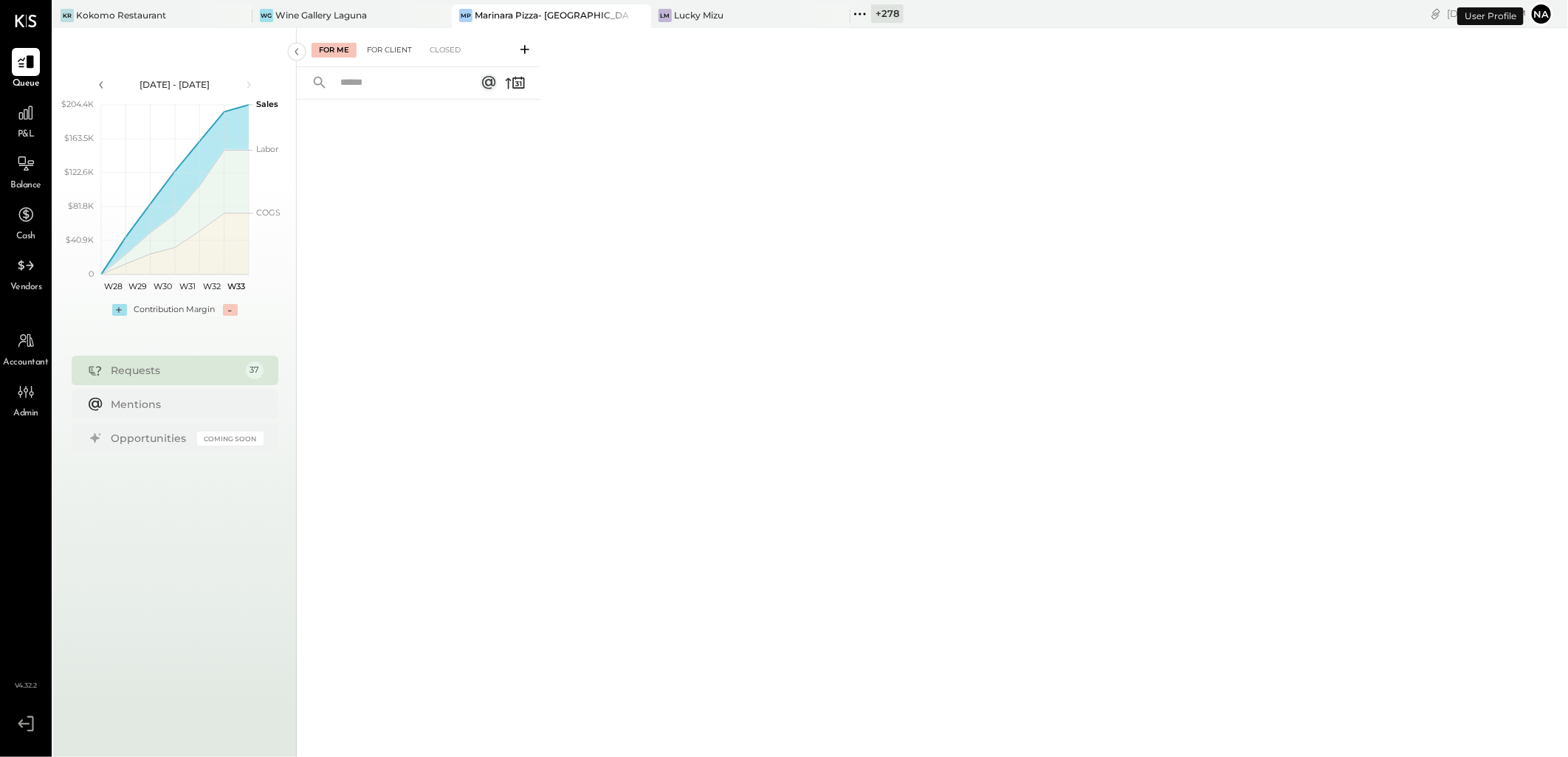
click at [373, 47] on div "For Client" at bounding box center [389, 50] width 60 height 15
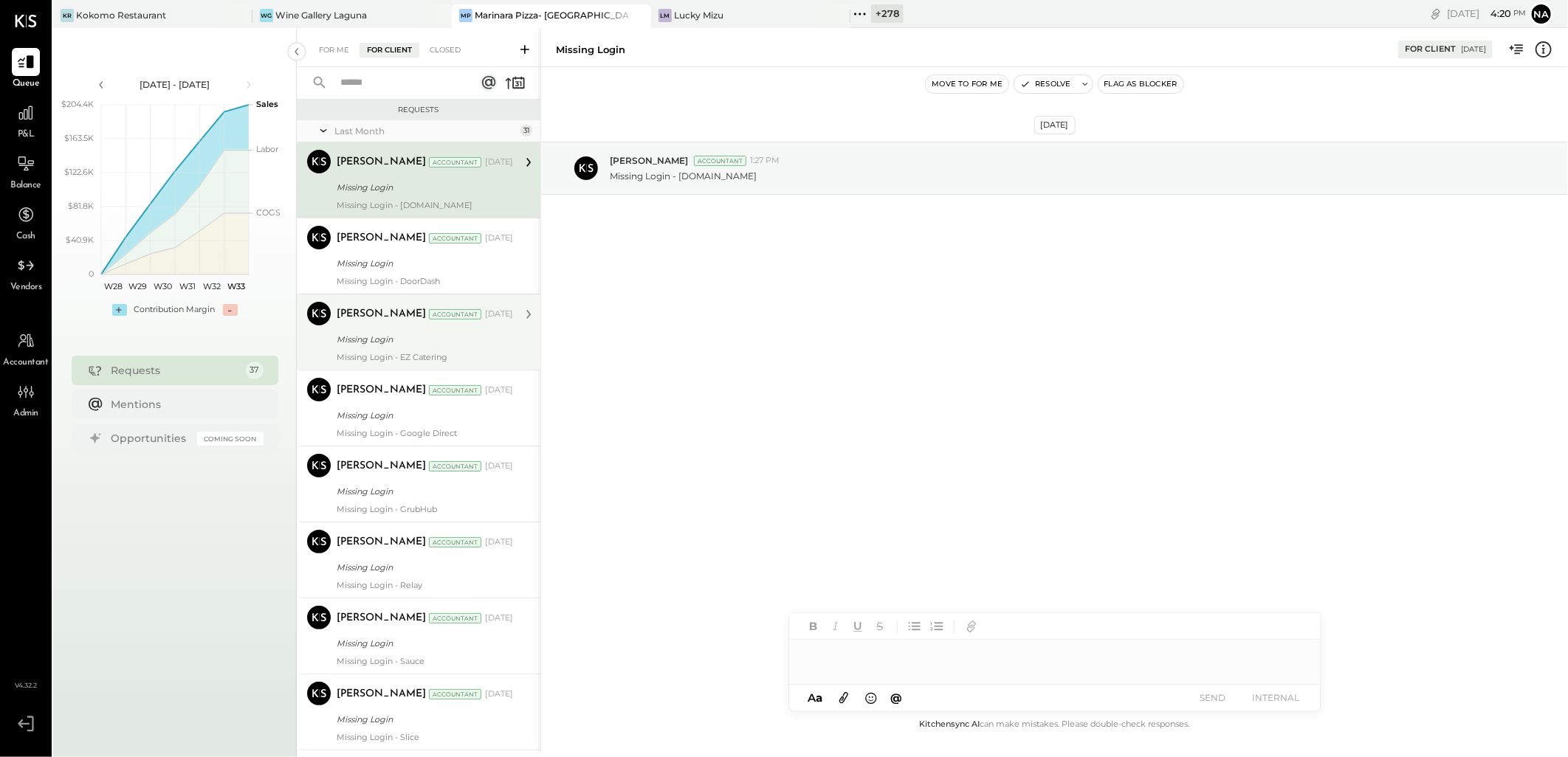
click at [434, 345] on div "Missing Login" at bounding box center [423, 340] width 172 height 15
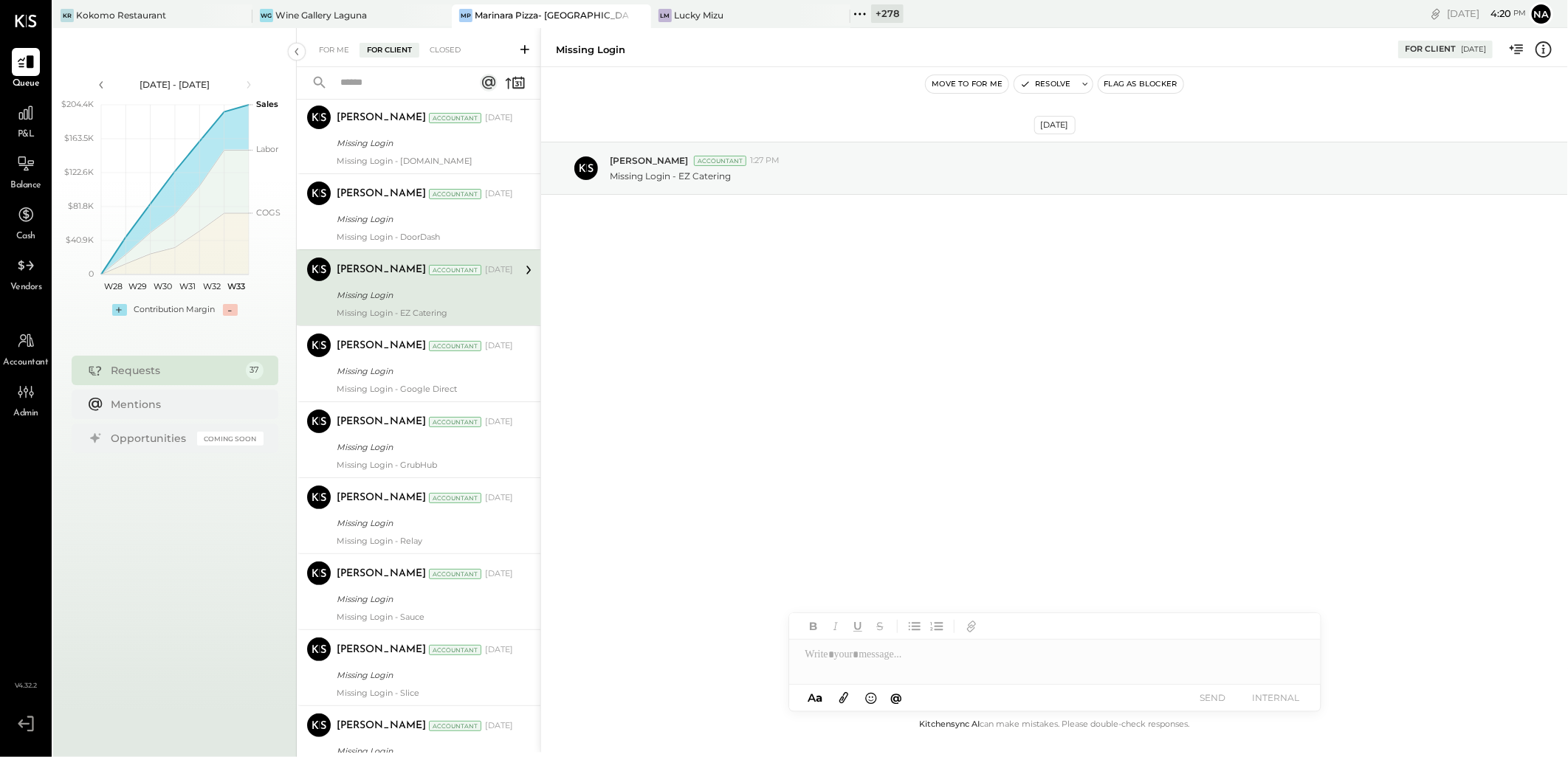
scroll to position [163, 0]
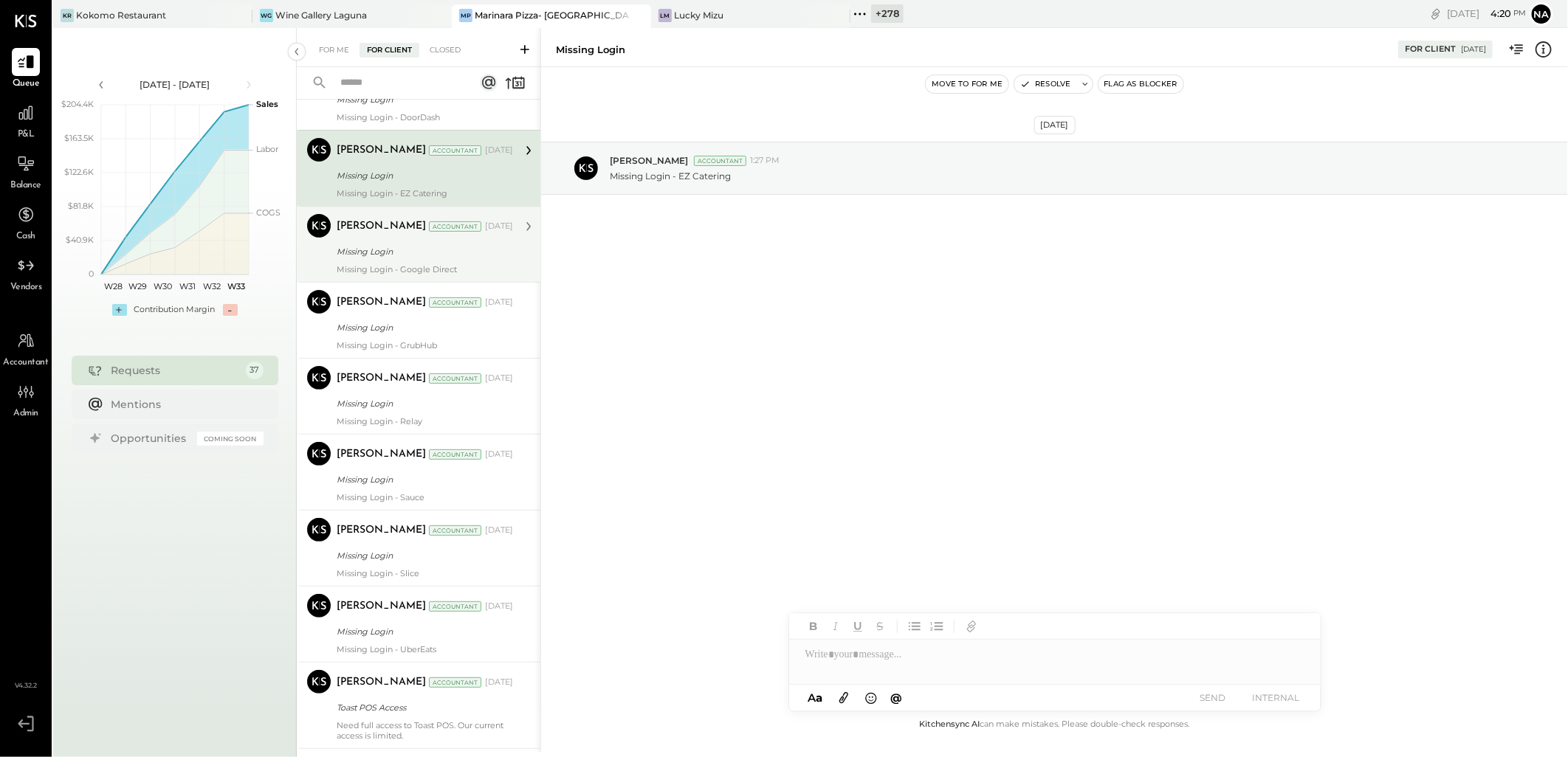
click at [479, 252] on div "Missing Login" at bounding box center [423, 251] width 172 height 15
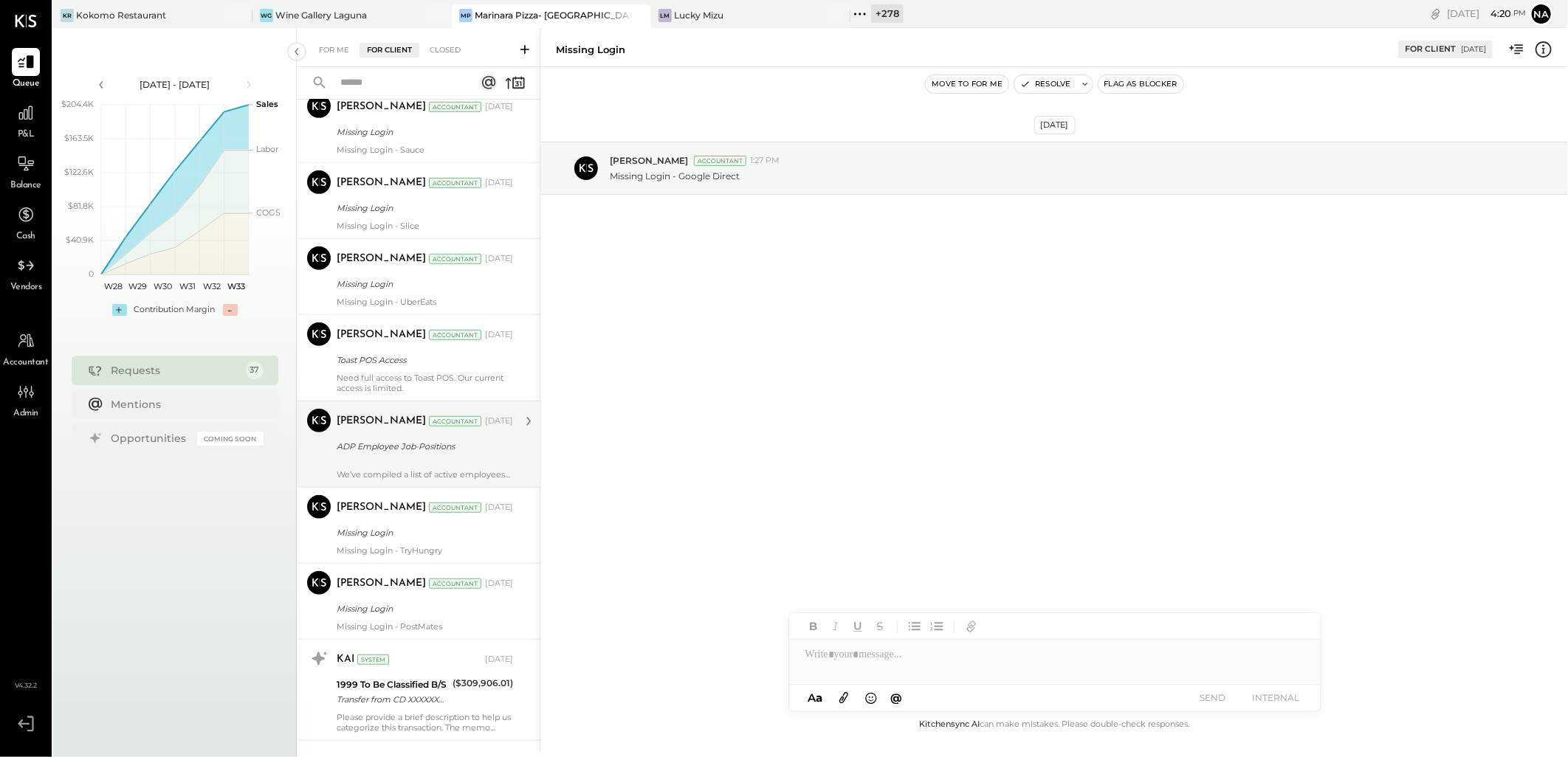
scroll to position [656, 0]
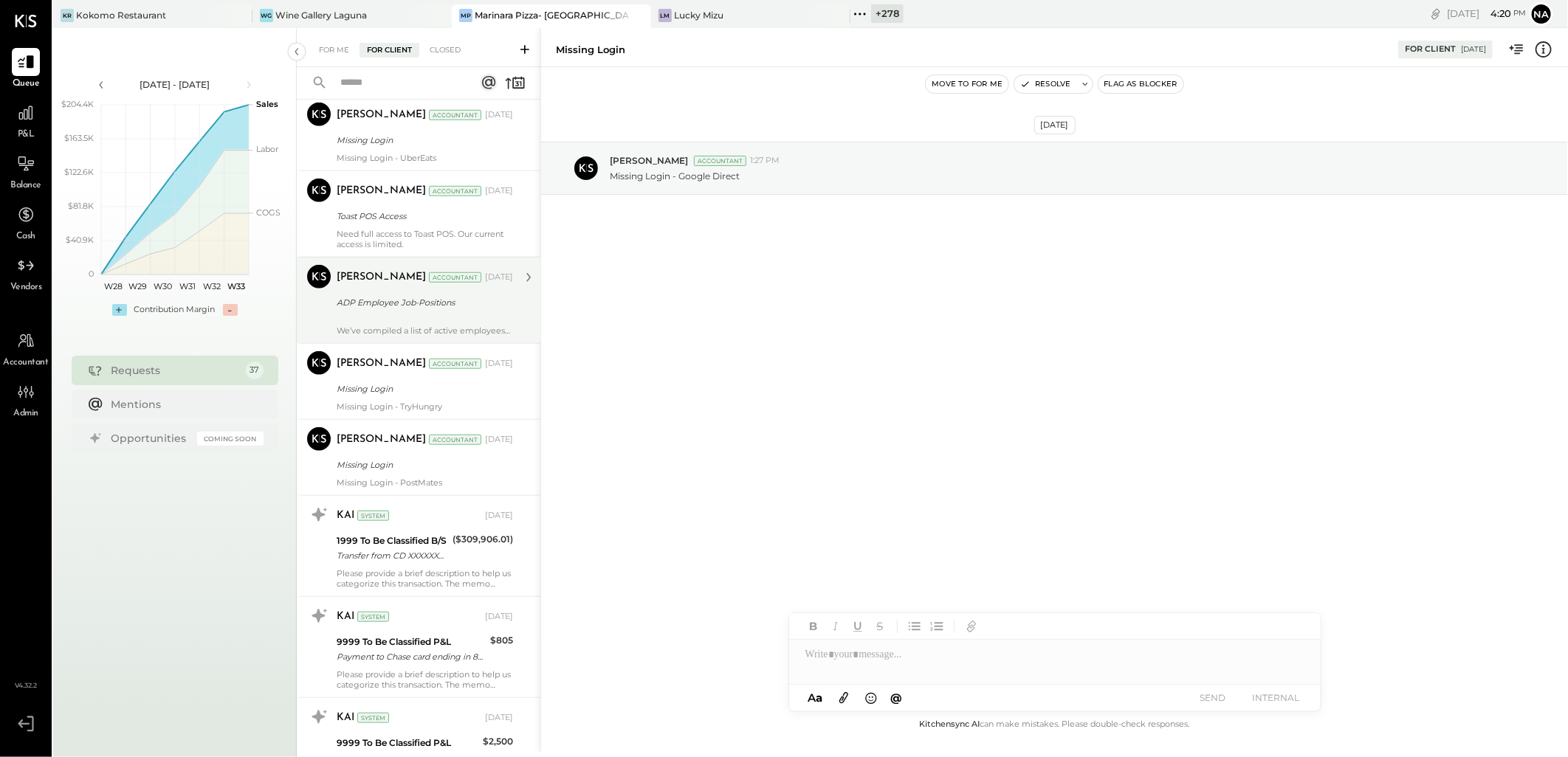
click at [465, 308] on div "ADP Employee Job-Positions" at bounding box center [423, 303] width 172 height 15
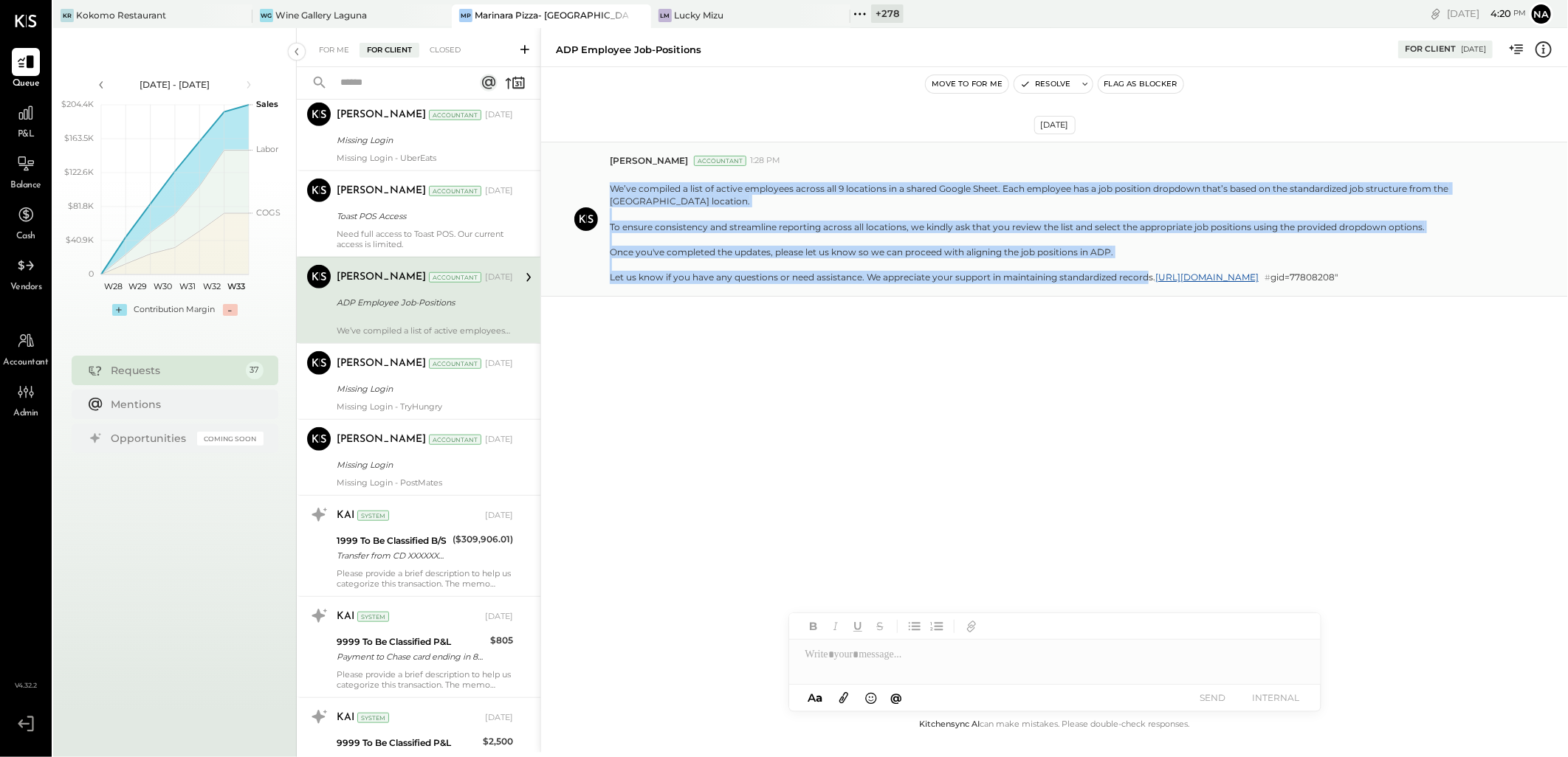
drag, startPoint x: 609, startPoint y: 194, endPoint x: 1167, endPoint y: 281, distance: 564.7
click at [1167, 281] on div "[PERSON_NAME] Accountant 1:28 PM We’ve compiled a list of active employees acro…" at bounding box center [1054, 219] width 1027 height 155
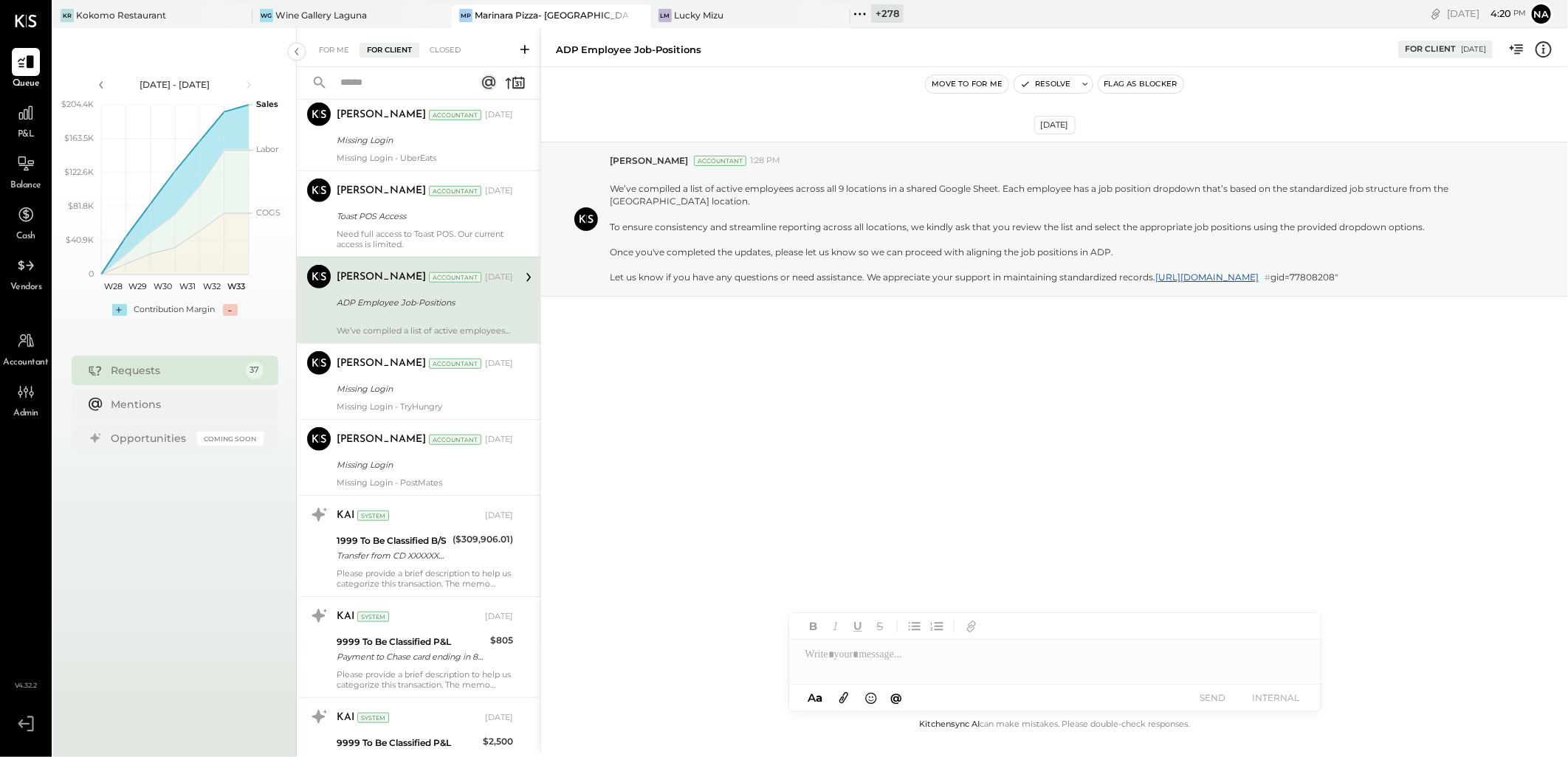
click at [1207, 371] on div "[DATE] [PERSON_NAME] Accountant 1:28 PM We’ve compiled a list of active employe…" at bounding box center [1054, 256] width 1027 height 303
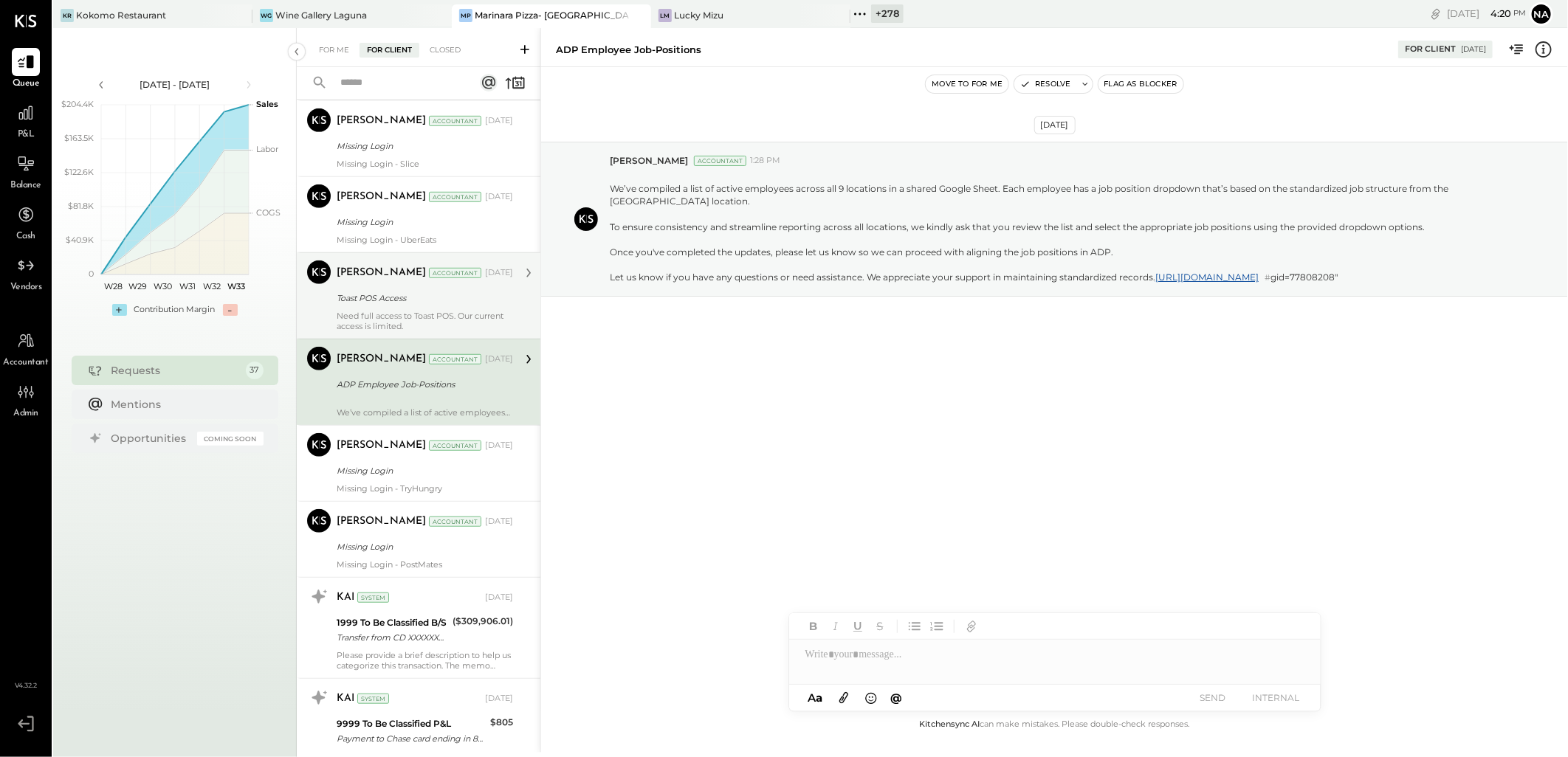
click at [404, 303] on div "Toast POS Access" at bounding box center [423, 298] width 172 height 15
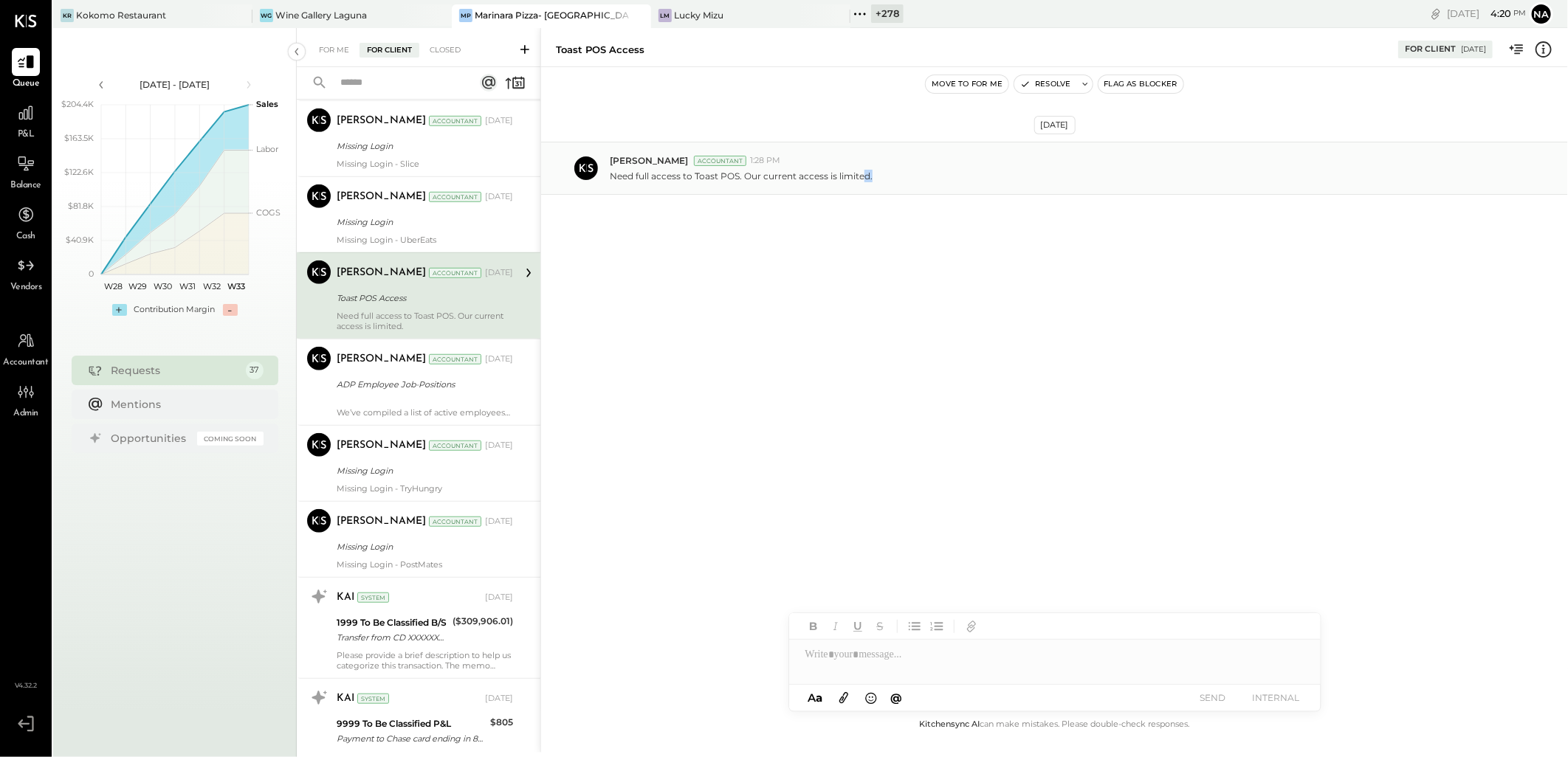
drag, startPoint x: 875, startPoint y: 179, endPoint x: 866, endPoint y: 189, distance: 13.5
click at [866, 189] on div "[PERSON_NAME] Accountant 1:28 PM Need full access to Toast POS. Our current acc…" at bounding box center [1054, 168] width 1027 height 53
click at [920, 178] on div "Need full access to Toast POS. Our current access is limited." at bounding box center [1083, 174] width 947 height 15
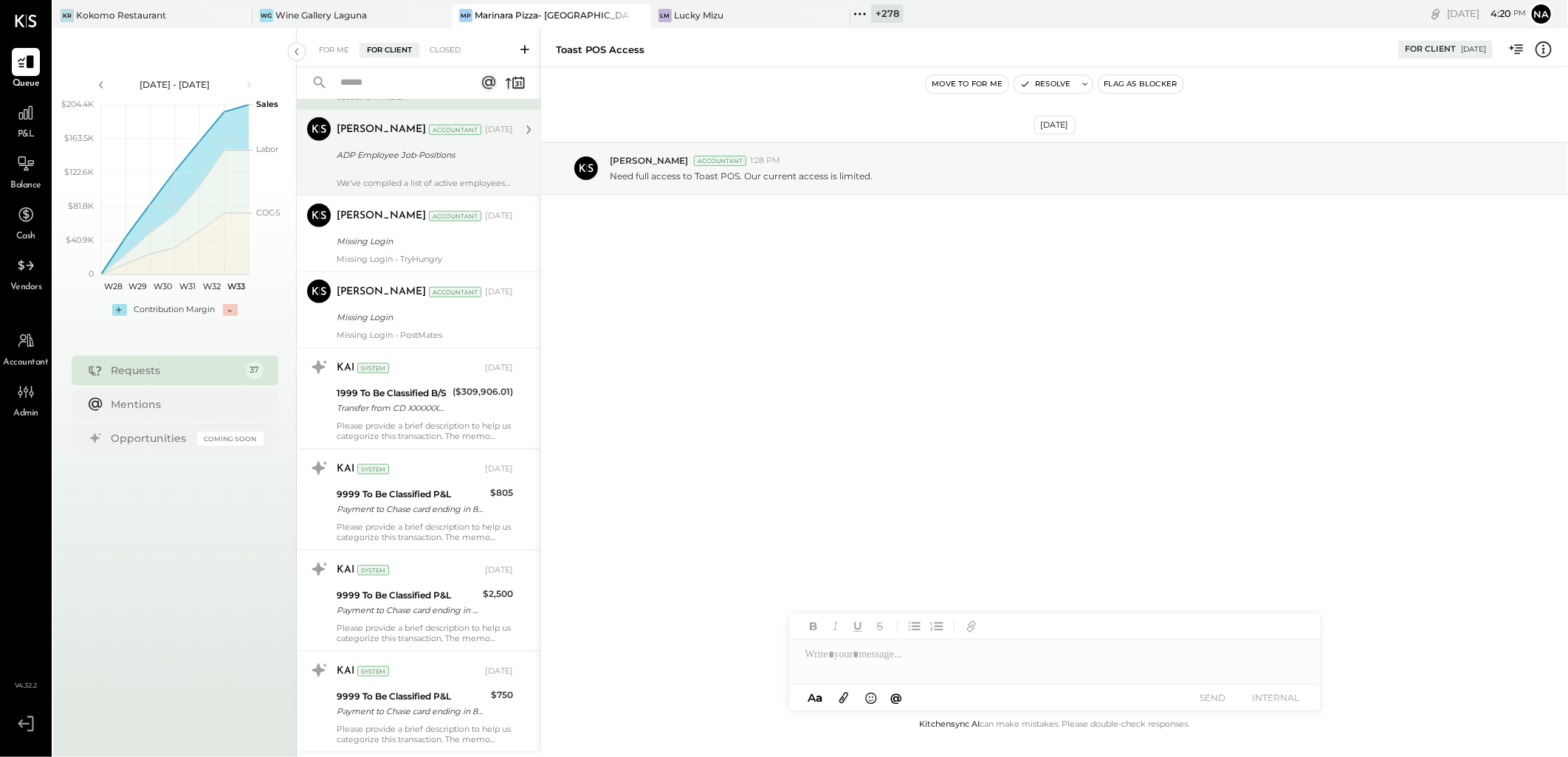
scroll to position [820, 0]
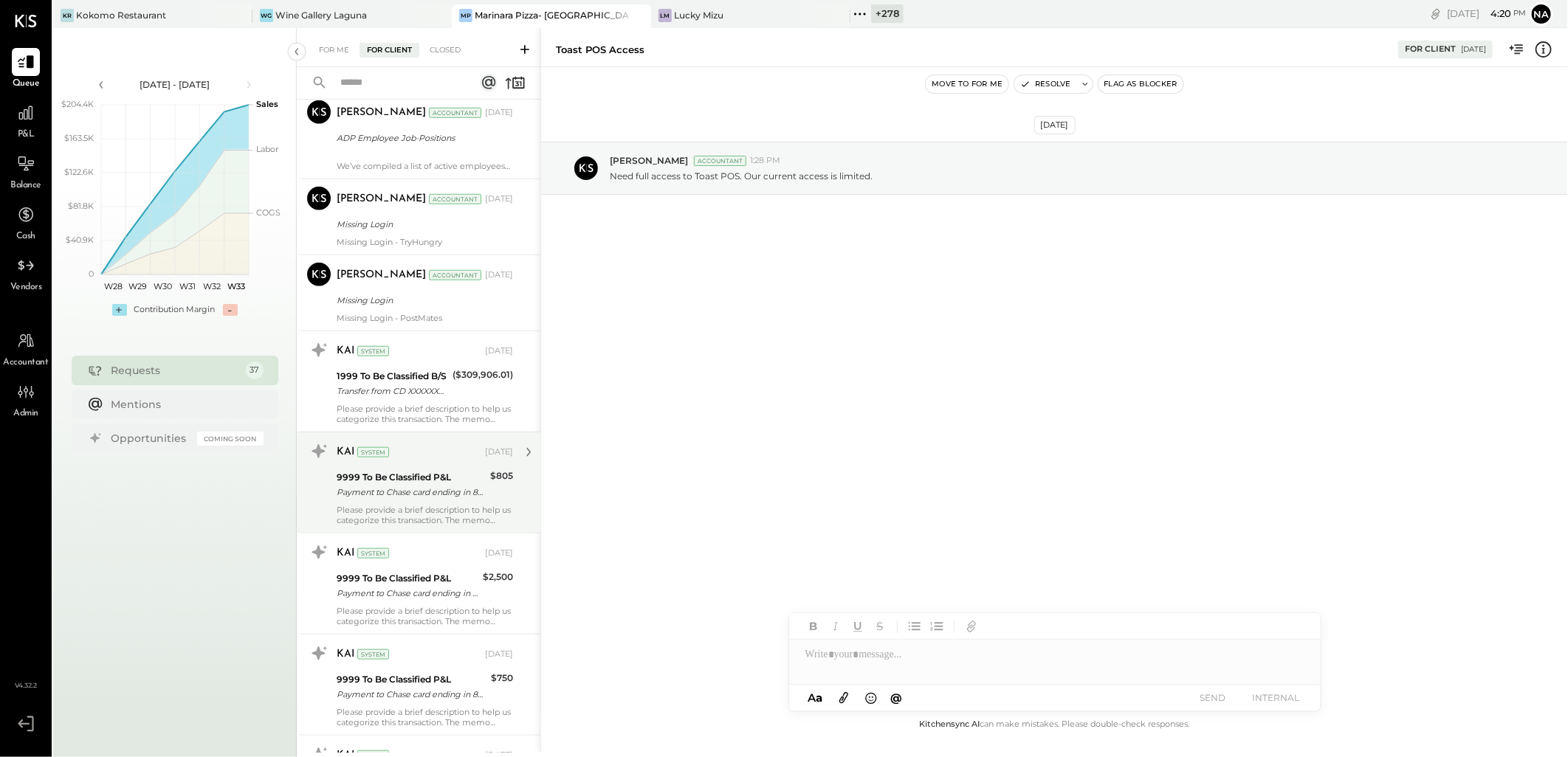
click at [438, 479] on div "9999 To Be Classified P&L" at bounding box center [412, 478] width 149 height 15
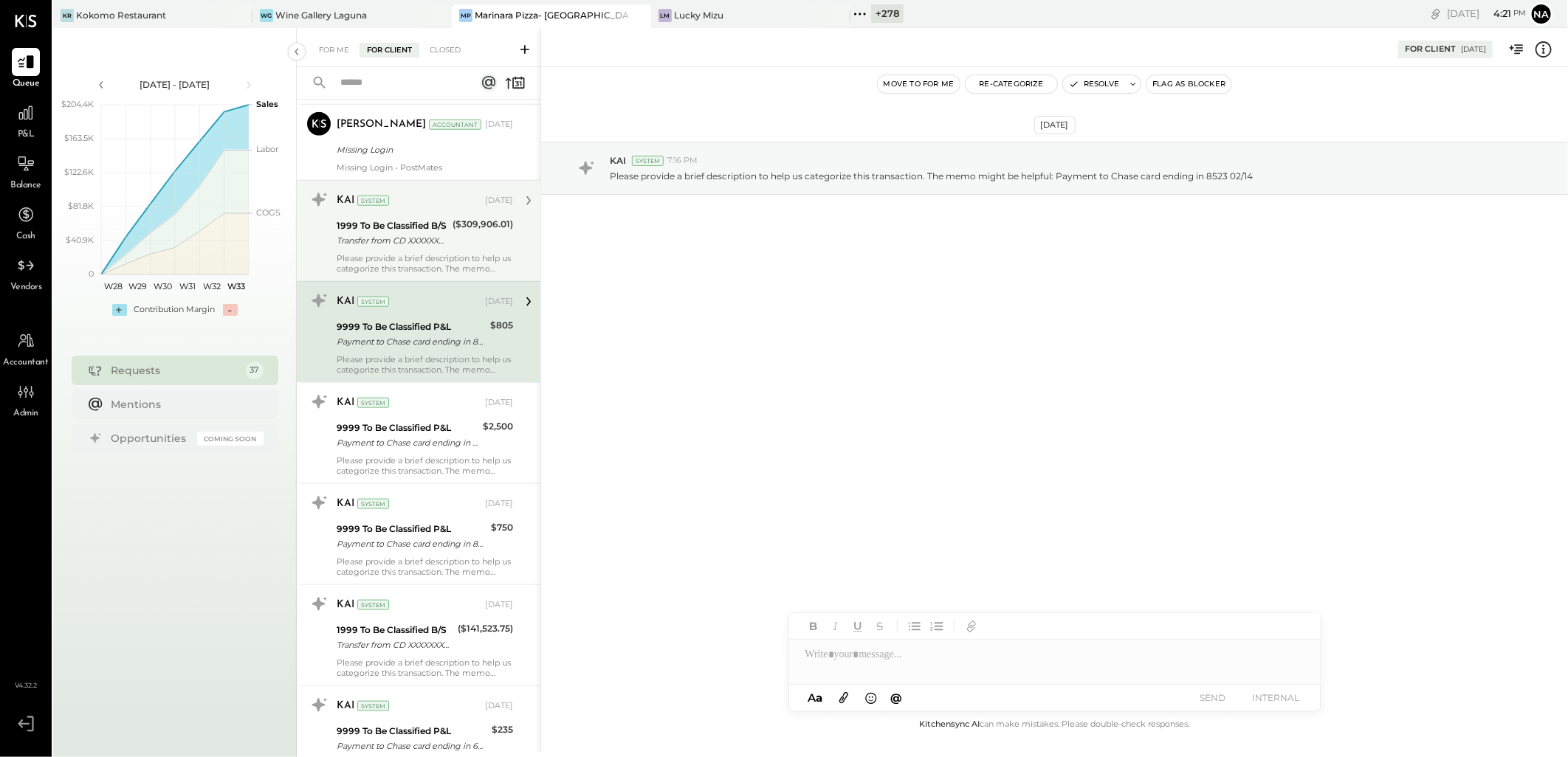
scroll to position [984, 0]
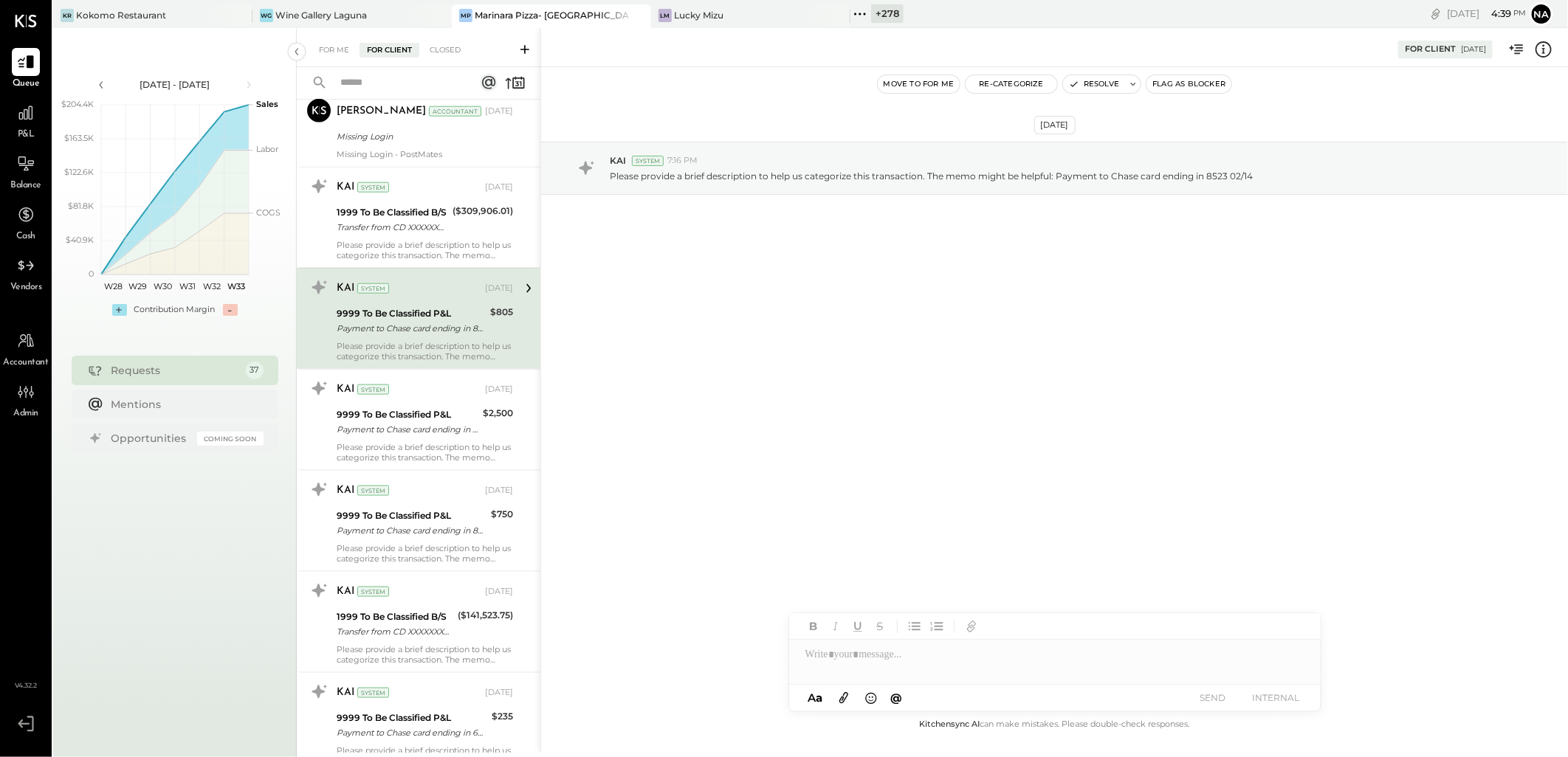
click at [876, 9] on div "+ 278" at bounding box center [887, 13] width 33 height 18
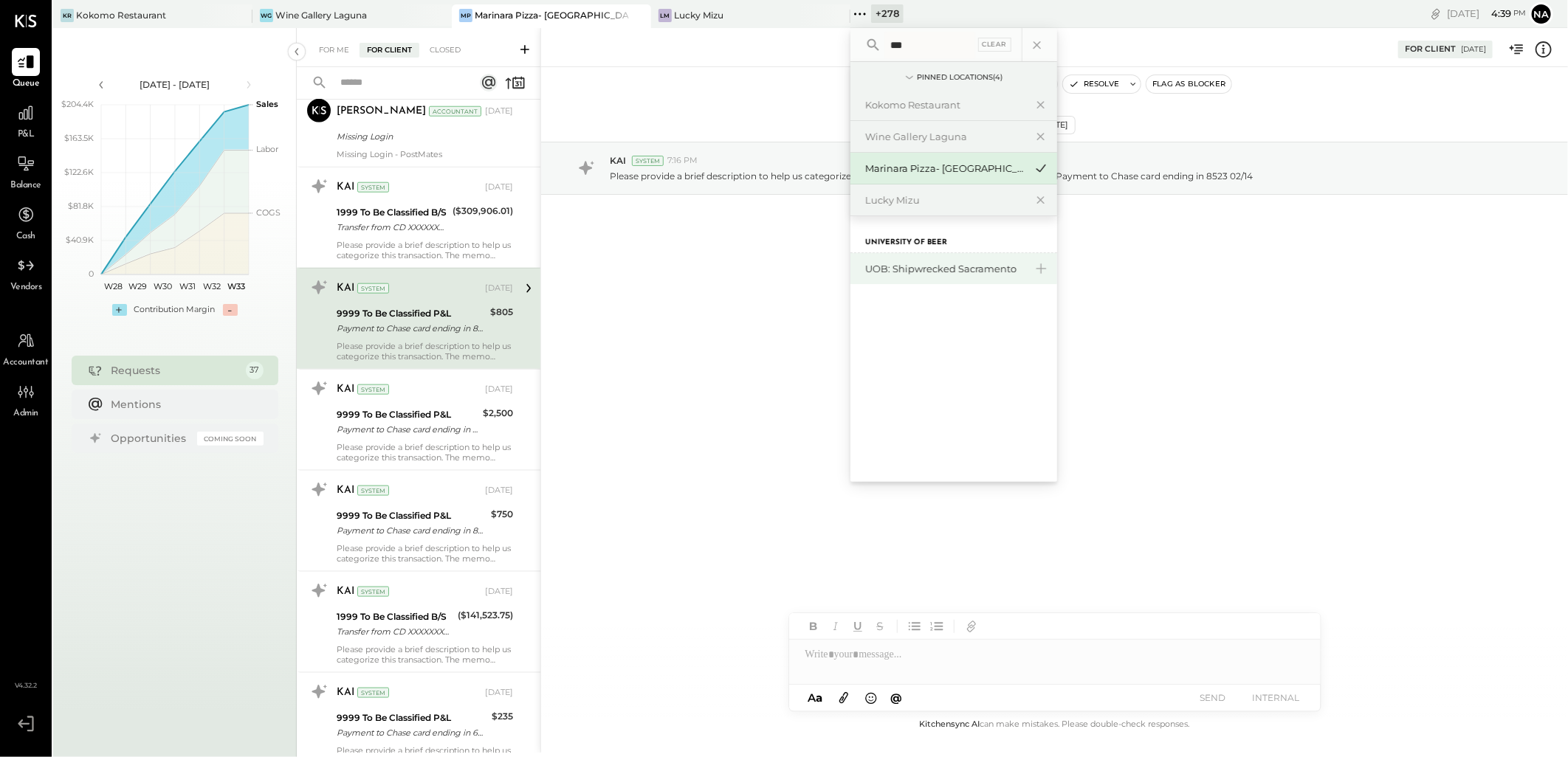
type input "***"
click at [978, 273] on div "UOB: Shipwrecked Sacramento" at bounding box center [945, 269] width 159 height 14
